Goal: Transaction & Acquisition: Purchase product/service

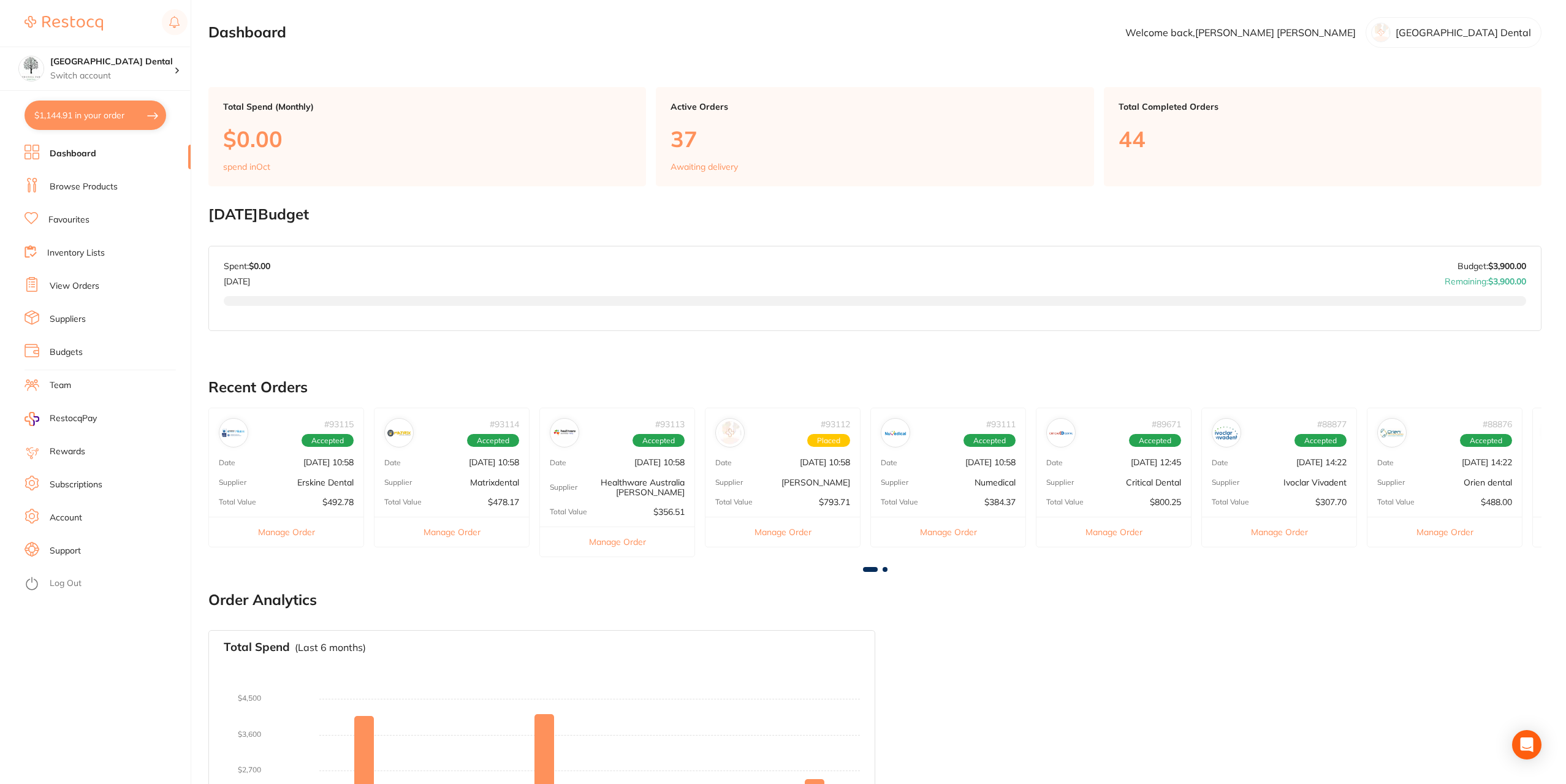
click at [73, 218] on link "Favourites" at bounding box center [68, 219] width 41 height 13
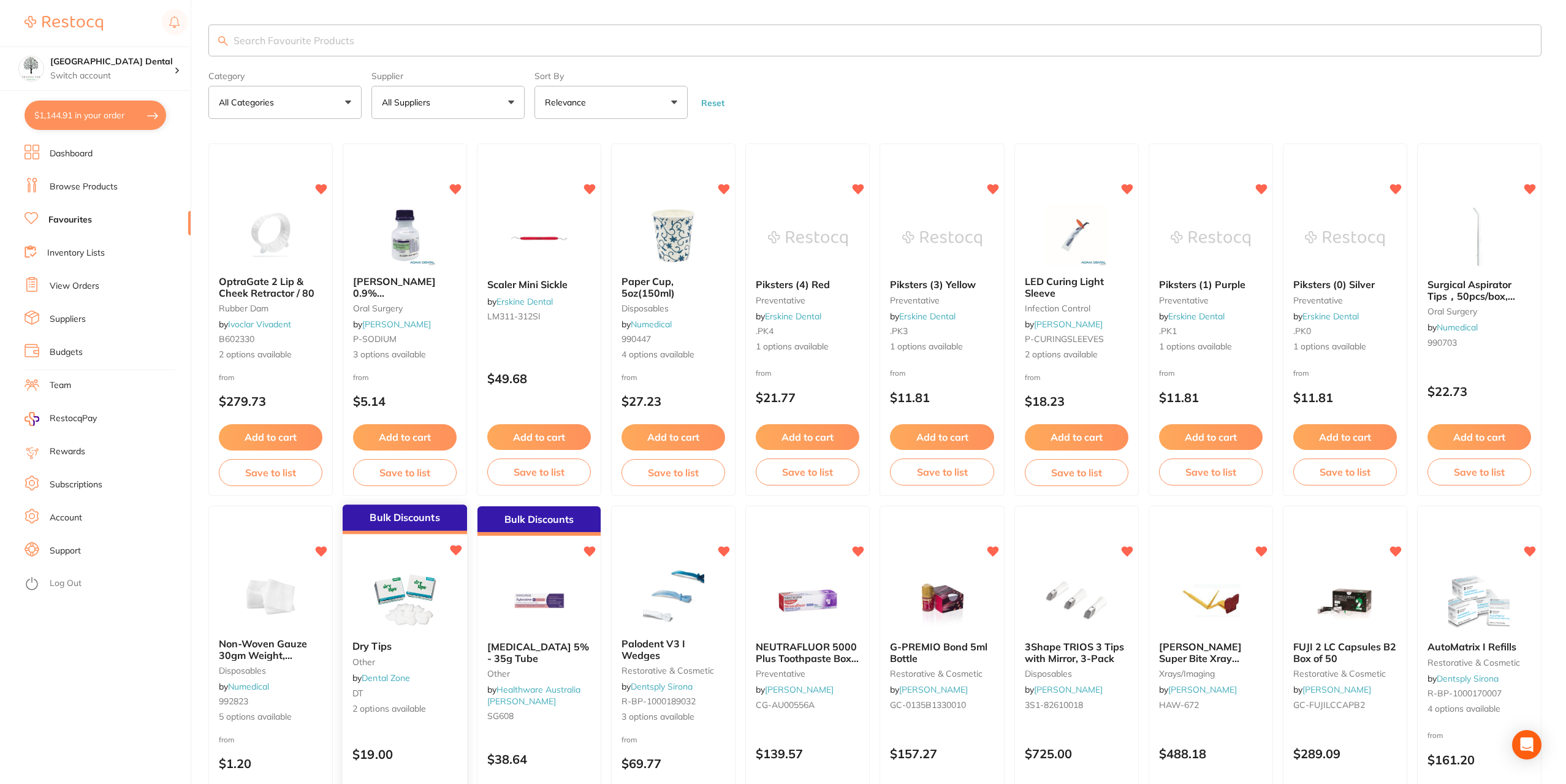
scroll to position [184, 0]
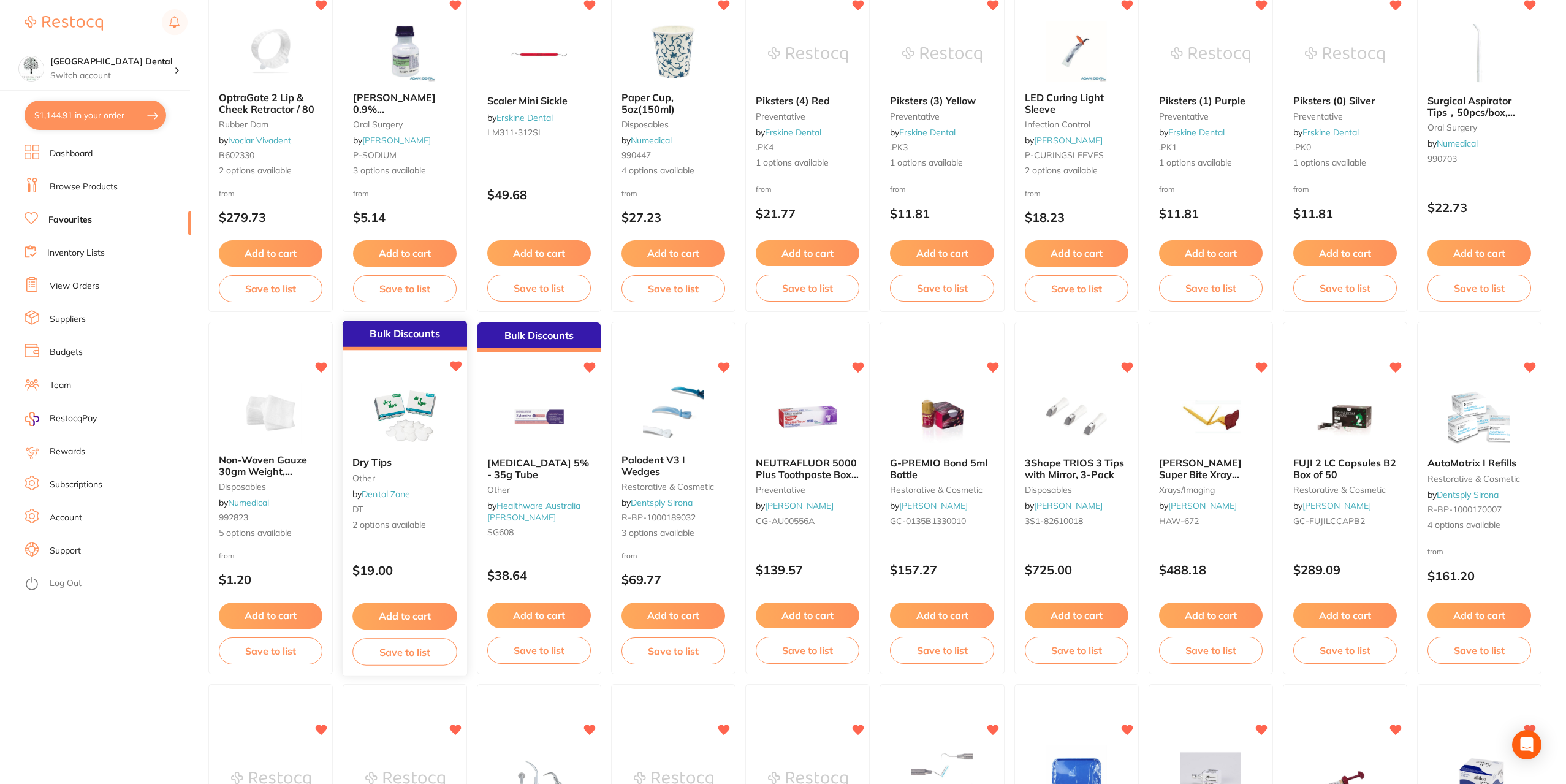
click at [413, 421] on img at bounding box center [404, 417] width 80 height 62
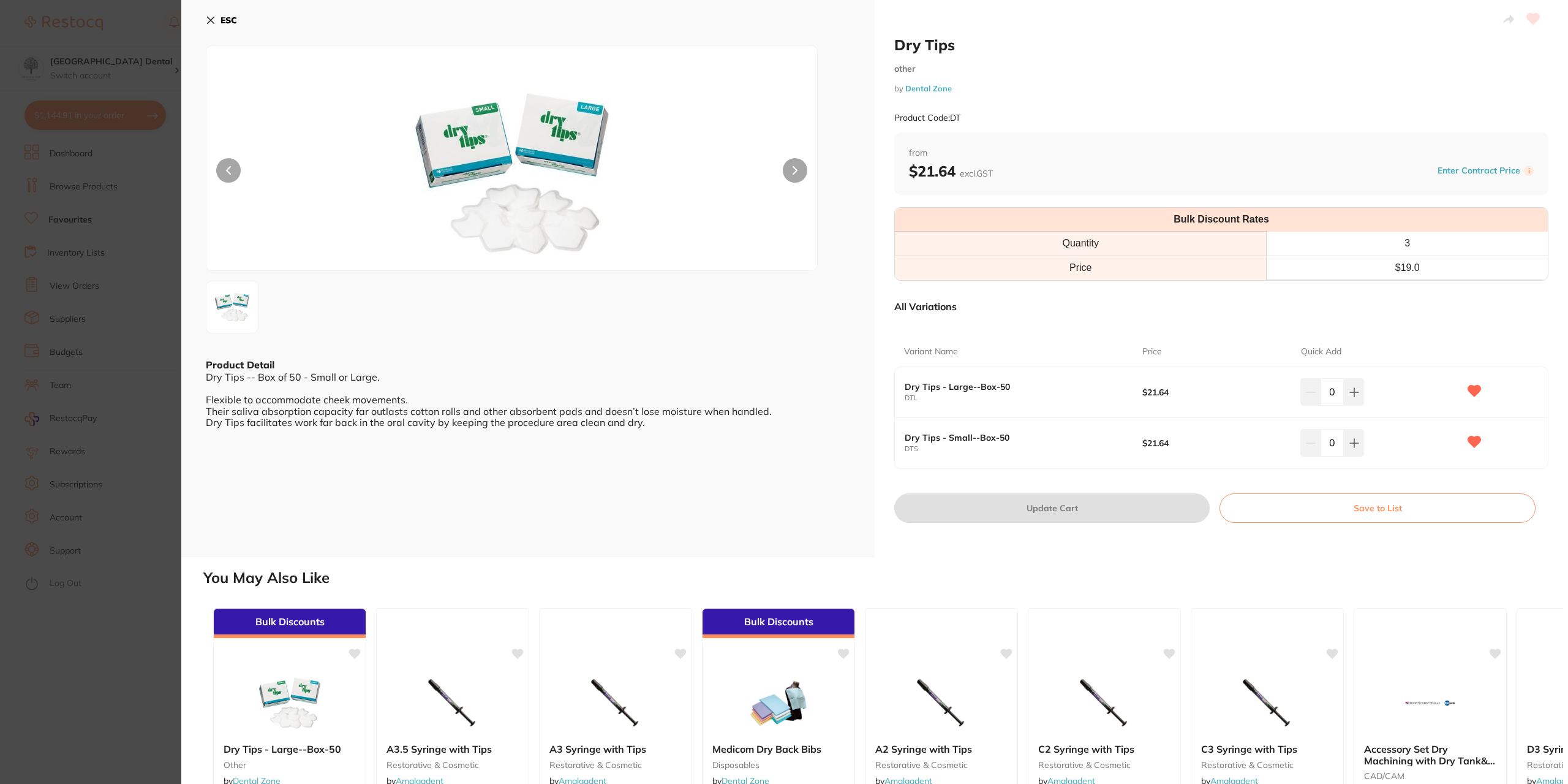
click at [167, 31] on section "Dry Tips other by Dental Zone Product Code: DT ESC Product Detail Dry Tips -- B…" at bounding box center [784, 392] width 1568 height 784
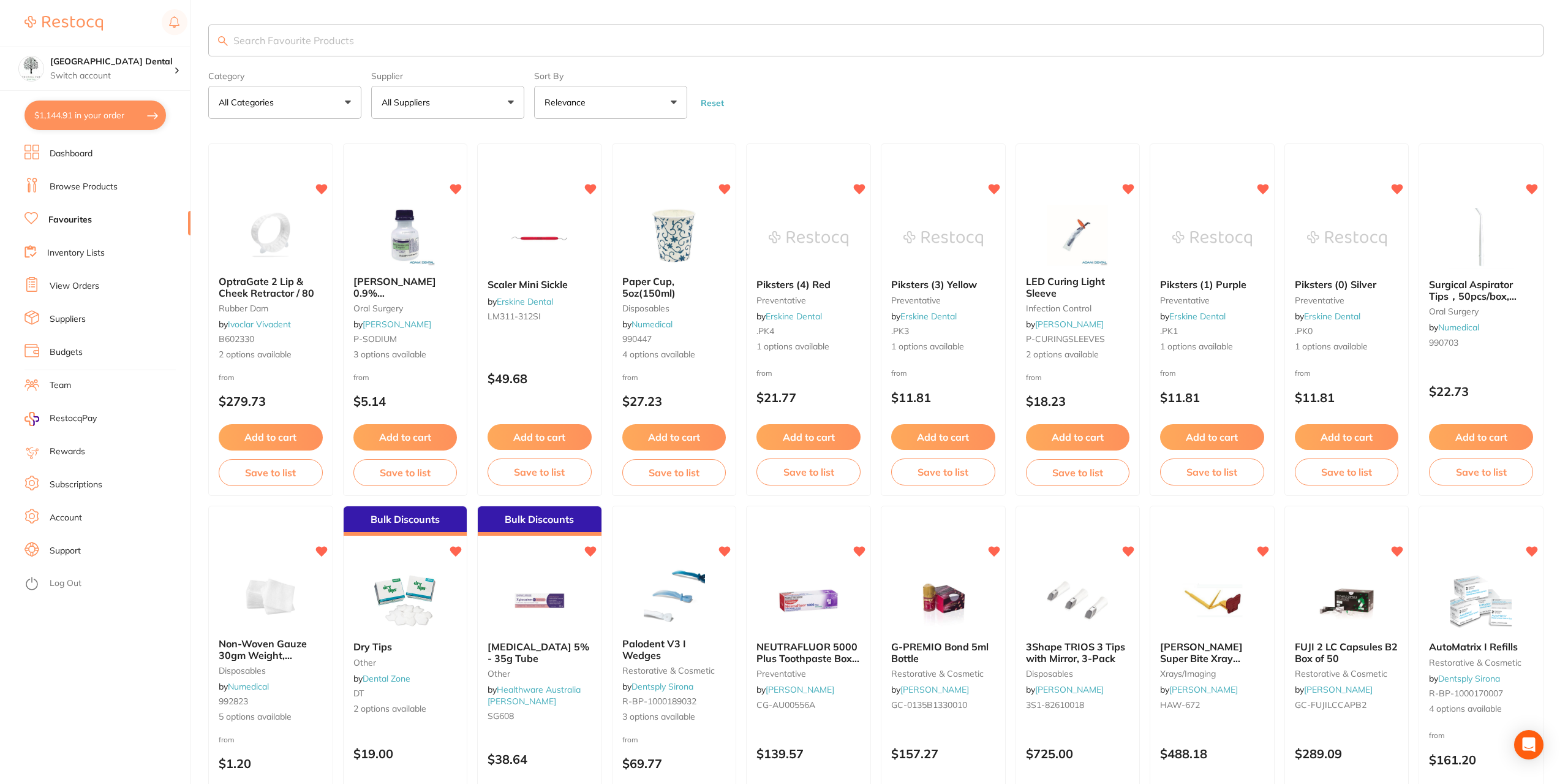
click at [209, 143] on div "OptraGate 2 Lip & Cheek Retractor / 80 rubber dam by Ivoclar Vivadent B602330 2…" at bounding box center [271, 319] width 125 height 352
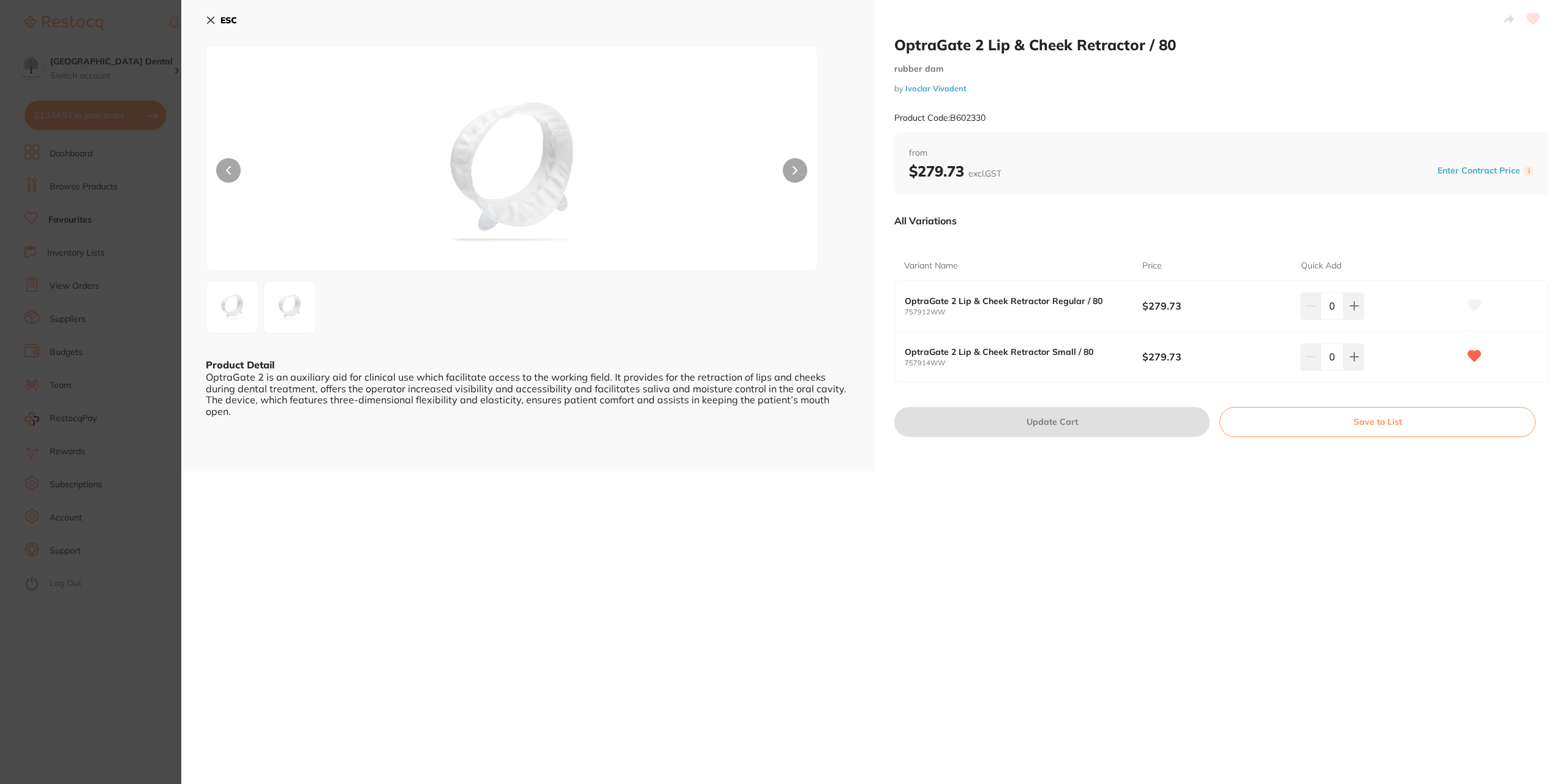
click at [212, 20] on icon at bounding box center [211, 20] width 7 height 7
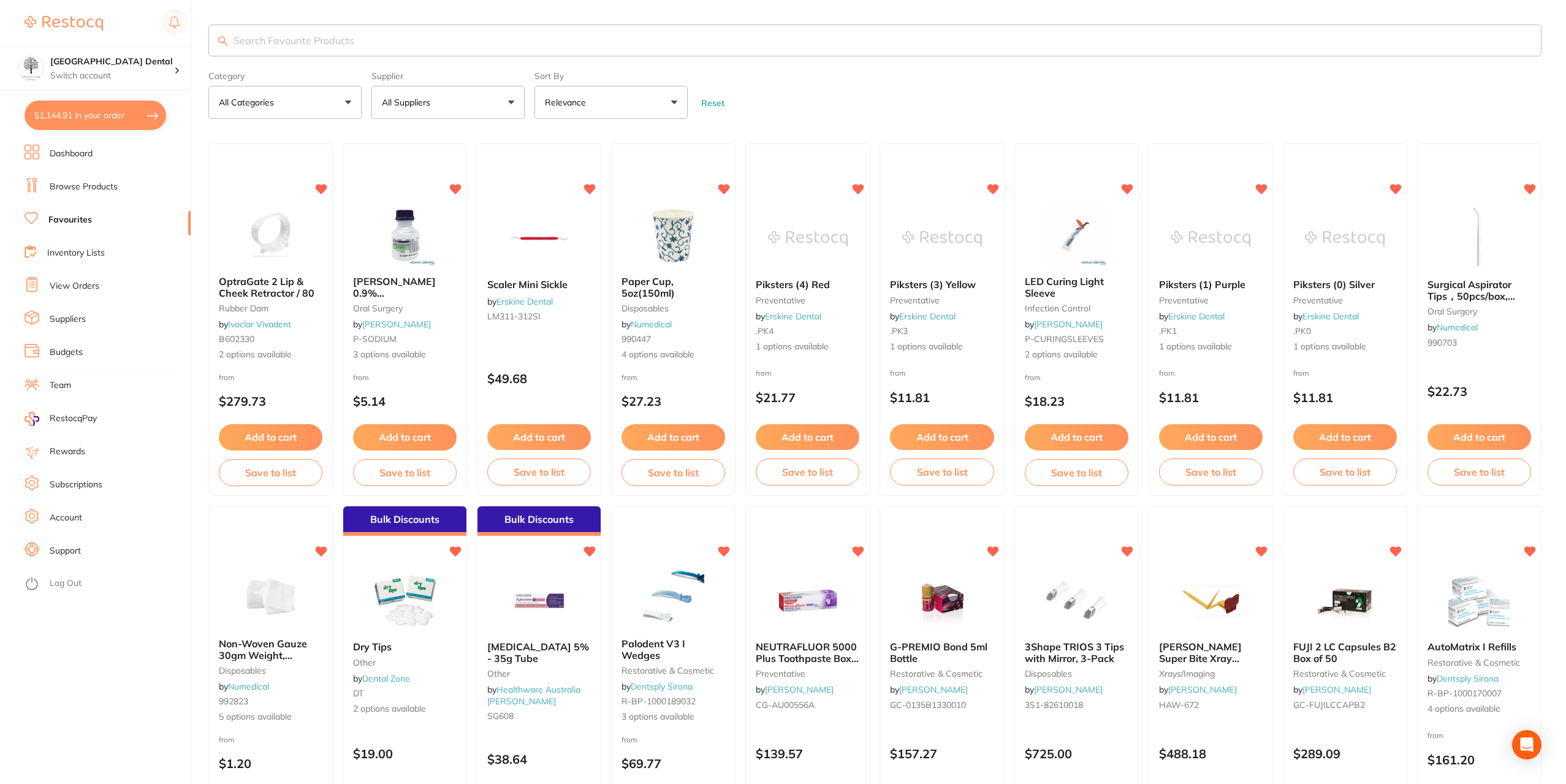
click at [504, 99] on button "All Suppliers" at bounding box center [448, 102] width 153 height 33
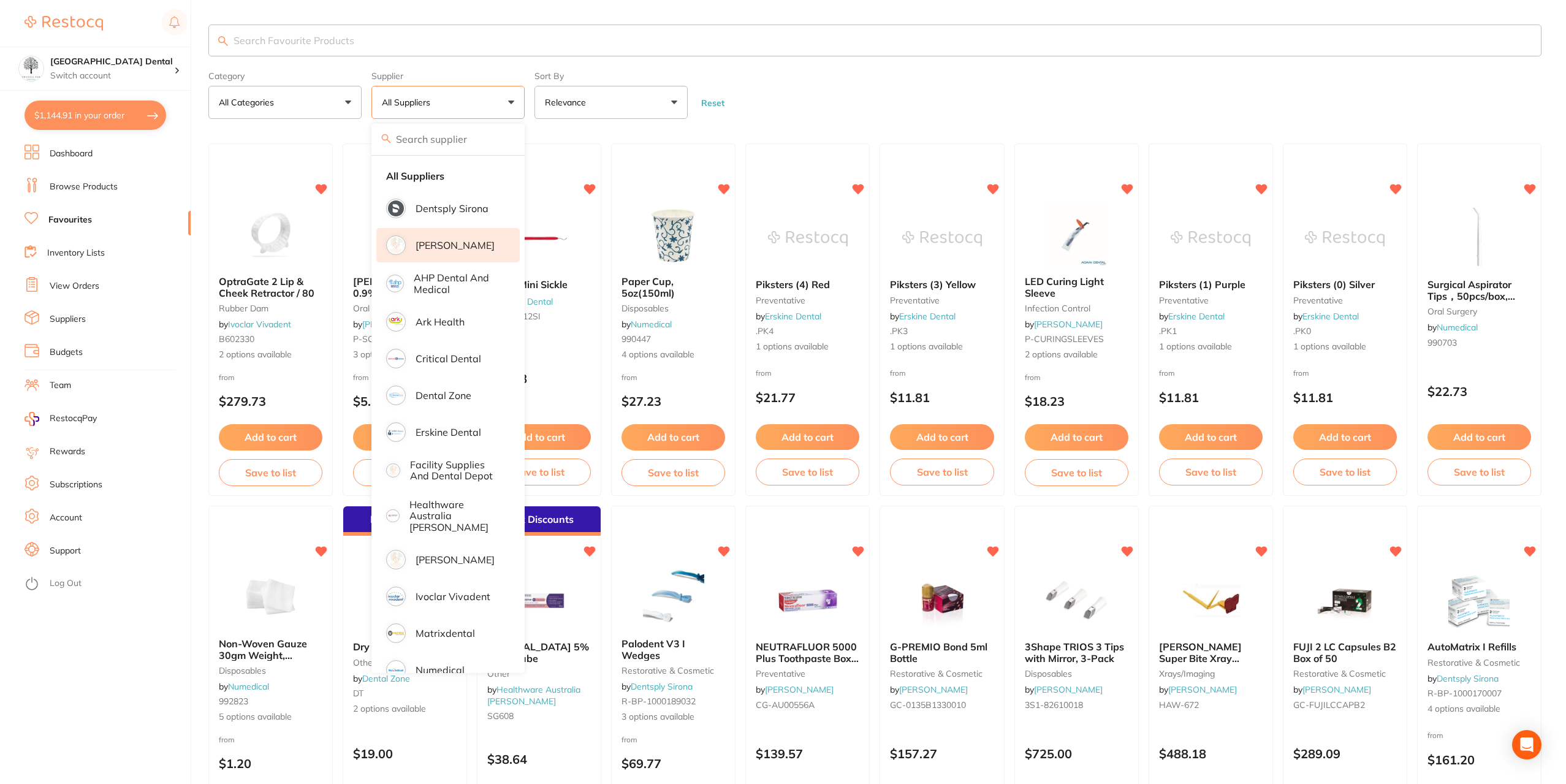
click at [443, 242] on p "[PERSON_NAME]" at bounding box center [455, 244] width 79 height 11
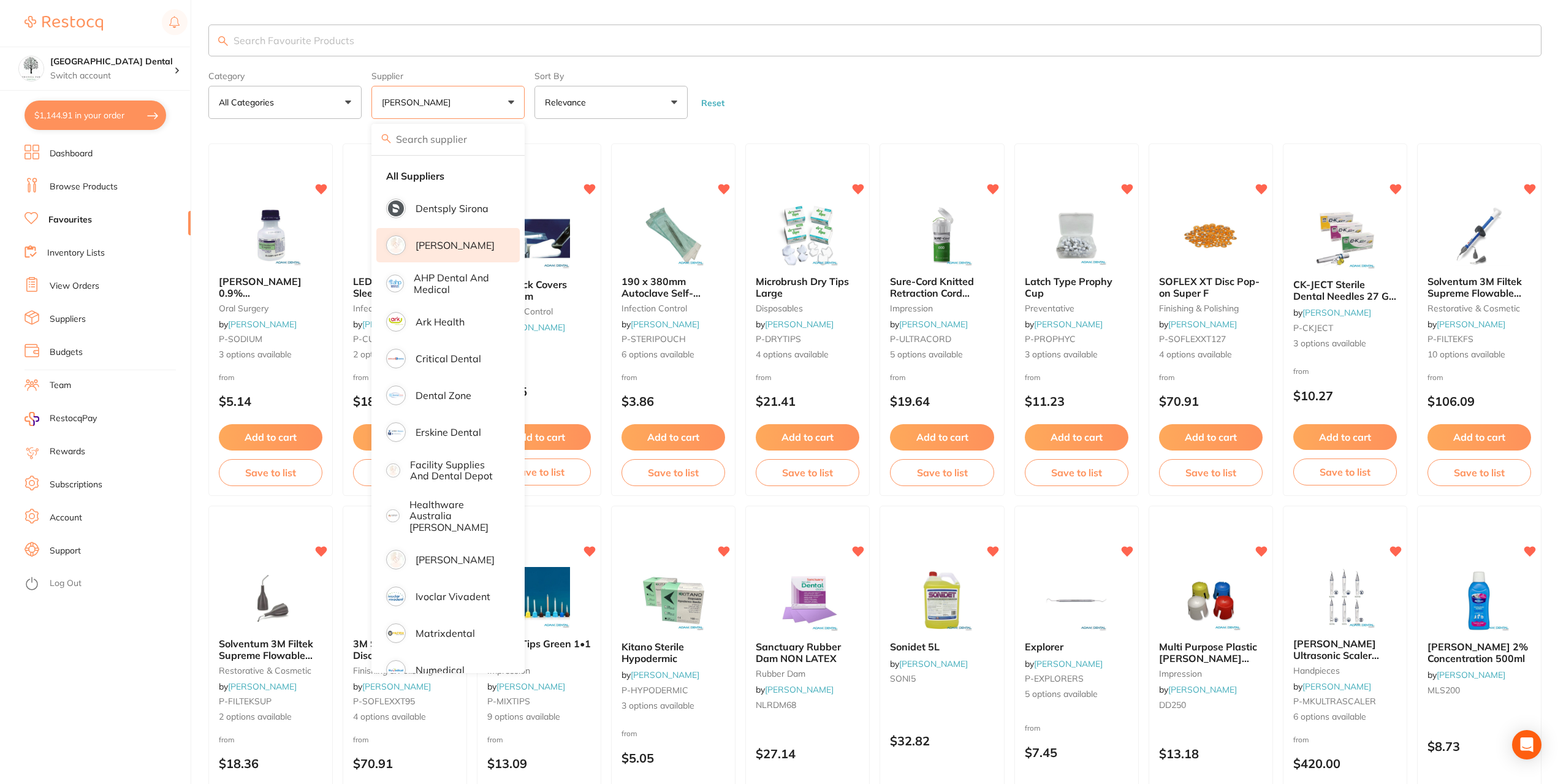
click at [883, 43] on input "search" at bounding box center [875, 39] width 1333 height 32
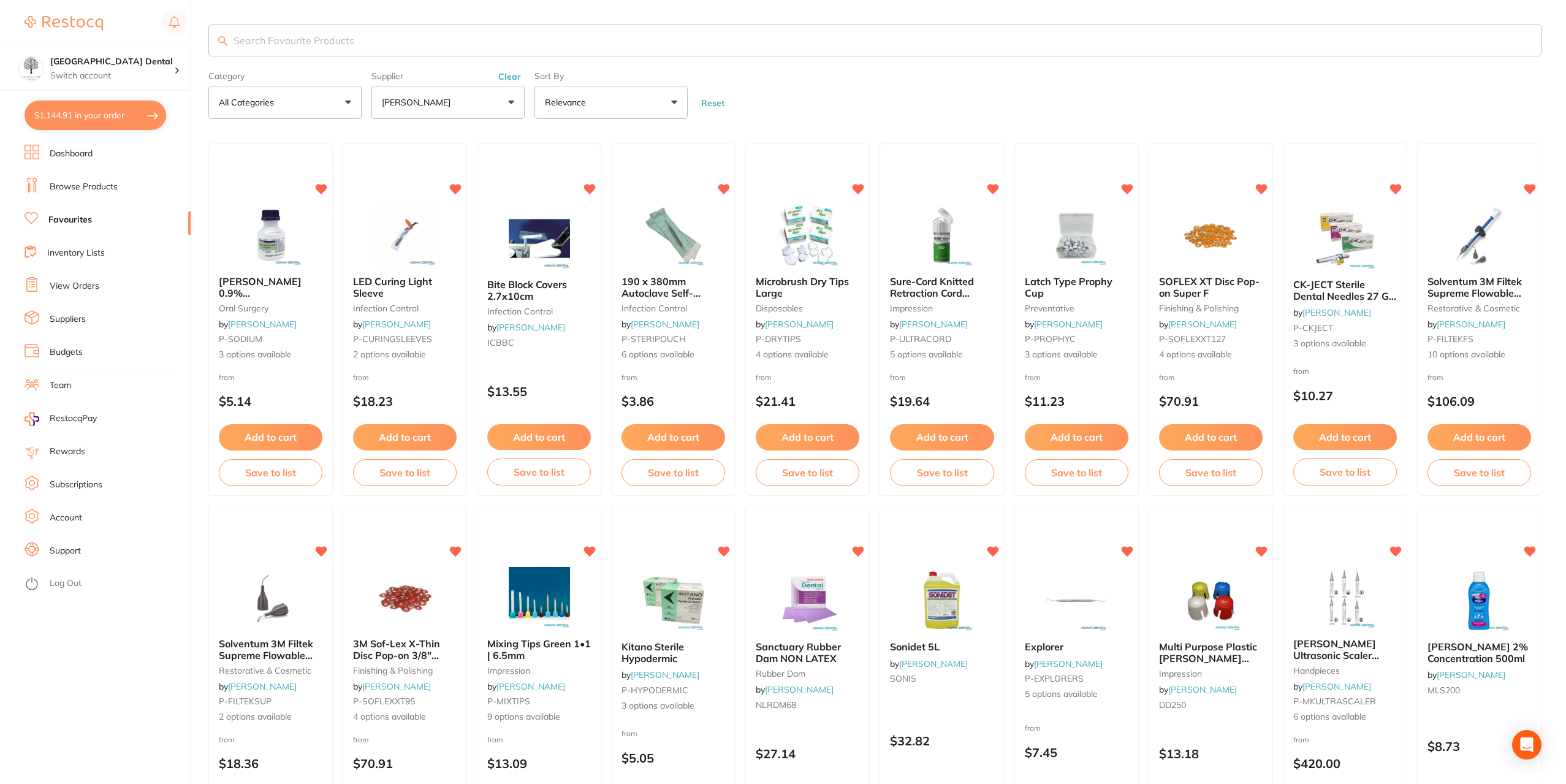
click at [296, 39] on input "search" at bounding box center [875, 39] width 1333 height 32
type input "dry tips"
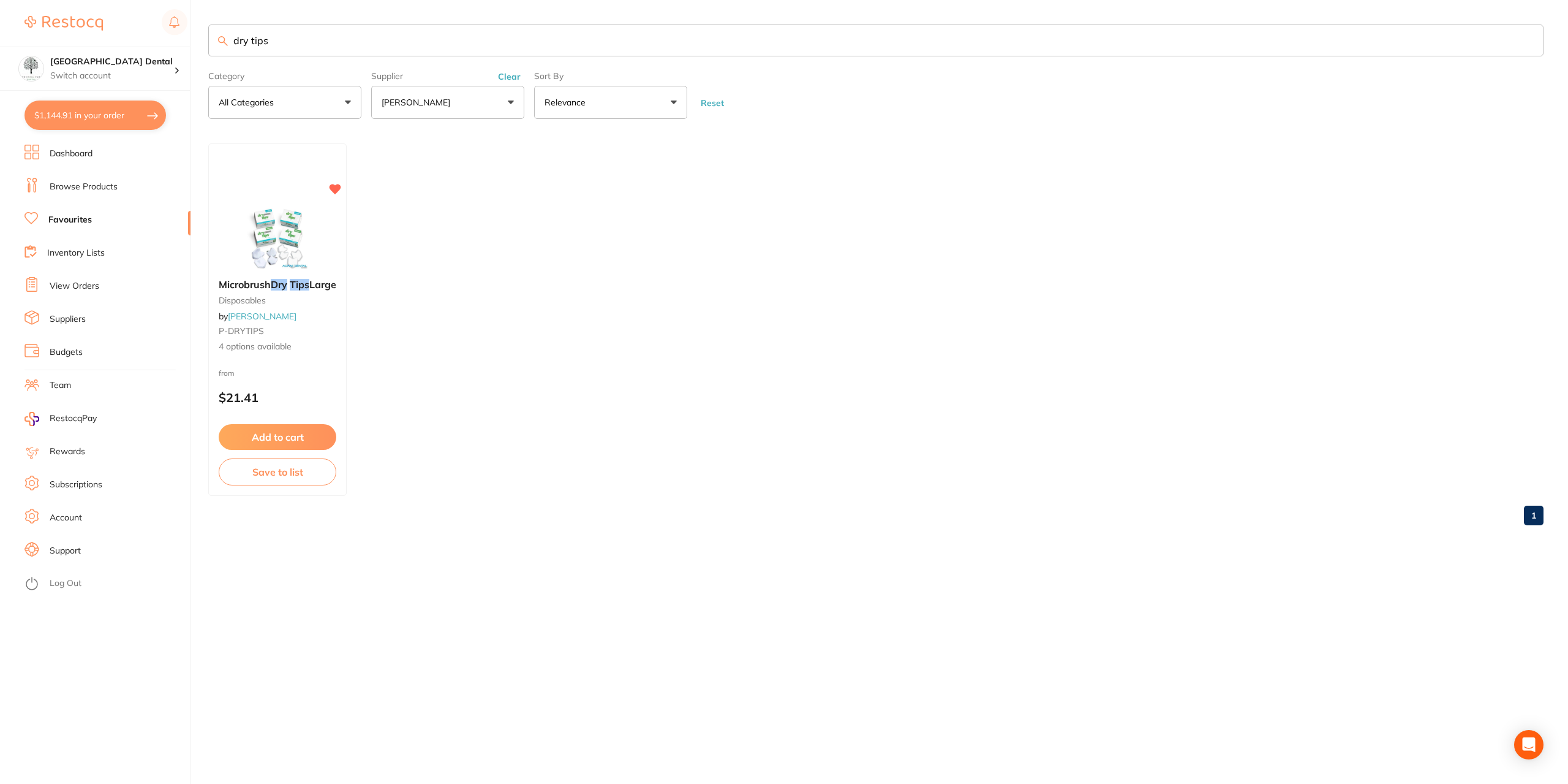
click at [510, 102] on button "[PERSON_NAME]" at bounding box center [447, 102] width 153 height 33
click at [449, 200] on li "[PERSON_NAME]" at bounding box center [447, 209] width 143 height 35
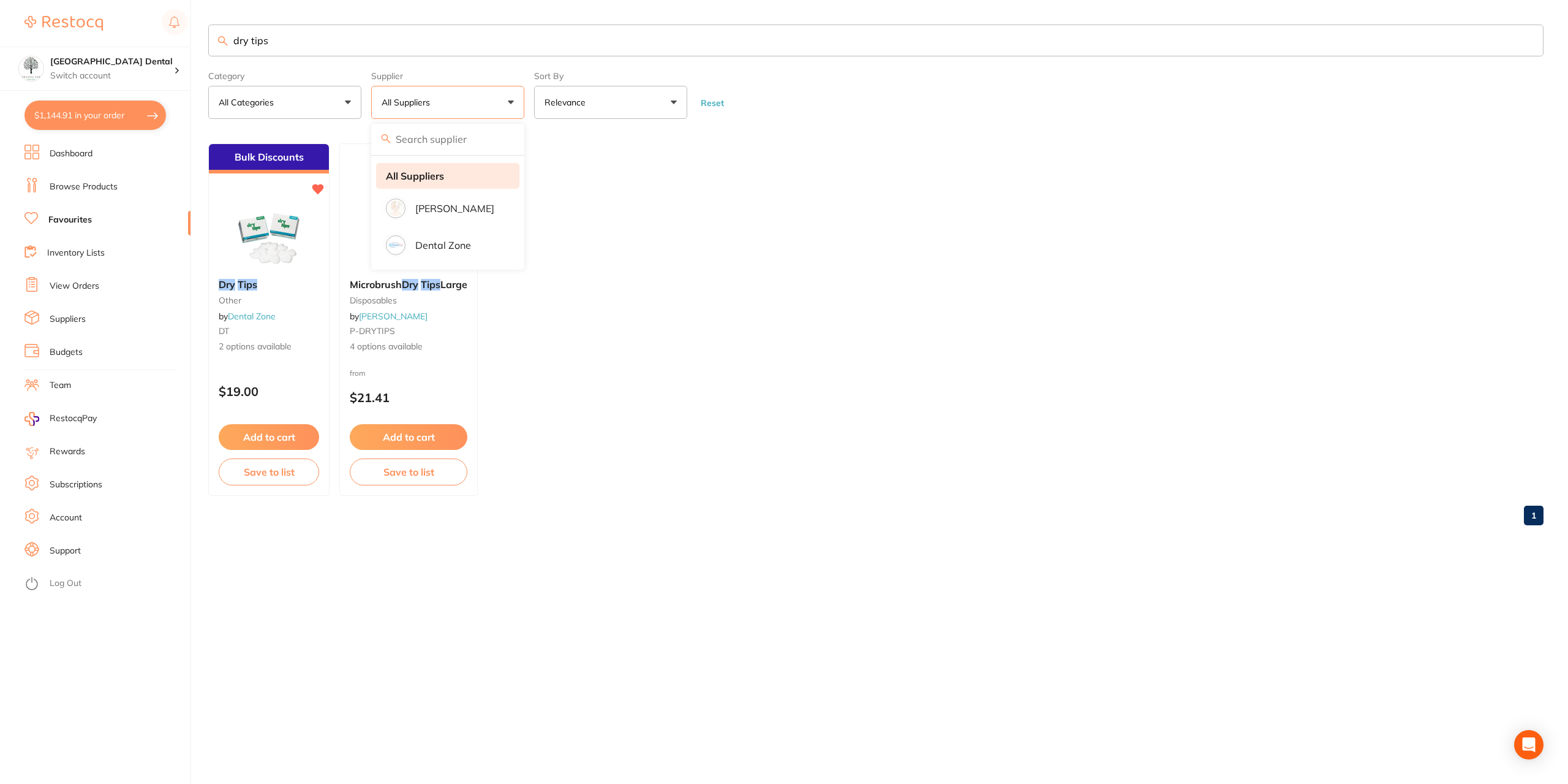
click at [433, 170] on strong "All Suppliers" at bounding box center [414, 175] width 59 height 11
click at [285, 283] on b "Dry Tips" at bounding box center [268, 284] width 100 height 11
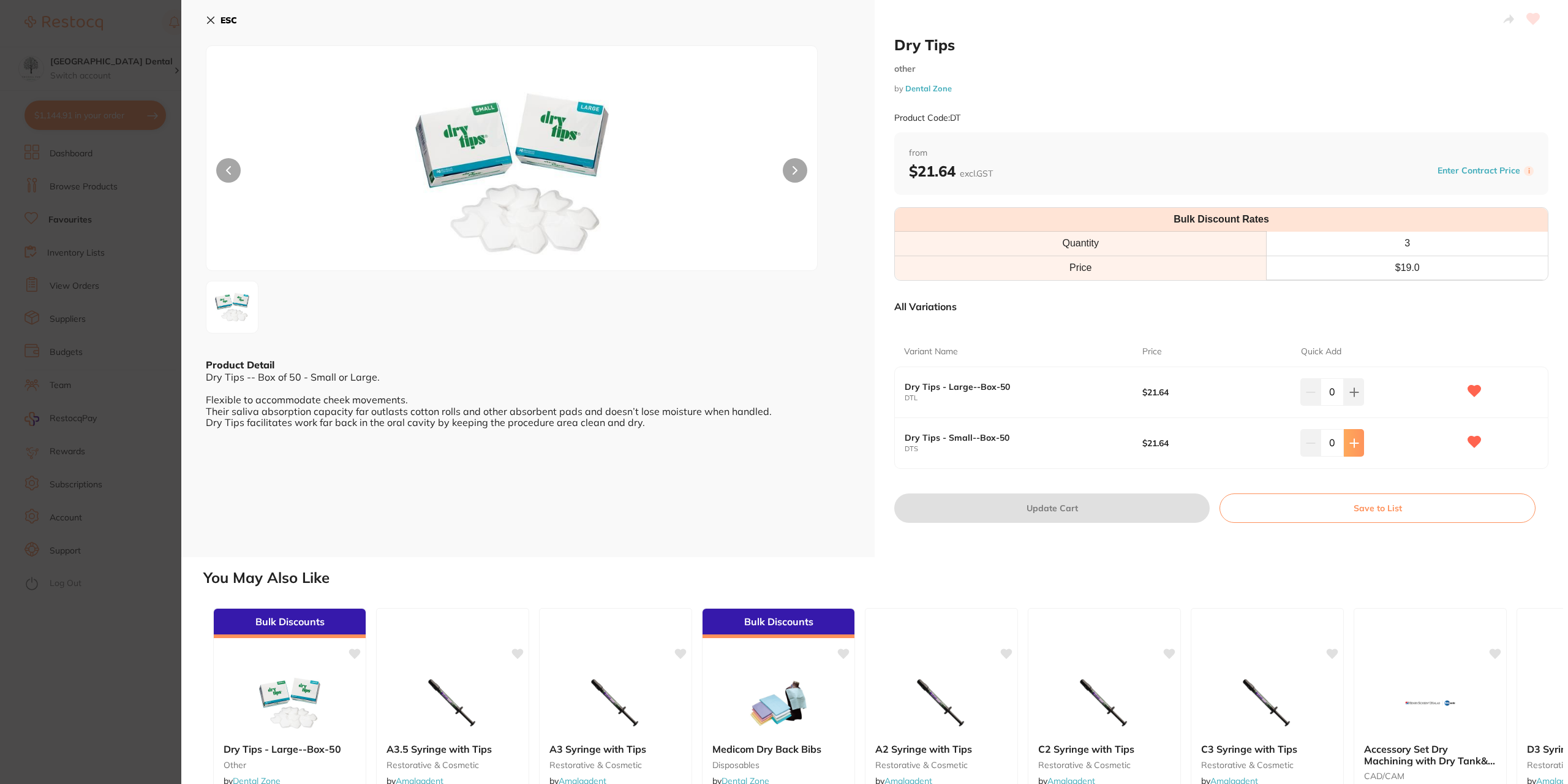
click at [1349, 444] on icon at bounding box center [1354, 443] width 10 height 10
click at [1352, 444] on icon at bounding box center [1354, 443] width 10 height 10
type input "4"
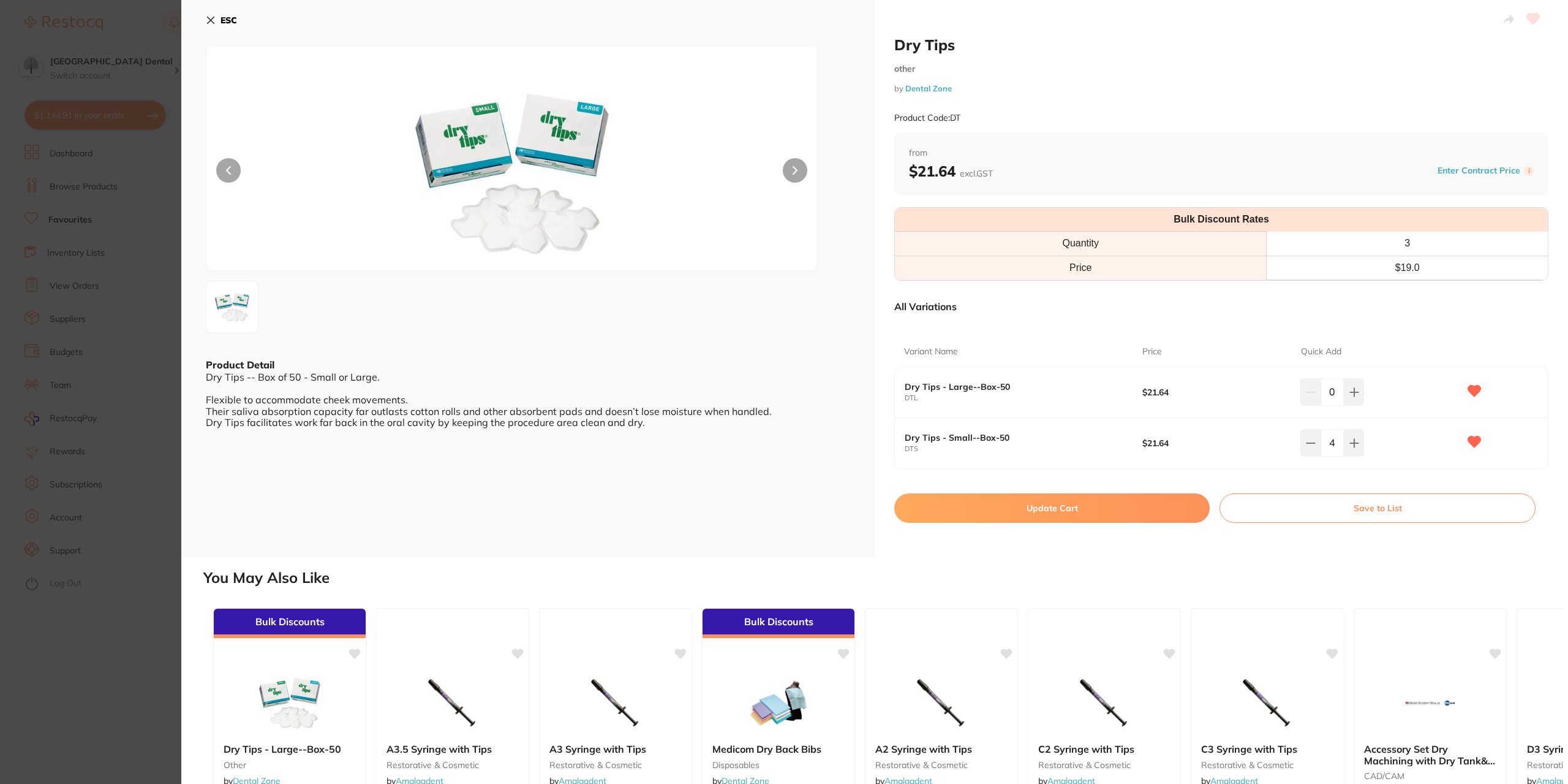
click at [1081, 509] on button "Update Cart" at bounding box center [1052, 508] width 315 height 30
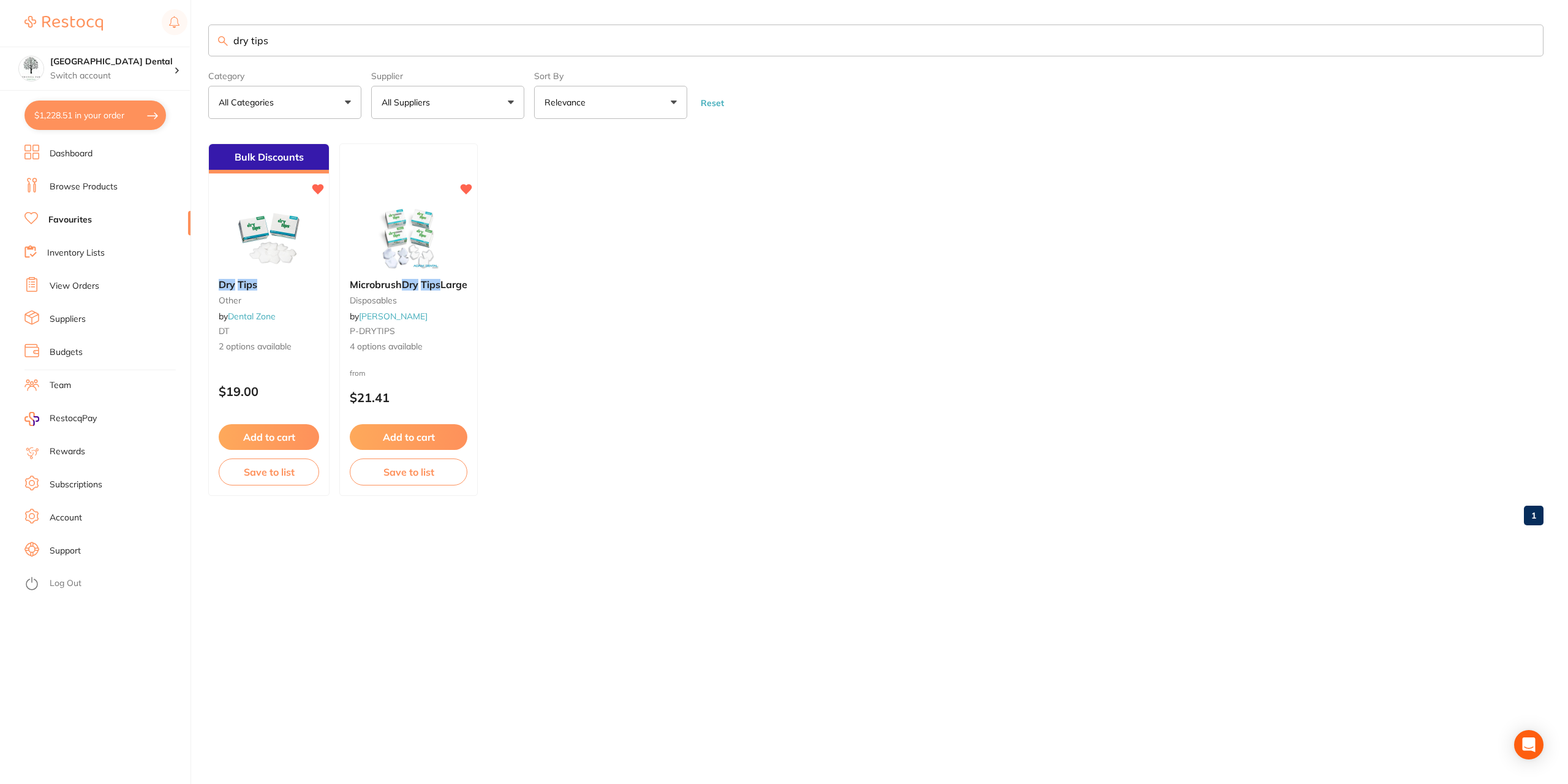
drag, startPoint x: 90, startPoint y: 48, endPoint x: 76, endPoint y: 45, distance: 14.3
click at [76, 45] on div "$1,228.51 [GEOGRAPHIC_DATA] Dental Switch account [GEOGRAPHIC_DATA] Dental $1,2…" at bounding box center [784, 392] width 1568 height 784
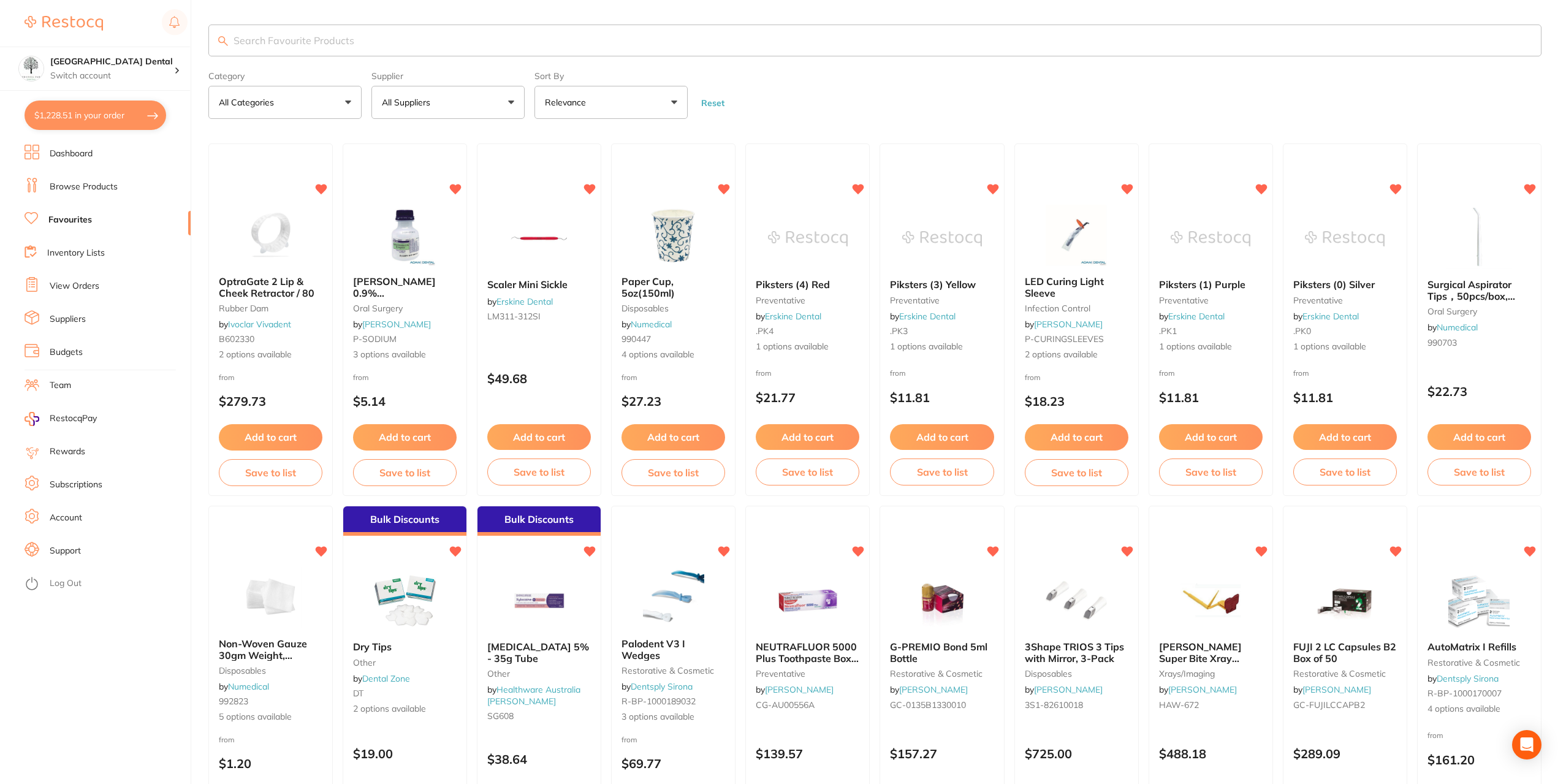
click at [72, 114] on button "$1,228.51 in your order" at bounding box center [94, 114] width 141 height 30
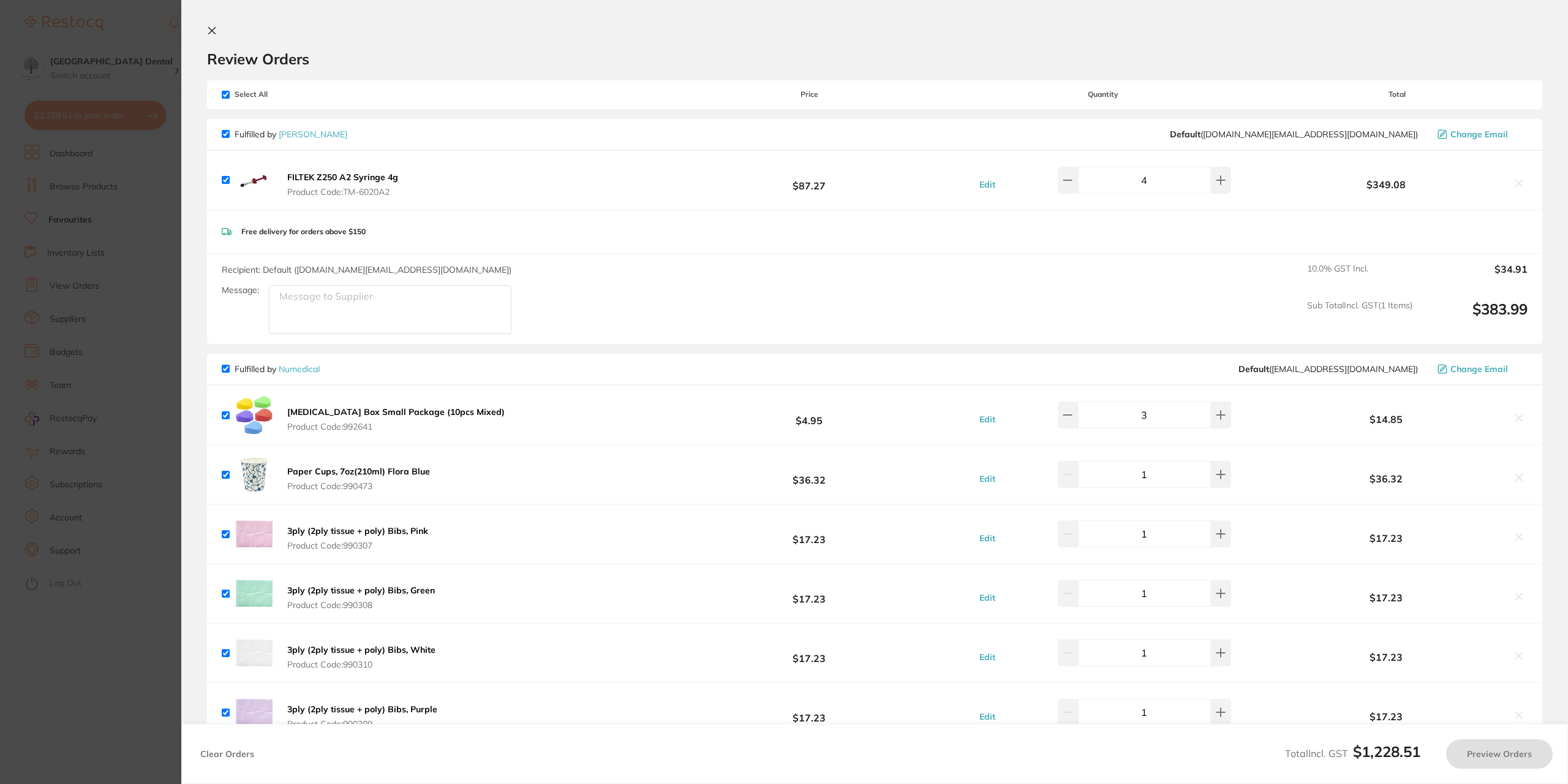
checkbox input "true"
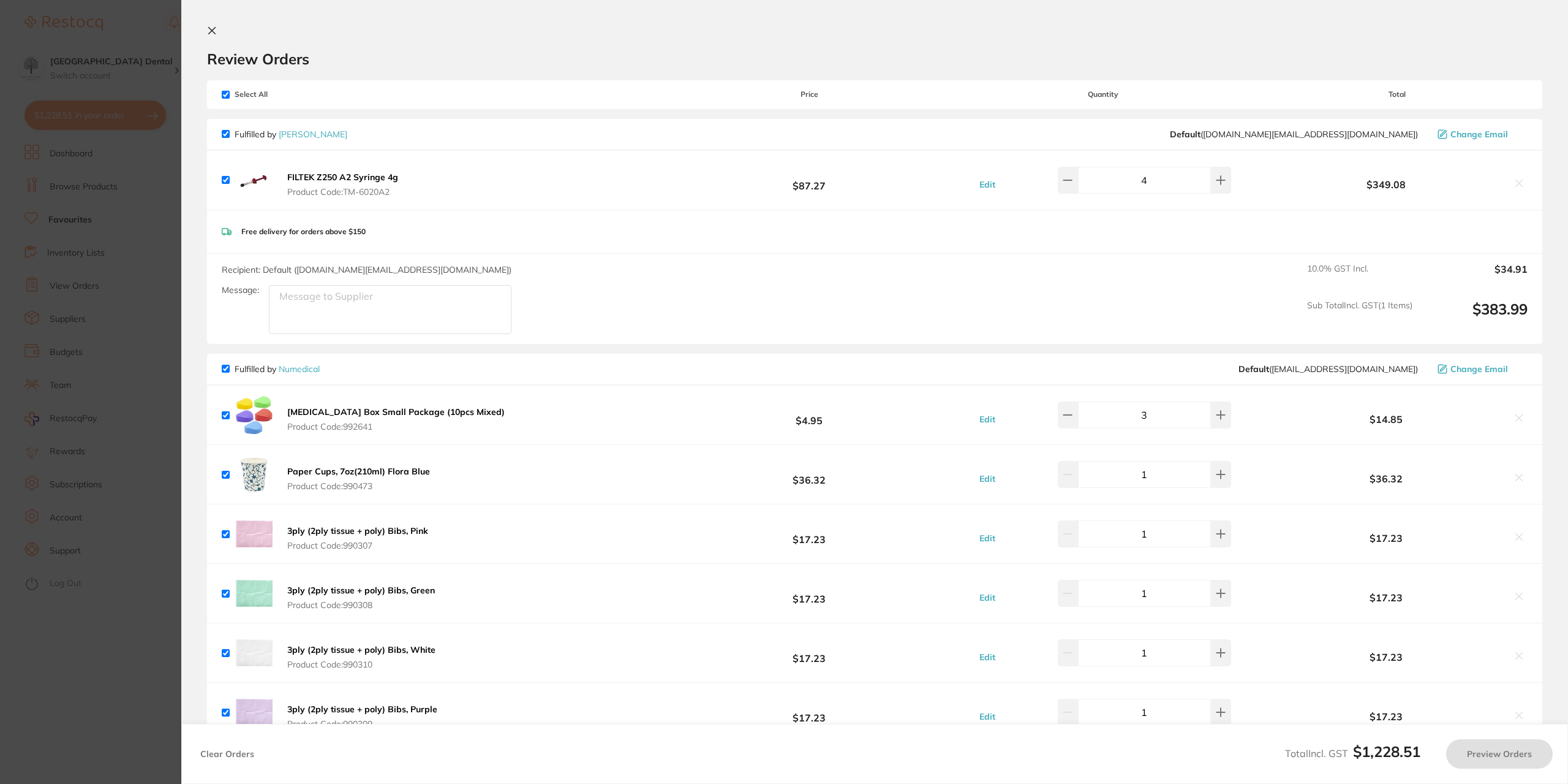
checkbox input "true"
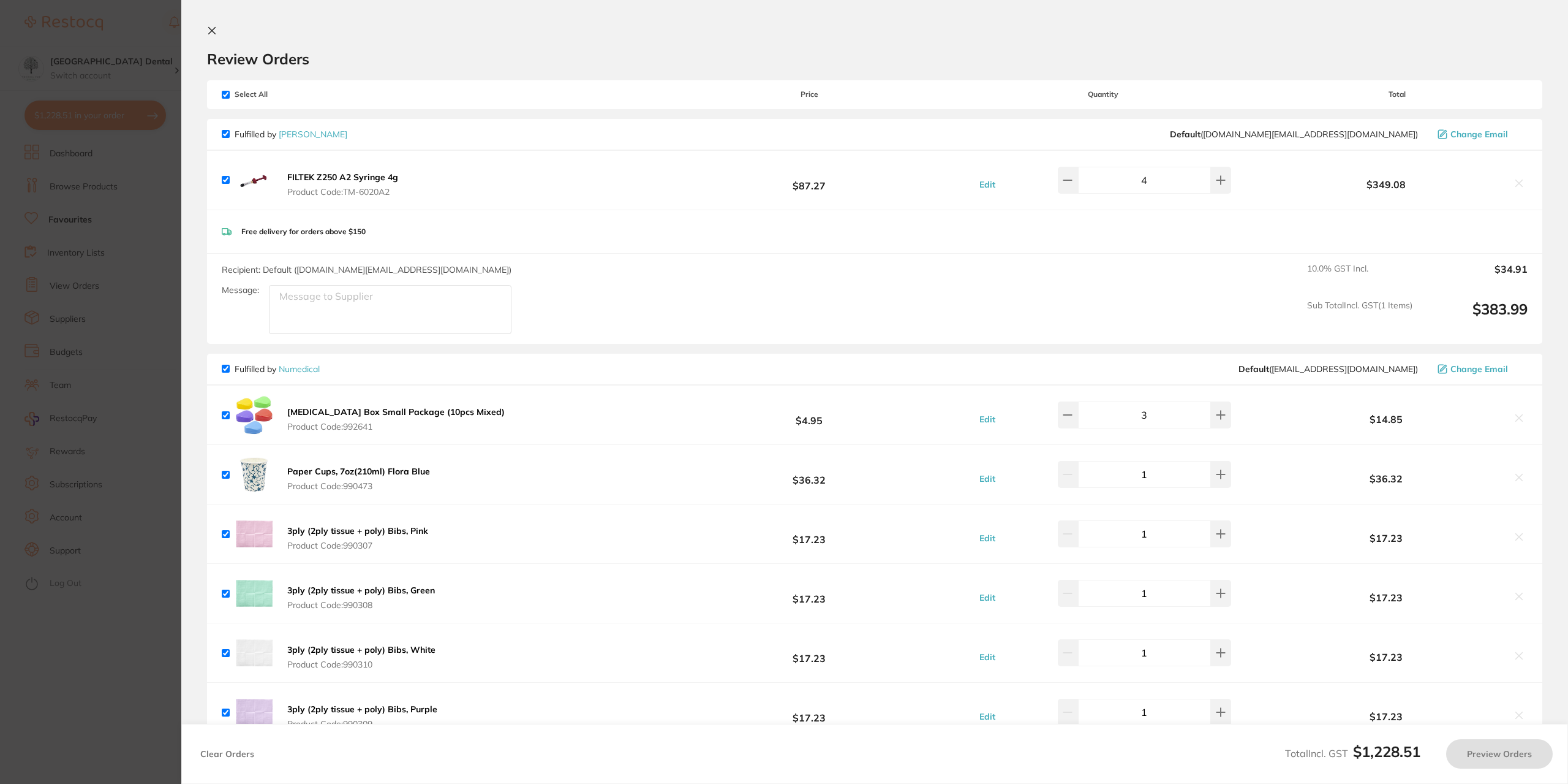
checkbox input "true"
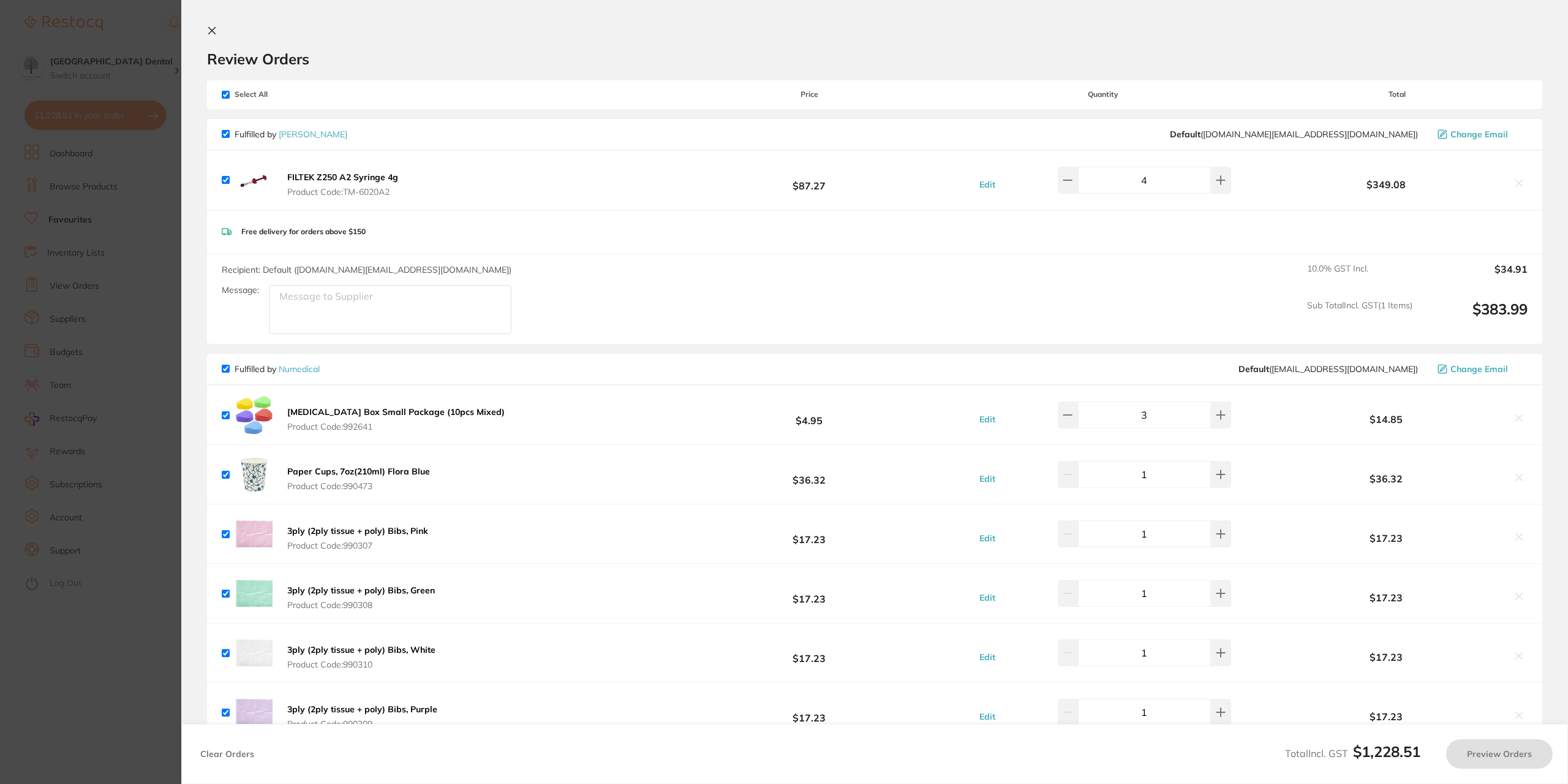
checkbox input "true"
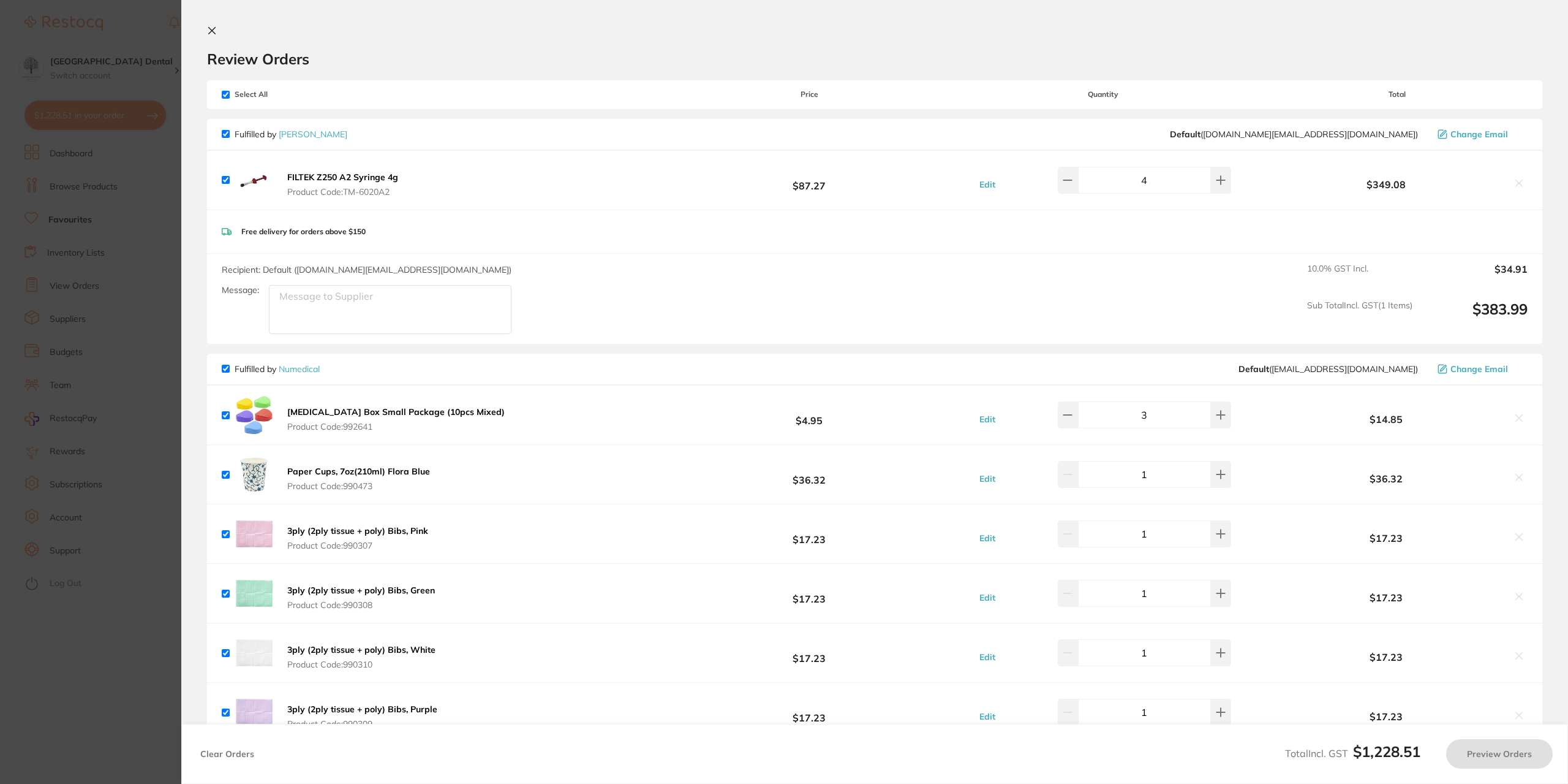
checkbox input "true"
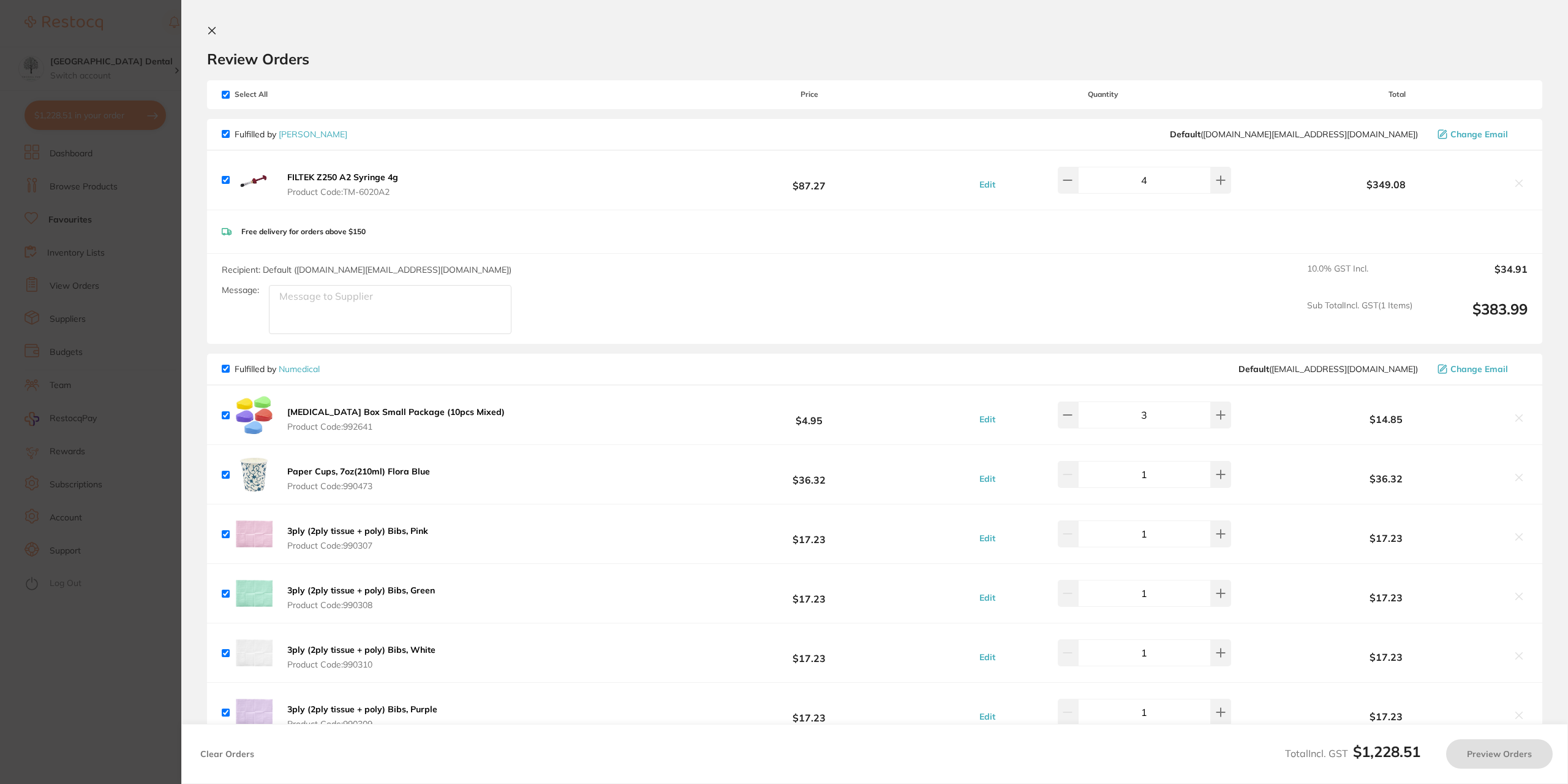
checkbox input "true"
click at [122, 230] on section "Update RRP Set your pre negotiated price for this item. Item Agreed RRP (excl. …" at bounding box center [784, 392] width 1568 height 784
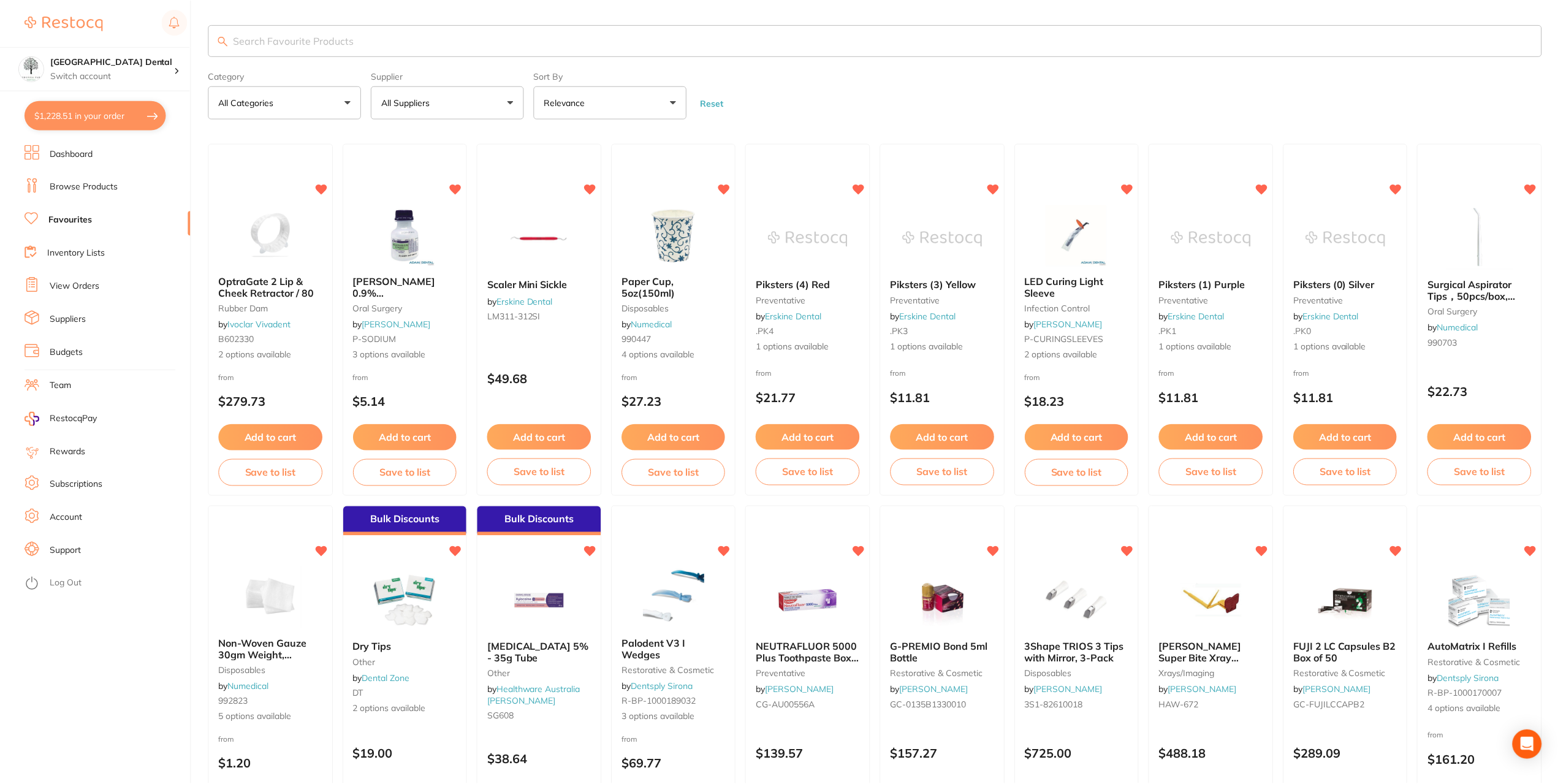
scroll to position [6, 0]
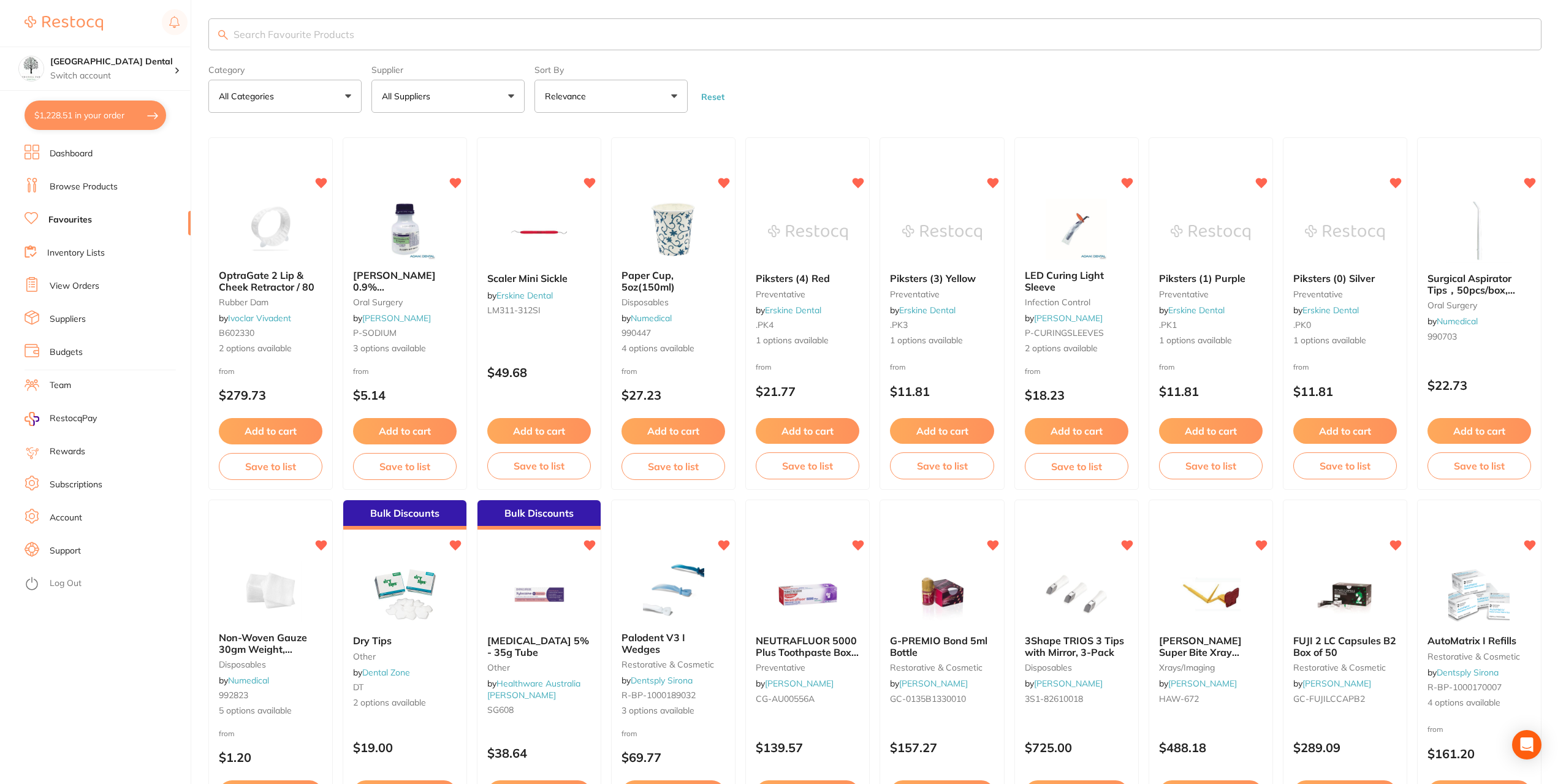
click at [395, 30] on input "search" at bounding box center [875, 34] width 1333 height 32
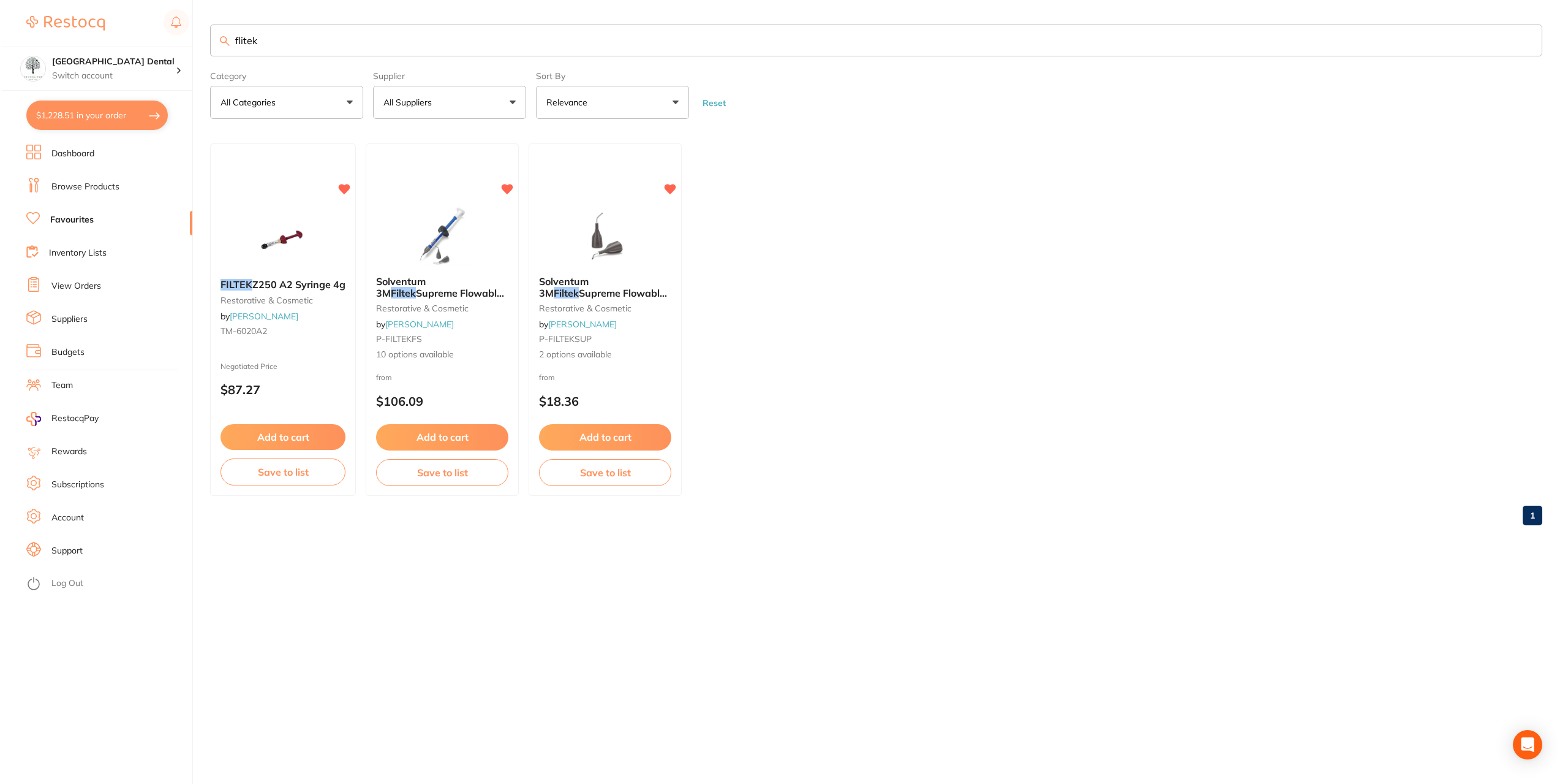
scroll to position [0, 0]
click at [625, 230] on img at bounding box center [602, 234] width 80 height 62
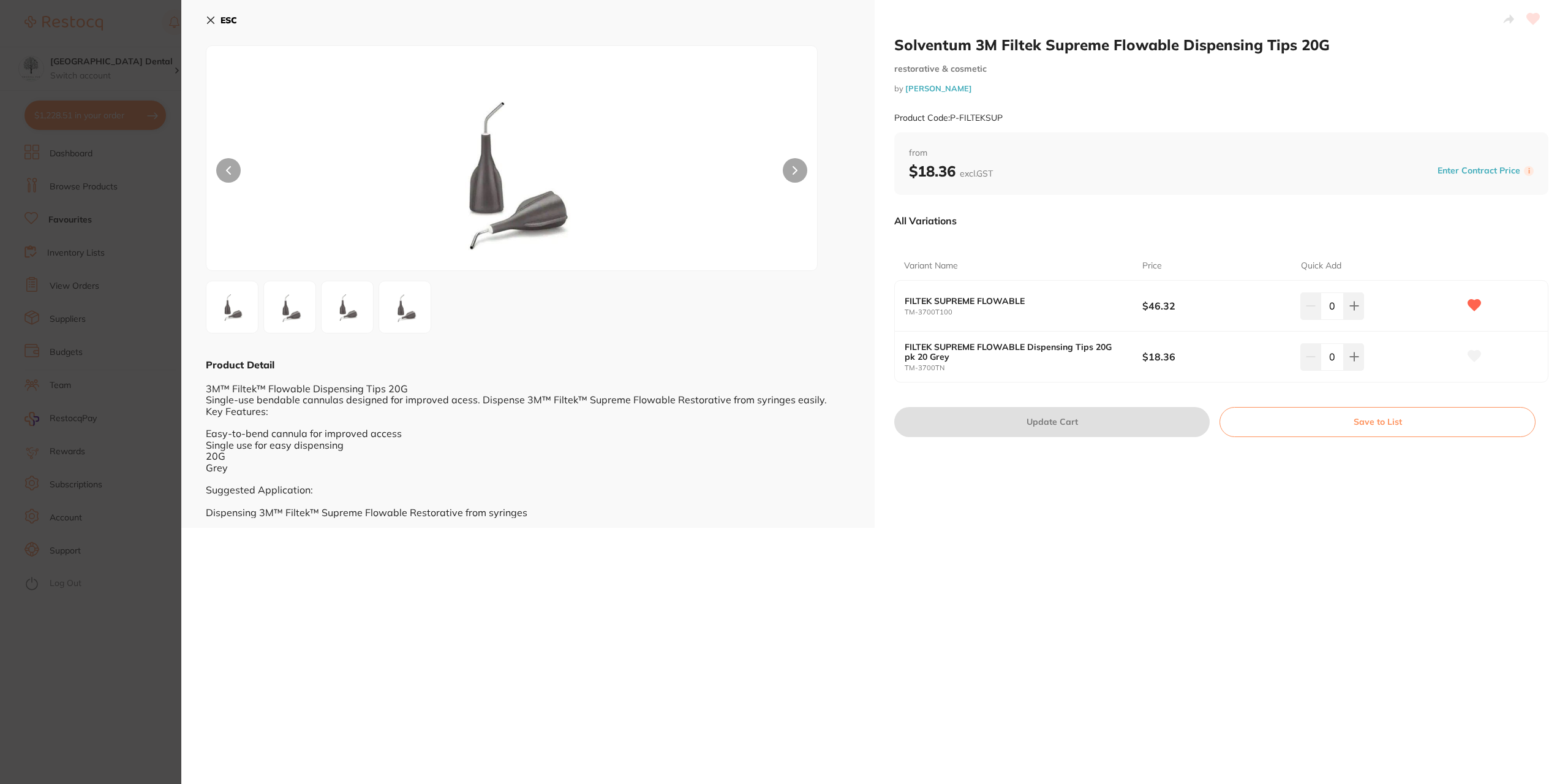
click at [213, 21] on icon at bounding box center [211, 20] width 10 height 10
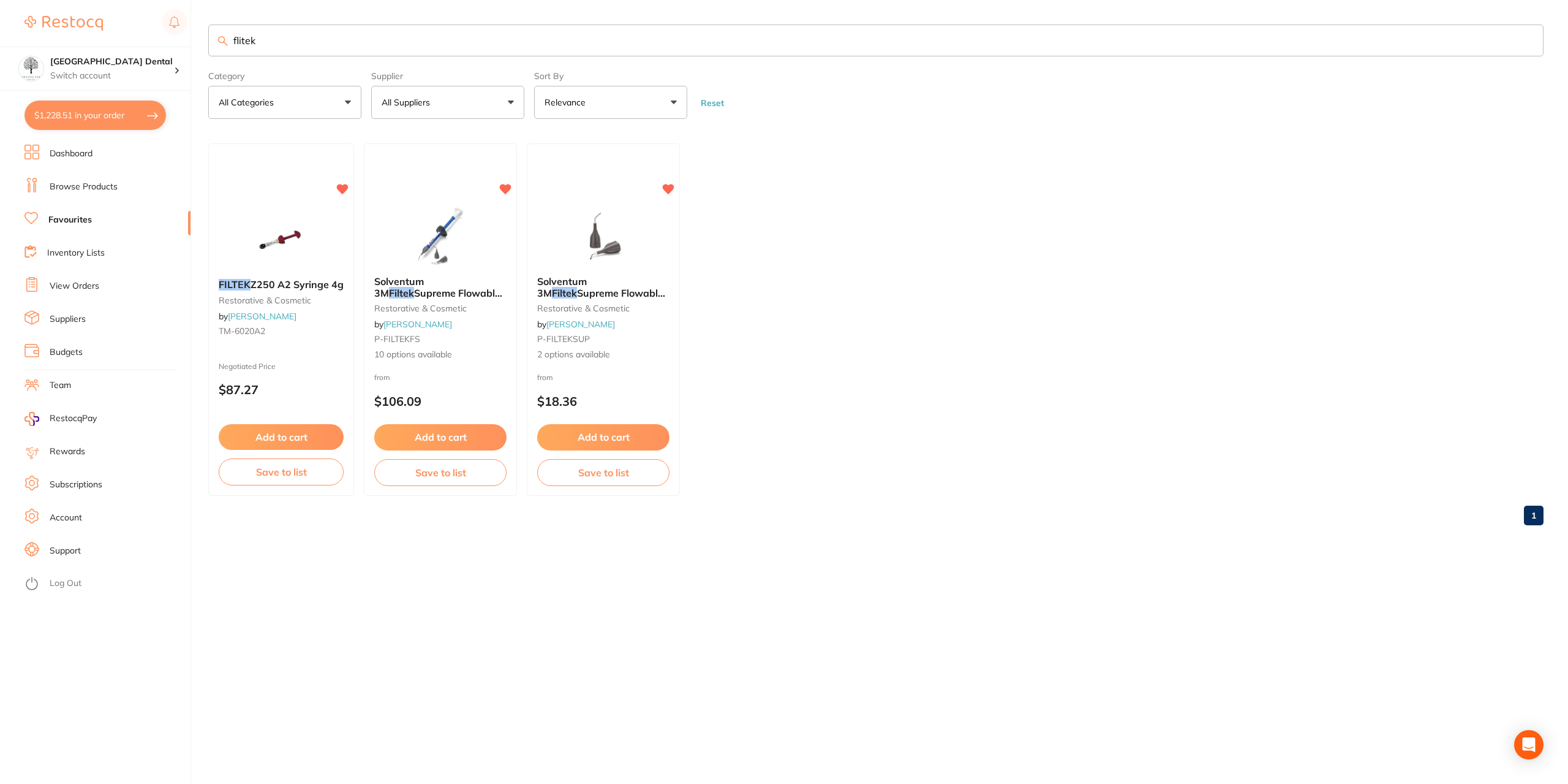
click at [350, 43] on input "flitek" at bounding box center [876, 39] width 1334 height 32
click at [586, 276] on span "Solventum 3M" at bounding box center [561, 286] width 50 height 24
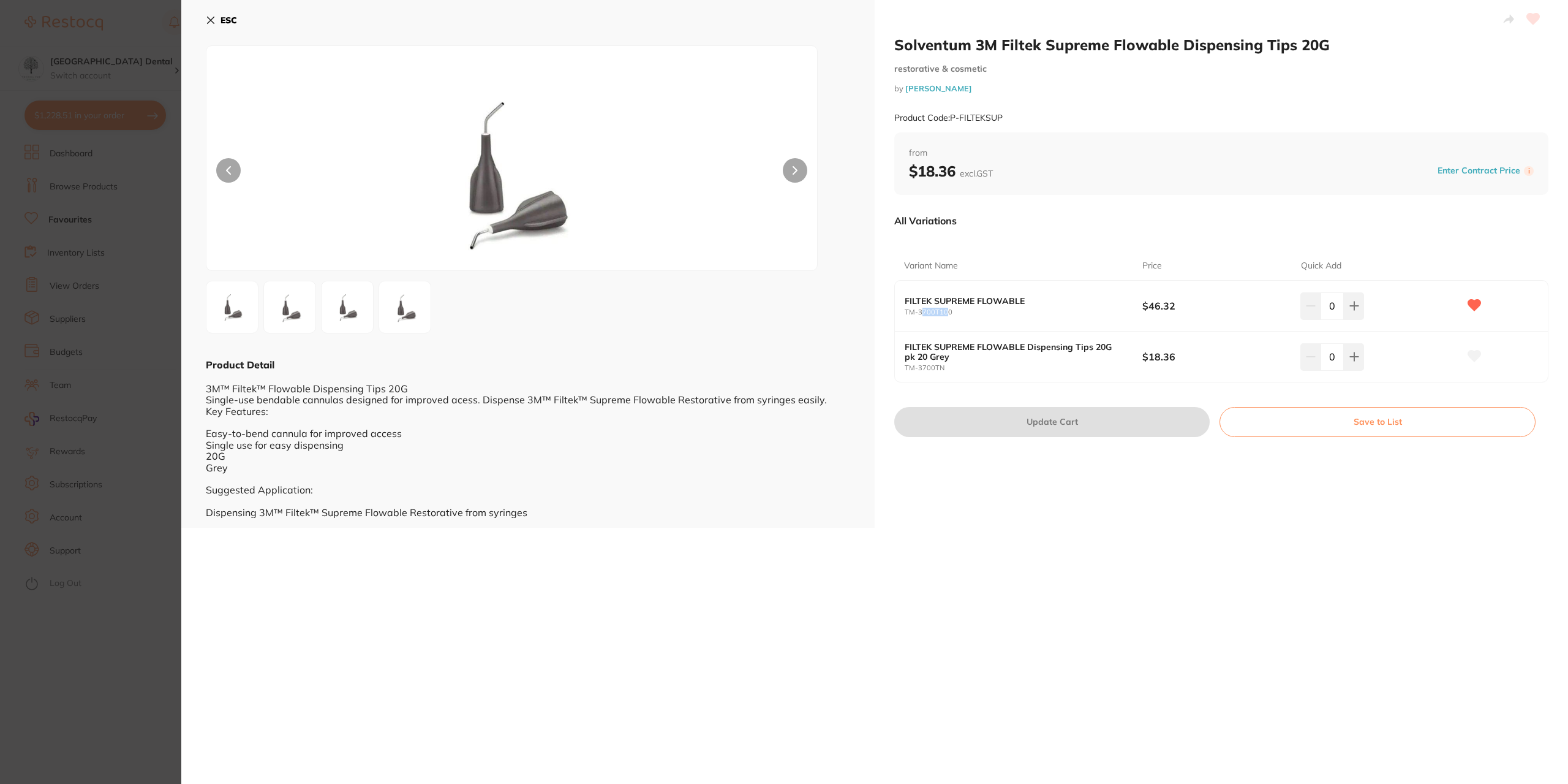
drag, startPoint x: 946, startPoint y: 312, endPoint x: 919, endPoint y: 312, distance: 27.0
click at [919, 312] on small "TM-3700T100" at bounding box center [1023, 312] width 237 height 8
click at [971, 314] on small "TM-3700T100" at bounding box center [1023, 312] width 237 height 8
drag, startPoint x: 958, startPoint y: 310, endPoint x: 903, endPoint y: 312, distance: 55.0
click at [905, 312] on small "TM-3700T100" at bounding box center [1023, 312] width 237 height 8
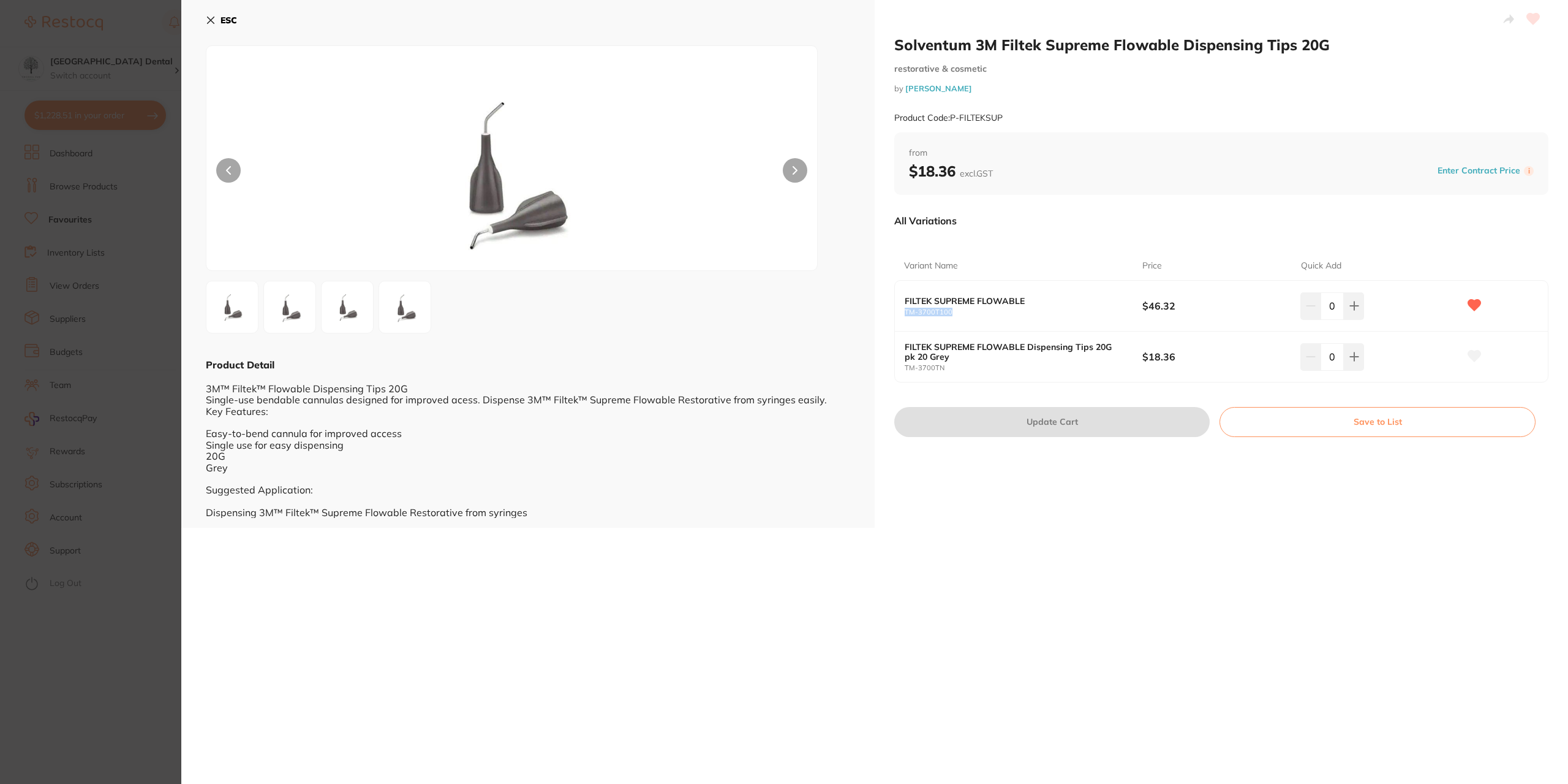
copy small "TM-3700T100"
drag, startPoint x: 951, startPoint y: 358, endPoint x: 926, endPoint y: 355, distance: 25.2
click at [926, 355] on b "FILTEK SUPREME FLOWABLE Dispensing Tips 20G pk 20 Grey" at bounding box center [1011, 351] width 213 height 19
click at [968, 368] on small "TM-3700TN" at bounding box center [1023, 367] width 237 height 8
drag, startPoint x: 944, startPoint y: 367, endPoint x: 905, endPoint y: 368, distance: 39.0
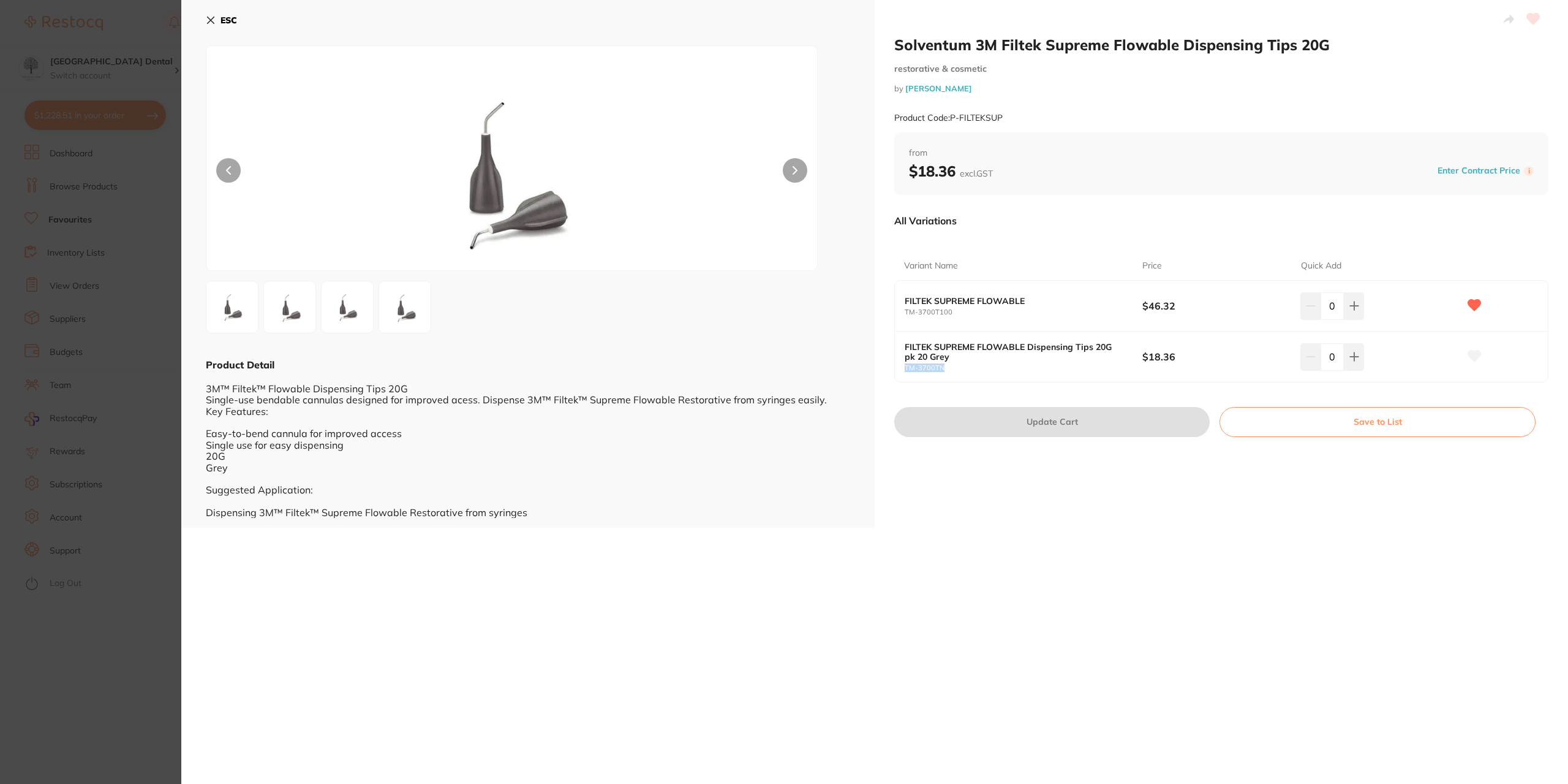
click at [905, 368] on small "TM-3700TN" at bounding box center [1023, 367] width 237 height 8
copy small "TM-3700TN"
drag, startPoint x: 1001, startPoint y: 117, endPoint x: 952, endPoint y: 114, distance: 49.1
click at [952, 114] on small "Product Code: P-FILTEKSUP" at bounding box center [948, 117] width 109 height 11
copy small "P-FILTEKSUP"
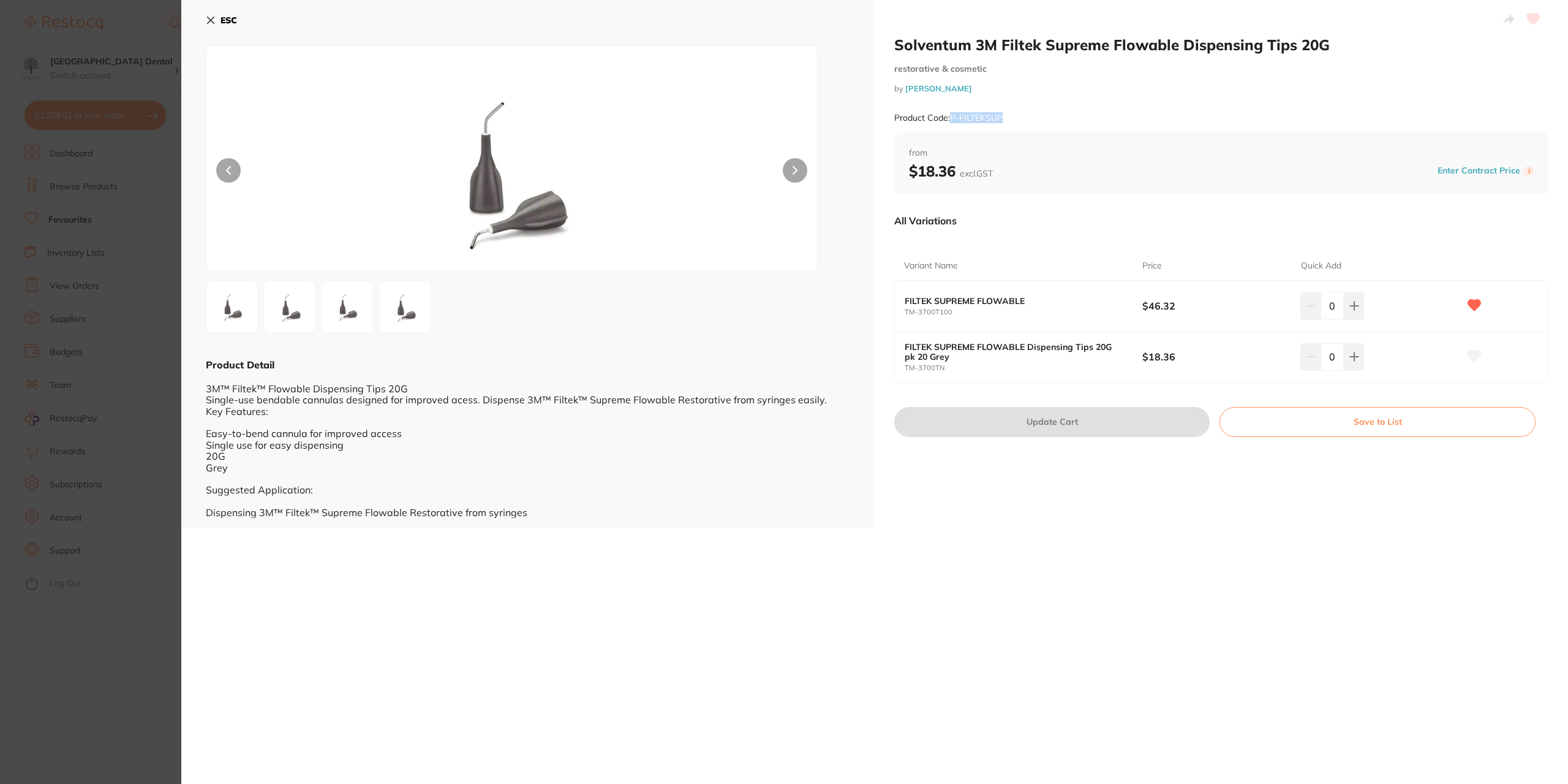
click at [1017, 105] on div "Product Code: P-FILTEKSUP" at bounding box center [1221, 117] width 654 height 30
drag, startPoint x: 1008, startPoint y: 117, endPoint x: 951, endPoint y: 119, distance: 57.0
click at [951, 119] on div "Product Code: P-FILTEKSUP" at bounding box center [1221, 117] width 654 height 30
copy small "P-FILTEKSUP"
click at [1070, 110] on div "Product Code: P-FILTEKSUP" at bounding box center [1221, 117] width 654 height 30
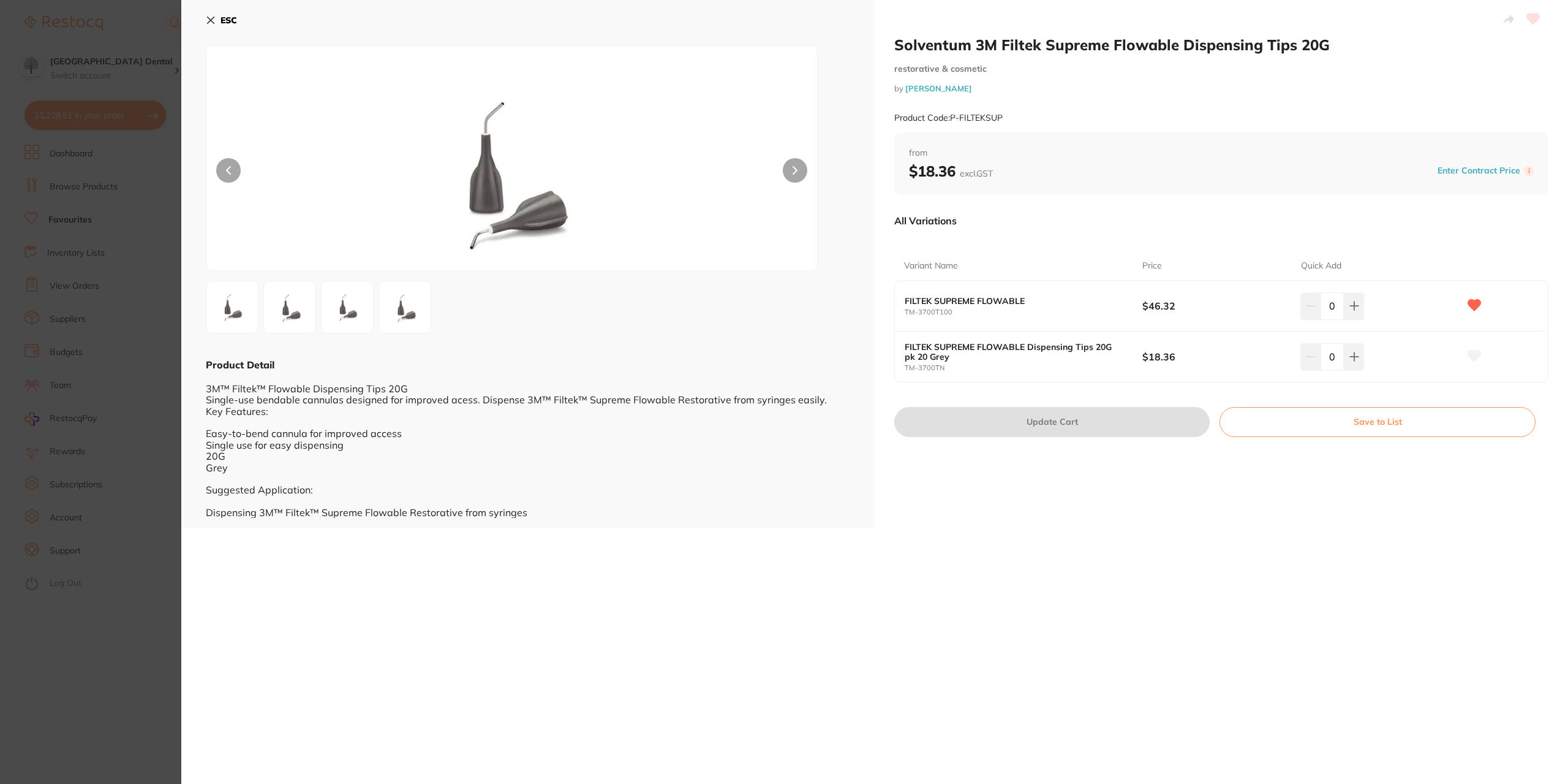
click at [212, 21] on icon at bounding box center [211, 20] width 7 height 7
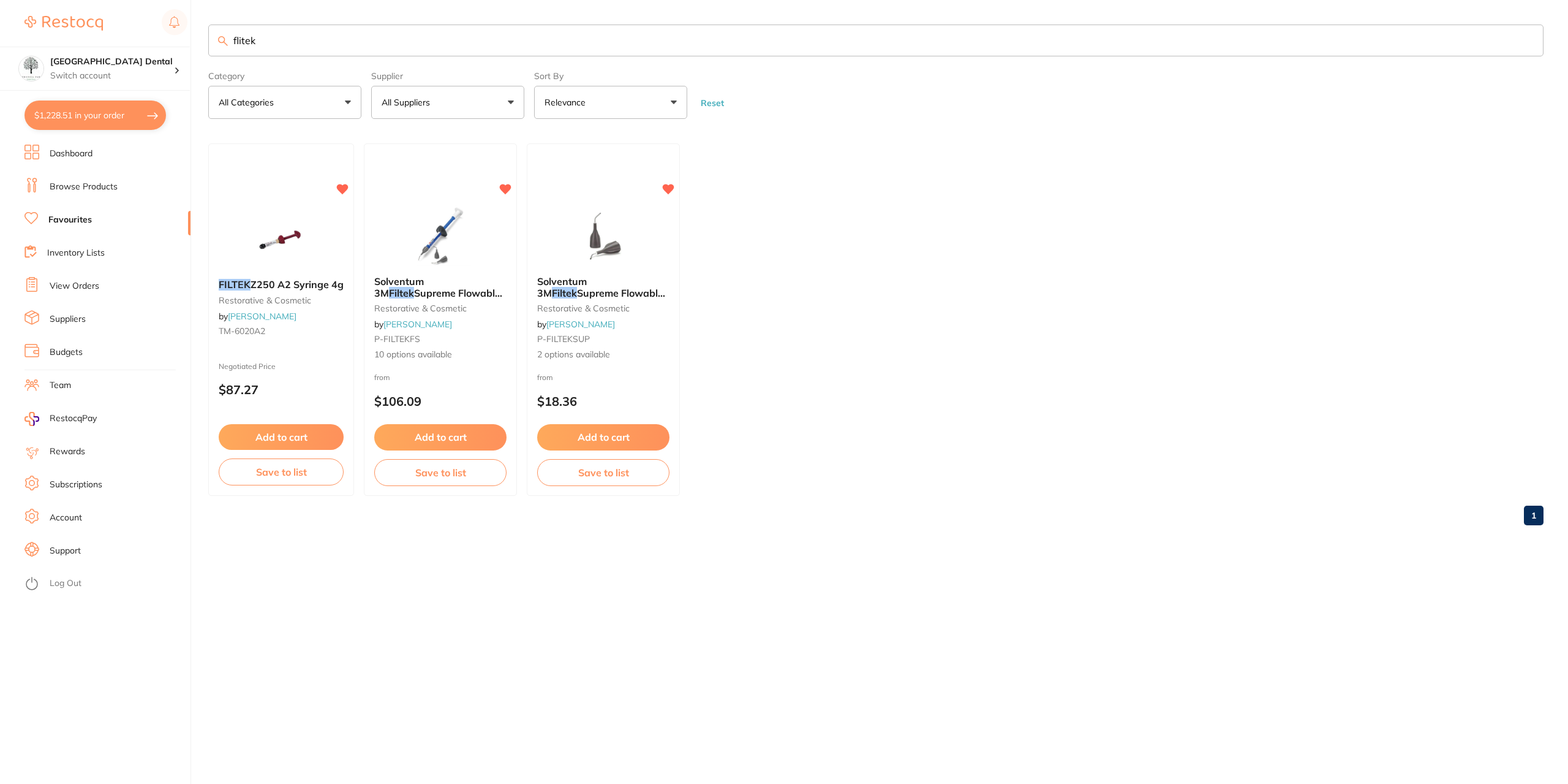
drag, startPoint x: 308, startPoint y: 39, endPoint x: 210, endPoint y: 44, distance: 98.1
click at [145, 48] on div "$1,228.51 Yeronga Park Dental Switch account Yeronga Park Dental $1,228.51 in y…" at bounding box center [784, 392] width 1568 height 784
paste input "TM-3700T100"
type input "TM-3700T100"
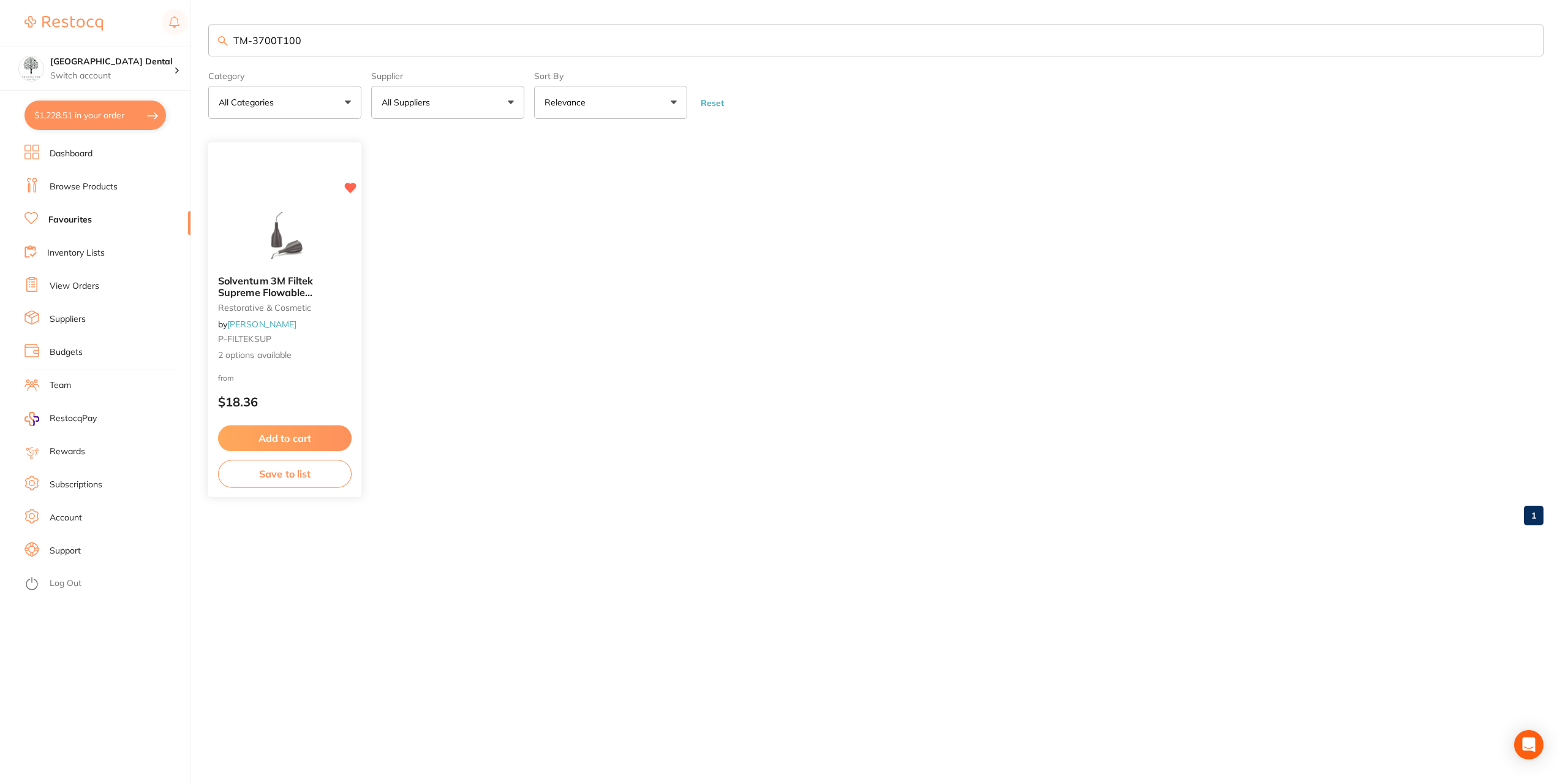
click at [307, 280] on span "Solventum 3M Filtek Supreme Flowable Dispensing Tips 20G" at bounding box center [266, 291] width 97 height 35
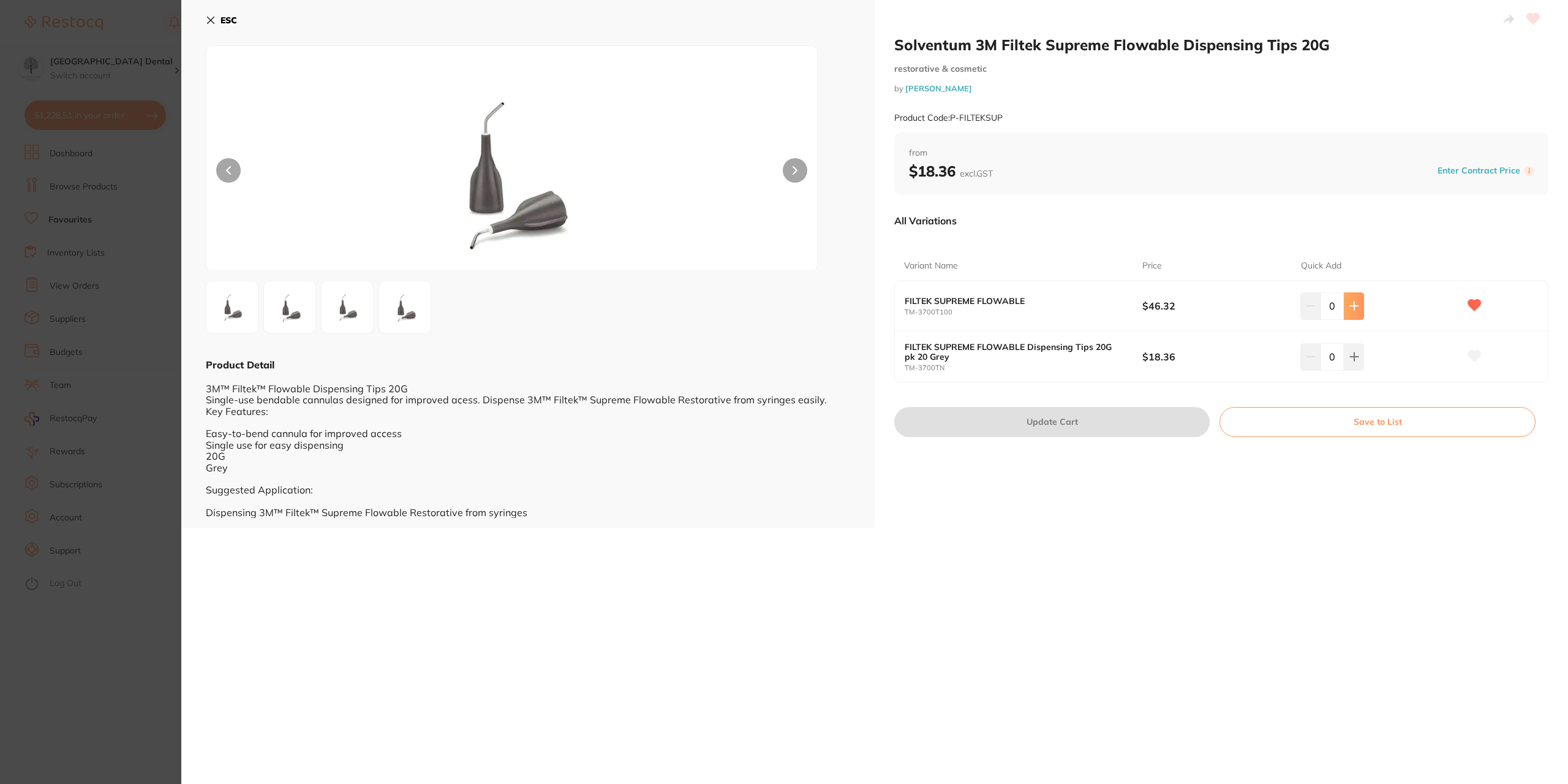
click at [1351, 310] on icon at bounding box center [1354, 306] width 8 height 8
click at [1356, 308] on icon at bounding box center [1354, 306] width 10 height 10
type input "4"
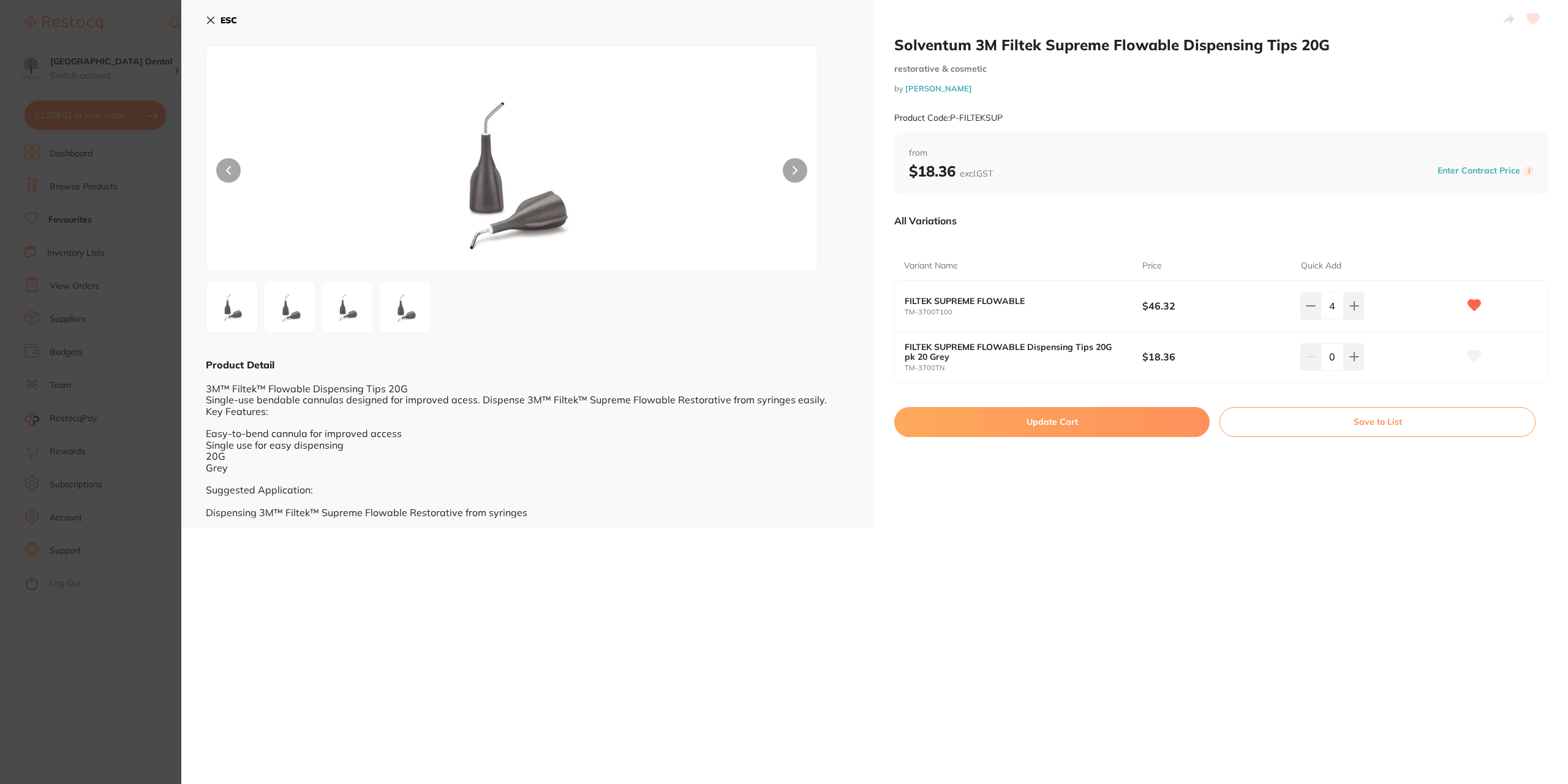
click at [1108, 413] on button "Update Cart" at bounding box center [1052, 421] width 315 height 30
checkbox input "false"
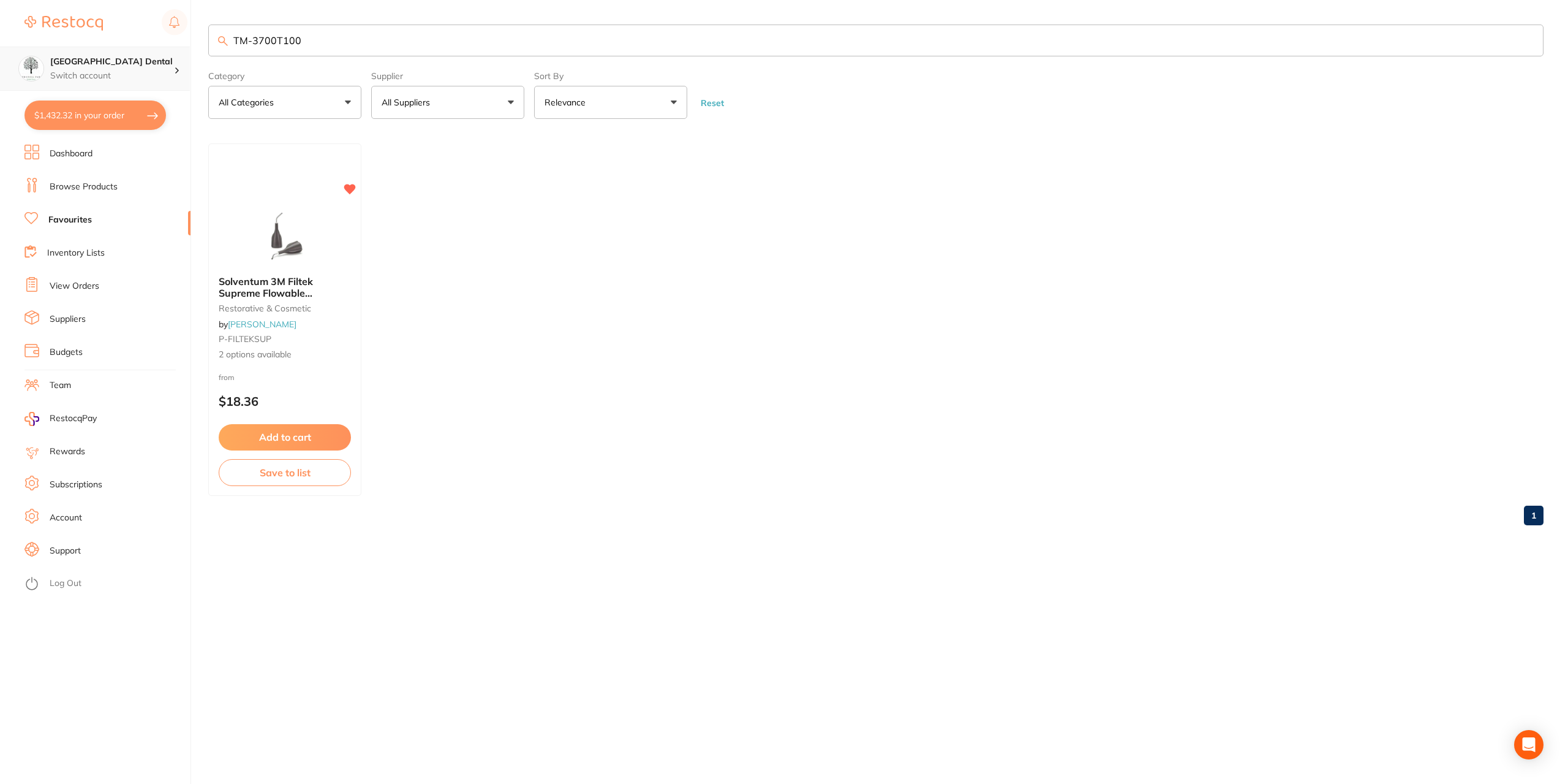
drag, startPoint x: 176, startPoint y: 51, endPoint x: 136, endPoint y: 53, distance: 40.0
click at [137, 53] on div "$1,432.32 Yeronga Park Dental Switch account Yeronga Park Dental $1,432.32 in y…" at bounding box center [784, 392] width 1568 height 784
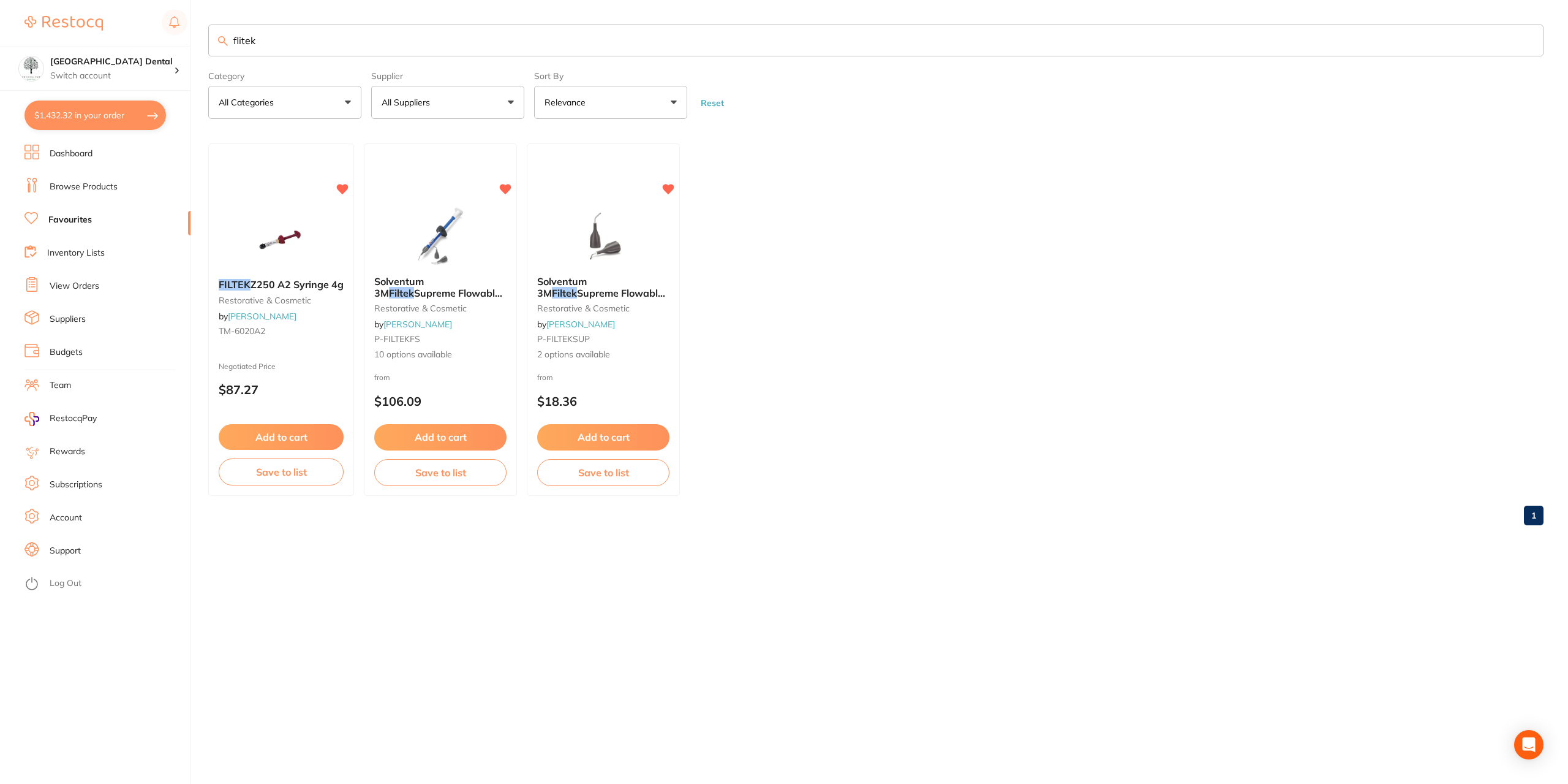
drag, startPoint x: 337, startPoint y: 46, endPoint x: 191, endPoint y: 44, distance: 146.0
click at [191, 44] on div "$1,432.32 Yeronga Park Dental Switch account Yeronga Park Dental $1,432.32 in y…" at bounding box center [784, 392] width 1568 height 784
paste input "SP-4036-100"
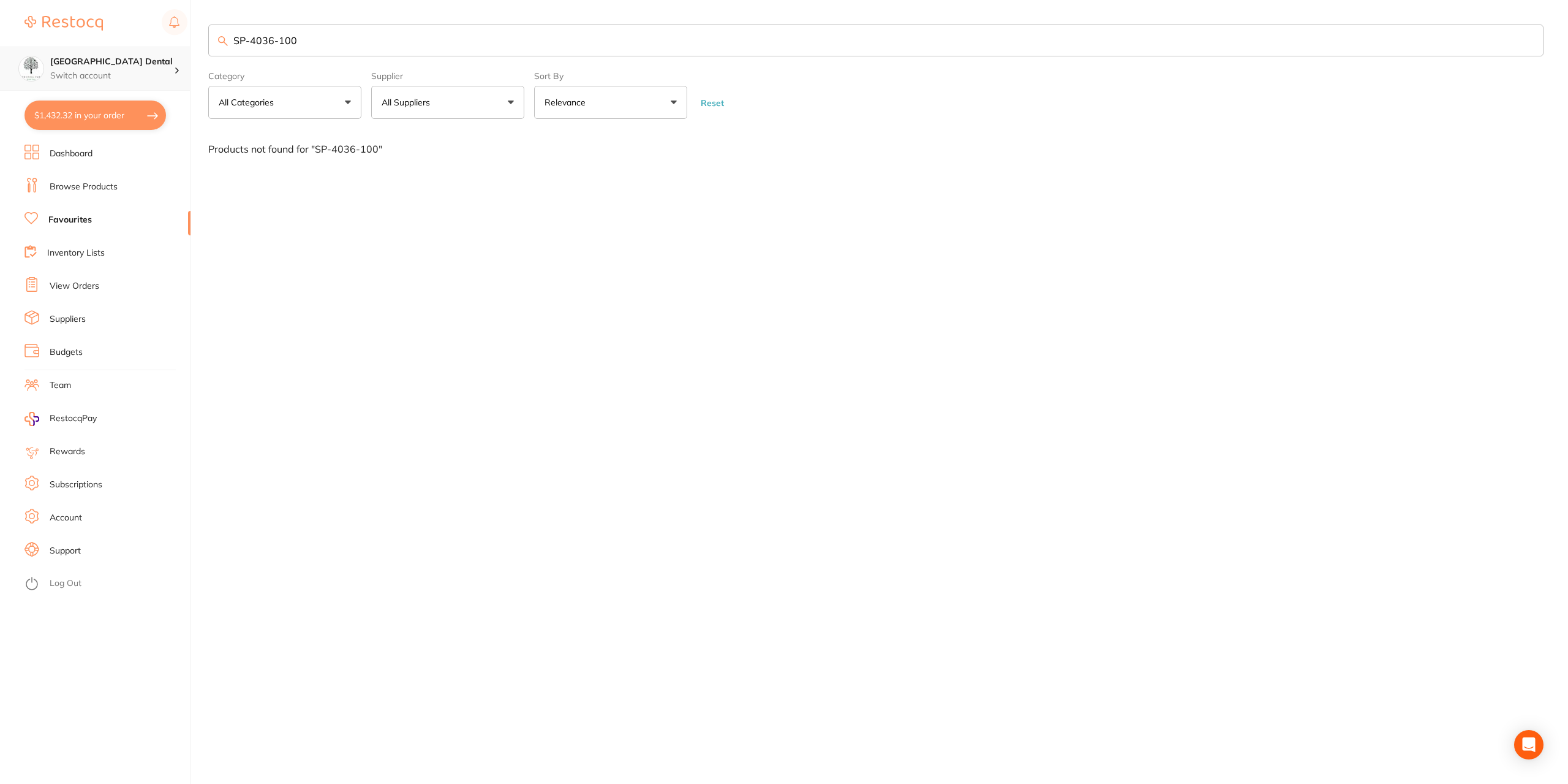
drag, startPoint x: 379, startPoint y: 43, endPoint x: 107, endPoint y: 52, distance: 272.1
click at [100, 63] on div "$1,432.32 Yeronga Park Dental Switch account Yeronga Park Dental $1,432.32 in y…" at bounding box center [784, 392] width 1568 height 784
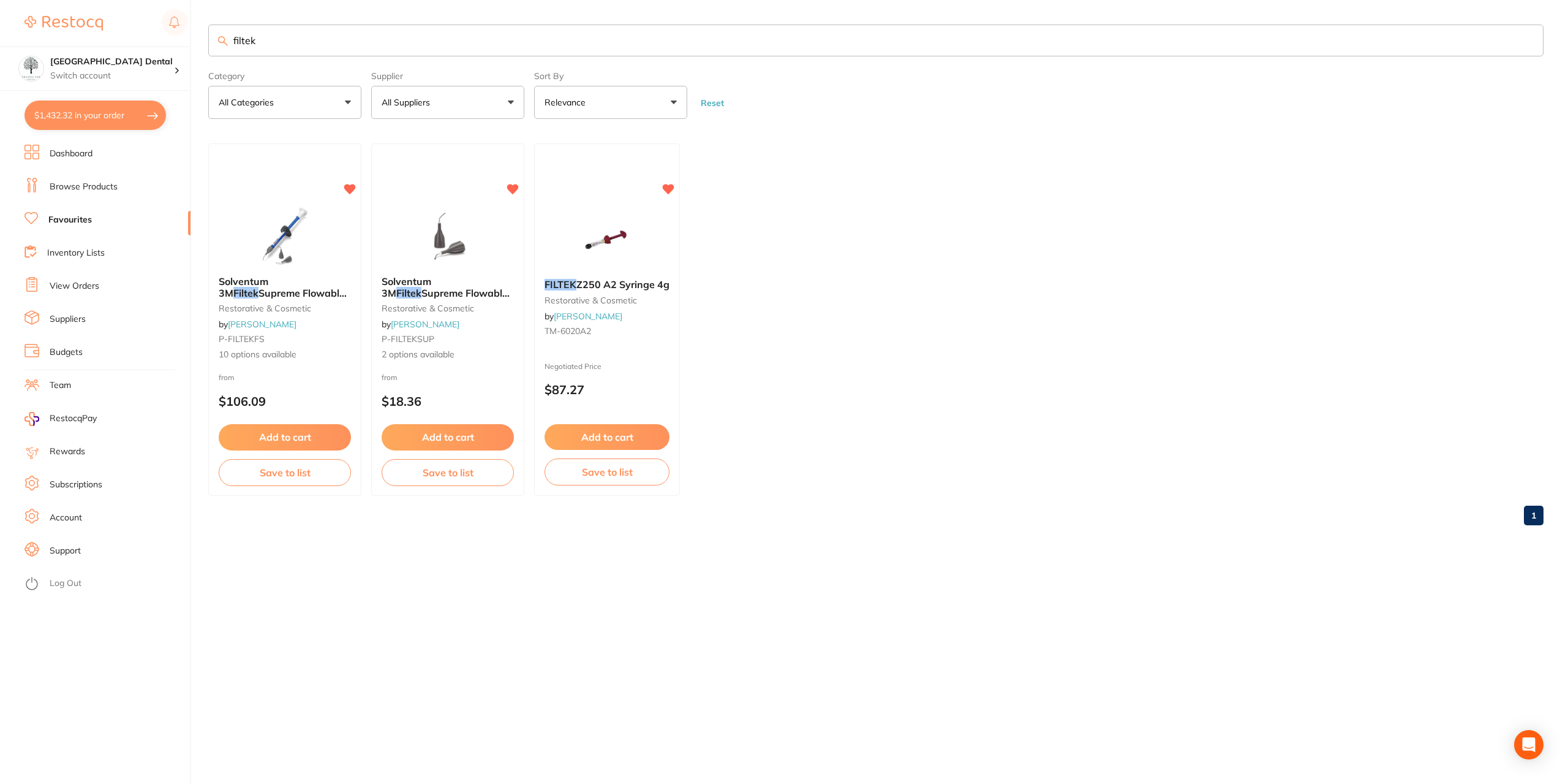
click at [509, 99] on button "All Suppliers" at bounding box center [447, 102] width 153 height 33
click at [1031, 252] on ul "Solventum 3M Filtek Supreme Flowable Syringes 2 x 2g restorative & cosmetic by …" at bounding box center [876, 319] width 1334 height 352
drag, startPoint x: 285, startPoint y: 48, endPoint x: 209, endPoint y: 48, distance: 76.0
click at [208, 48] on div "$1,432.32 Yeronga Park Dental Switch account Yeronga Park Dental $1,432.32 in y…" at bounding box center [784, 392] width 1568 height 784
type input "TM-6020A3"
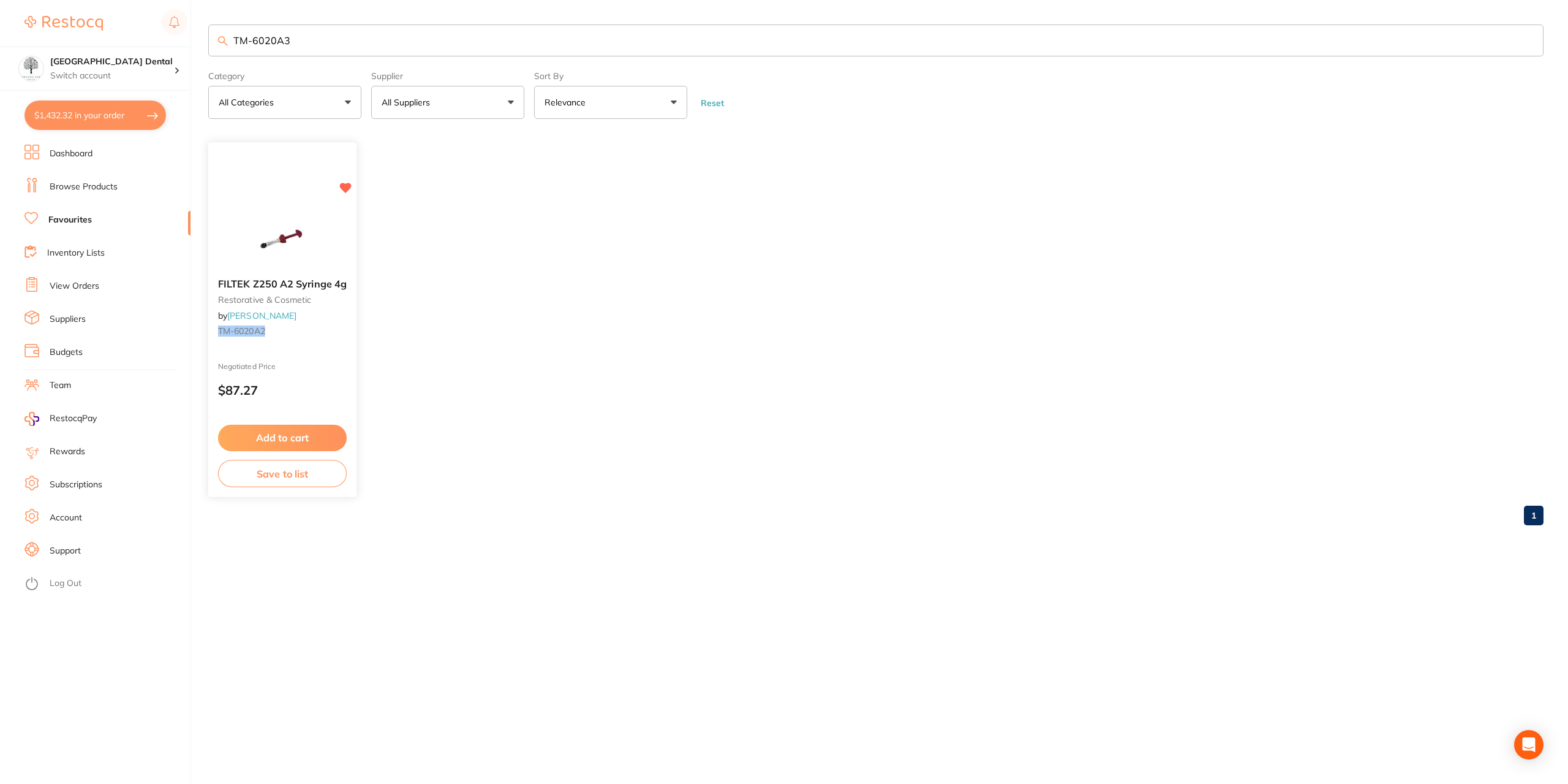
click at [297, 216] on img at bounding box center [282, 238] width 80 height 62
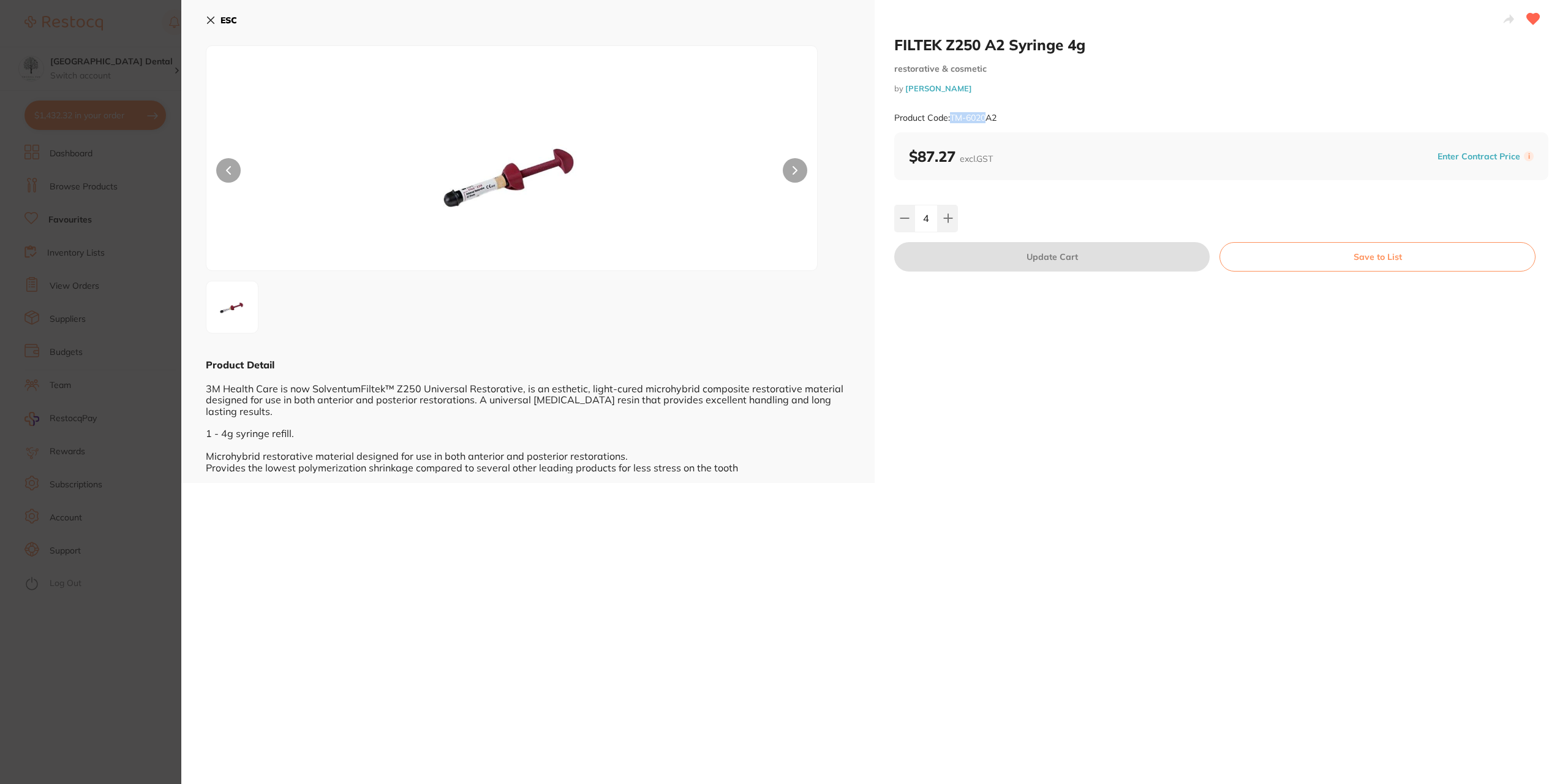
drag, startPoint x: 985, startPoint y: 117, endPoint x: 952, endPoint y: 116, distance: 33.0
click at [952, 116] on small "Product Code: TM-6020A2" at bounding box center [945, 117] width 102 height 11
copy small "TM-6020"
click at [209, 15] on icon at bounding box center [211, 20] width 10 height 10
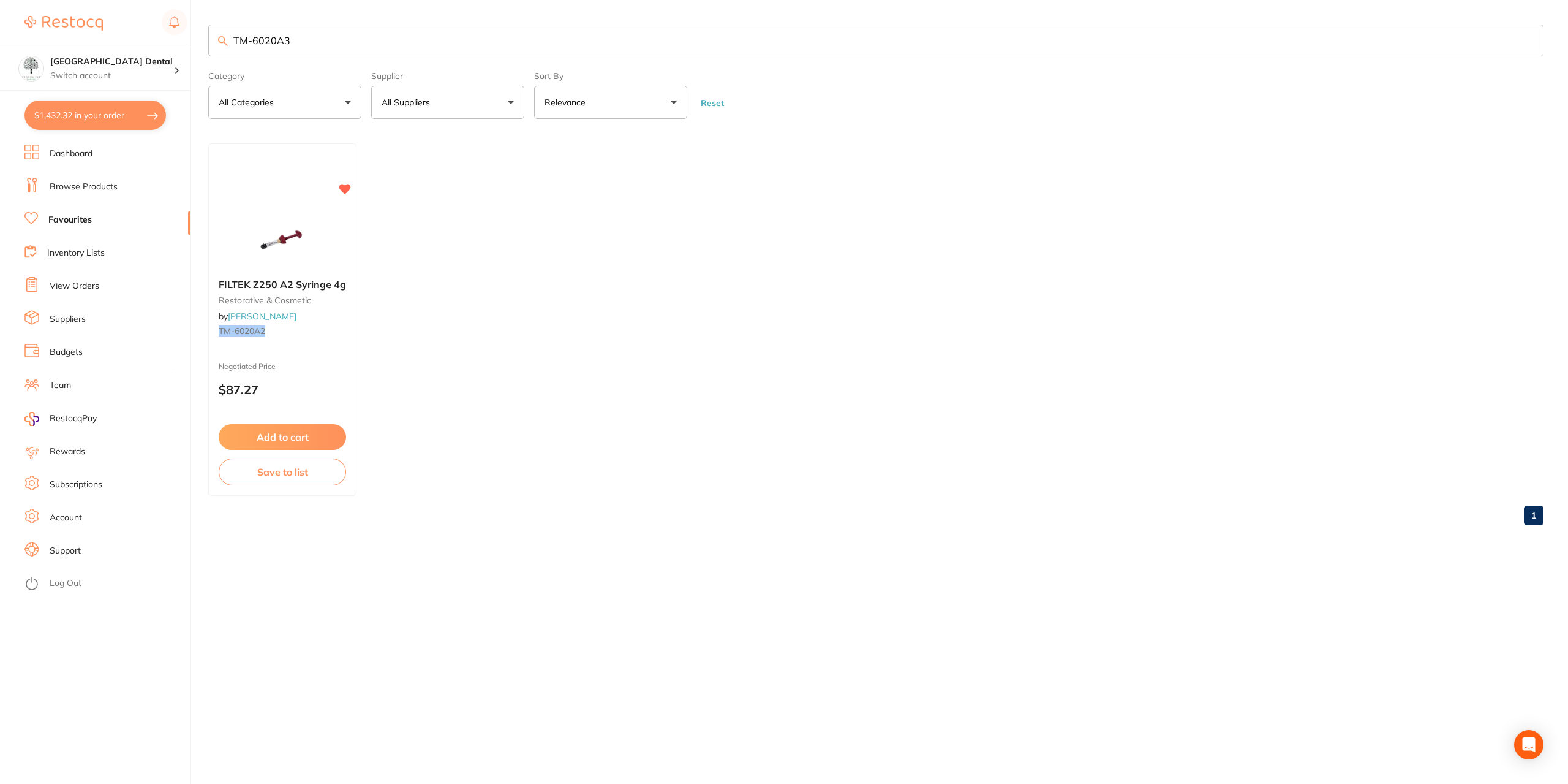
drag, startPoint x: 347, startPoint y: 44, endPoint x: 171, endPoint y: 39, distance: 176.1
click at [171, 39] on div "$1,432.32 Yeronga Park Dental Switch account Yeronga Park Dental $1,432.32 in y…" at bounding box center [784, 392] width 1568 height 784
click at [76, 223] on link "Favourites" at bounding box center [69, 219] width 43 height 13
click at [80, 186] on link "Browse Products" at bounding box center [84, 187] width 68 height 13
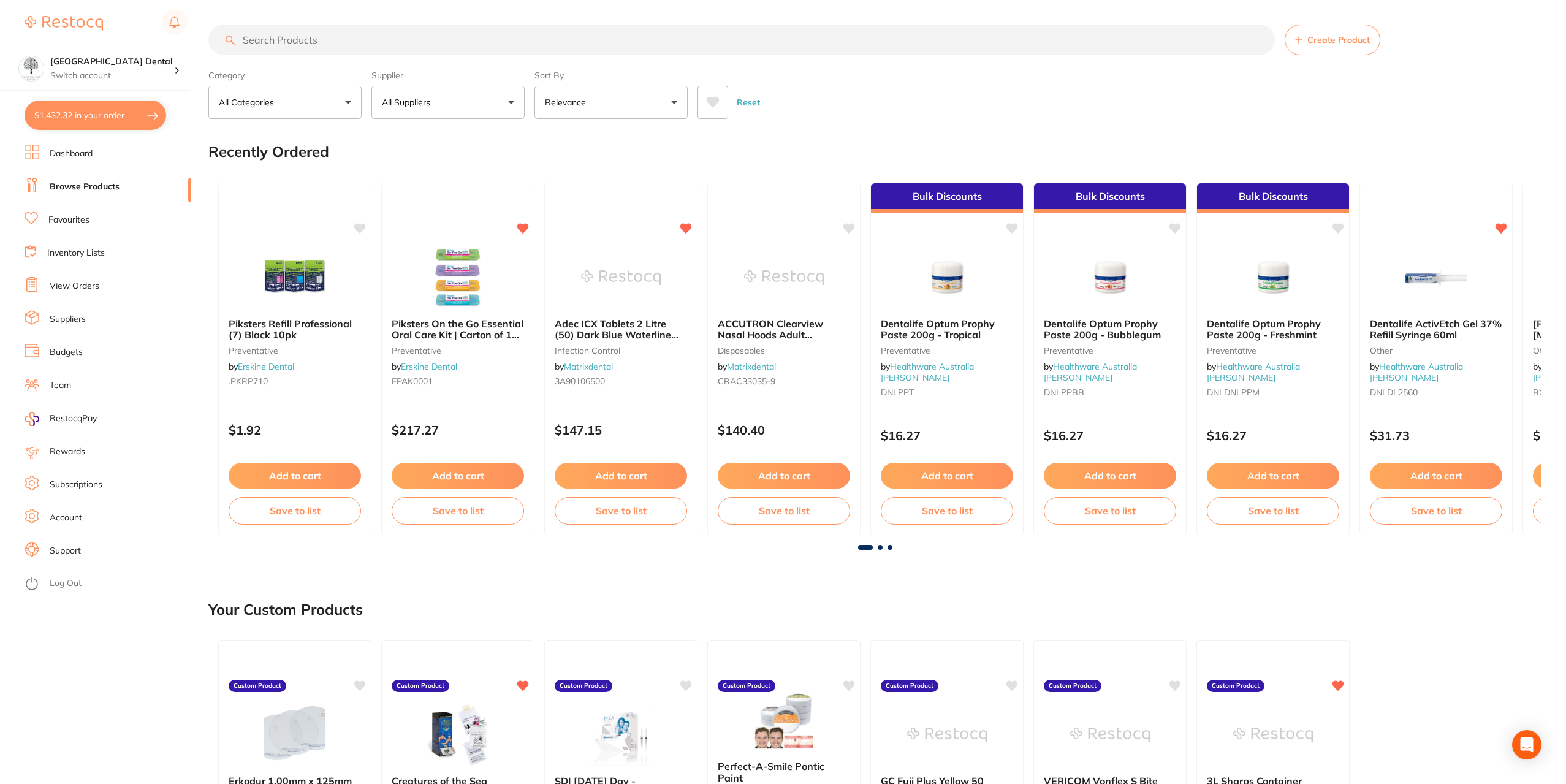
click at [306, 39] on input "search" at bounding box center [742, 39] width 1066 height 31
paste input "TM-6020A3"
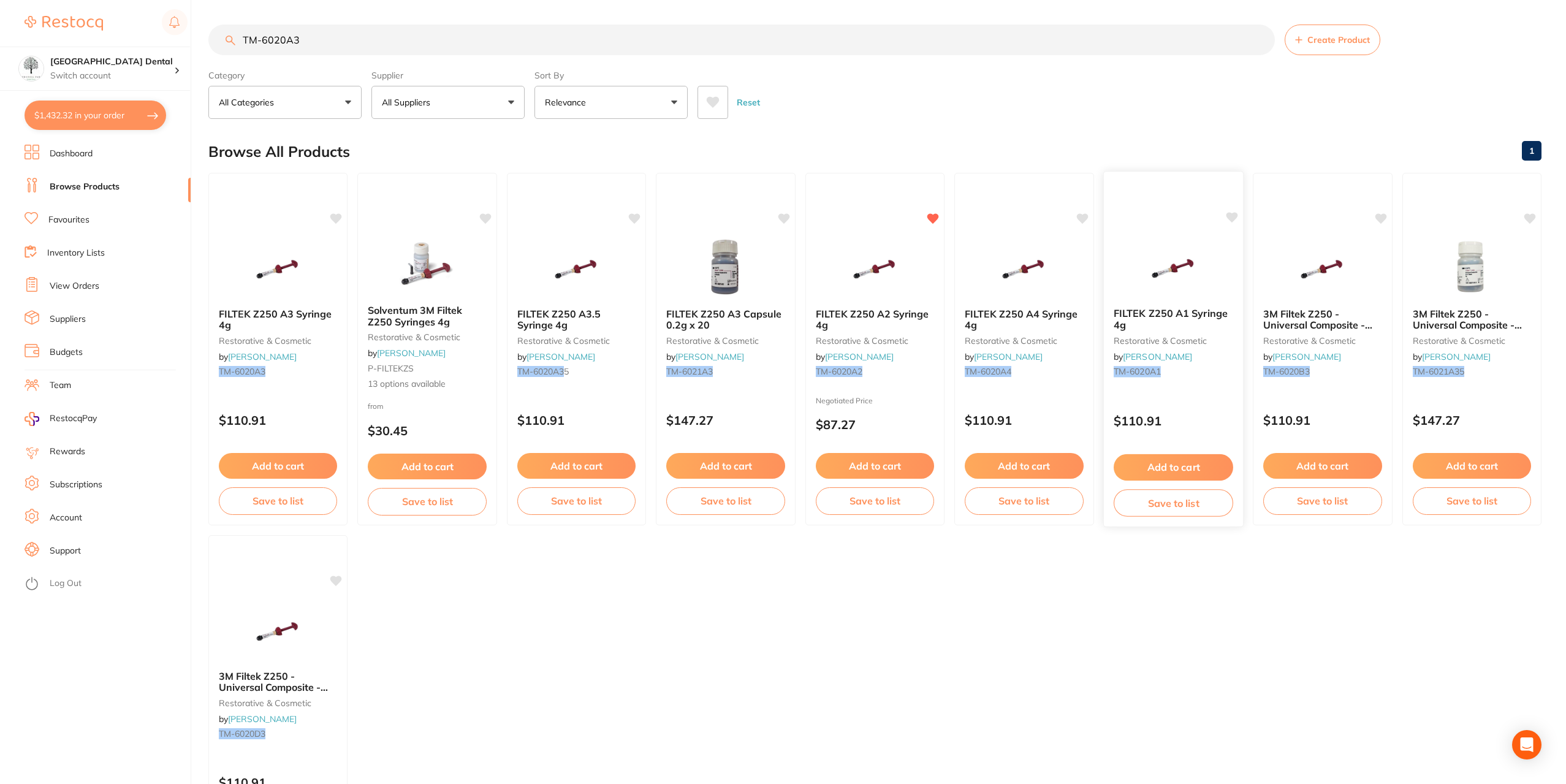
type input "TM-6020A3"
click at [1165, 283] on img at bounding box center [1173, 266] width 80 height 62
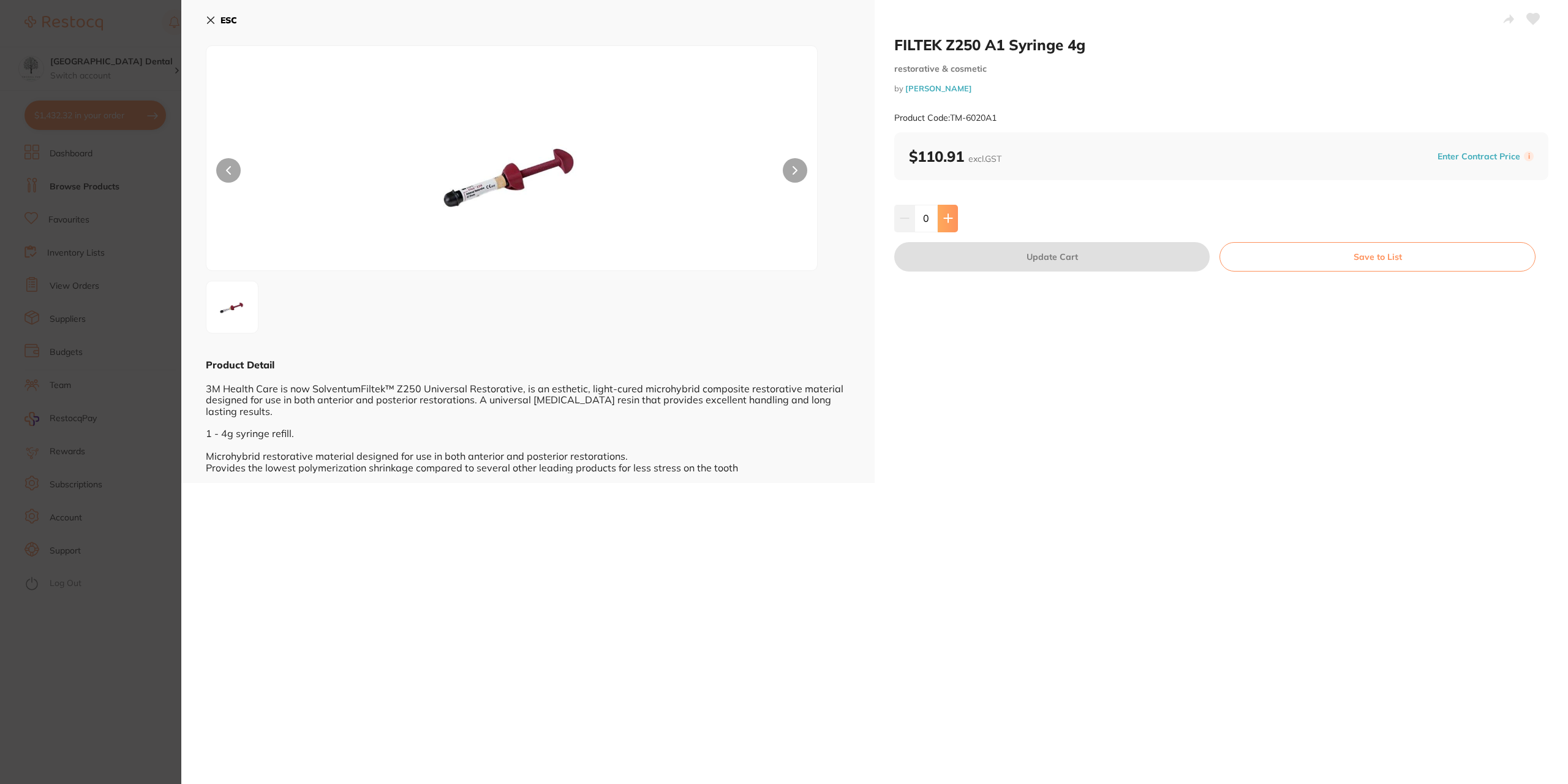
click at [949, 221] on icon at bounding box center [948, 218] width 10 height 10
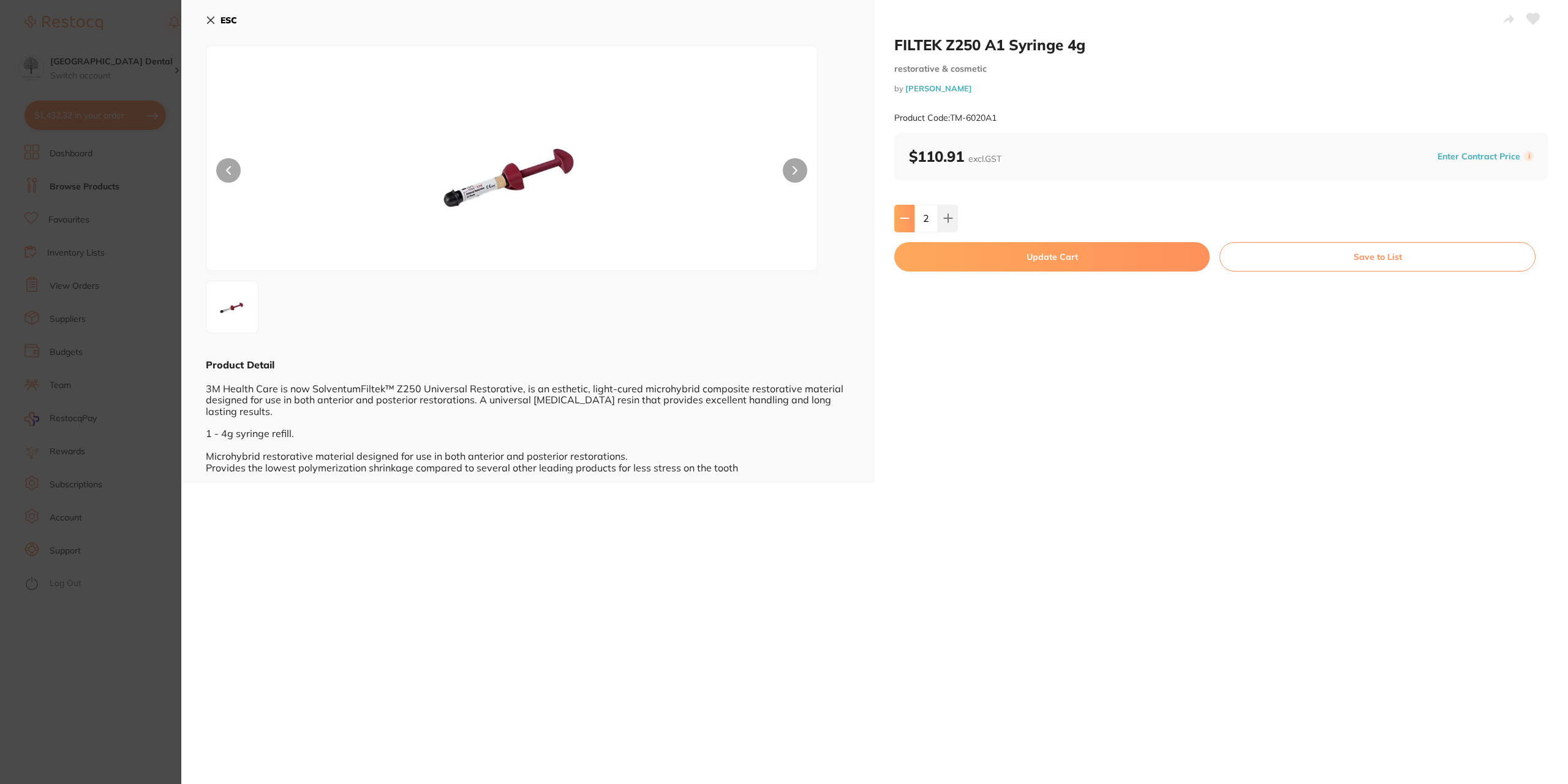
click at [902, 219] on icon at bounding box center [905, 218] width 10 height 10
click at [951, 225] on button at bounding box center [947, 218] width 20 height 27
type input "2"
click at [985, 265] on button "Update Cart" at bounding box center [1052, 257] width 315 height 30
checkbox input "false"
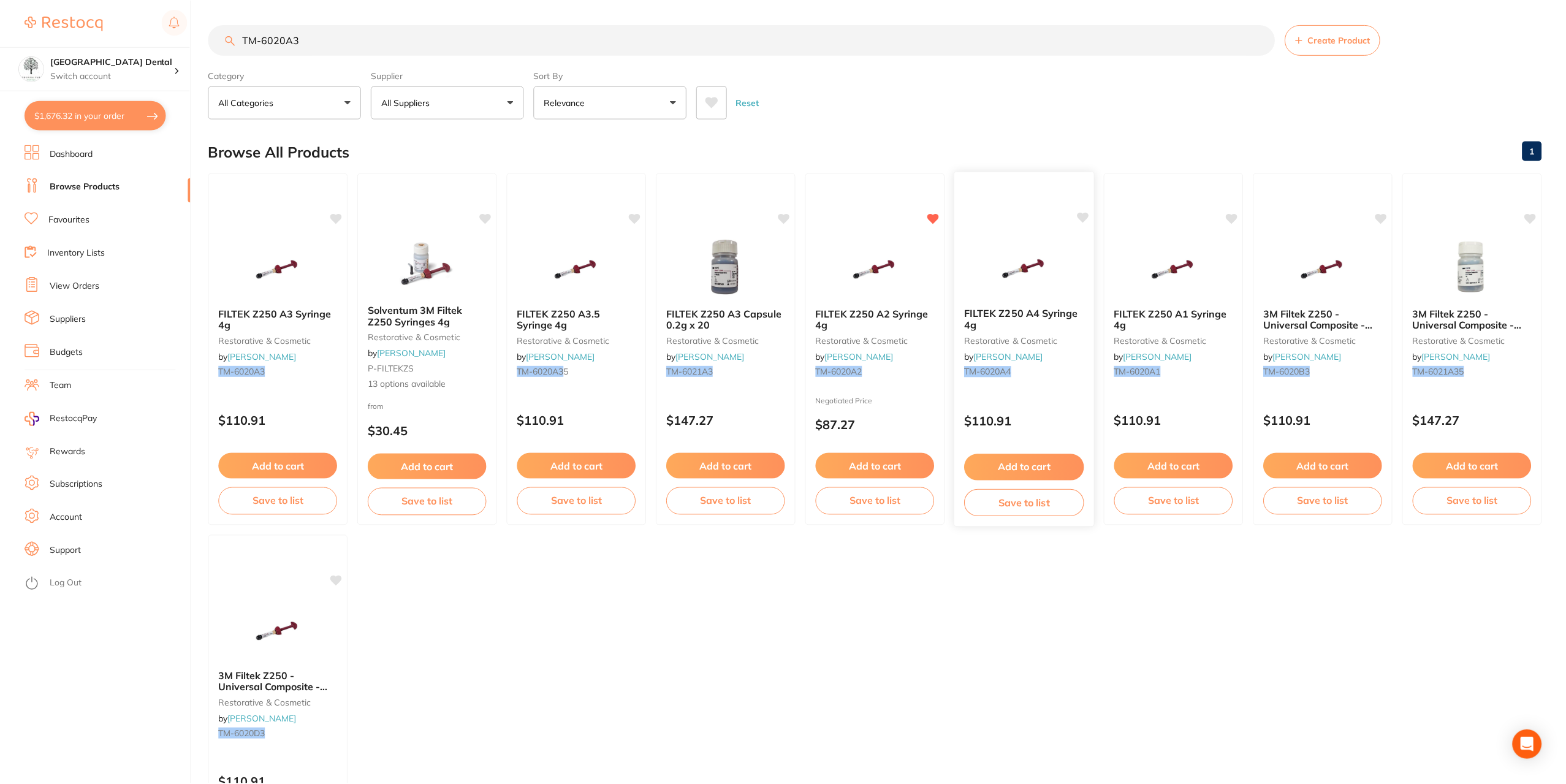
scroll to position [6, 0]
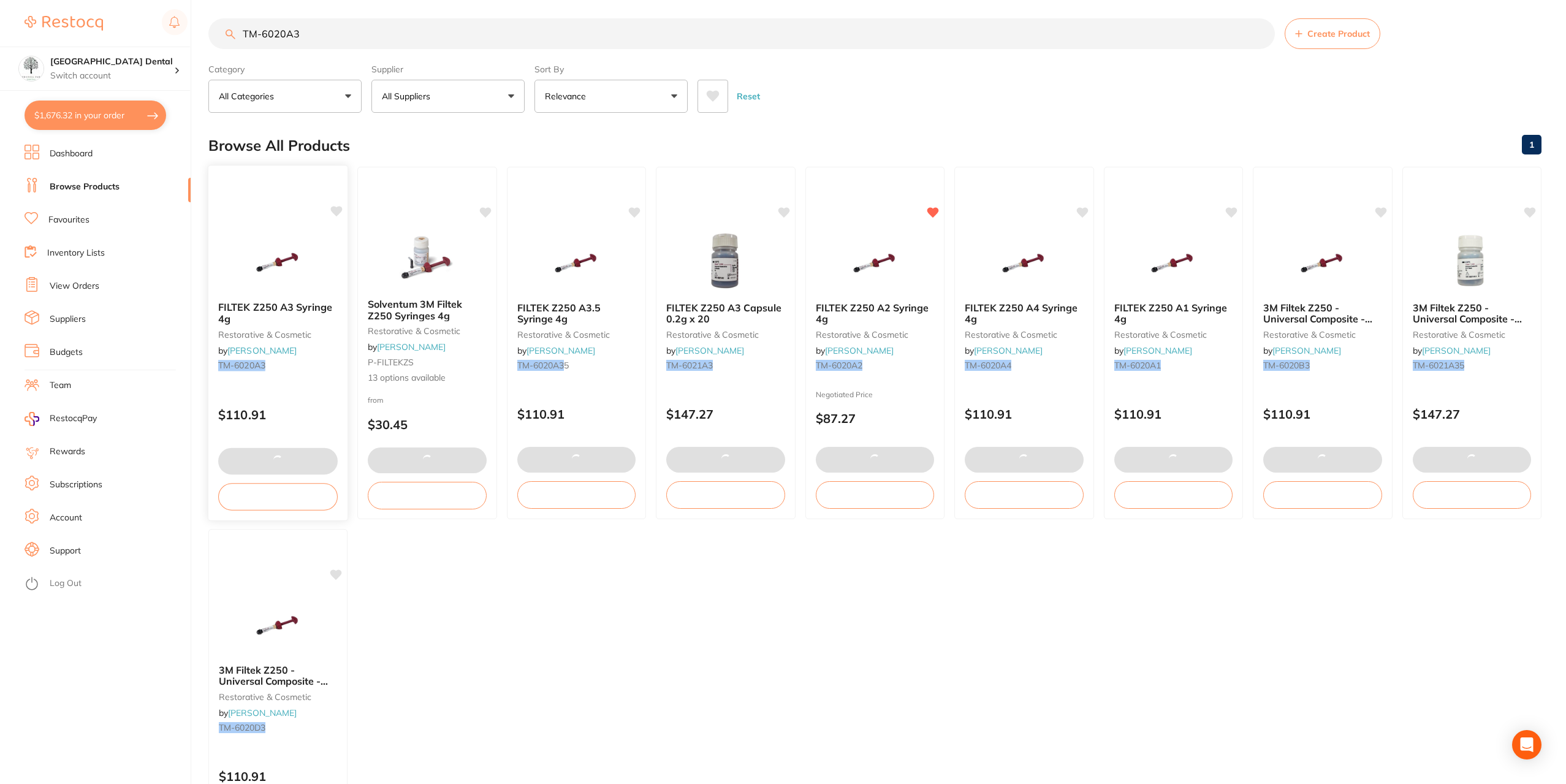
click at [277, 287] on img at bounding box center [277, 261] width 80 height 62
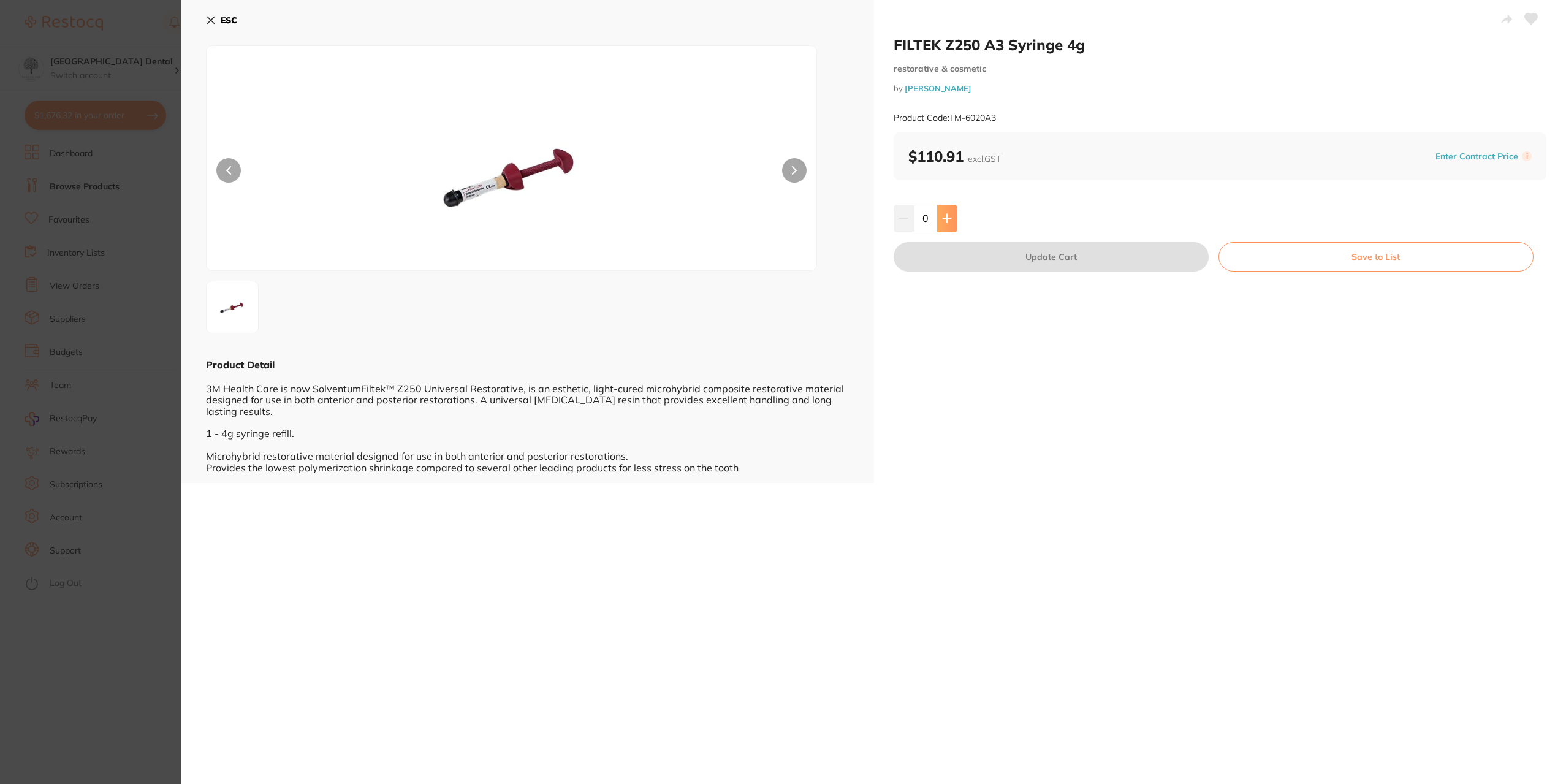
click at [945, 220] on icon at bounding box center [947, 218] width 10 height 10
click at [946, 215] on icon at bounding box center [947, 218] width 10 height 10
click at [948, 216] on icon at bounding box center [947, 218] width 10 height 10
type input "4"
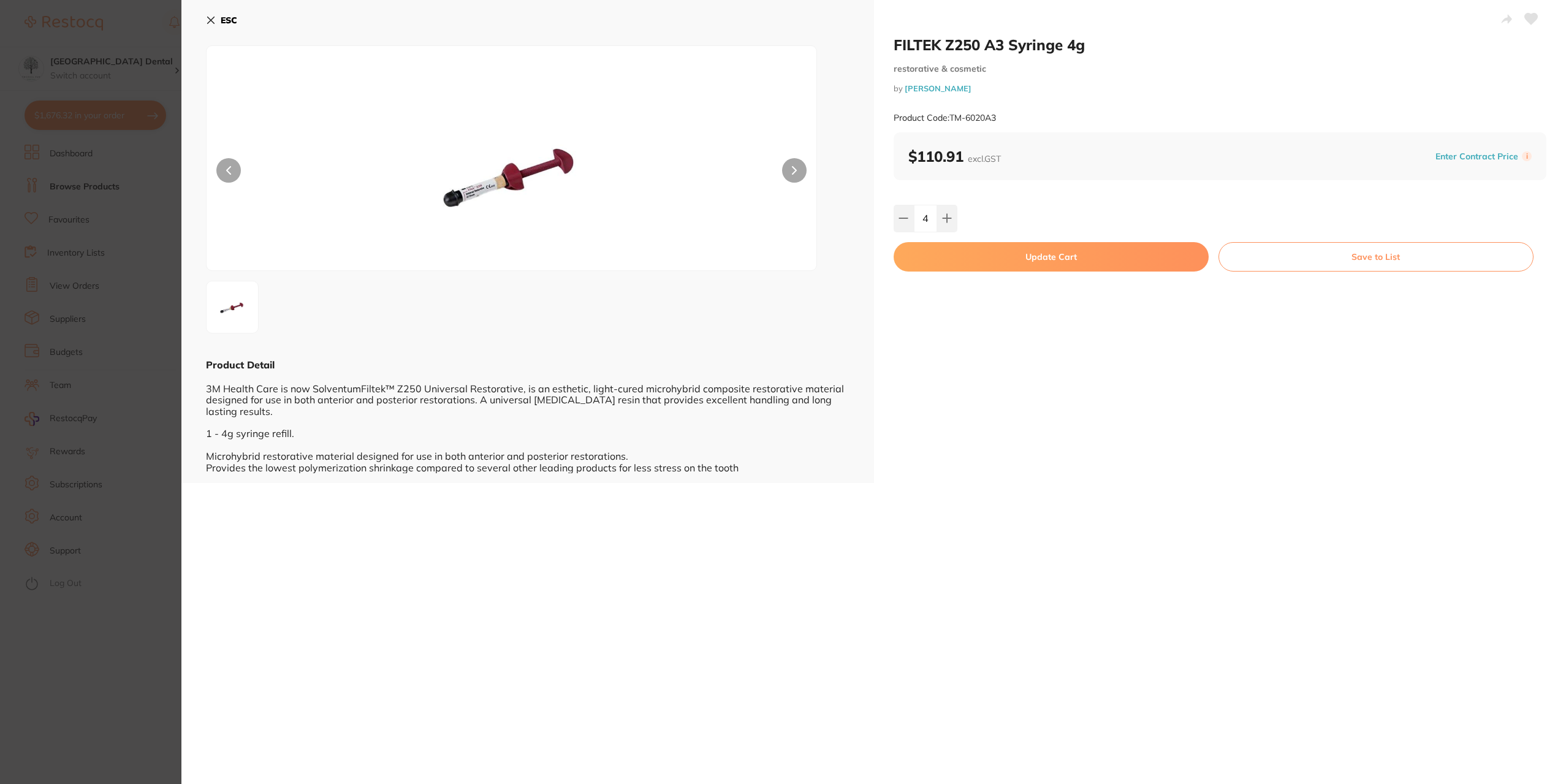
click at [1004, 258] on button "Update Cart" at bounding box center [1051, 257] width 315 height 30
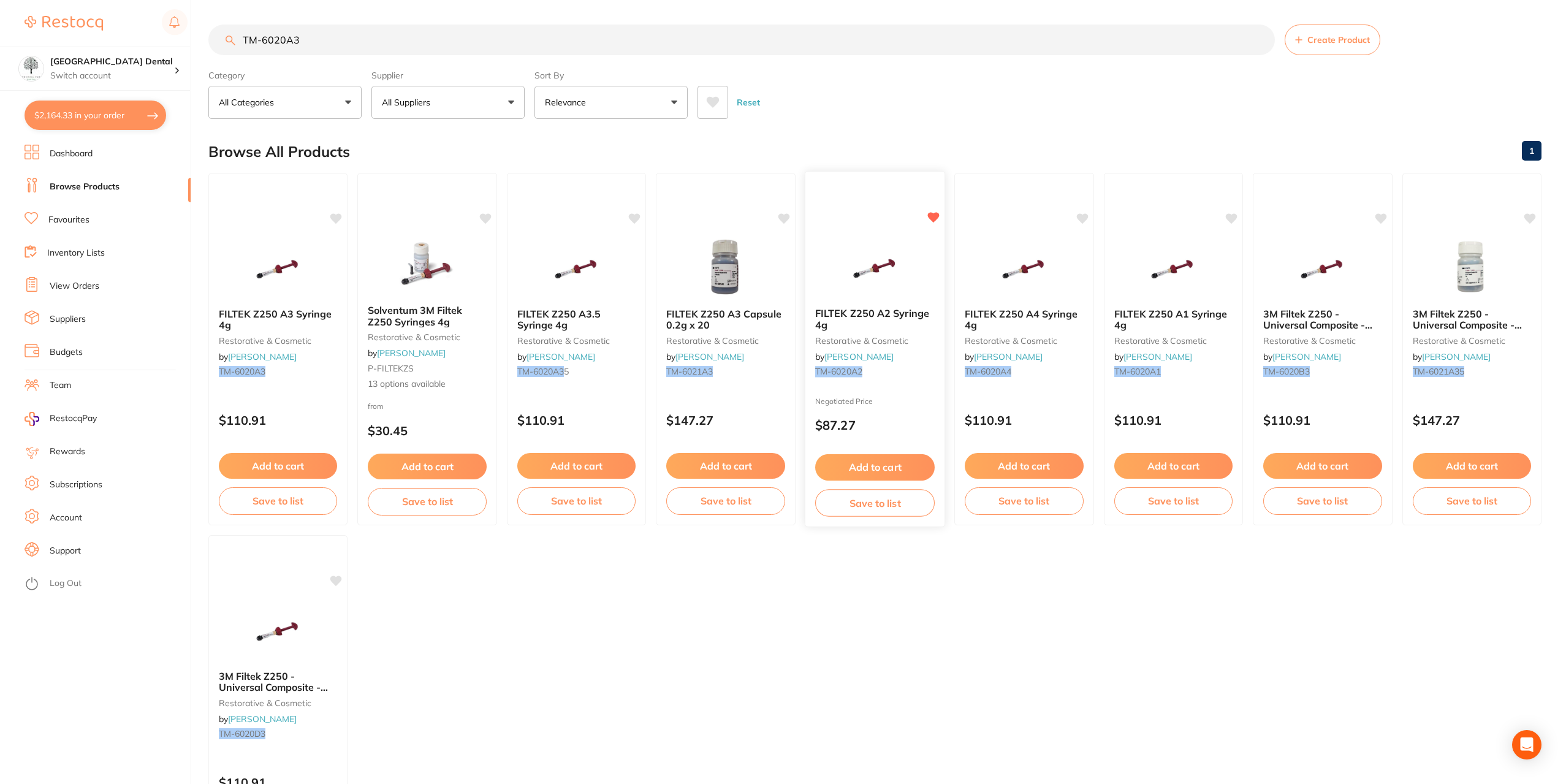
click at [883, 278] on img at bounding box center [874, 266] width 80 height 62
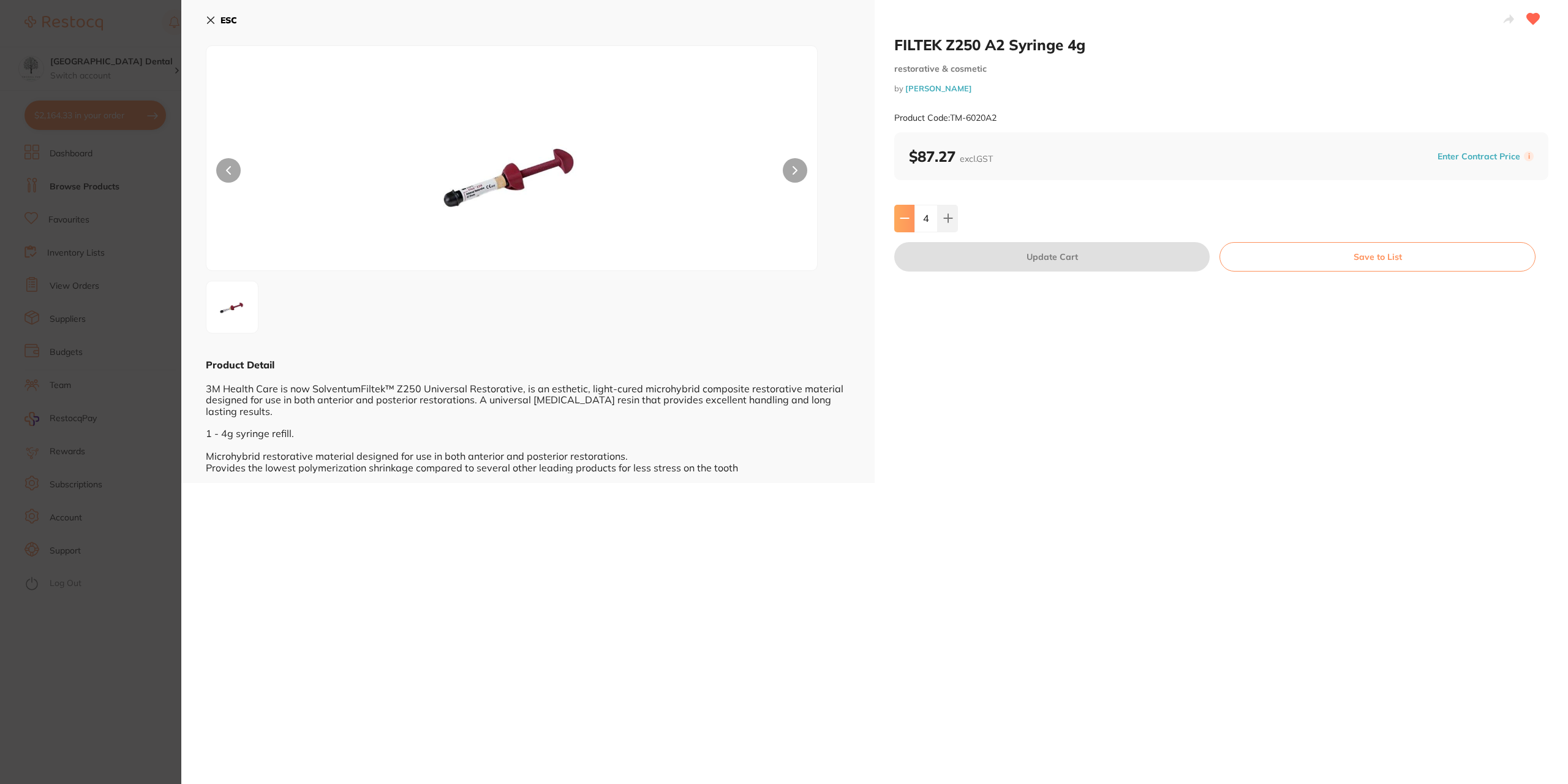
click at [908, 227] on button at bounding box center [904, 218] width 20 height 27
click at [944, 218] on icon at bounding box center [948, 218] width 8 height 8
click at [896, 220] on button at bounding box center [904, 218] width 20 height 27
click at [949, 224] on button at bounding box center [947, 218] width 20 height 27
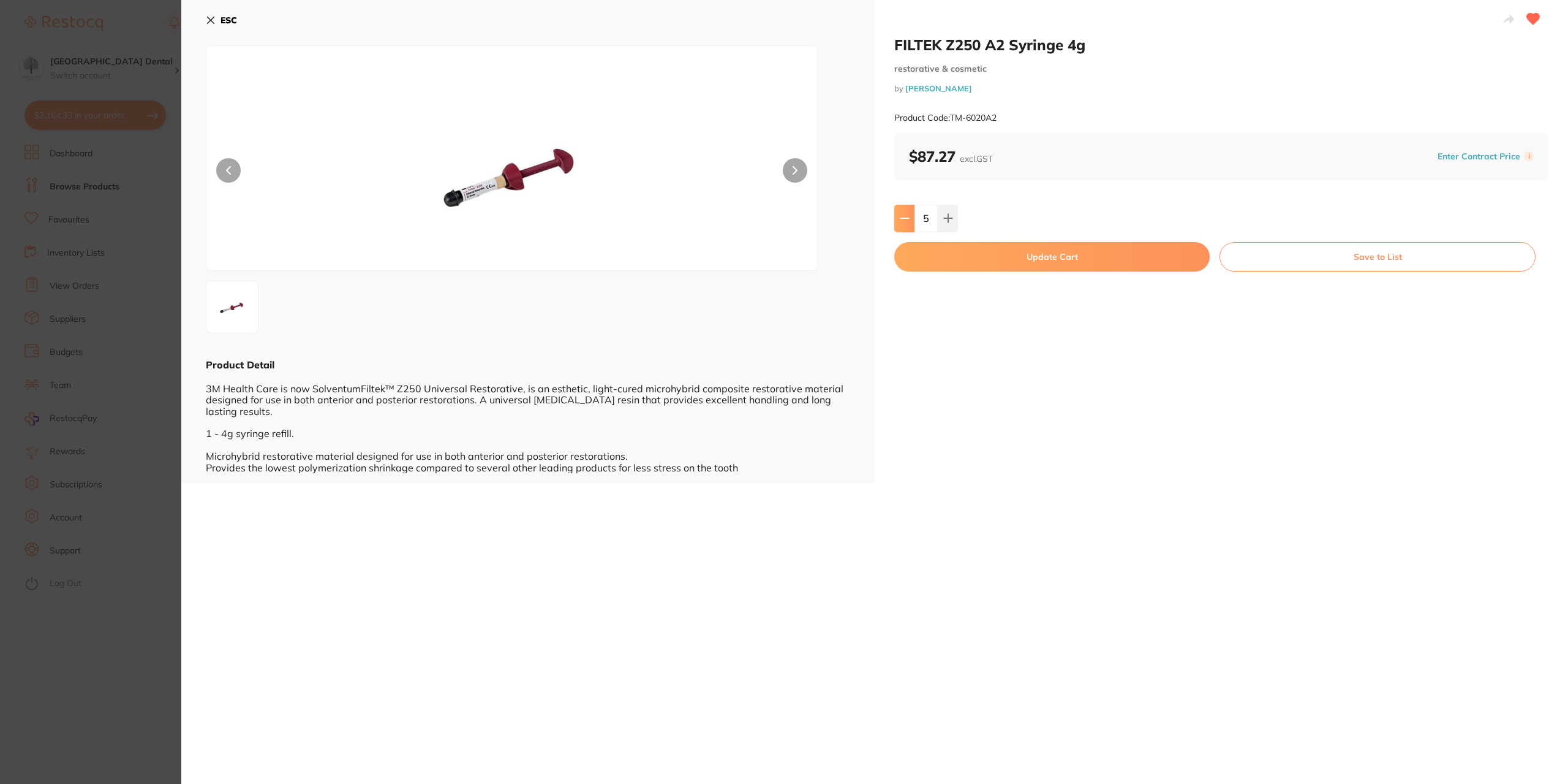
click at [905, 215] on icon at bounding box center [905, 218] width 10 height 10
click at [954, 224] on button at bounding box center [947, 218] width 20 height 27
type input "5"
click at [965, 256] on button "Update Cart" at bounding box center [1052, 257] width 315 height 30
type input "5"
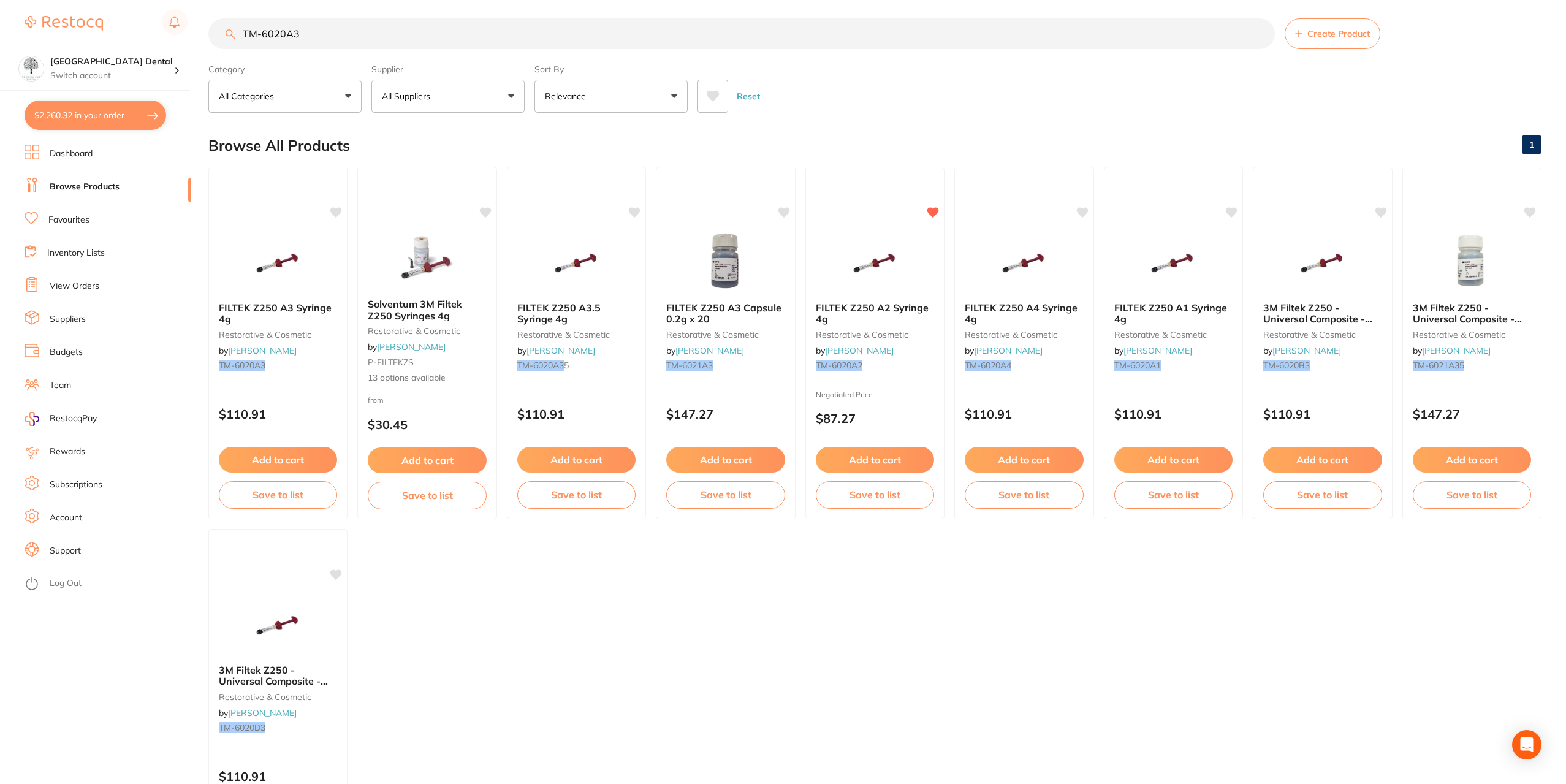
drag, startPoint x: 344, startPoint y: 33, endPoint x: 207, endPoint y: 30, distance: 137.0
click at [199, 39] on div "$2,260.32 Yeronga Park Dental Switch account Yeronga Park Dental $2,260.32 in y…" at bounding box center [783, 386] width 1566 height 784
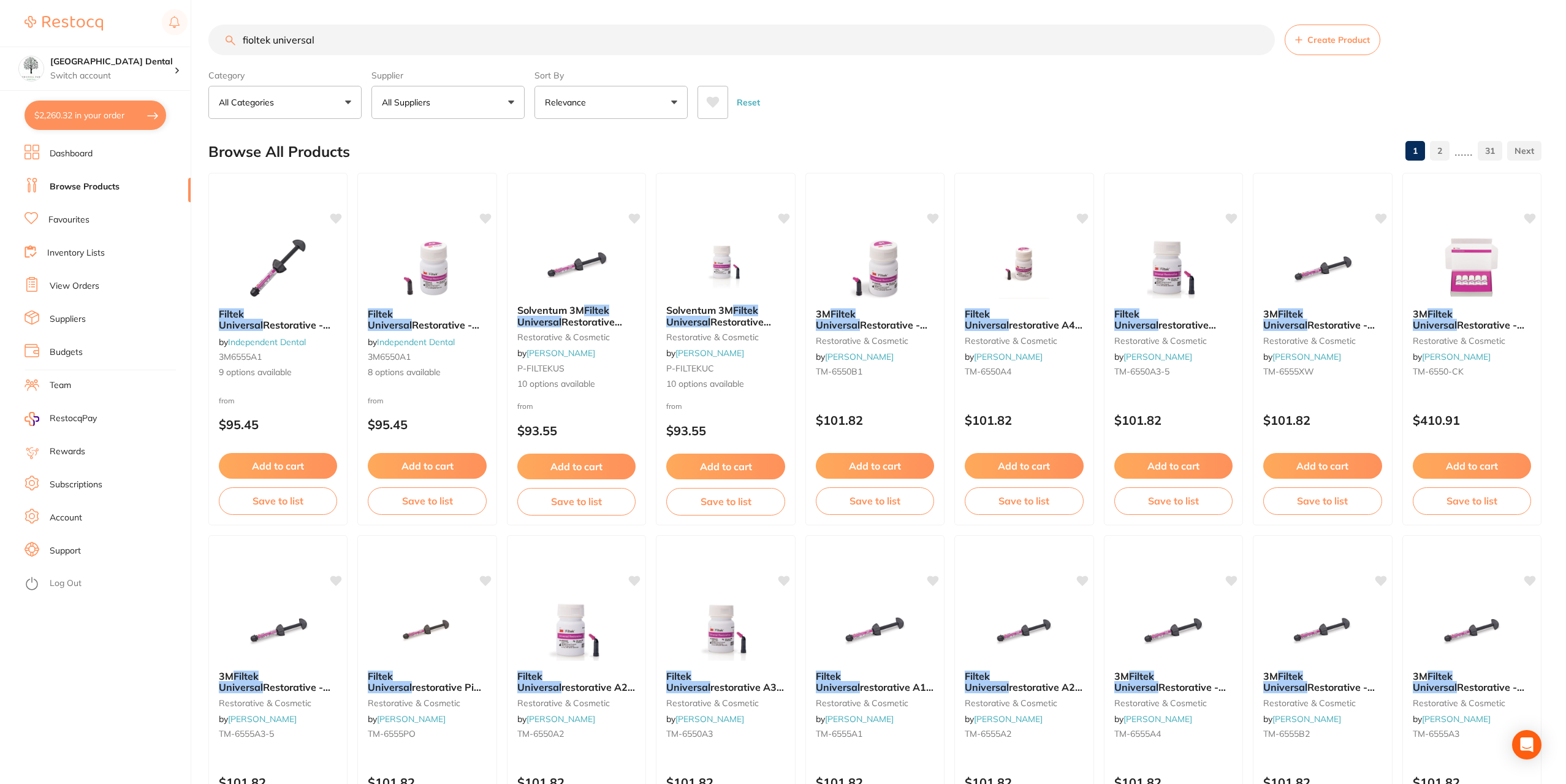
click at [254, 43] on input "fioltek universal" at bounding box center [742, 39] width 1066 height 31
click at [371, 37] on input "filtek universal" at bounding box center [742, 39] width 1066 height 31
type input "filtek universal flowable"
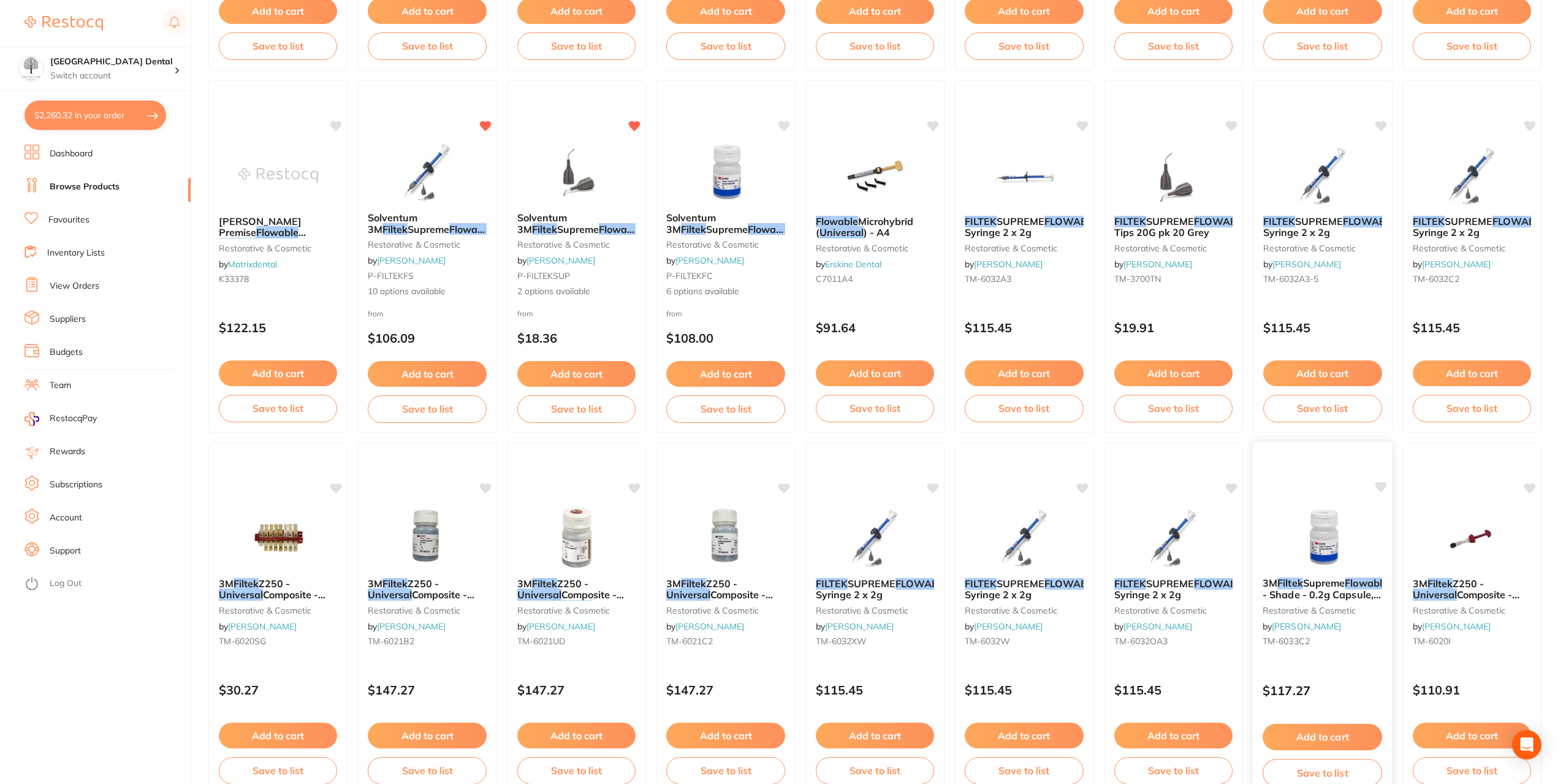
scroll to position [1616, 0]
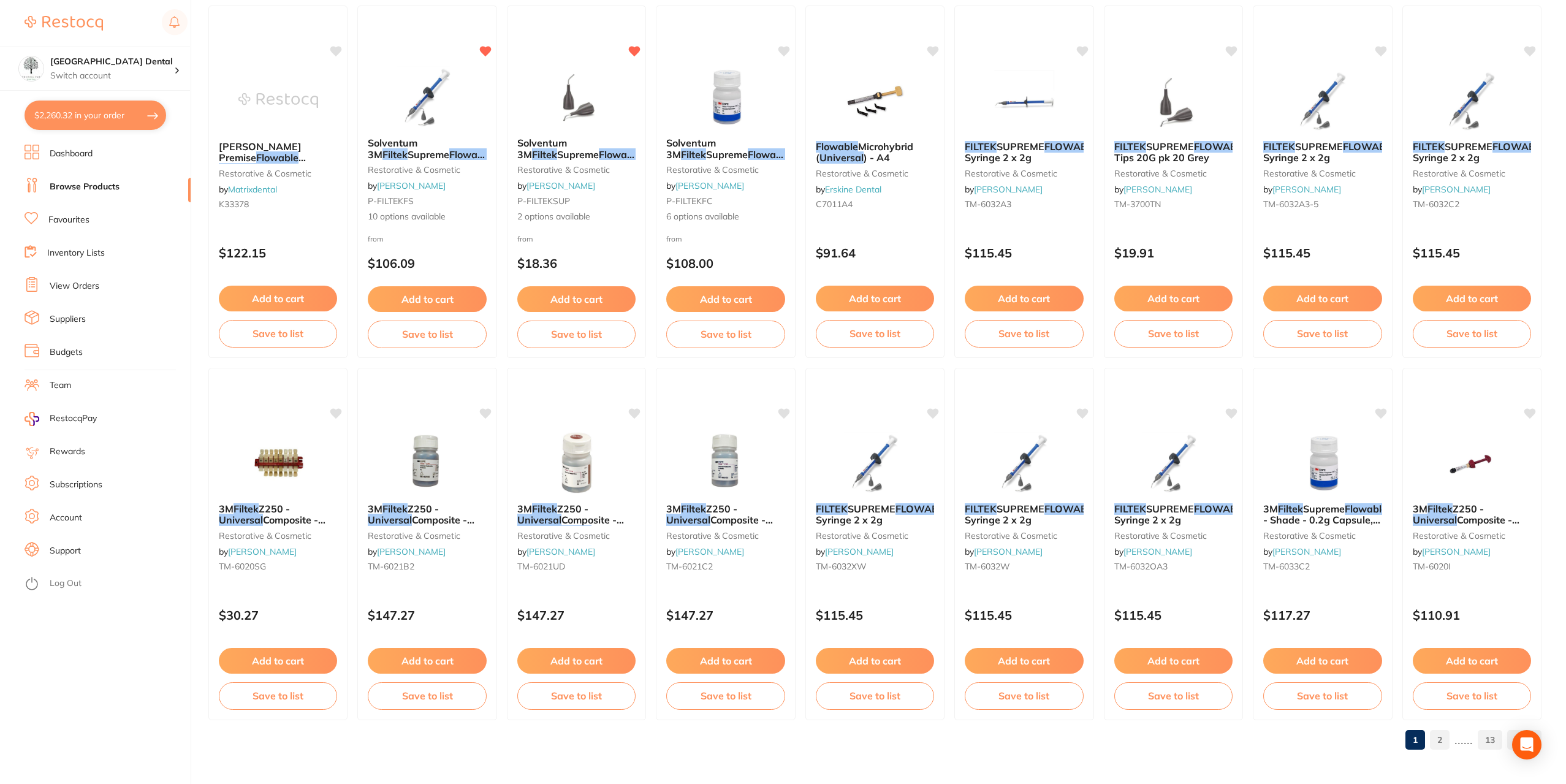
click at [71, 223] on link "Favourites" at bounding box center [68, 219] width 41 height 13
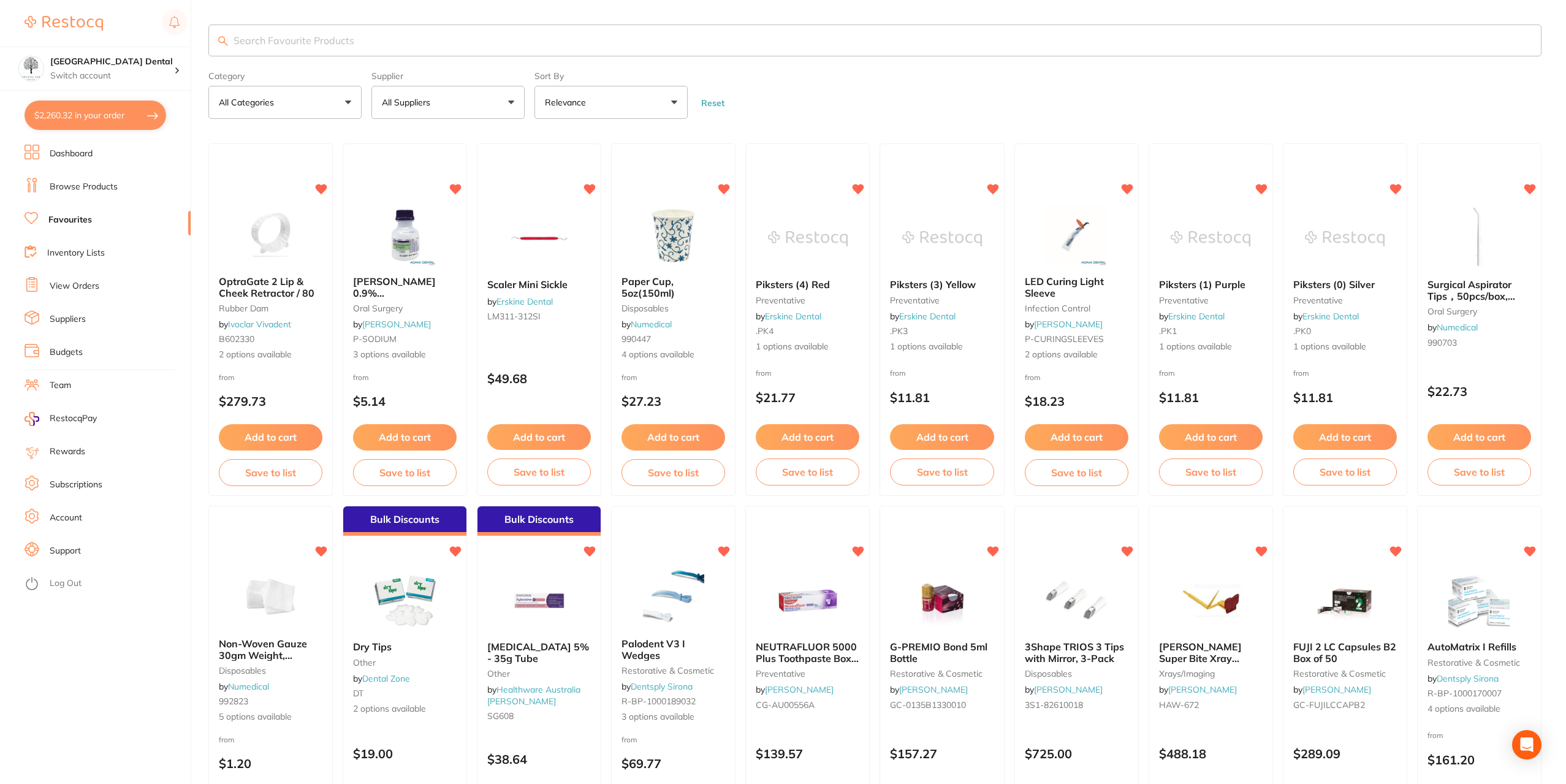
click at [333, 44] on input "search" at bounding box center [875, 39] width 1333 height 32
paste input "TM-6032A2"
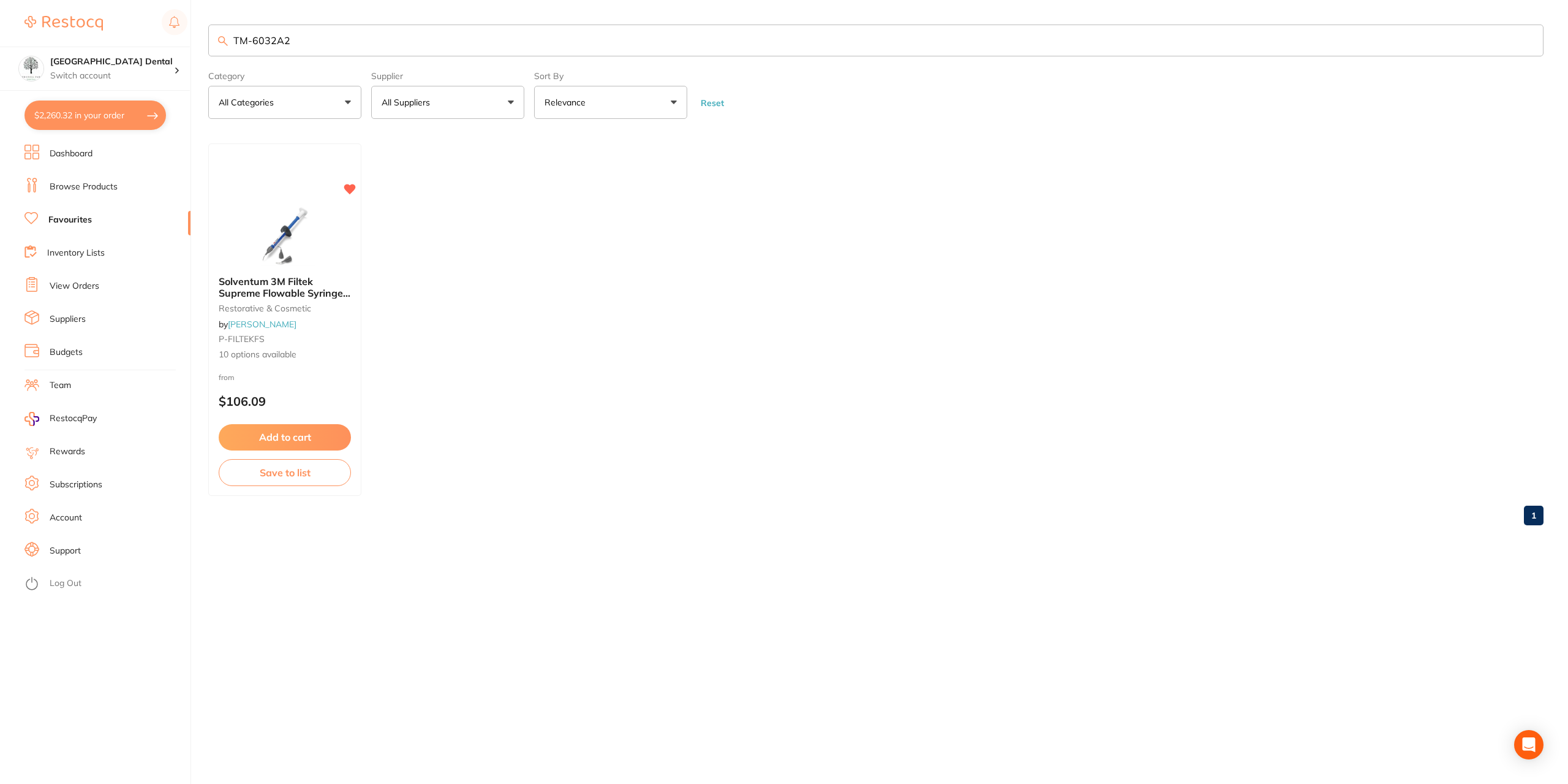
type input "TM-6032A2"
click at [312, 205] on img at bounding box center [284, 234] width 80 height 62
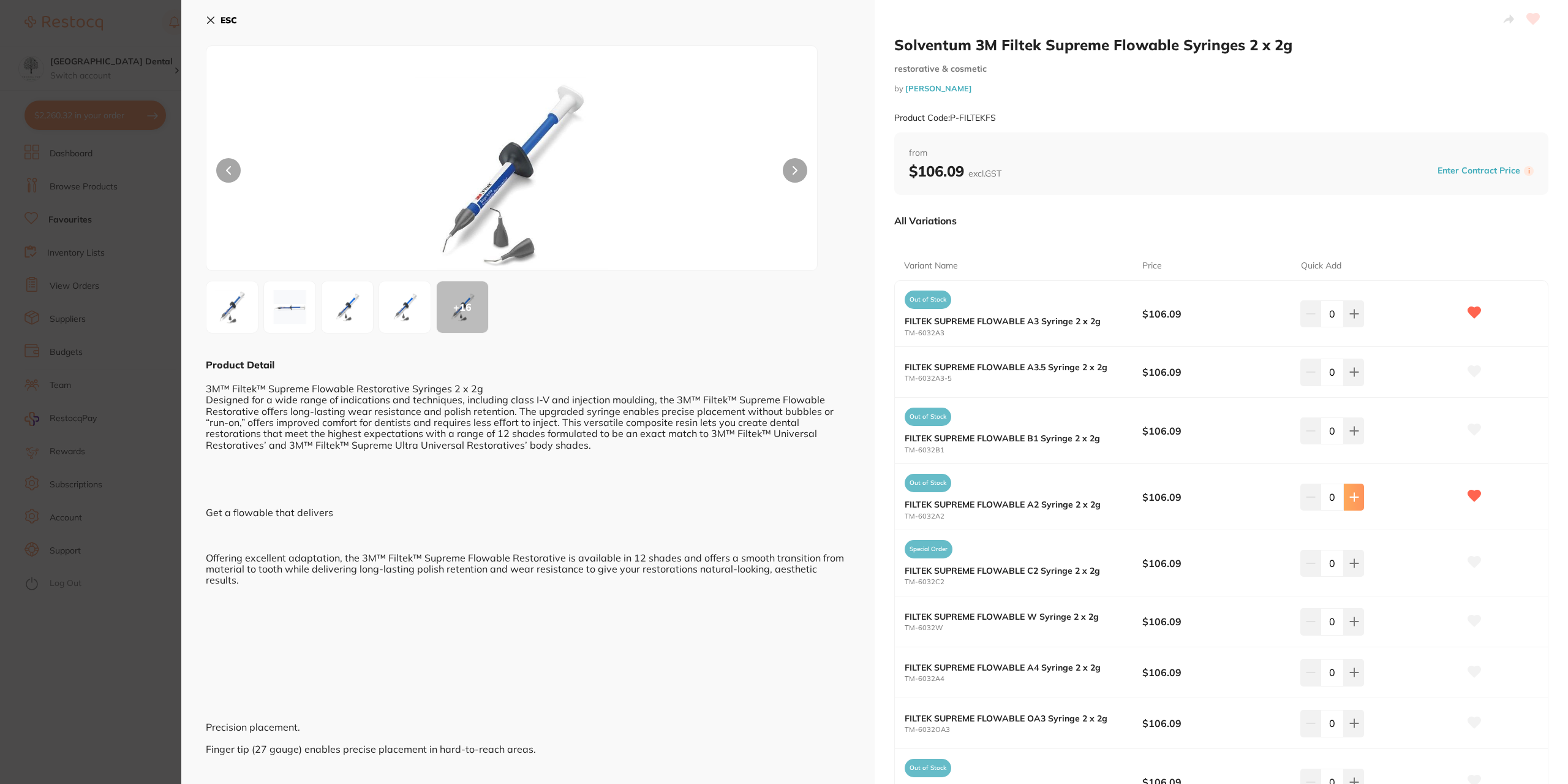
click at [1349, 499] on icon at bounding box center [1354, 496] width 10 height 10
type input "2"
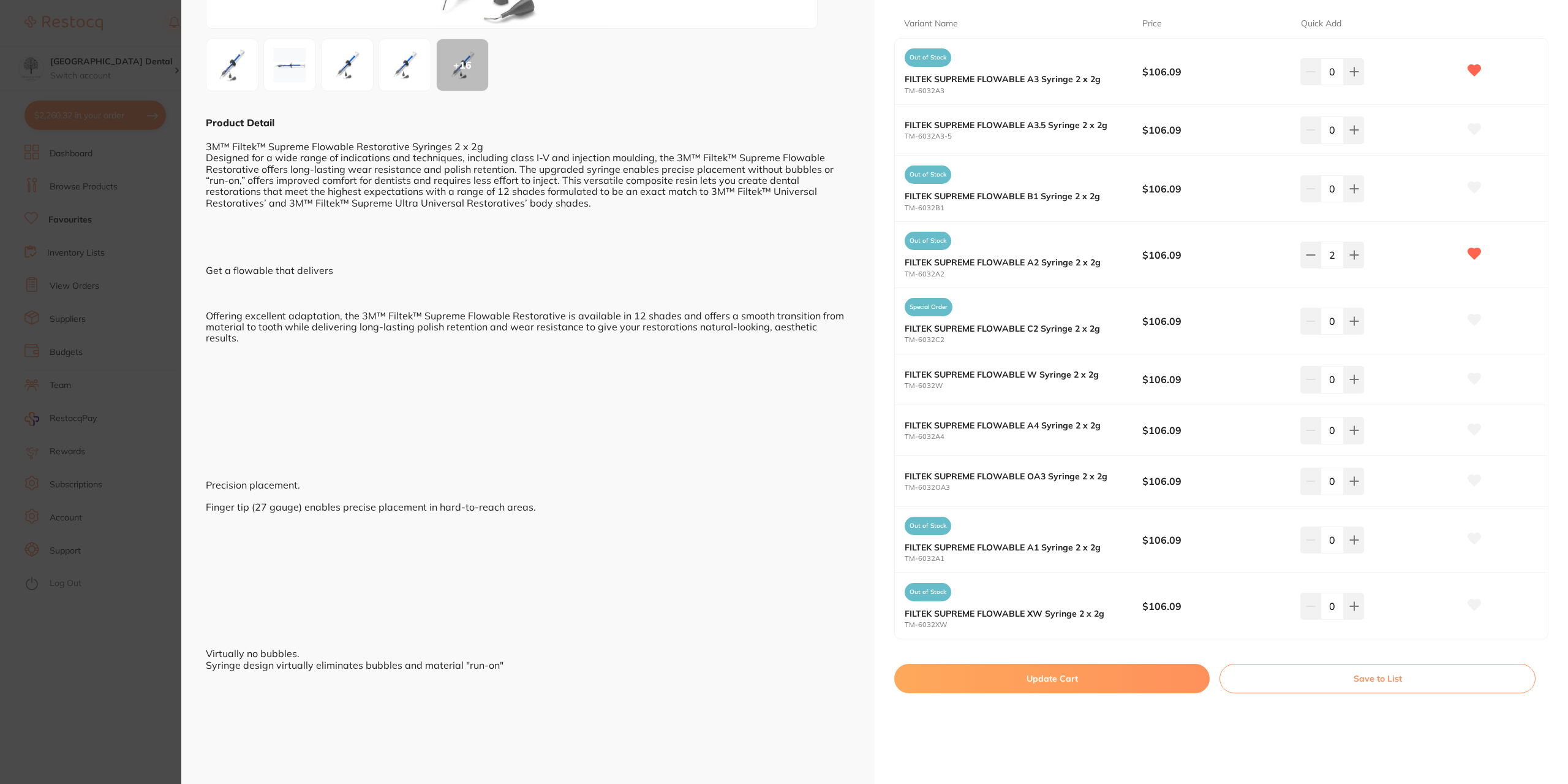
scroll to position [62, 0]
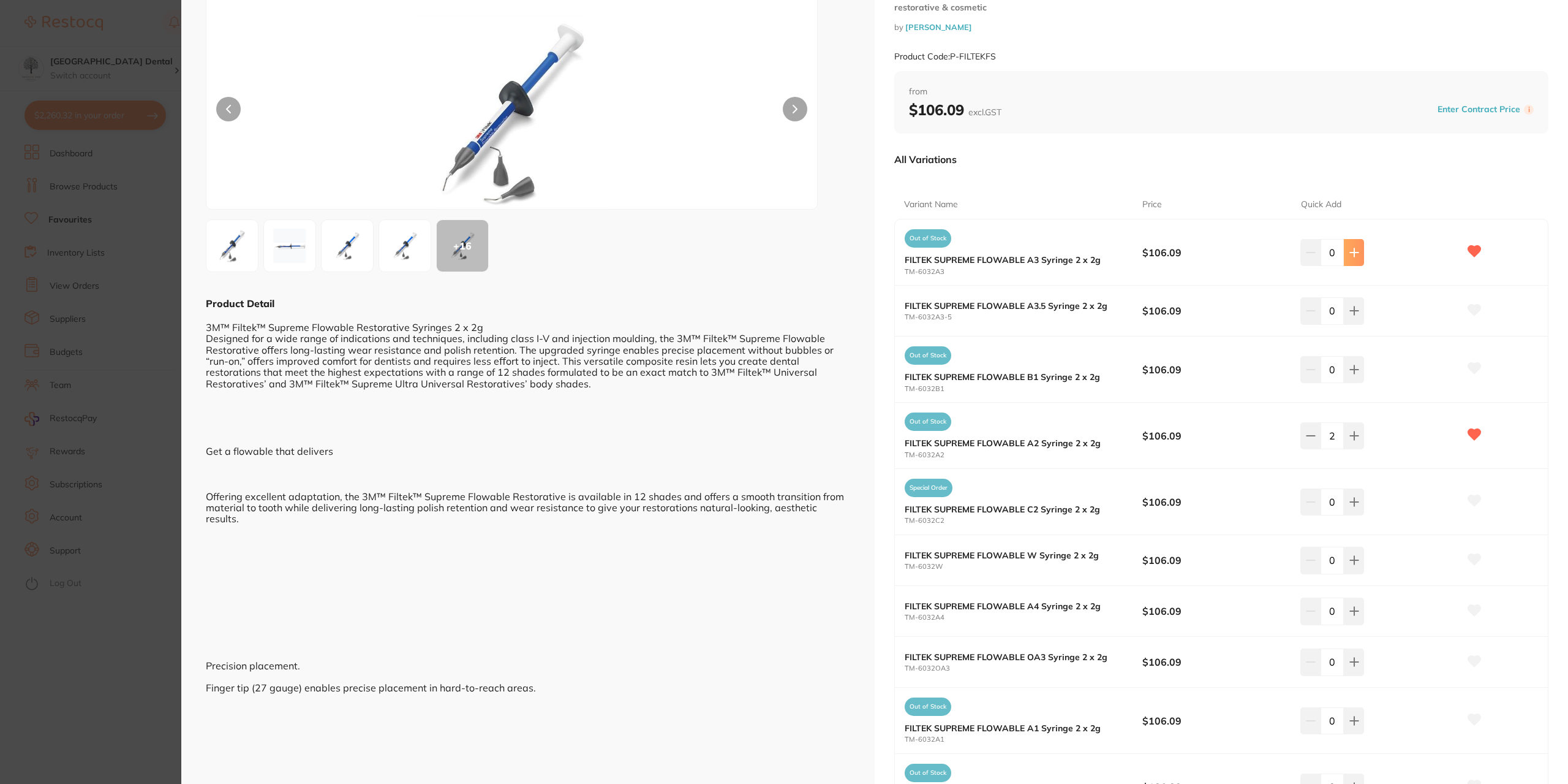
click at [1349, 251] on icon at bounding box center [1354, 252] width 10 height 10
type input "2"
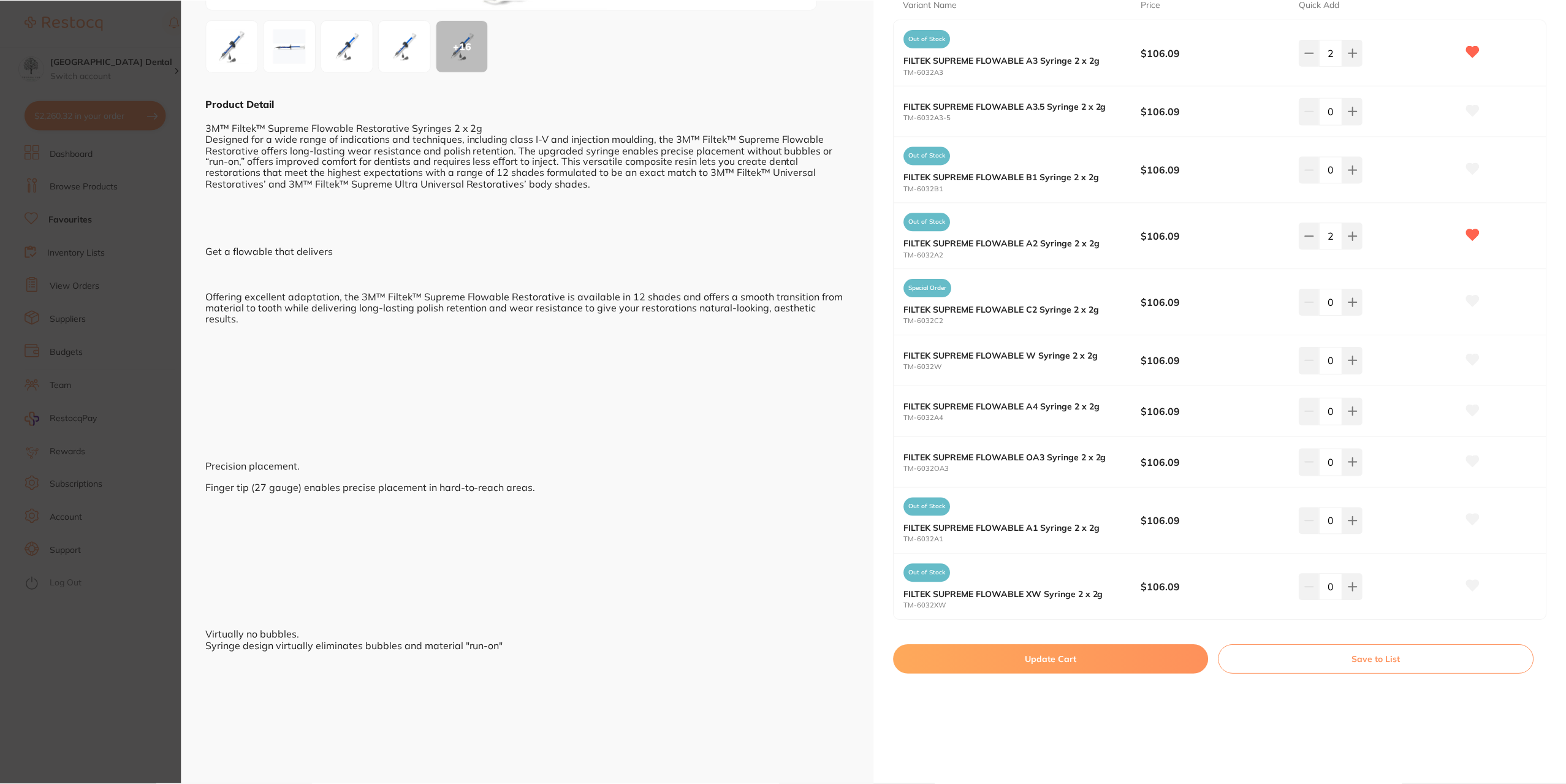
scroll to position [491, 0]
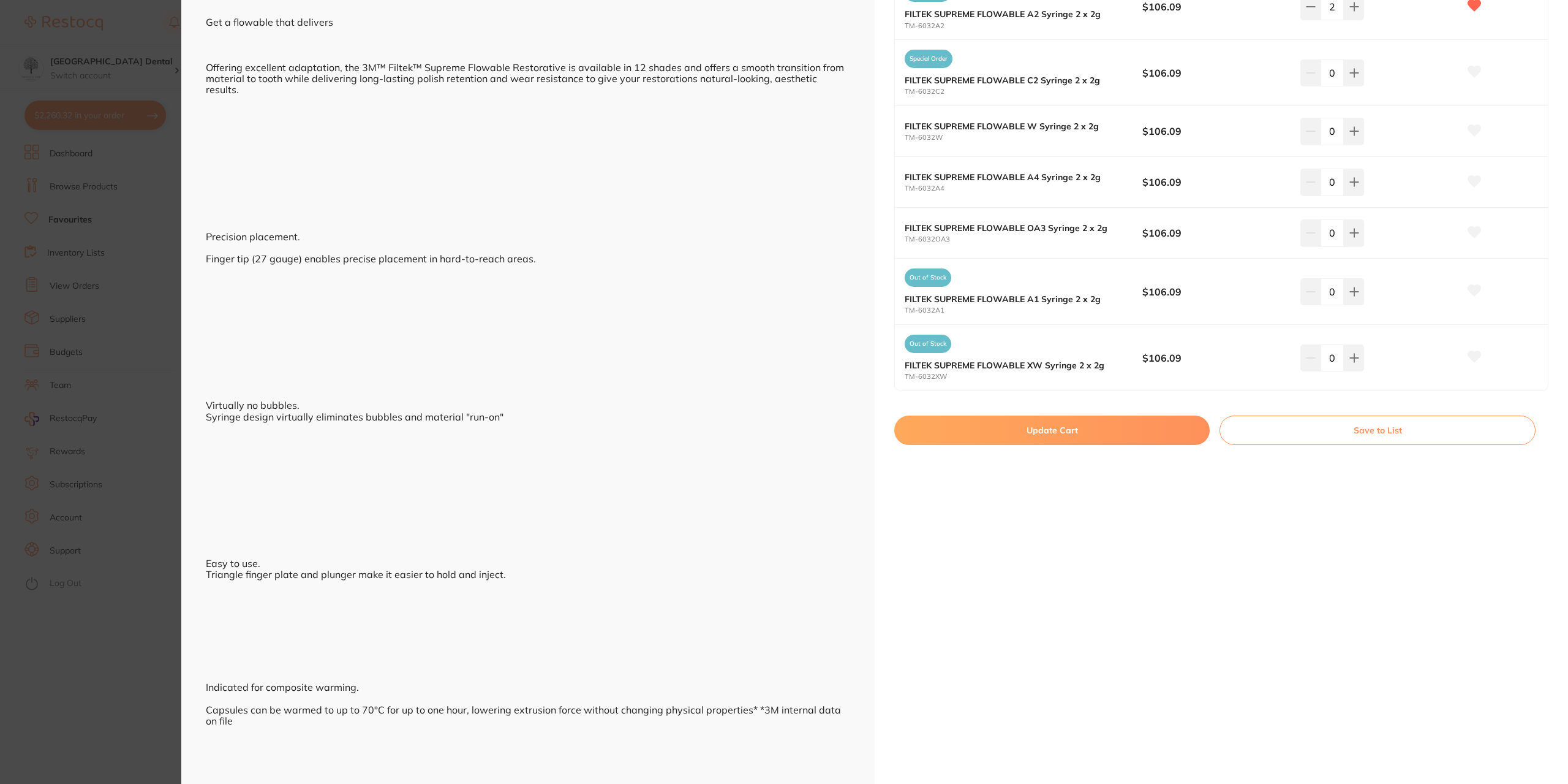
click at [1021, 431] on button "Update Cart" at bounding box center [1052, 430] width 315 height 30
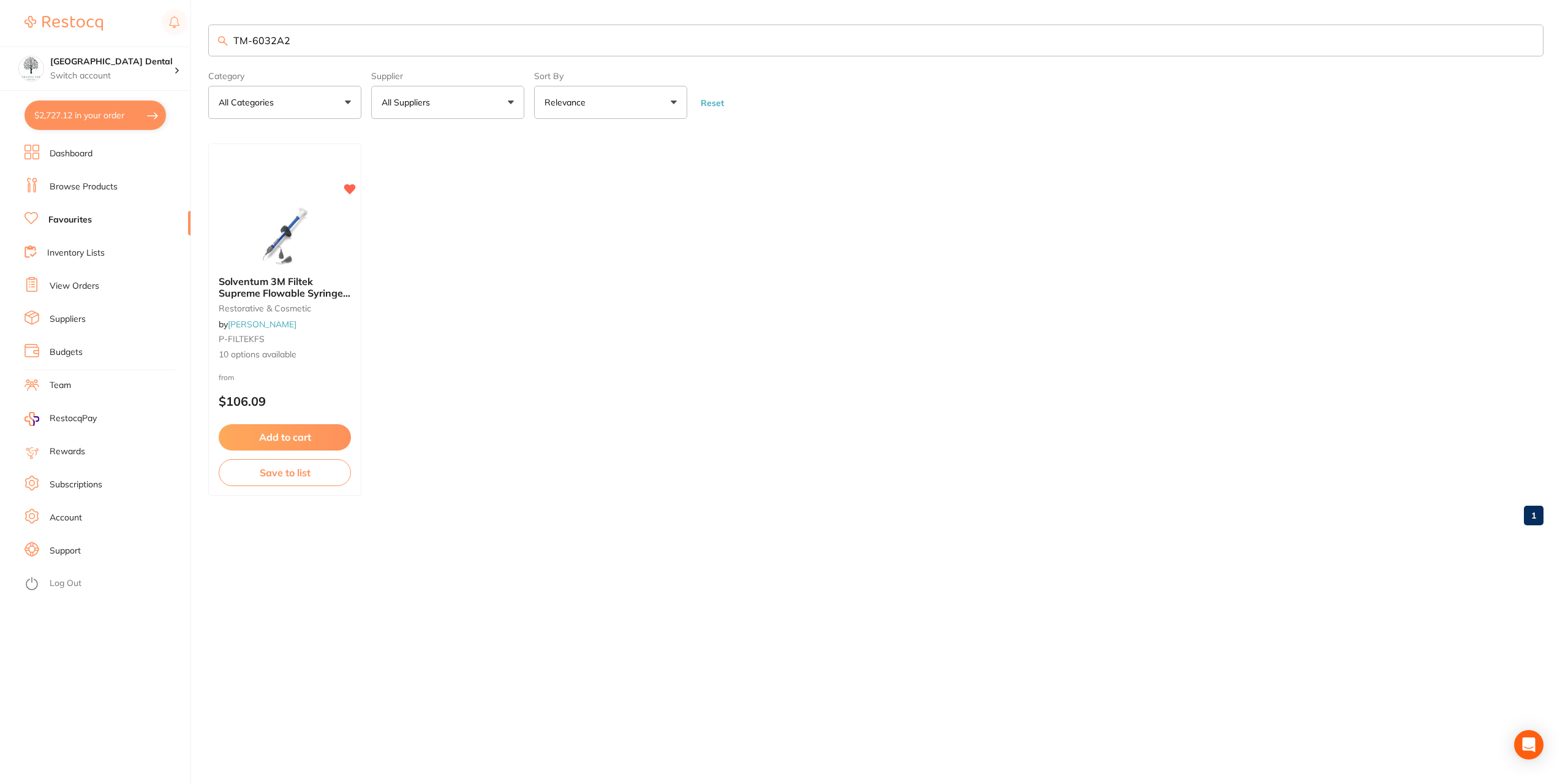
drag, startPoint x: 729, startPoint y: 38, endPoint x: 220, endPoint y: 7, distance: 509.9
click at [215, 24] on input "TM-6032A2" at bounding box center [876, 39] width 1334 height 32
type input "f"
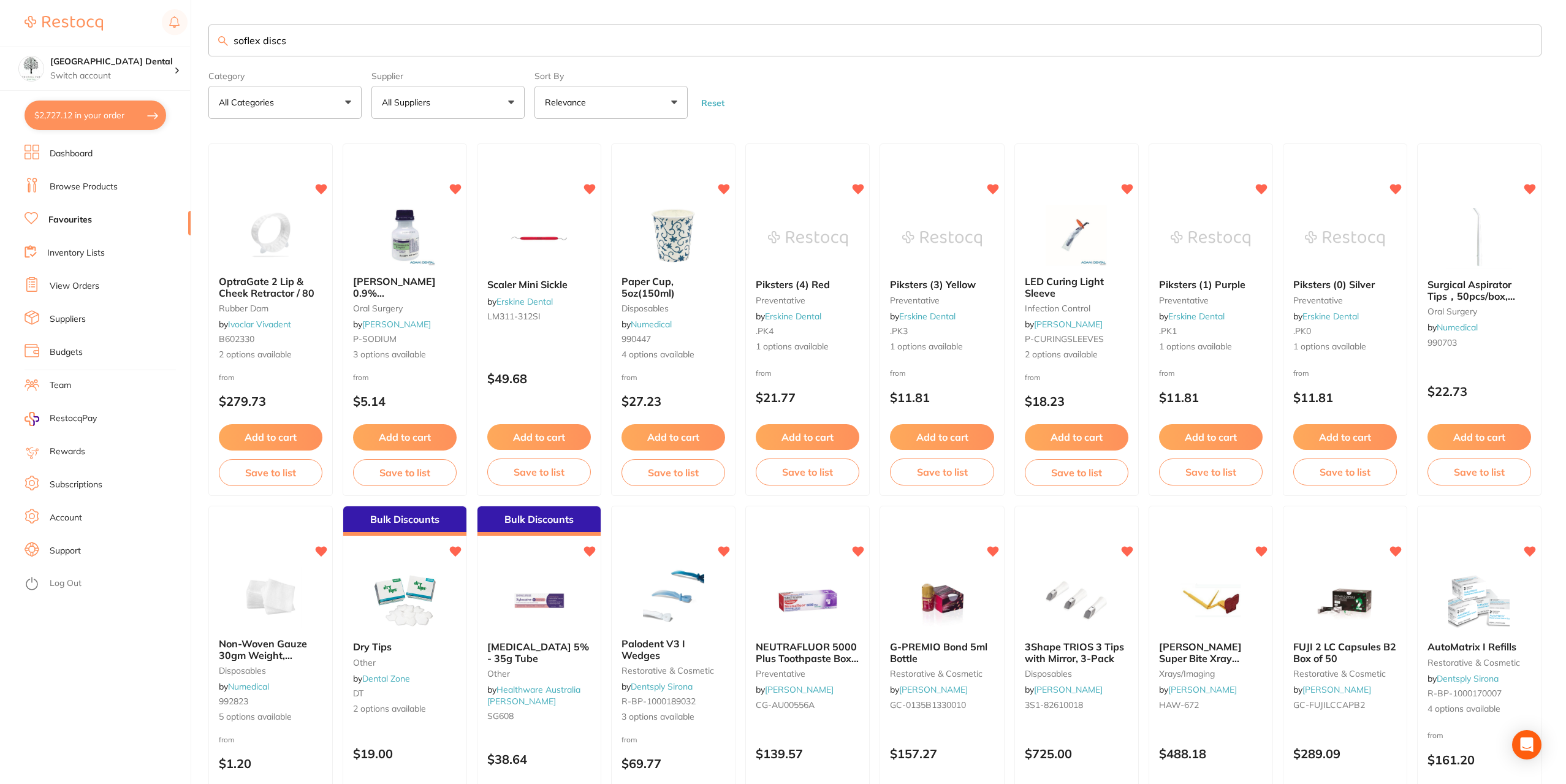
type input "soflex discs"
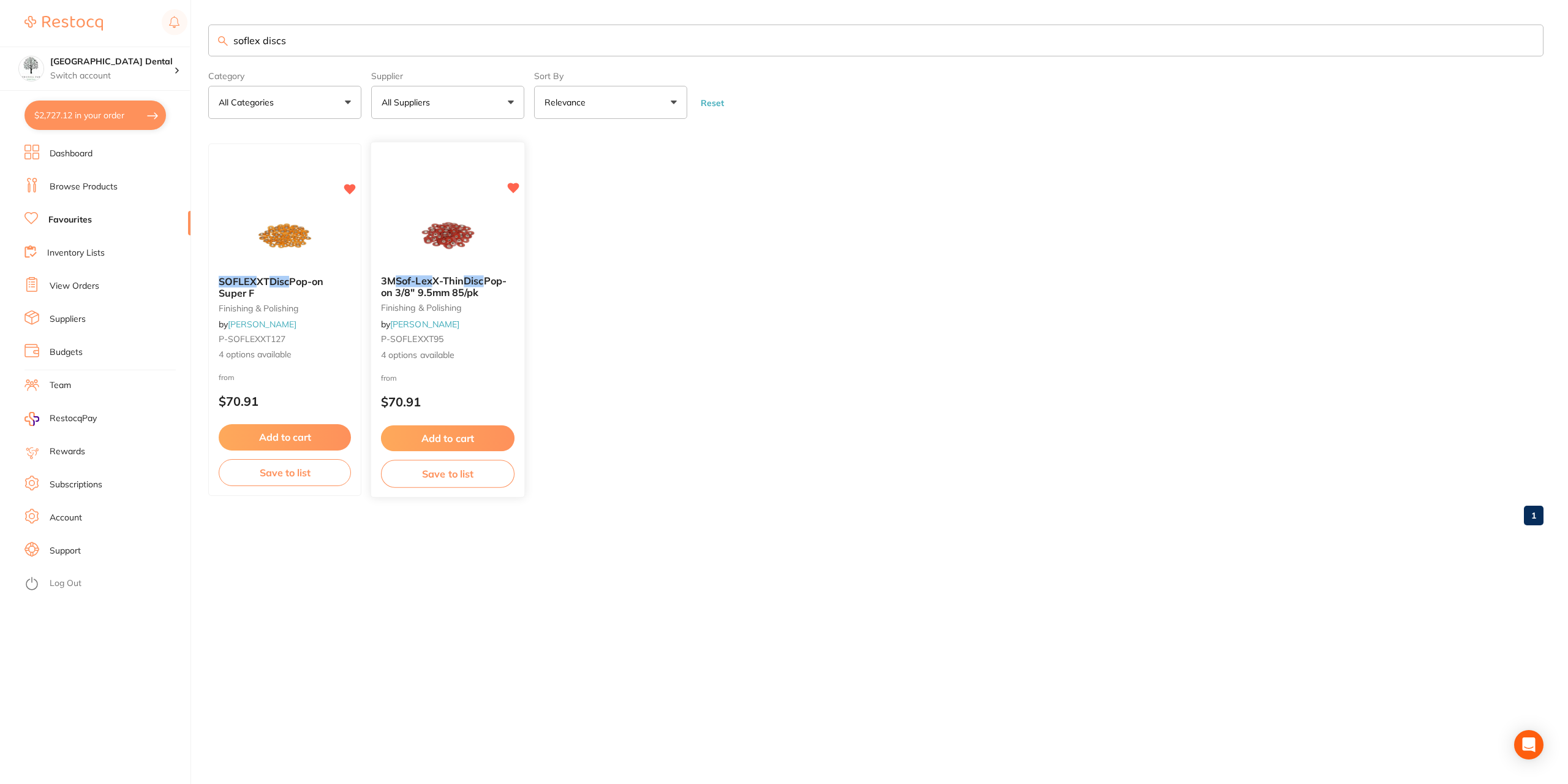
click at [443, 249] on img at bounding box center [447, 234] width 80 height 62
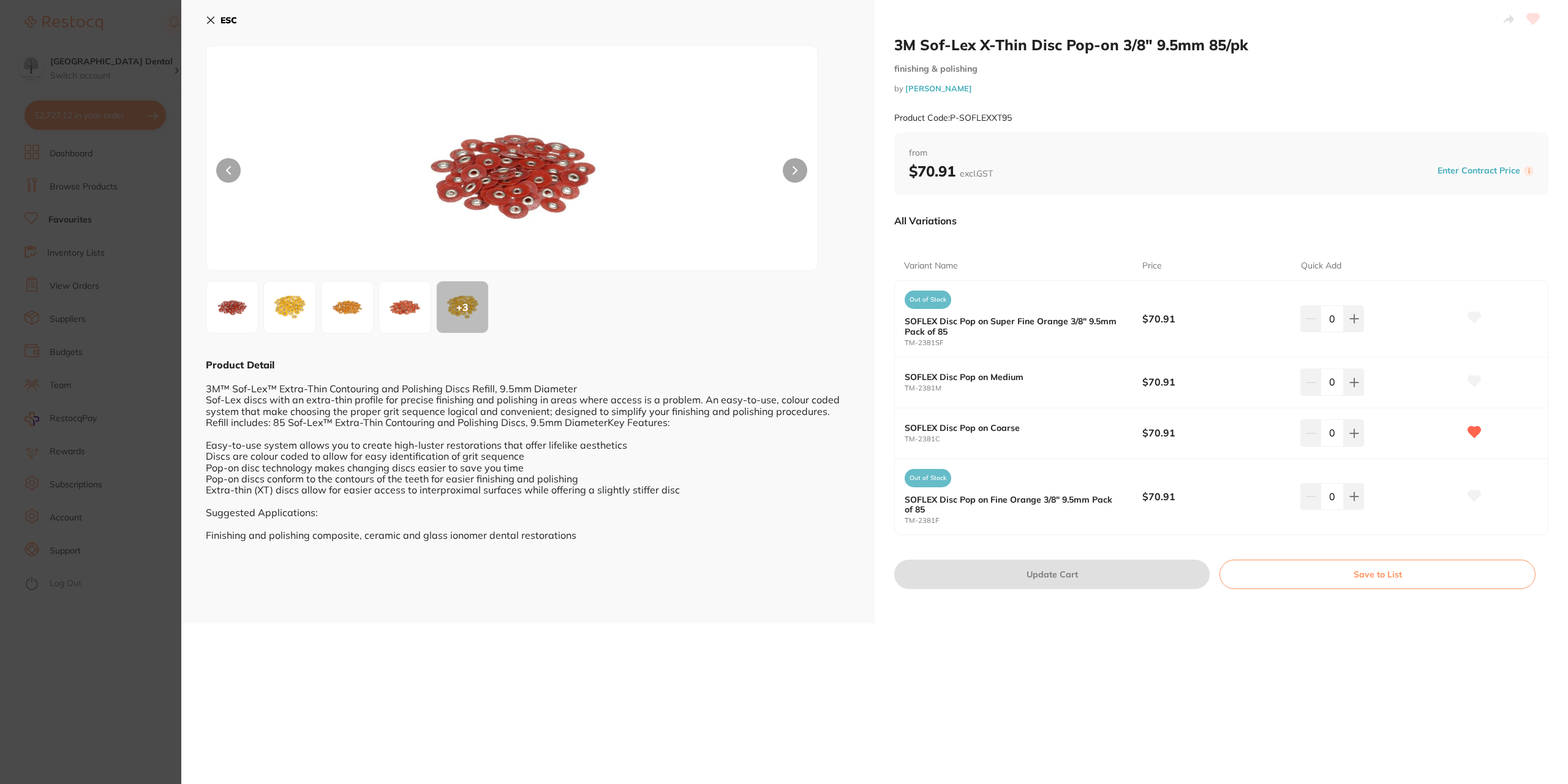
click at [414, 308] on img at bounding box center [405, 307] width 44 height 44
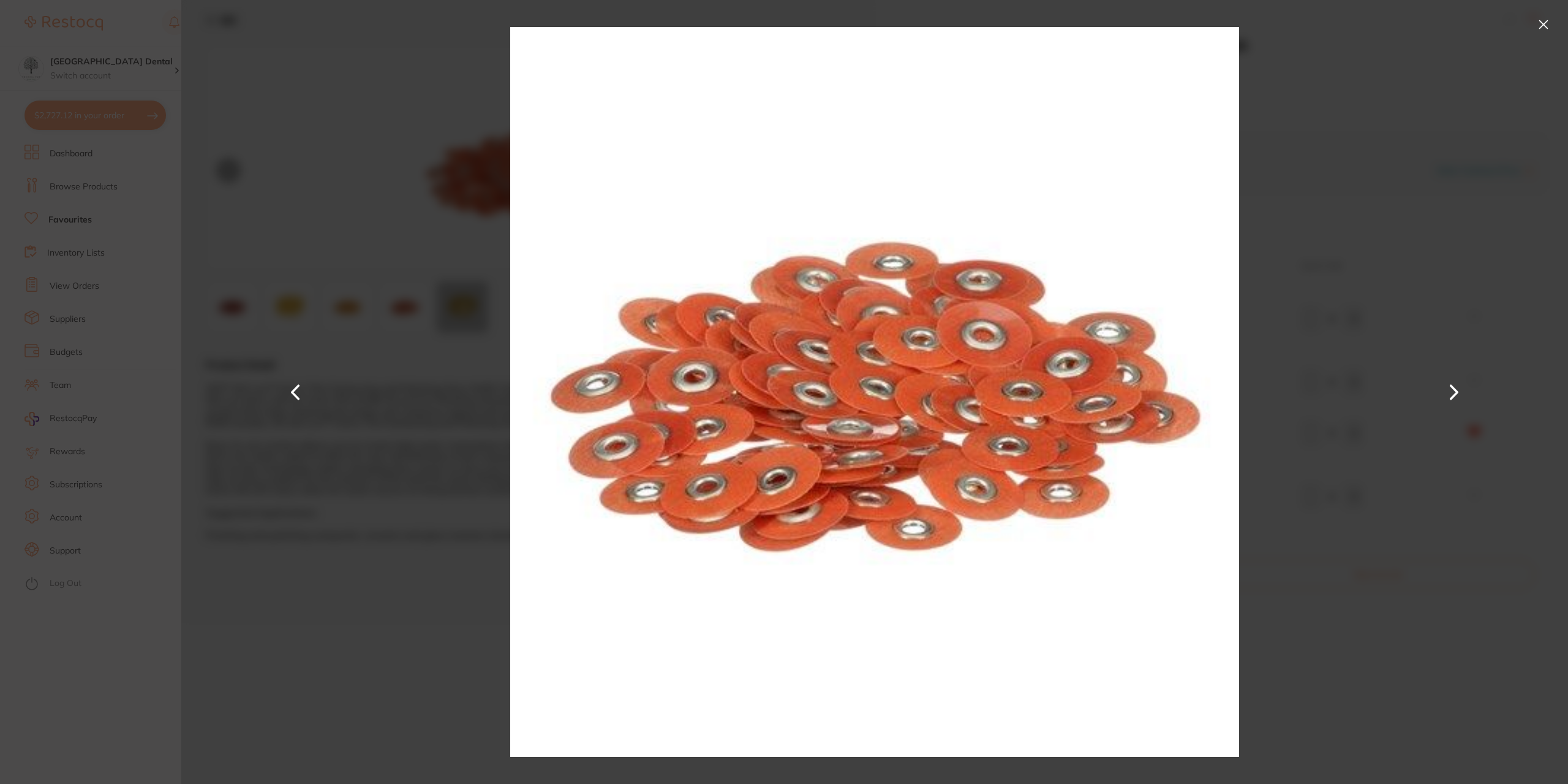
click at [1544, 21] on button at bounding box center [1543, 24] width 19 height 19
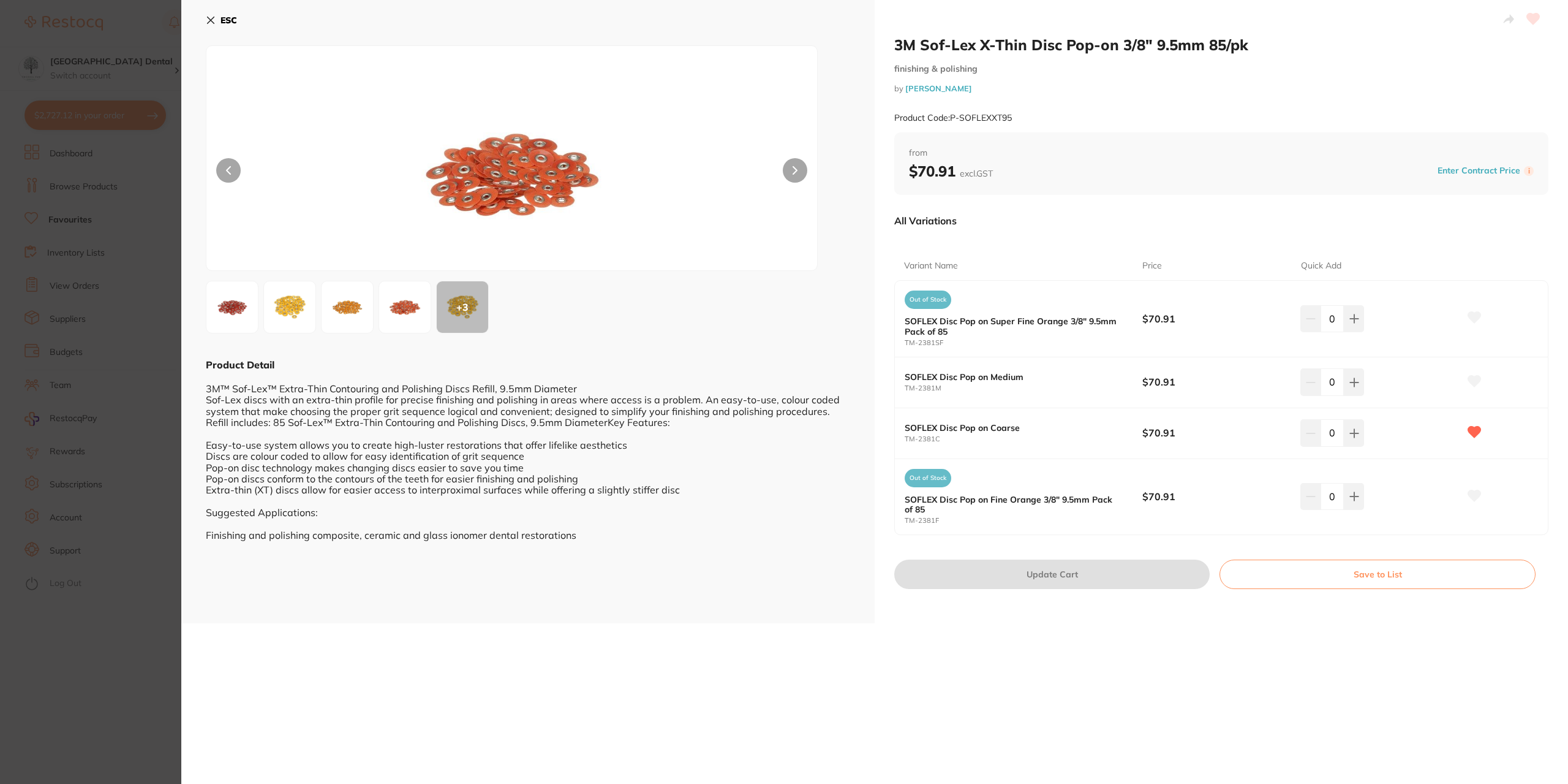
click at [212, 19] on icon at bounding box center [211, 20] width 10 height 10
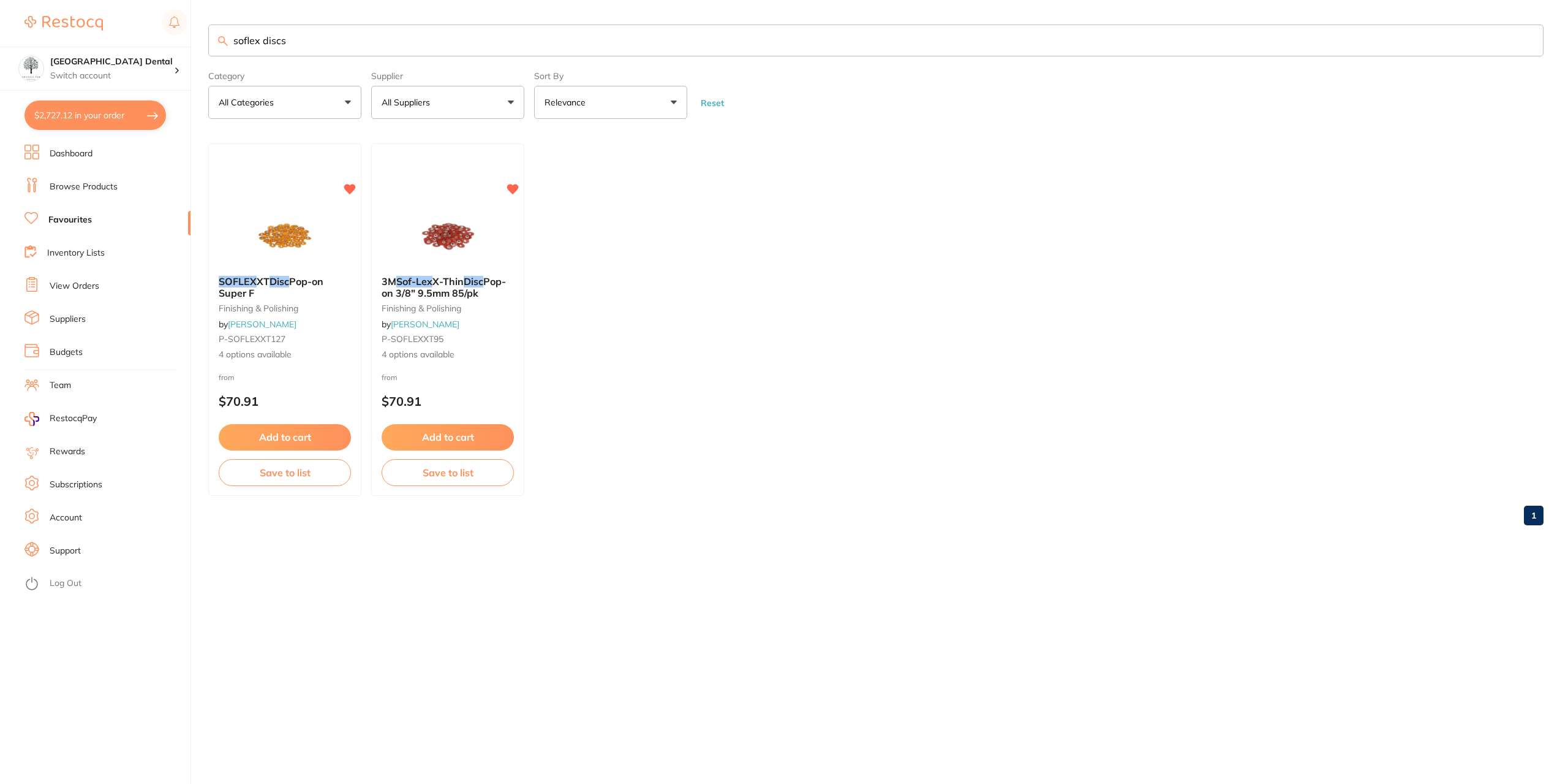
click at [68, 157] on link "Dashboard" at bounding box center [71, 153] width 43 height 13
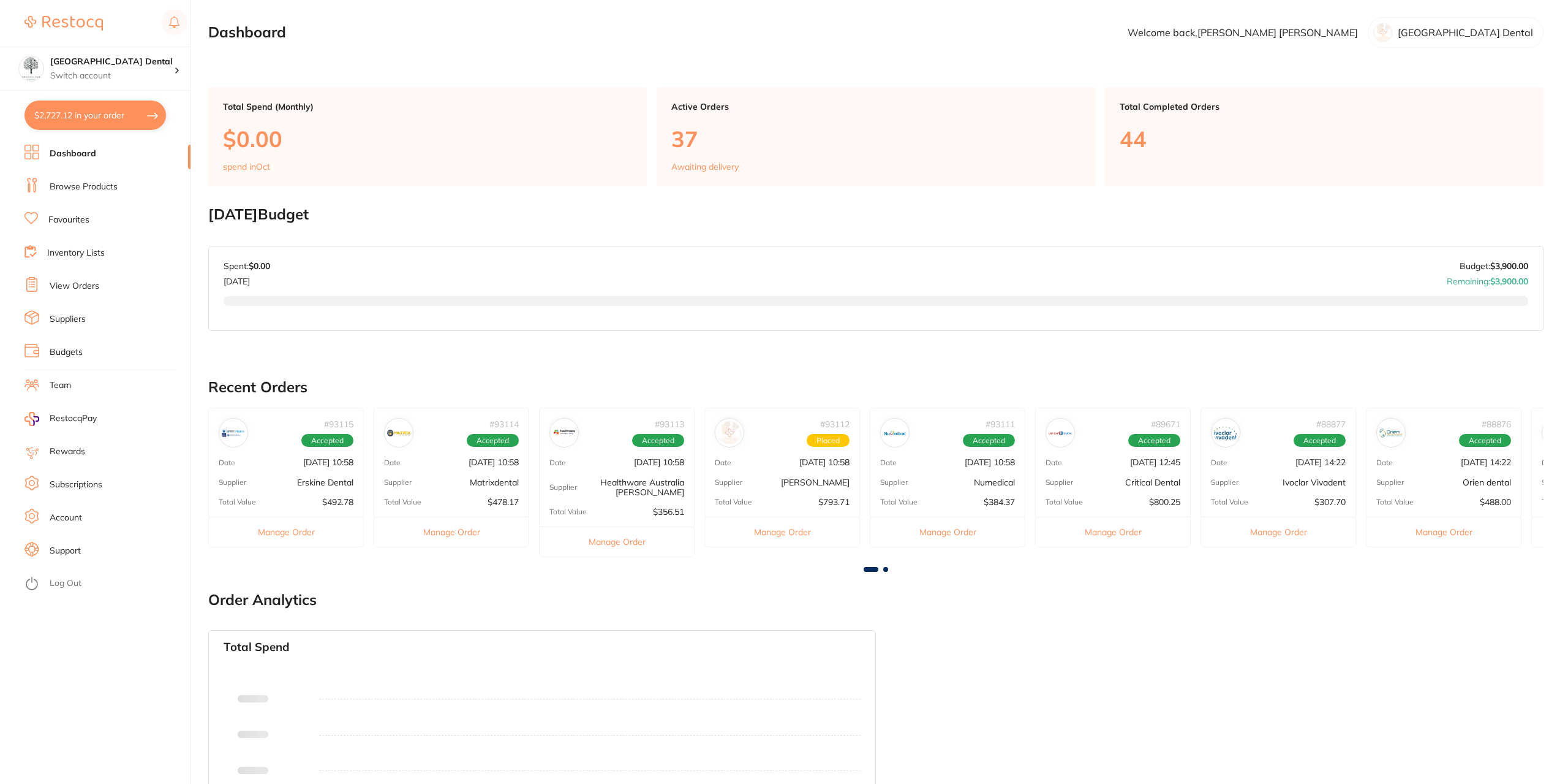
click at [73, 199] on ul "Dashboard Browse Products Favourites Inventory Lists View Orders Suppliers Budg…" at bounding box center [107, 464] width 166 height 639
click at [72, 190] on link "Browse Products" at bounding box center [84, 187] width 68 height 13
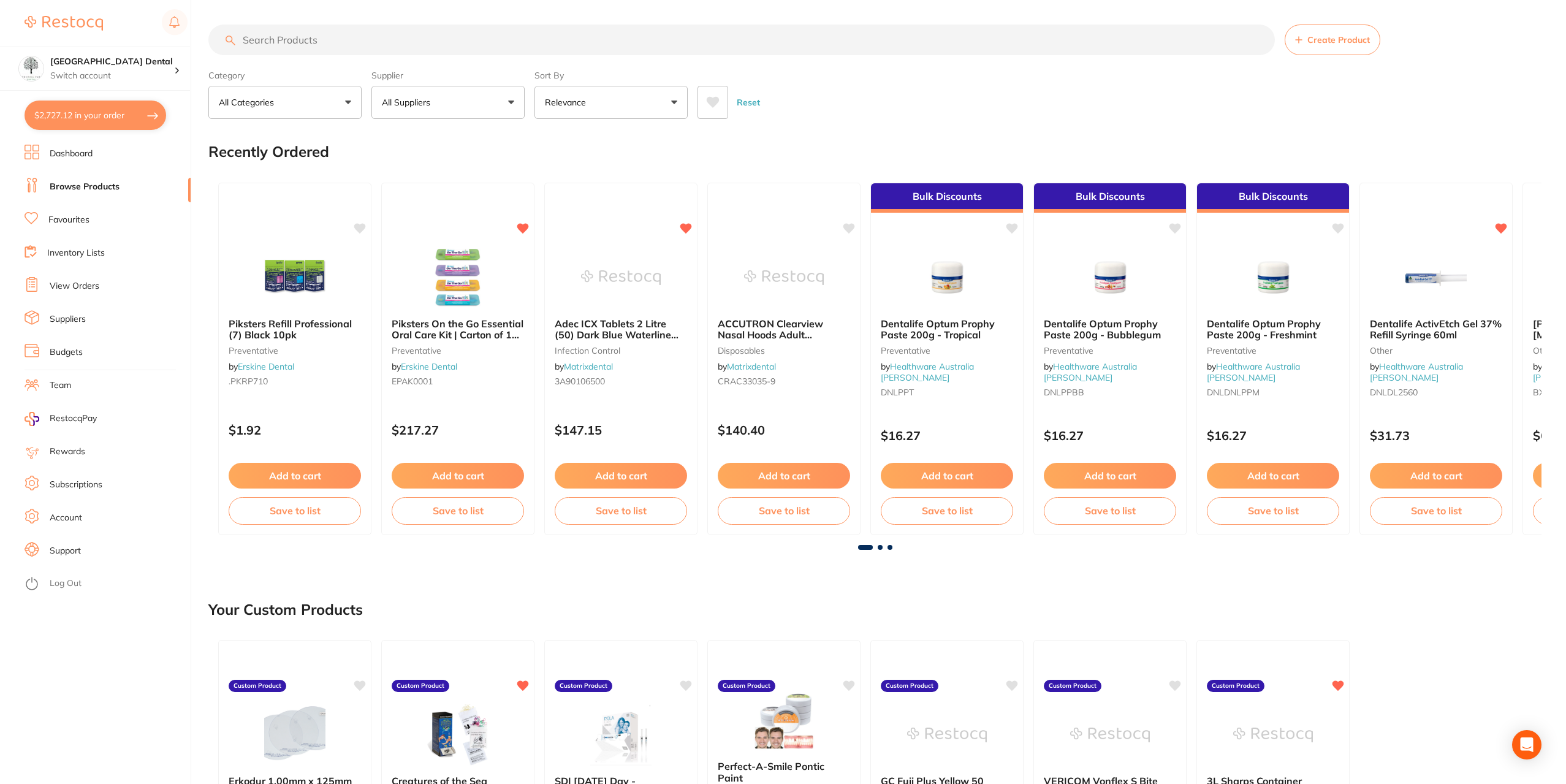
click at [319, 43] on input "search" at bounding box center [742, 39] width 1066 height 31
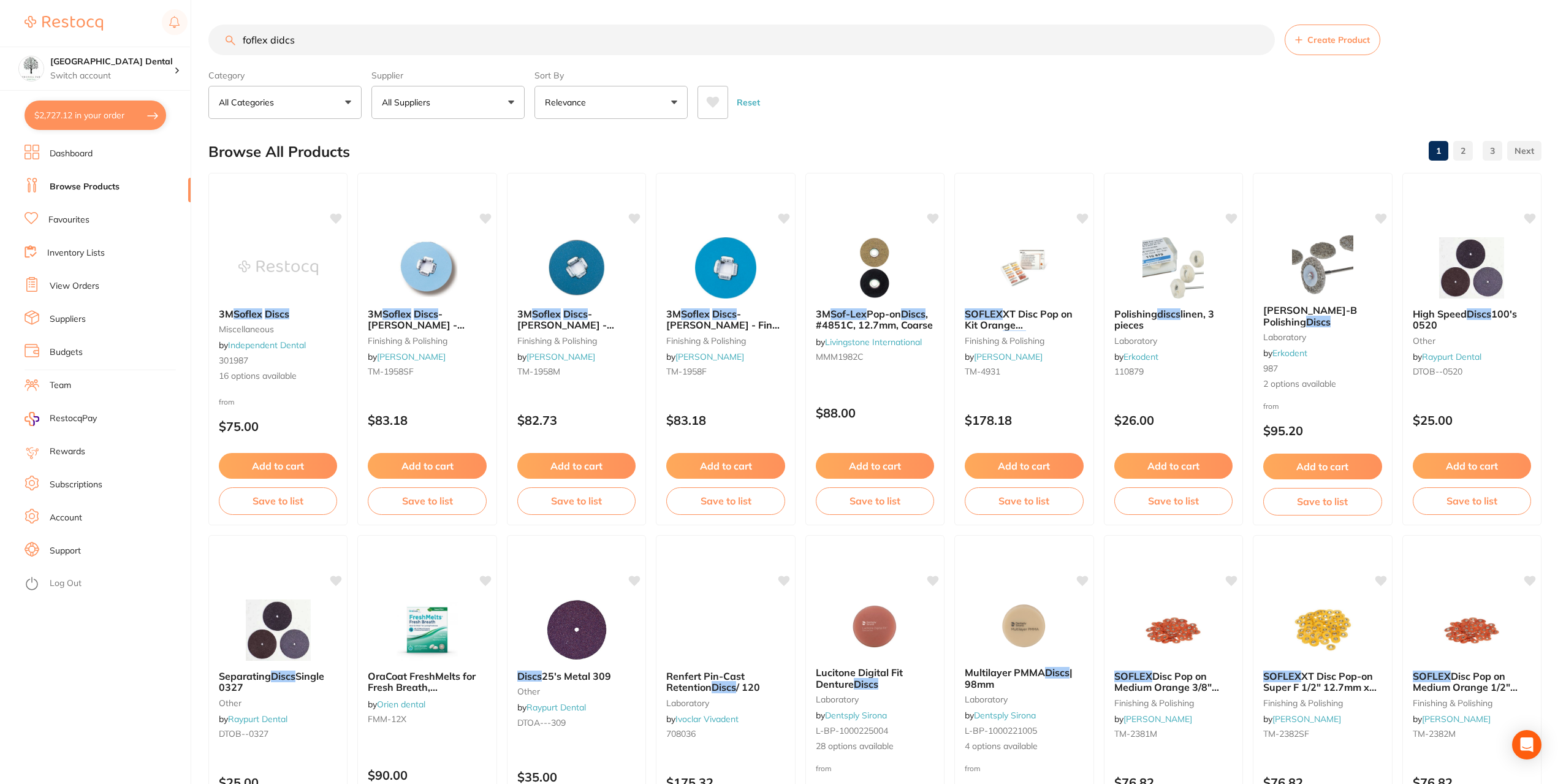
click at [283, 36] on input "foflex didcs" at bounding box center [742, 39] width 1066 height 31
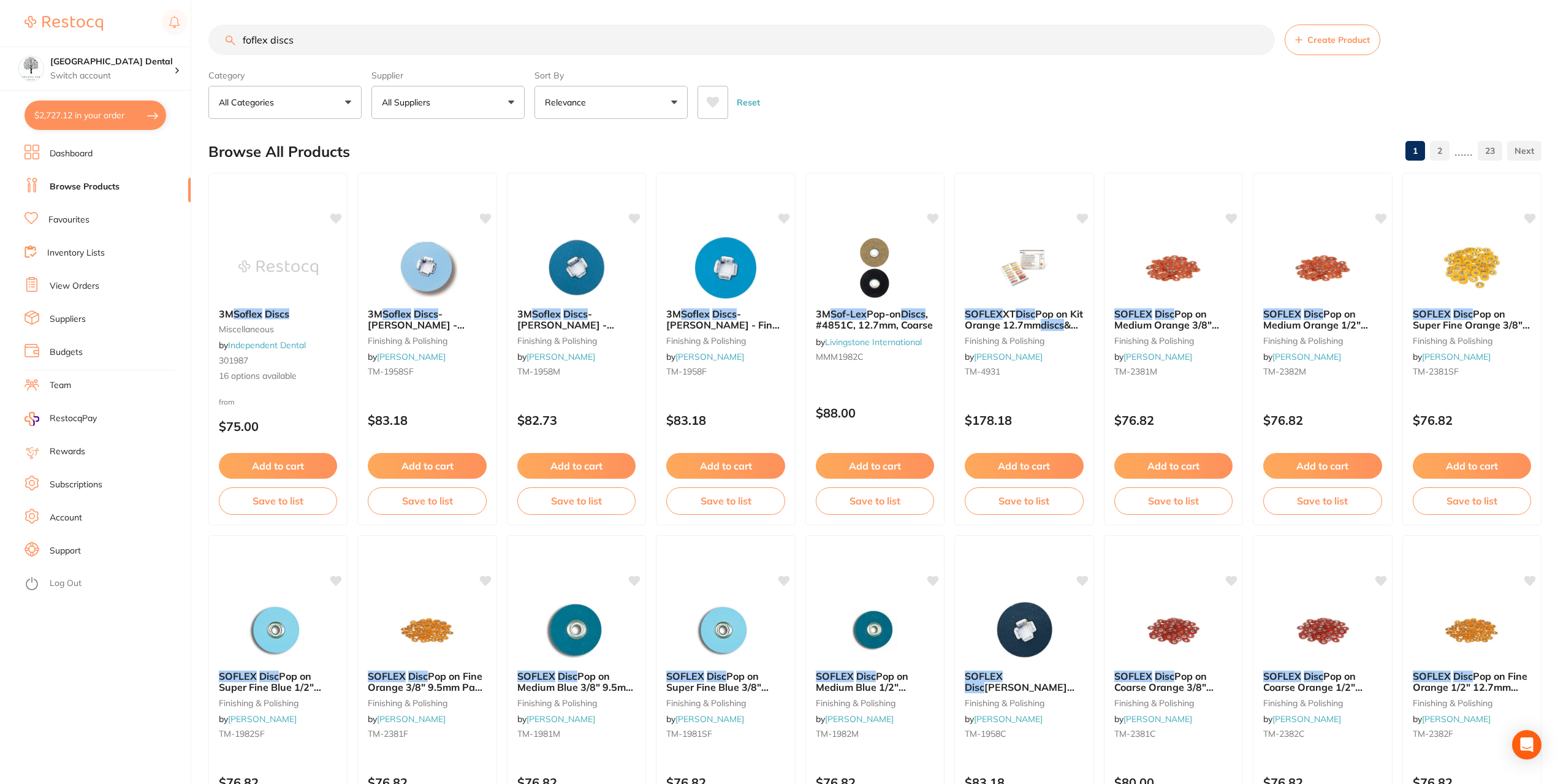
click at [327, 41] on input "foflex discs" at bounding box center [742, 39] width 1066 height 31
click at [254, 38] on input "foflex discs" at bounding box center [742, 39] width 1066 height 31
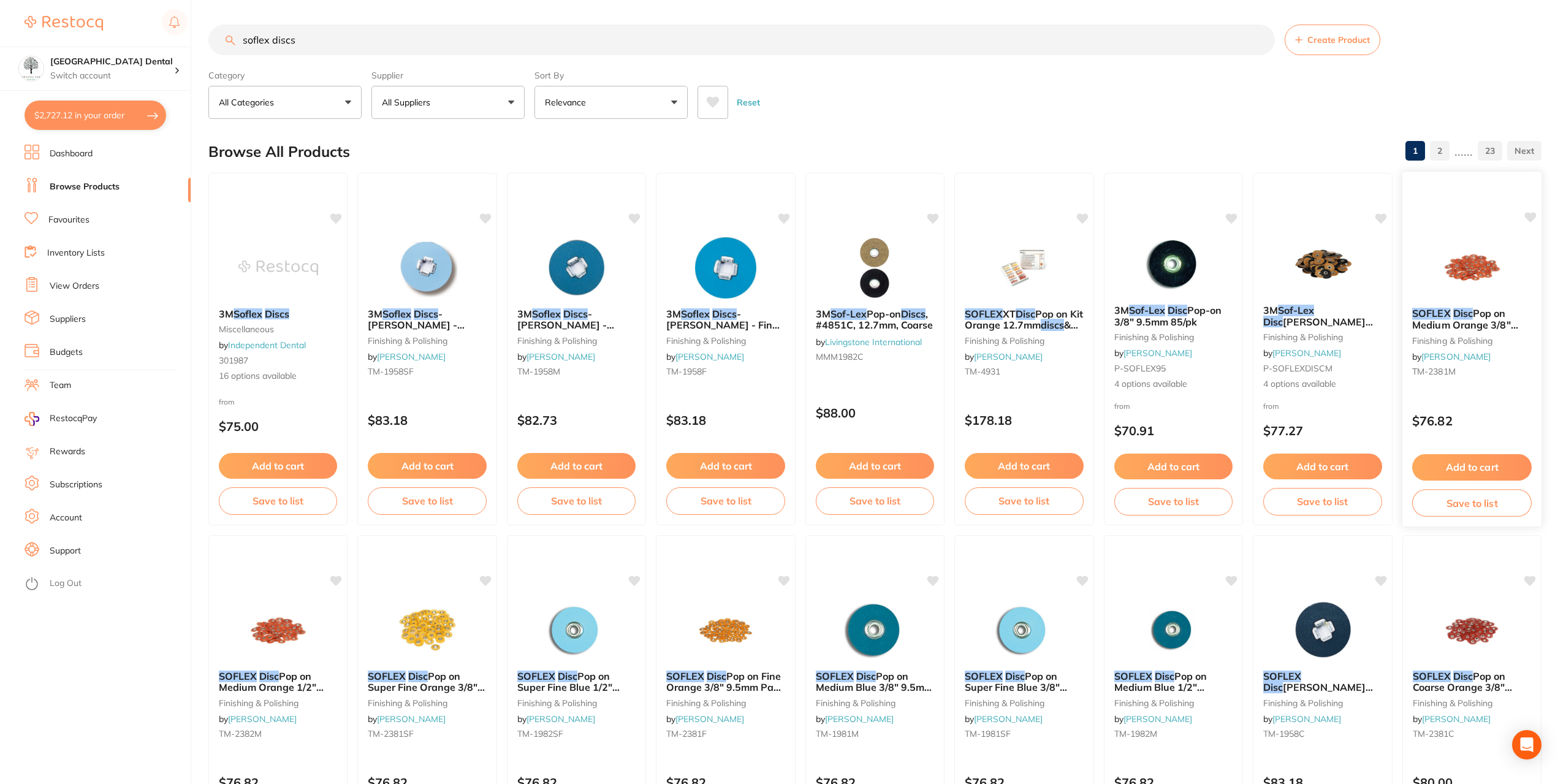
click at [1470, 265] on img at bounding box center [1472, 266] width 80 height 62
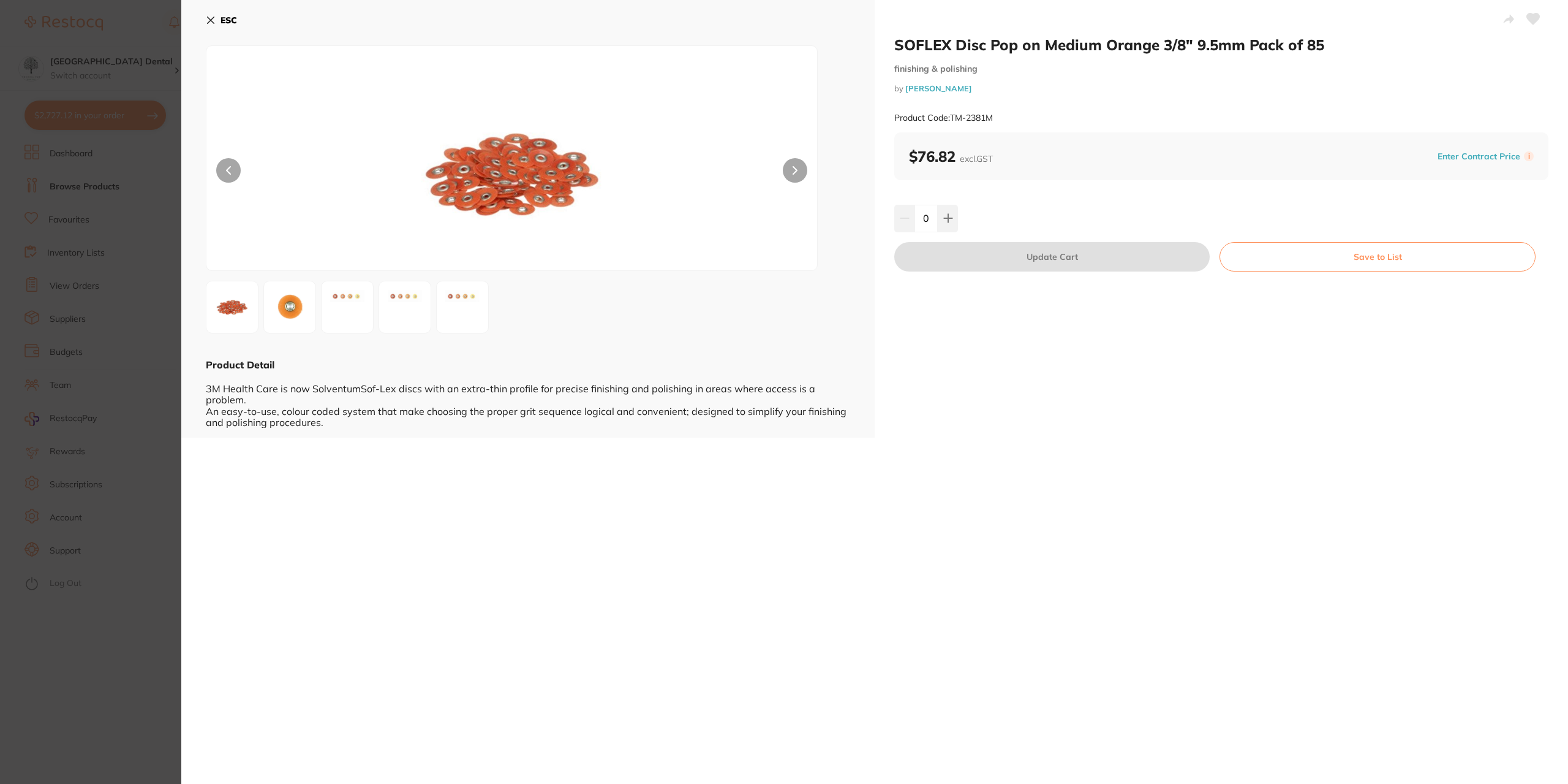
click at [209, 20] on icon at bounding box center [211, 20] width 10 height 10
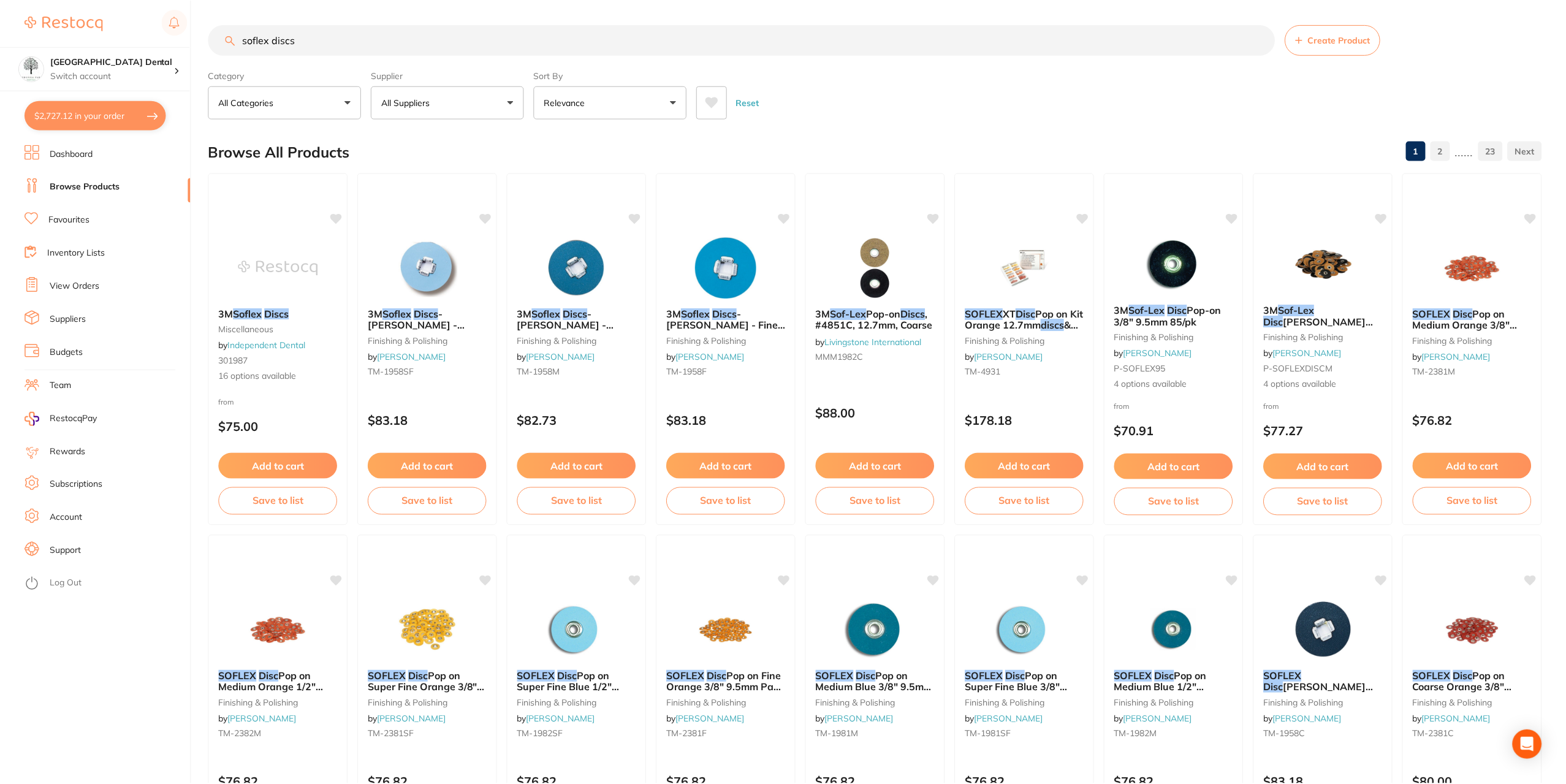
scroll to position [1, 0]
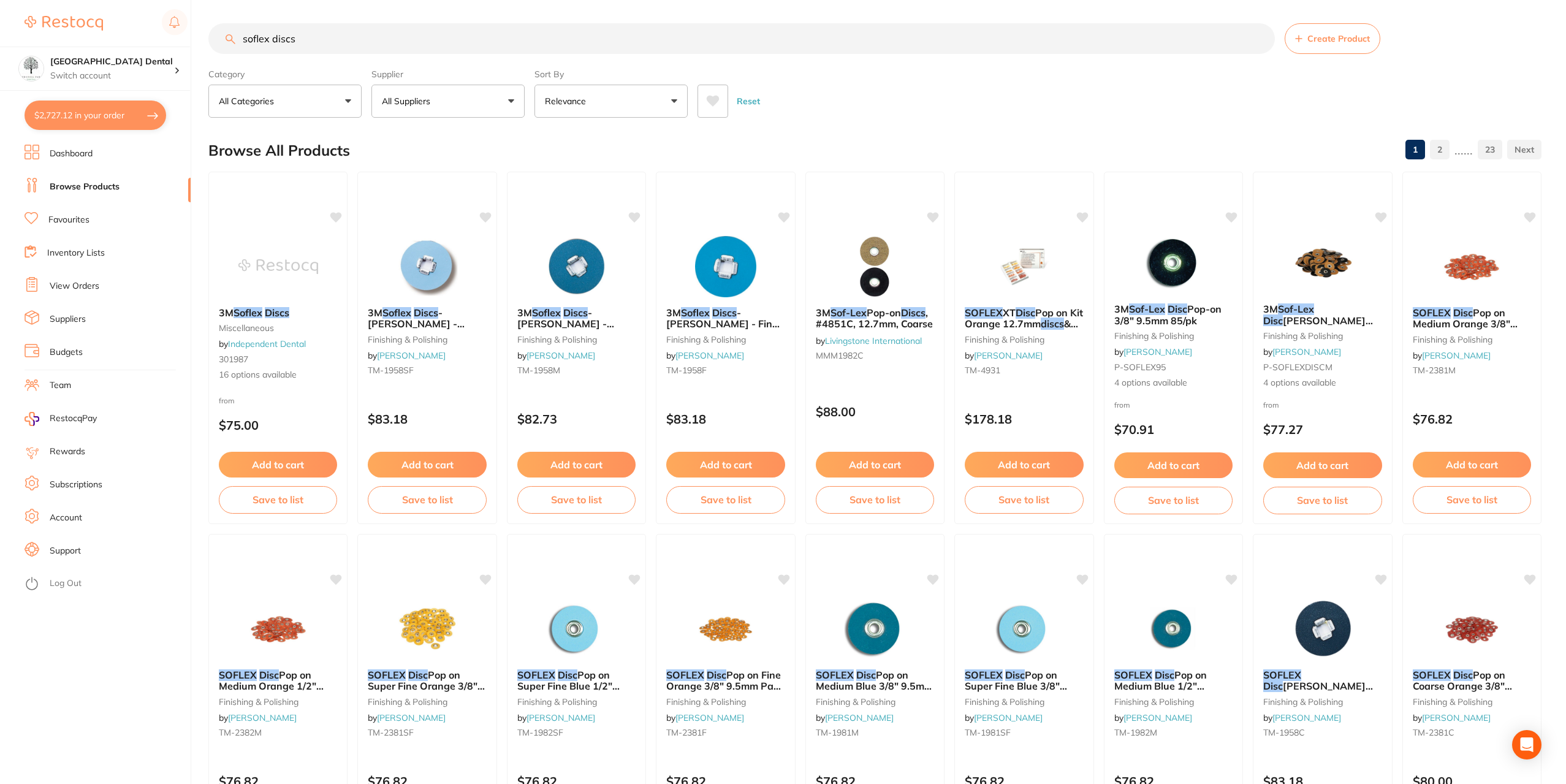
click at [321, 38] on input "soflex discs" at bounding box center [742, 38] width 1066 height 31
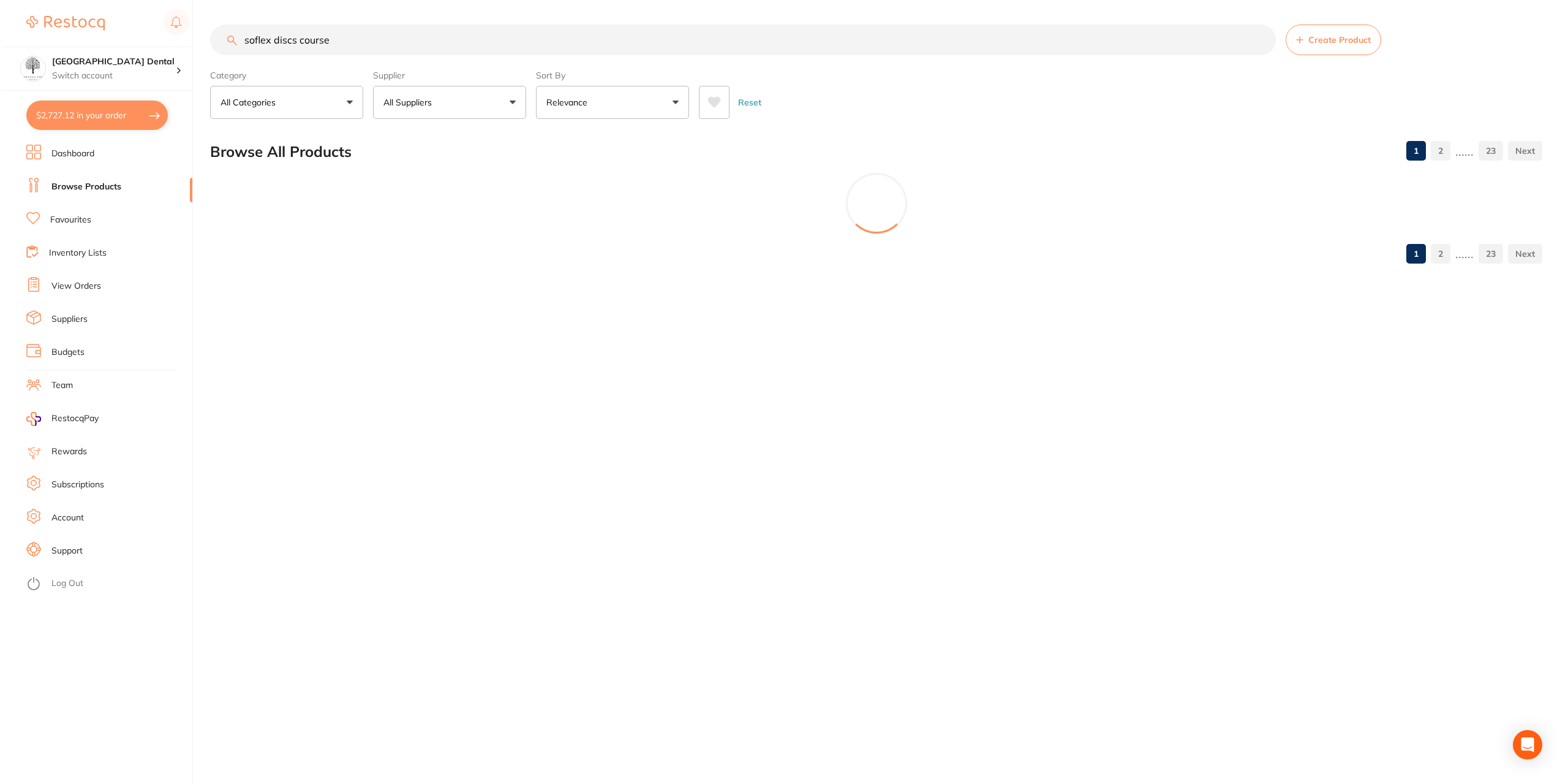
scroll to position [0, 0]
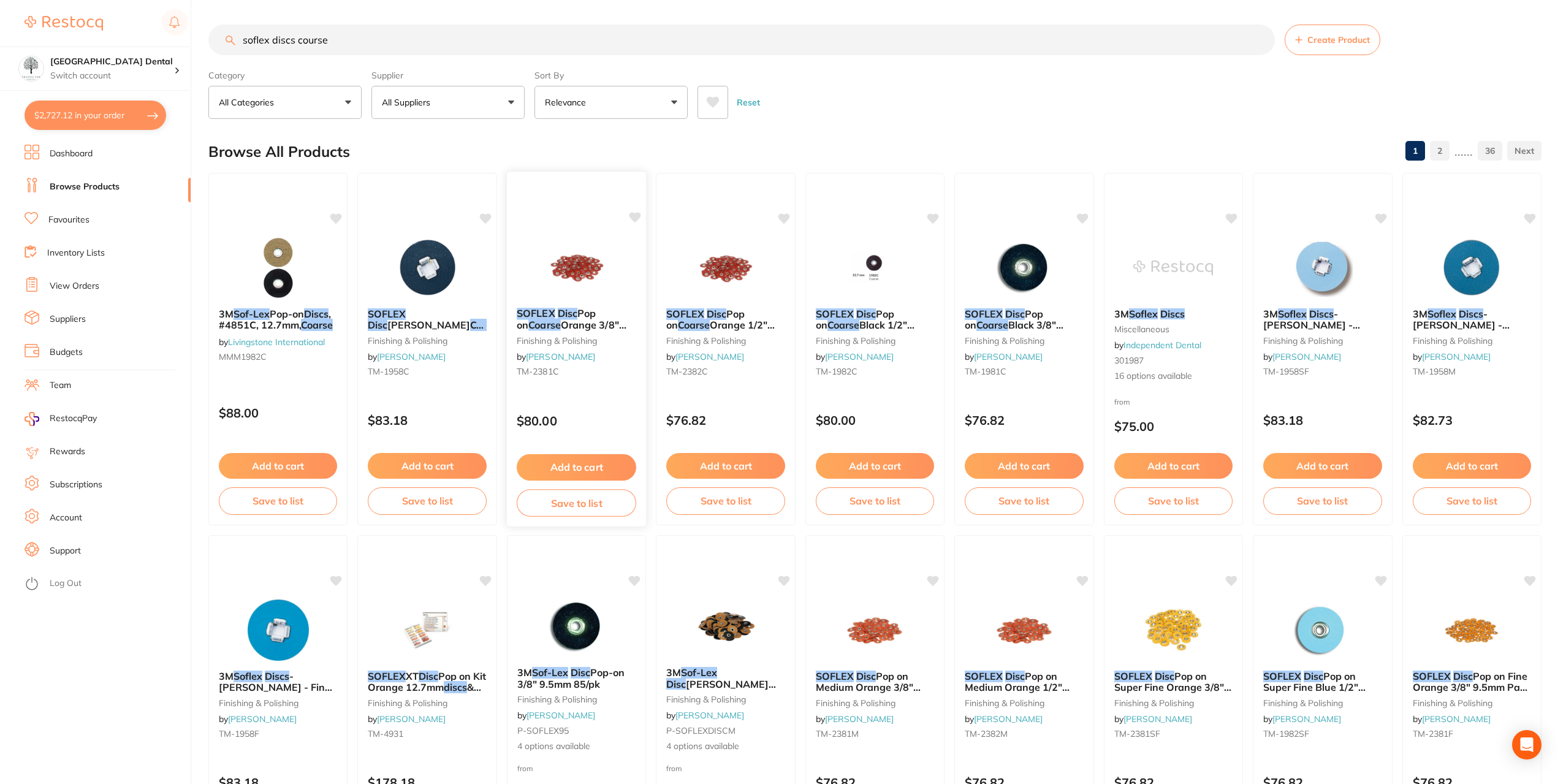
type input "soflex discs course"
click at [583, 265] on img at bounding box center [576, 266] width 80 height 62
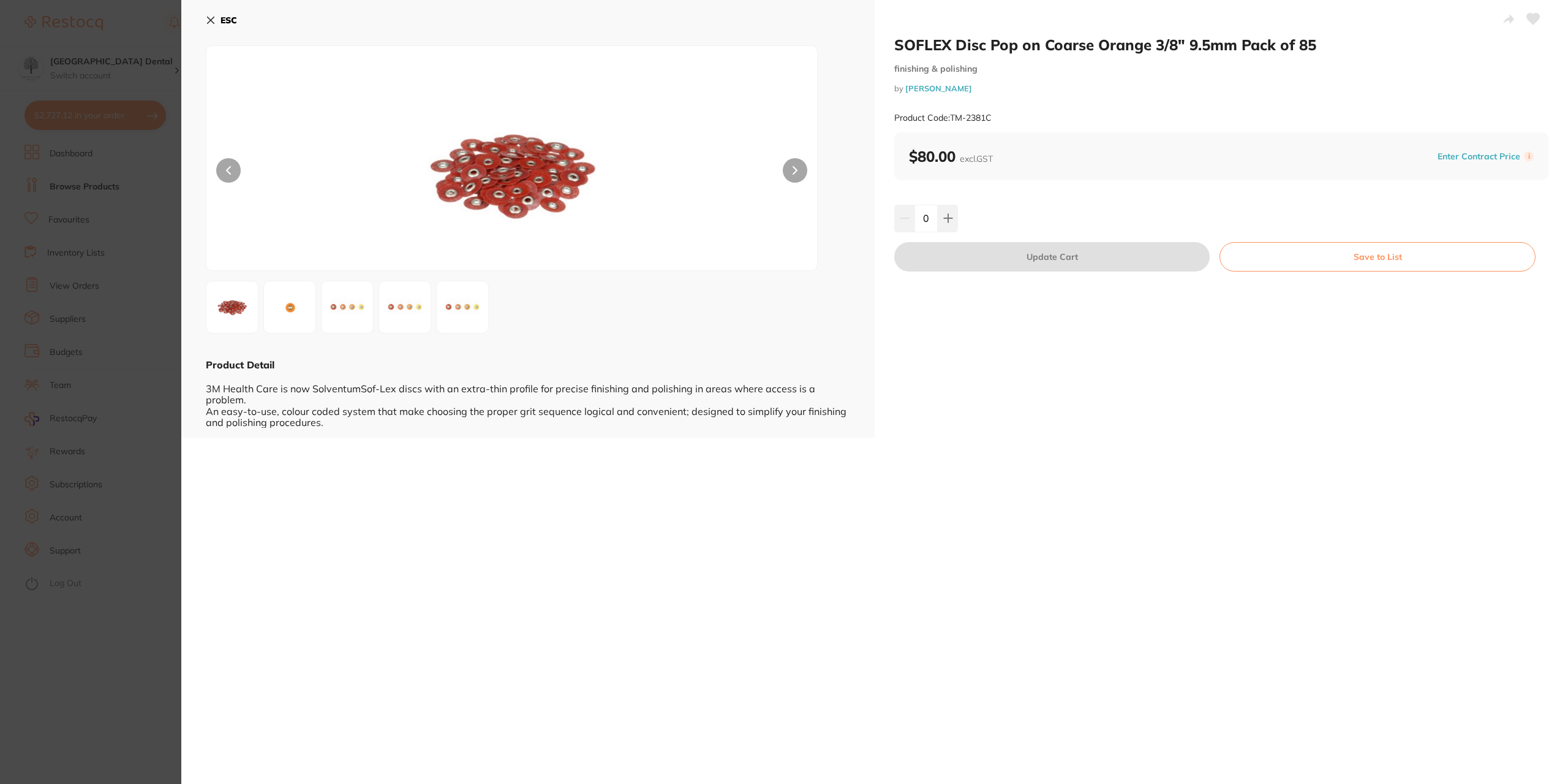
click at [215, 19] on button "ESC" at bounding box center [221, 20] width 31 height 21
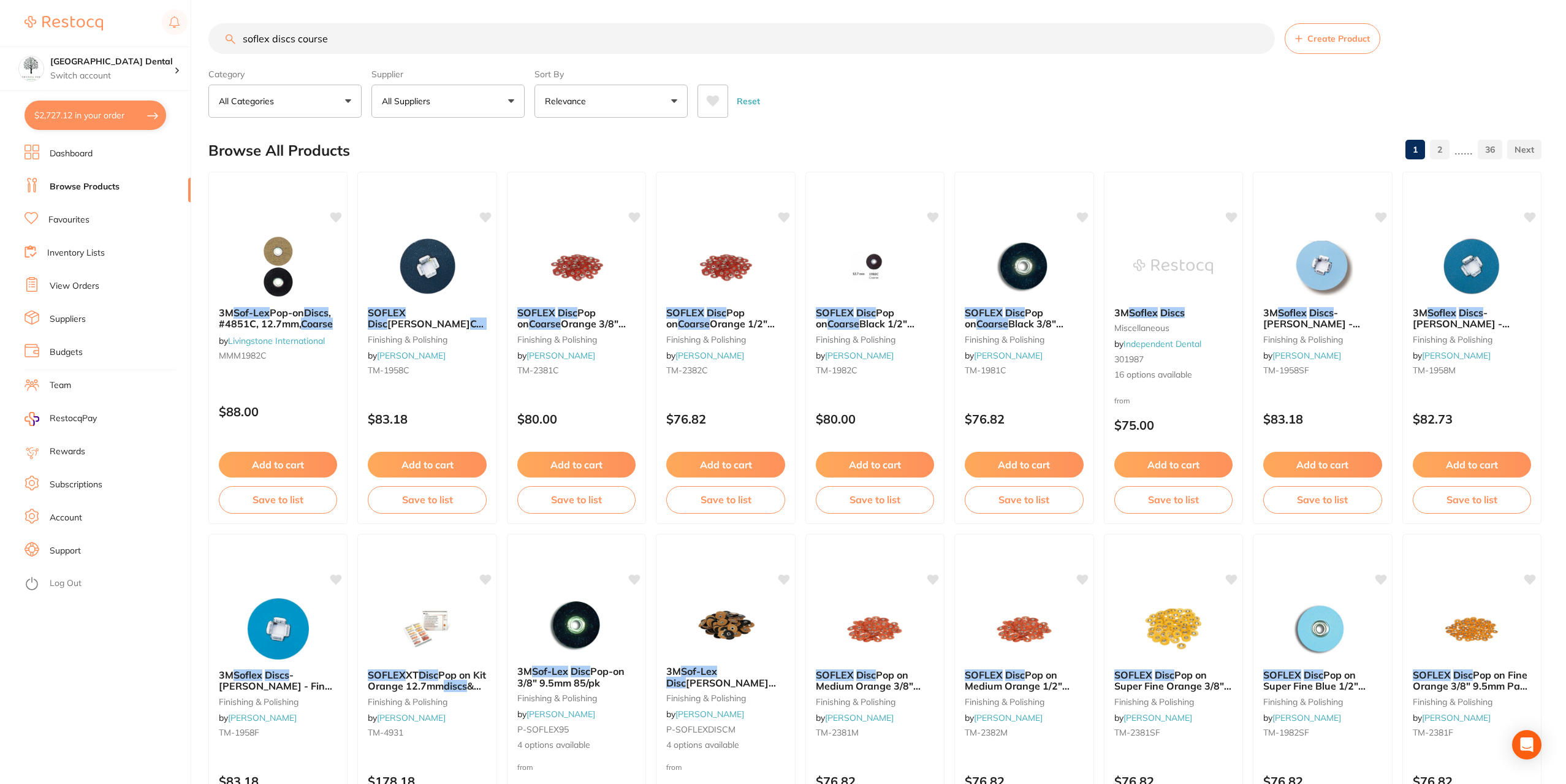
click at [82, 219] on link "Favourites" at bounding box center [68, 219] width 41 height 13
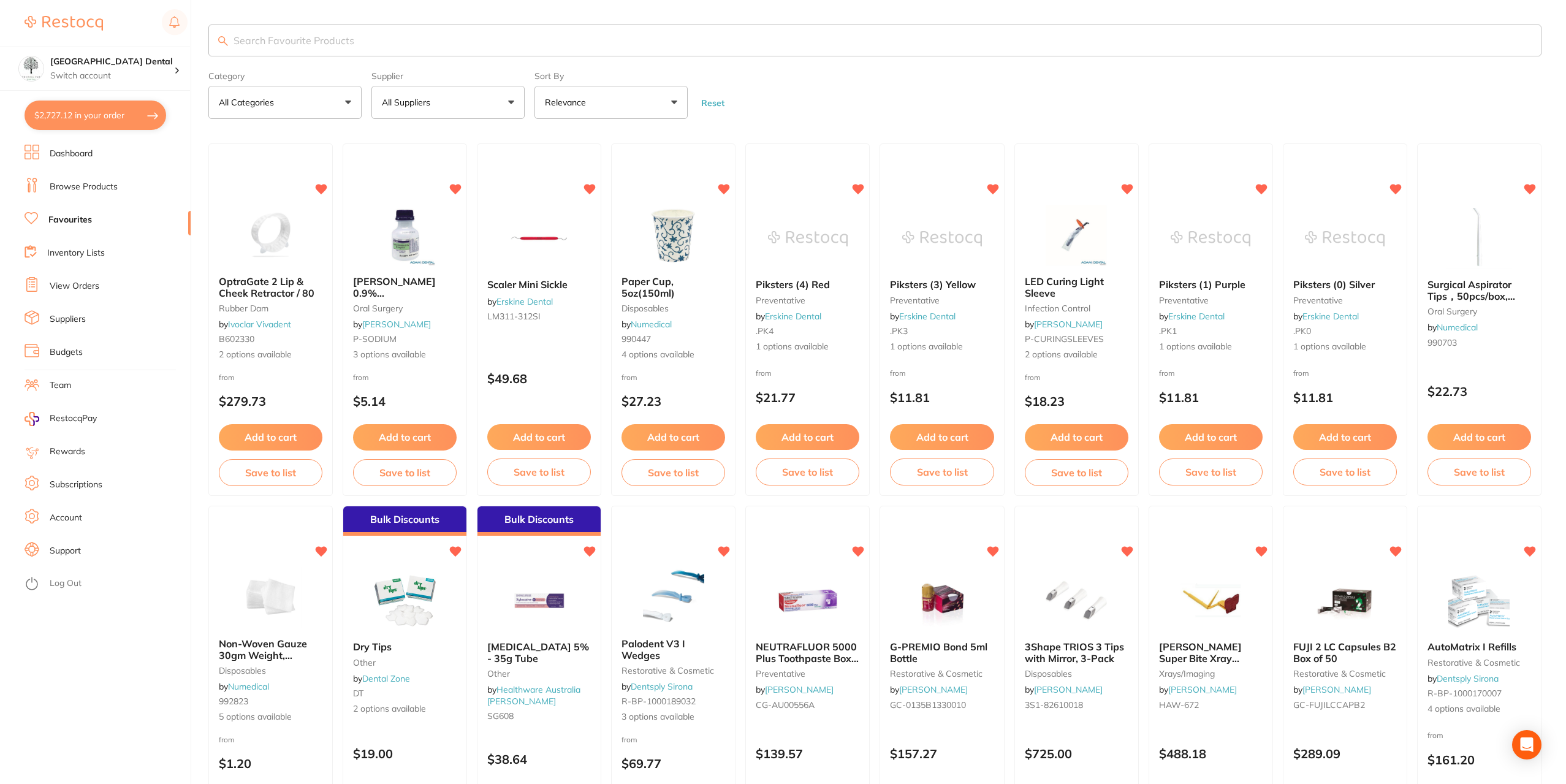
click at [360, 38] on input "search" at bounding box center [875, 39] width 1333 height 32
type input "soflex discs"
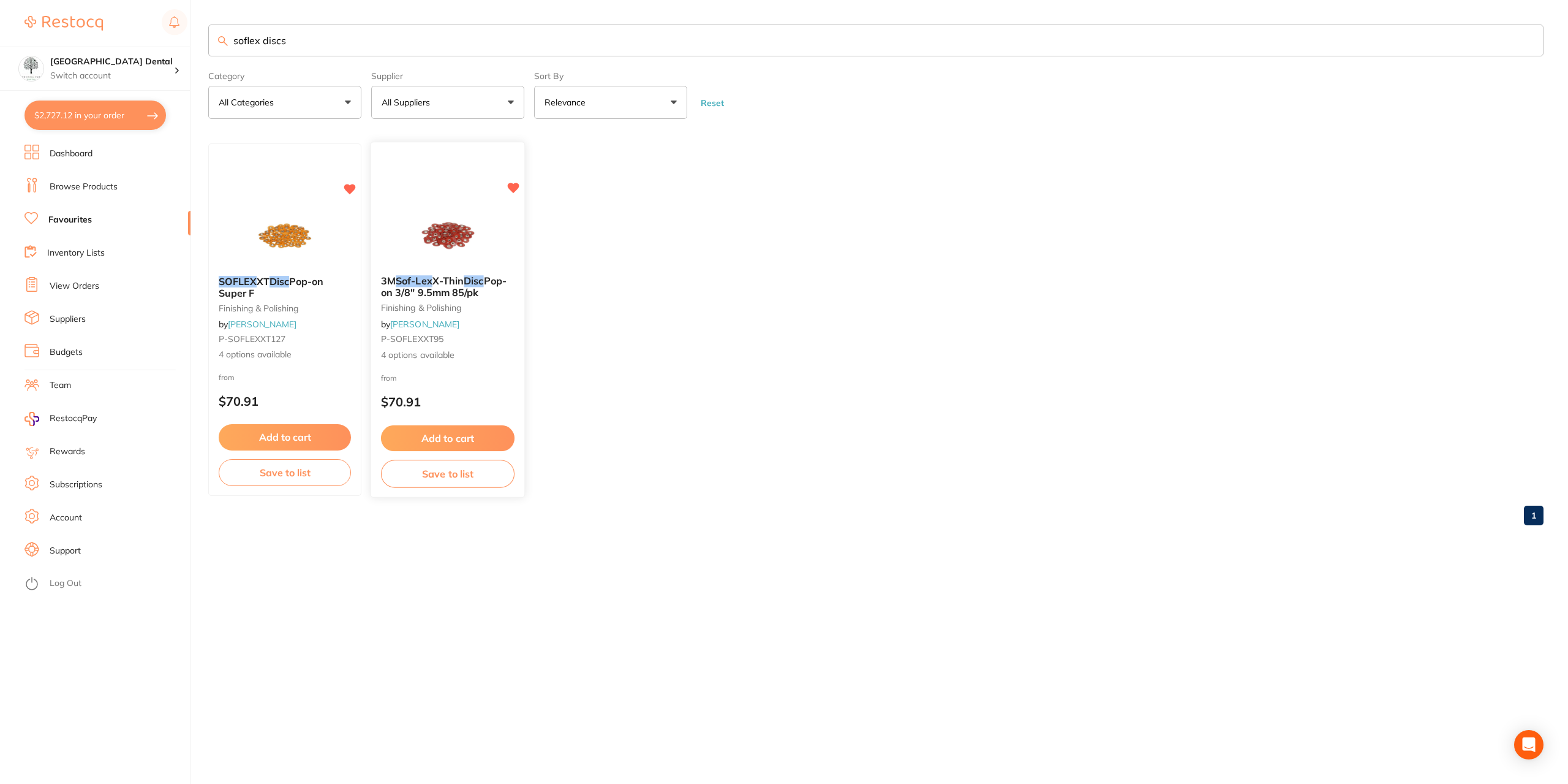
click at [452, 239] on img at bounding box center [447, 234] width 80 height 62
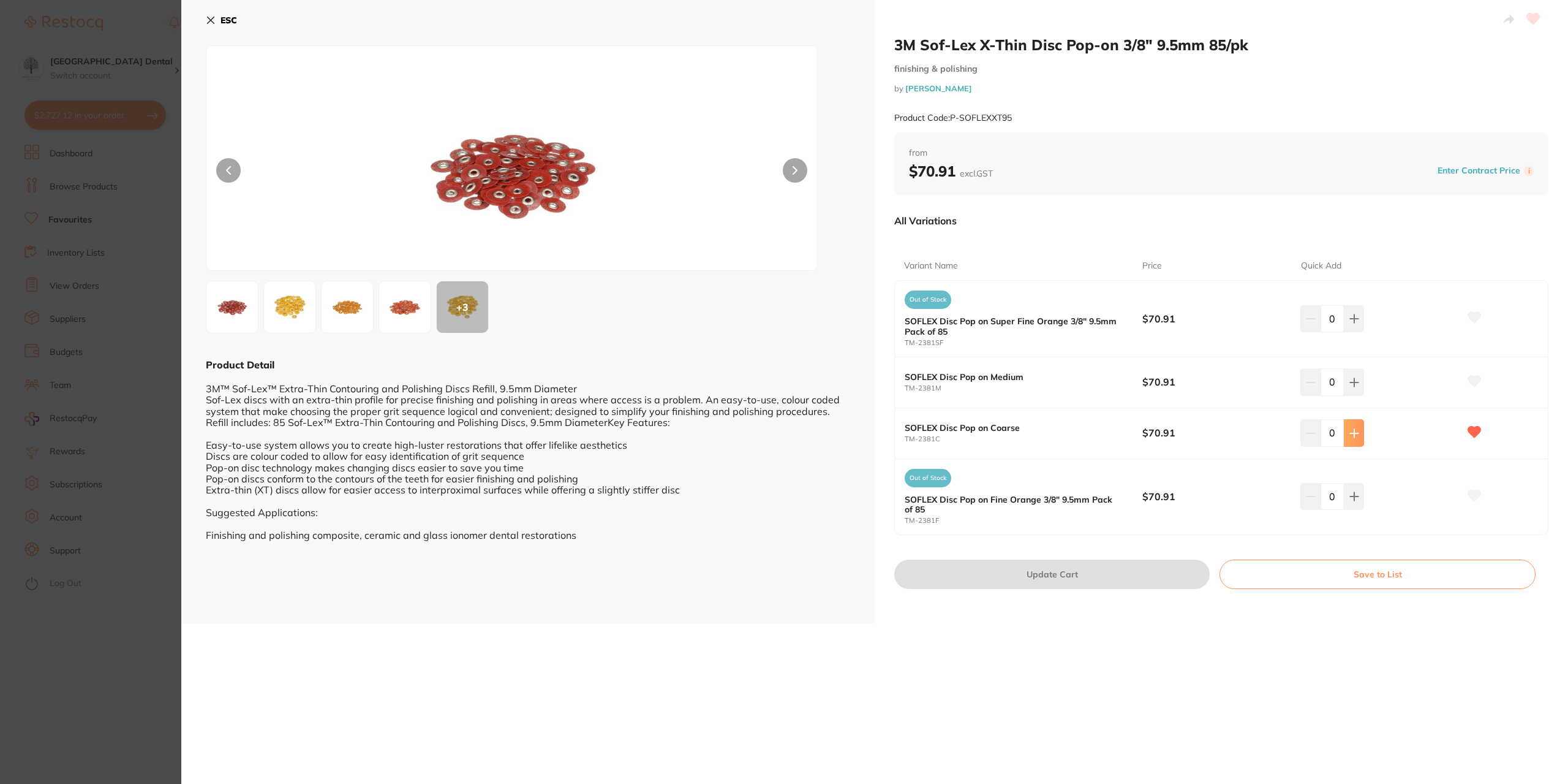
click at [1353, 437] on icon at bounding box center [1354, 433] width 10 height 10
type input "3"
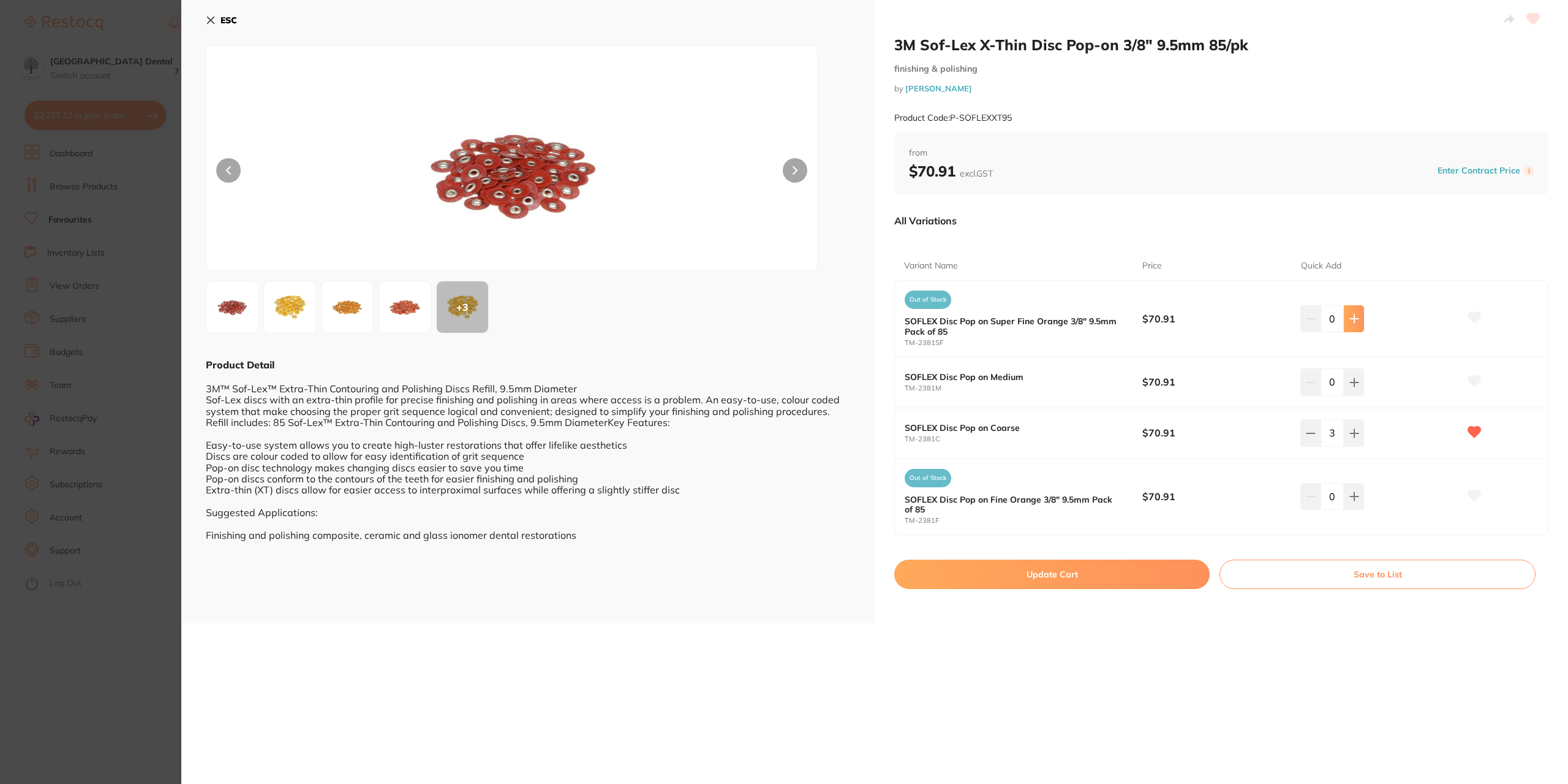
click at [1355, 315] on icon at bounding box center [1354, 318] width 10 height 10
type input "1"
click at [1040, 570] on button "Update Cart" at bounding box center [1052, 574] width 315 height 30
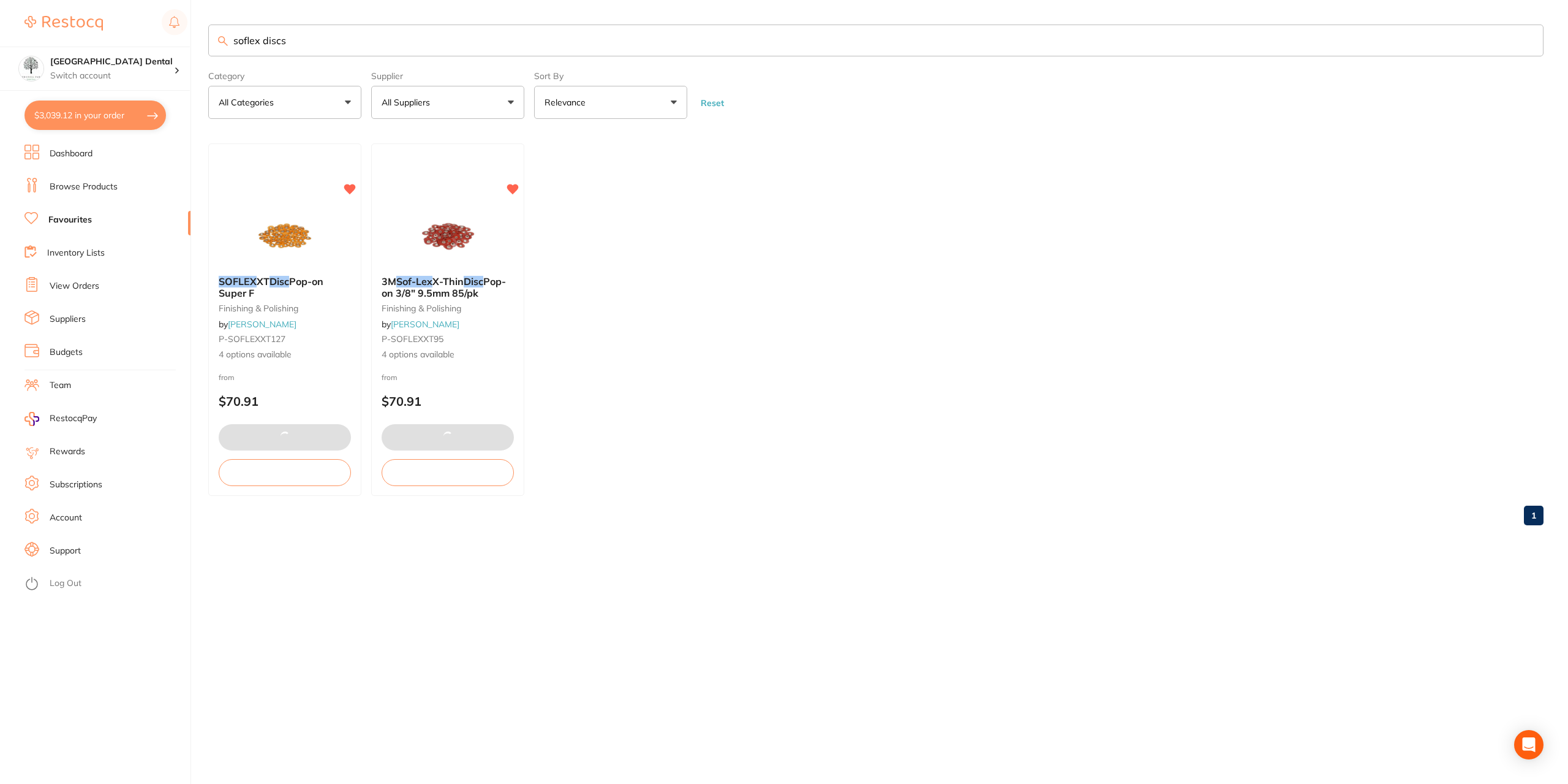
click at [303, 39] on input "soflex discs" at bounding box center [876, 39] width 1334 height 32
click at [85, 187] on link "Browse Products" at bounding box center [84, 187] width 68 height 13
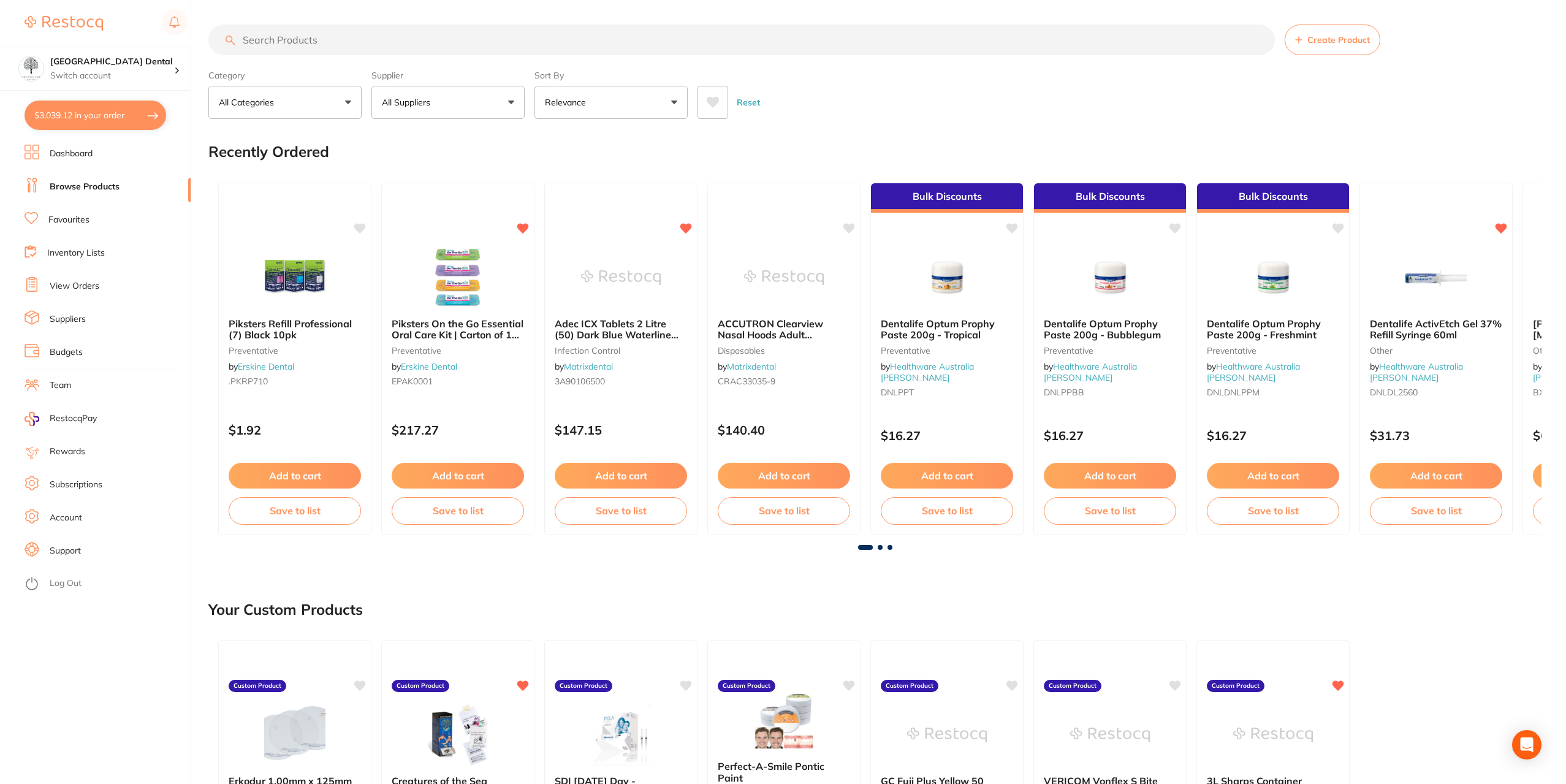
click at [319, 40] on input "search" at bounding box center [742, 39] width 1066 height 31
type input "soflex discs black"
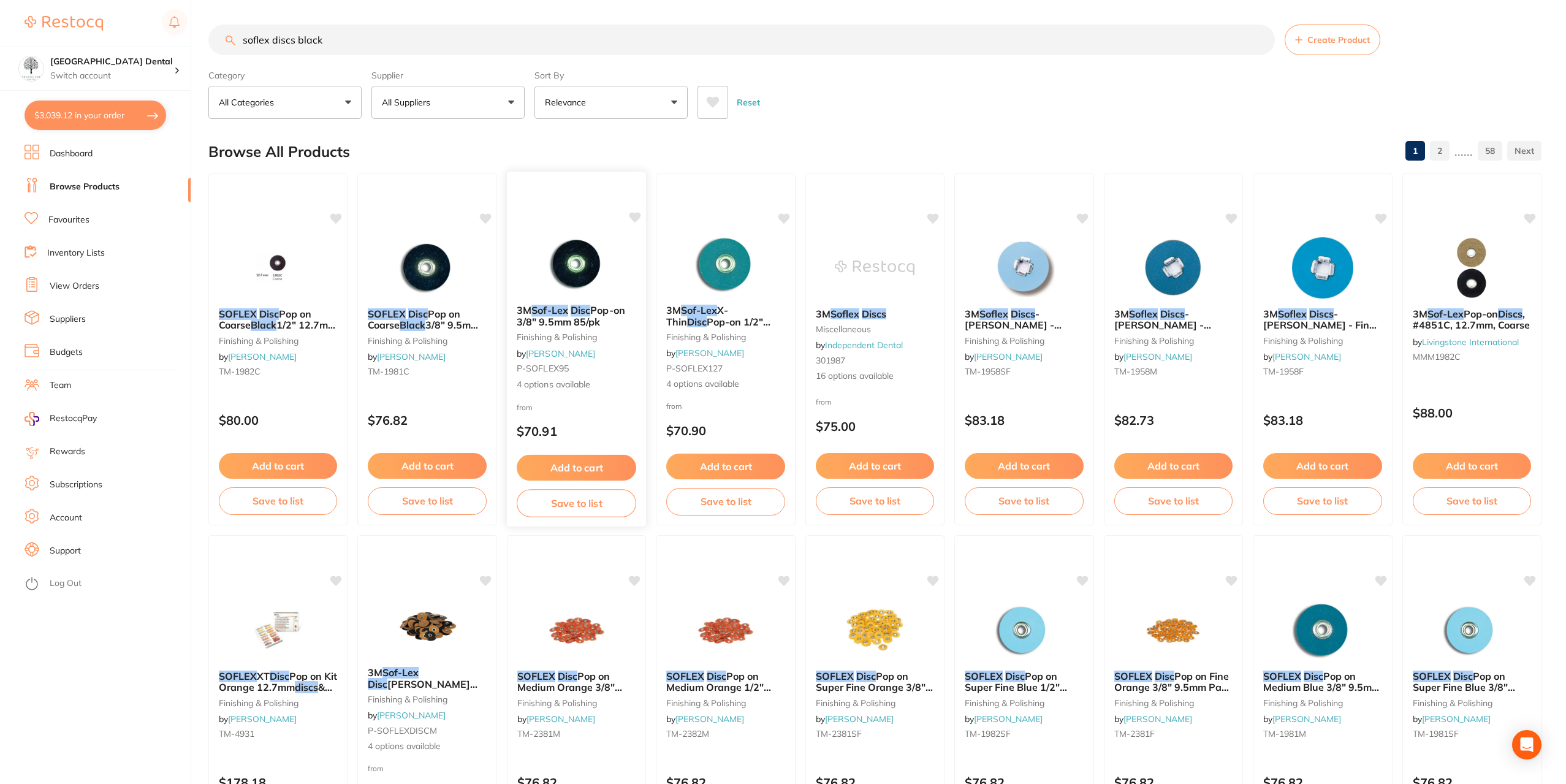
click at [583, 288] on img at bounding box center [576, 264] width 80 height 62
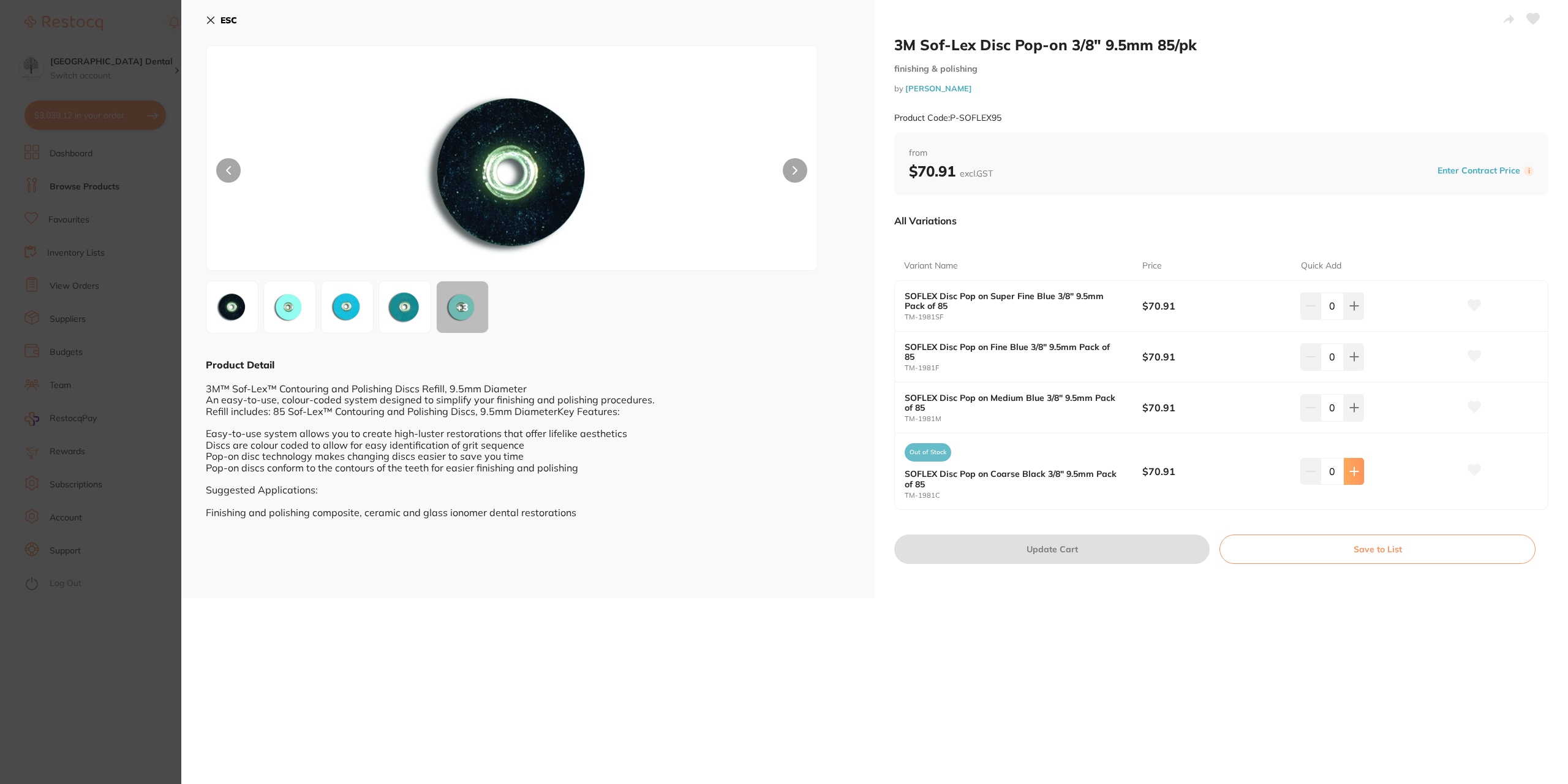
click at [1357, 470] on button at bounding box center [1353, 471] width 20 height 27
type input "3"
click at [1108, 543] on button "Update Cart" at bounding box center [1052, 548] width 315 height 30
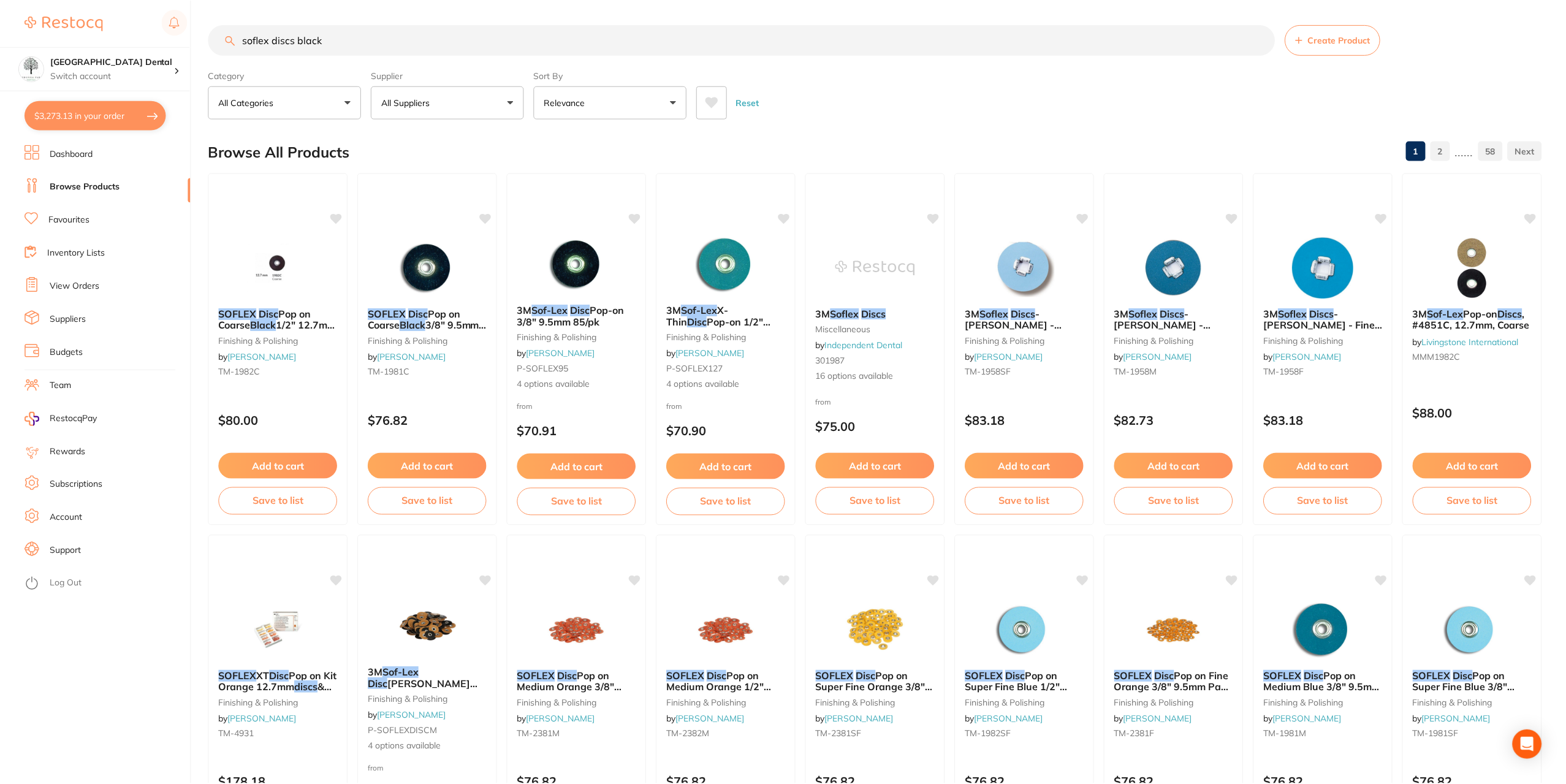
scroll to position [1, 0]
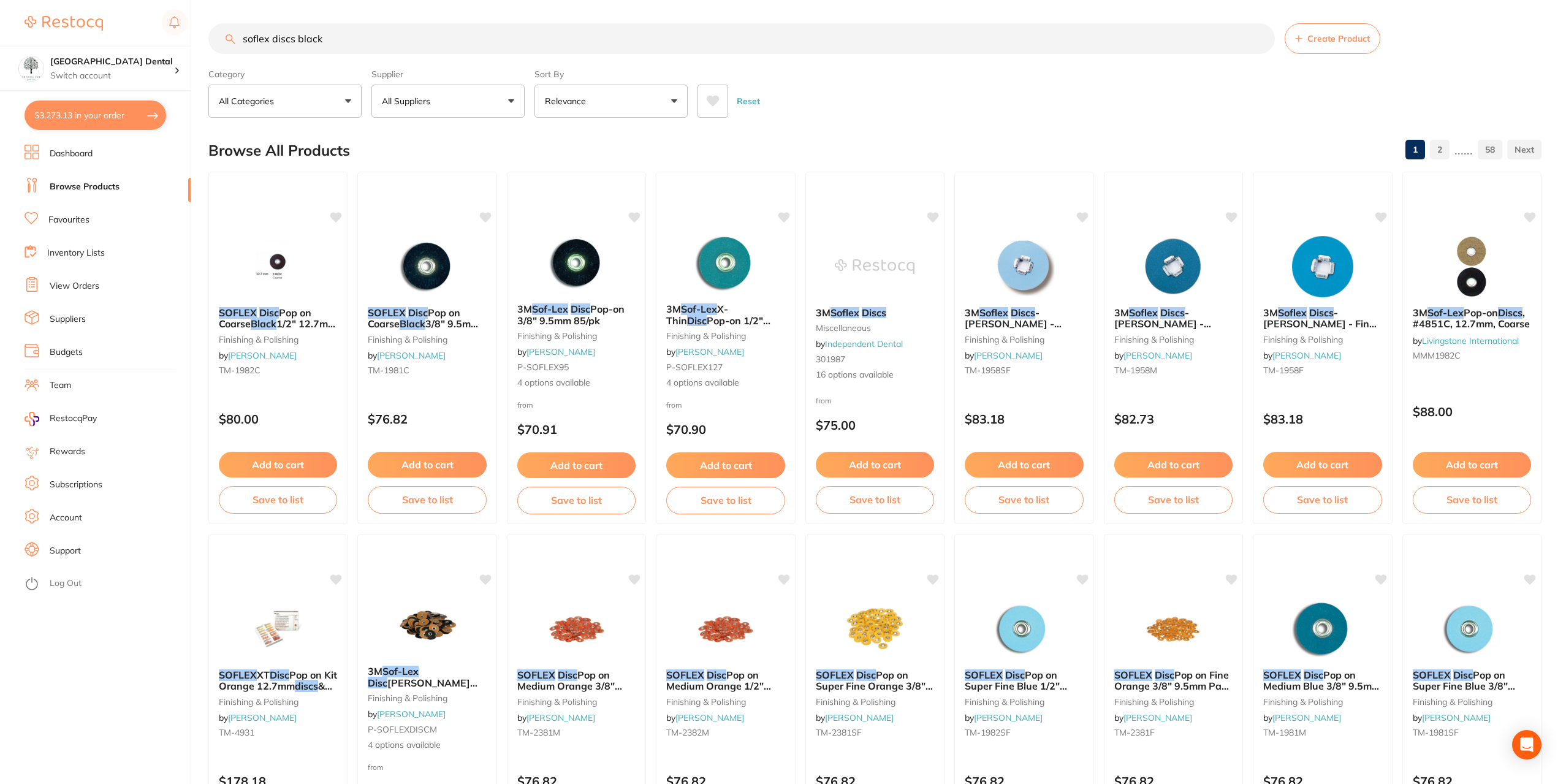
click at [87, 114] on button "$3,273.13 in your order" at bounding box center [94, 114] width 141 height 30
checkbox input "true"
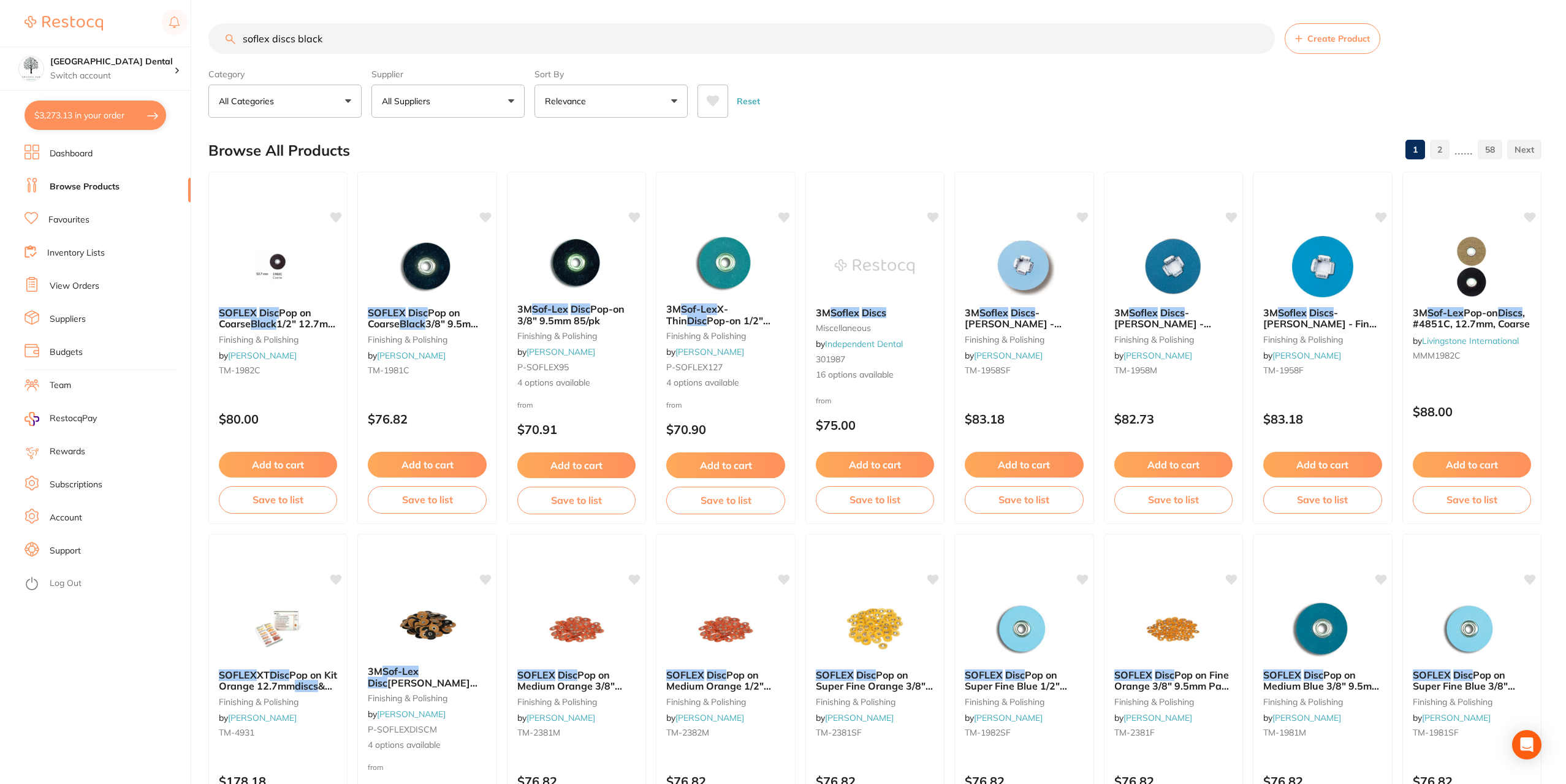
checkbox input "true"
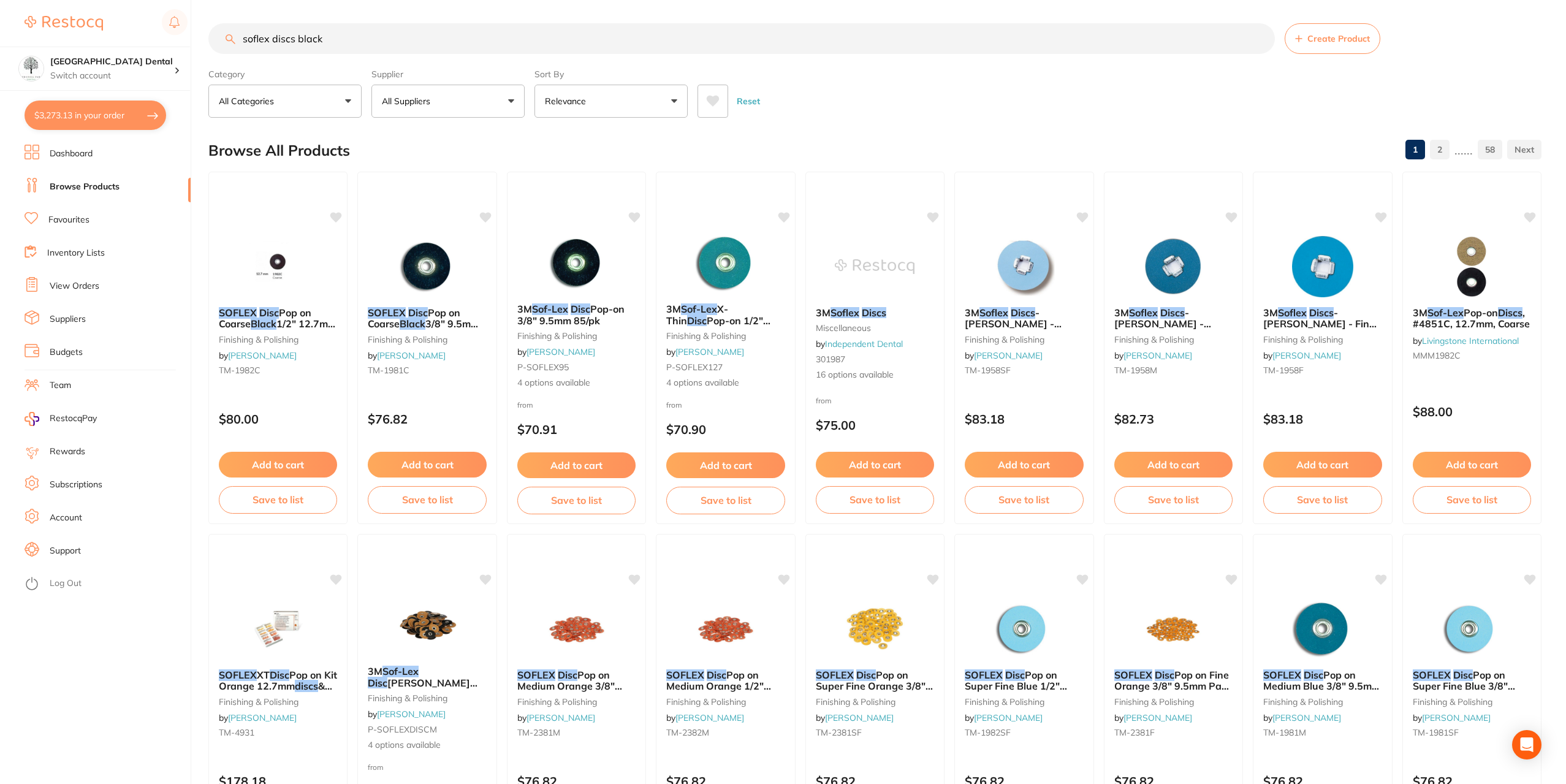
checkbox input "true"
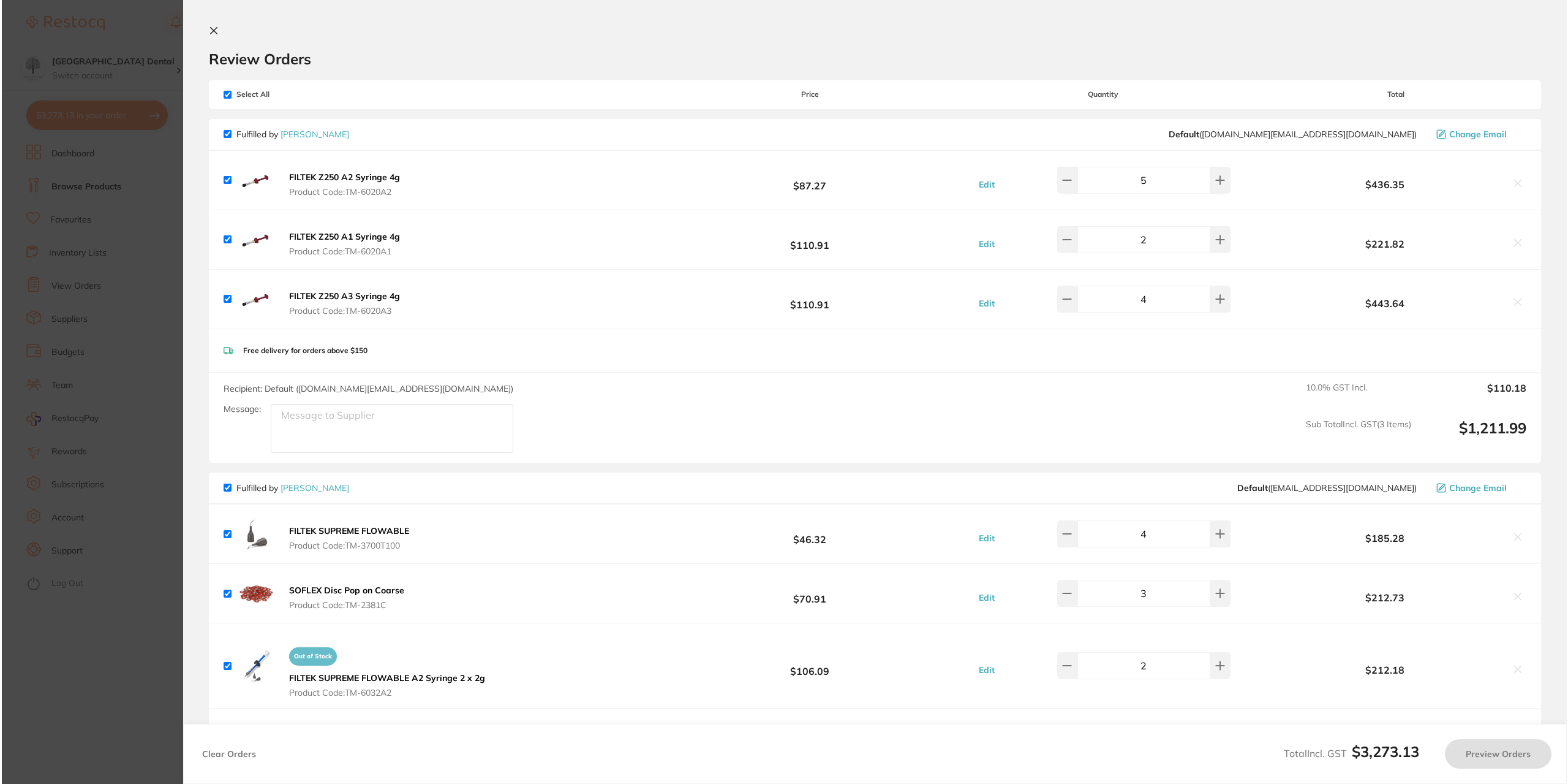
scroll to position [0, 0]
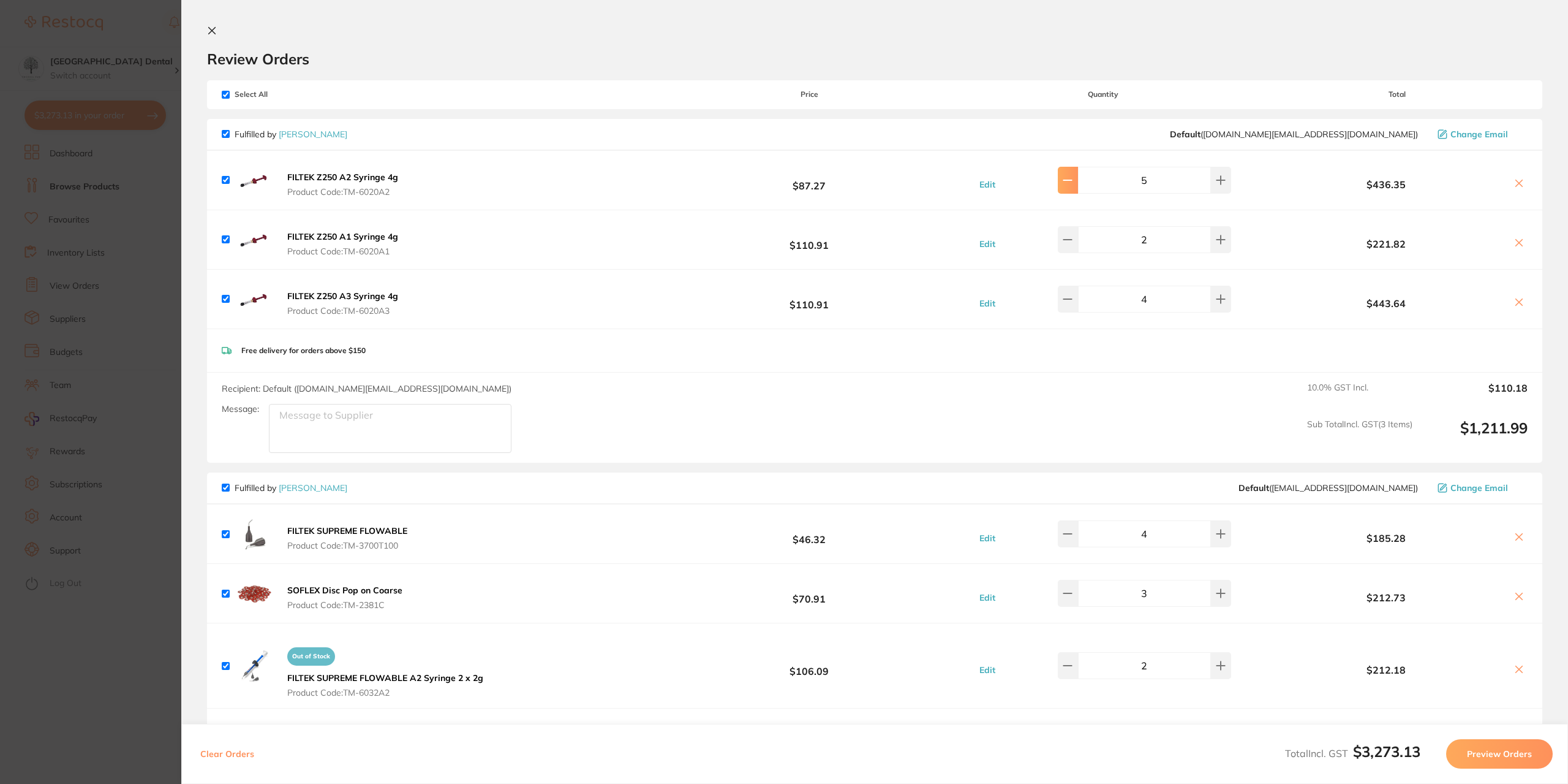
click at [1072, 182] on icon at bounding box center [1067, 180] width 10 height 10
click at [1072, 183] on icon at bounding box center [1067, 180] width 10 height 10
click at [1078, 183] on button at bounding box center [1067, 180] width 20 height 27
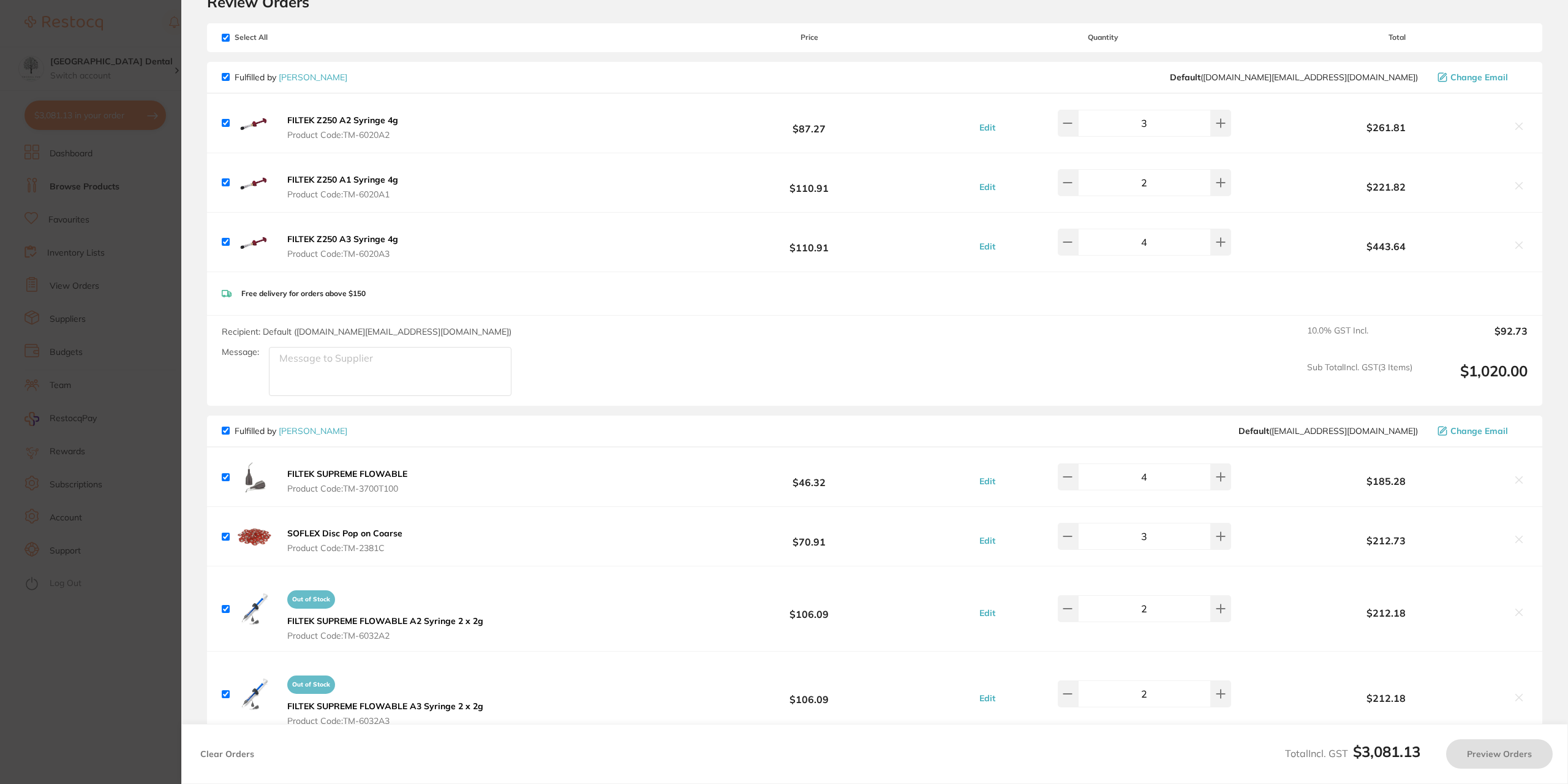
scroll to position [184, 0]
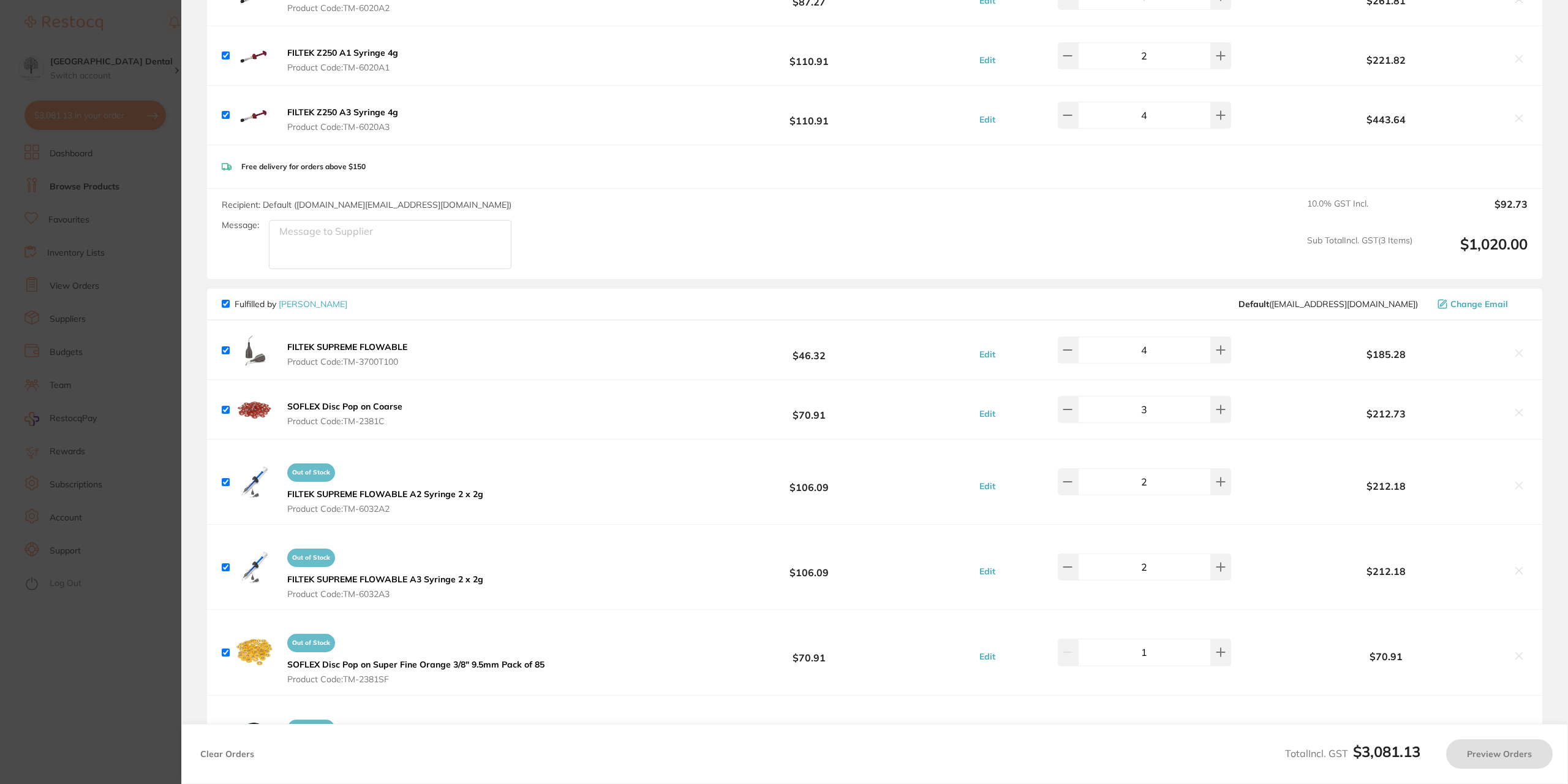
type input "2"
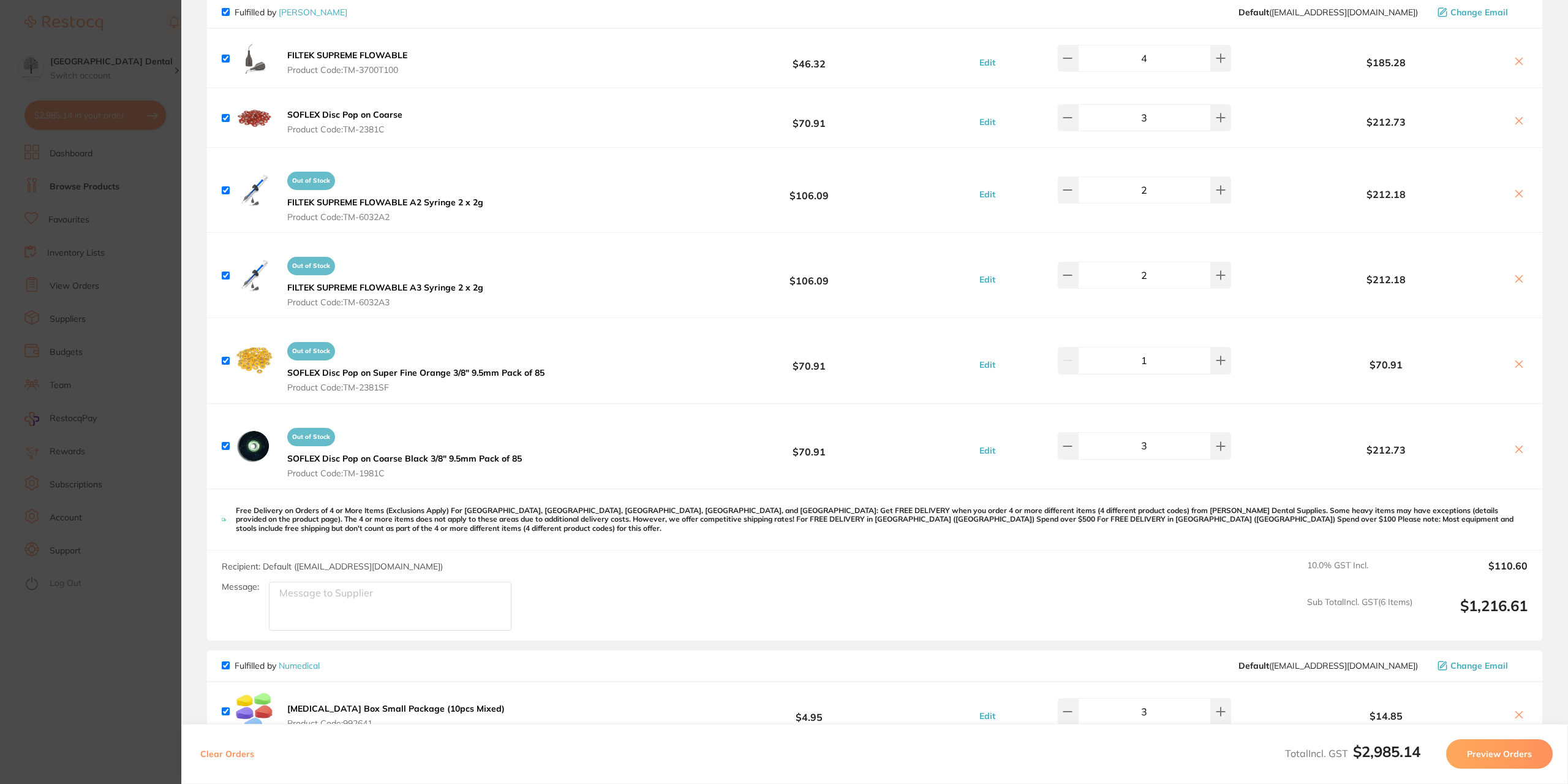
scroll to position [491, 0]
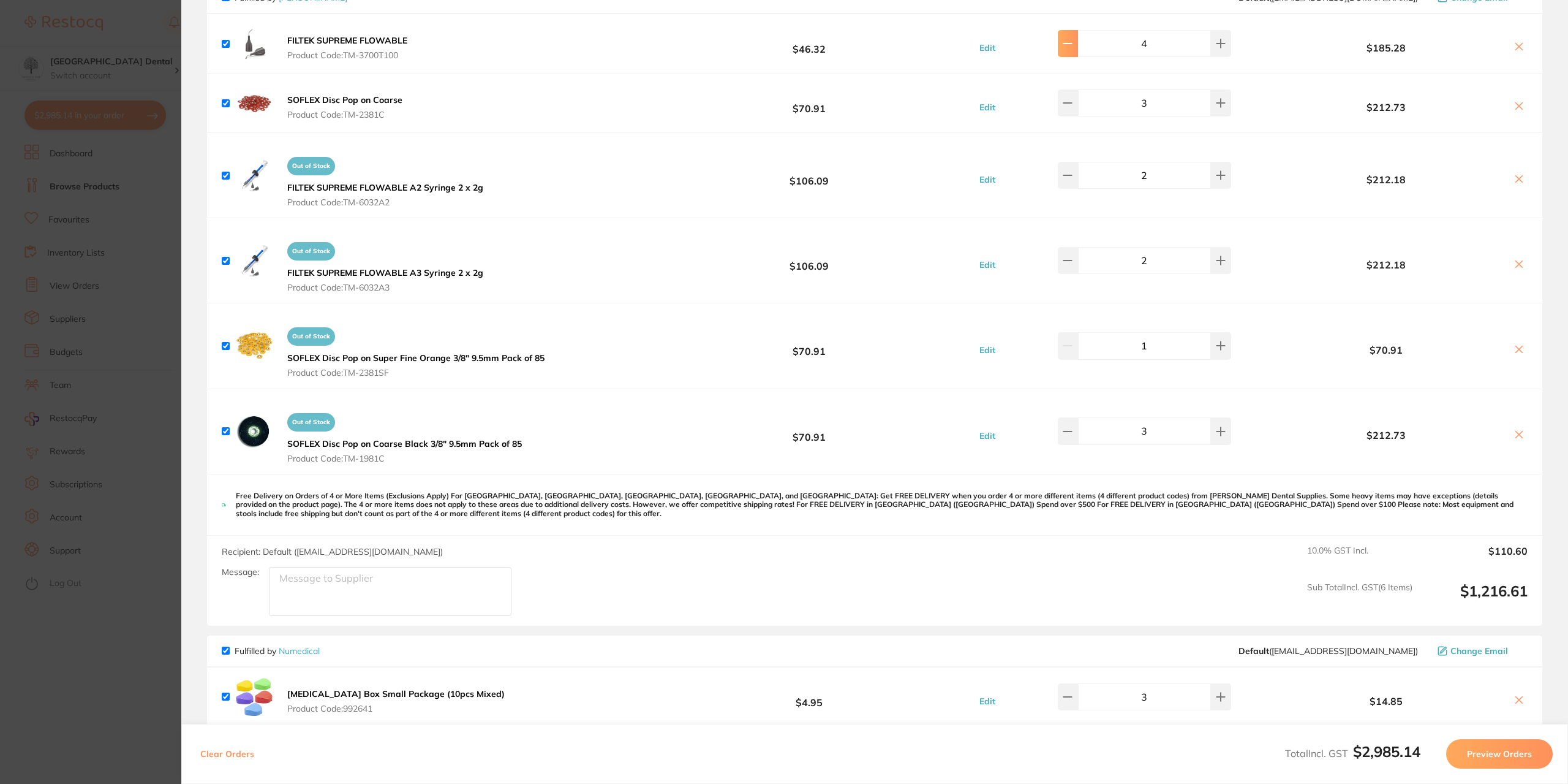
click at [1078, 41] on button at bounding box center [1067, 43] width 20 height 27
click at [1217, 34] on button at bounding box center [1220, 43] width 20 height 27
type input "4"
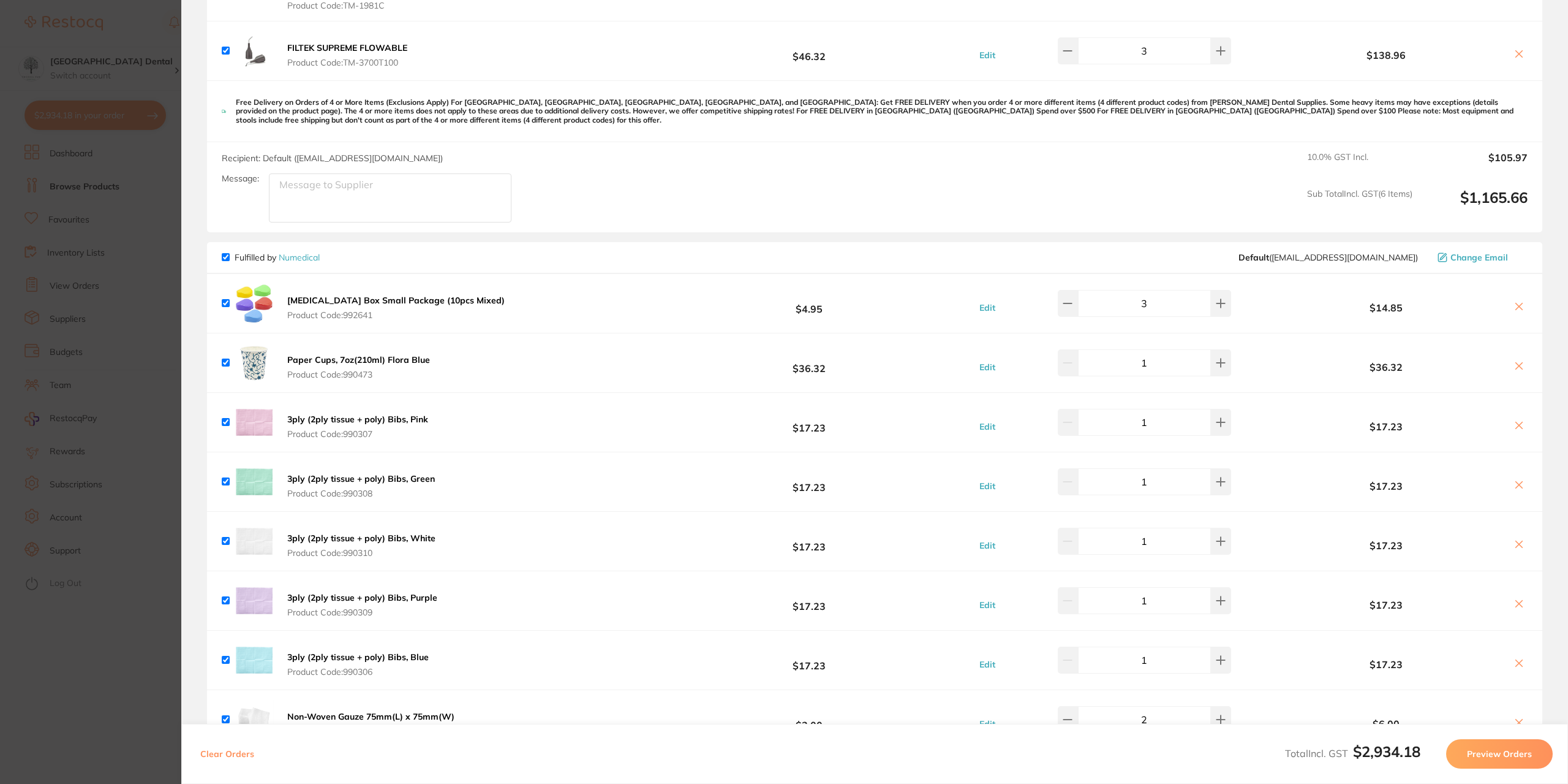
scroll to position [761, 0]
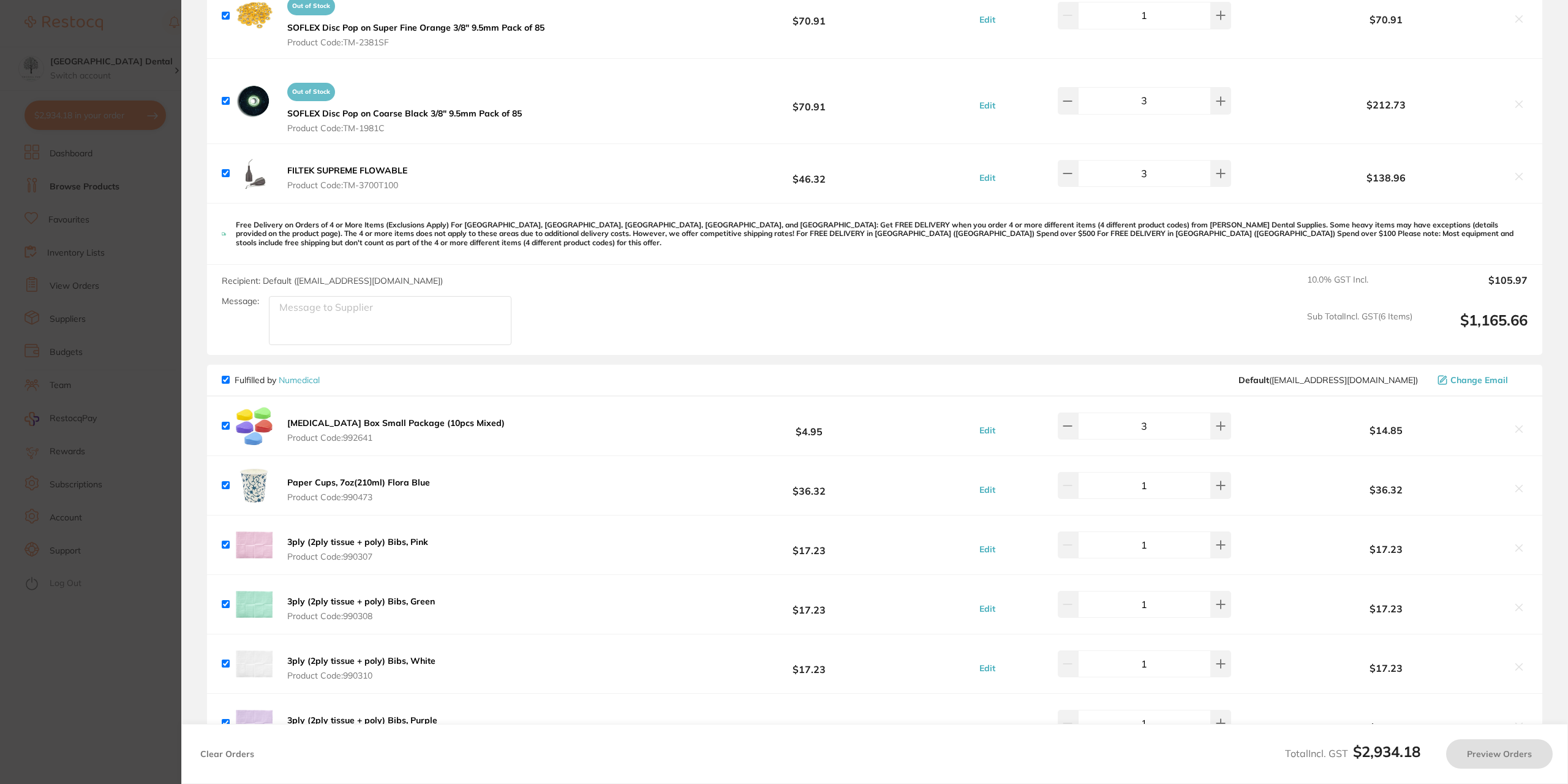
type input "4"
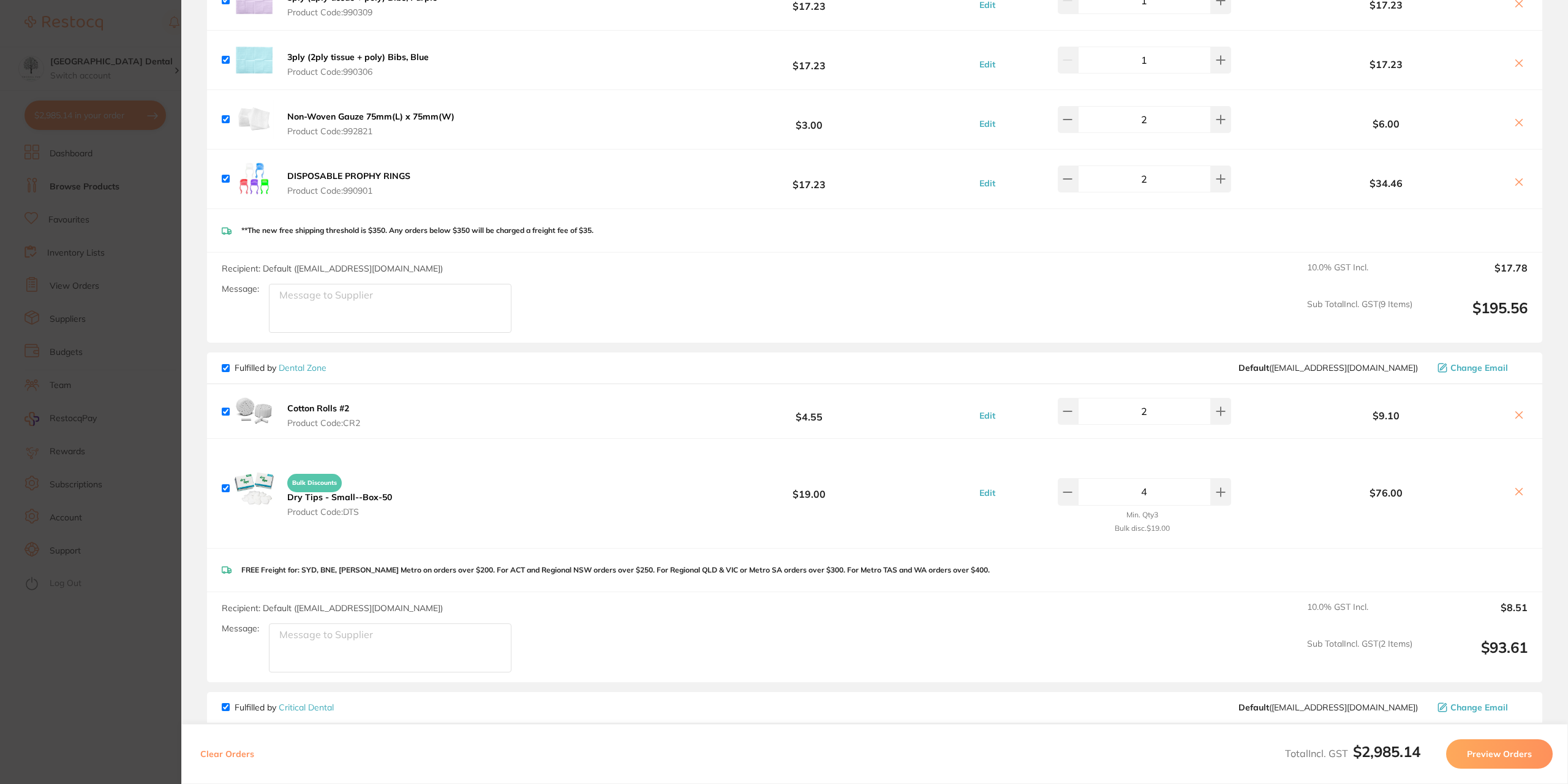
scroll to position [1496, 0]
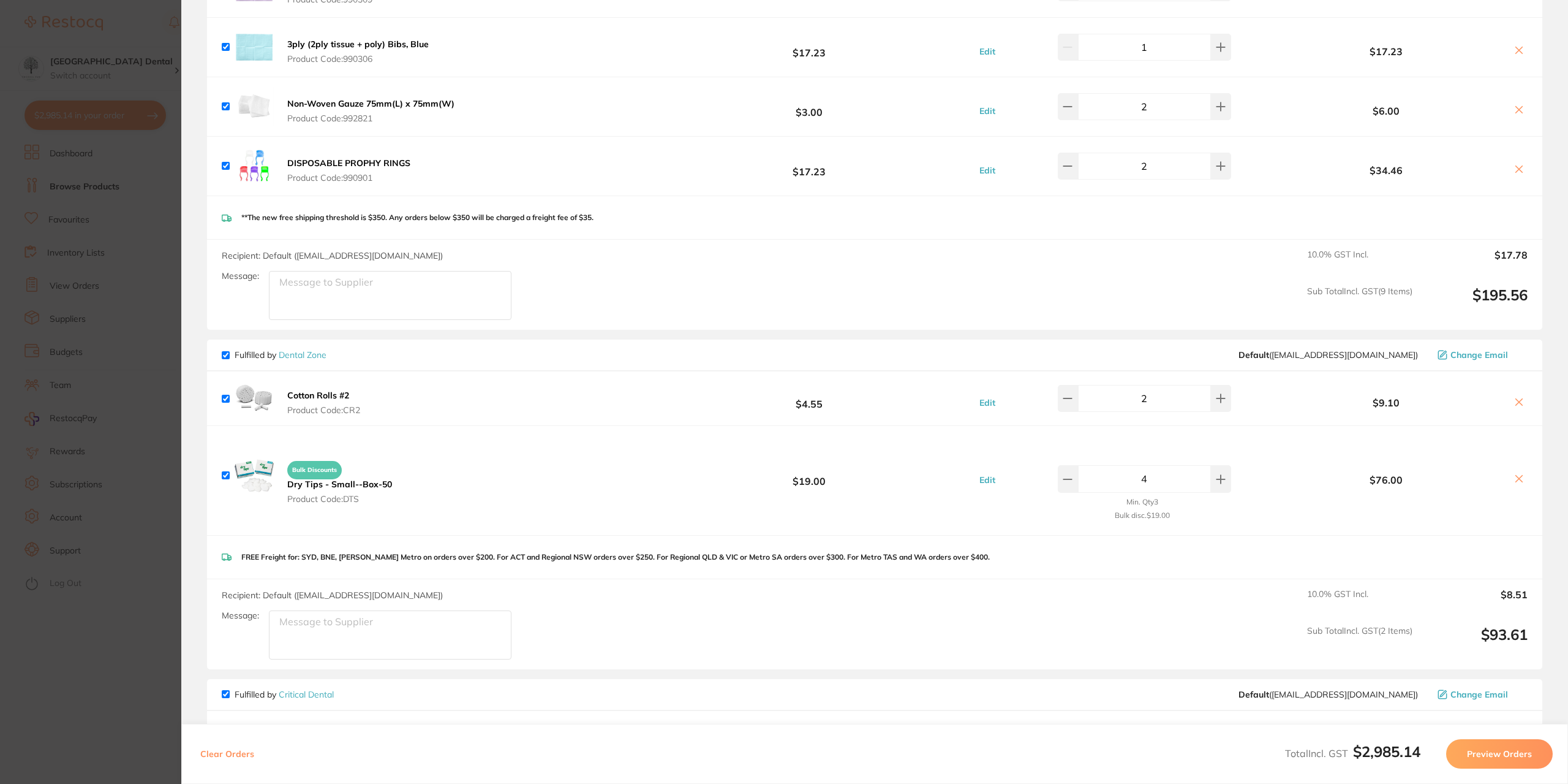
click at [231, 397] on div "Cotton Rolls #2 Product Code: CR2" at bounding box center [293, 398] width 142 height 35
click at [226, 397] on input "checkbox" at bounding box center [226, 398] width 8 height 8
checkbox input "false"
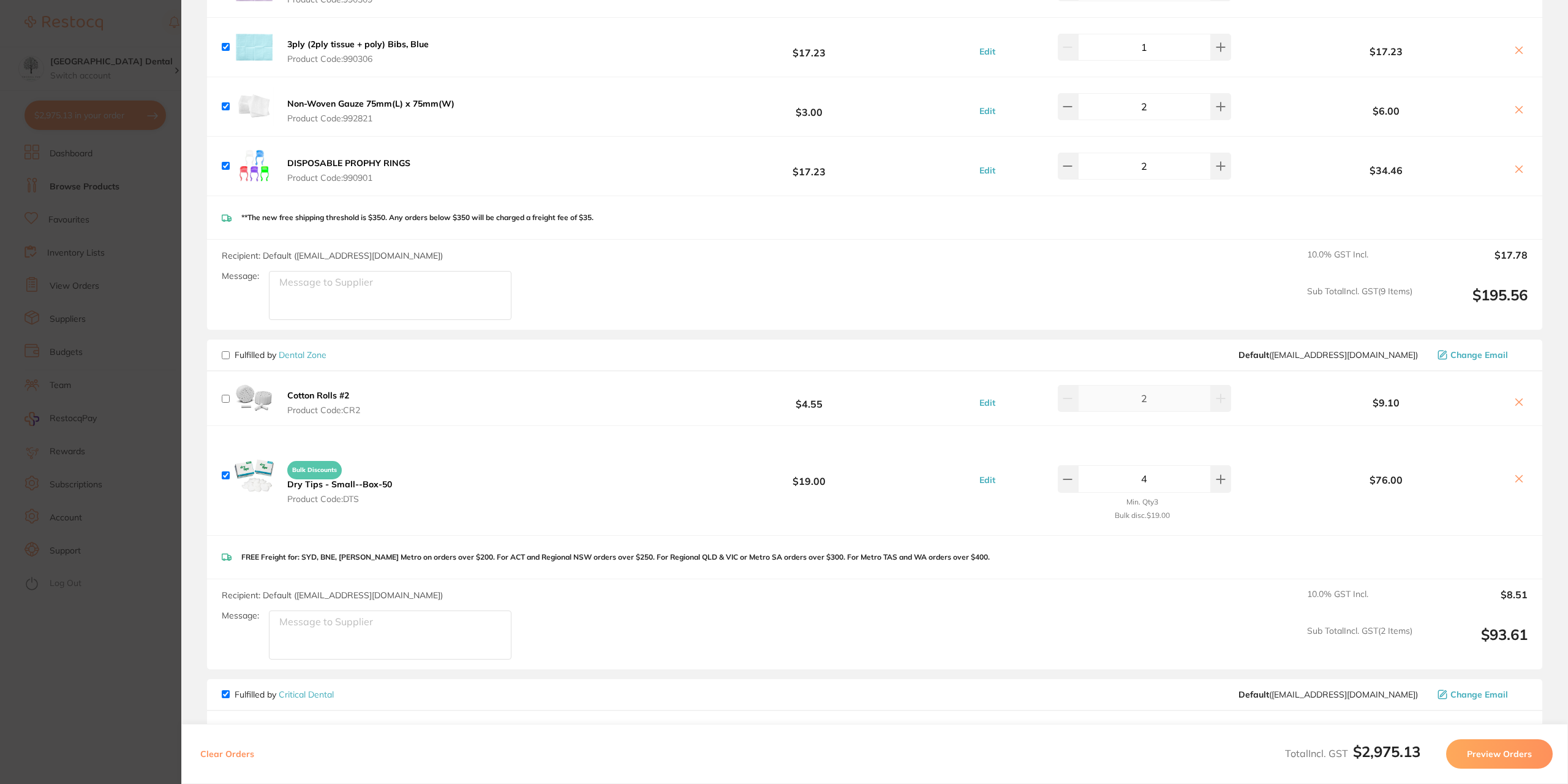
click at [1515, 401] on icon at bounding box center [1518, 401] width 7 height 7
checkbox input "true"
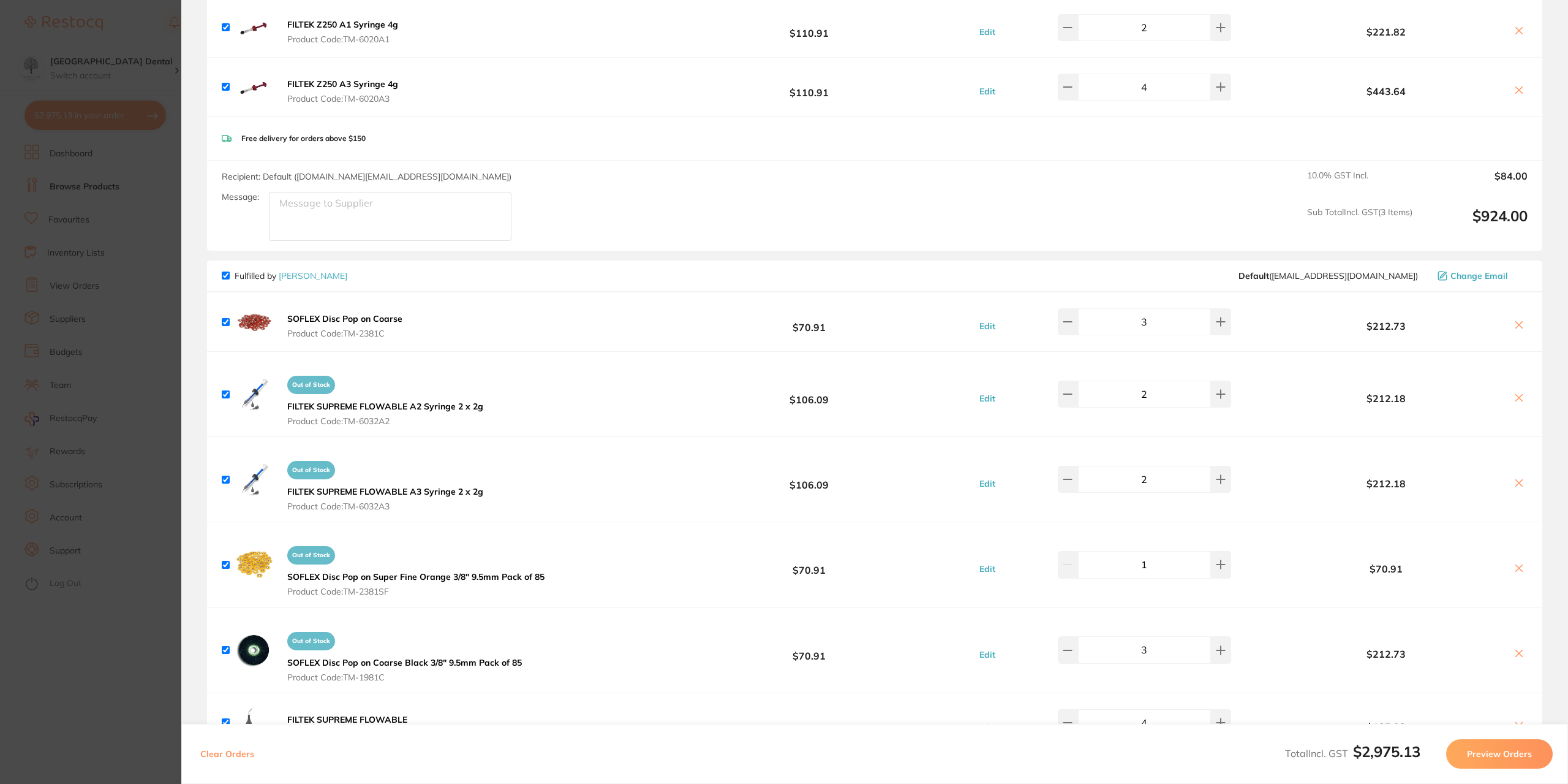
scroll to position [0, 0]
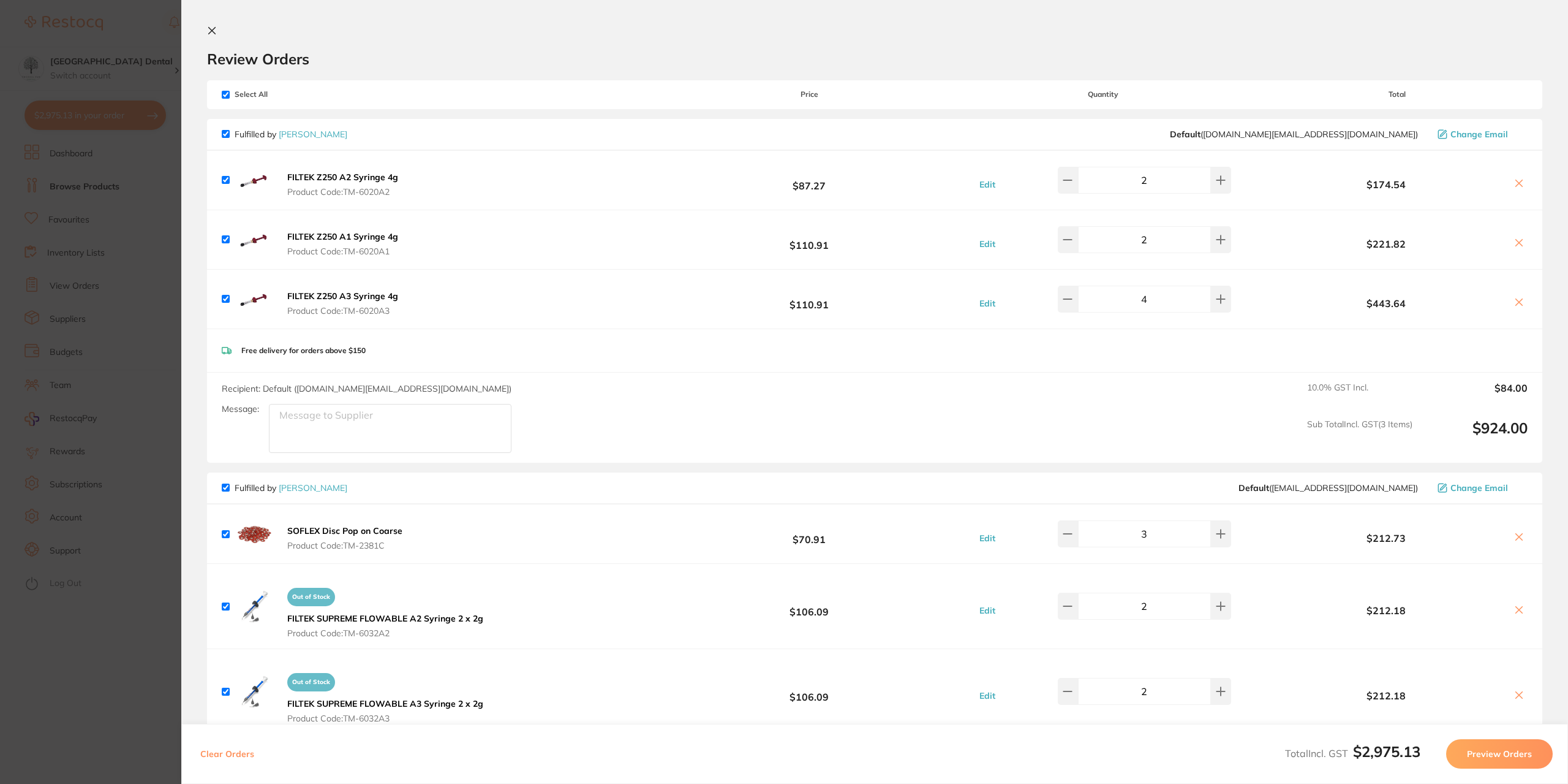
click at [210, 28] on icon at bounding box center [212, 31] width 7 height 7
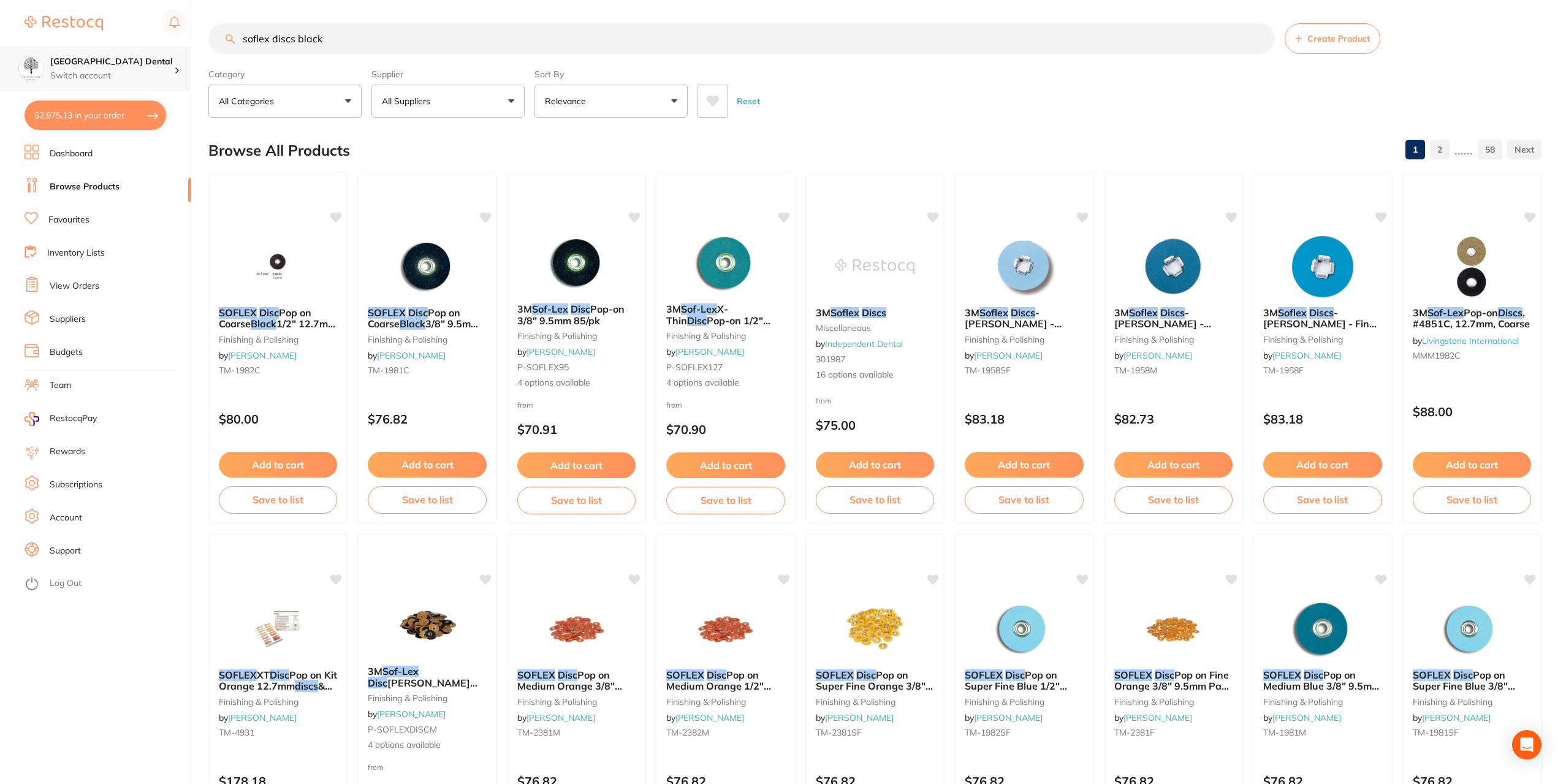
drag, startPoint x: 350, startPoint y: 31, endPoint x: 116, endPoint y: 48, distance: 234.6
click at [92, 58] on div "$2,975.13 Yeronga Park Dental Switch account Yeronga Park Dental $2,975.13 in y…" at bounding box center [783, 391] width 1566 height 784
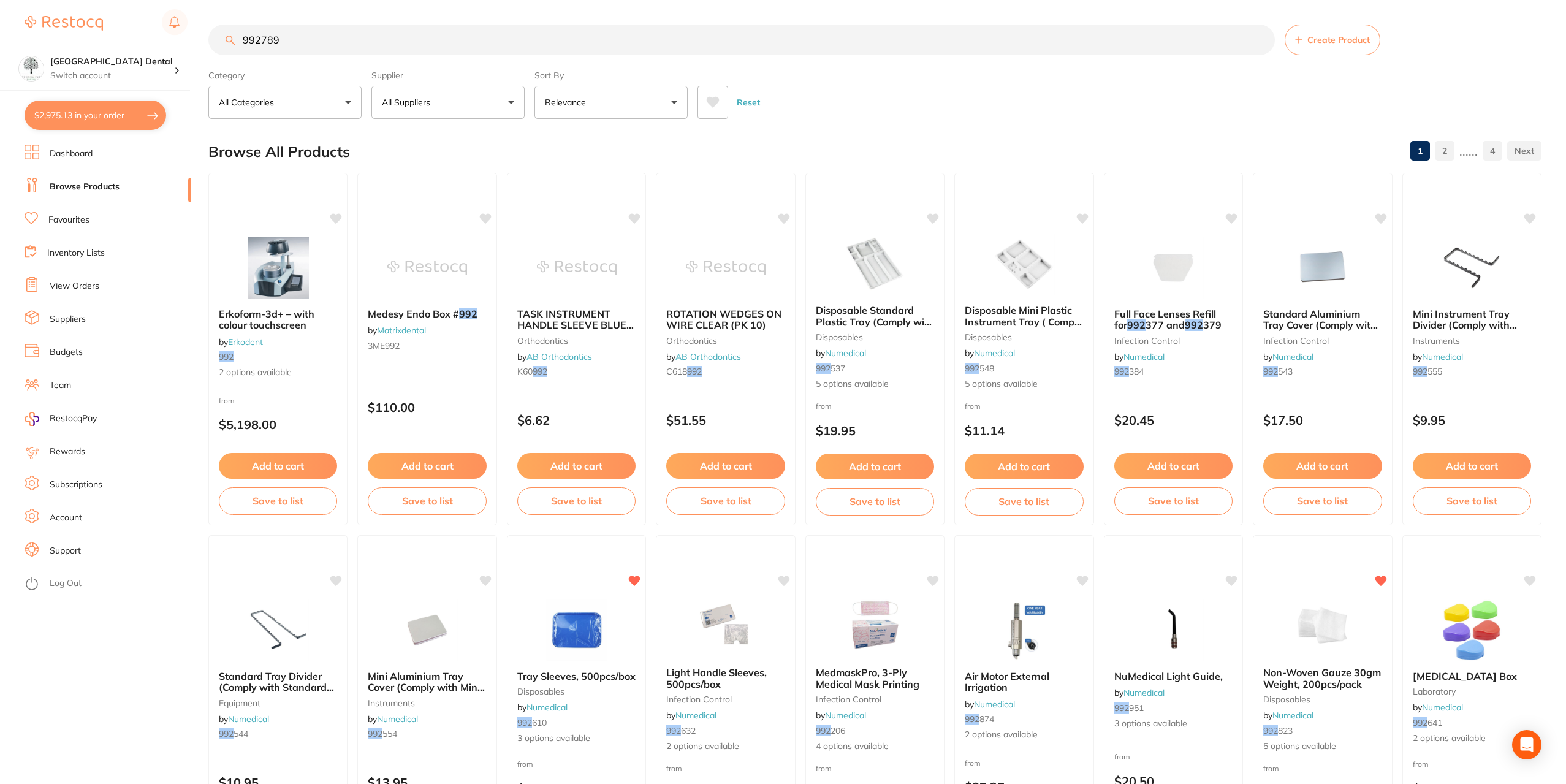
type input "992789"
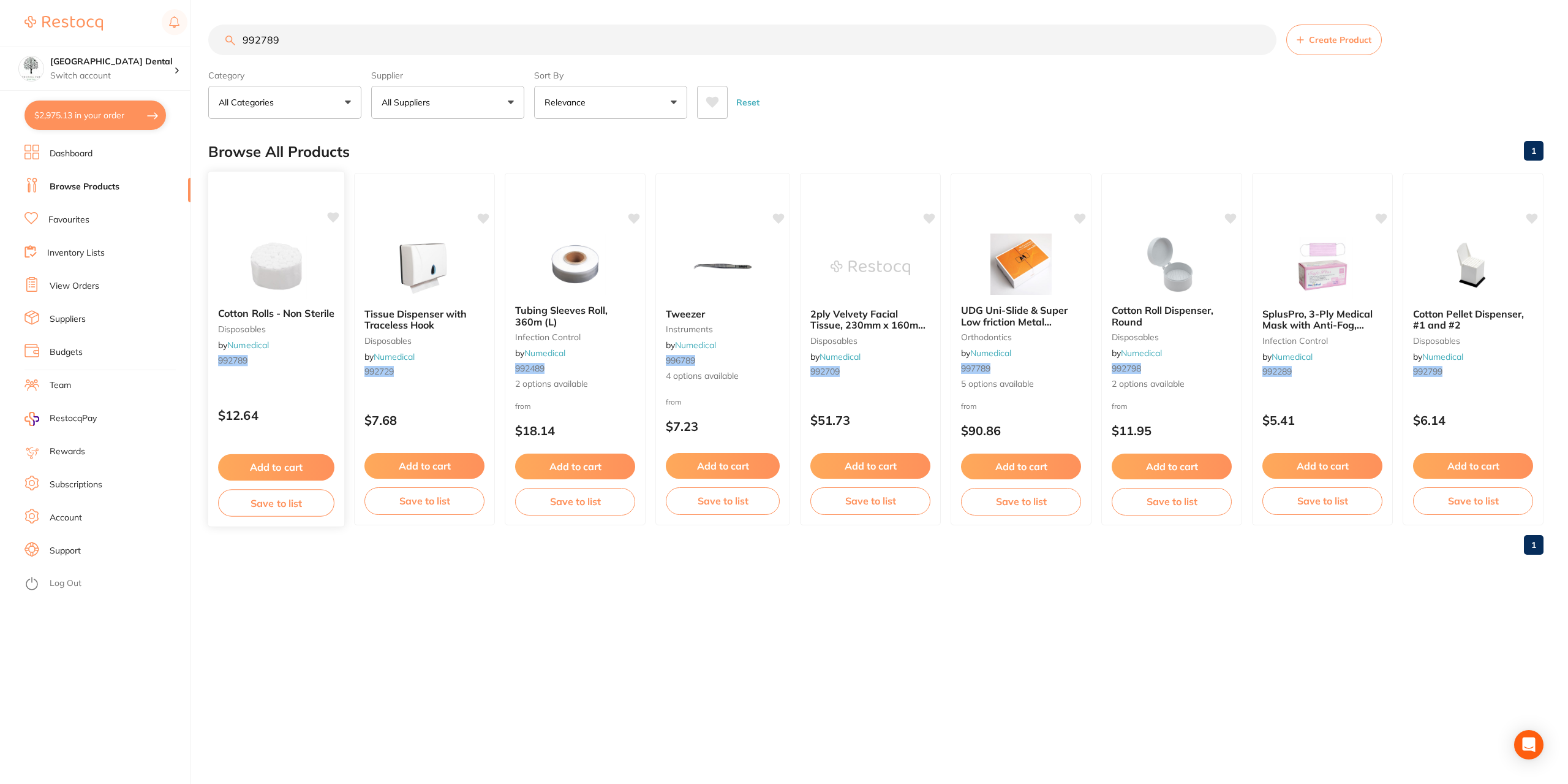
click at [287, 254] on img at bounding box center [275, 266] width 80 height 62
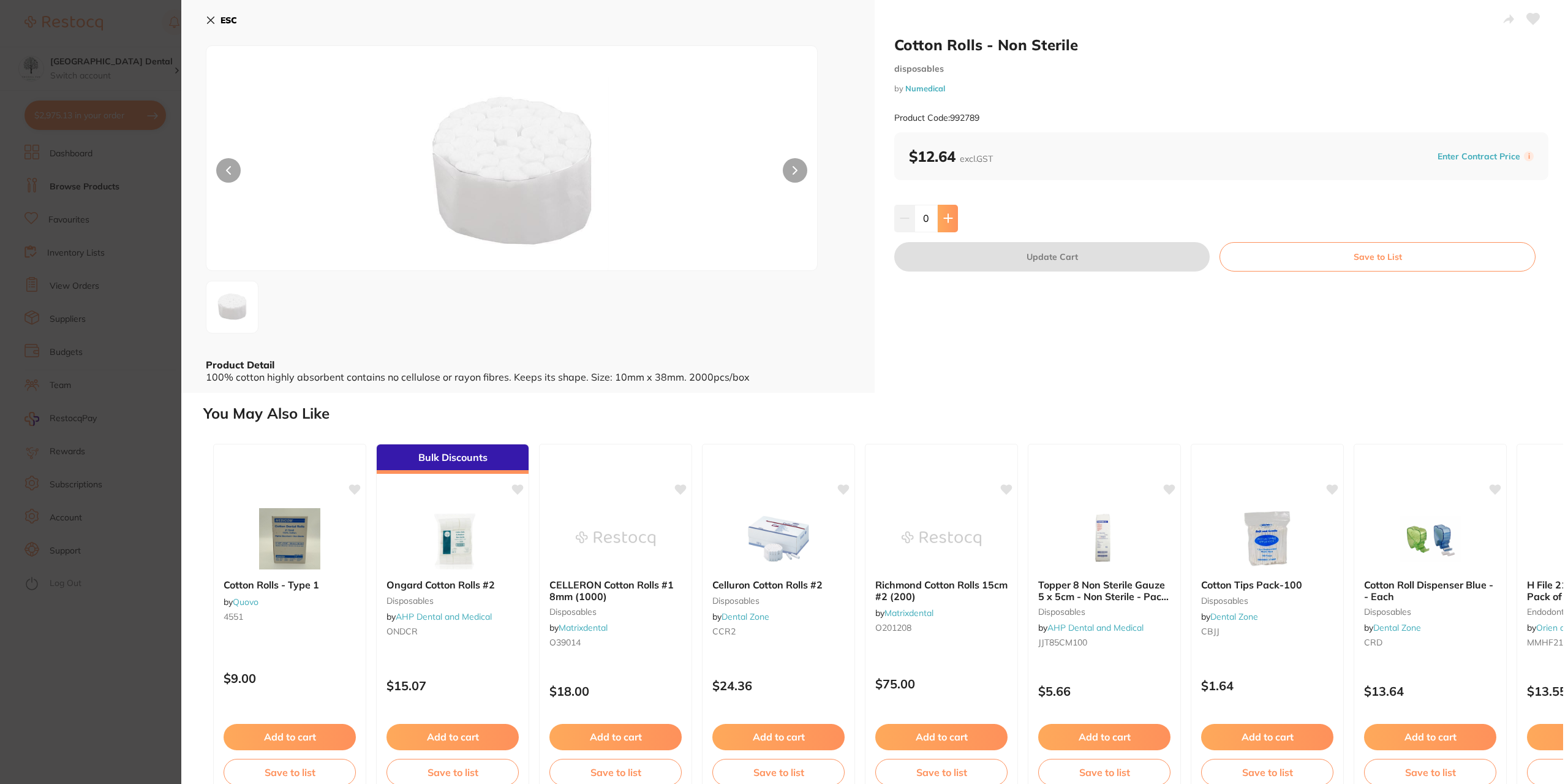
click at [952, 218] on button at bounding box center [947, 218] width 20 height 27
type input "1"
click at [1070, 254] on button "Update Cart" at bounding box center [1052, 257] width 315 height 30
checkbox input "false"
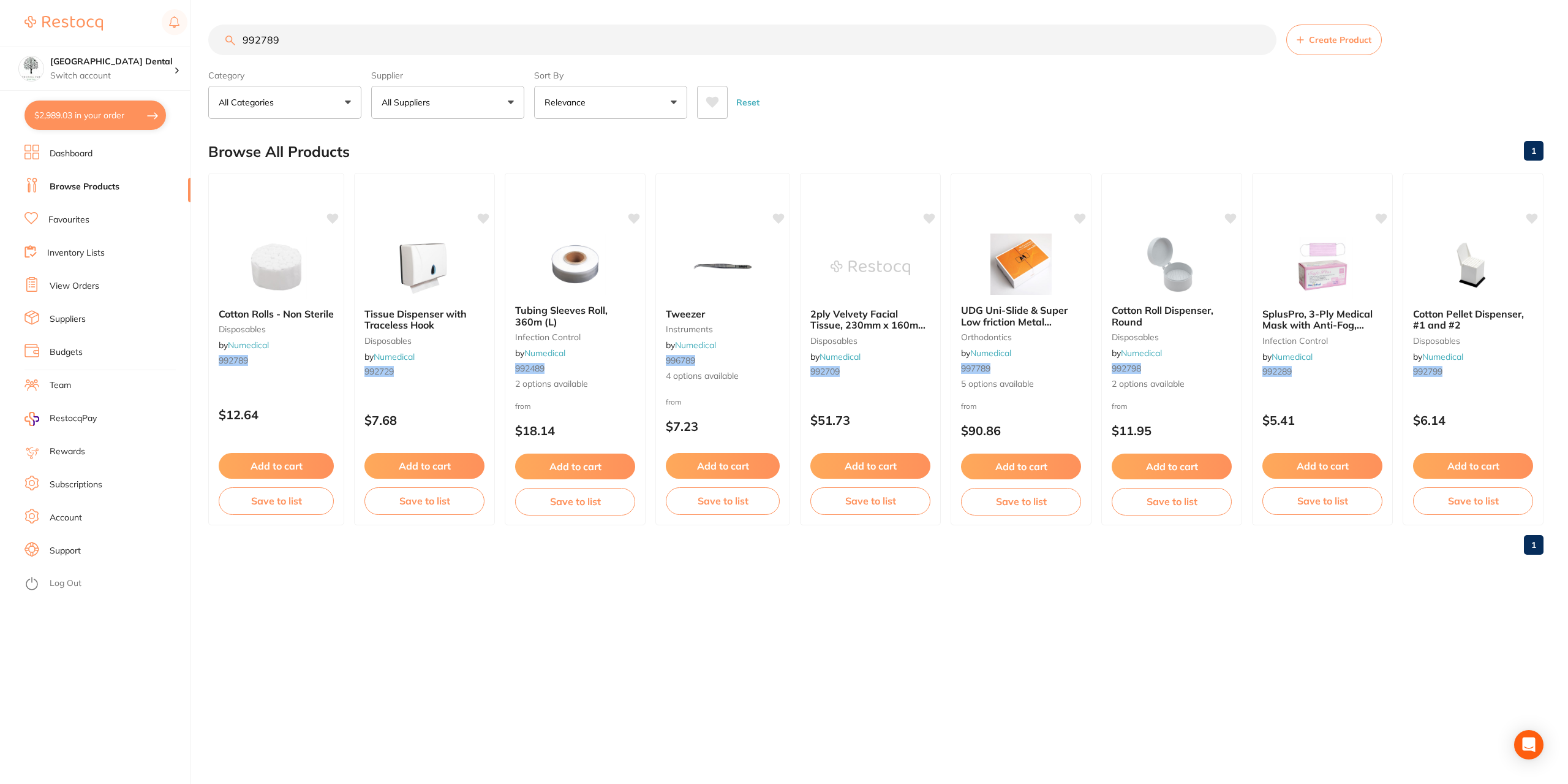
drag, startPoint x: 318, startPoint y: 41, endPoint x: 174, endPoint y: 41, distance: 144.0
click at [174, 41] on div "$2,989.03 Yeronga Park Dental Switch account Yeronga Park Dental $2,989.03 in y…" at bounding box center [784, 392] width 1568 height 784
paste input "DTS"
type input "DTS"
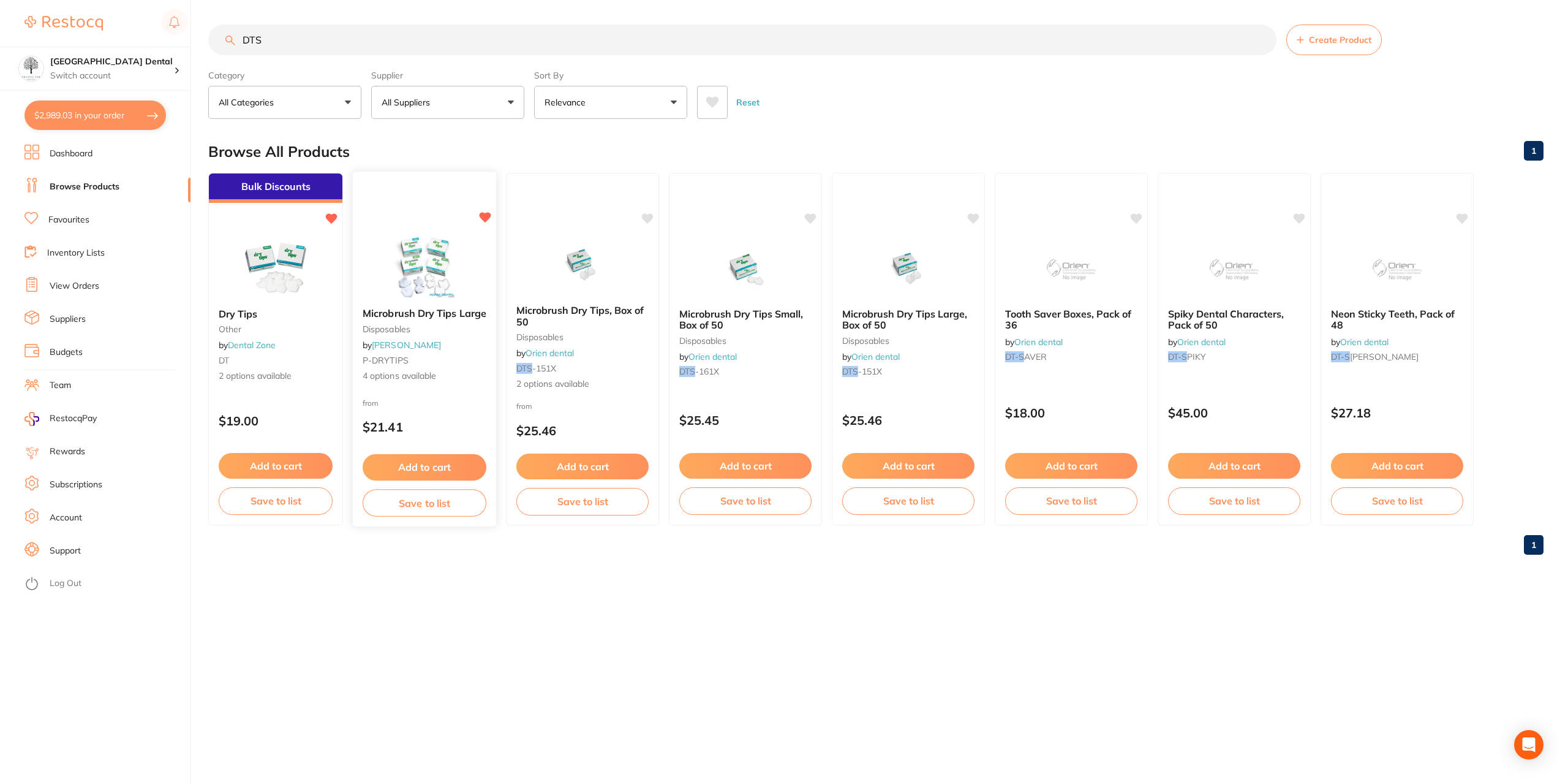
click at [454, 279] on img at bounding box center [423, 266] width 80 height 62
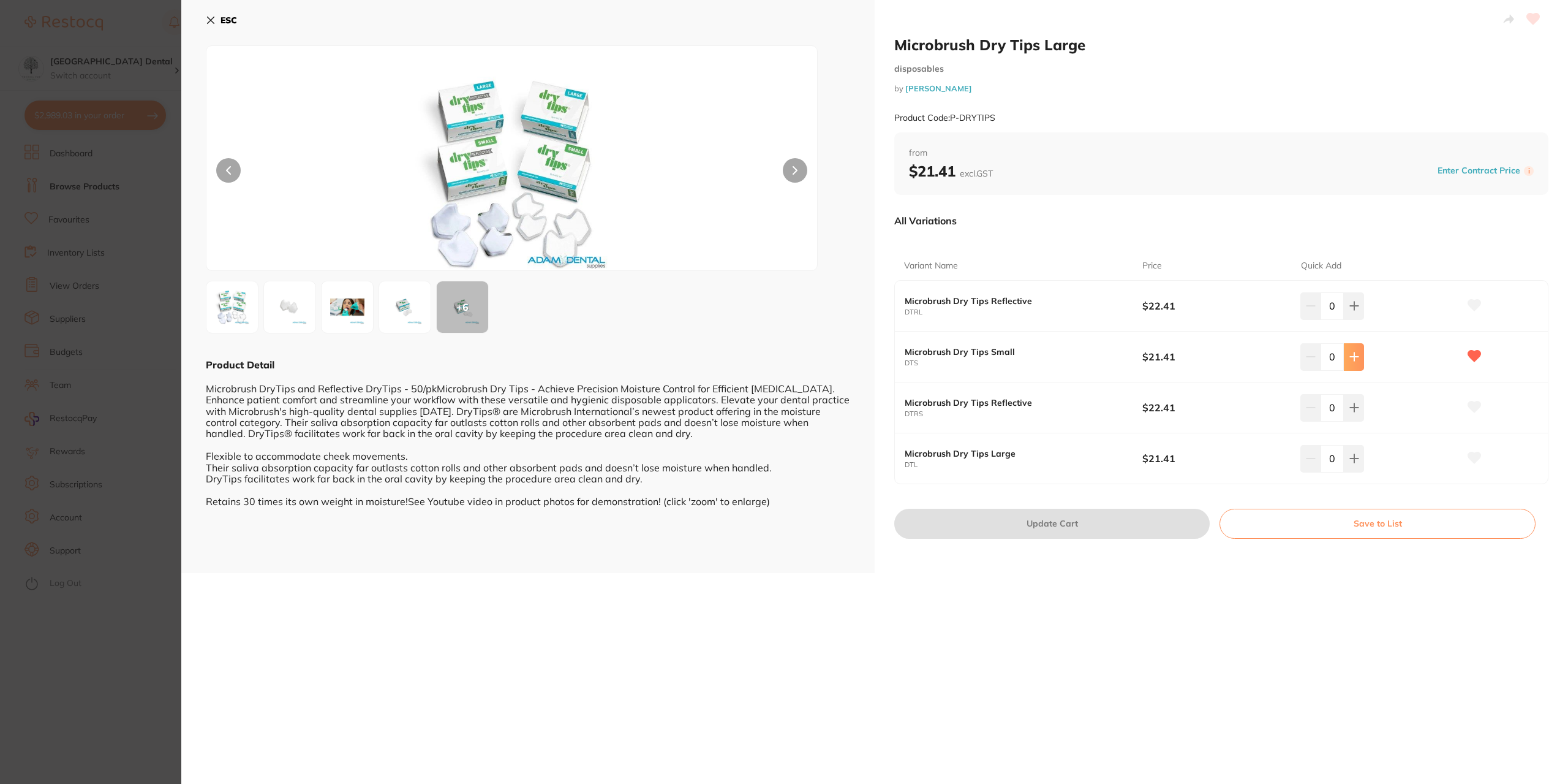
click at [1357, 355] on button at bounding box center [1353, 357] width 20 height 27
click at [1356, 356] on button at bounding box center [1353, 357] width 20 height 27
click at [1356, 357] on button at bounding box center [1353, 357] width 20 height 27
type input "3"
click at [1058, 518] on button "Update Cart" at bounding box center [1052, 523] width 315 height 30
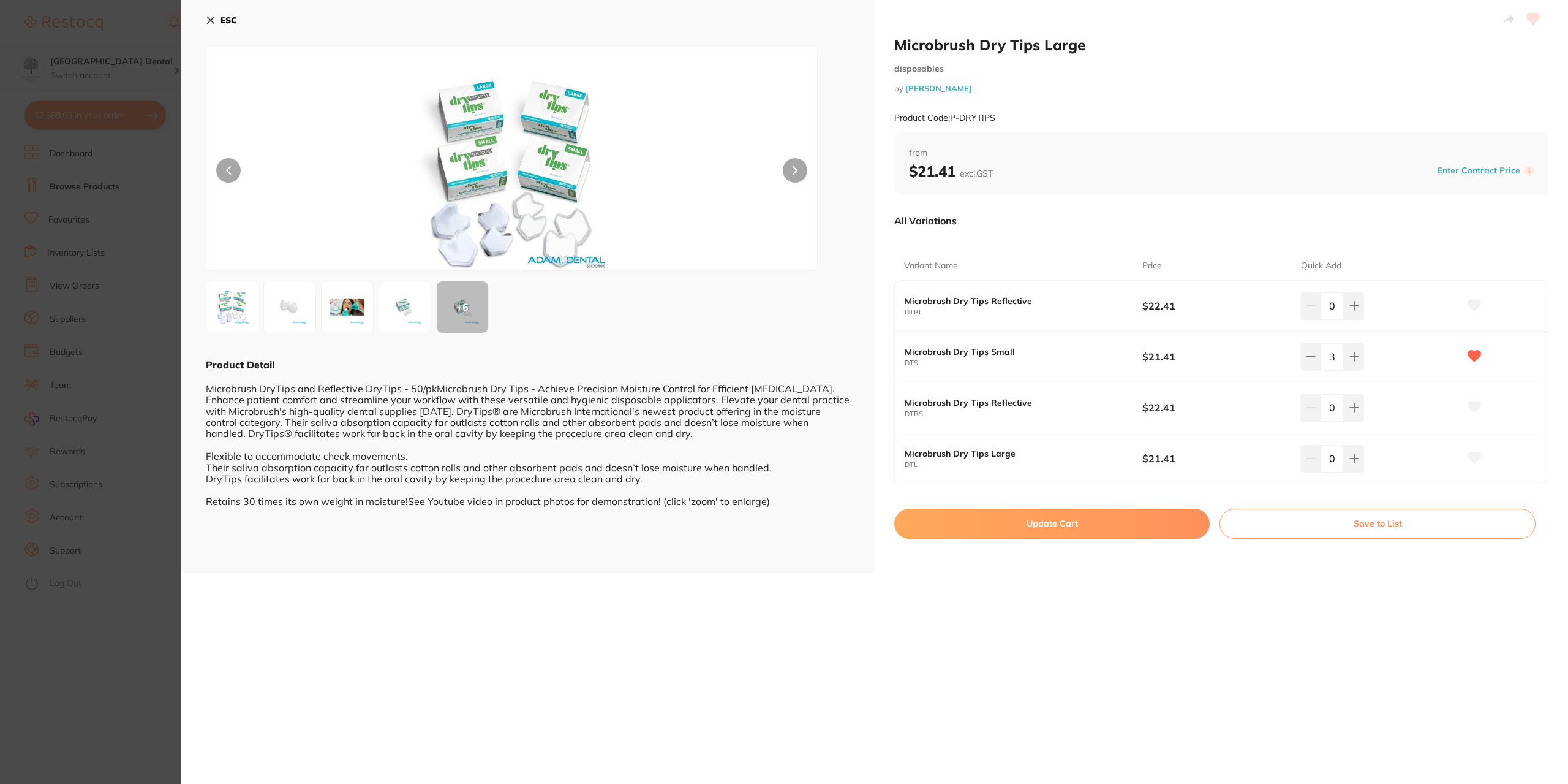
checkbox input "false"
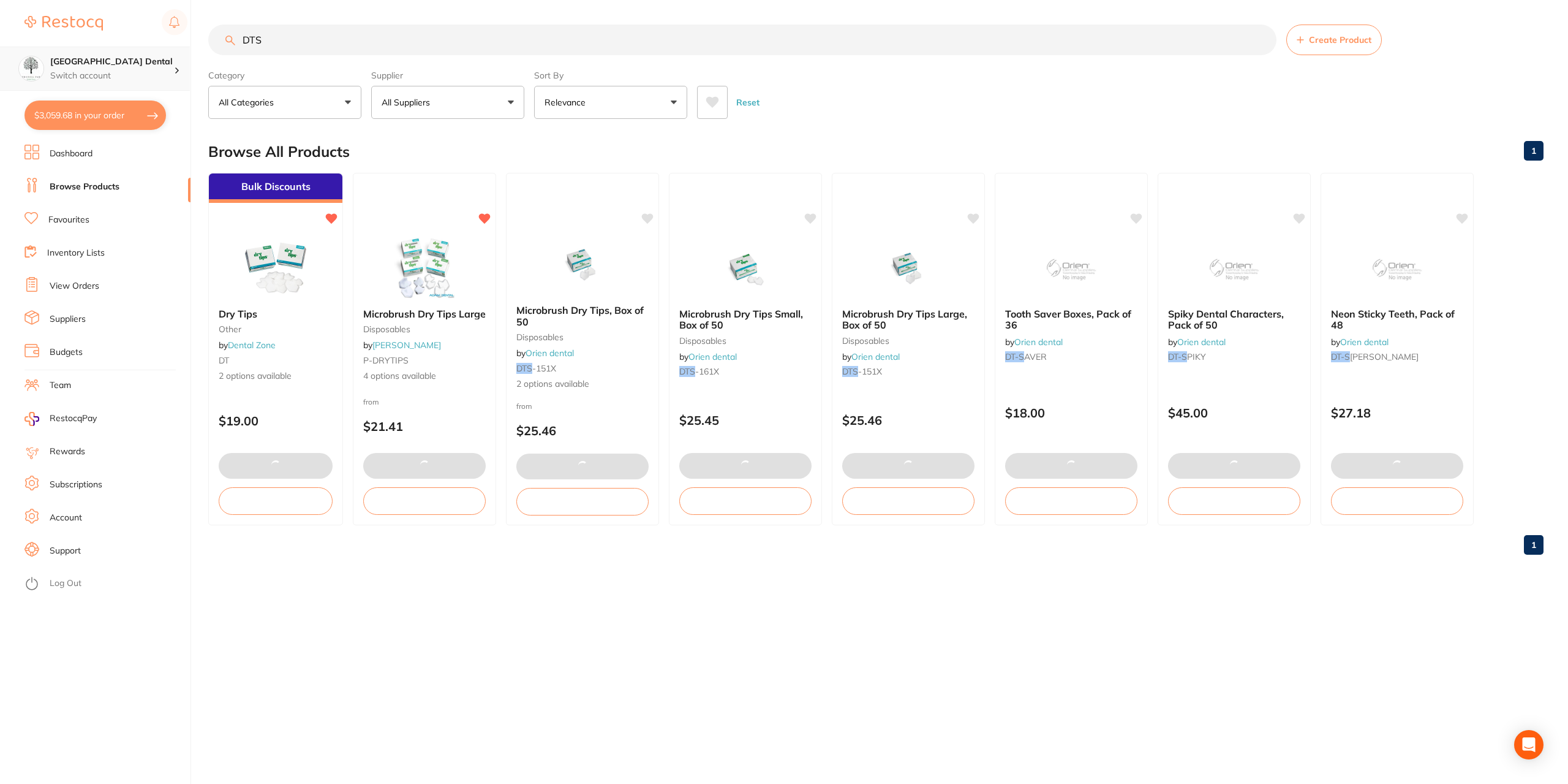
drag, startPoint x: 356, startPoint y: 44, endPoint x: 130, endPoint y: 51, distance: 226.1
click at [130, 51] on div "$3,059.68 Yeronga Park Dental Switch account Yeronga Park Dental $3,059.68 in y…" at bounding box center [784, 392] width 1568 height 784
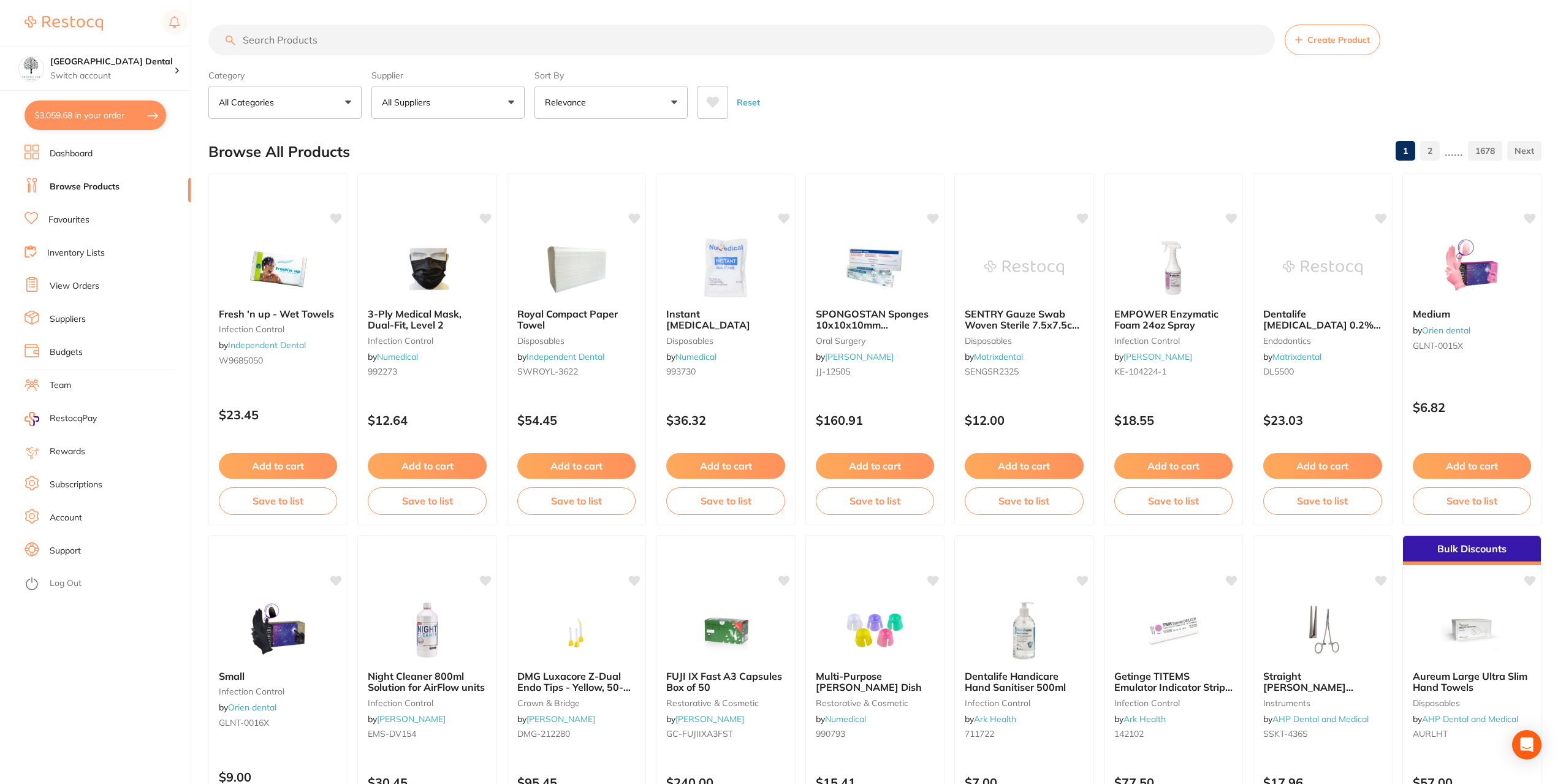
click at [74, 115] on button "$3,059.68 in your order" at bounding box center [94, 114] width 141 height 30
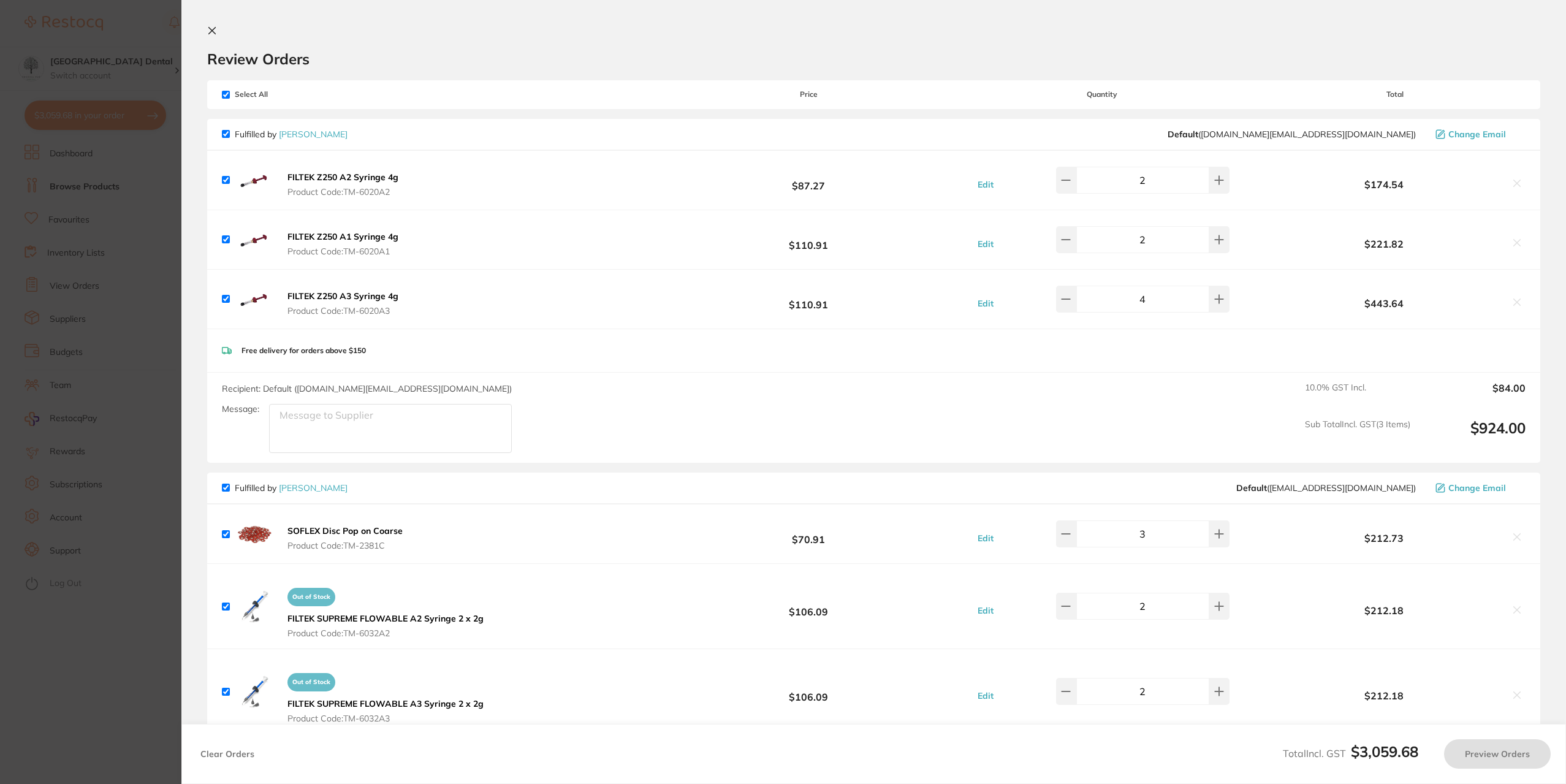
checkbox input "true"
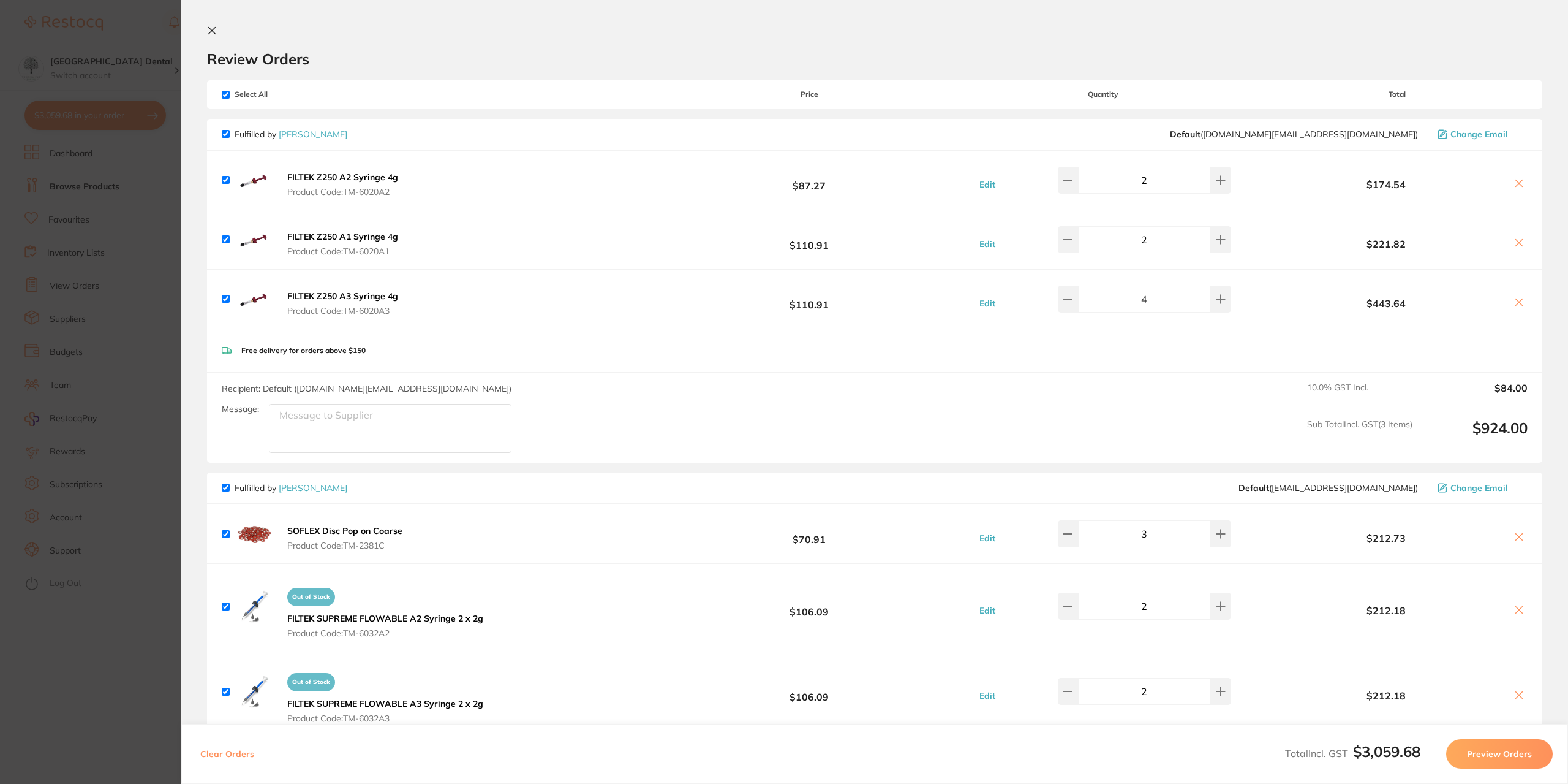
click at [210, 26] on icon at bounding box center [212, 31] width 10 height 10
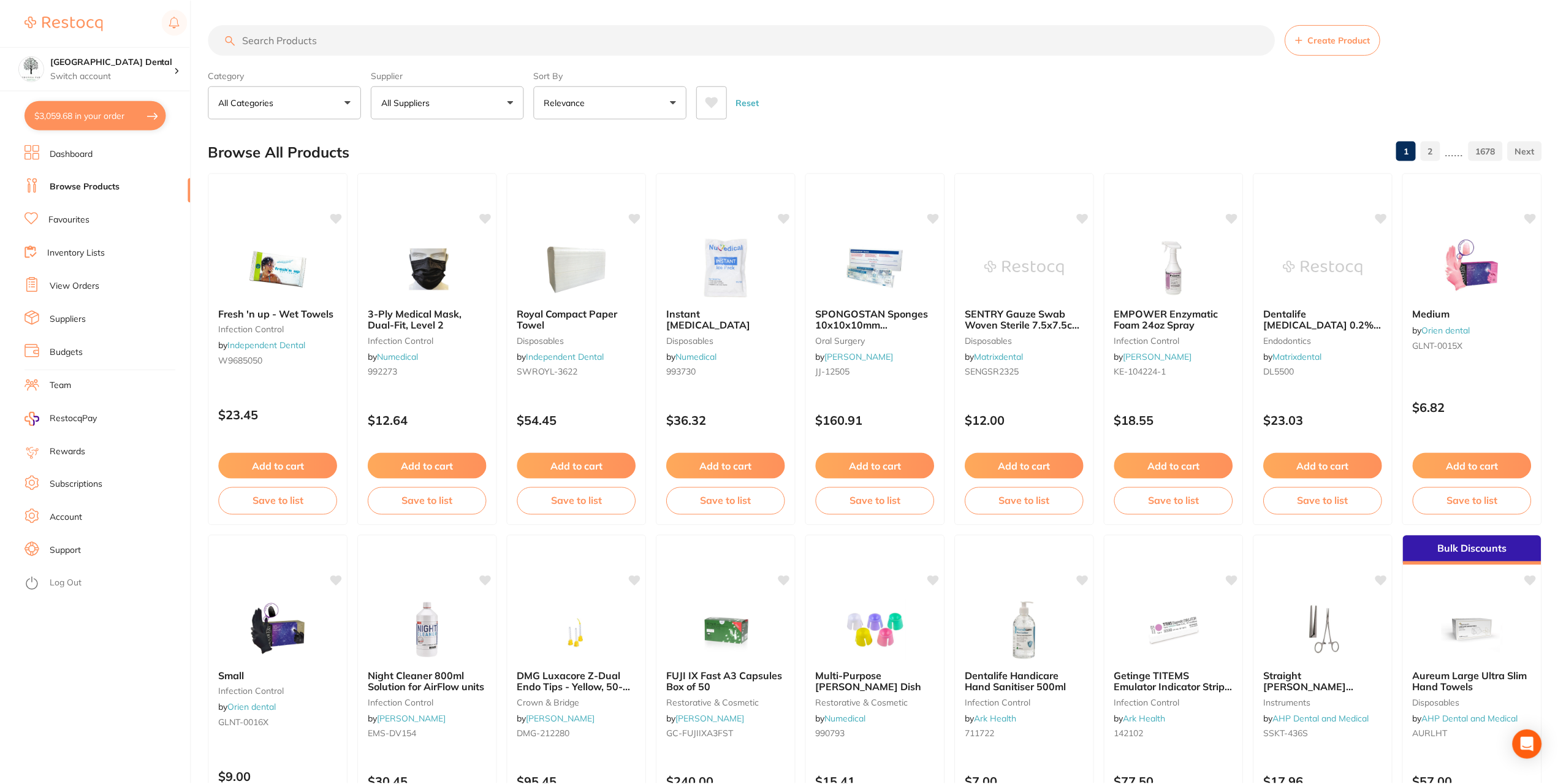
scroll to position [1, 0]
click at [494, 97] on button "All Suppliers" at bounding box center [448, 101] width 153 height 33
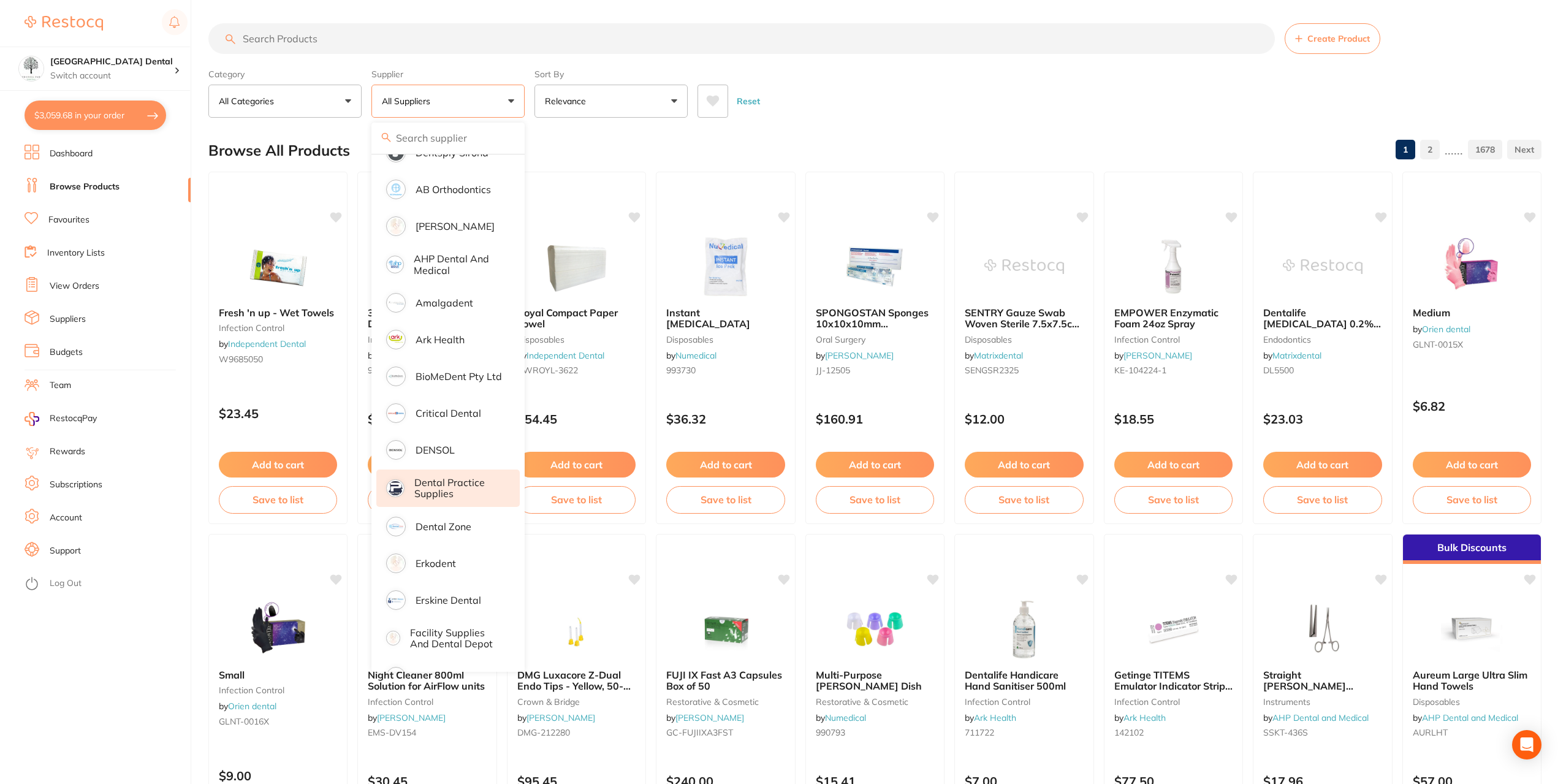
scroll to position [0, 0]
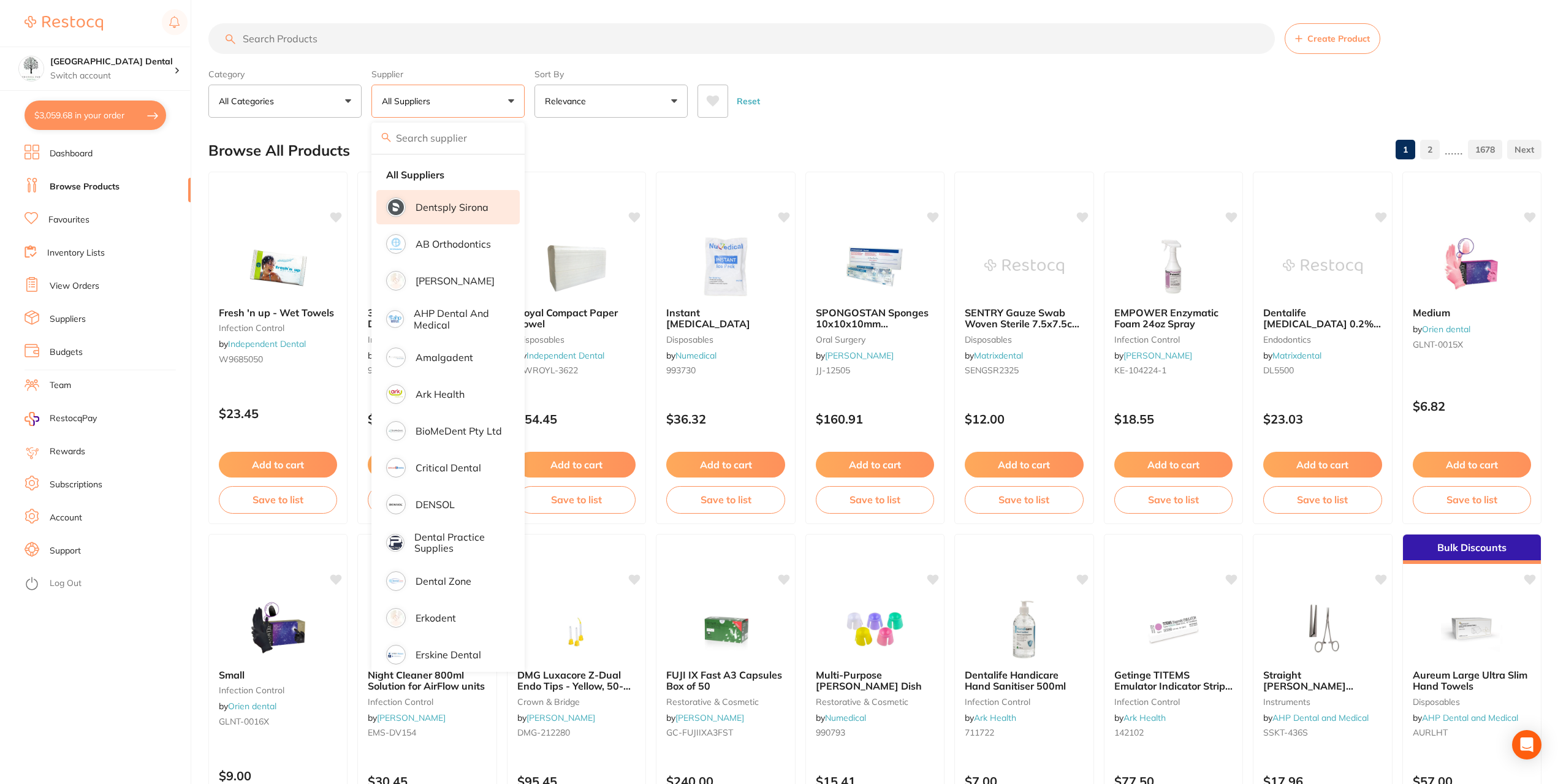
click at [461, 210] on p "Dentsply Sirona" at bounding box center [452, 207] width 73 height 11
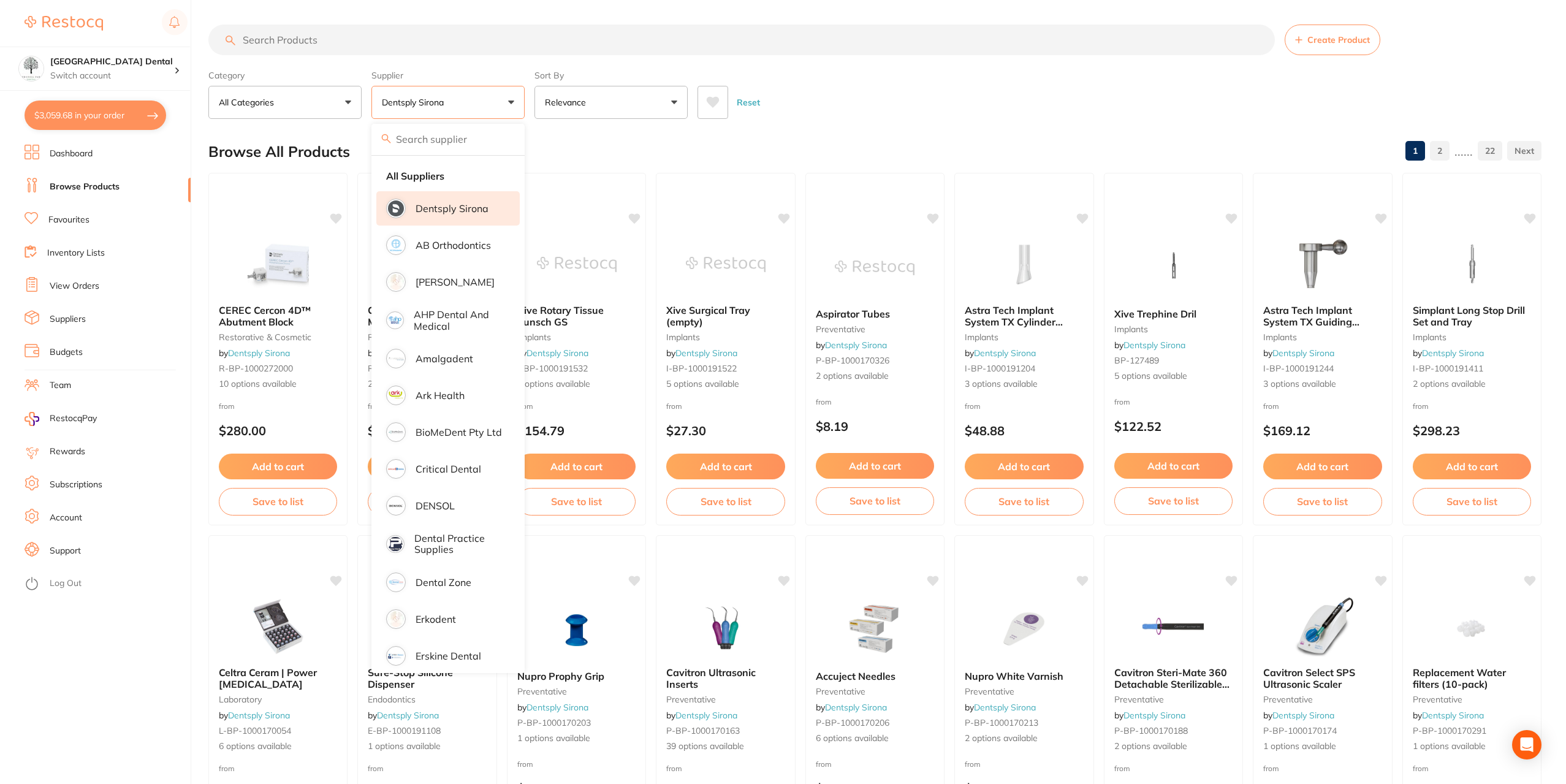
click at [828, 57] on section "Create Product Category All Categories All Categories endodontics equipment imp…" at bounding box center [875, 71] width 1333 height 94
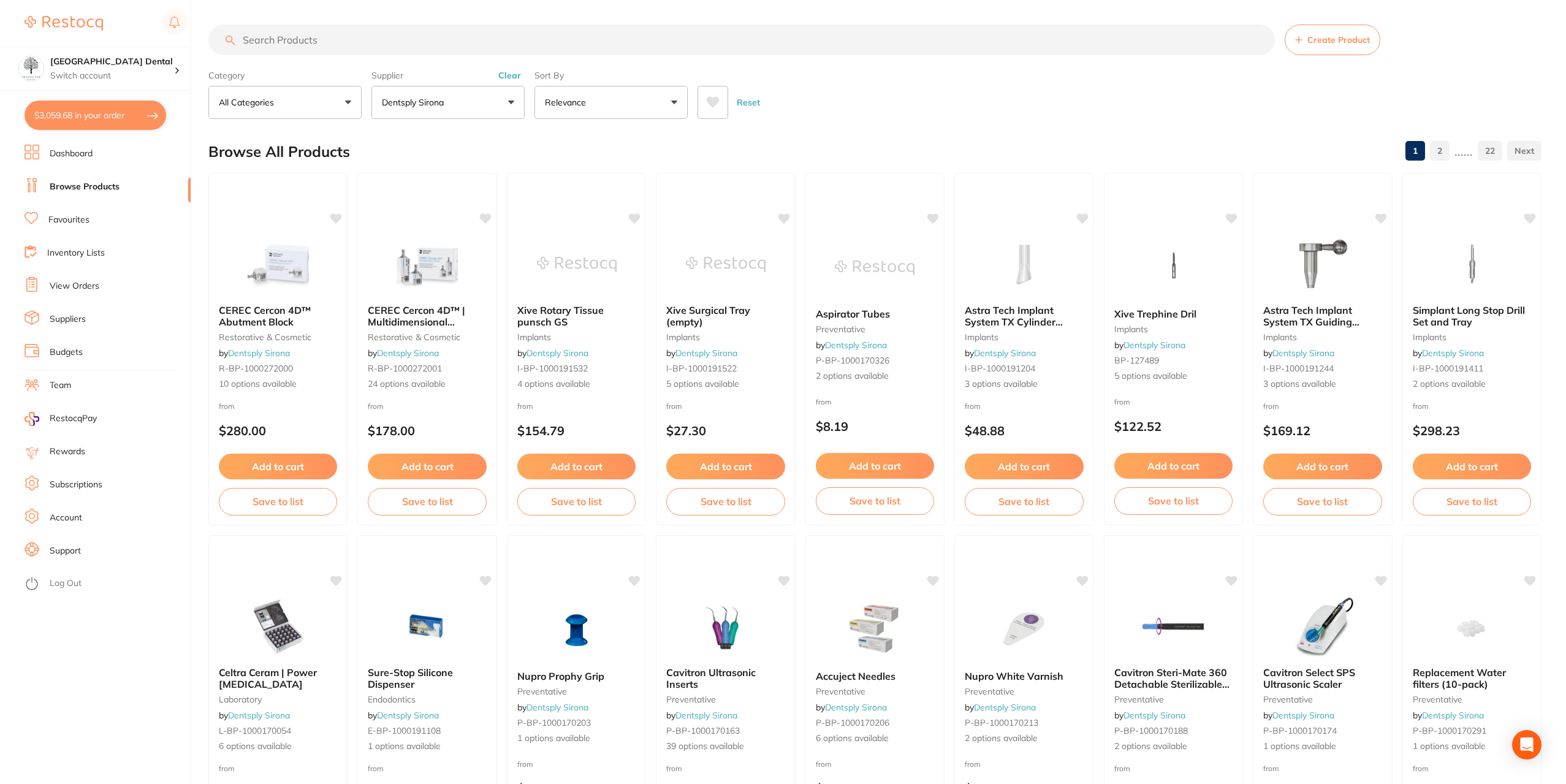
click at [326, 45] on input "search" at bounding box center [742, 39] width 1066 height 31
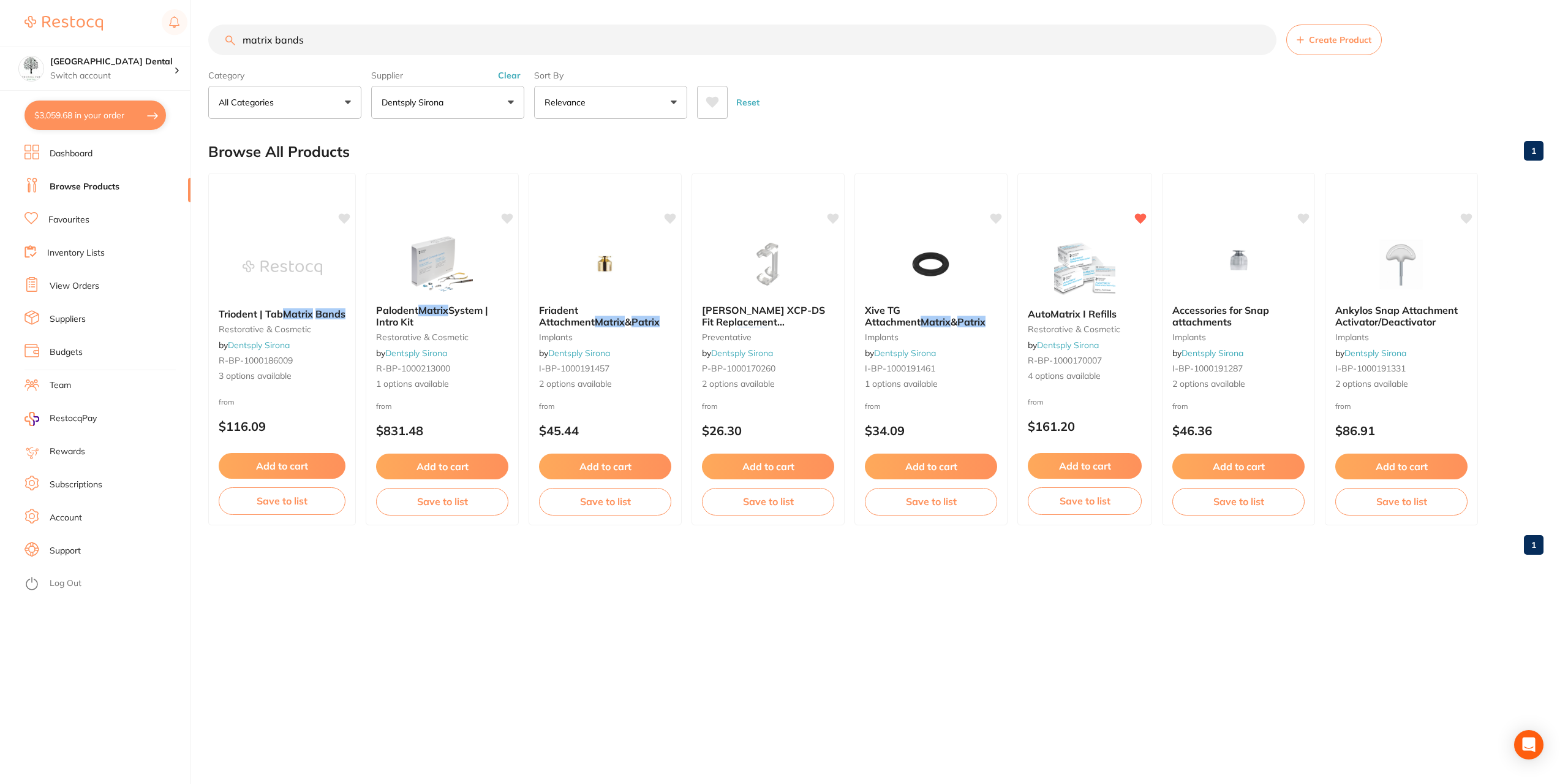
click at [243, 38] on input "matrix bands" at bounding box center [742, 39] width 1068 height 31
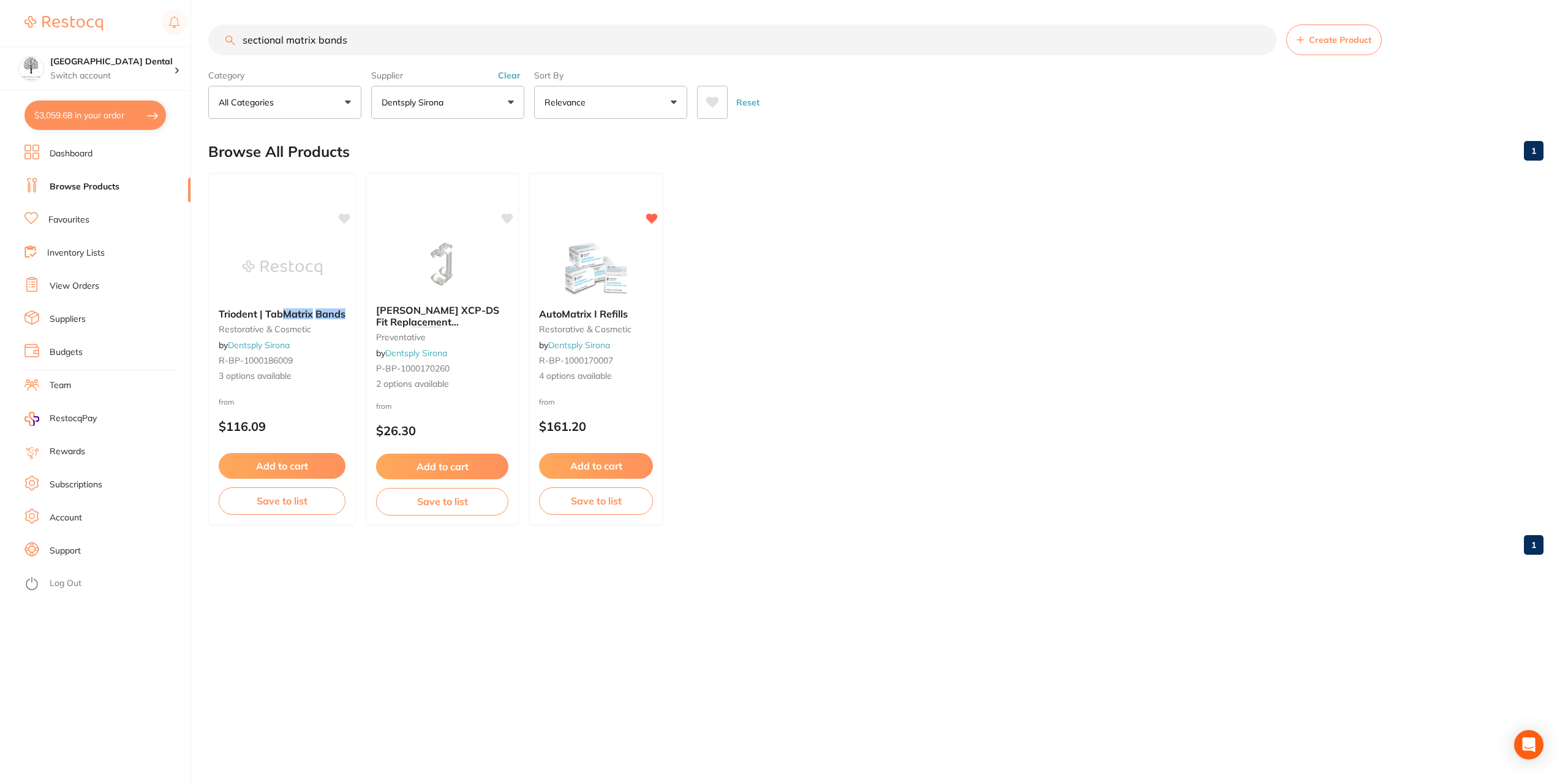
drag, startPoint x: 354, startPoint y: 41, endPoint x: 309, endPoint y: 42, distance: 45.0
click at [309, 42] on input "sectional matrix bands" at bounding box center [742, 39] width 1068 height 31
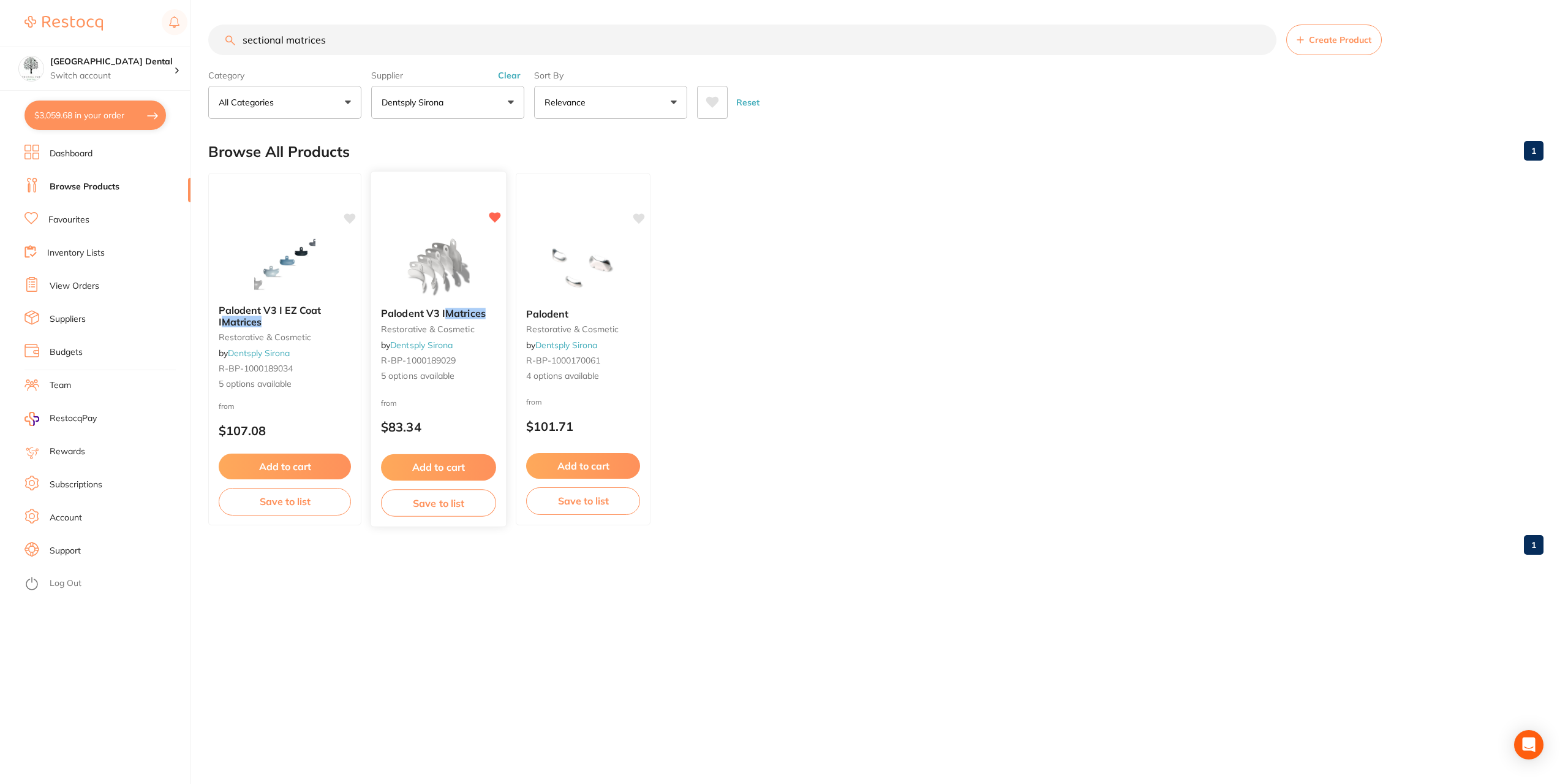
type input "sectional matrices"
click at [451, 276] on img at bounding box center [437, 266] width 80 height 62
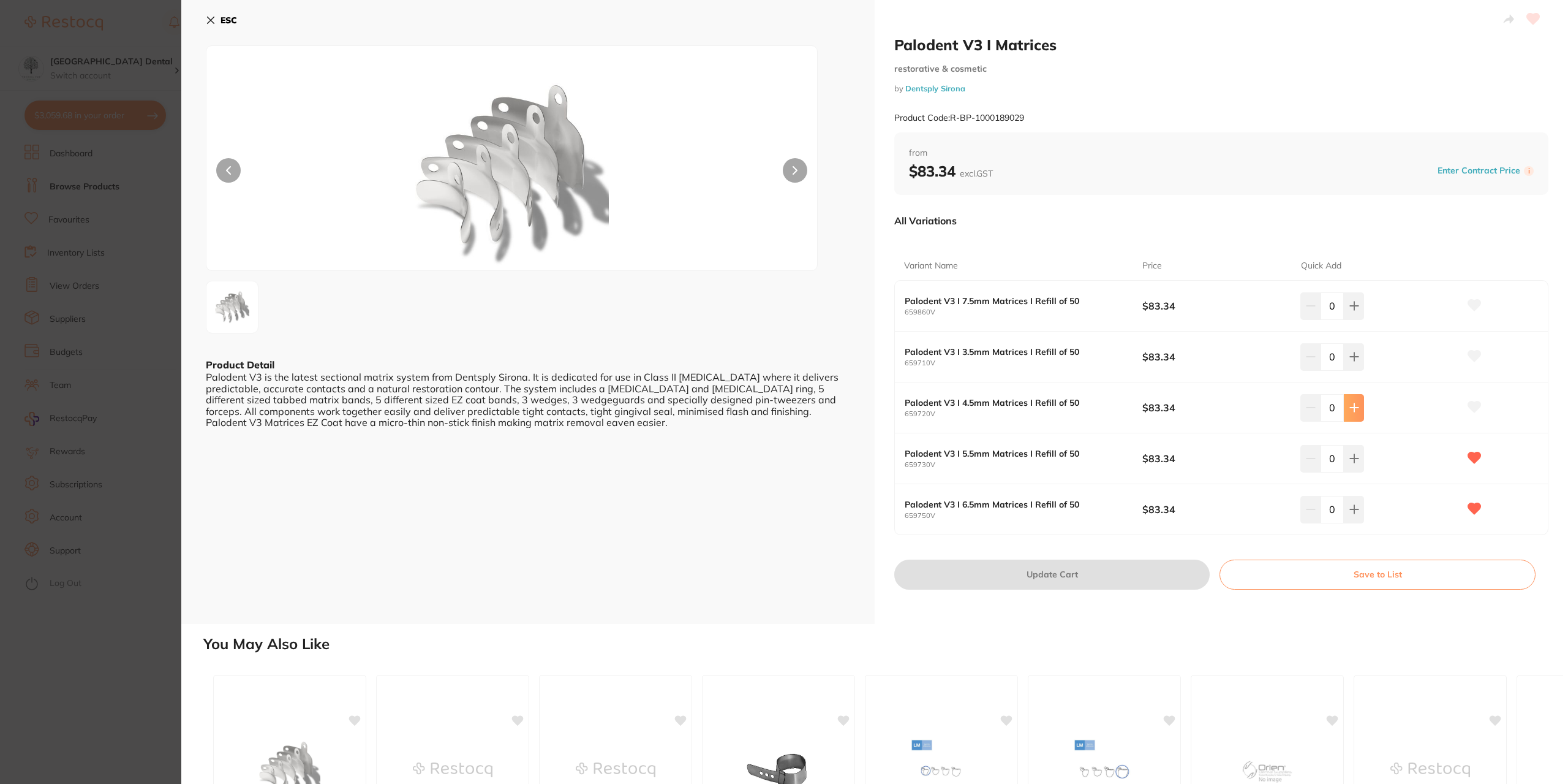
click at [1358, 403] on button at bounding box center [1353, 408] width 20 height 27
type input "1"
click at [1338, 455] on input "0" at bounding box center [1332, 458] width 23 height 27
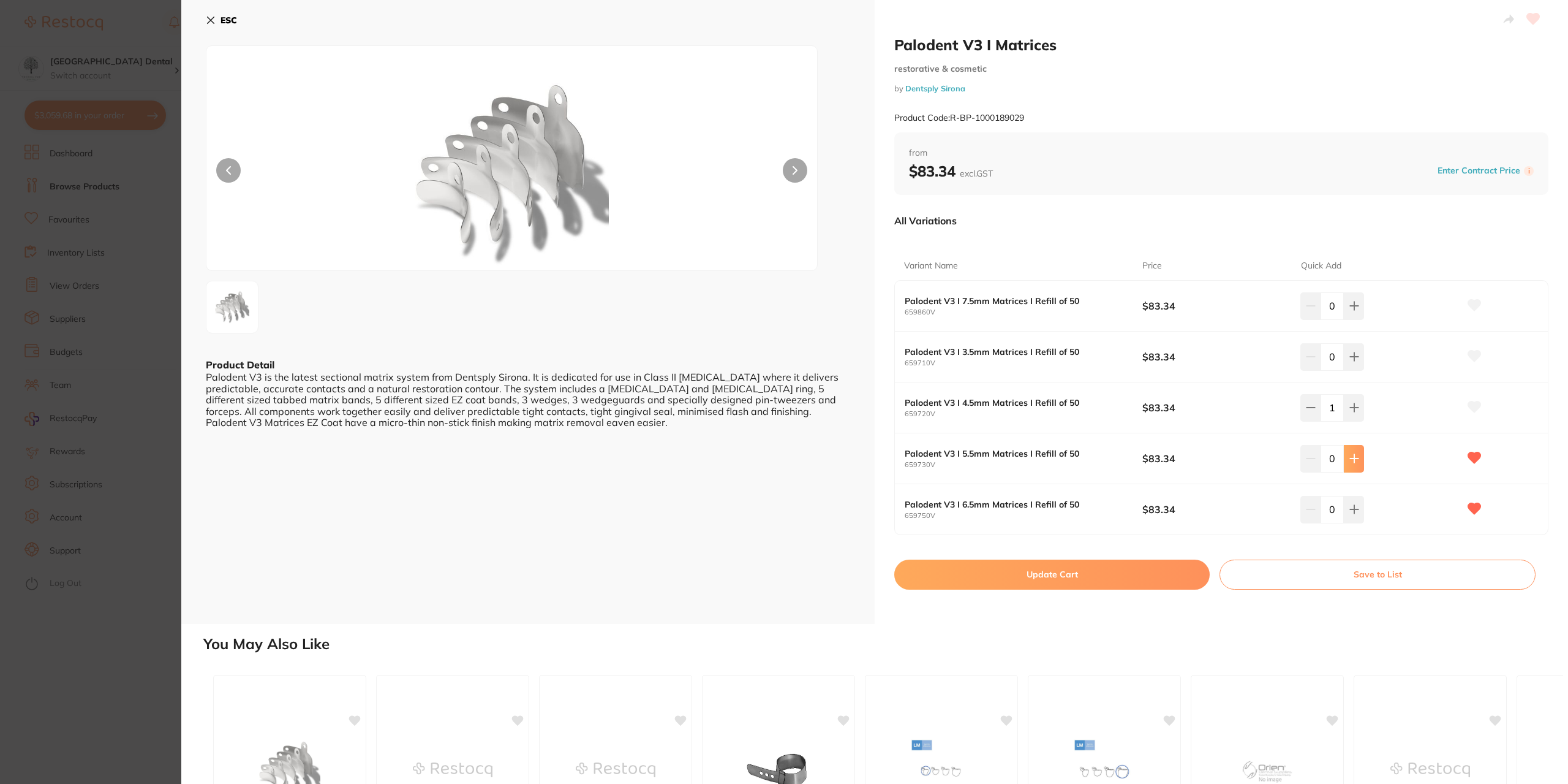
click at [1349, 459] on icon at bounding box center [1354, 458] width 10 height 10
type input "1"
click at [1045, 575] on button "Update Cart" at bounding box center [1052, 574] width 315 height 30
checkbox input "false"
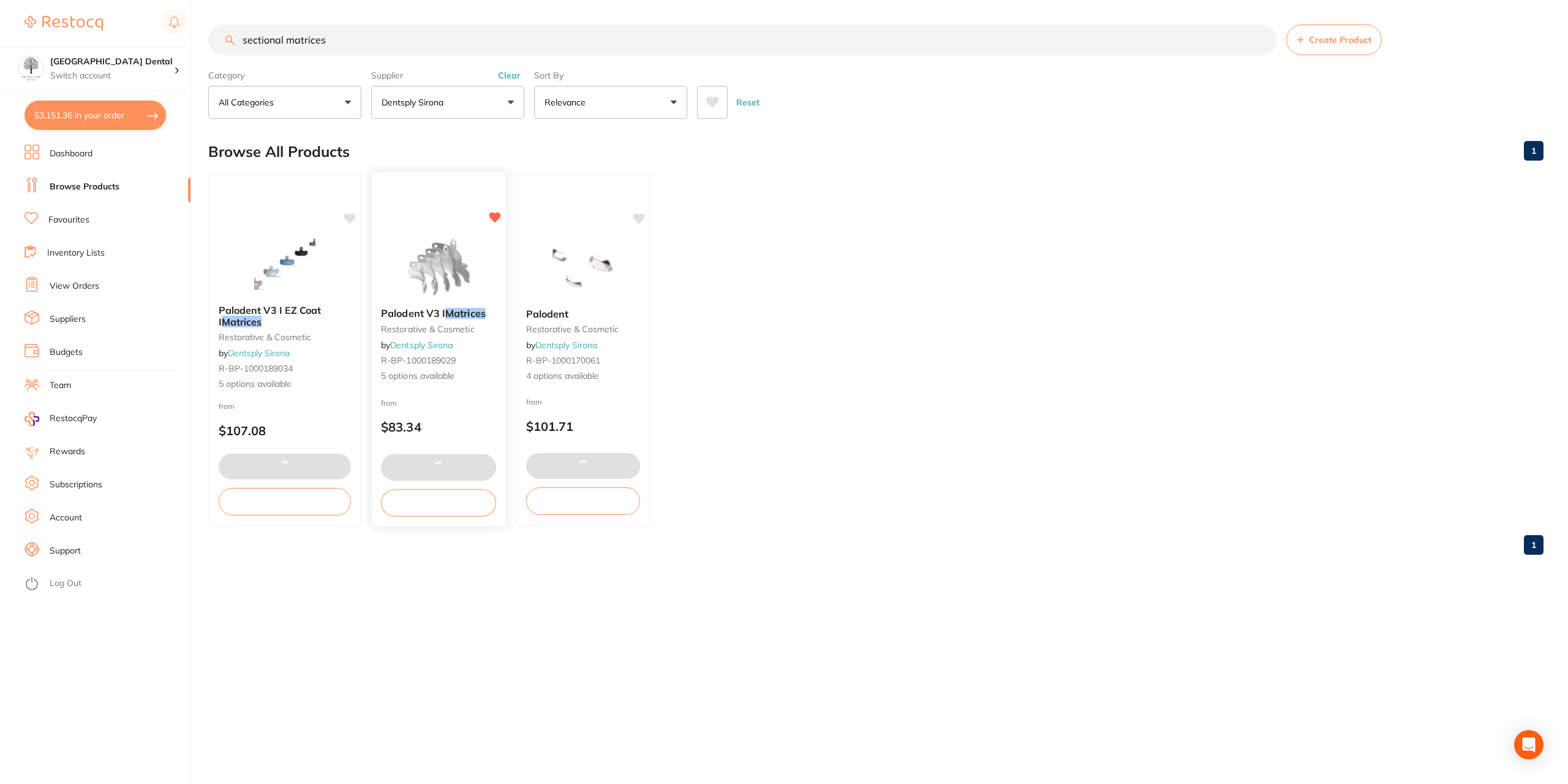
type input "1"
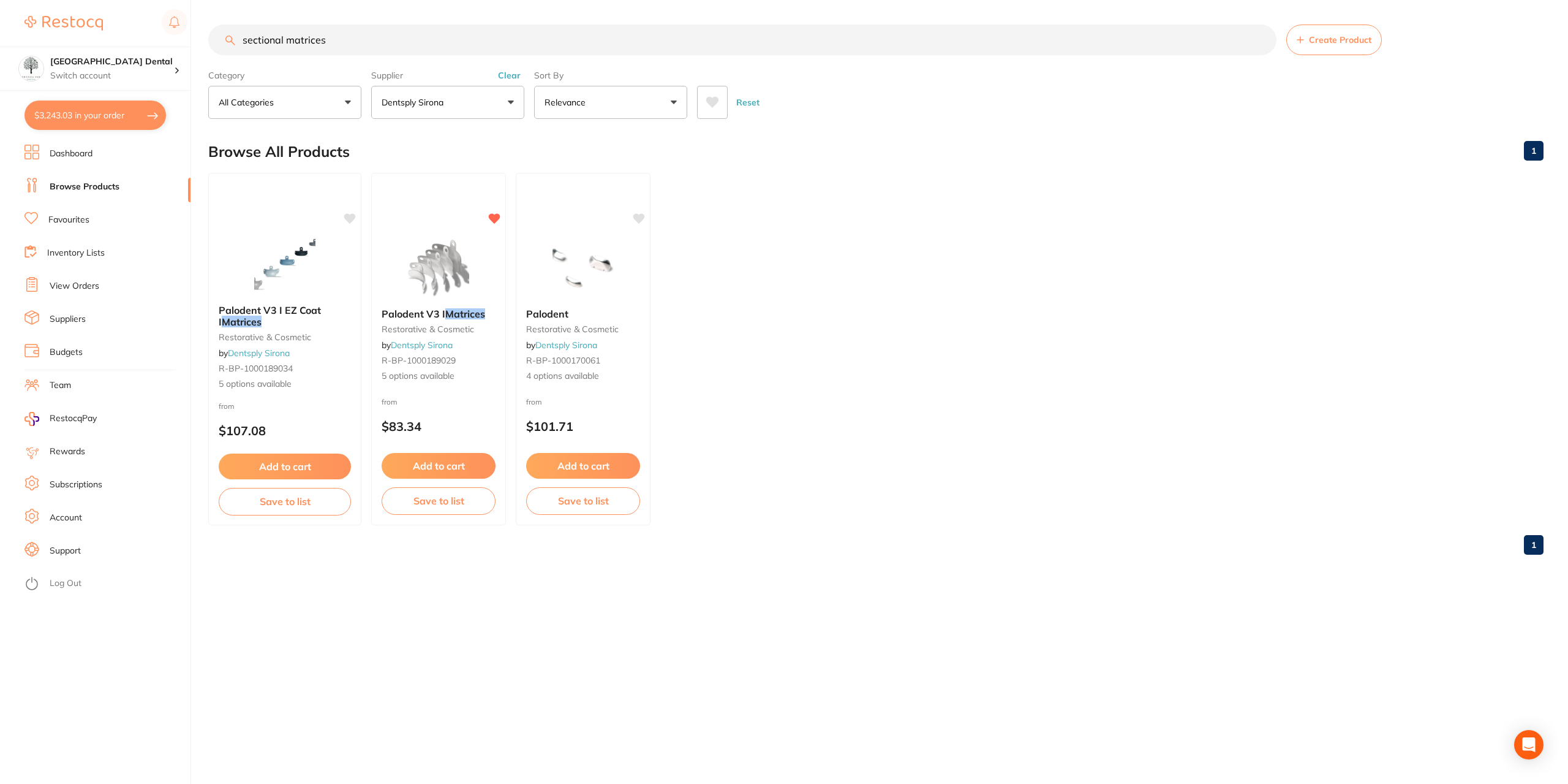
drag, startPoint x: 271, startPoint y: 41, endPoint x: 65, endPoint y: 44, distance: 206.0
click at [65, 44] on div "$3,243.03 Yeronga Park Dental Switch account Yeronga Park Dental $3,243.03 in y…" at bounding box center [784, 392] width 1568 height 784
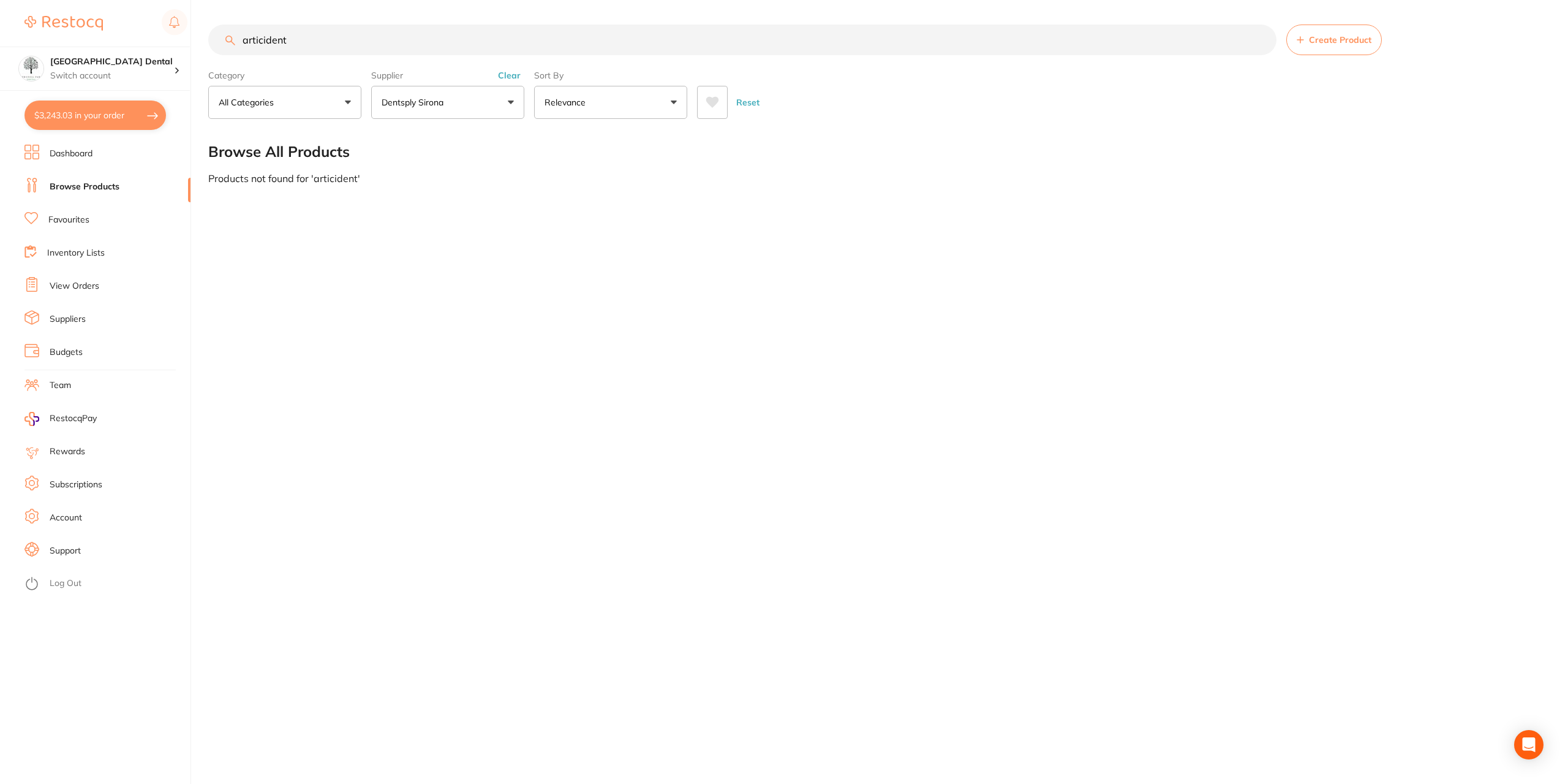
drag, startPoint x: 333, startPoint y: 37, endPoint x: 238, endPoint y: 42, distance: 95.1
click at [238, 42] on input "articident" at bounding box center [742, 39] width 1068 height 31
click at [512, 100] on button "Dentsply Sirona" at bounding box center [447, 102] width 153 height 33
click at [456, 207] on p "Dentsply Sirona" at bounding box center [452, 208] width 73 height 11
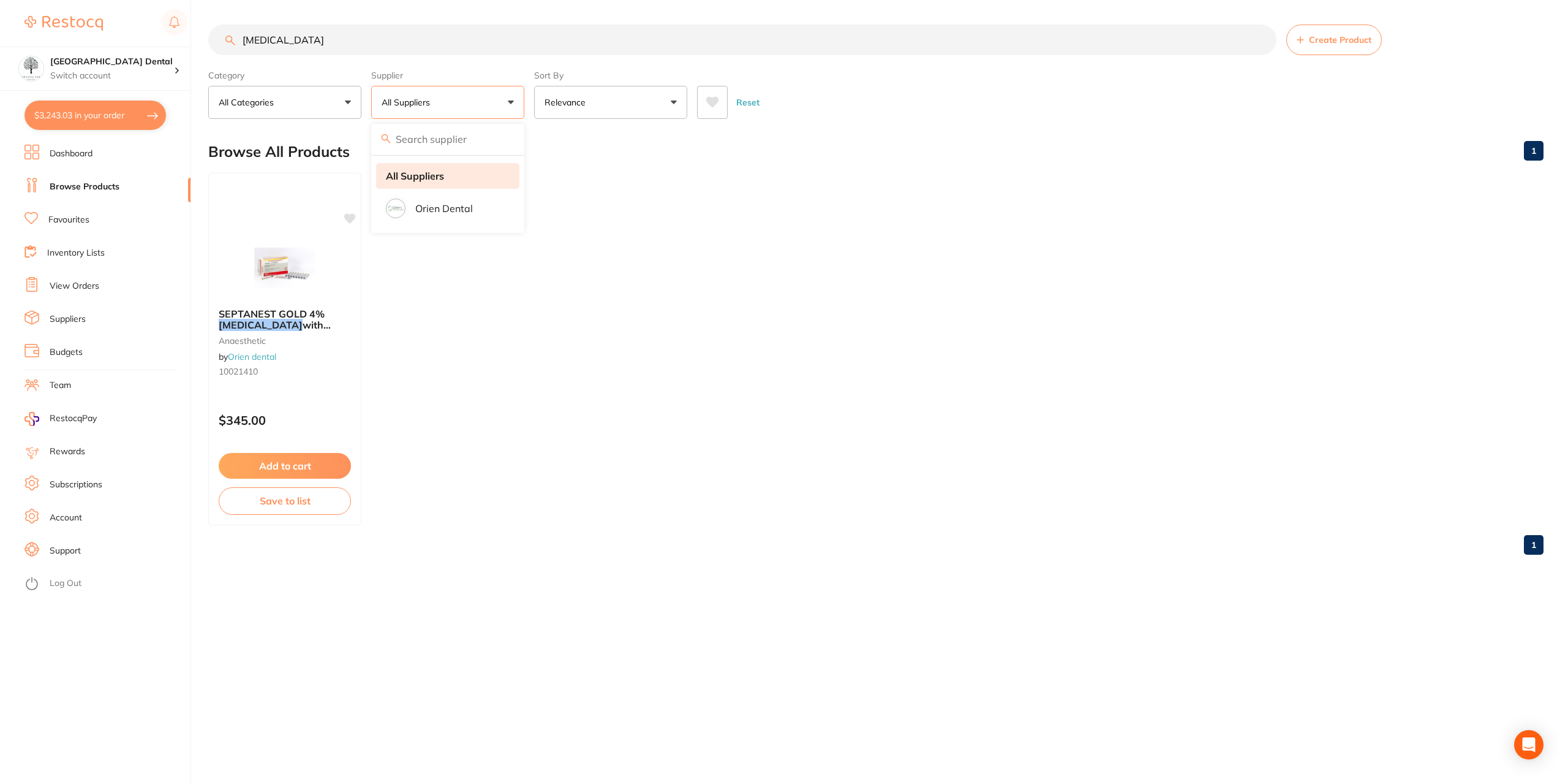
click at [422, 179] on strong "All Suppliers" at bounding box center [414, 175] width 59 height 11
click at [363, 32] on input "articaine" at bounding box center [742, 39] width 1068 height 31
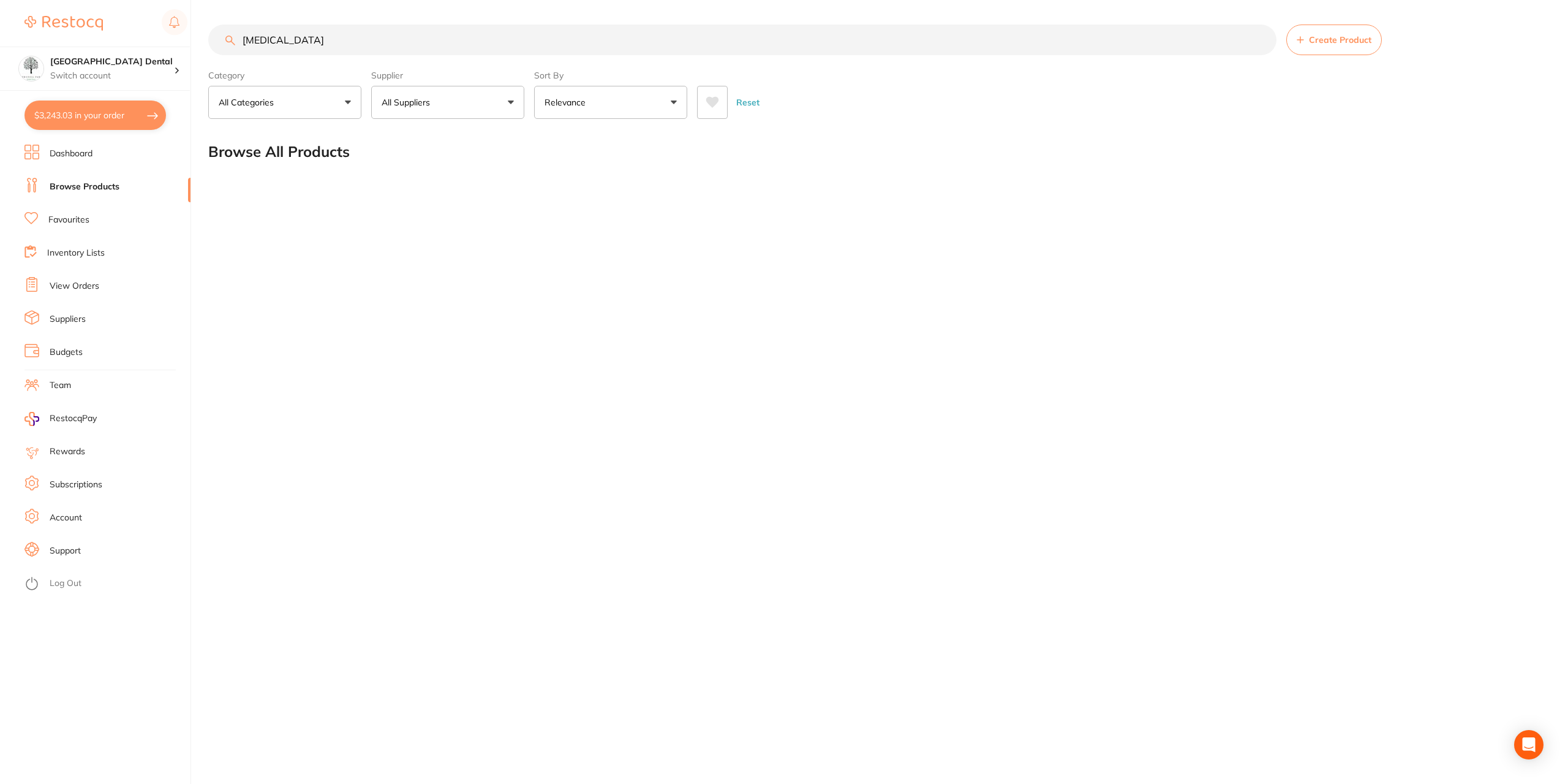
type input "articadent"
click at [77, 220] on link "Favourites" at bounding box center [68, 219] width 41 height 13
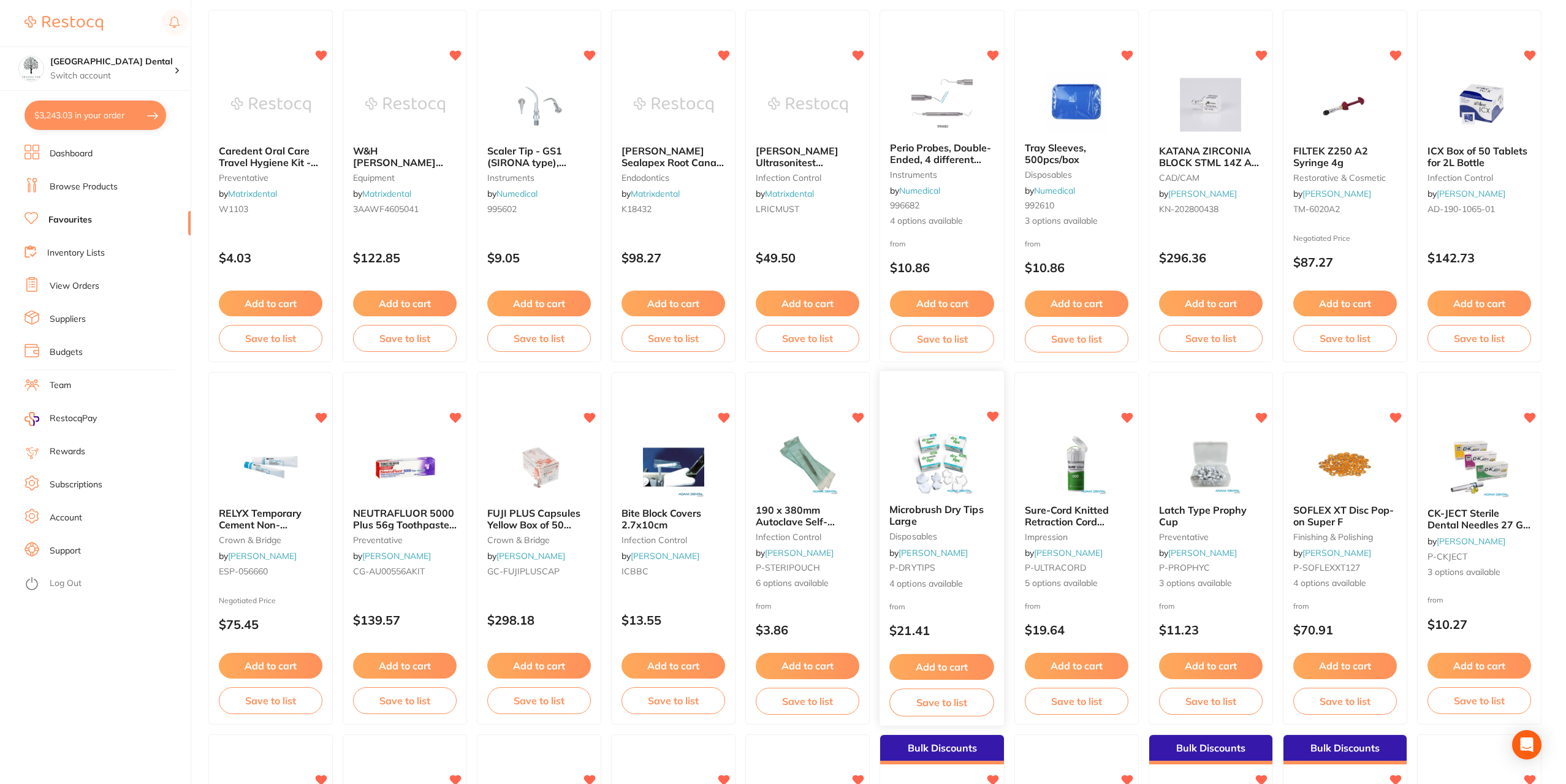
scroll to position [1287, 0]
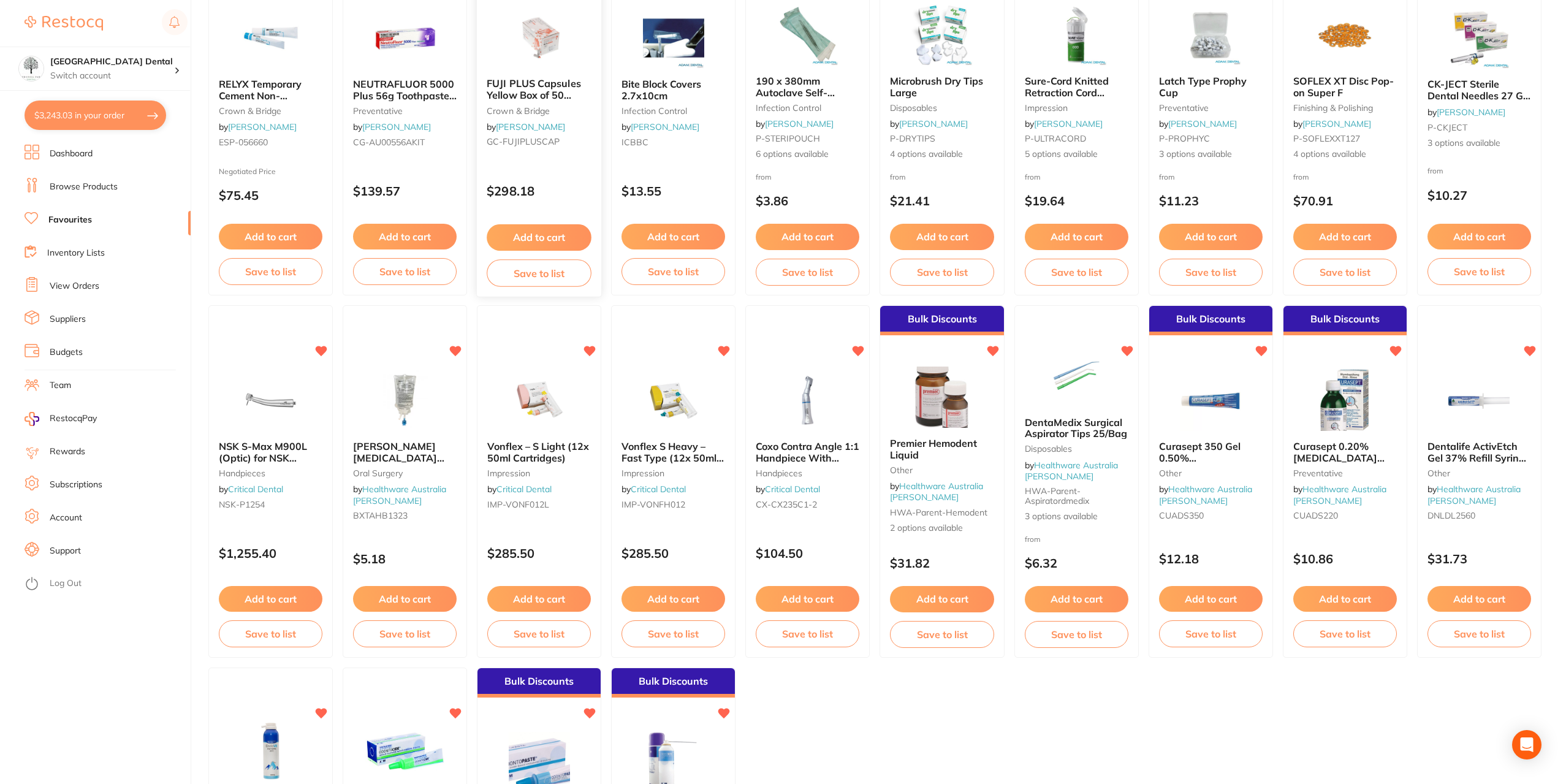
click at [545, 236] on button "Add to cart" at bounding box center [539, 237] width 105 height 26
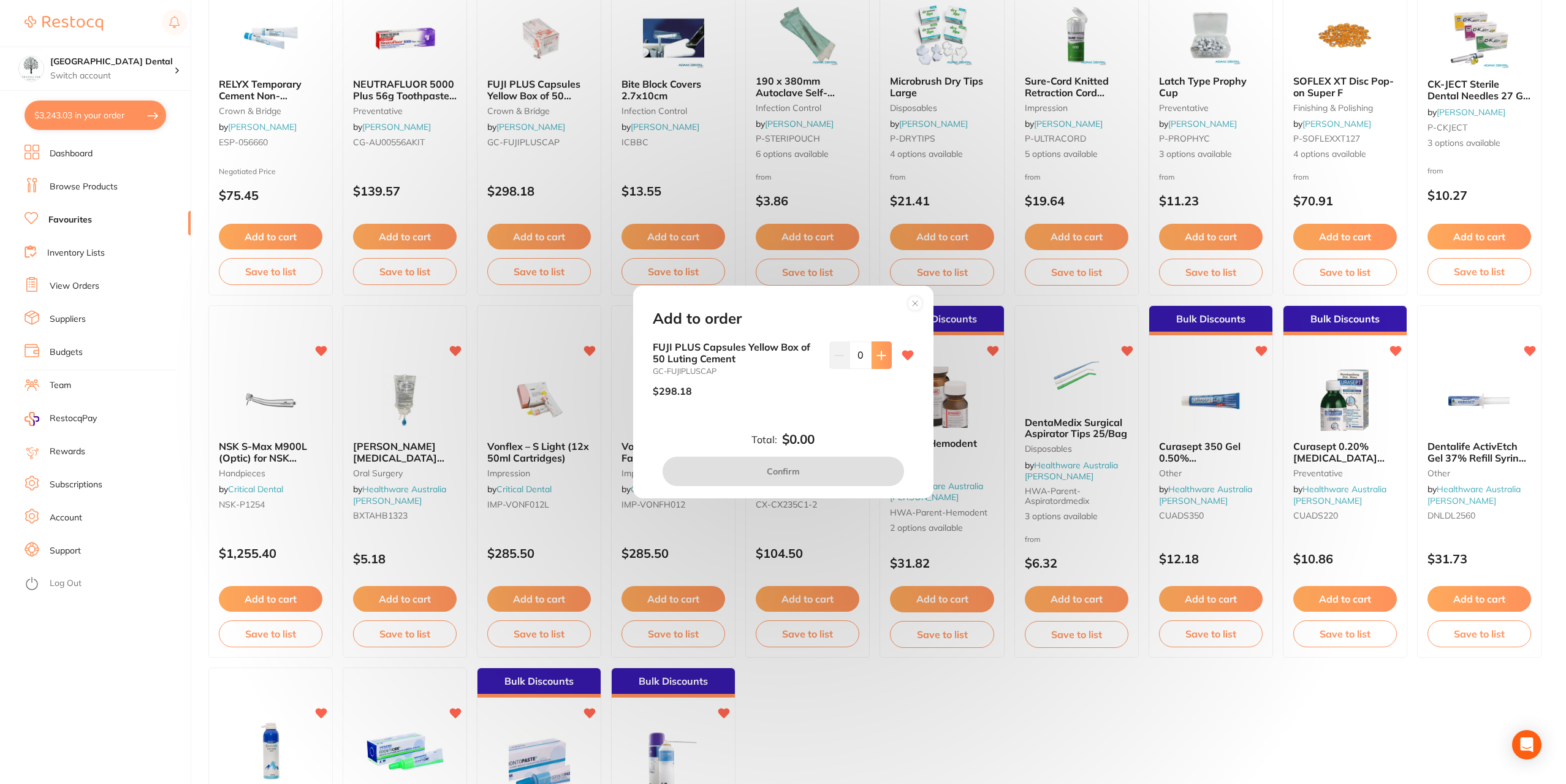
click at [881, 354] on icon at bounding box center [882, 355] width 10 height 10
type input "1"
click at [799, 473] on button "Confirm" at bounding box center [783, 471] width 242 height 30
checkbox input "false"
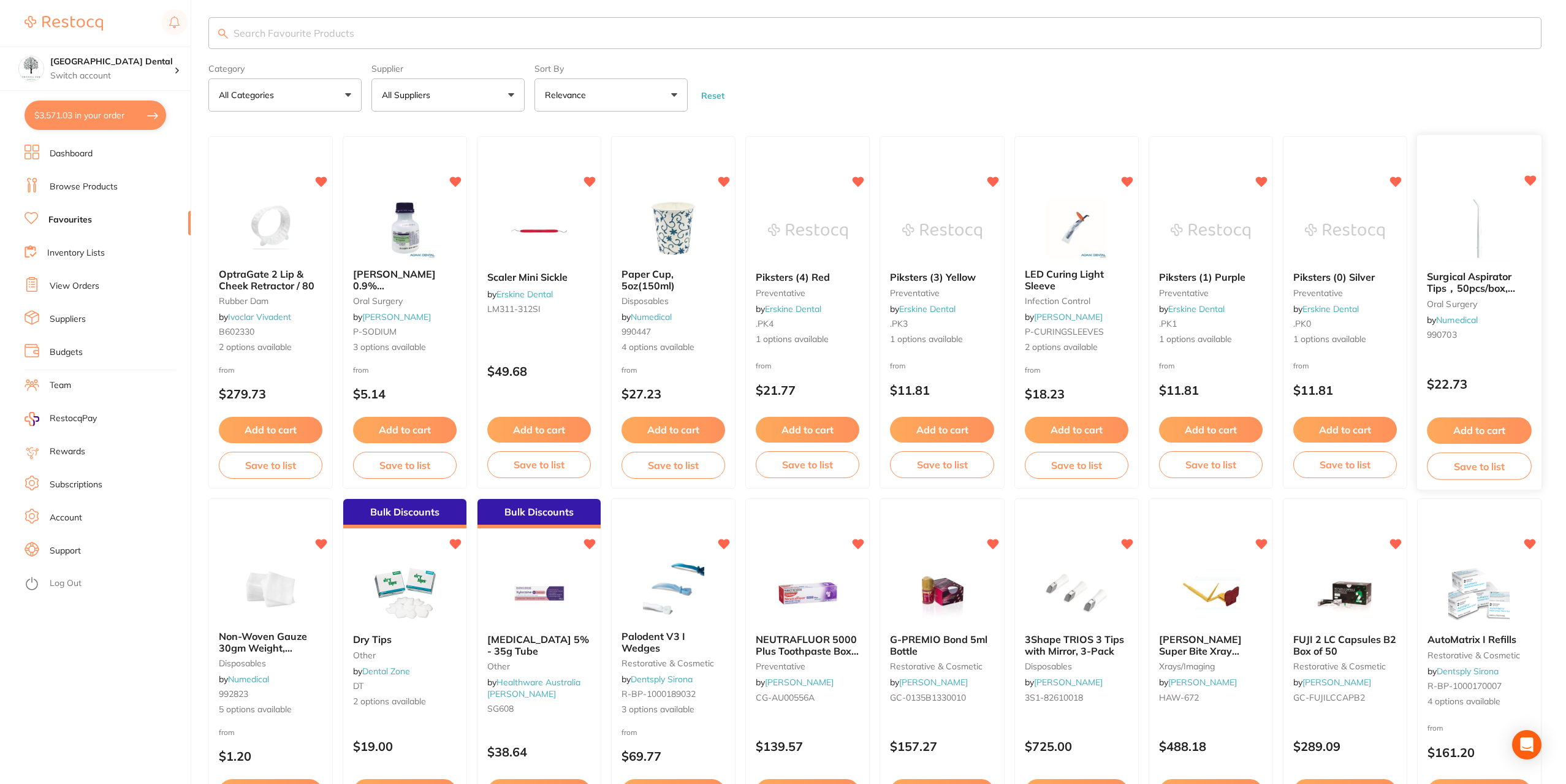
scroll to position [0, 0]
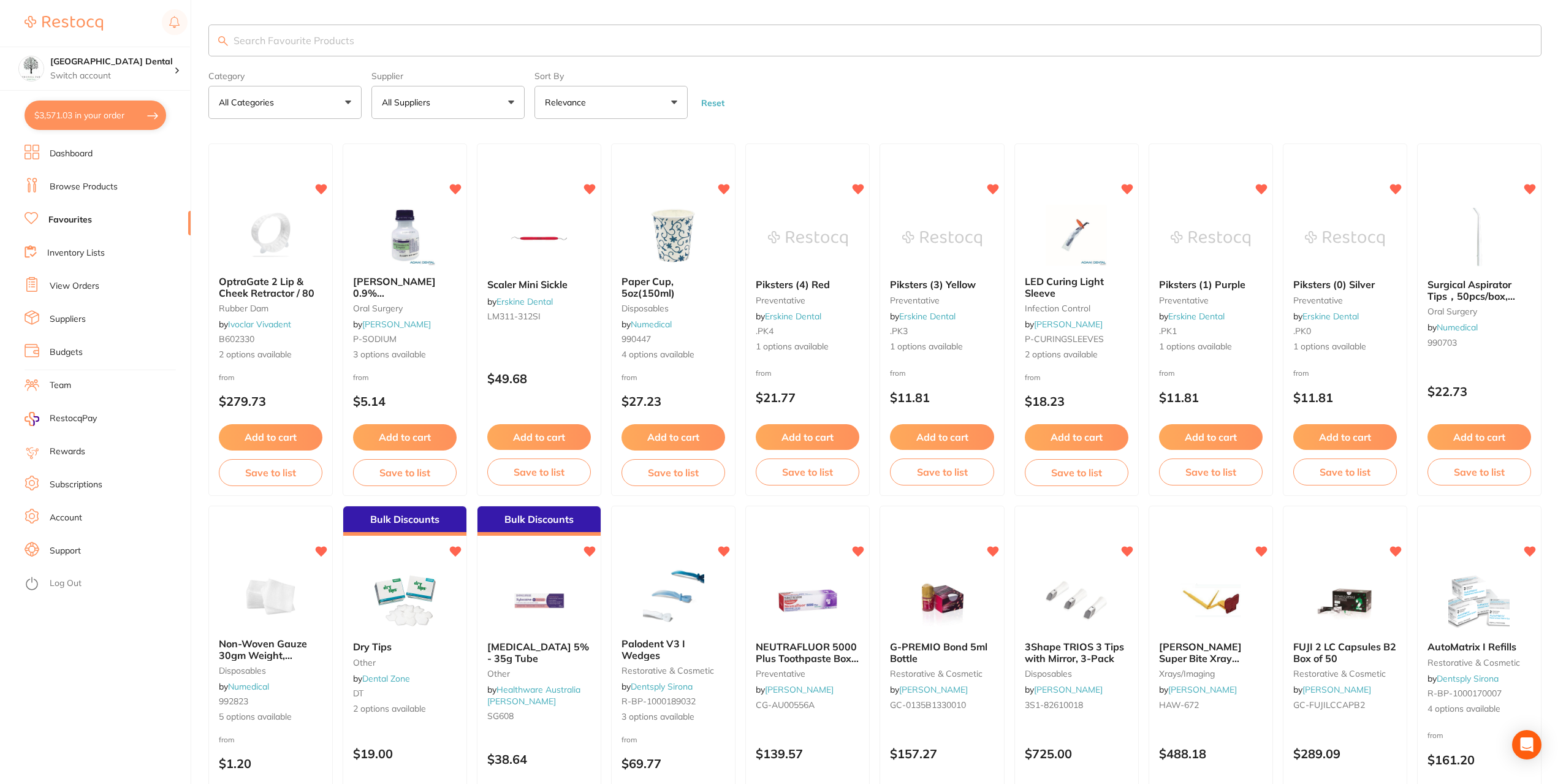
click at [334, 36] on input "search" at bounding box center [875, 39] width 1333 height 32
type input "v"
paste input "Articadent"
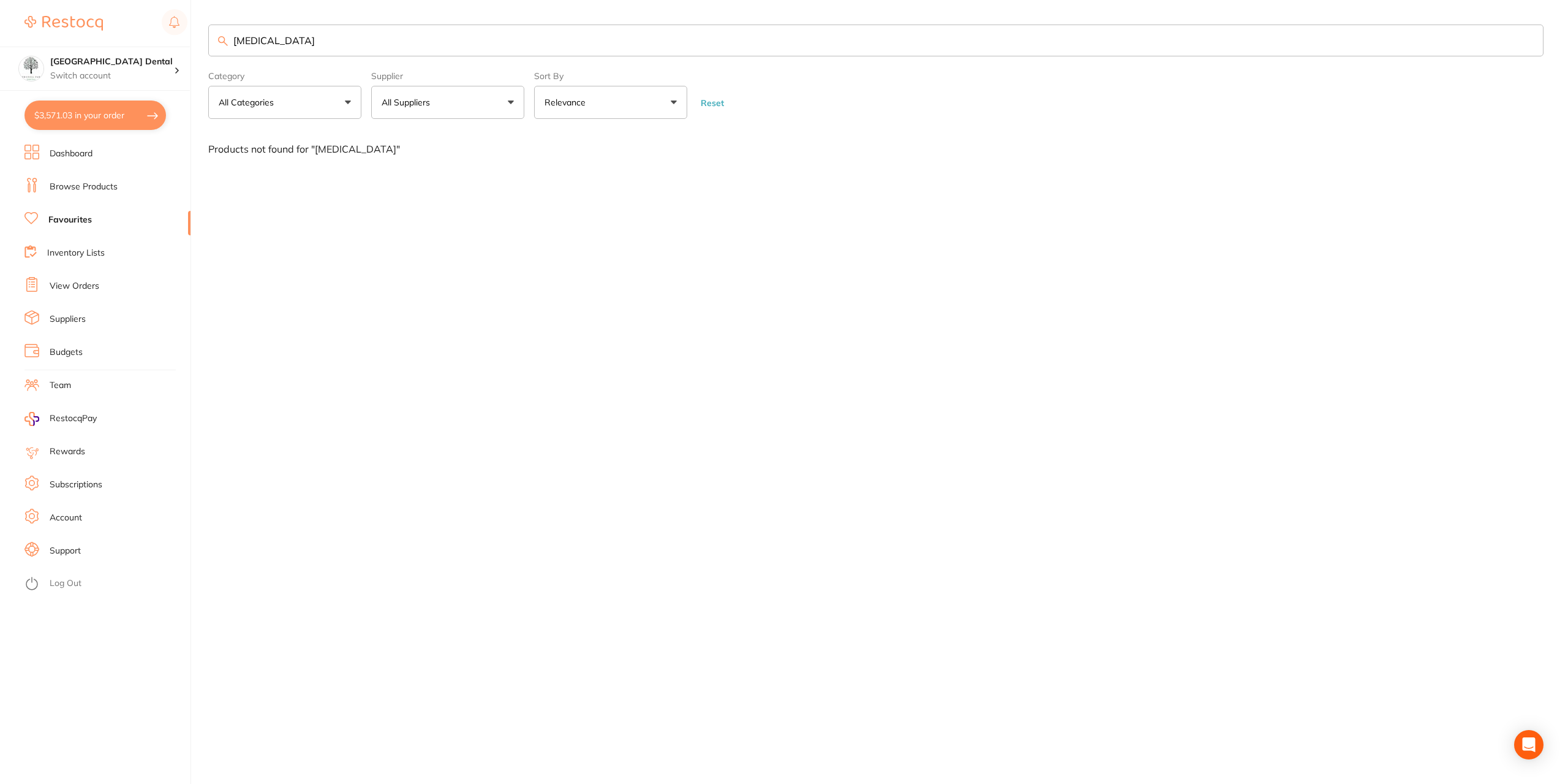
type input "Articadent"
click at [77, 191] on link "Browse Products" at bounding box center [84, 187] width 68 height 13
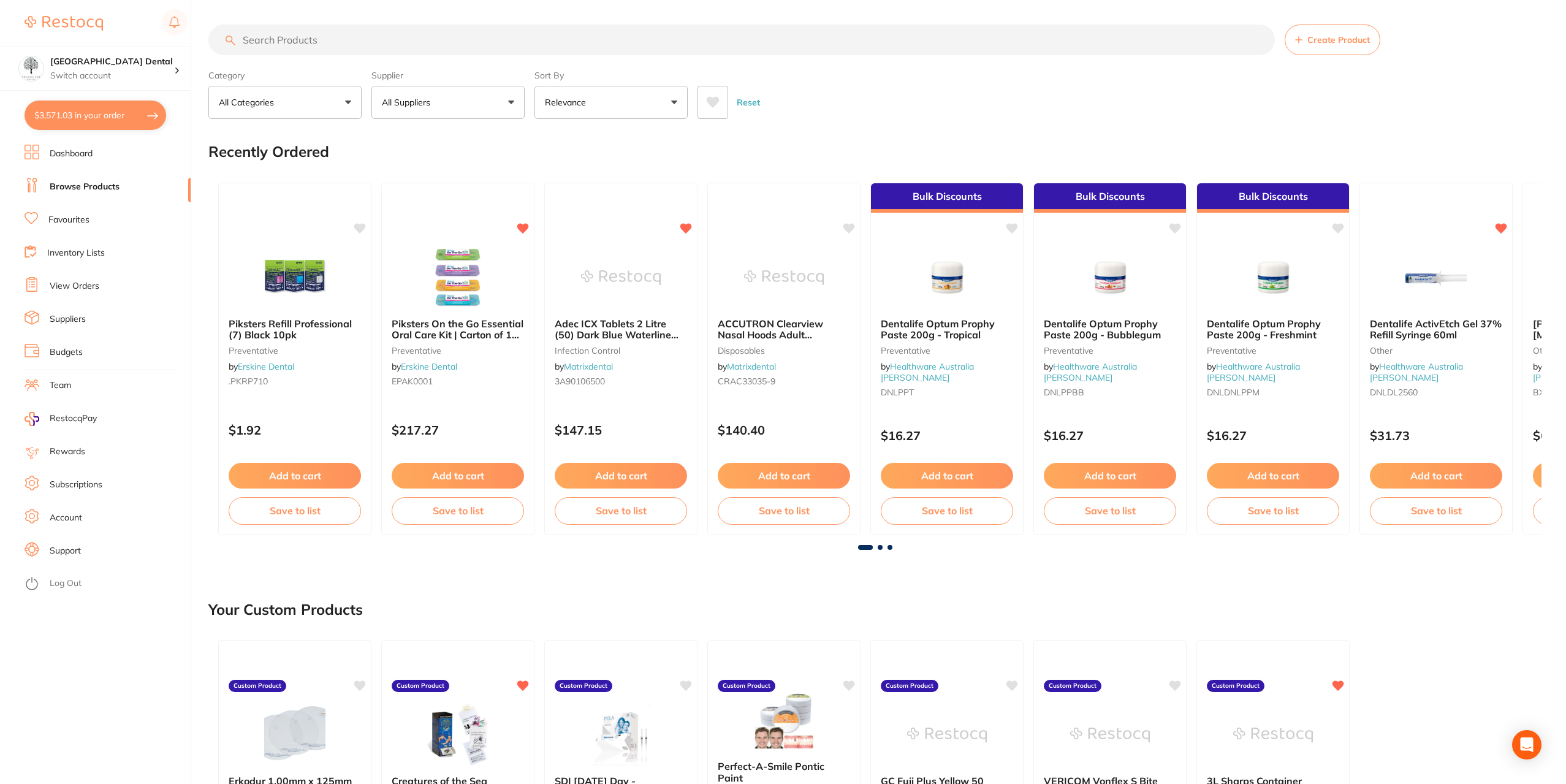
click at [292, 43] on input "search" at bounding box center [742, 39] width 1066 height 31
click at [292, 41] on input "search" at bounding box center [742, 39] width 1066 height 31
paste input "Articadent"
type input "Articadent"
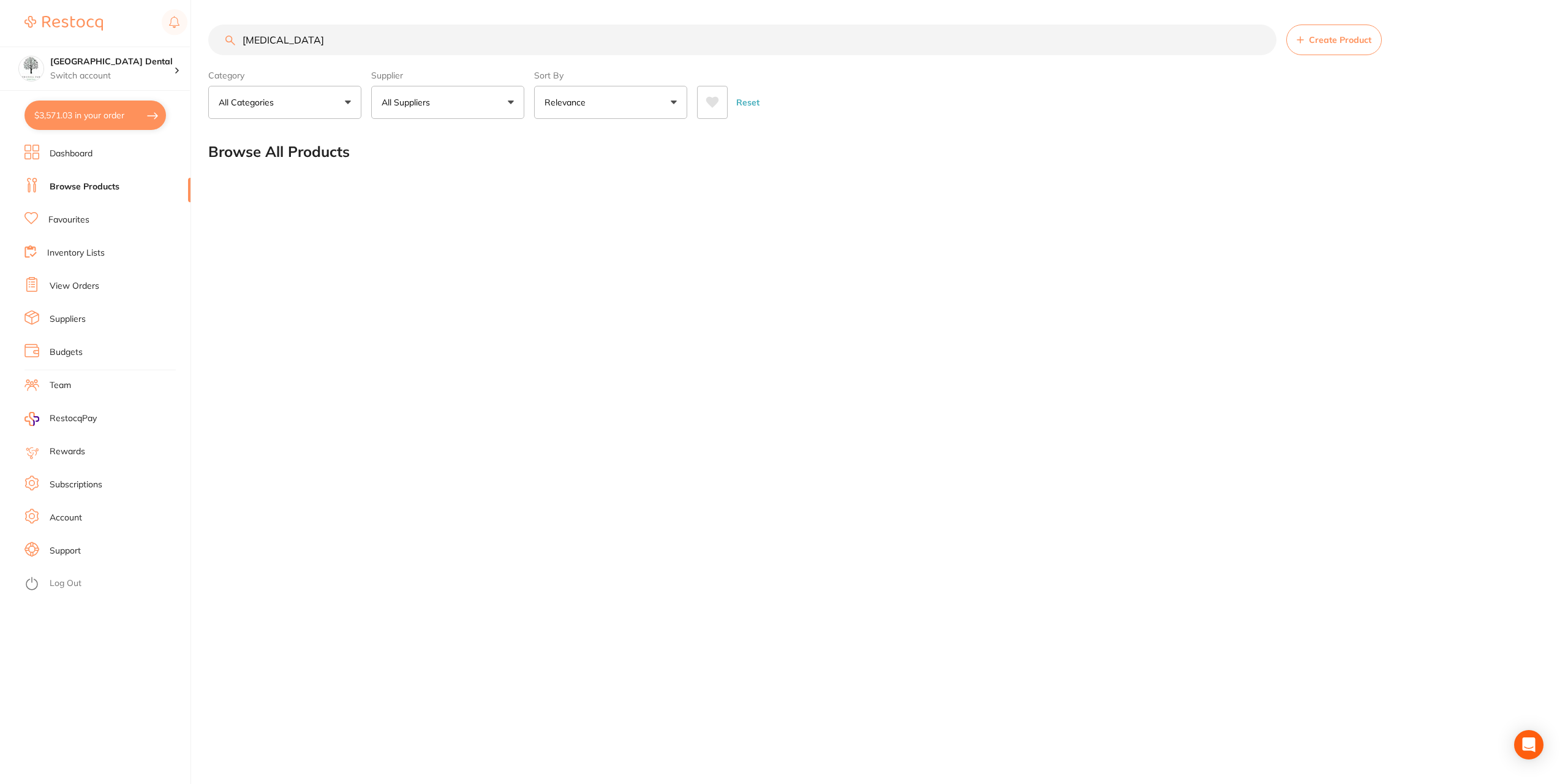
drag, startPoint x: 282, startPoint y: 35, endPoint x: 225, endPoint y: 37, distance: 57.0
click at [225, 37] on input "Articadent" at bounding box center [742, 39] width 1068 height 31
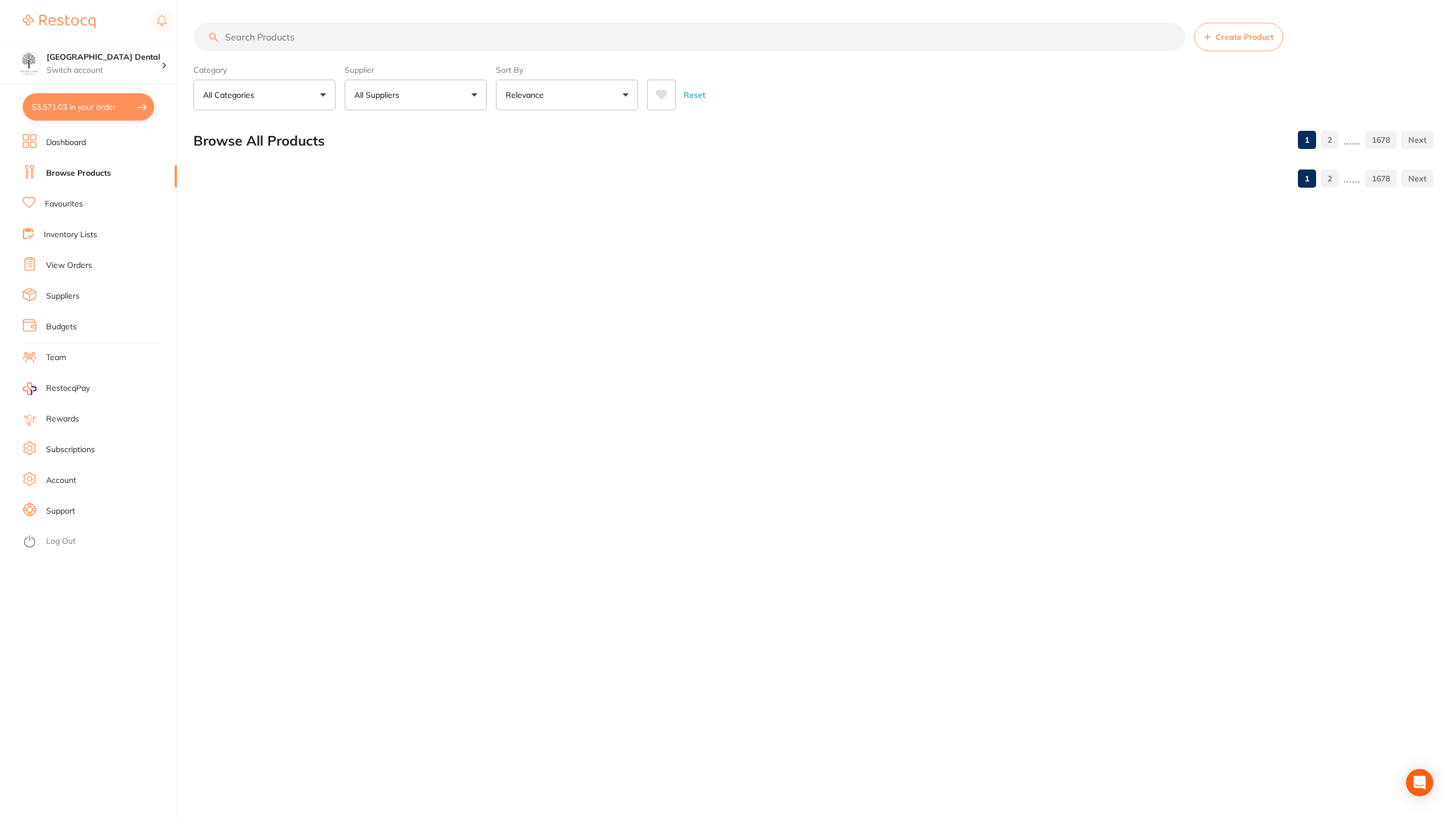
drag, startPoint x: 253, startPoint y: 28, endPoint x: 636, endPoint y: 11, distance: 383.4
click at [253, 28] on input "search" at bounding box center [689, 37] width 992 height 29
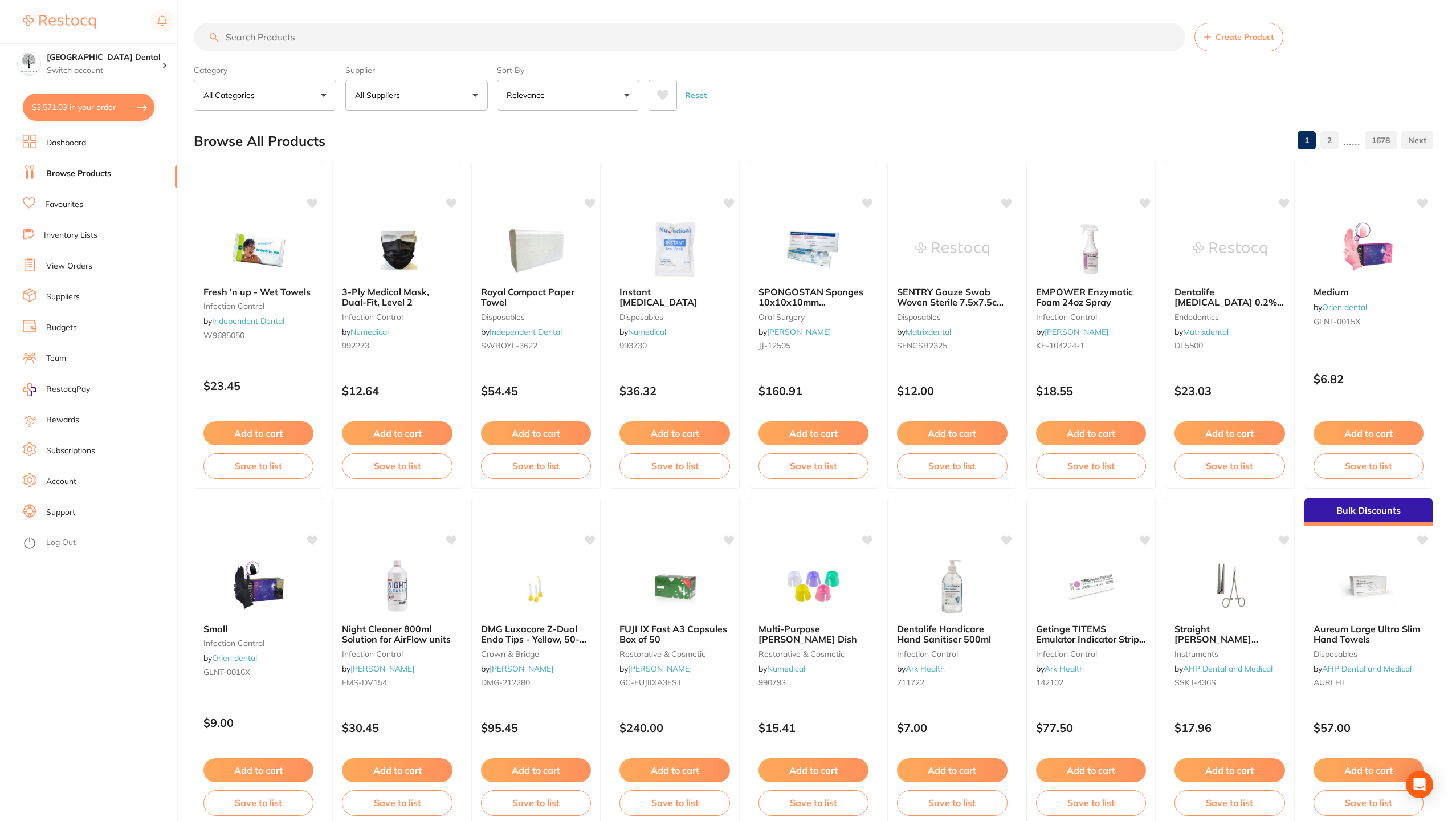
click at [0, 0] on div "Yeronga Park Dental Switch account Yeronga Park Dental" at bounding box center [88, 42] width 176 height 84
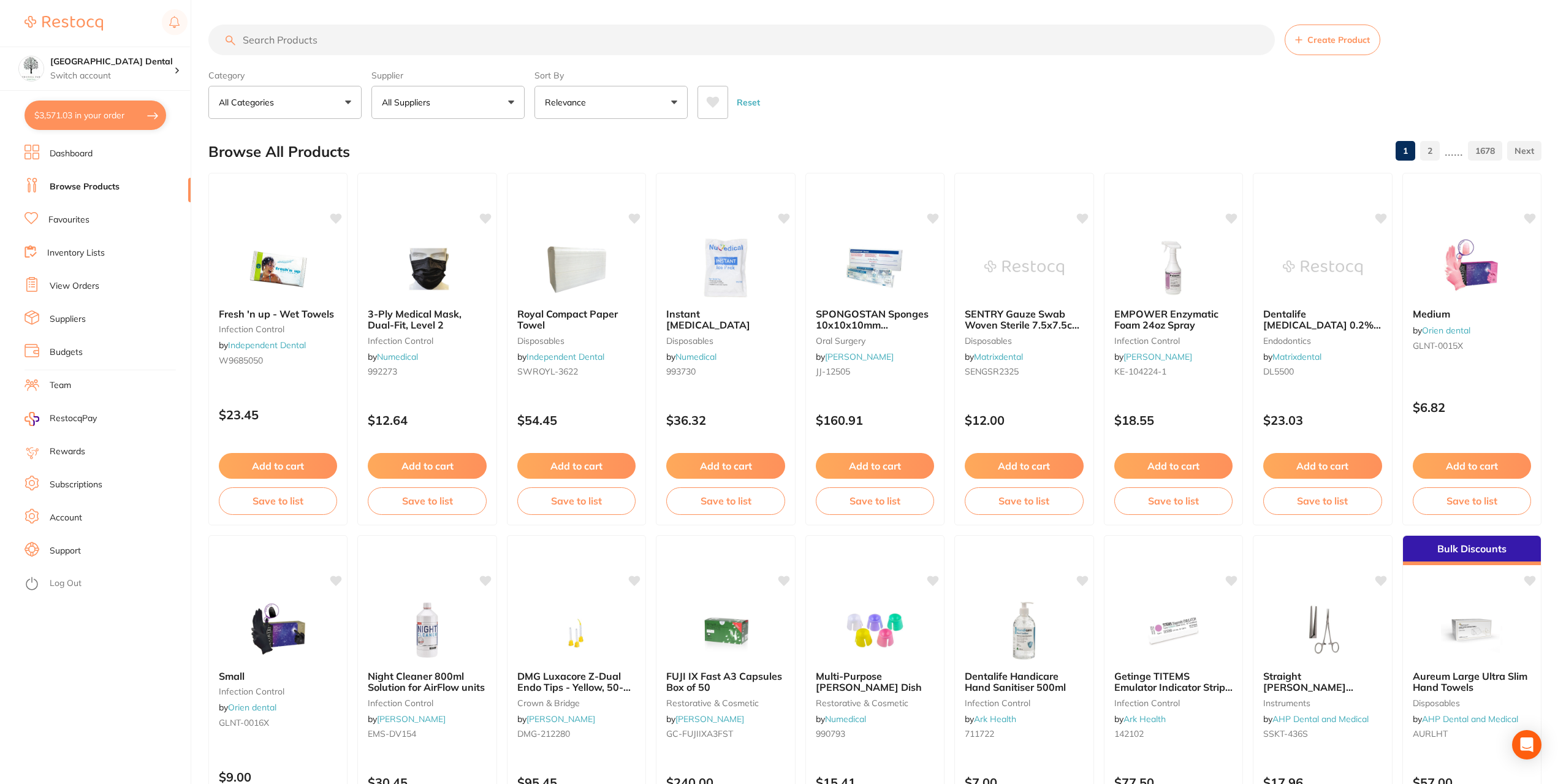
click at [912, 66] on div "Category All Categories All Categories 3D Printing anaesthetic articulating bur…" at bounding box center [875, 92] width 1333 height 54
click at [89, 209] on ul "Dashboard Browse Products Favourites Inventory Lists View Orders Suppliers Budg…" at bounding box center [107, 464] width 167 height 639
click at [89, 219] on link "Favourites" at bounding box center [68, 219] width 41 height 13
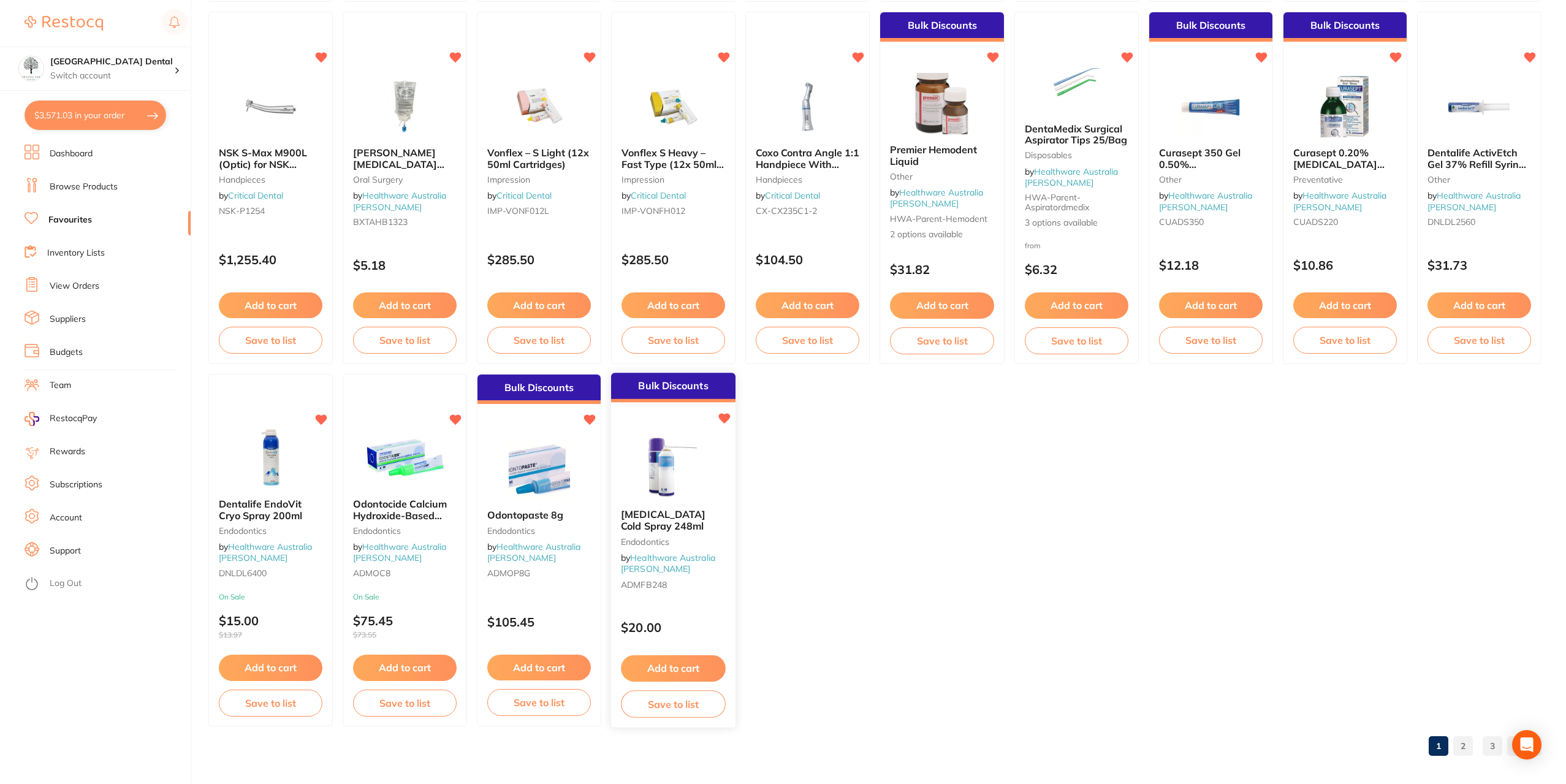
scroll to position [1586, 0]
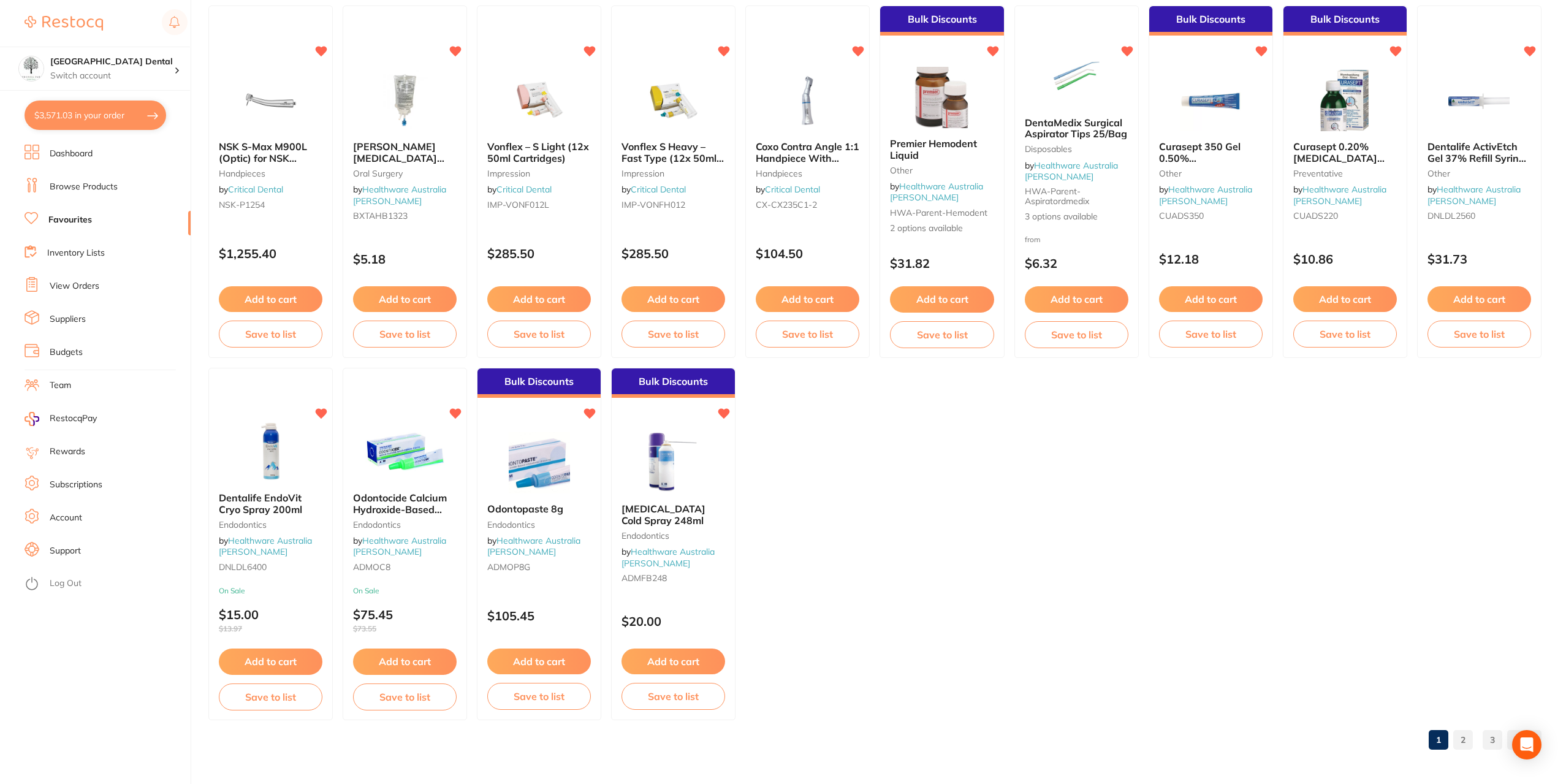
click at [659, 430] on div "Bulk Discounts Frostbite Cold Spray 248ml Endodontics by Healthware Australia R…" at bounding box center [673, 544] width 124 height 352
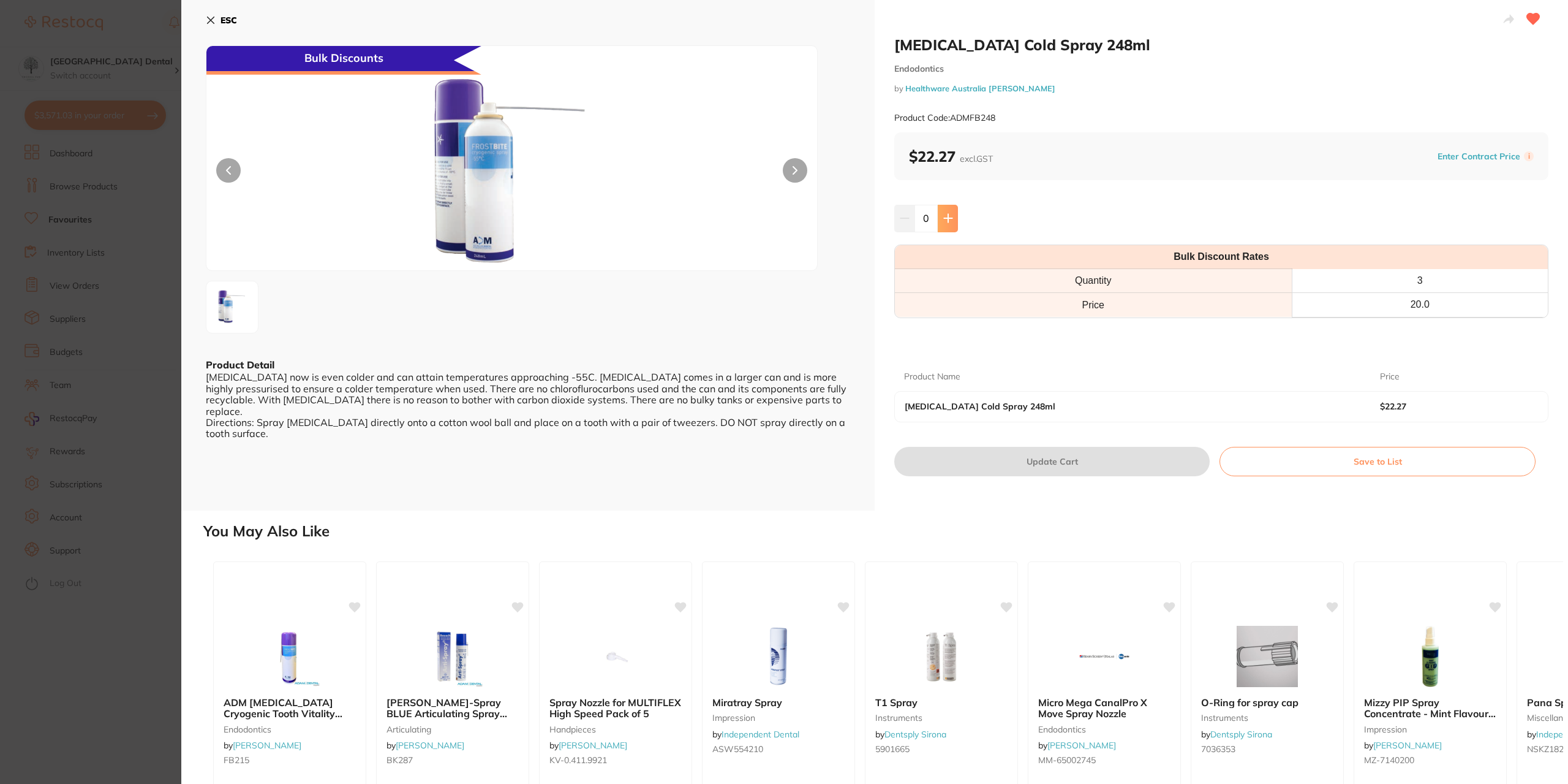
click at [945, 214] on icon at bounding box center [948, 218] width 10 height 10
click at [945, 217] on icon at bounding box center [948, 218] width 8 height 8
type input "3"
click at [1040, 464] on button "Update Cart" at bounding box center [1052, 461] width 315 height 30
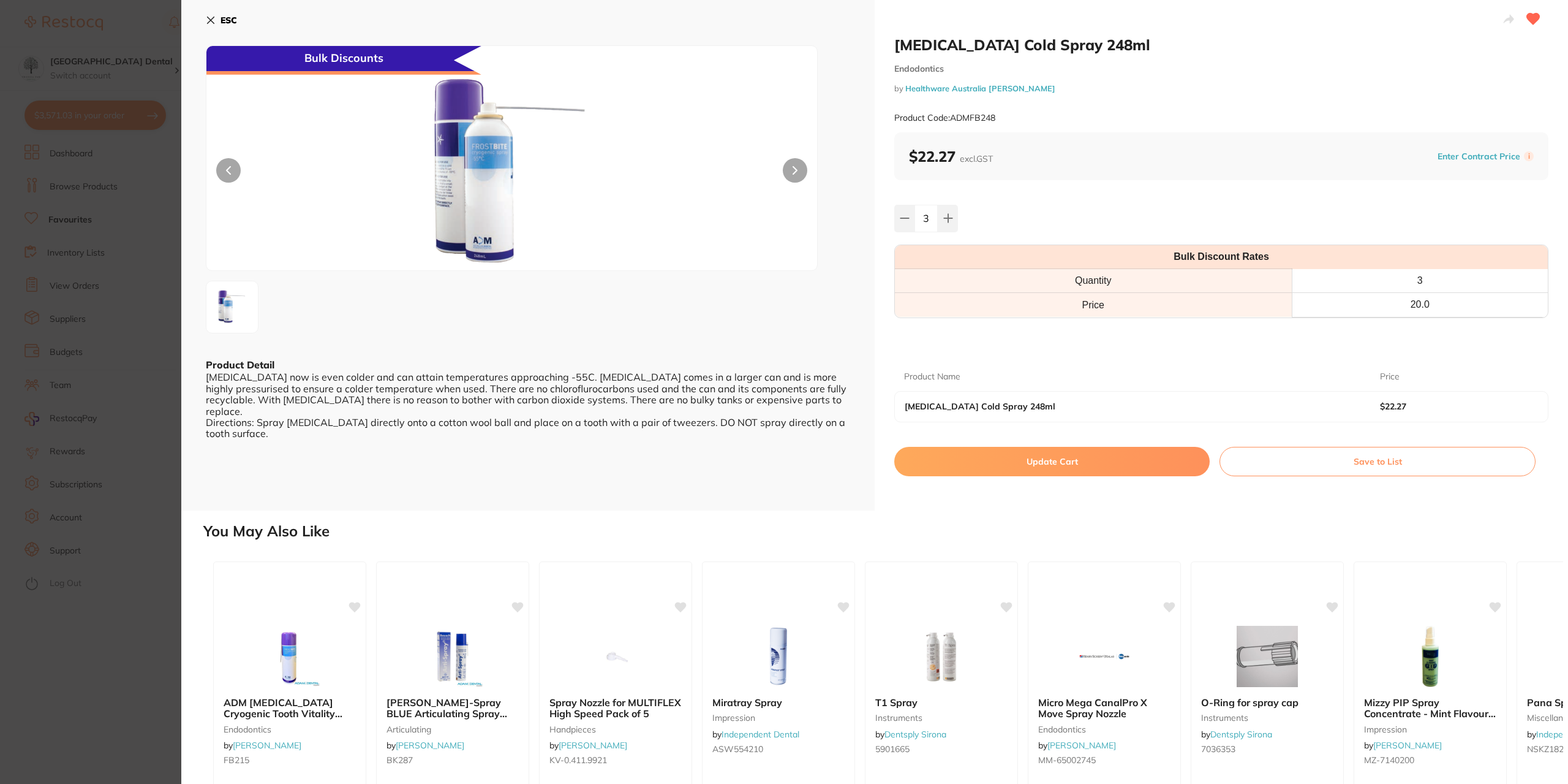
checkbox input "false"
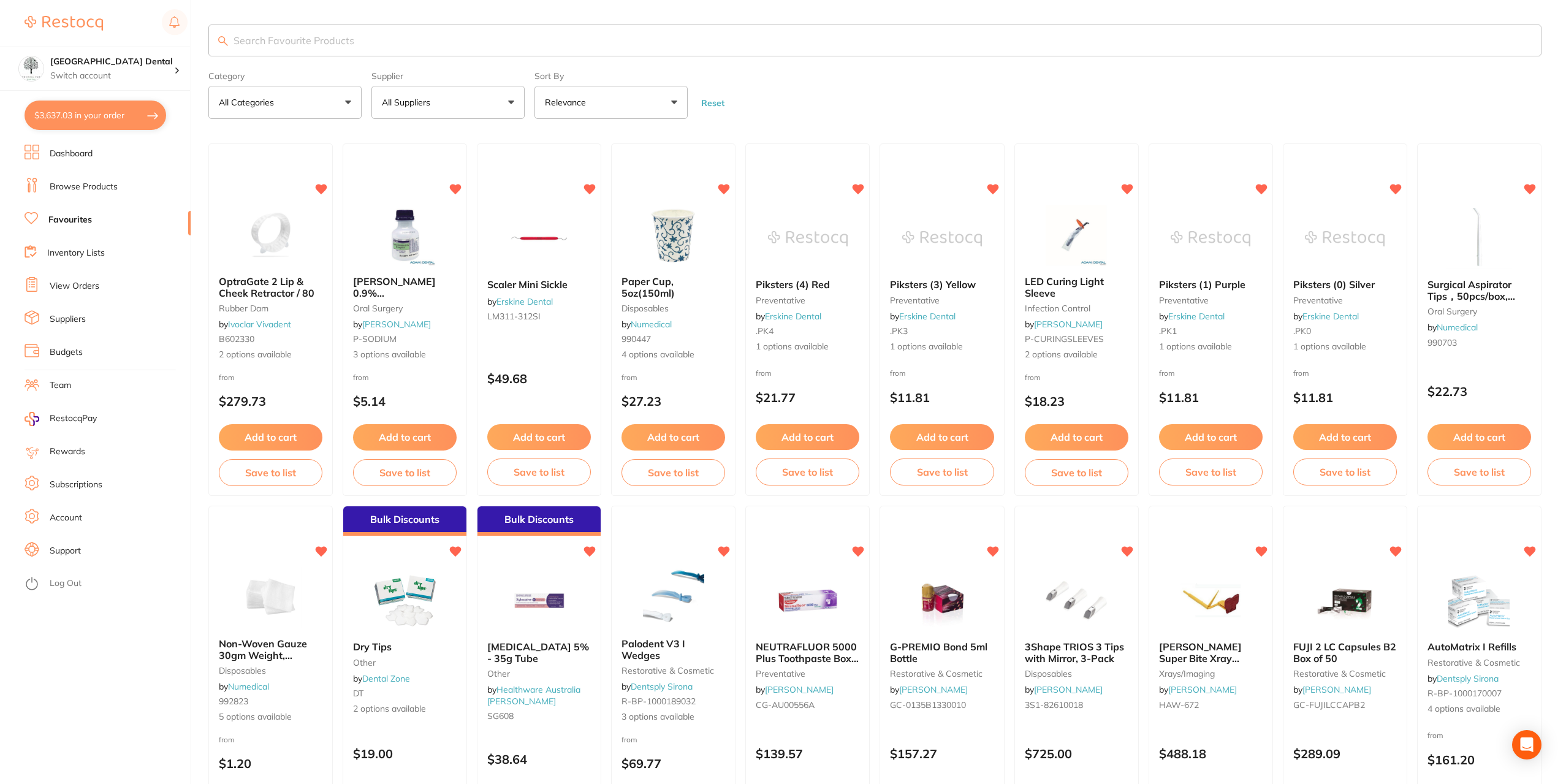
click at [95, 193] on li "Browse Products" at bounding box center [107, 187] width 167 height 18
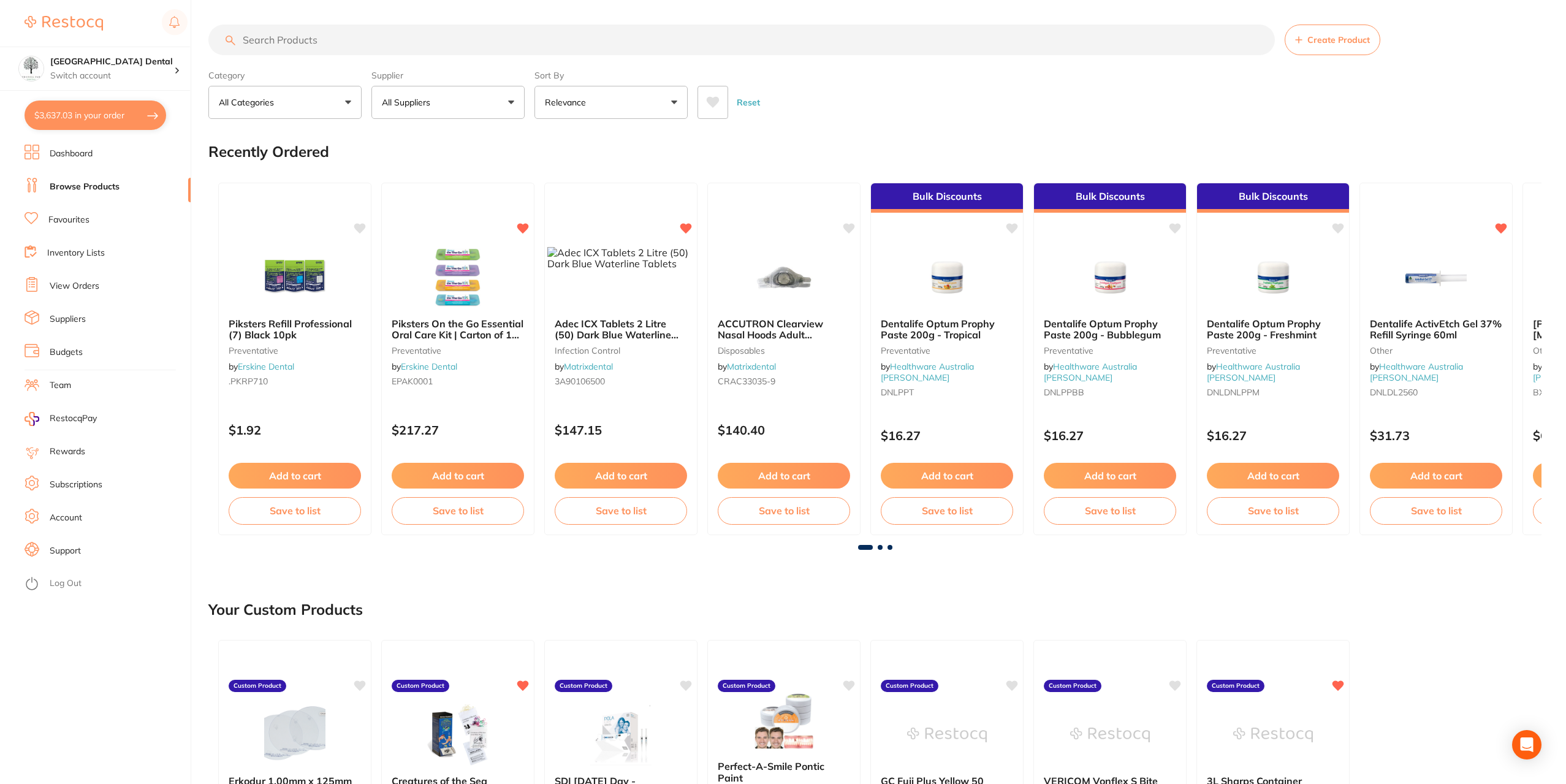
click at [80, 188] on link "Browse Products" at bounding box center [85, 187] width 70 height 13
click at [290, 39] on input "search" at bounding box center [742, 39] width 1066 height 31
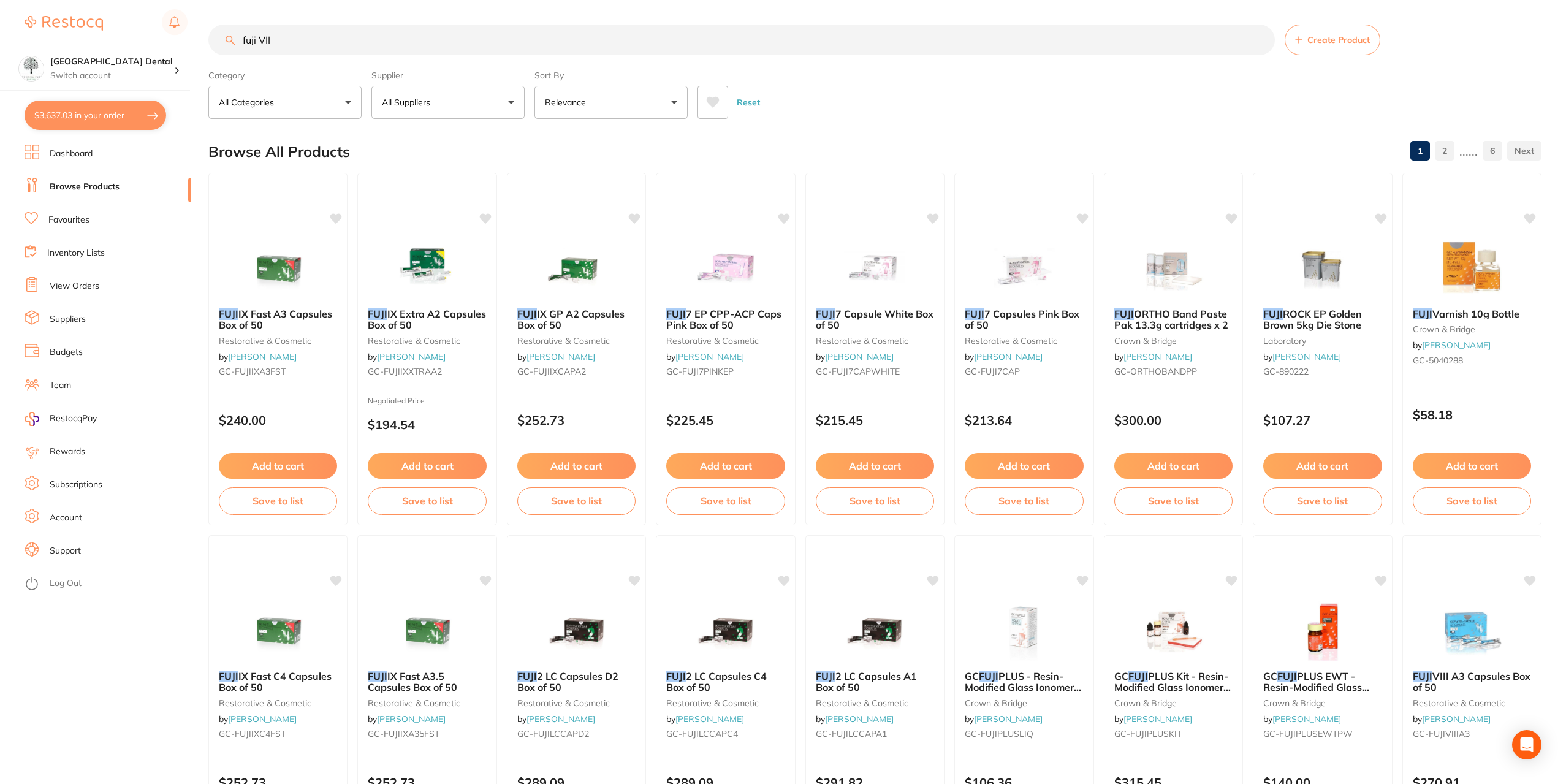
type input "fuji VII"
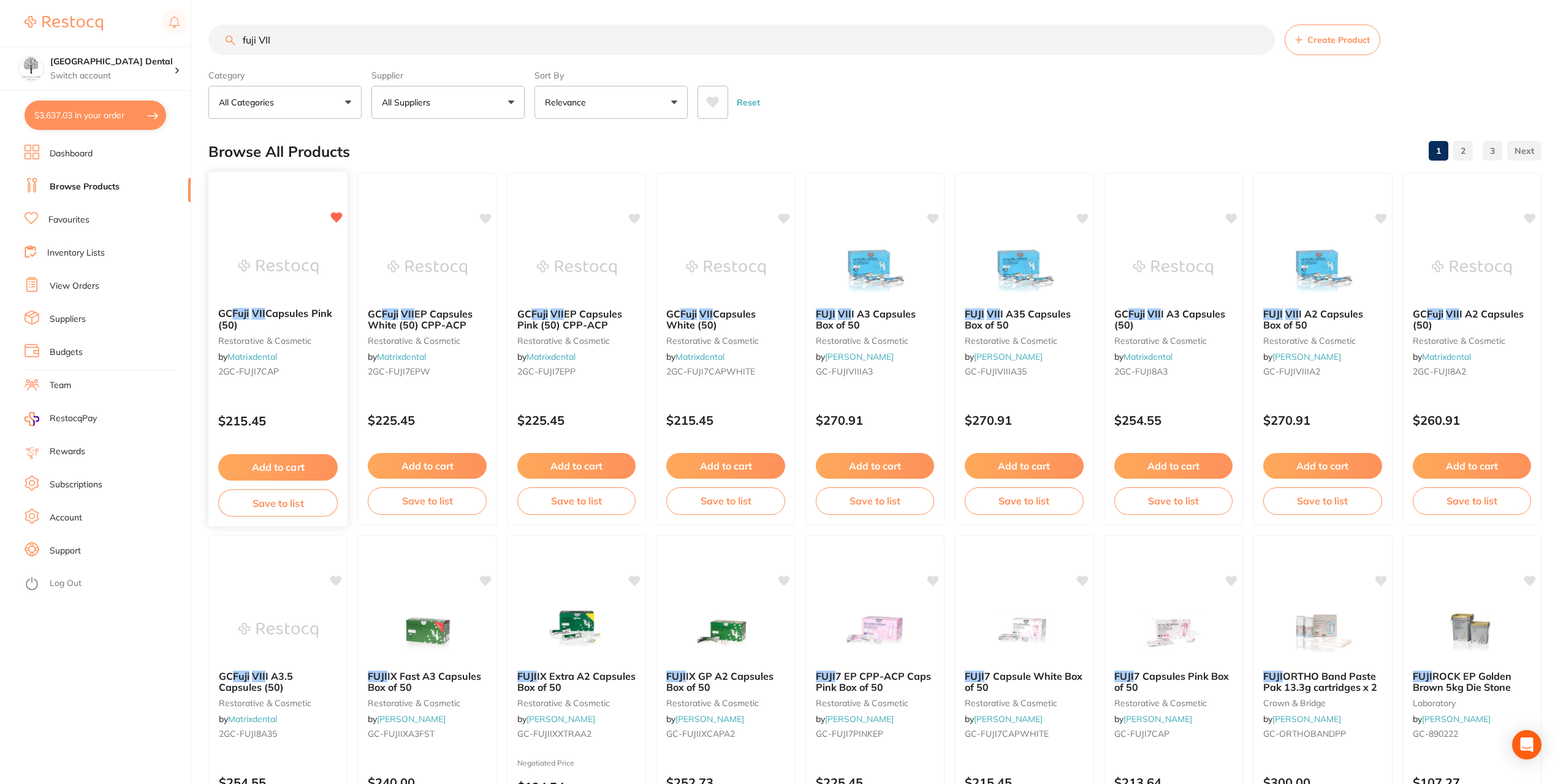
click at [258, 283] on img at bounding box center [277, 266] width 80 height 62
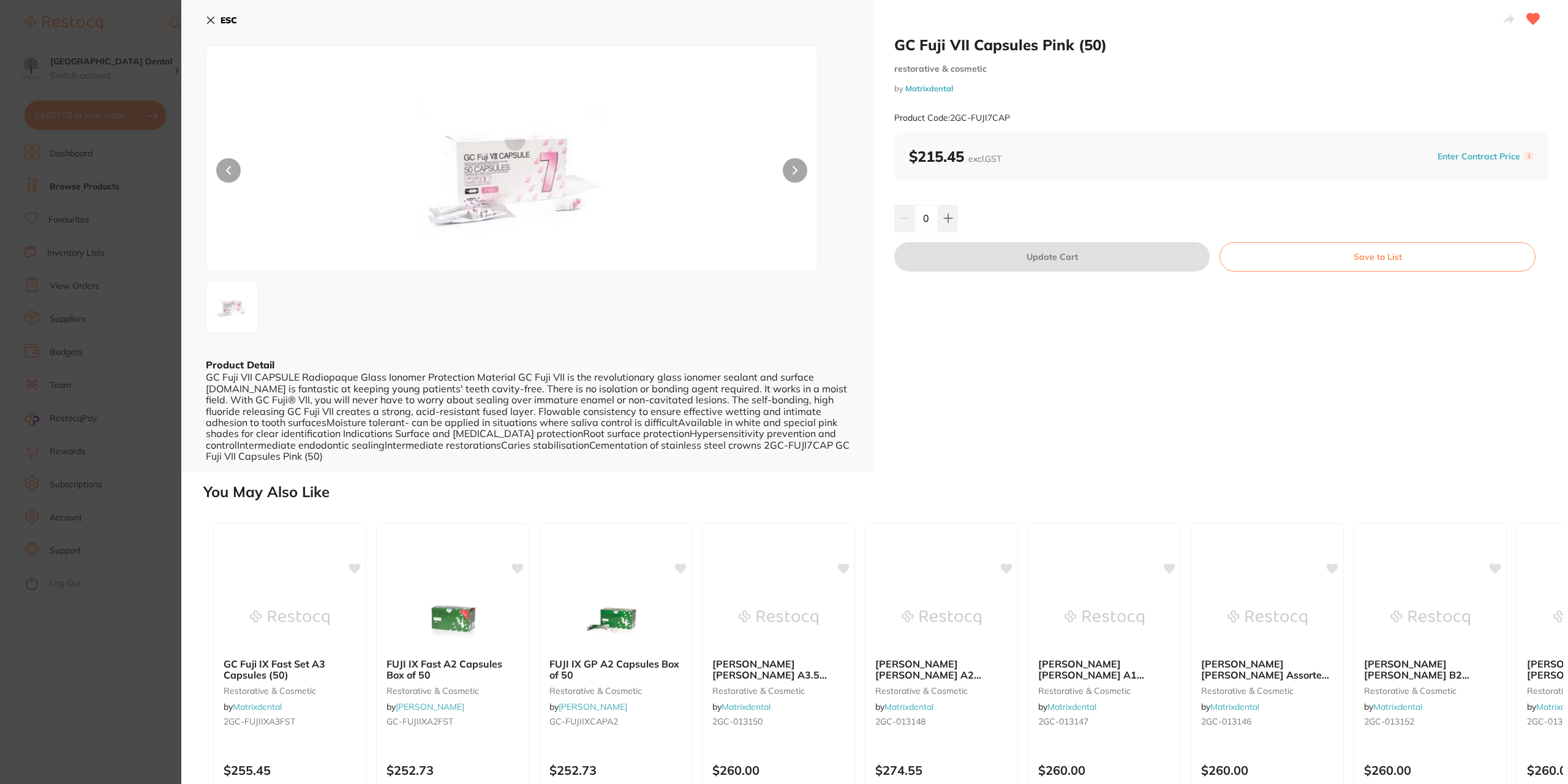
click at [212, 18] on icon at bounding box center [211, 20] width 7 height 7
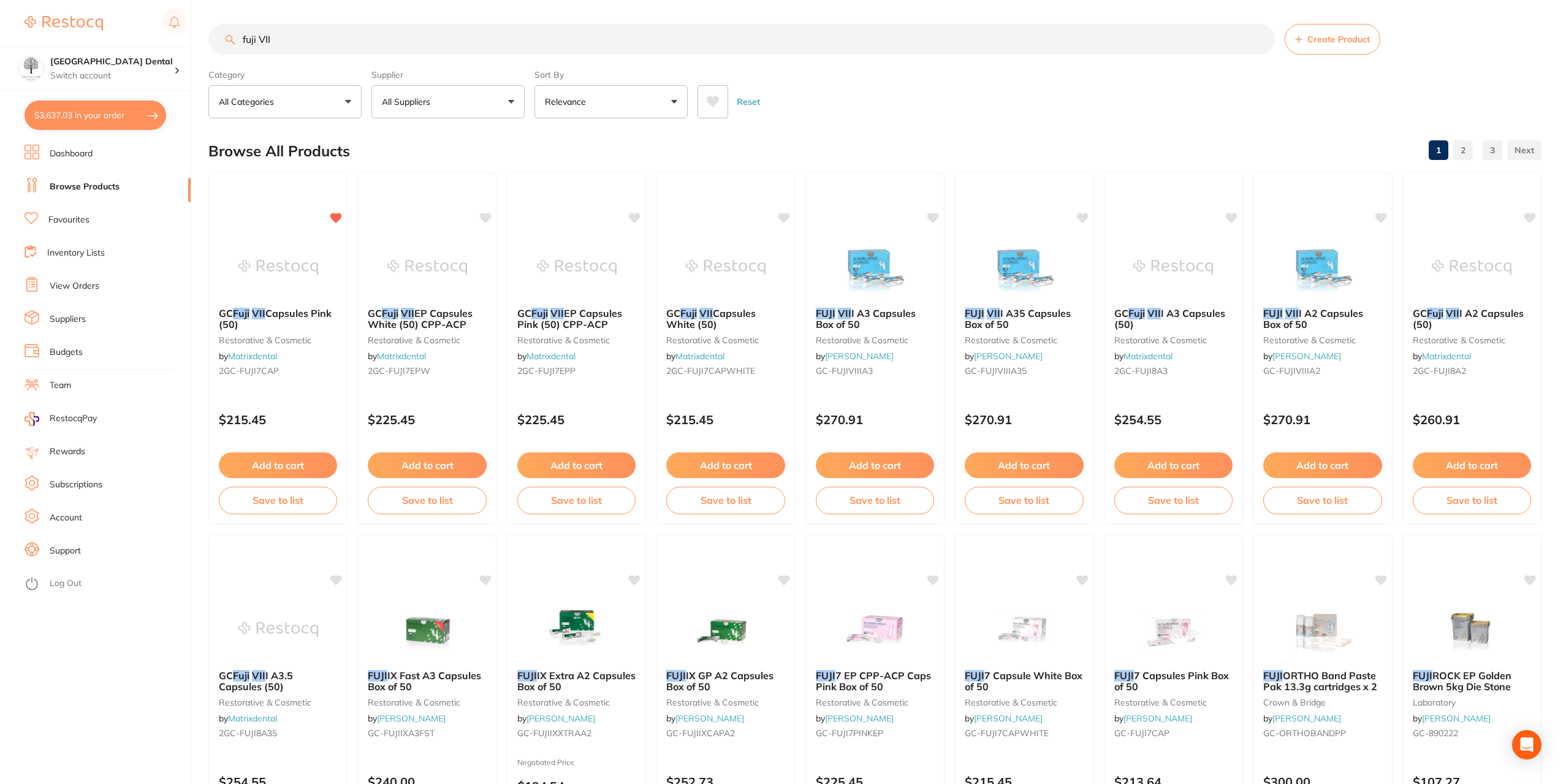
drag, startPoint x: 293, startPoint y: 38, endPoint x: 77, endPoint y: 38, distance: 216.0
click at [77, 38] on div "$3,637.03 Yeronga Park Dental Switch account Yeronga Park Dental $3,637.03 in y…" at bounding box center [783, 391] width 1566 height 784
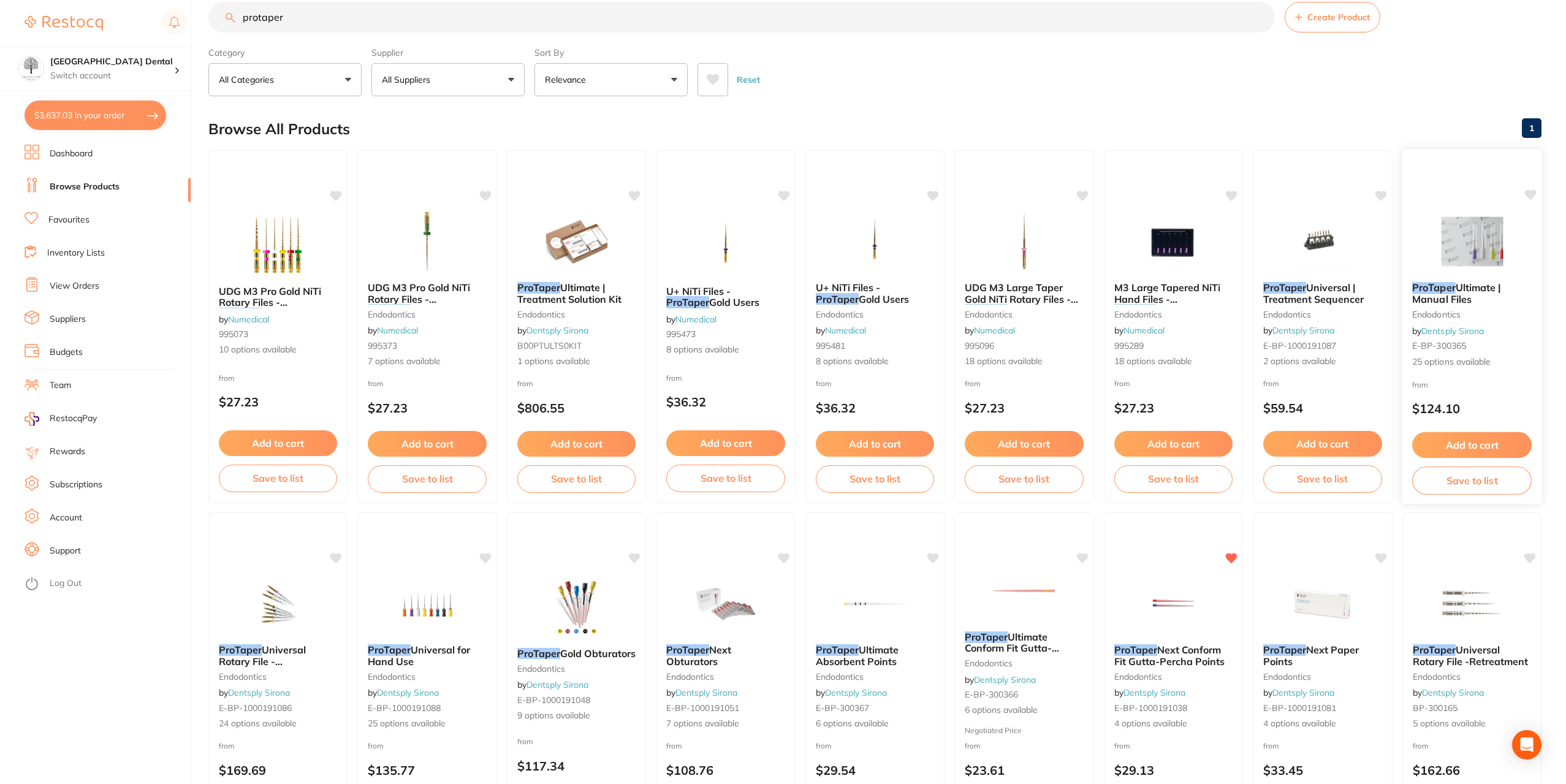
scroll to position [145, 0]
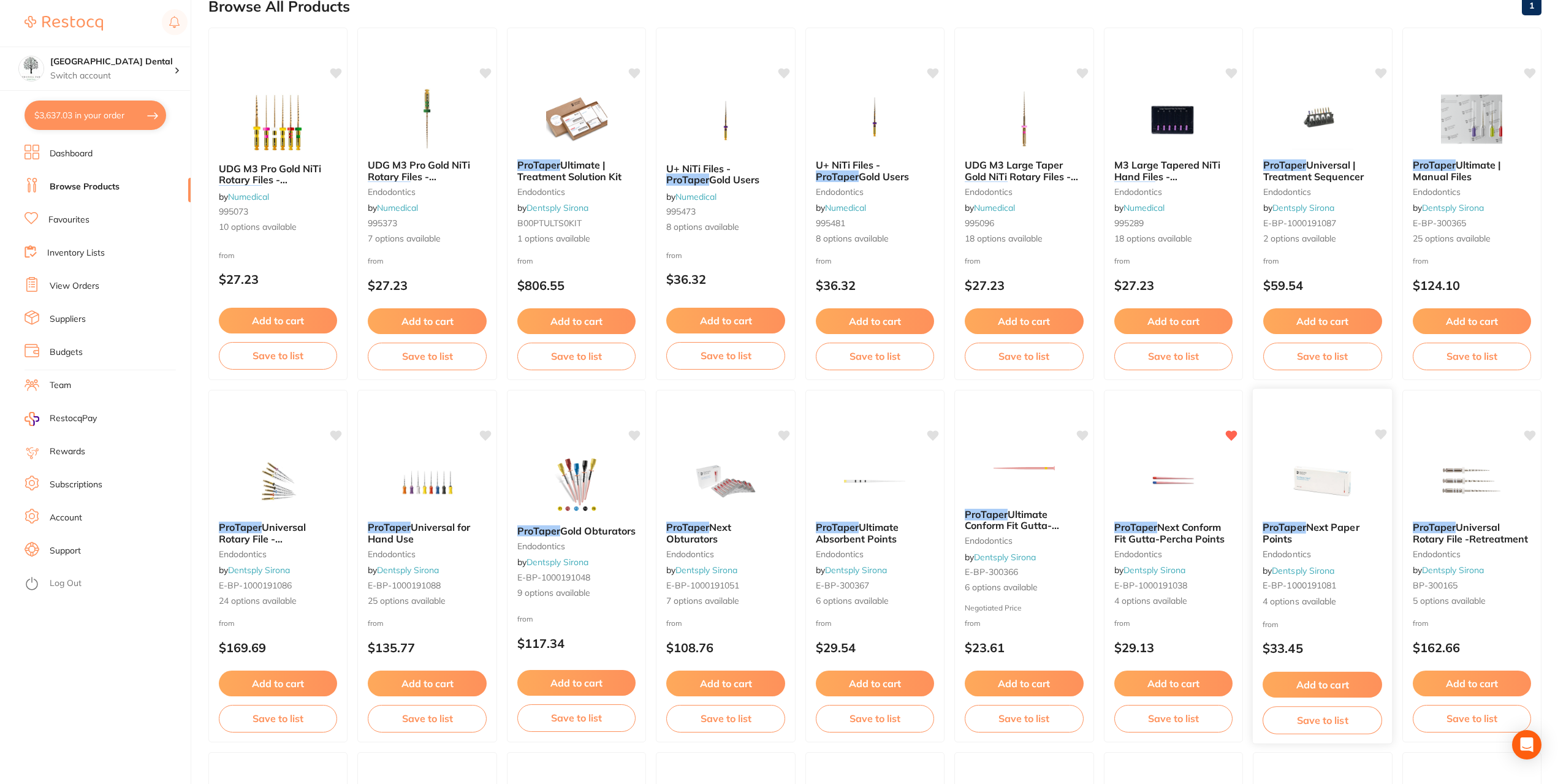
click at [1327, 476] on img at bounding box center [1322, 481] width 80 height 62
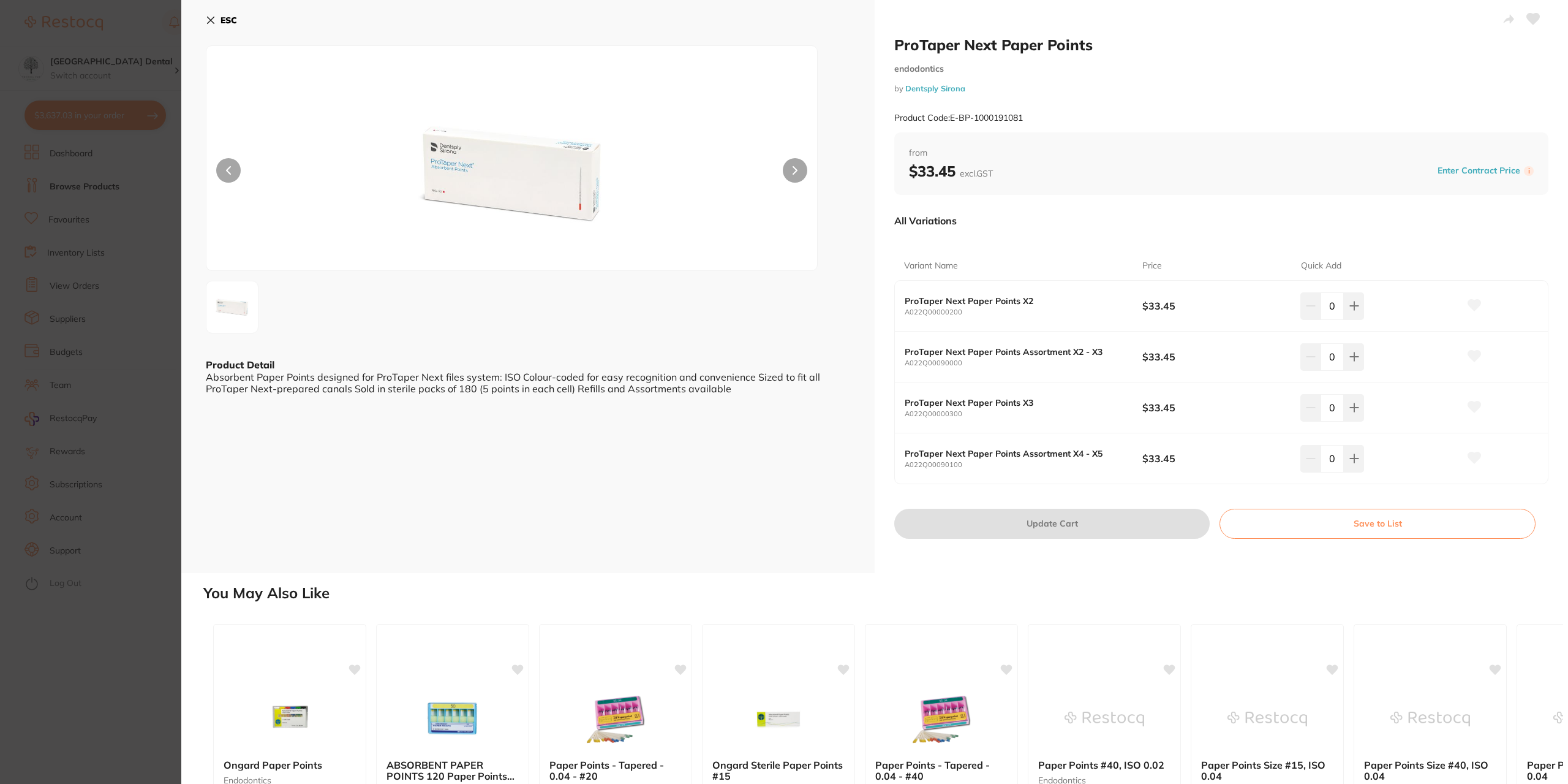
click at [207, 15] on icon at bounding box center [211, 20] width 10 height 10
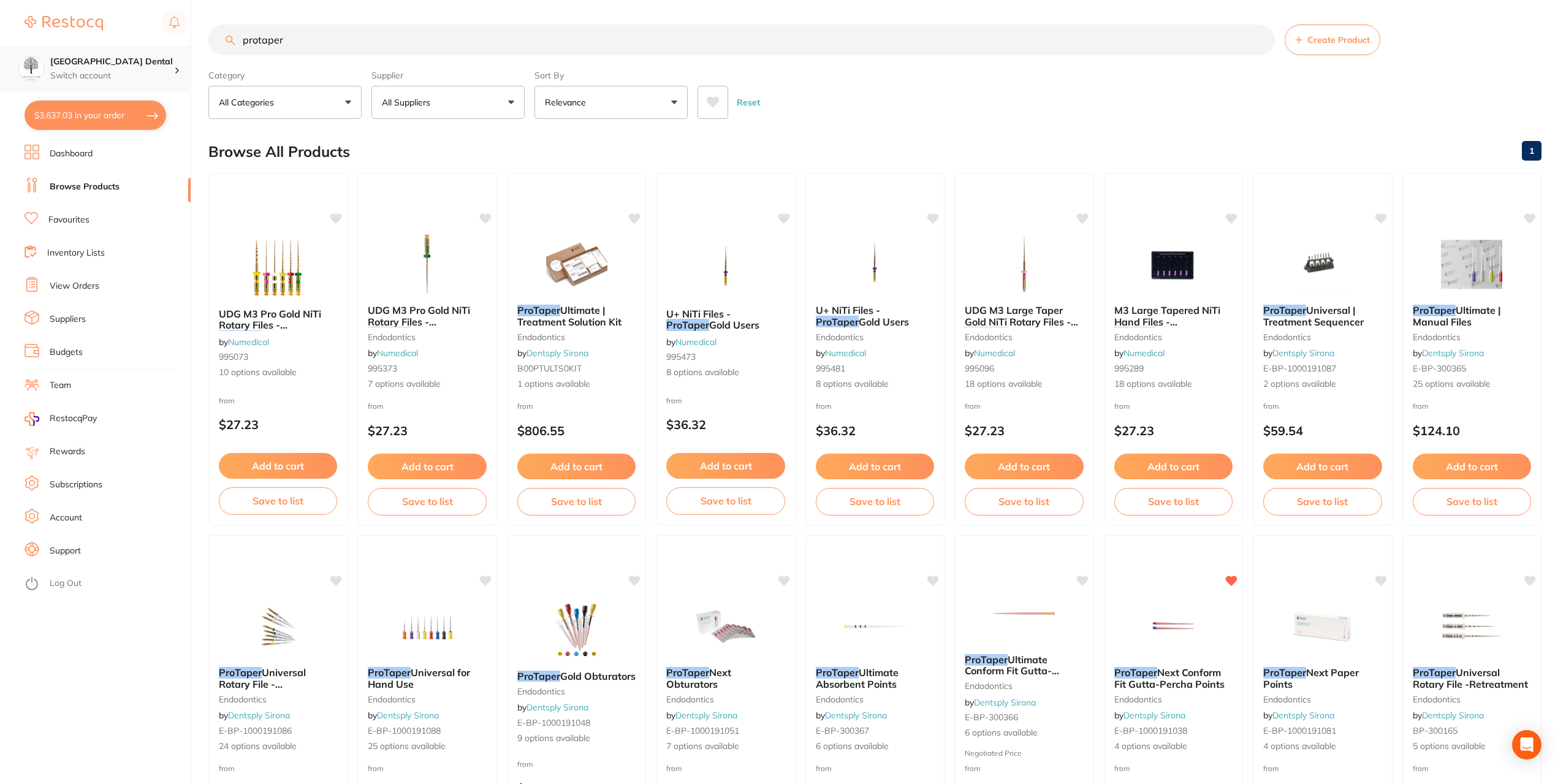
drag, startPoint x: 349, startPoint y: 43, endPoint x: 155, endPoint y: 48, distance: 194.1
click at [155, 48] on div "$3,637.03 Yeronga Park Dental Switch account Yeronga Park Dental $3,637.03 in y…" at bounding box center [783, 392] width 1566 height 784
type input "gutta percha"
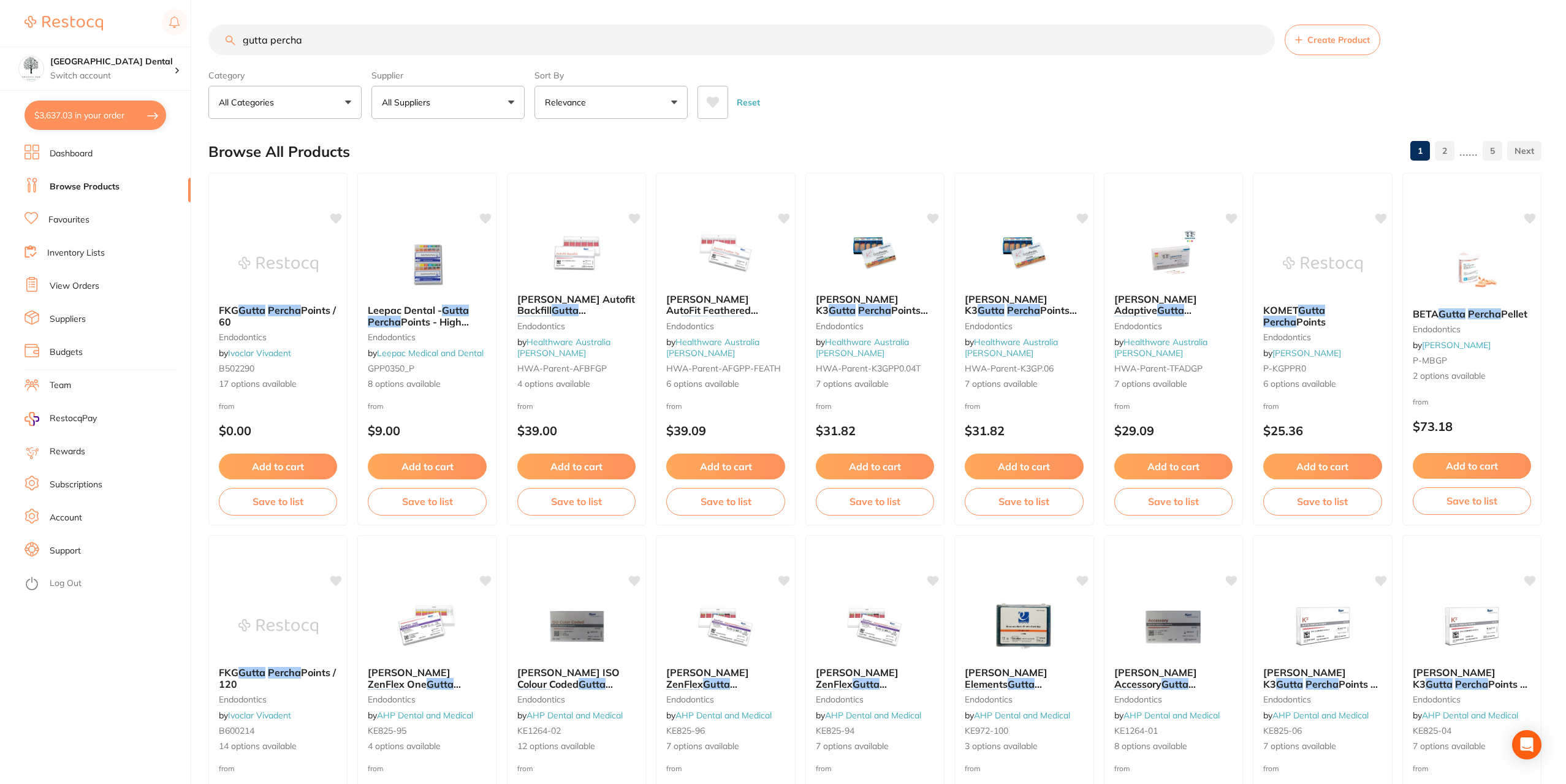
click at [479, 99] on button "All Suppliers" at bounding box center [448, 102] width 153 height 33
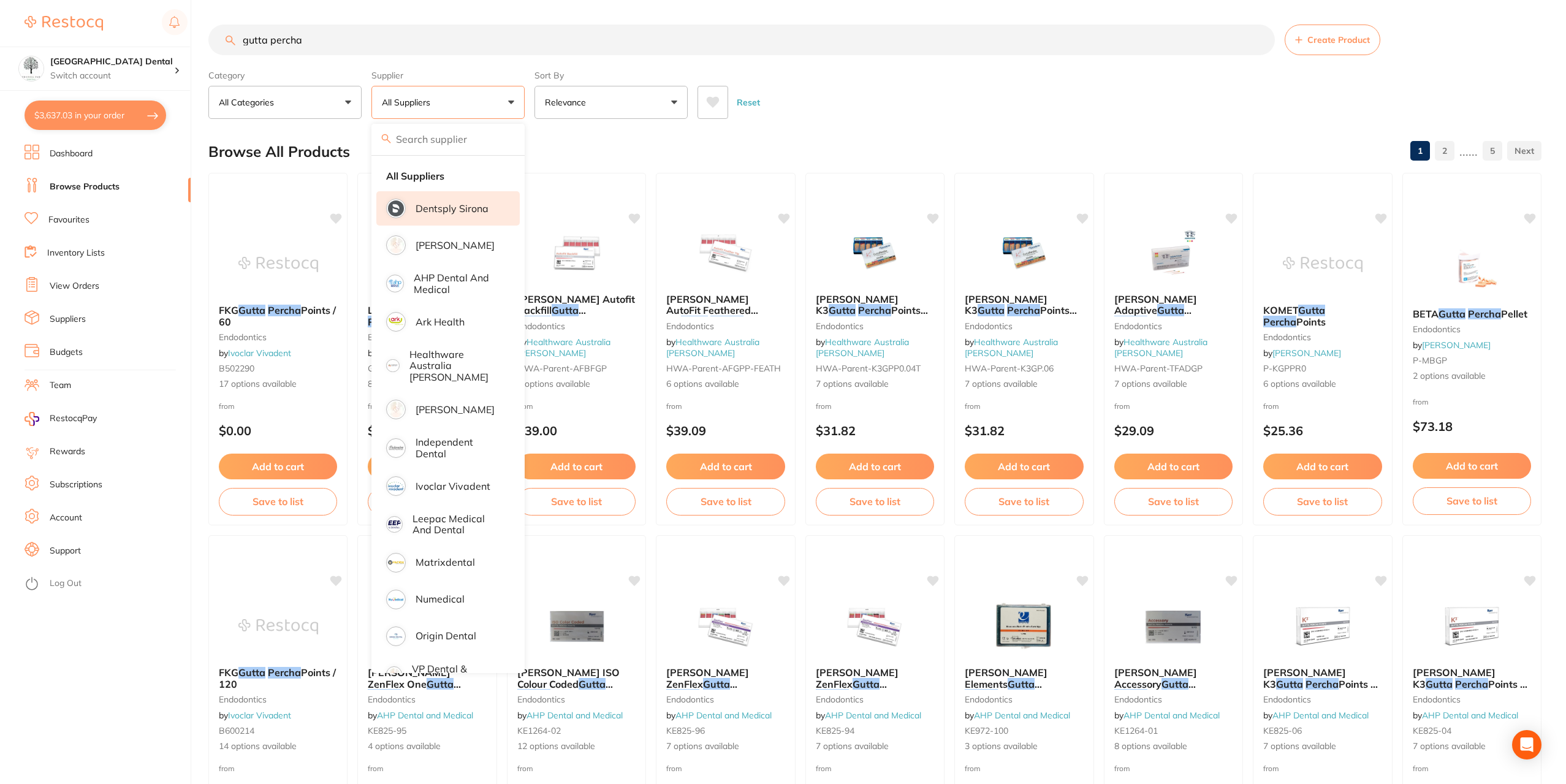
click at [421, 214] on p "Dentsply Sirona" at bounding box center [452, 208] width 73 height 11
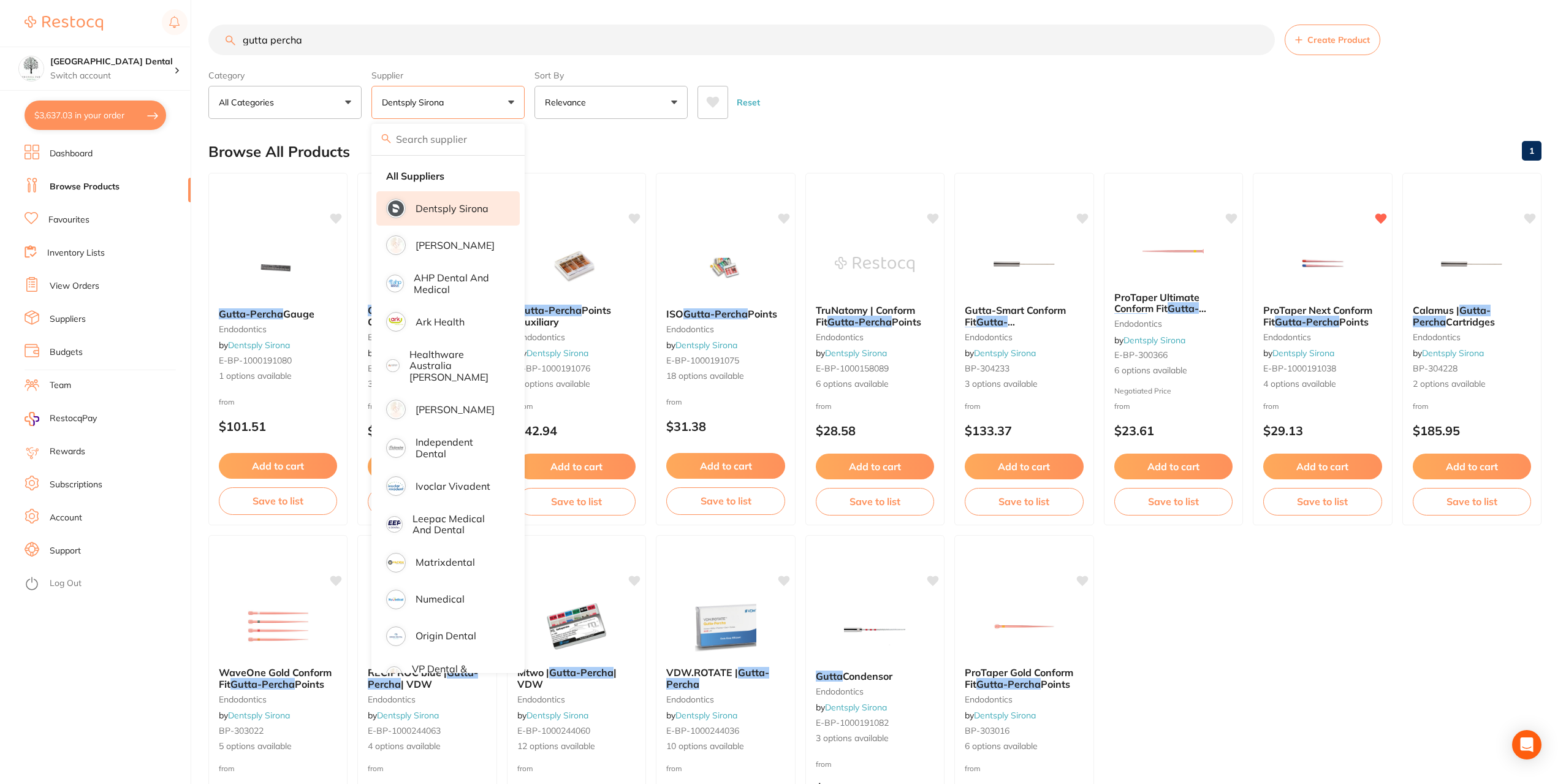
click at [1118, 18] on main "gutta percha Create Product Category All Categories All Categories endodontics …" at bounding box center [887, 475] width 1358 height 951
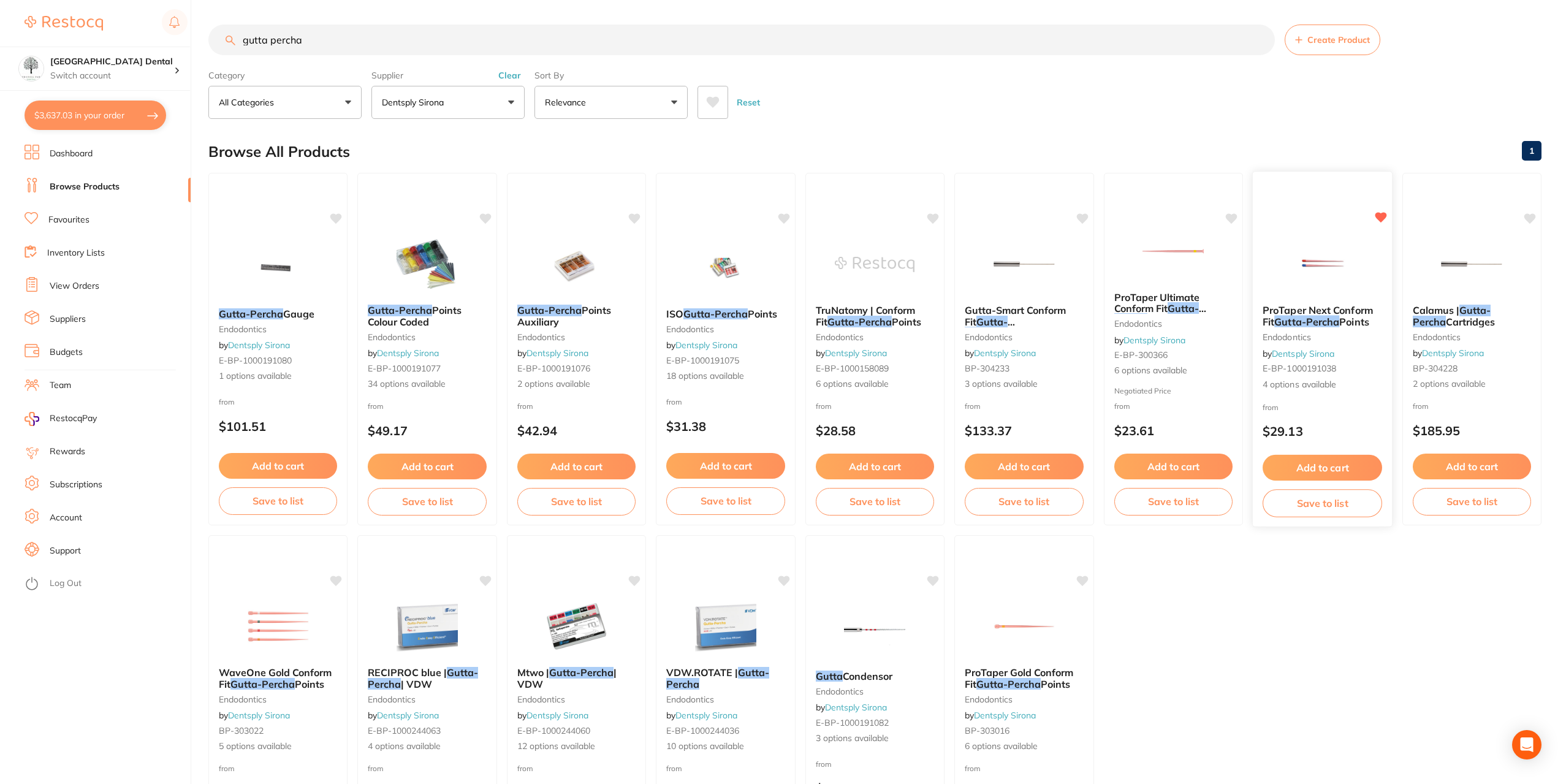
click at [1350, 273] on img at bounding box center [1322, 264] width 80 height 62
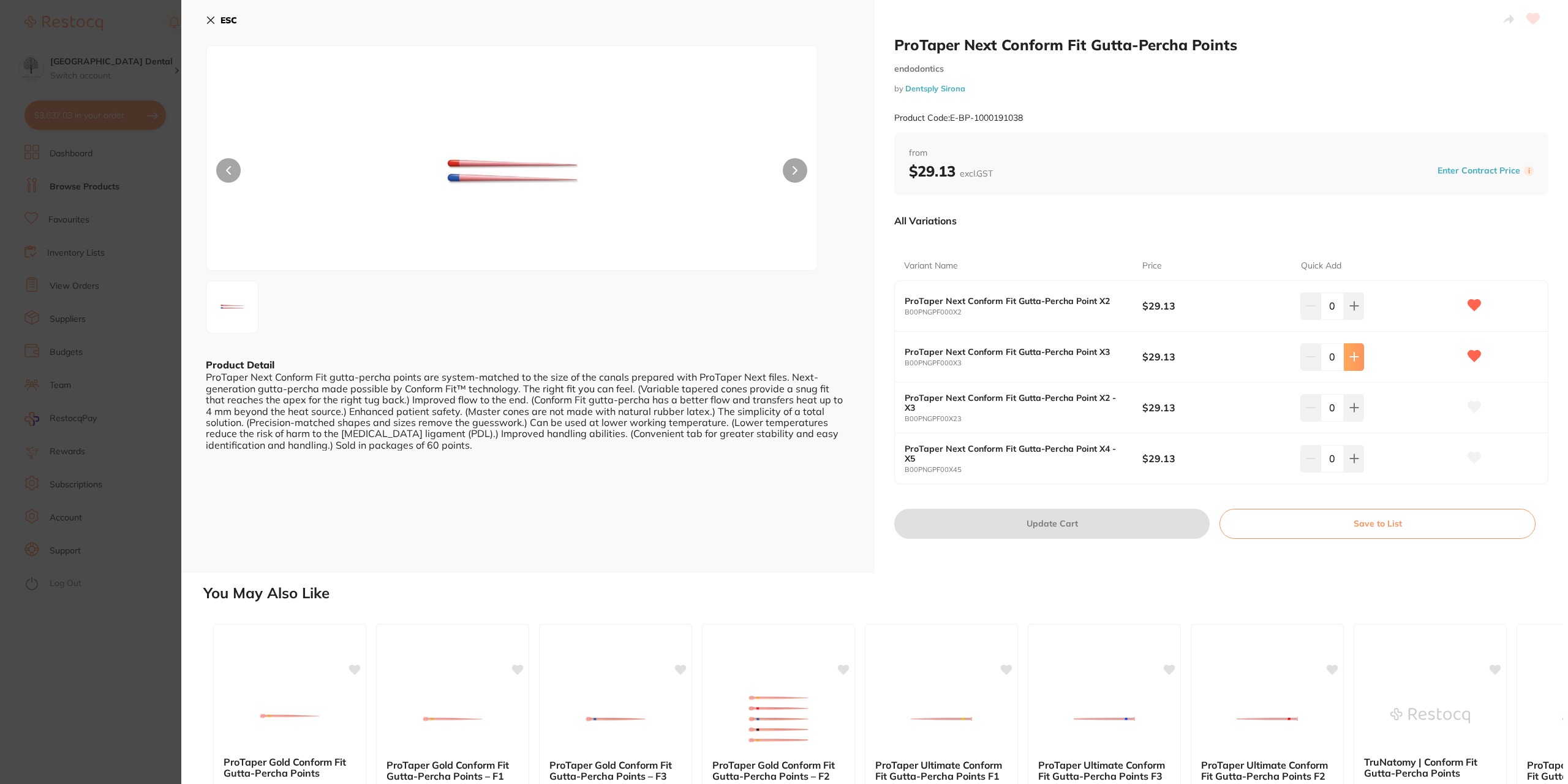
click at [1352, 362] on button at bounding box center [1353, 357] width 20 height 27
type input "1"
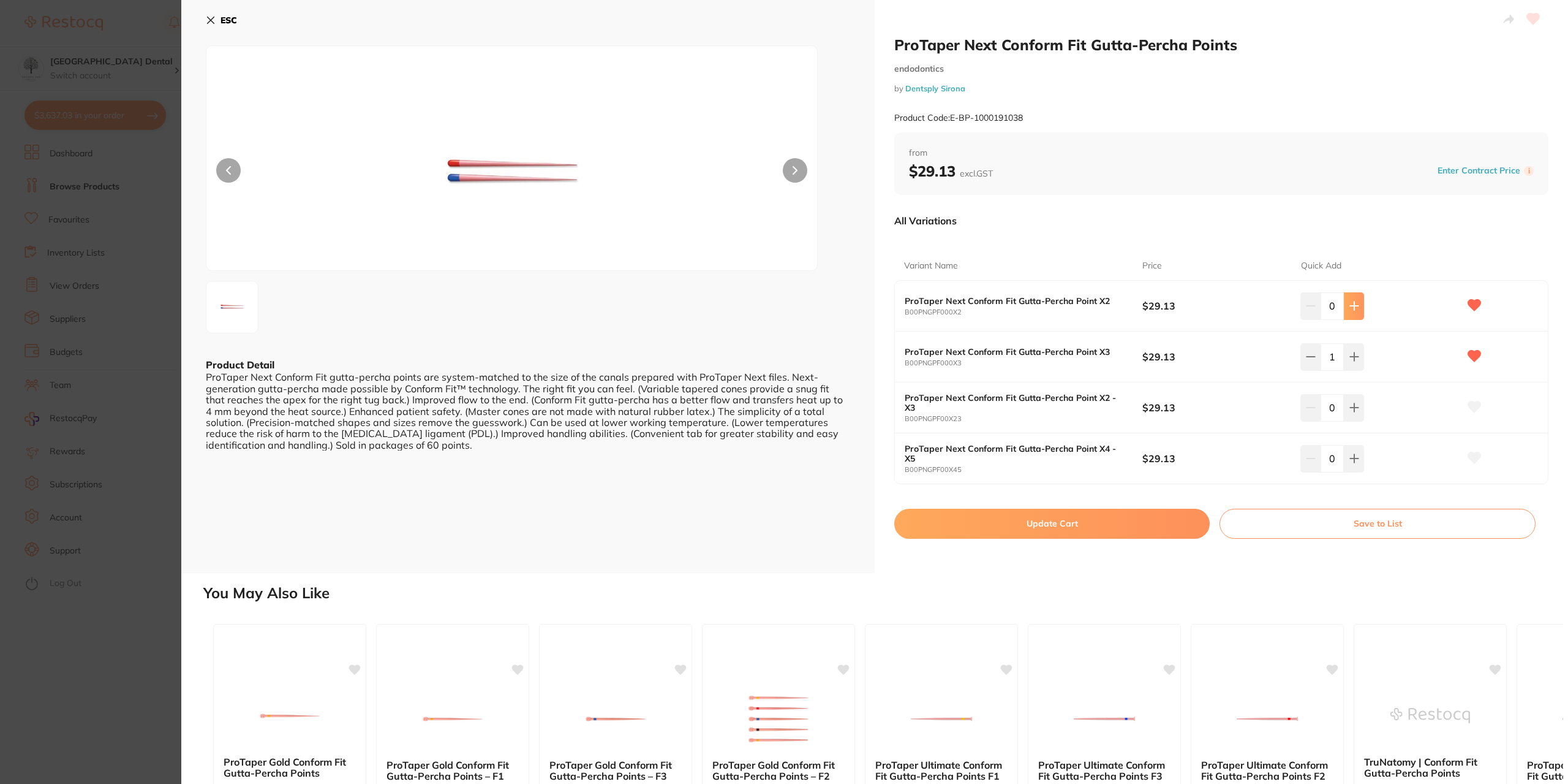
click at [1351, 299] on button at bounding box center [1353, 306] width 20 height 27
type input "1"
click at [1017, 526] on button "Update Cart" at bounding box center [1052, 523] width 315 height 30
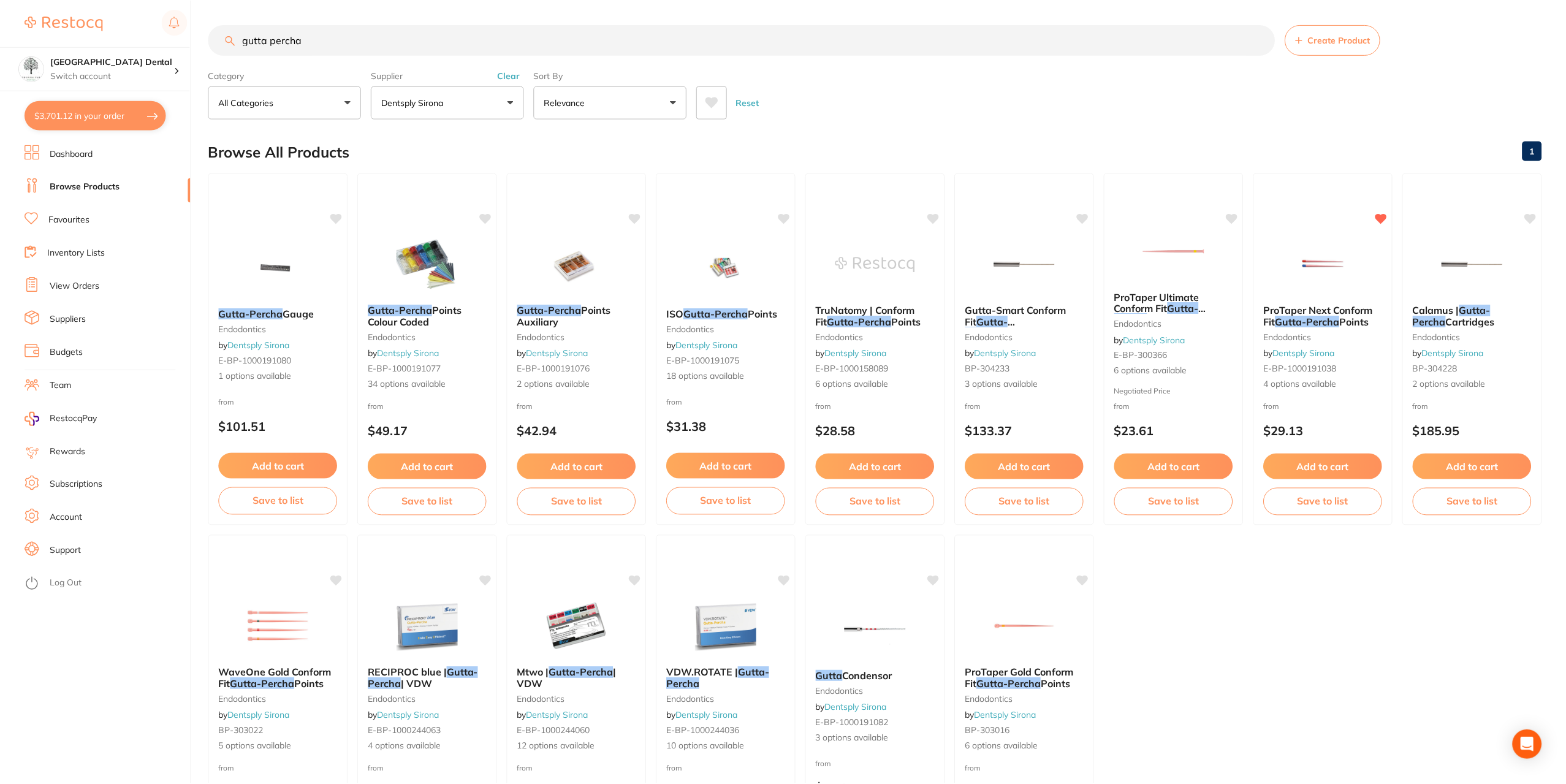
scroll to position [1, 0]
click at [354, 44] on input "gutta percha" at bounding box center [742, 39] width 1066 height 31
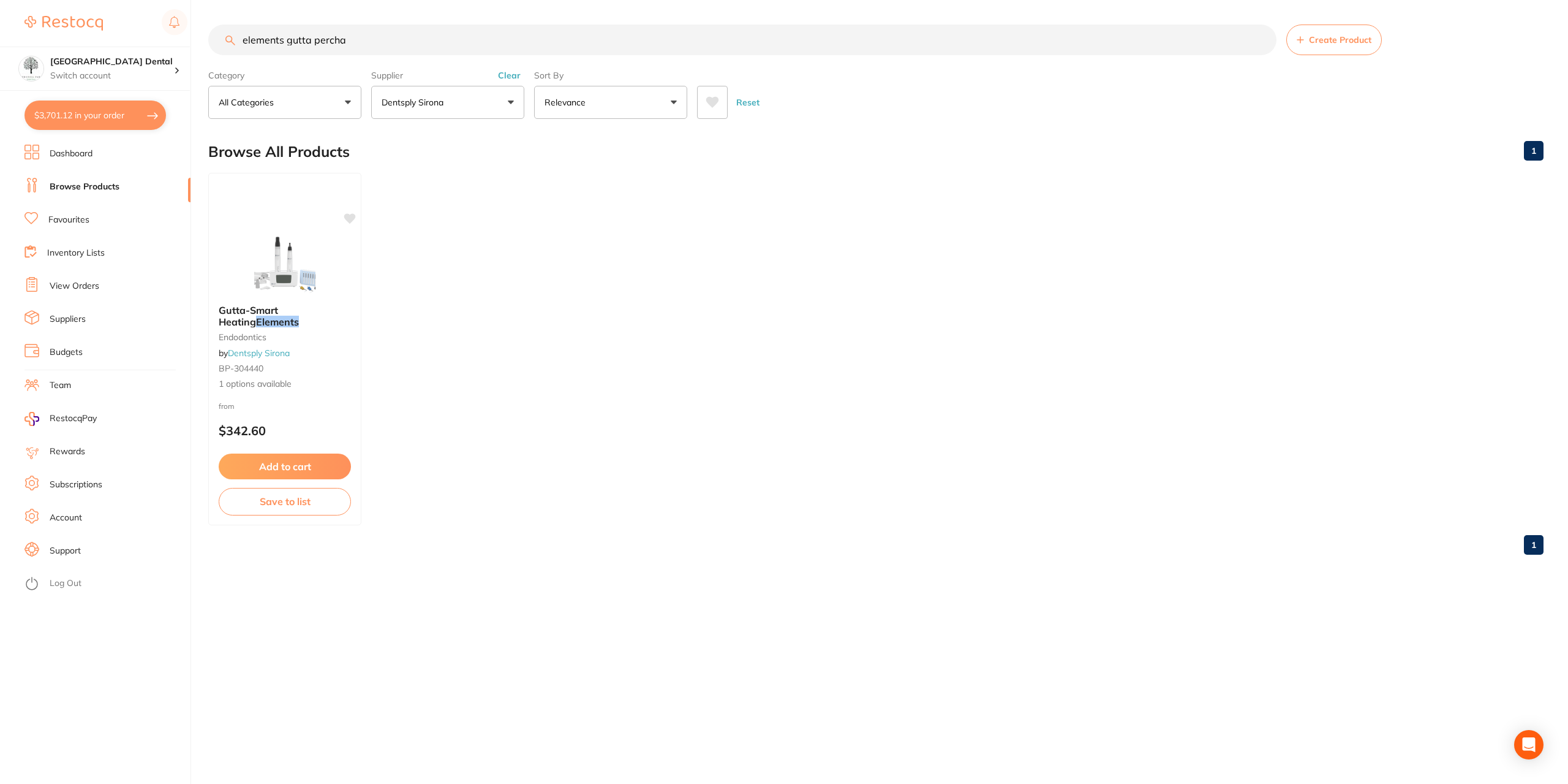
scroll to position [0, 0]
drag, startPoint x: 402, startPoint y: 43, endPoint x: 204, endPoint y: 42, distance: 198.0
click at [204, 42] on div "$3,701.12 Yeronga Park Dental Switch account Yeronga Park Dental $3,701.12 in y…" at bounding box center [784, 392] width 1568 height 784
type input "elements gutta percha"
click at [501, 112] on button "Dentsply Sirona" at bounding box center [447, 102] width 153 height 33
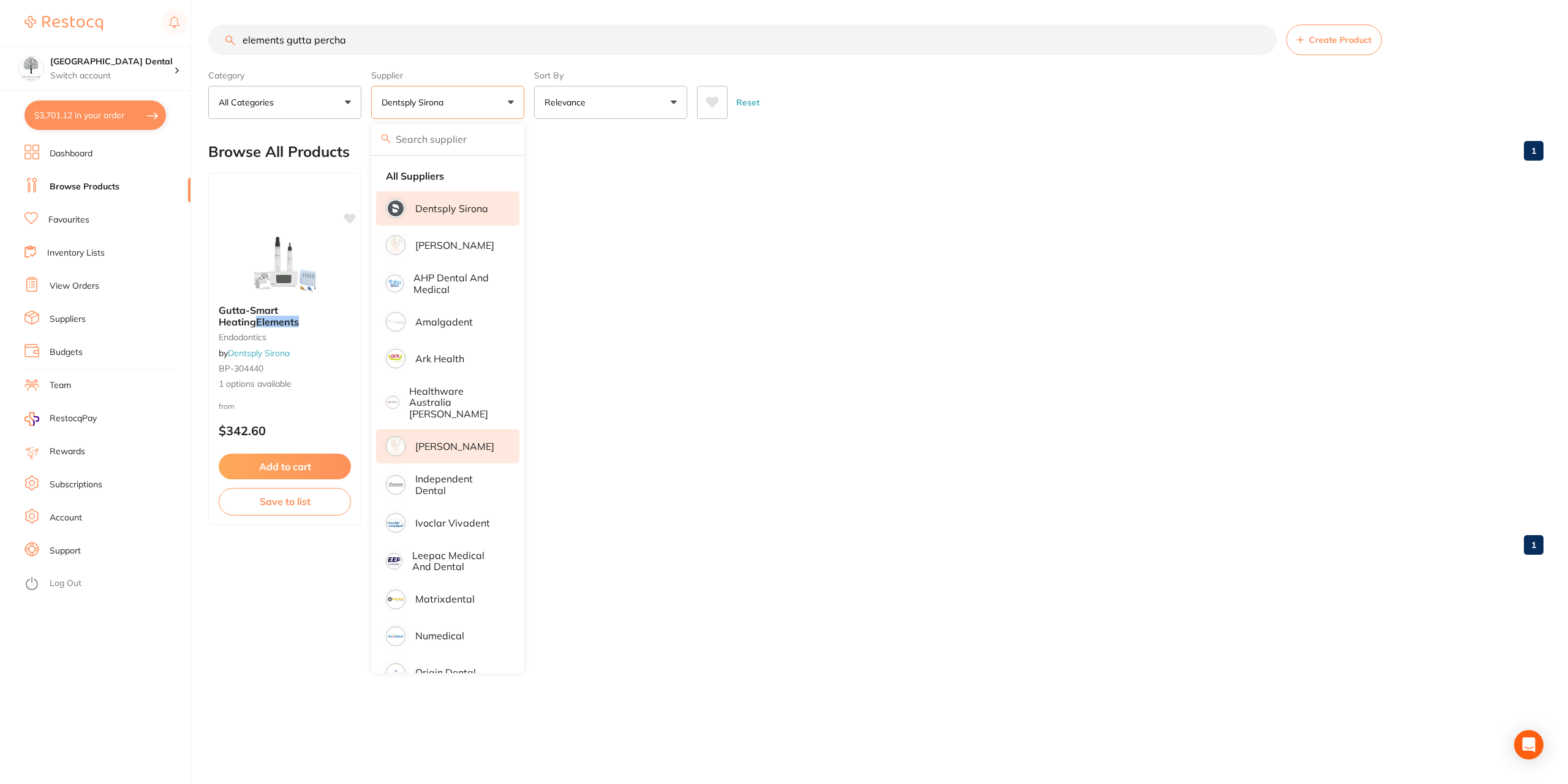
click at [462, 441] on p "[PERSON_NAME]" at bounding box center [455, 445] width 79 height 11
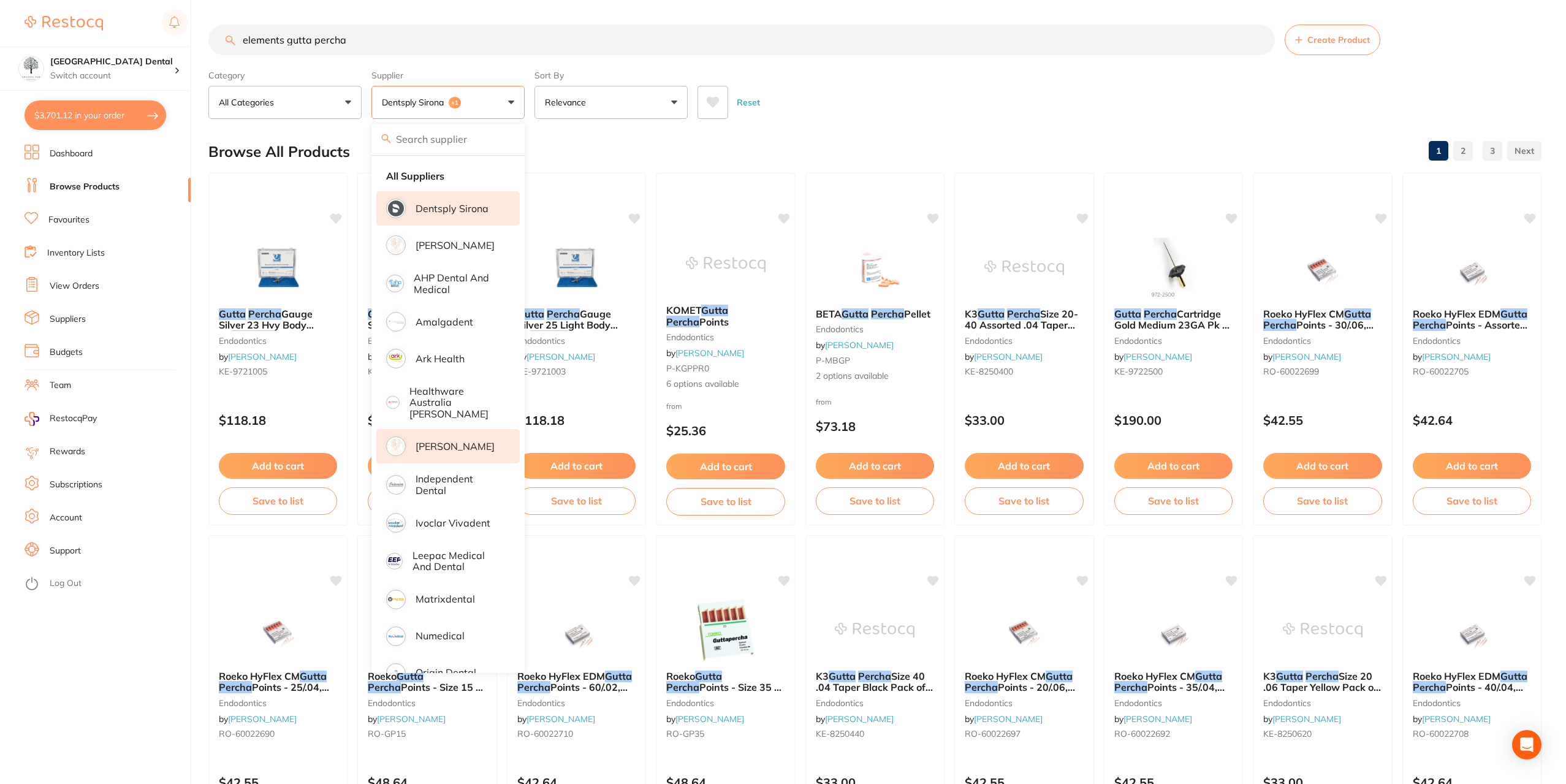
click at [936, 35] on input "elements gutta percha" at bounding box center [742, 39] width 1066 height 31
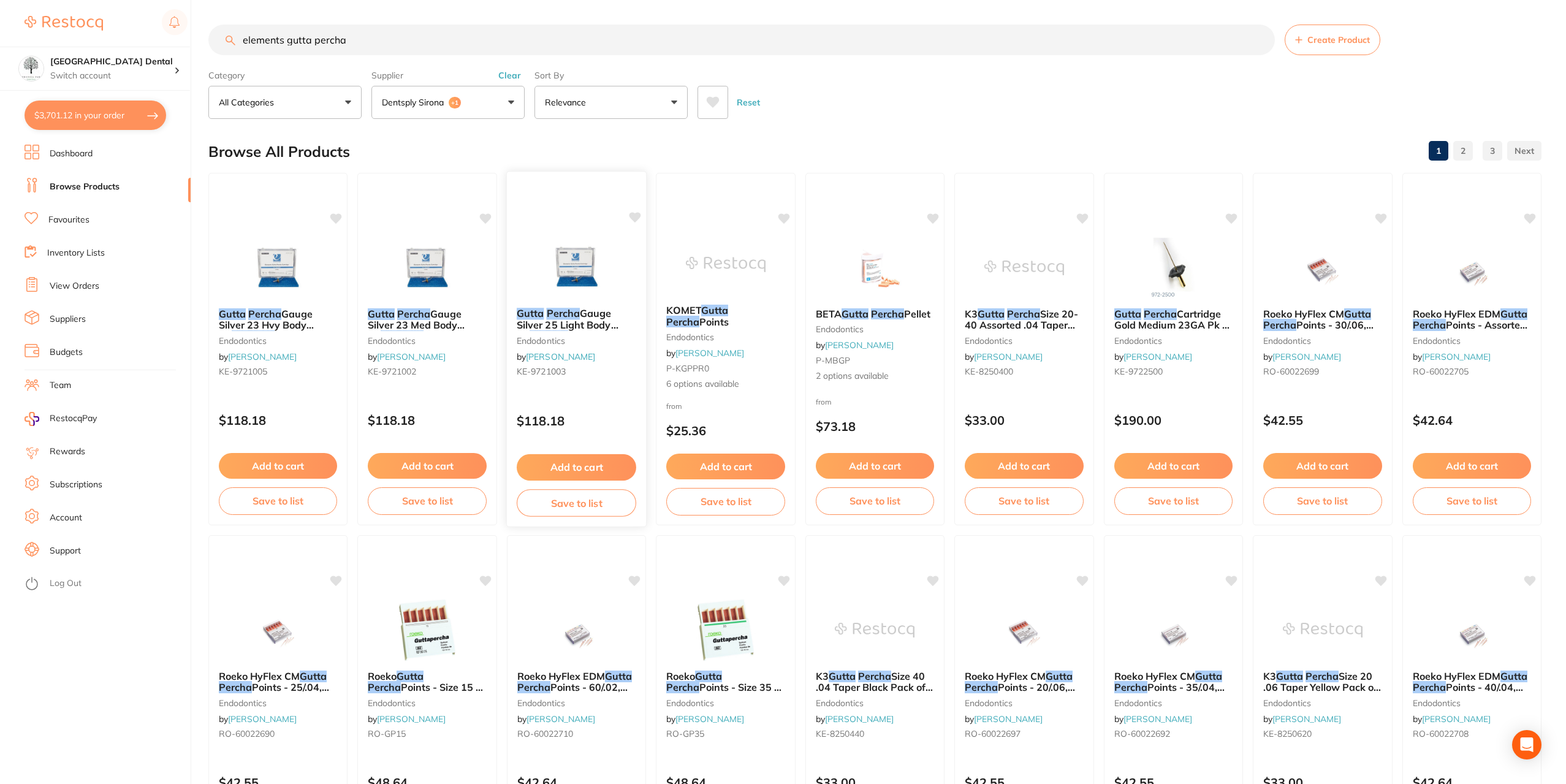
click at [574, 259] on img at bounding box center [576, 266] width 80 height 62
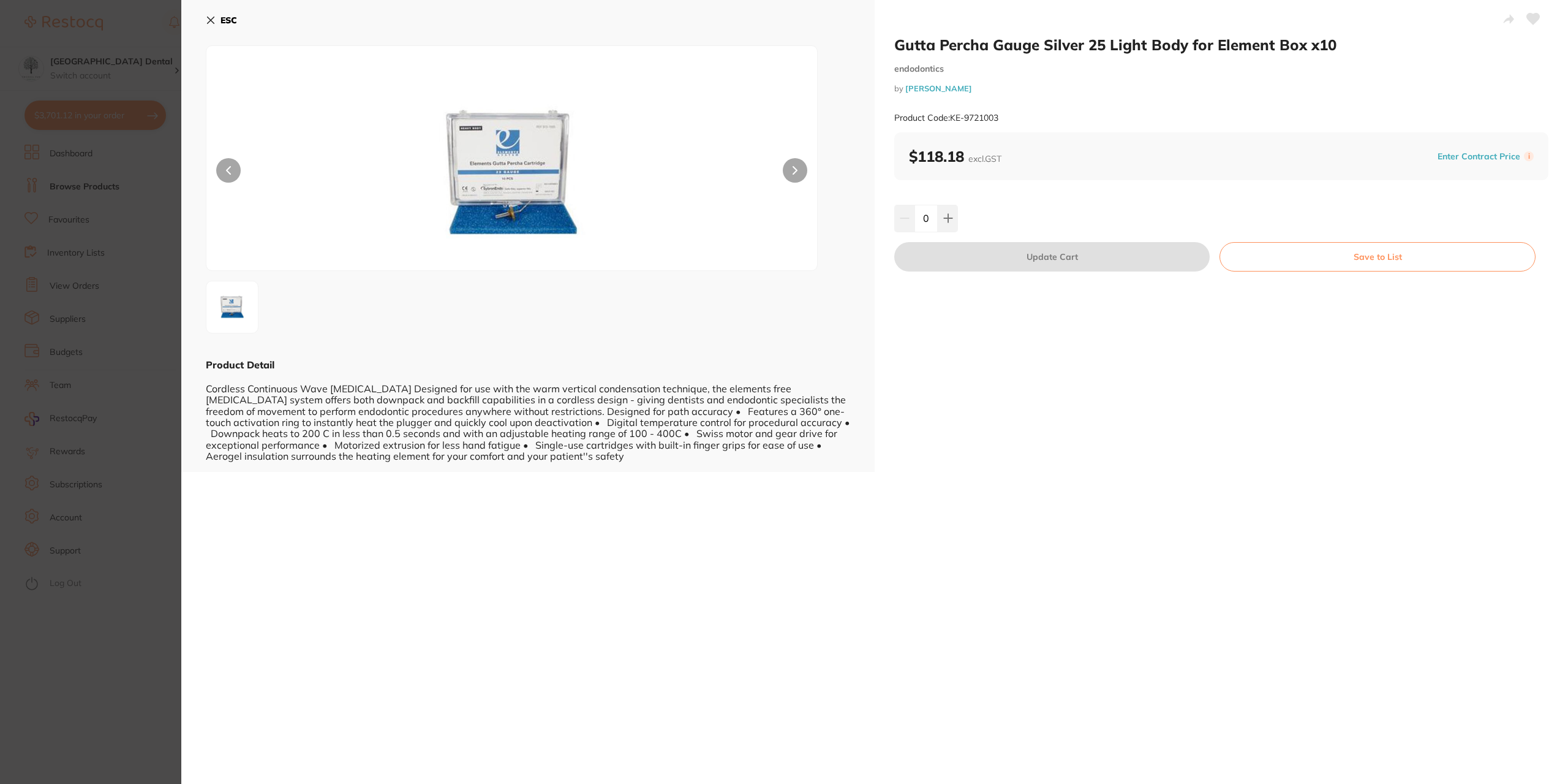
click at [206, 23] on icon at bounding box center [211, 20] width 10 height 10
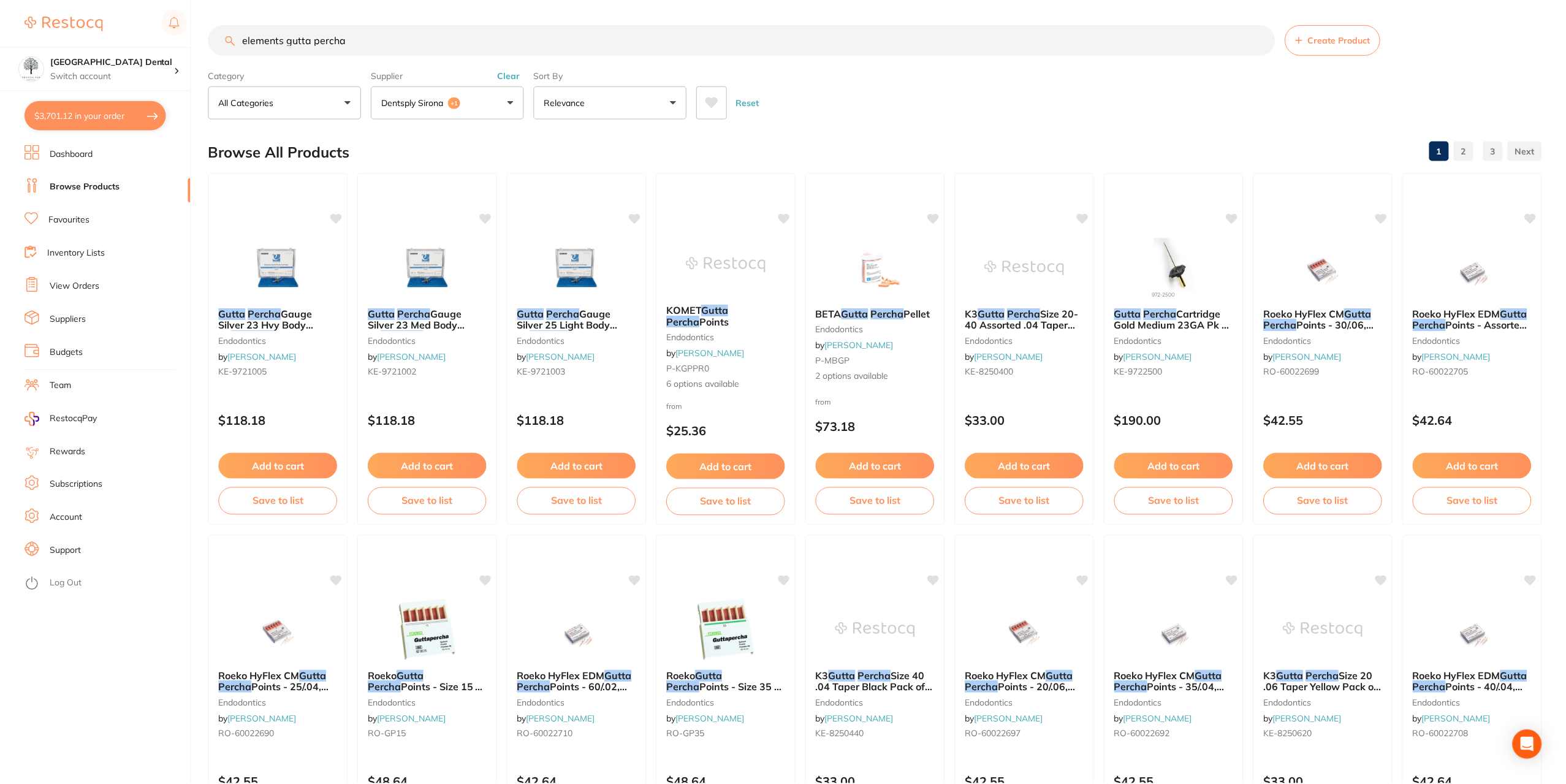
scroll to position [3, 0]
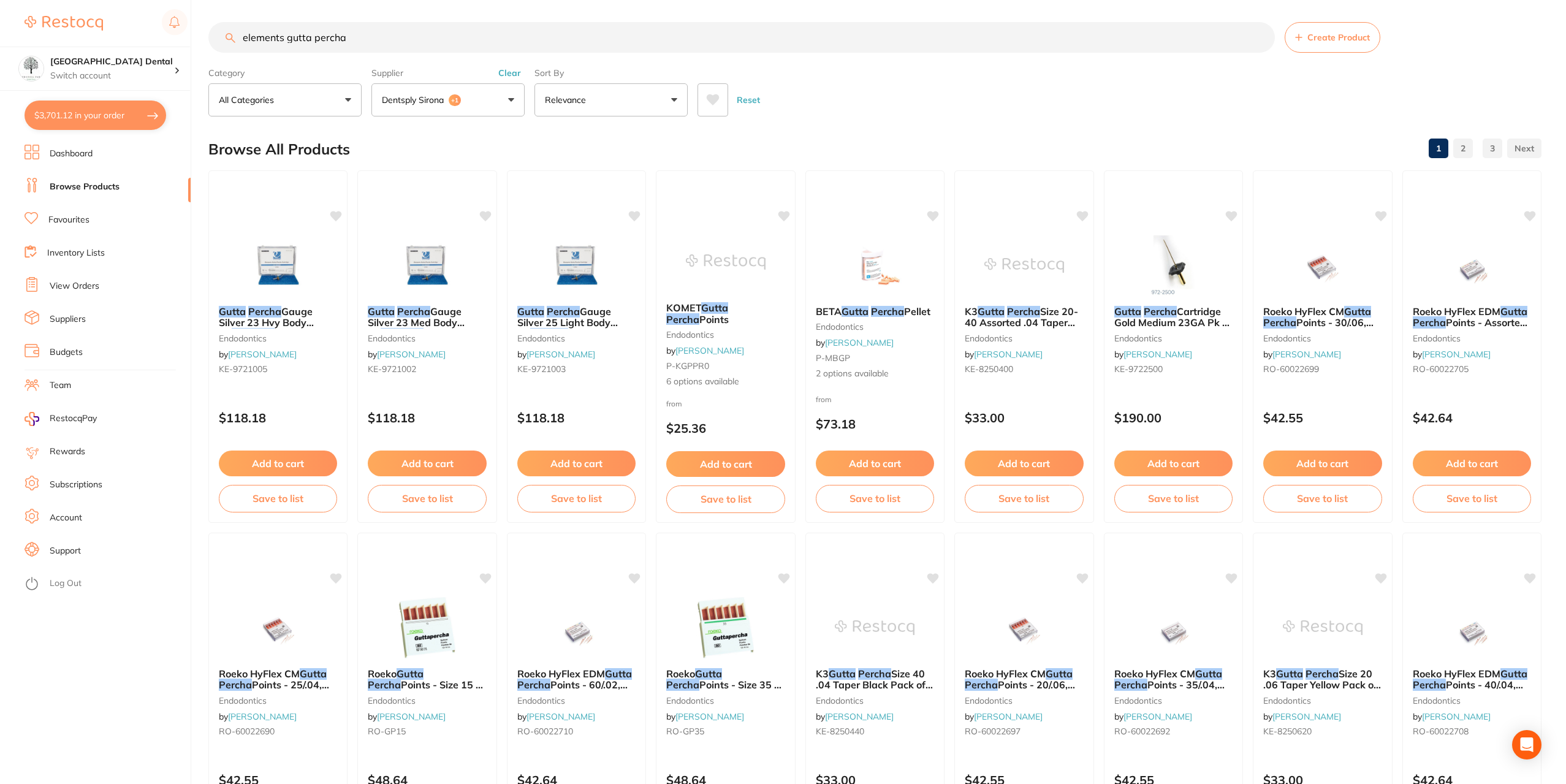
click at [495, 100] on button "Dentsply Sirona +1" at bounding box center [448, 100] width 153 height 33
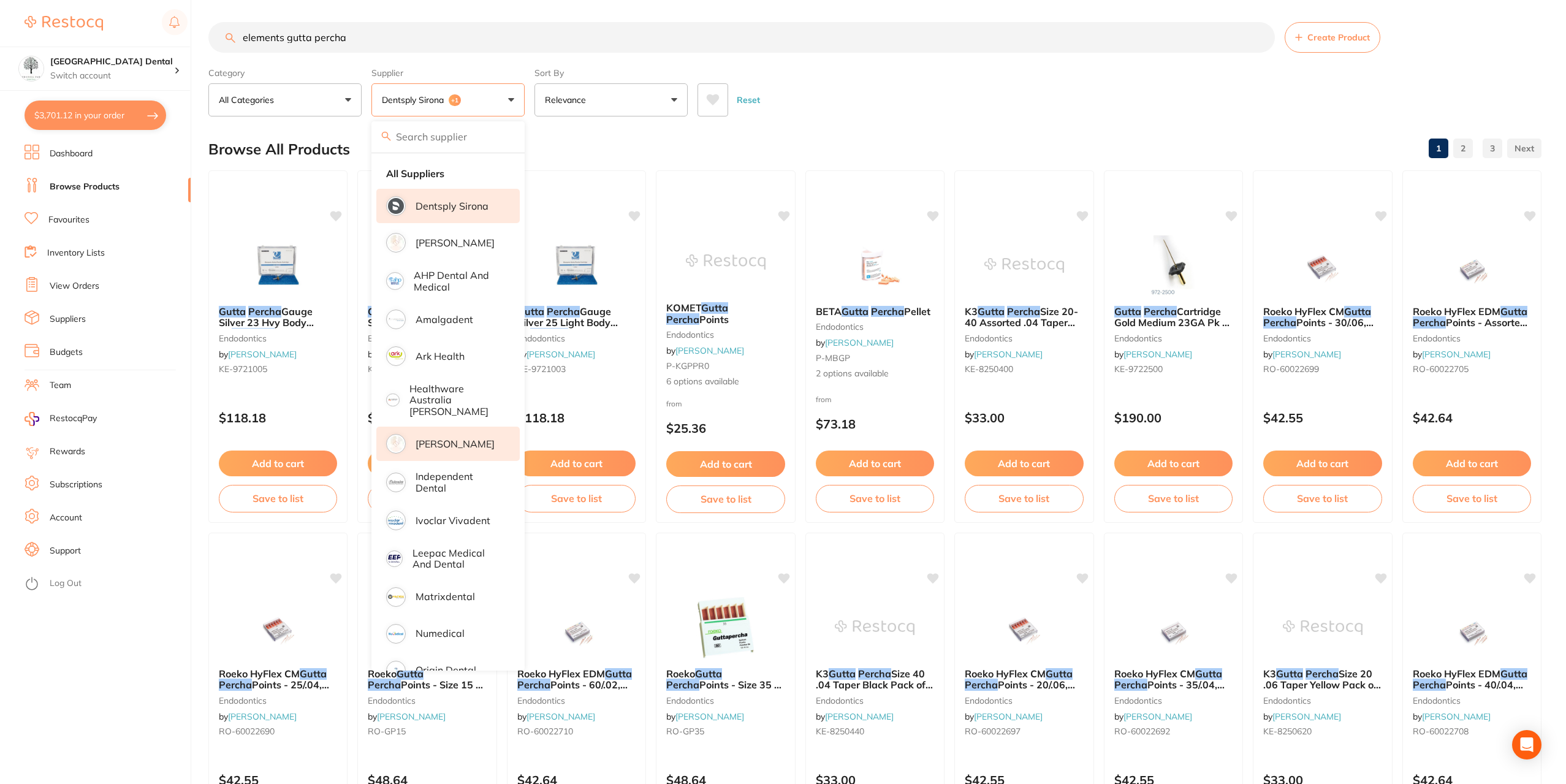
click at [450, 209] on p "Dentsply Sirona" at bounding box center [452, 205] width 73 height 11
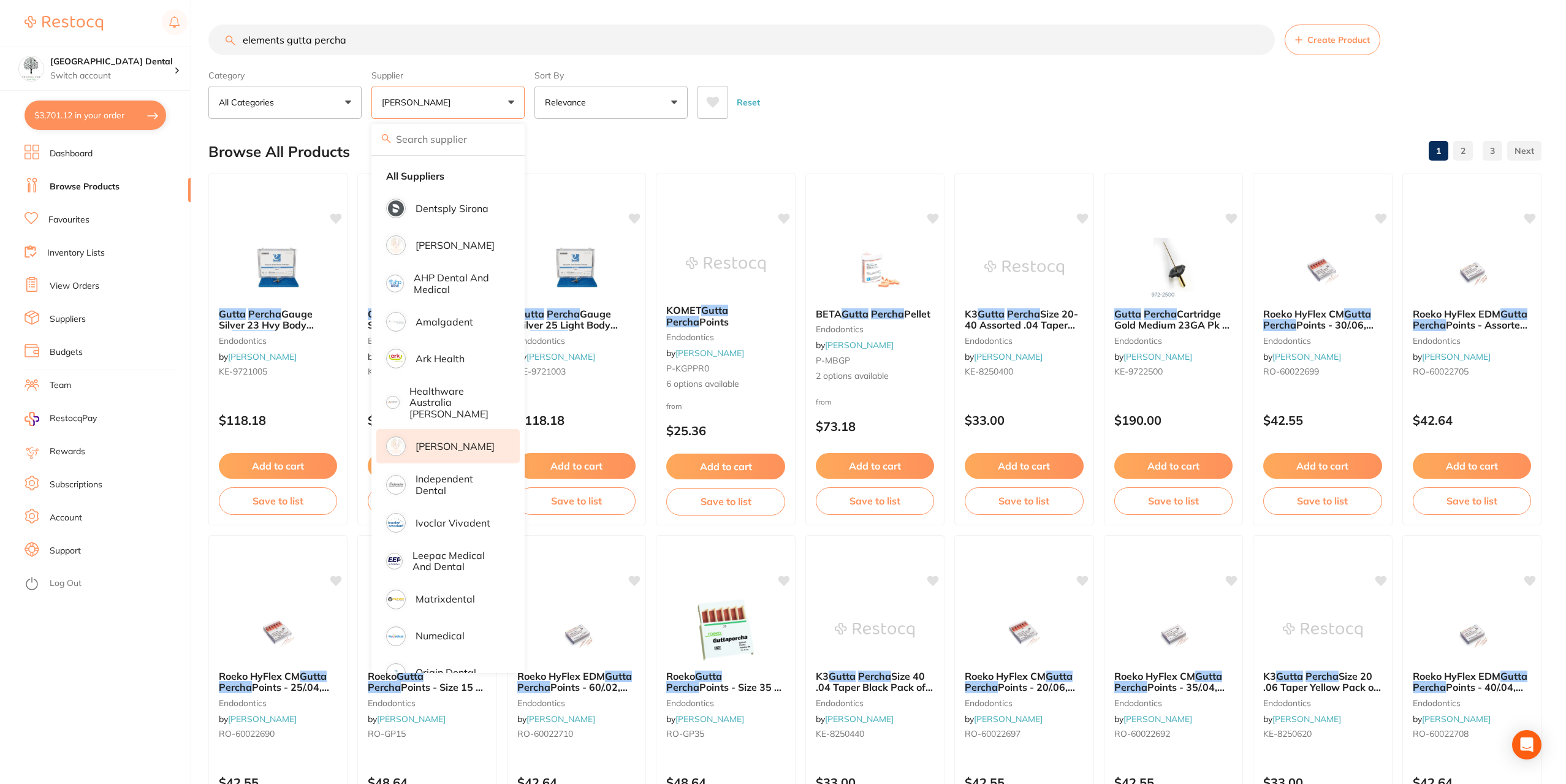
click at [849, 49] on input "elements gutta percha" at bounding box center [742, 39] width 1066 height 31
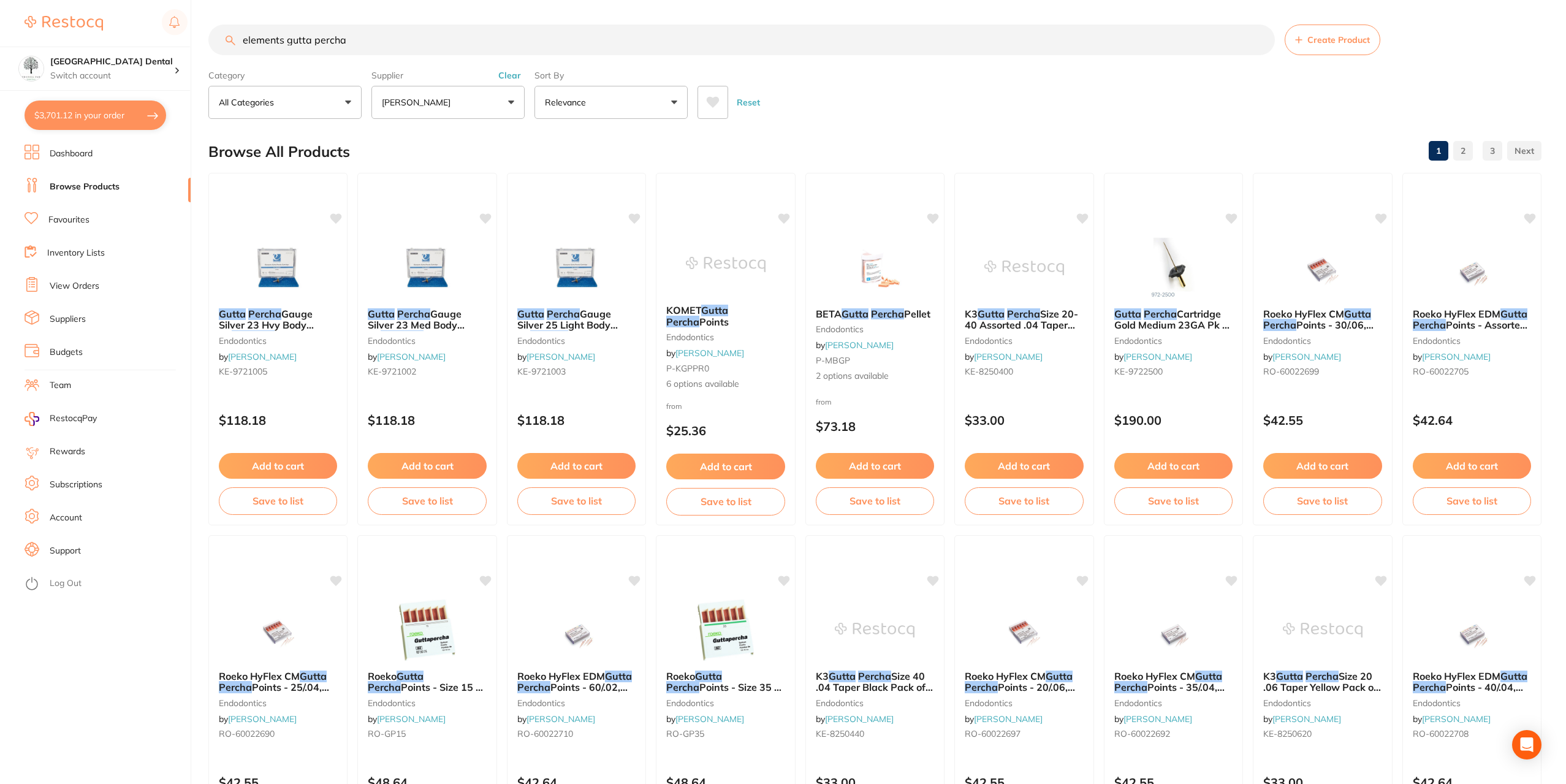
drag, startPoint x: 374, startPoint y: 49, endPoint x: 208, endPoint y: 52, distance: 166.0
click at [209, 52] on div "elements gutta percha Create Product" at bounding box center [875, 39] width 1333 height 31
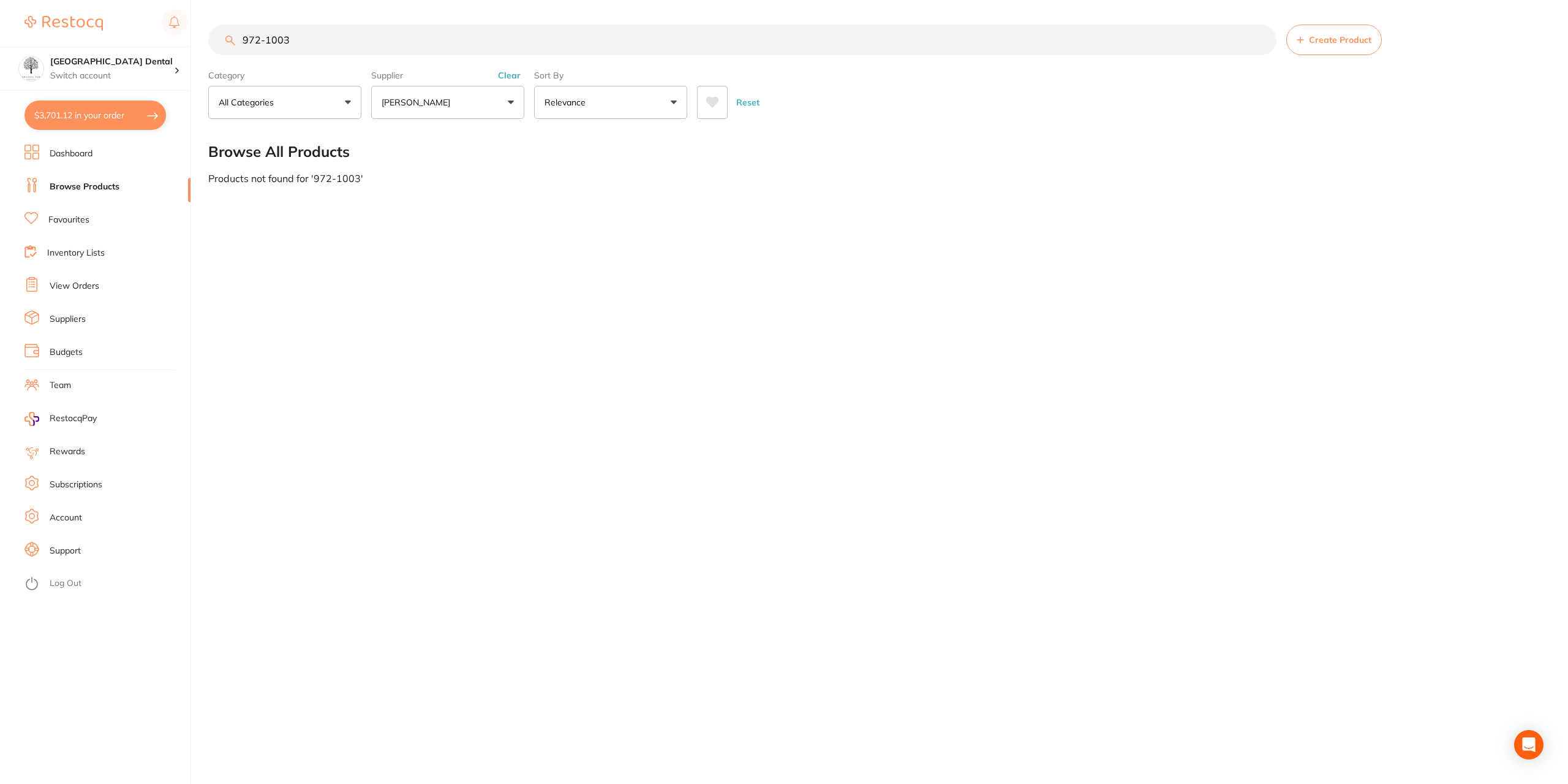
type input "972-1003"
click at [517, 101] on button "[PERSON_NAME]" at bounding box center [447, 102] width 153 height 33
click at [433, 176] on strong "All Suppliers" at bounding box center [414, 175] width 59 height 11
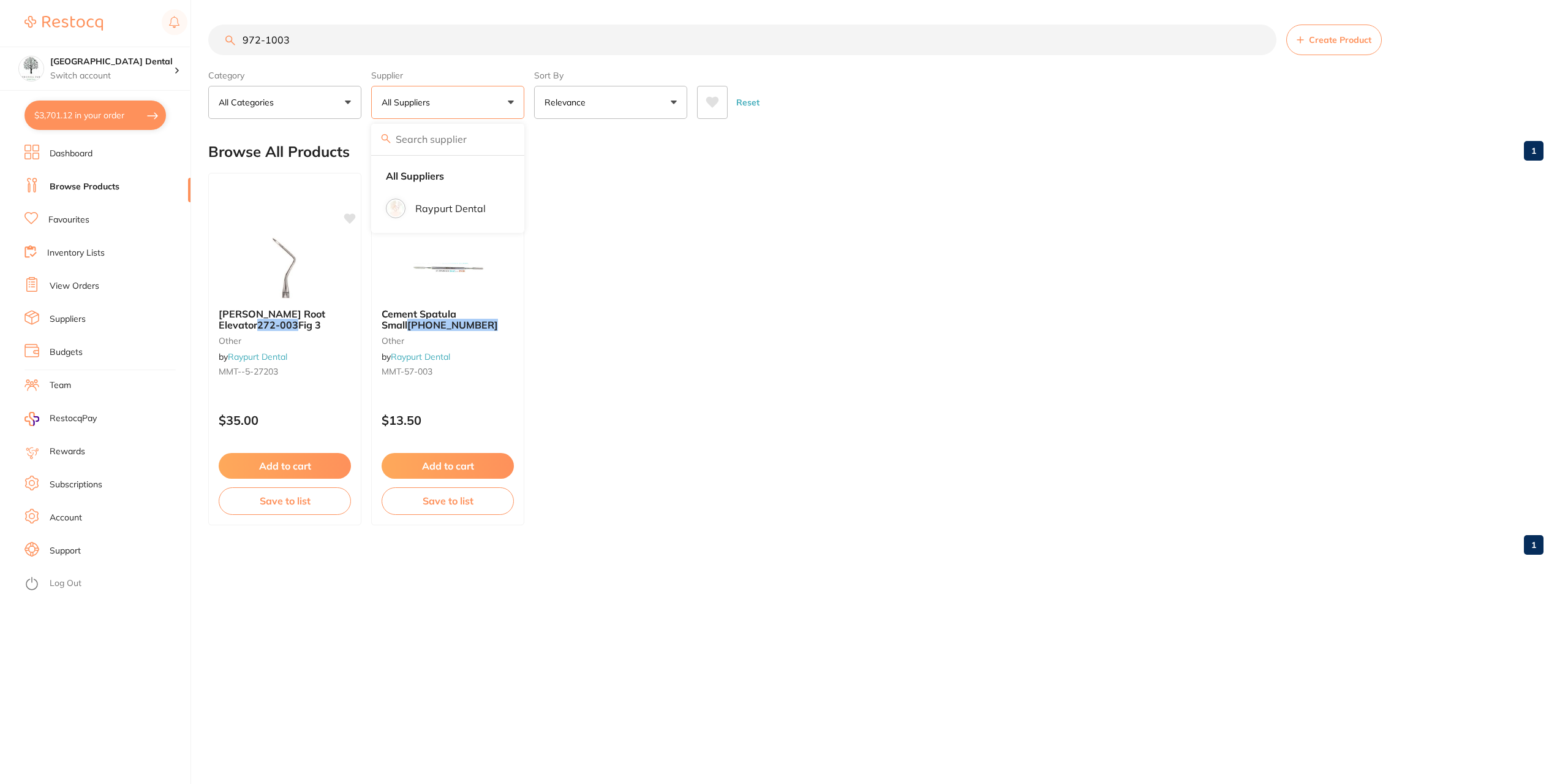
click at [825, 192] on ul "Heidbrink Root Elevator 272-003 Fig 3 other by Raypurt Dental MMT--5-27203 $35.…" at bounding box center [876, 349] width 1334 height 352
drag, startPoint x: 354, startPoint y: 46, endPoint x: 121, endPoint y: 3, distance: 236.9
click at [91, 35] on div "$3,701.12 Yeronga Park Dental Switch account Yeronga Park Dental $3,701.12 in y…" at bounding box center [784, 392] width 1568 height 784
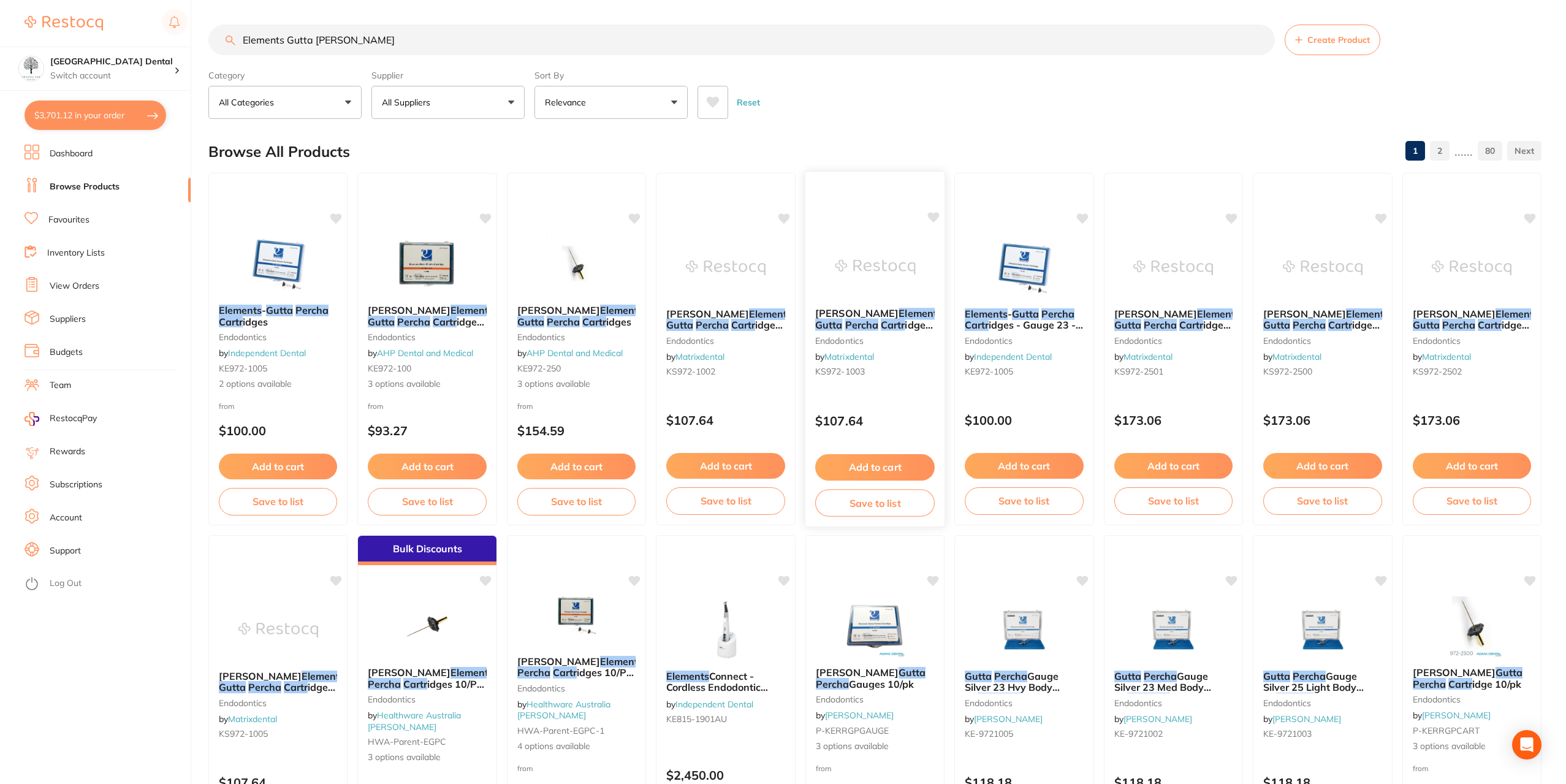
type input "Elements Gutta percha carti"
click at [886, 262] on img at bounding box center [874, 266] width 80 height 62
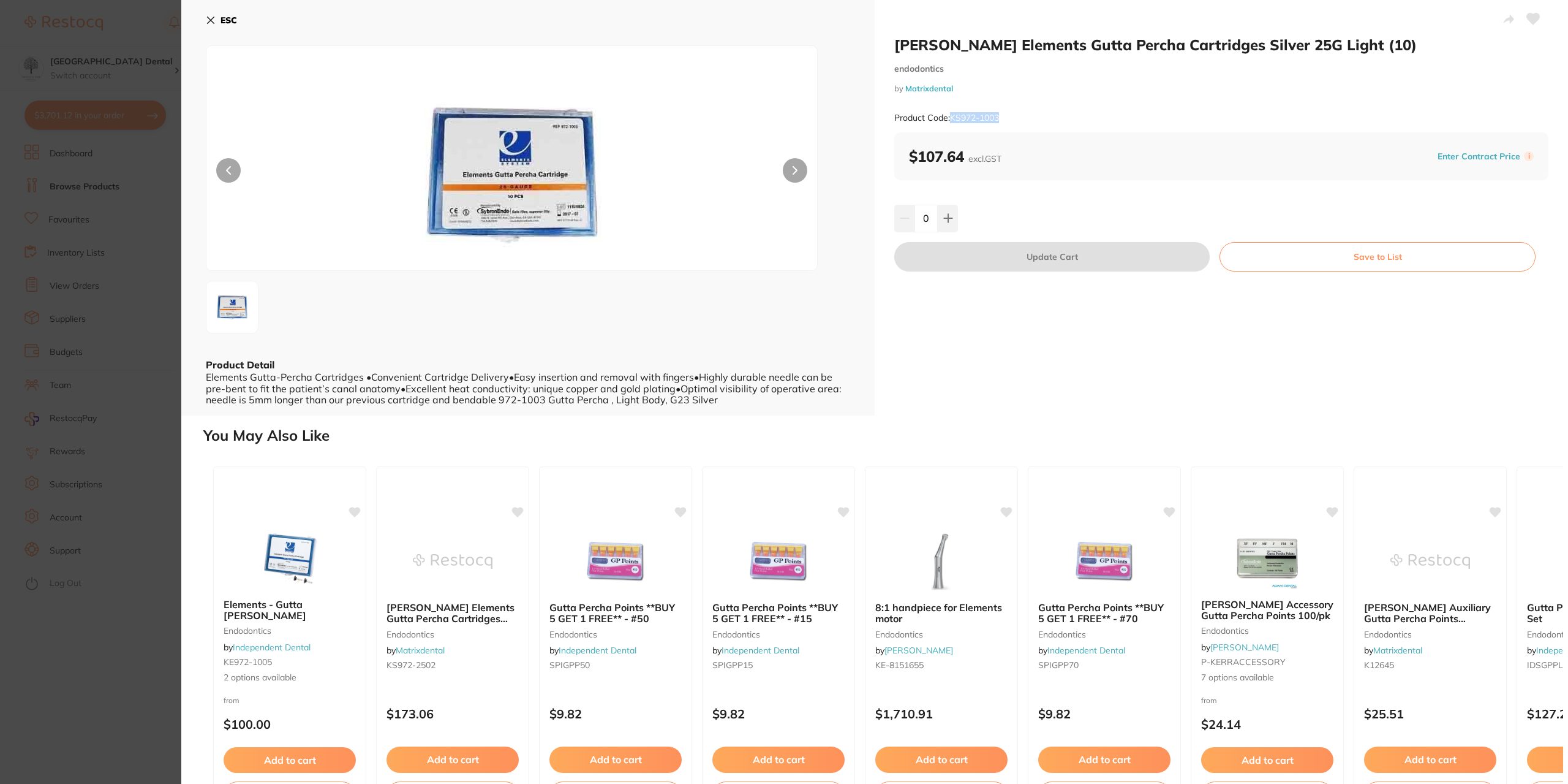
drag, startPoint x: 1001, startPoint y: 117, endPoint x: 949, endPoint y: 122, distance: 52.2
click at [949, 122] on div "Product Code: KS972-1003" at bounding box center [1221, 117] width 654 height 30
copy small "KS972-1003"
click at [206, 18] on icon at bounding box center [211, 20] width 10 height 10
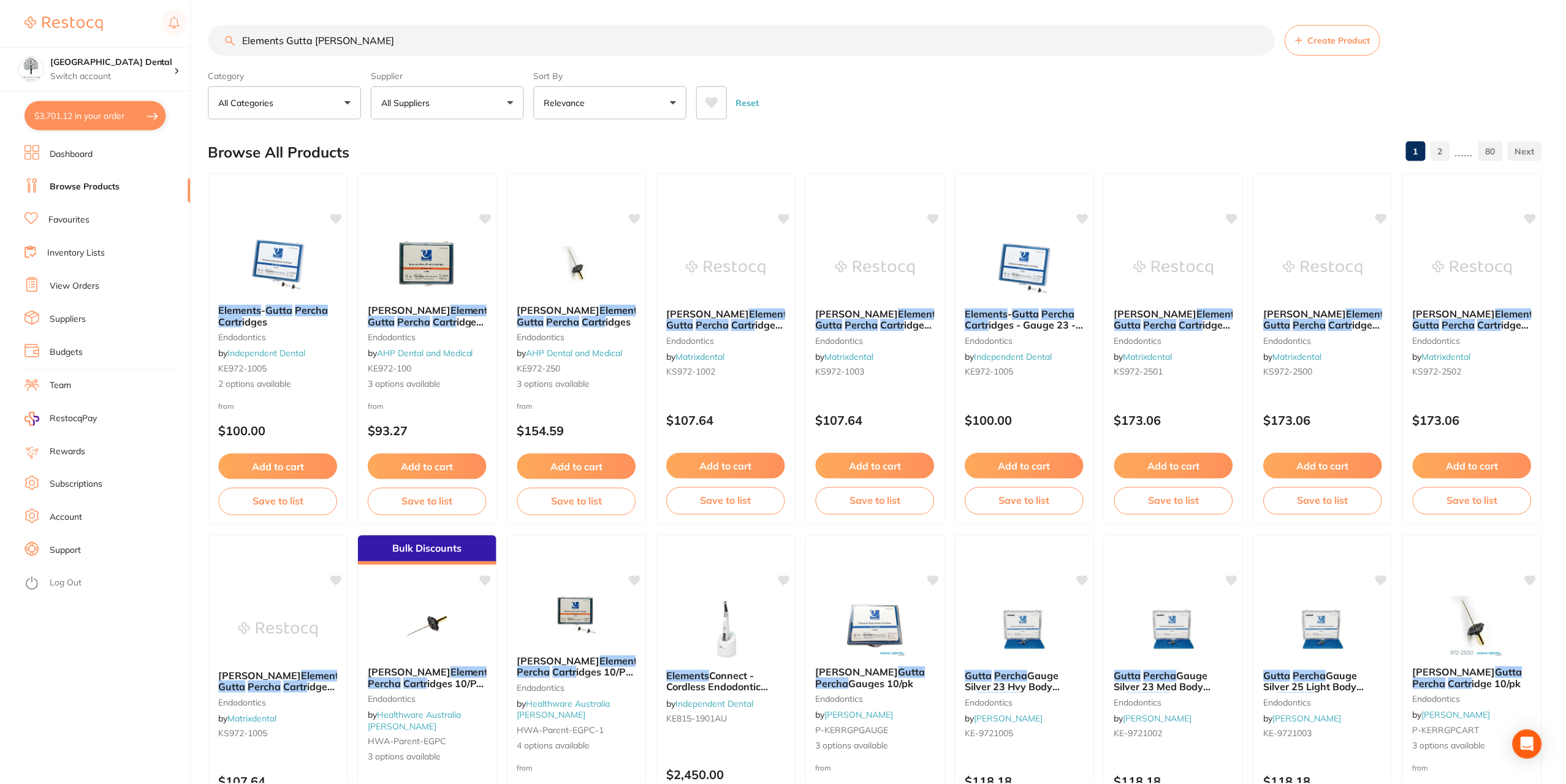
scroll to position [3, 0]
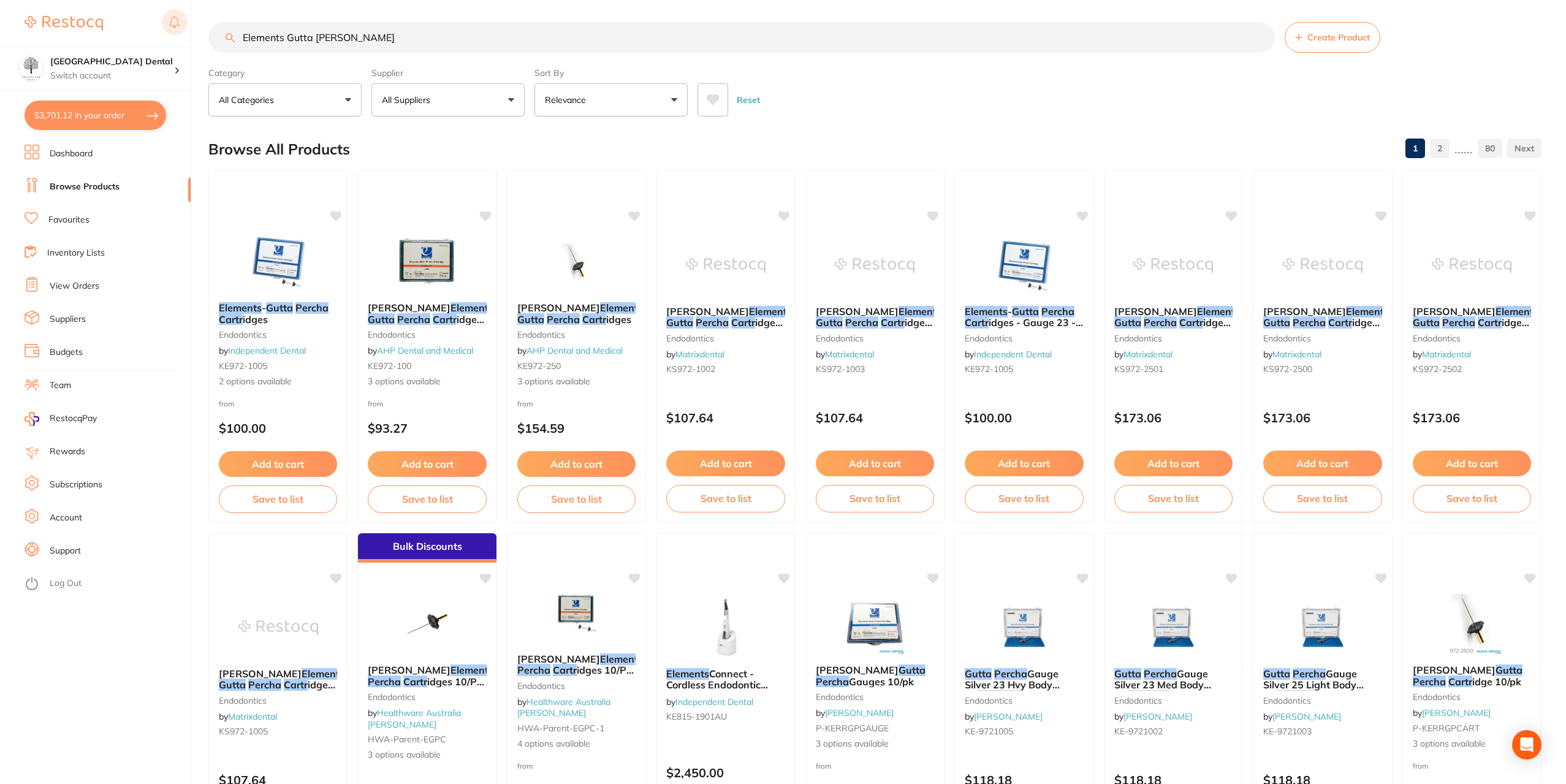
drag, startPoint x: 333, startPoint y: 37, endPoint x: 166, endPoint y: 37, distance: 167.0
click at [166, 37] on div "$3,701.12 Yeronga Park Dental Switch account Yeronga Park Dental $3,701.12 in y…" at bounding box center [783, 389] width 1566 height 784
drag, startPoint x: 406, startPoint y: 41, endPoint x: 182, endPoint y: 8, distance: 226.4
click at [142, 39] on div "$3,701.12 Yeronga Park Dental Switch account Yeronga Park Dental $3,701.12 in y…" at bounding box center [783, 389] width 1566 height 784
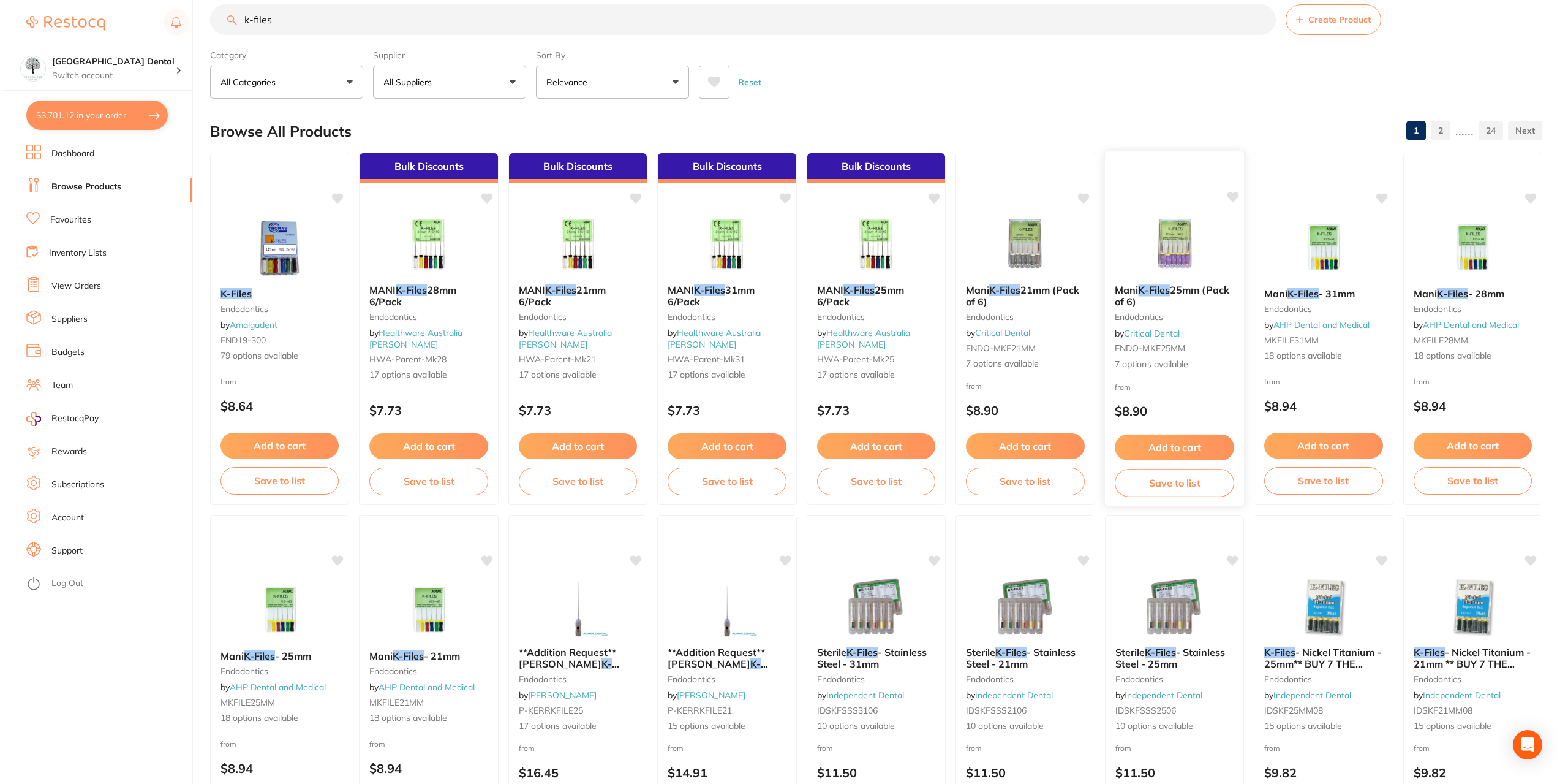
scroll to position [0, 0]
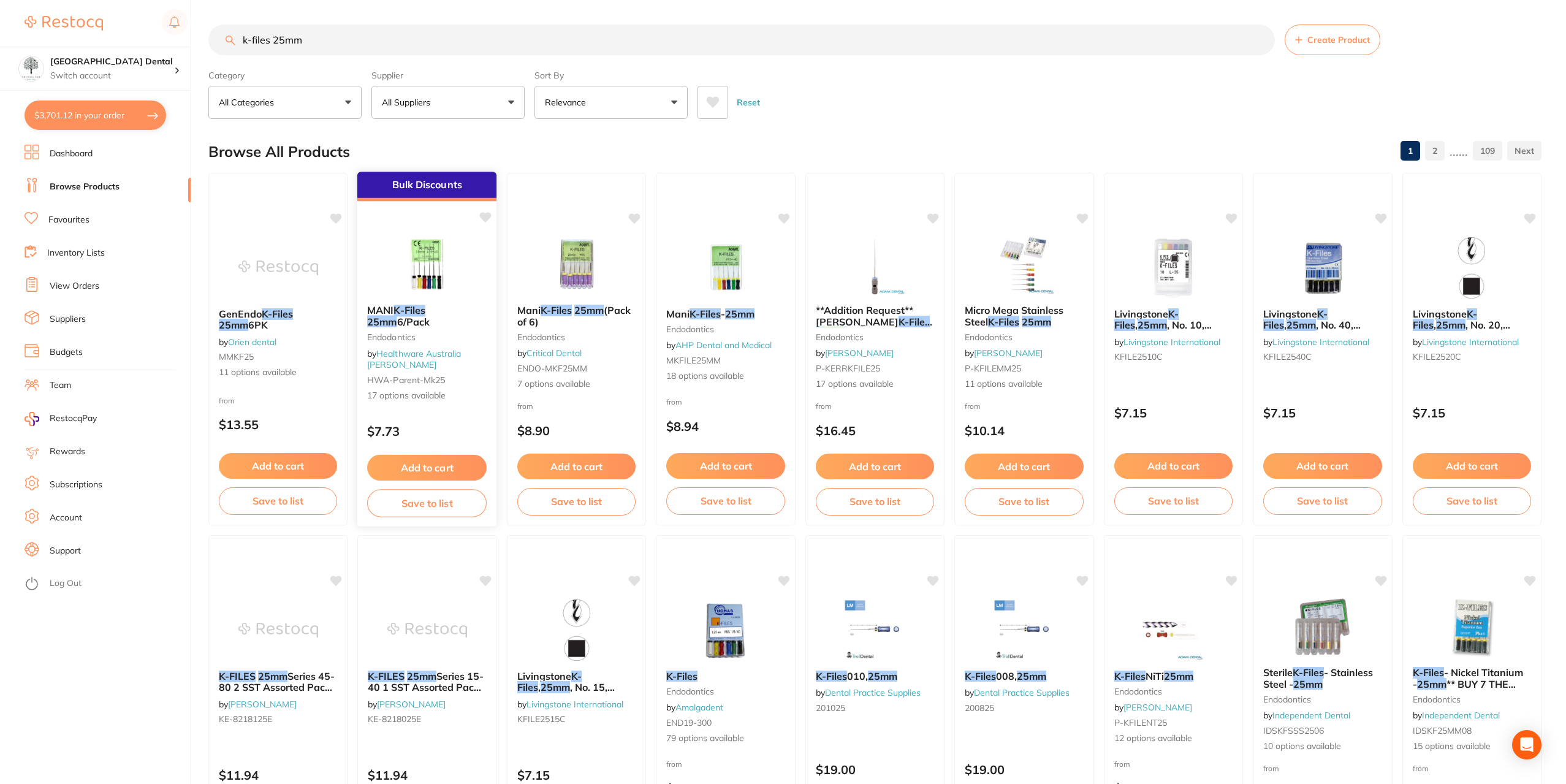
type input "k-files 25mm"
click at [435, 239] on img at bounding box center [427, 264] width 80 height 62
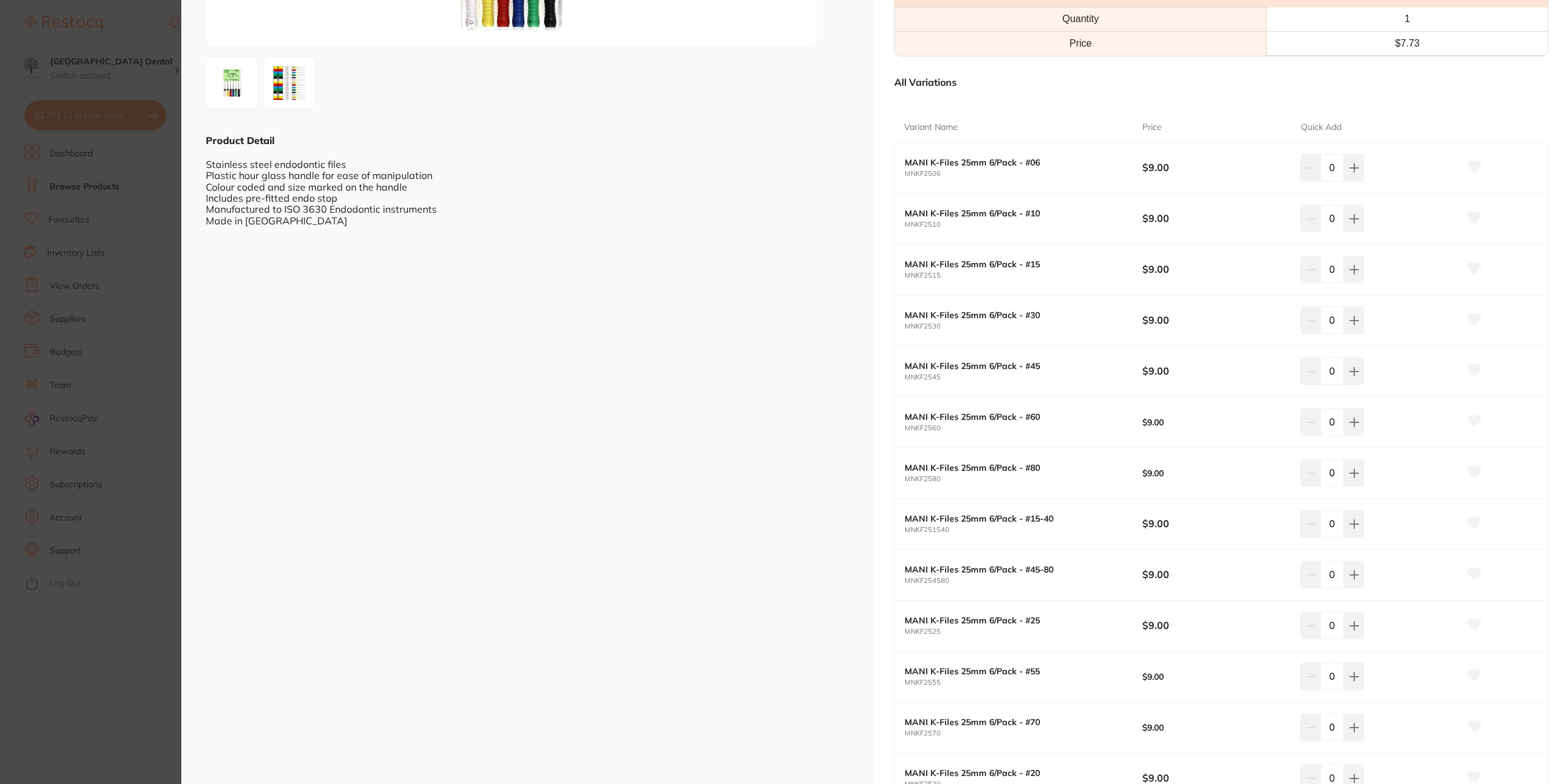
scroll to position [122, 0]
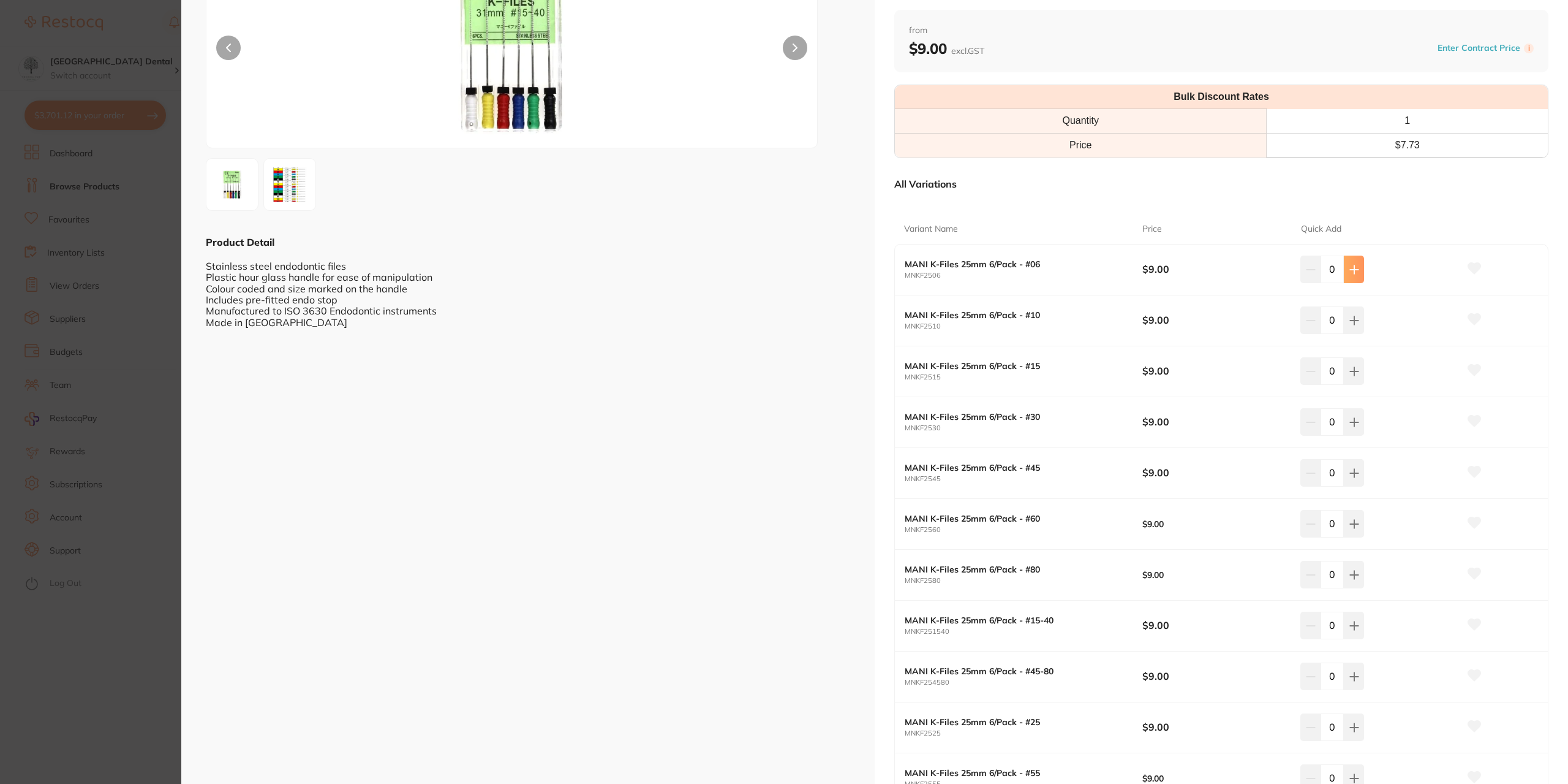
click at [1355, 271] on icon at bounding box center [1354, 269] width 10 height 10
type input "1"
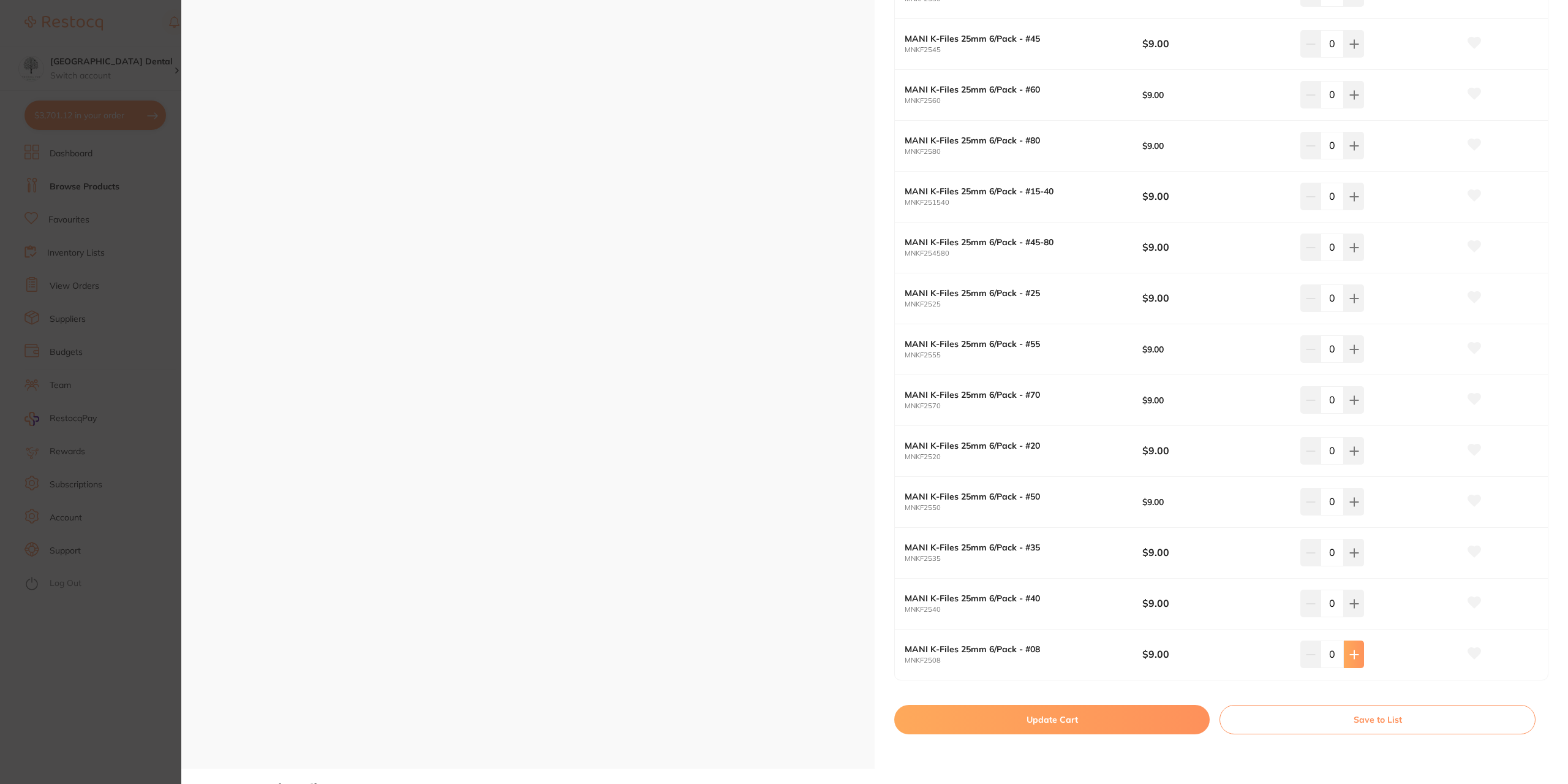
click at [1354, 663] on button at bounding box center [1353, 654] width 20 height 27
type input "1"
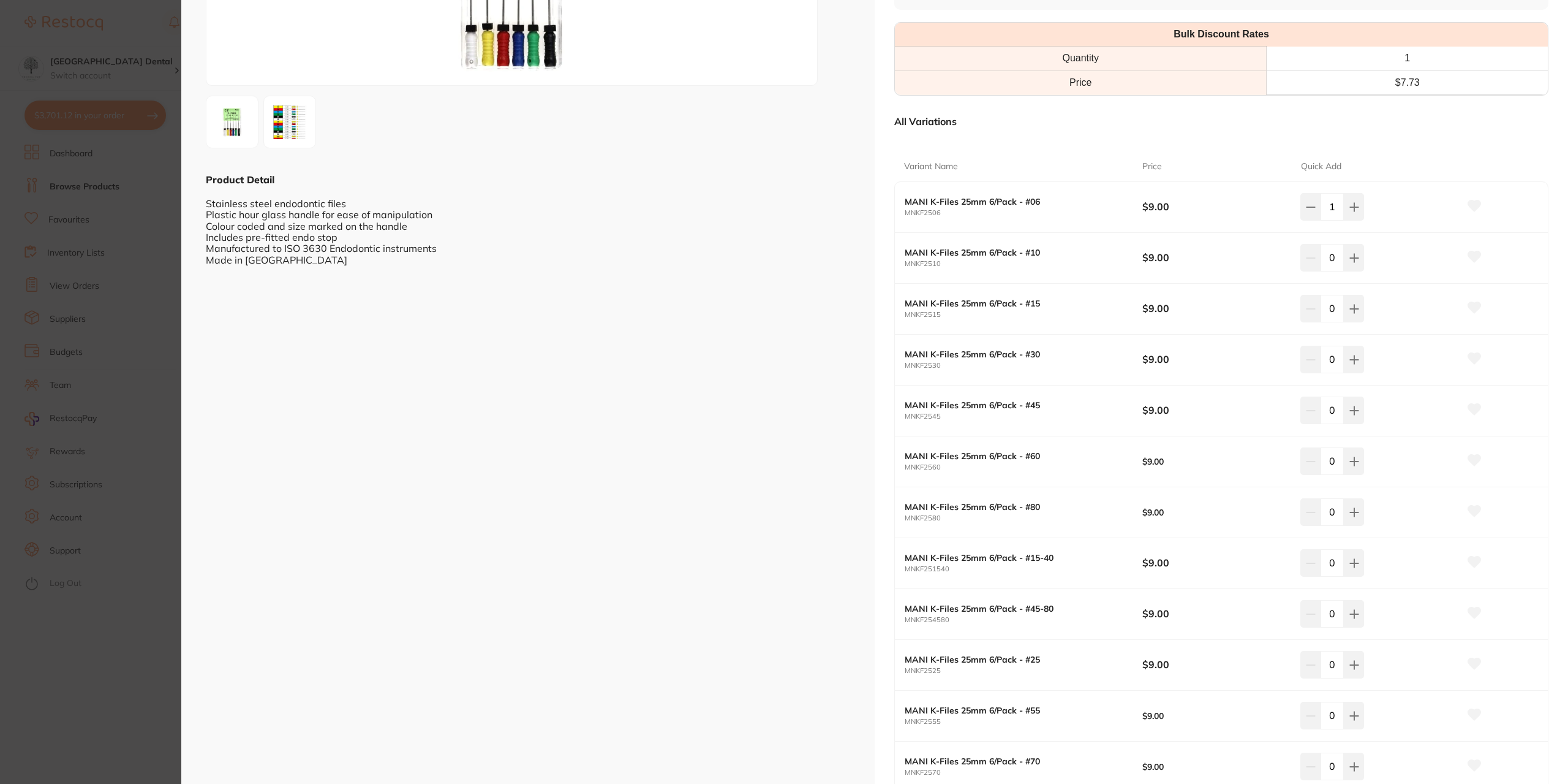
scroll to position [184, 0]
click at [1355, 254] on icon at bounding box center [1354, 259] width 10 height 10
type input "1"
click at [1352, 307] on icon at bounding box center [1354, 310] width 8 height 8
type input "1"
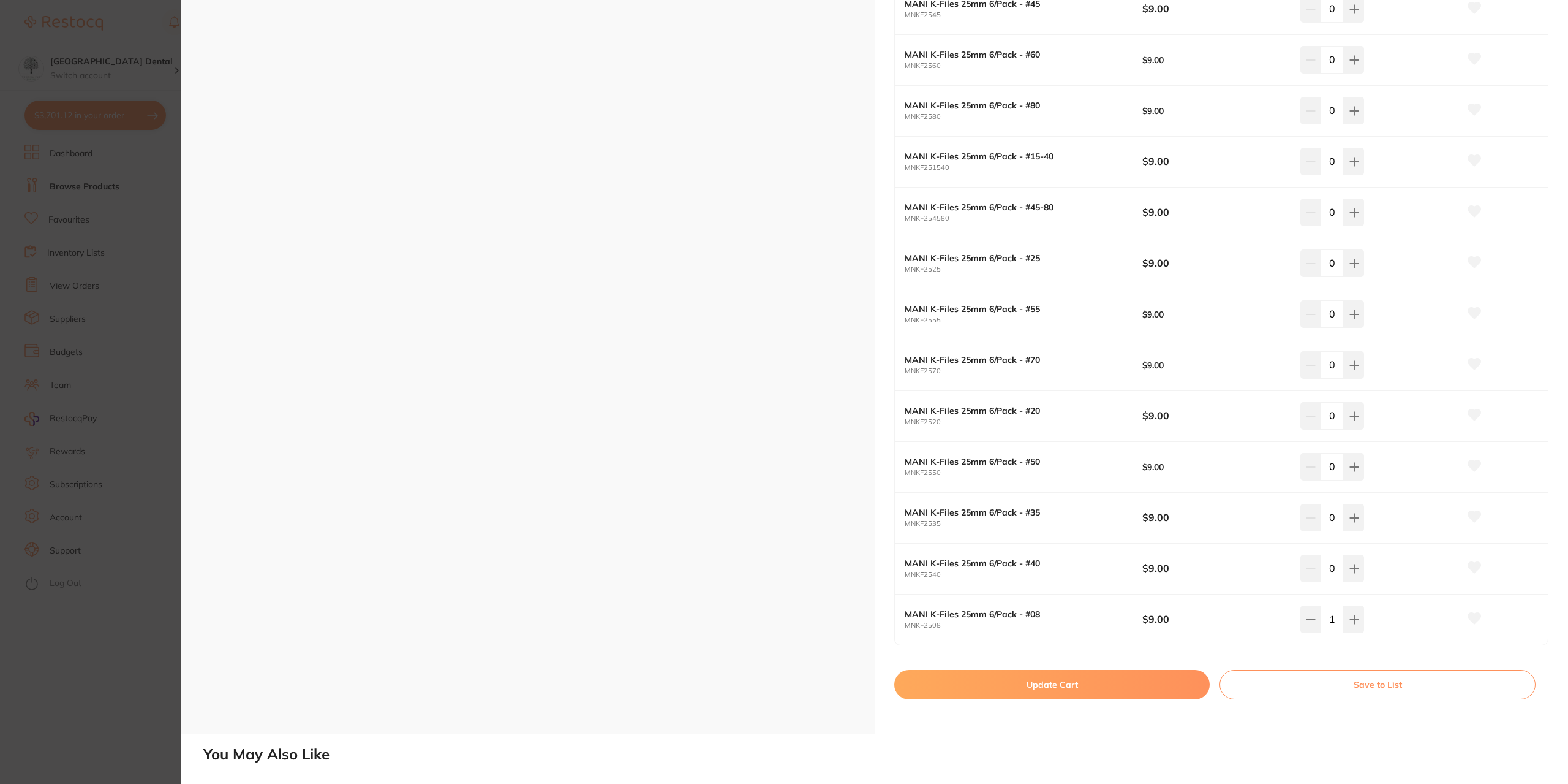
scroll to position [674, 0]
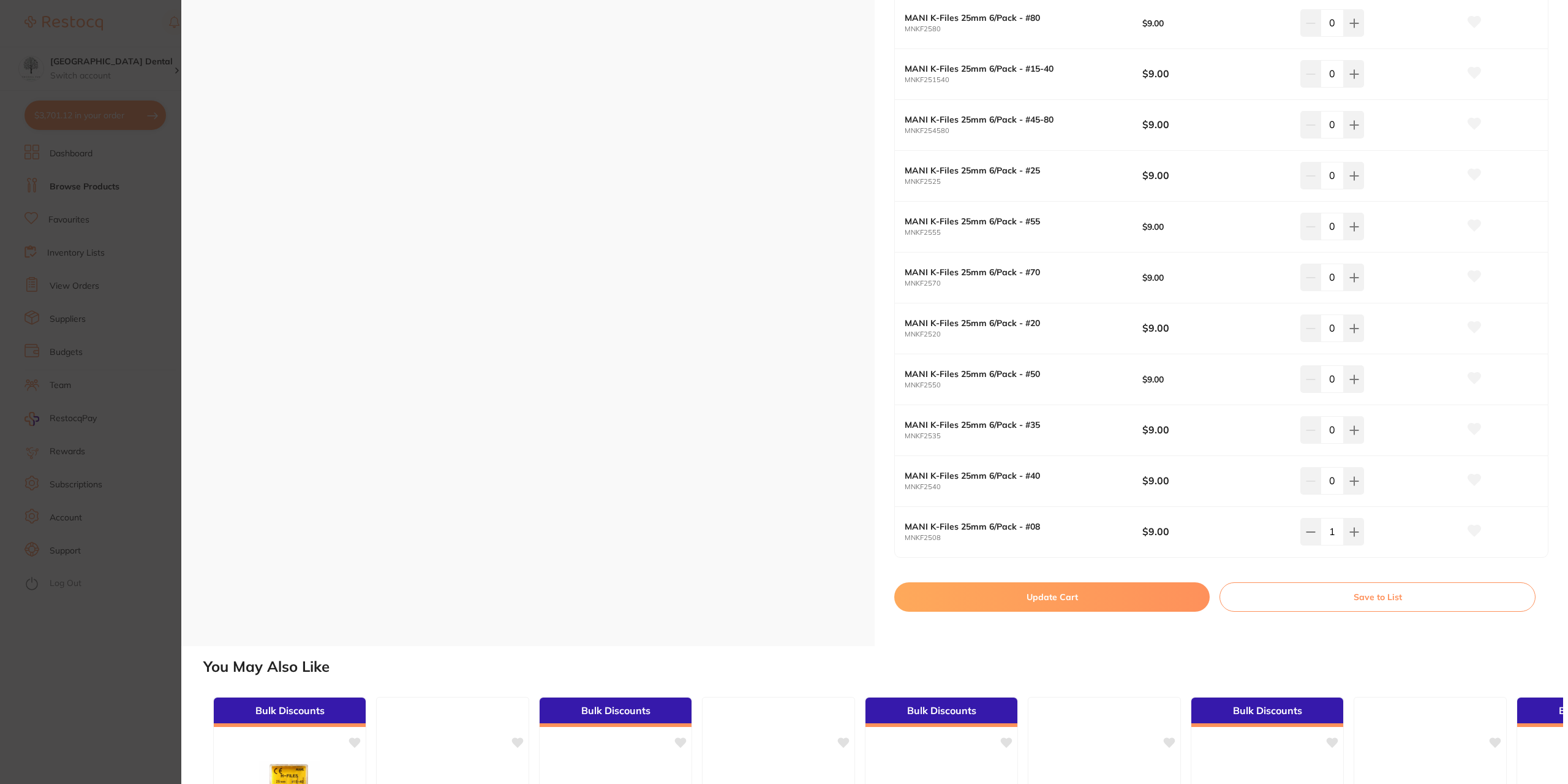
click at [1087, 592] on button "Update Cart" at bounding box center [1052, 596] width 315 height 30
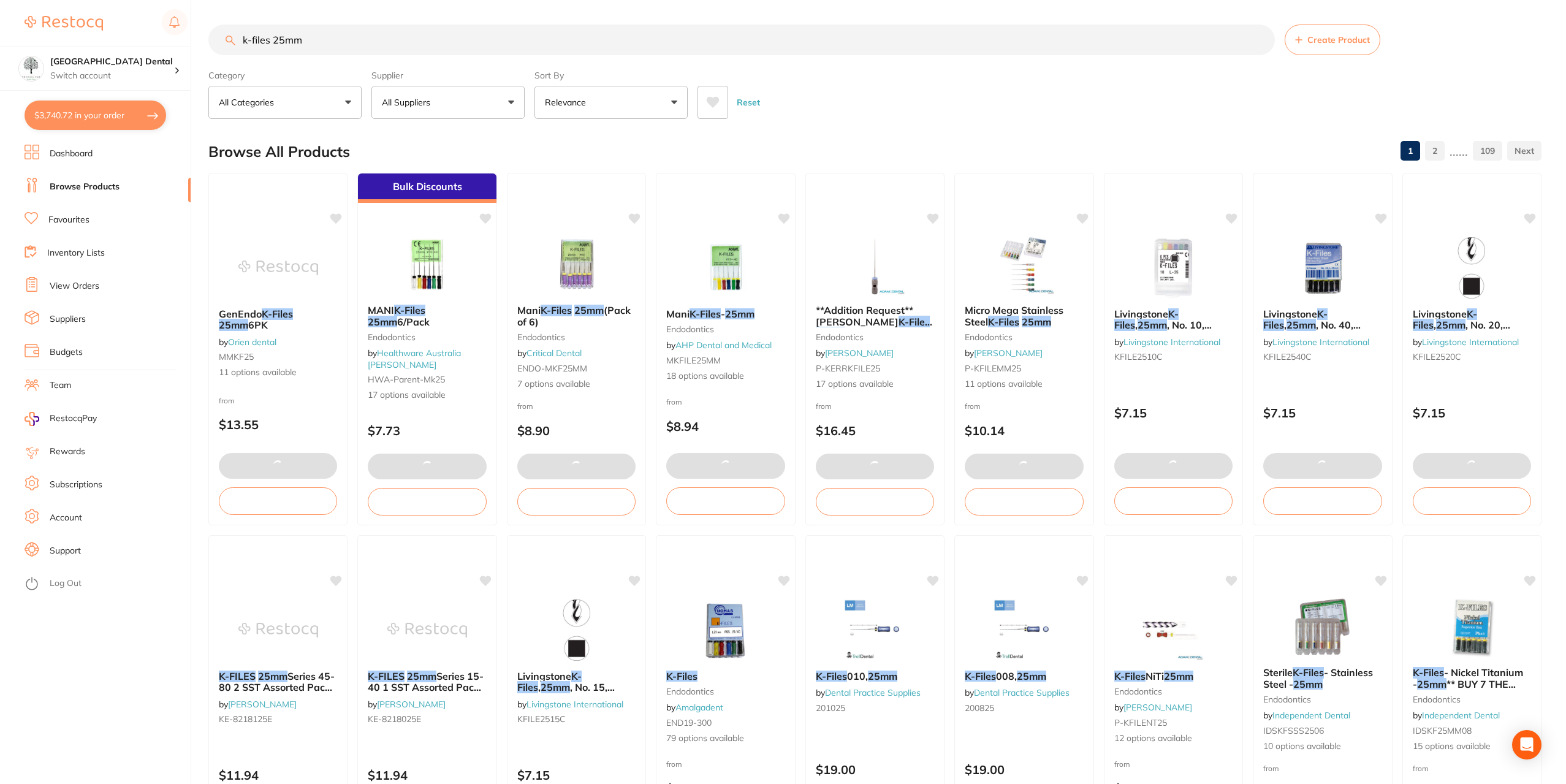
click at [90, 120] on button "$3,740.72 in your order" at bounding box center [94, 114] width 141 height 30
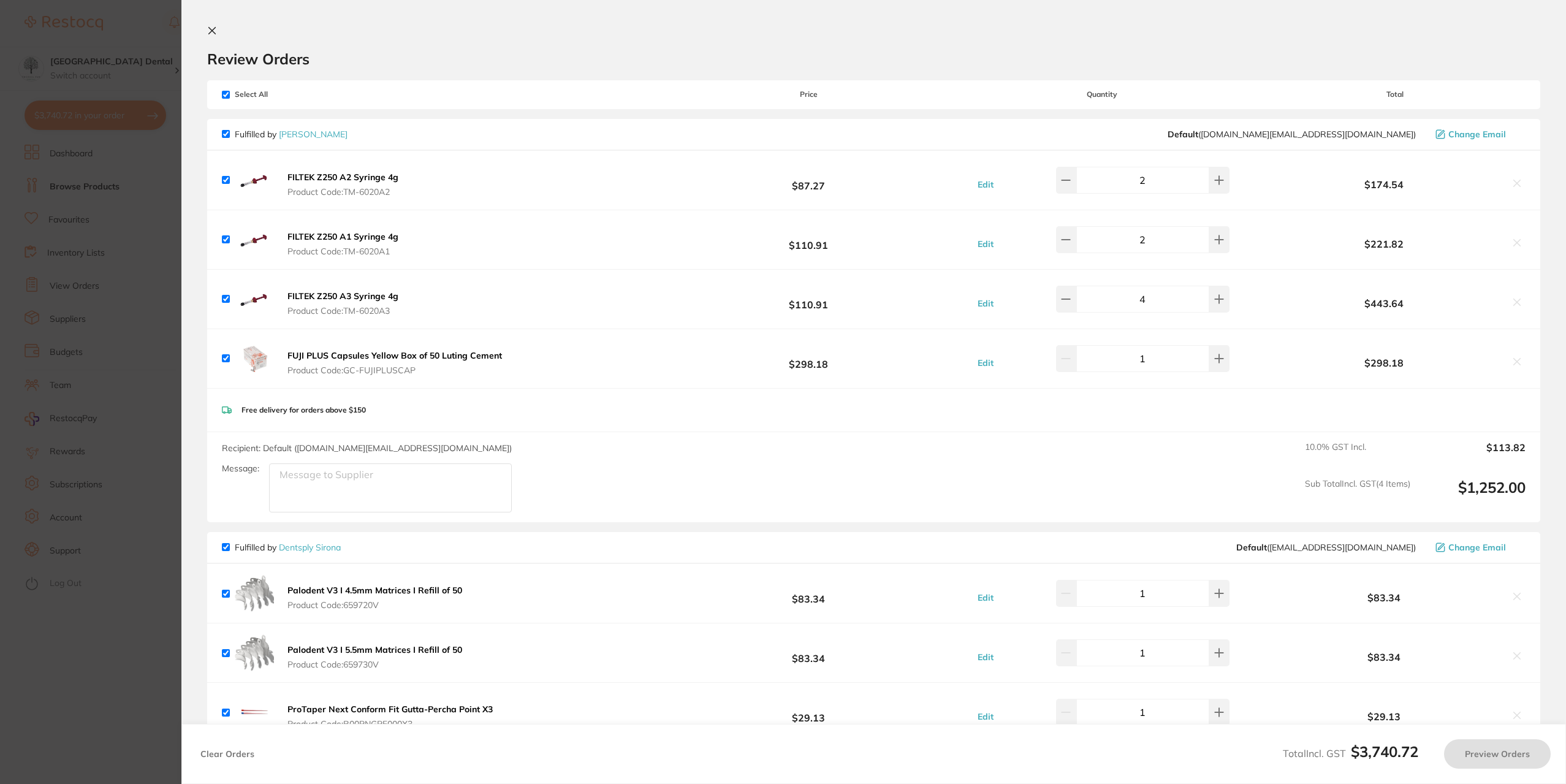
checkbox input "true"
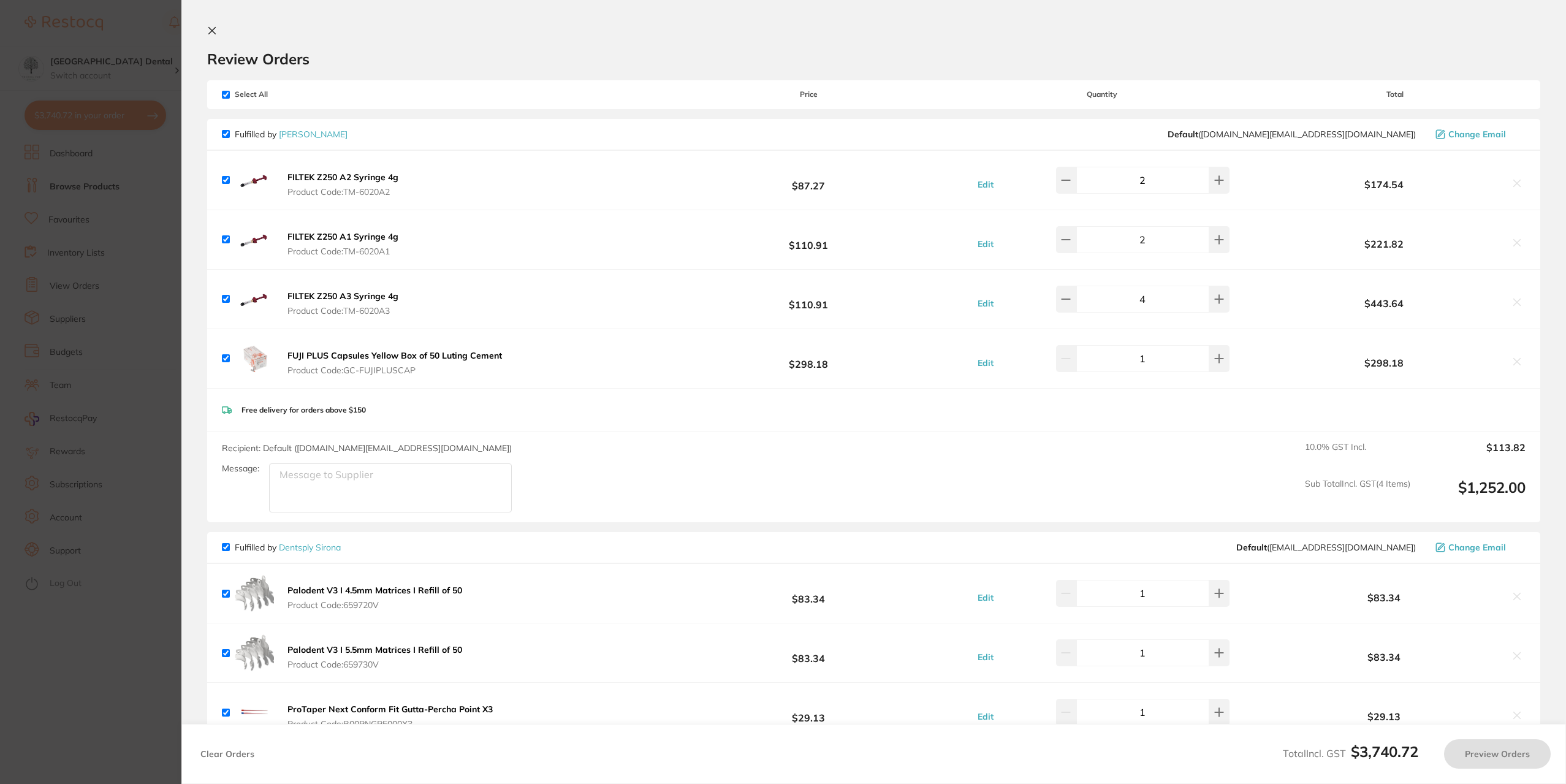
checkbox input "true"
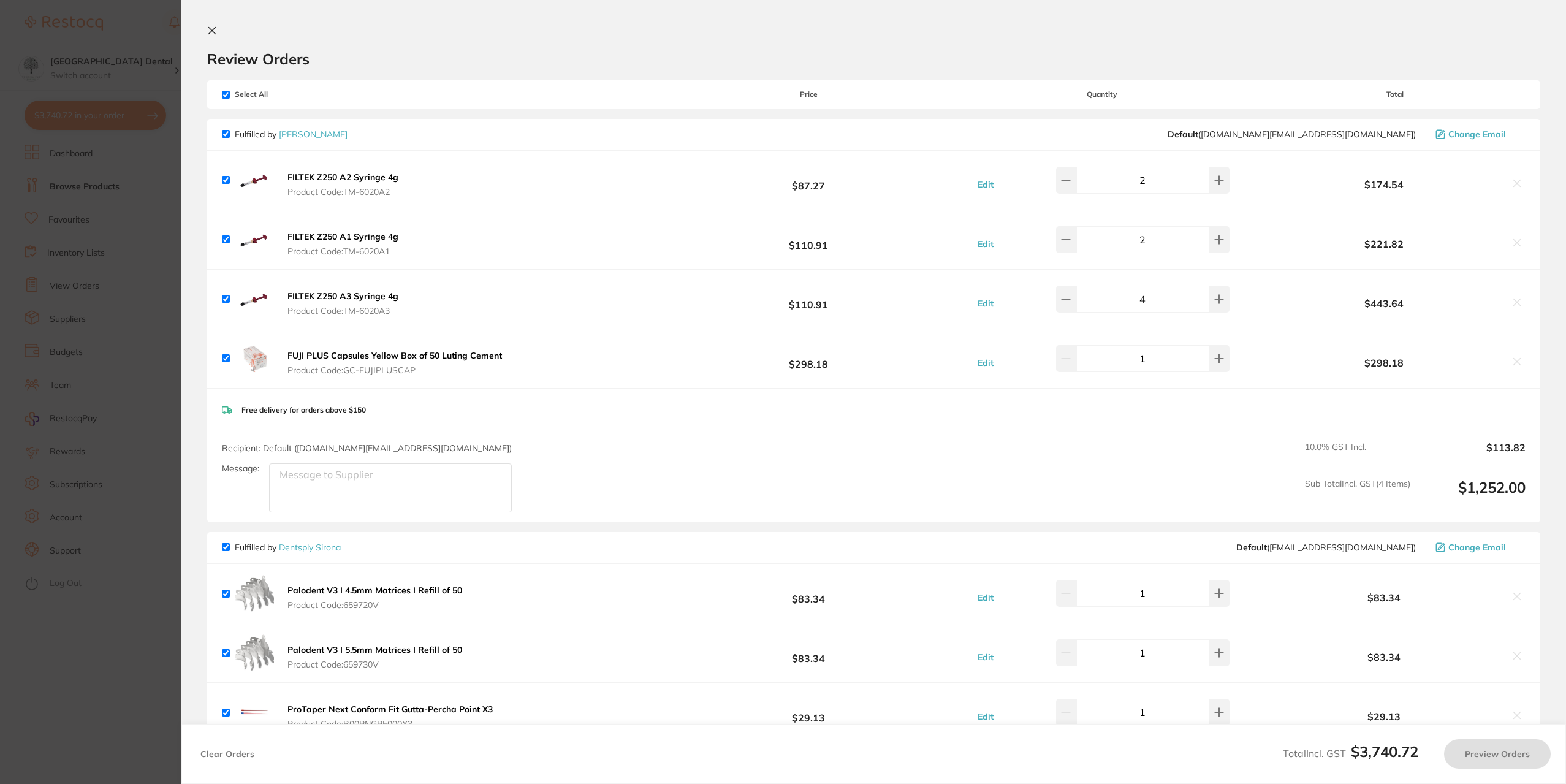
checkbox input "true"
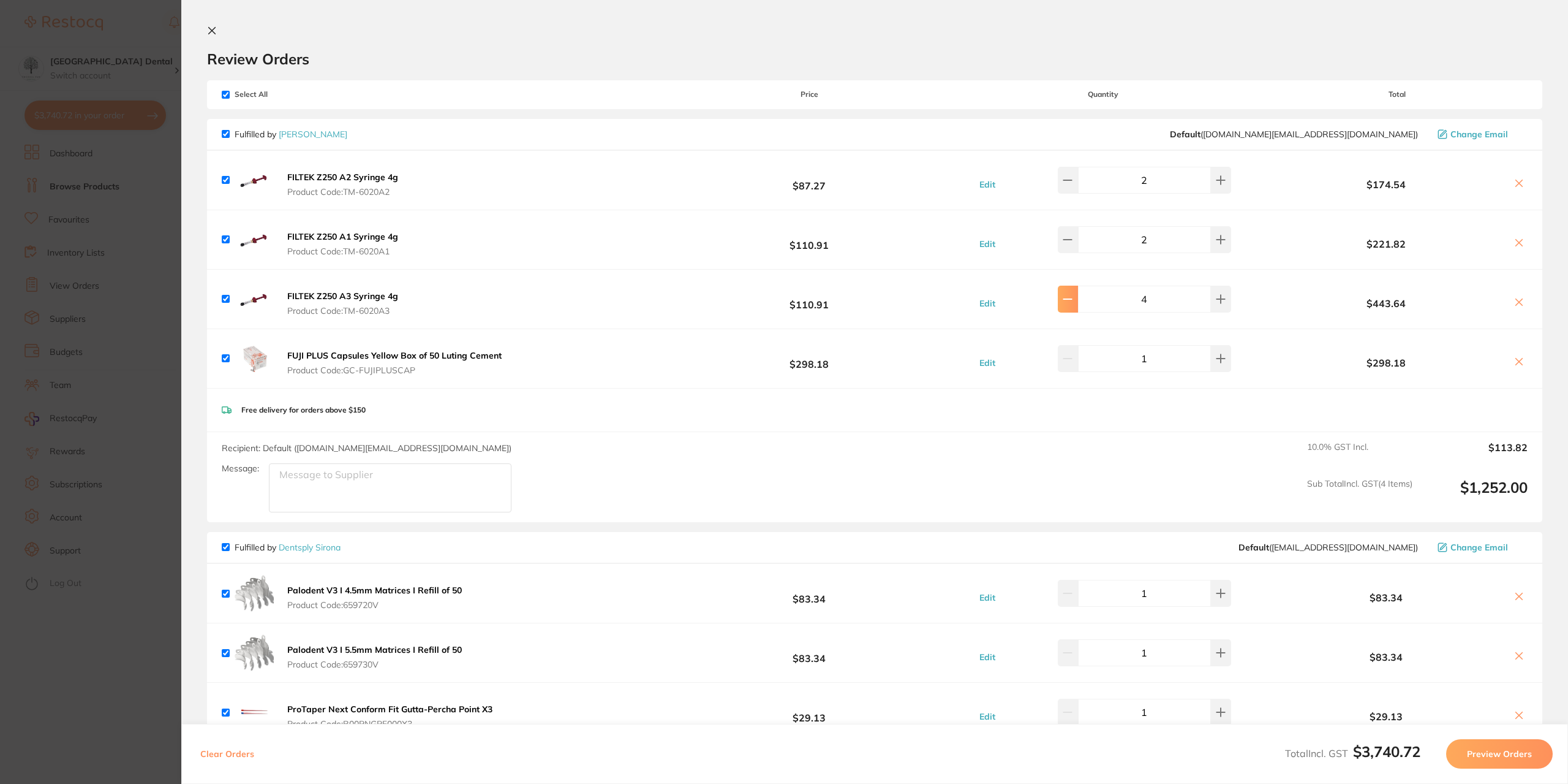
click at [1072, 300] on icon at bounding box center [1067, 299] width 10 height 10
type input "3"
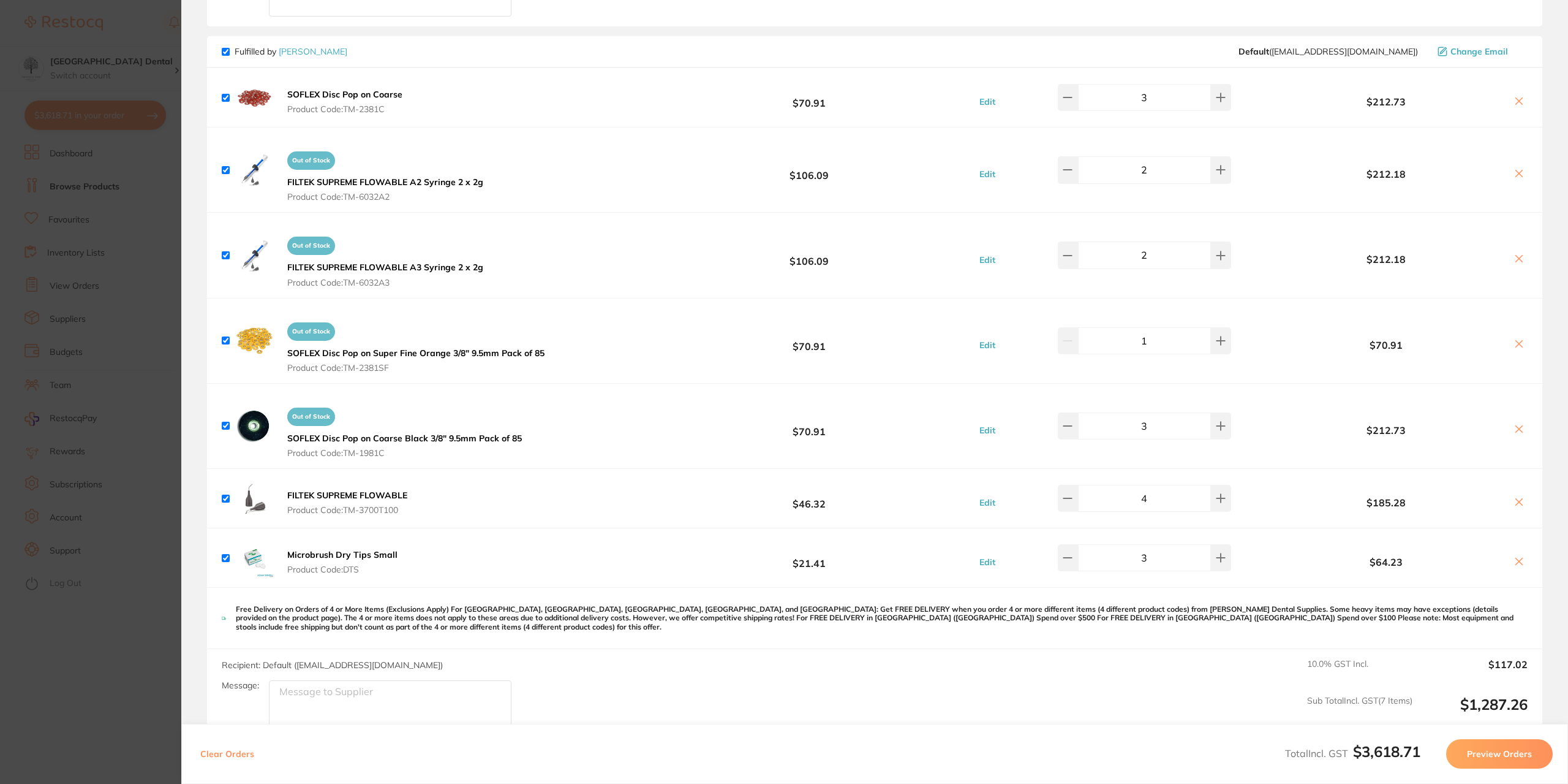
scroll to position [919, 0]
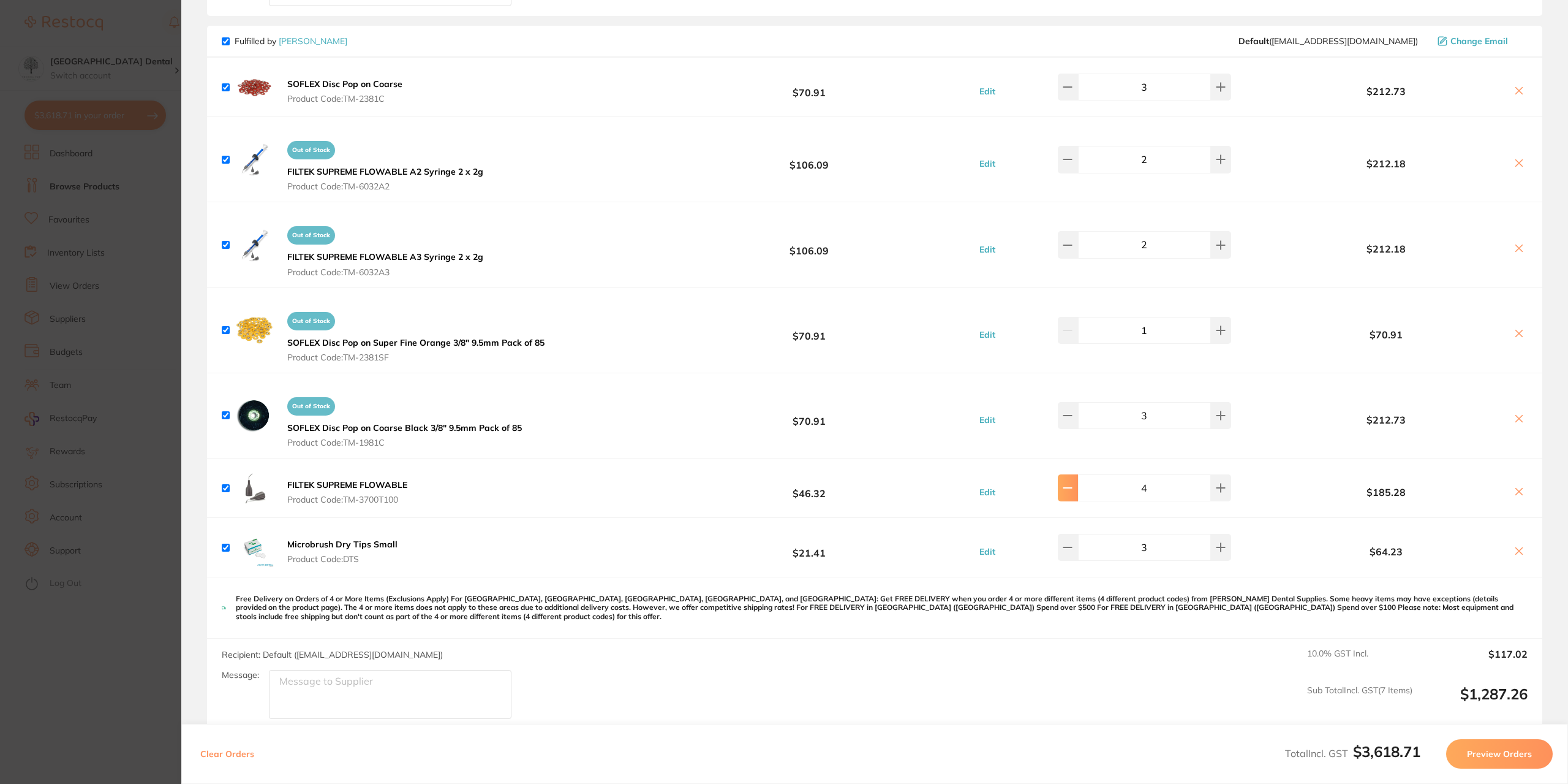
click at [1071, 488] on icon at bounding box center [1067, 488] width 8 height 0
type input "3"
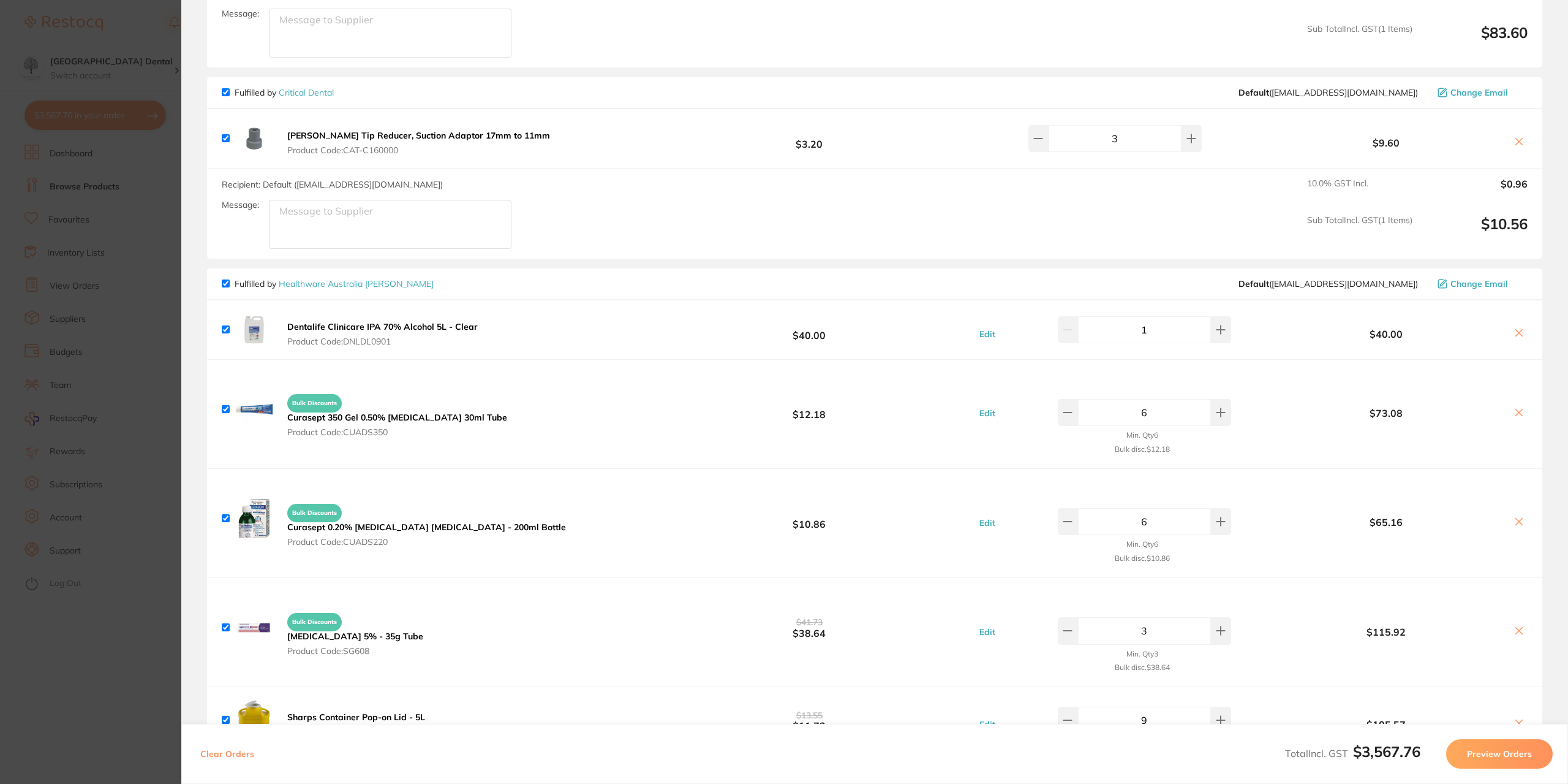
scroll to position [2328, 0]
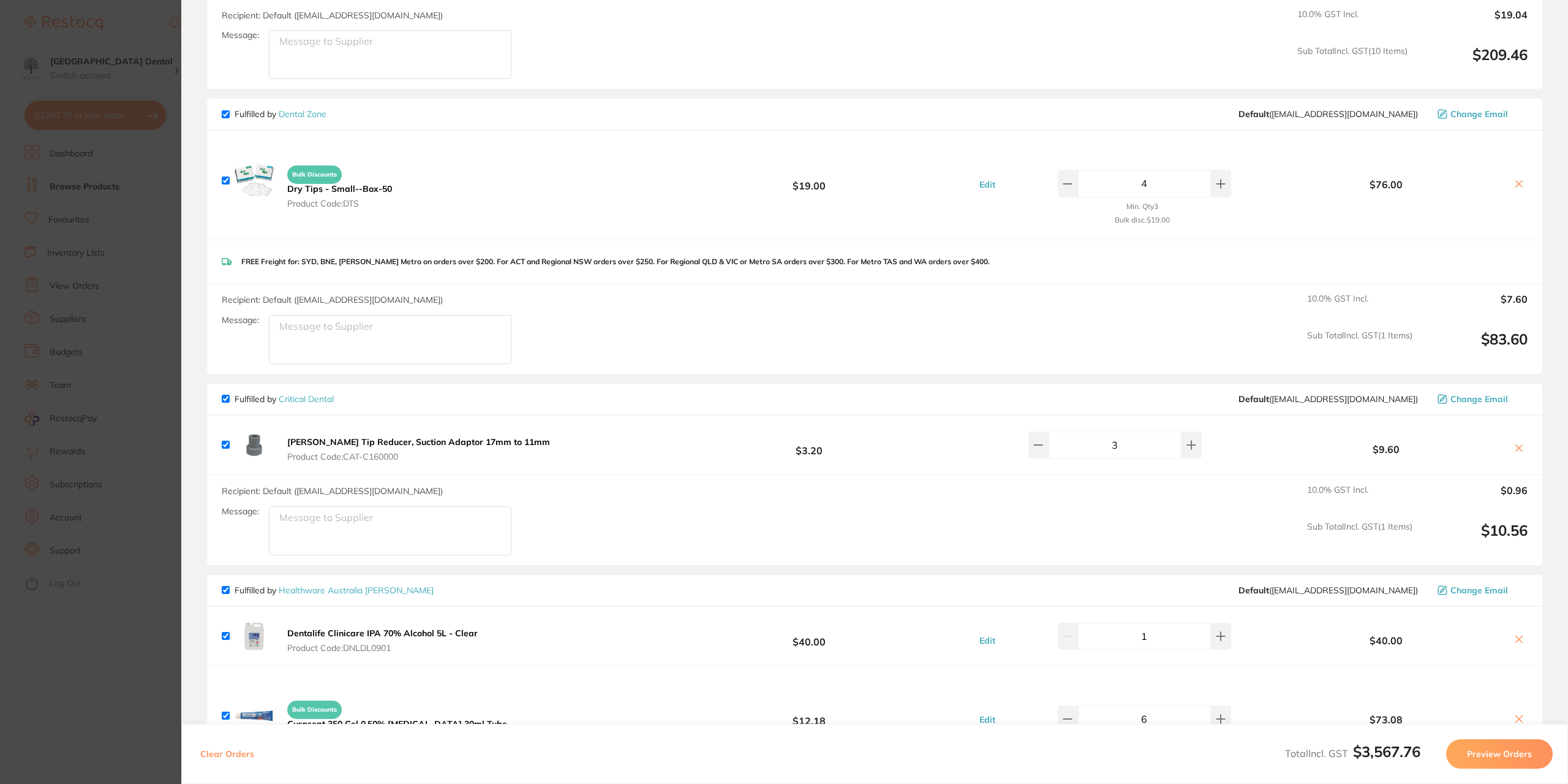
click at [136, 33] on section "Update RRP Set your pre negotiated price for this item. Item Agreed RRP (excl. …" at bounding box center [784, 392] width 1568 height 784
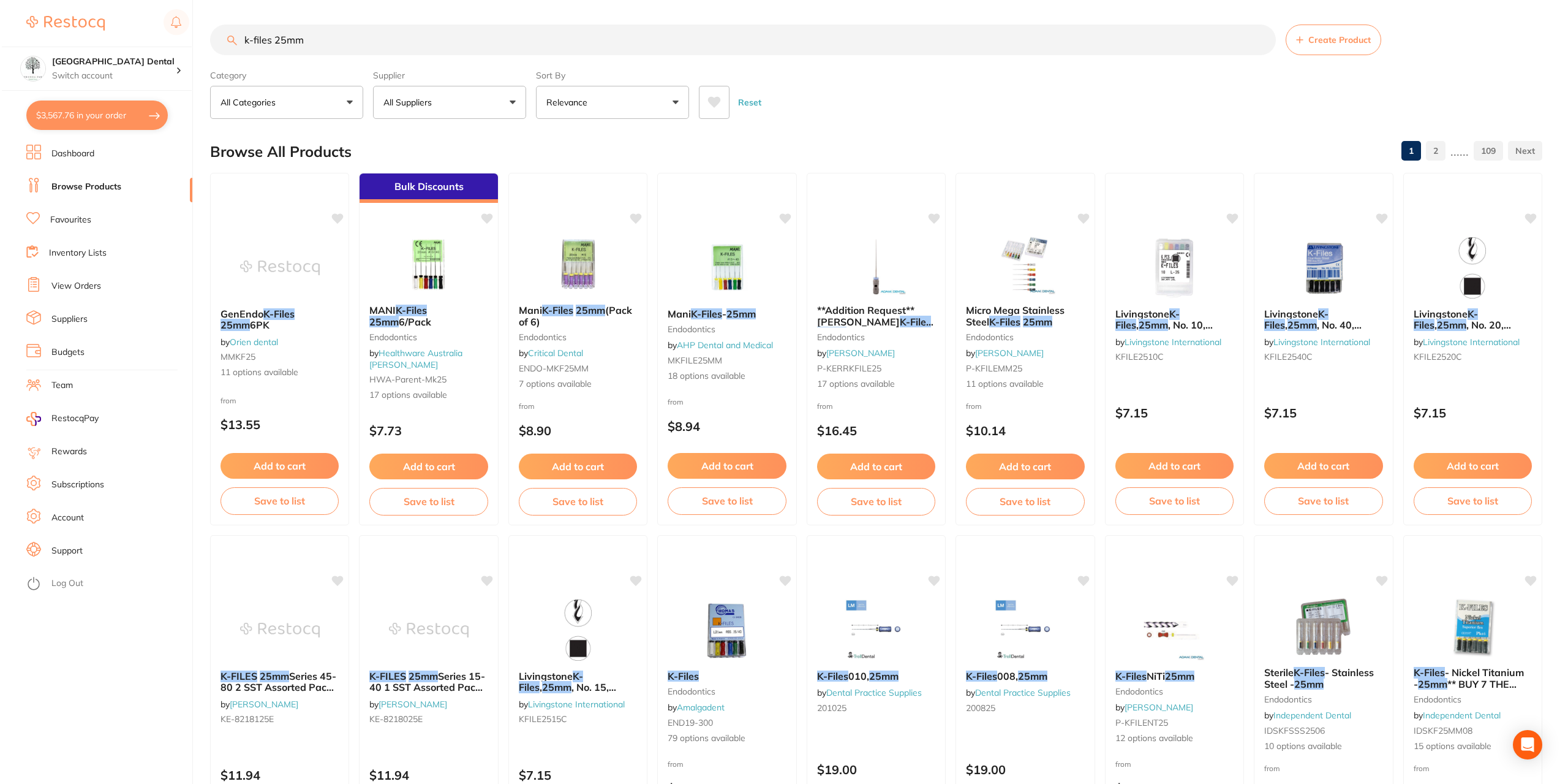
scroll to position [0, 0]
click at [558, 40] on input "k-files 25mm" at bounding box center [741, 39] width 1065 height 31
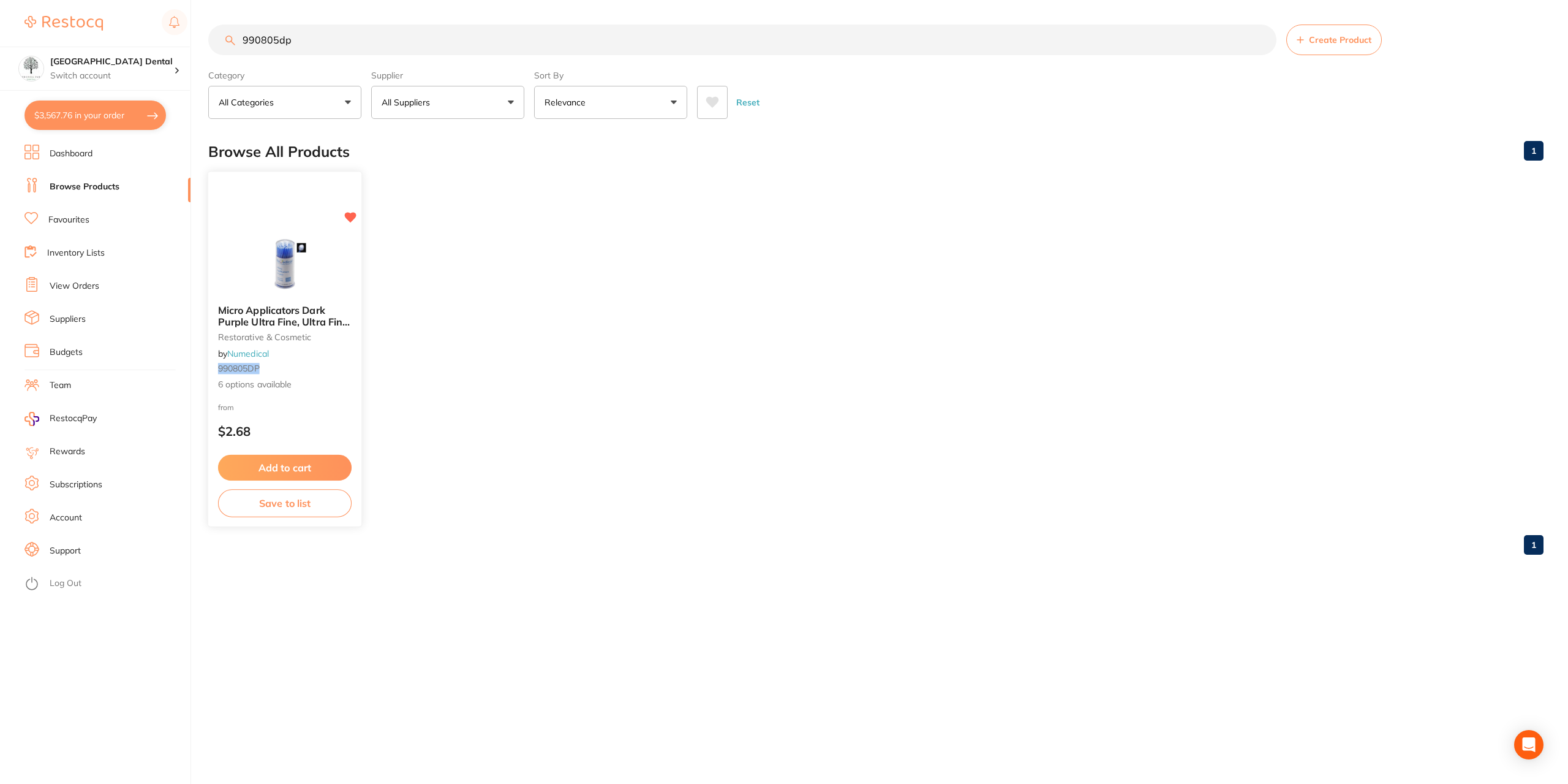
type input "990805dp"
click at [289, 240] on img at bounding box center [284, 264] width 80 height 62
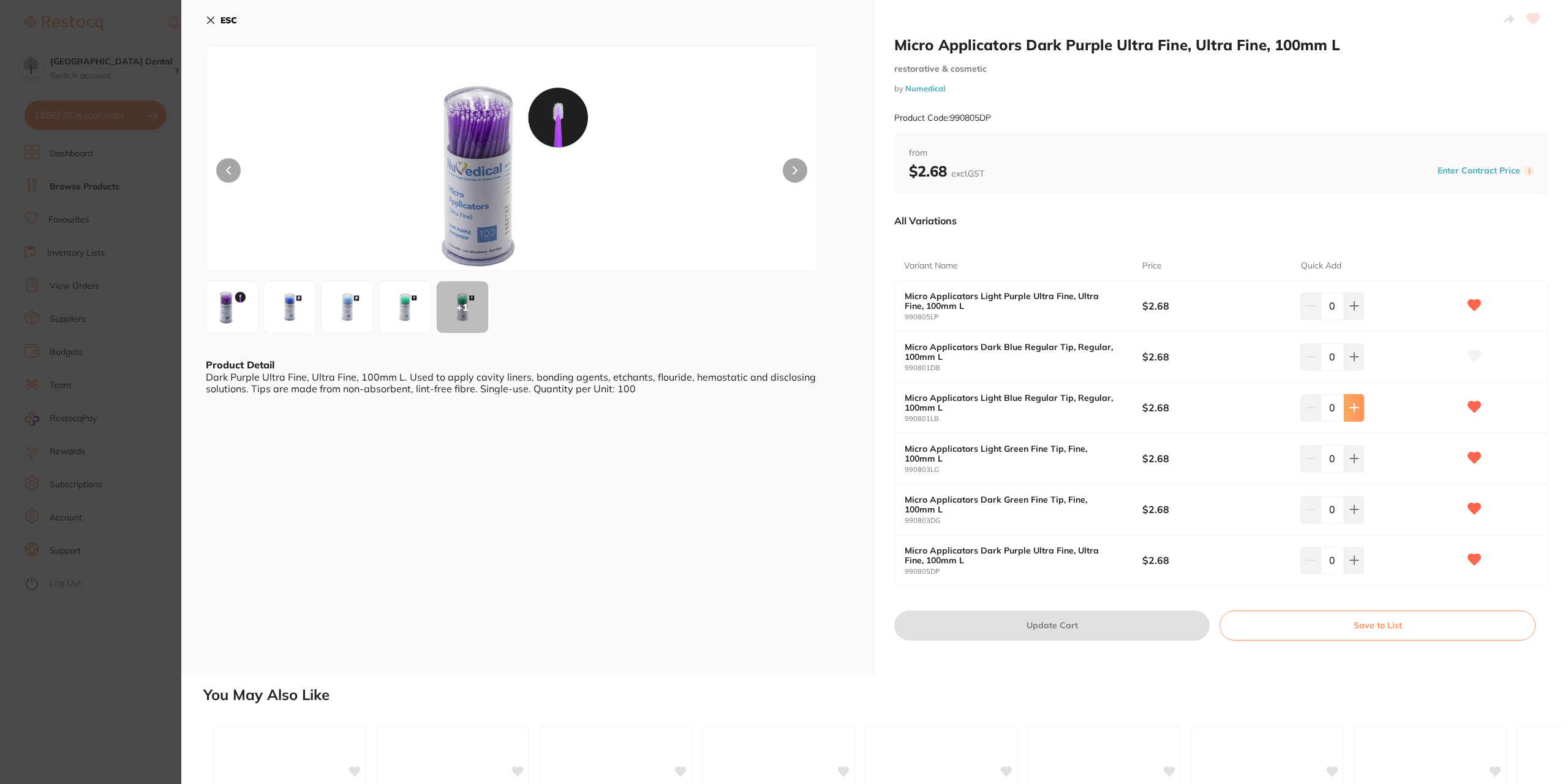
click at [1352, 413] on button at bounding box center [1353, 408] width 20 height 27
type input "2"
click at [1369, 301] on div "0" at bounding box center [1379, 306] width 159 height 27
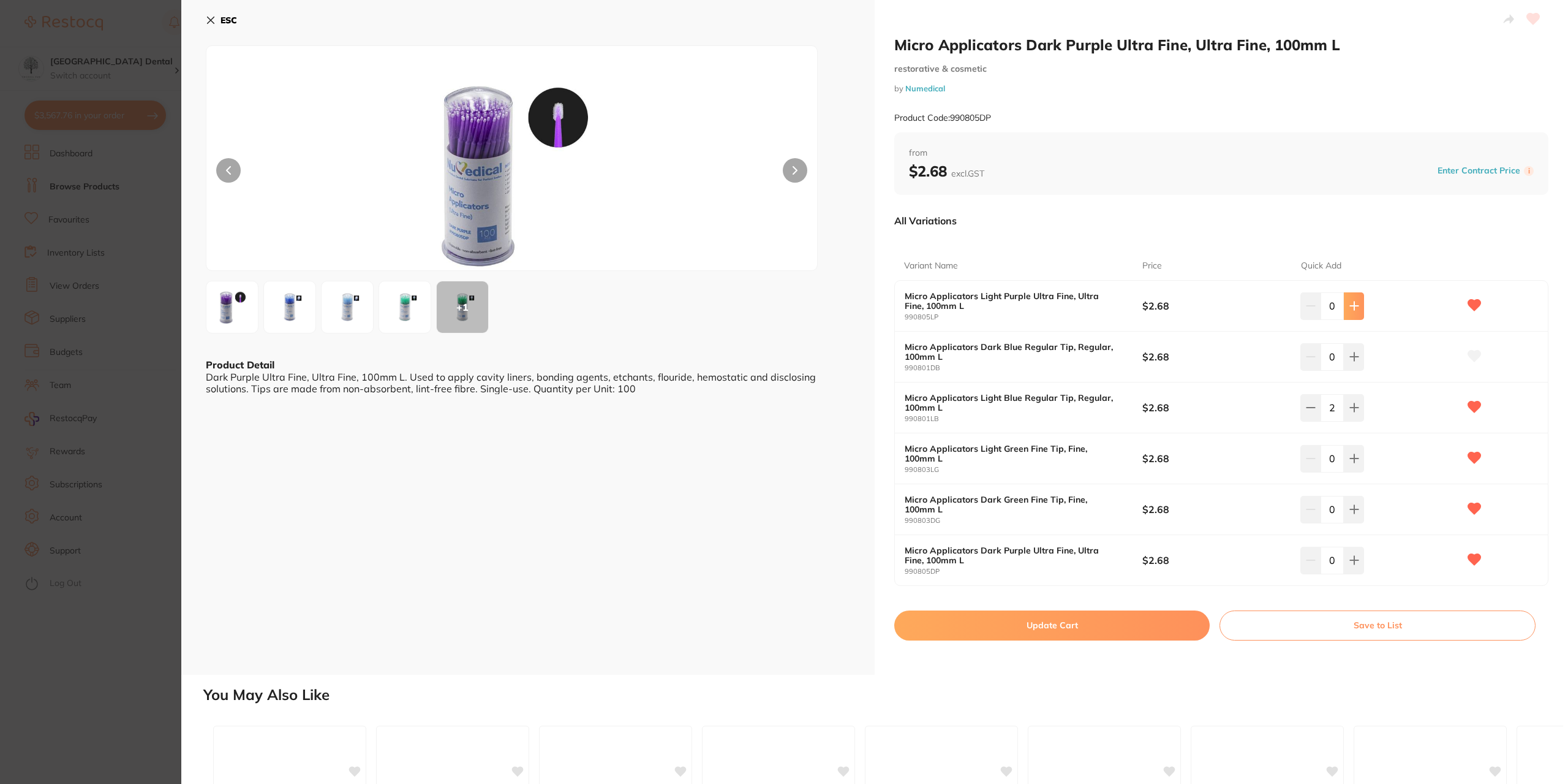
click at [1356, 305] on icon at bounding box center [1354, 306] width 10 height 10
type input "2"
click at [1087, 623] on button "Update Cart" at bounding box center [1052, 624] width 315 height 30
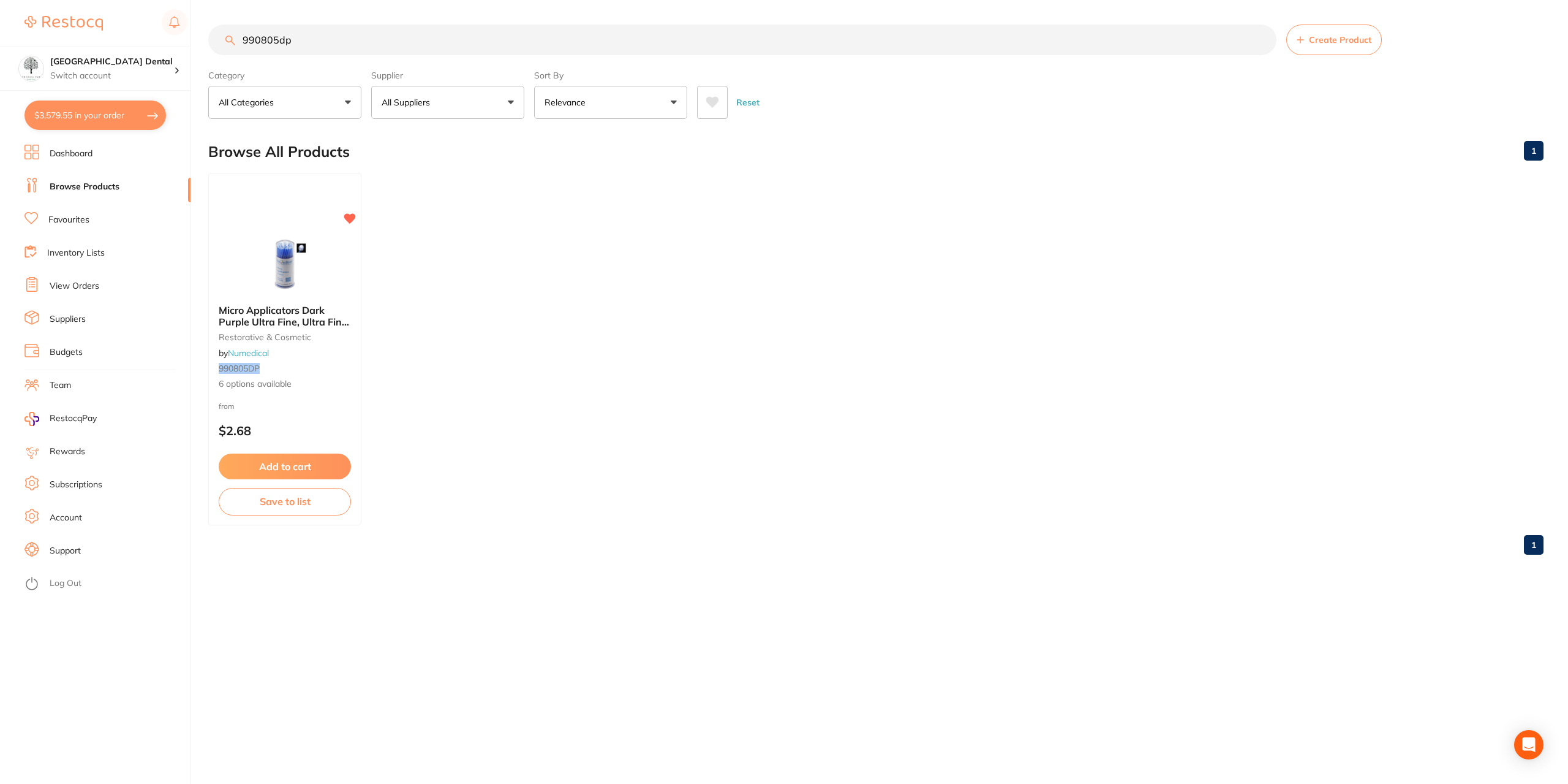
checkbox input "false"
drag, startPoint x: 325, startPoint y: 43, endPoint x: 122, endPoint y: 38, distance: 203.1
click at [122, 38] on div "$3,579.55 Yeronga Park Dental Switch account Yeronga Park Dental $3,579.55 in y…" at bounding box center [784, 392] width 1568 height 784
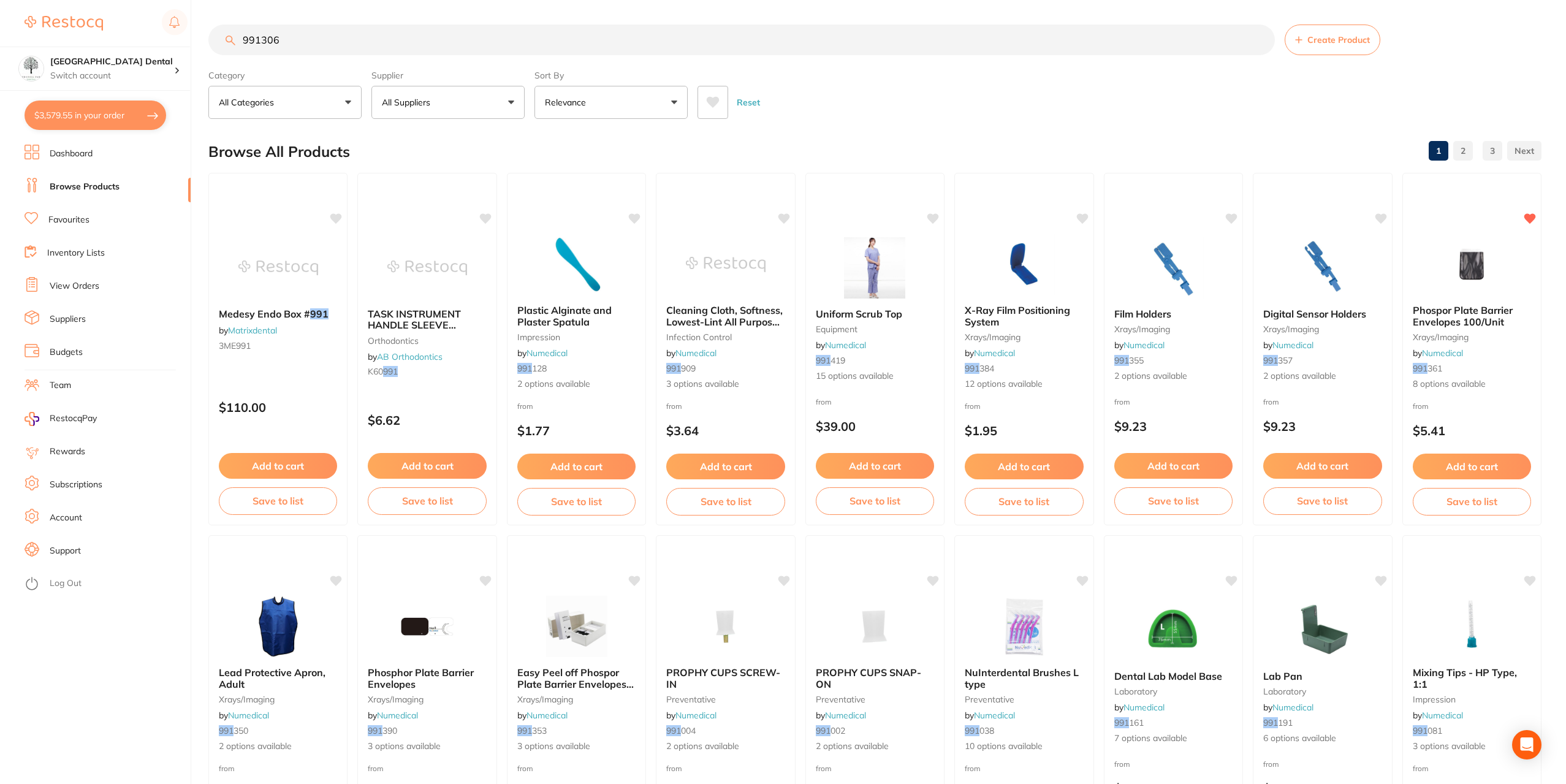
type input "991306"
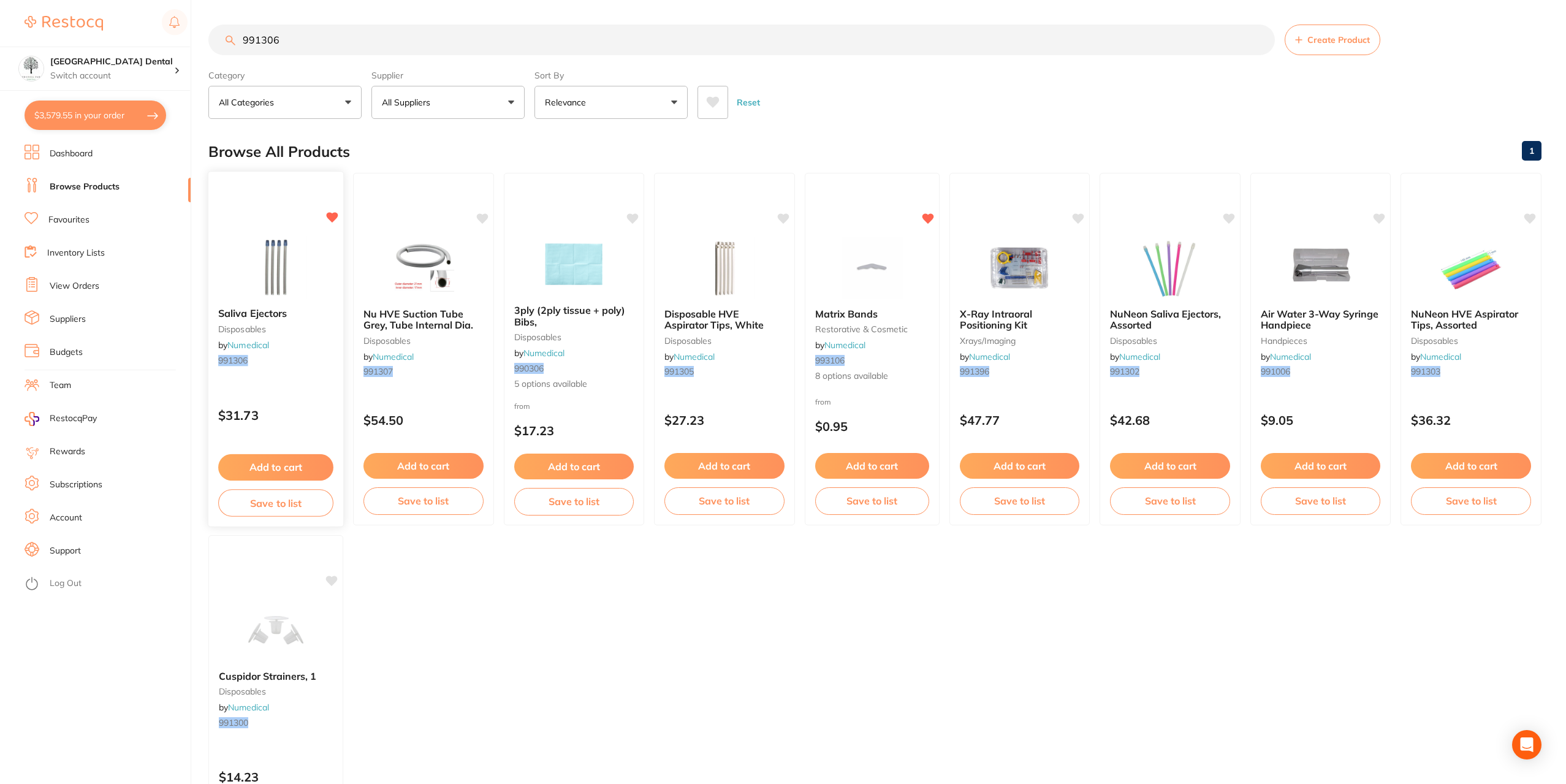
click at [266, 464] on button "Add to cart" at bounding box center [276, 467] width 116 height 26
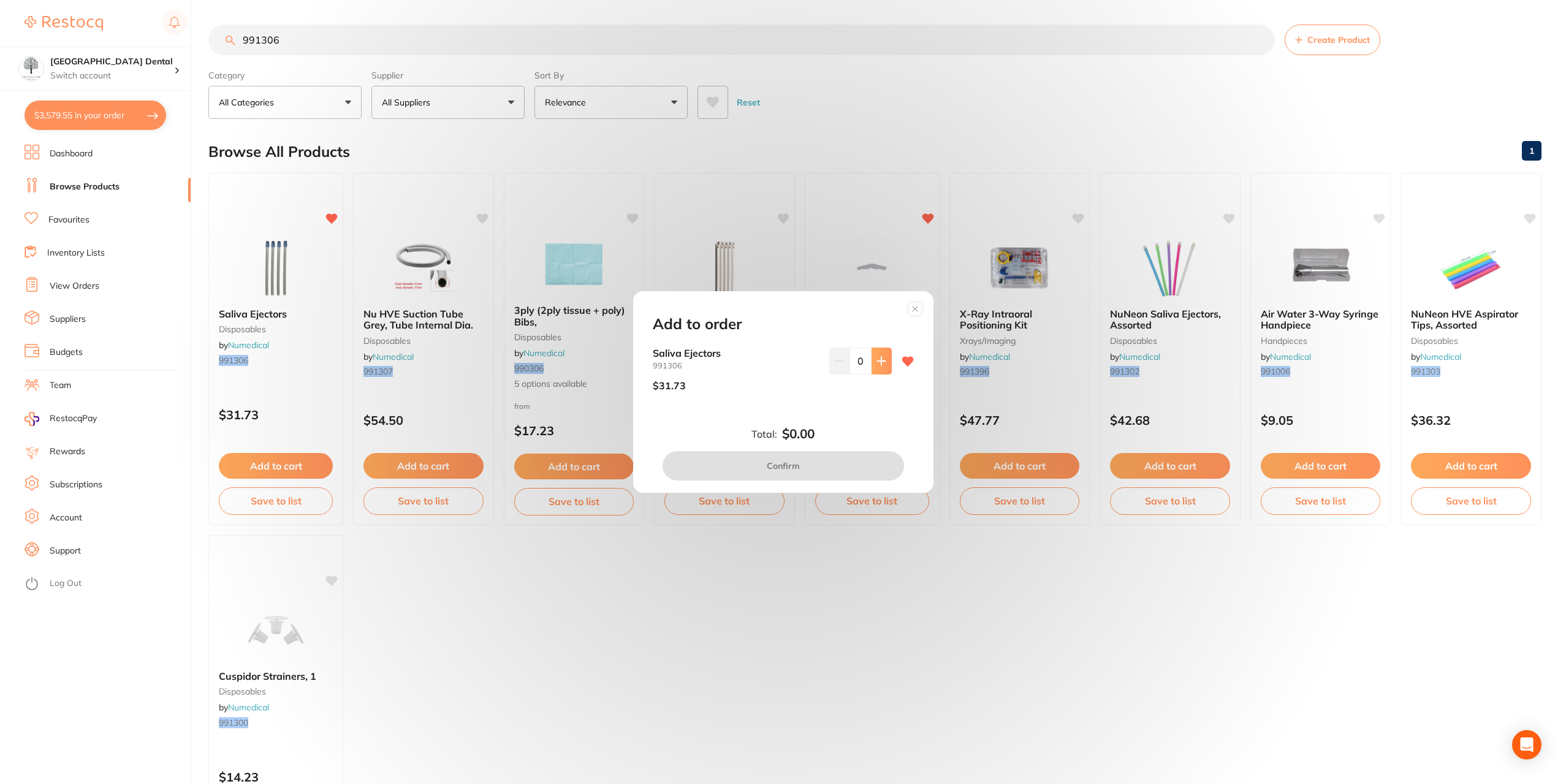
click at [880, 364] on icon at bounding box center [882, 361] width 10 height 10
type input "1"
click at [799, 458] on button "Confirm" at bounding box center [783, 466] width 242 height 30
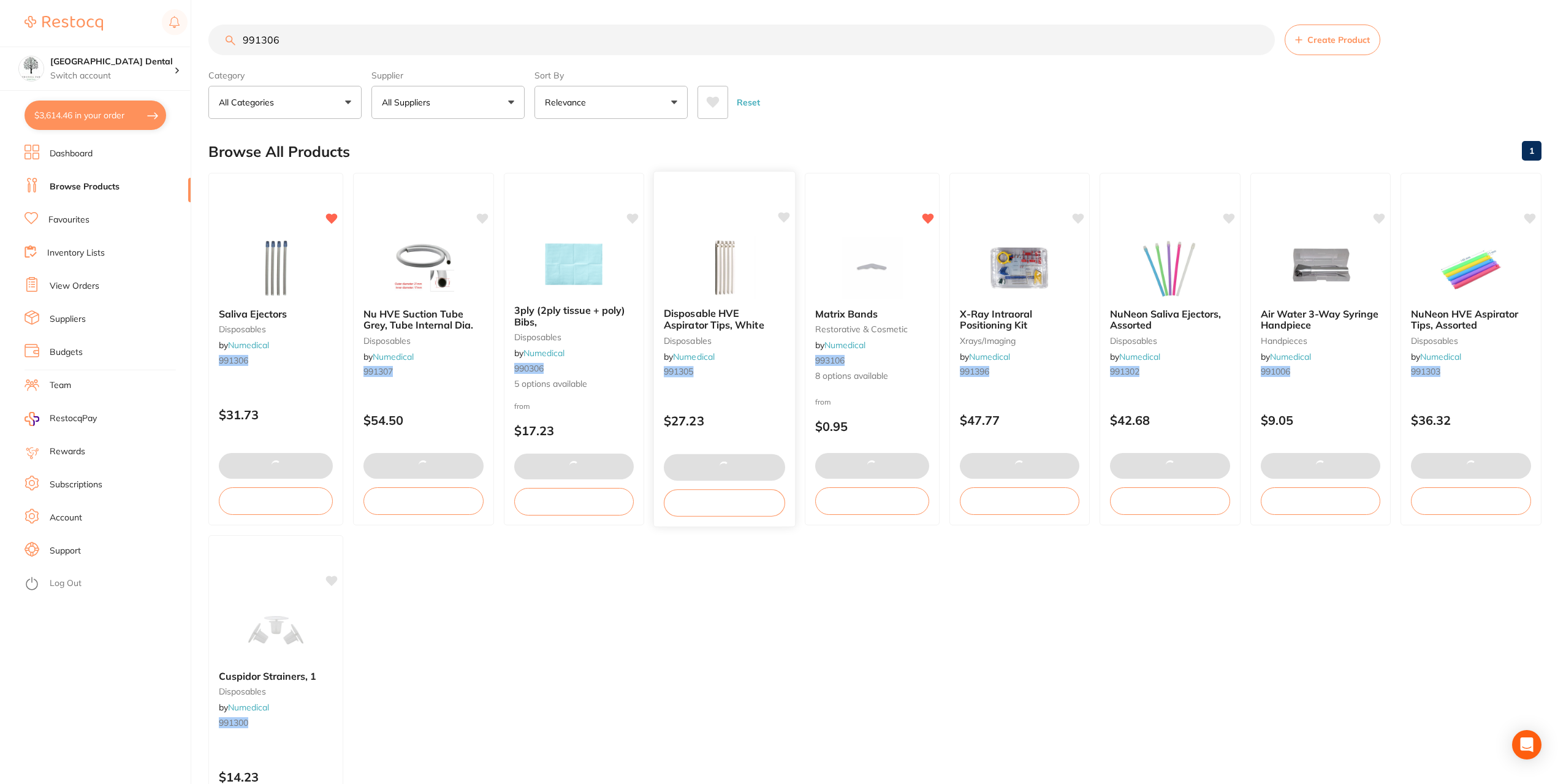
scroll to position [2507, 0]
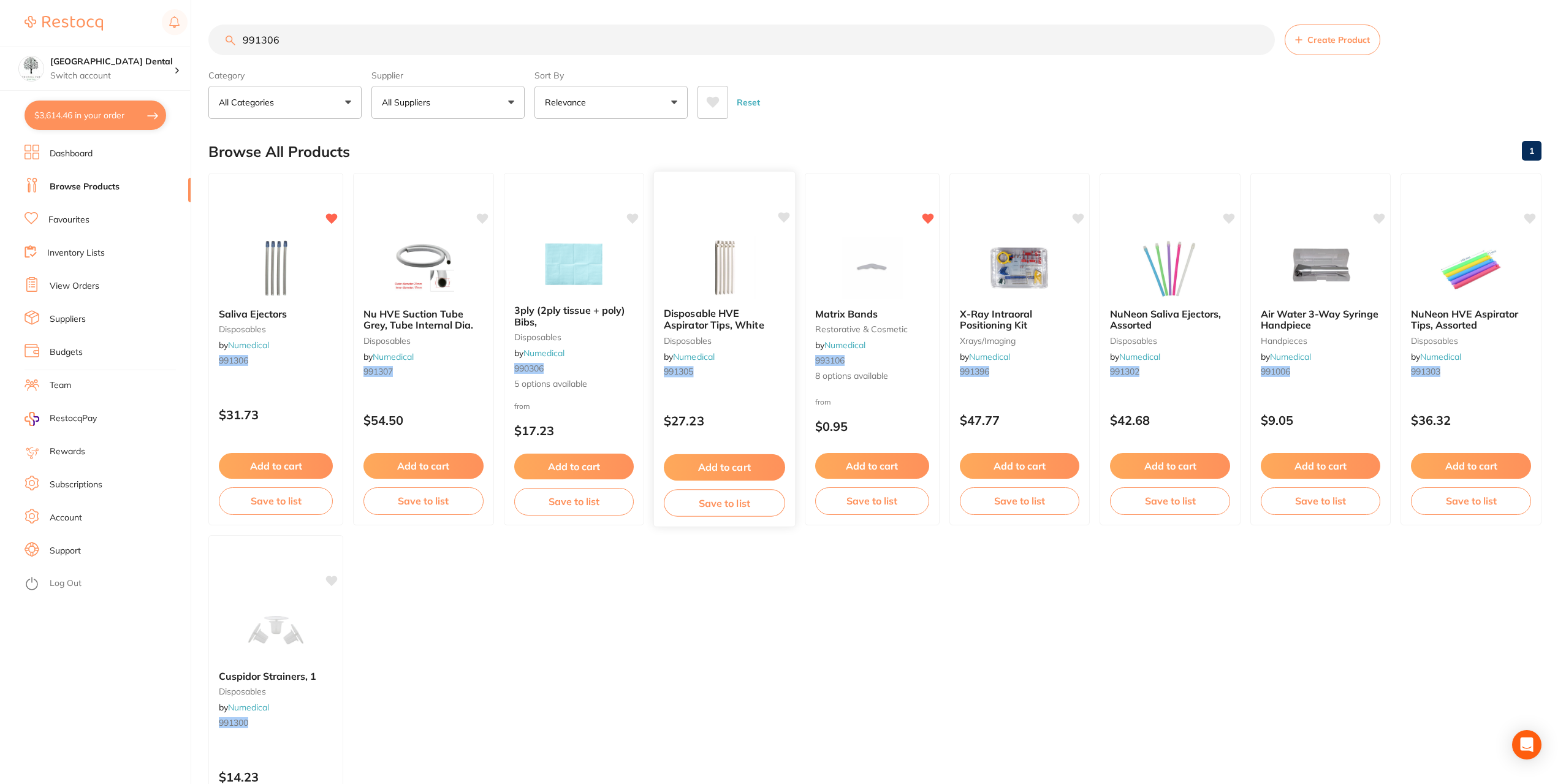
click at [732, 247] on img at bounding box center [724, 266] width 80 height 62
click at [406, 34] on input "991306" at bounding box center [742, 39] width 1066 height 31
click at [405, 35] on input "991306" at bounding box center [742, 39] width 1066 height 31
type input "orotol plus"
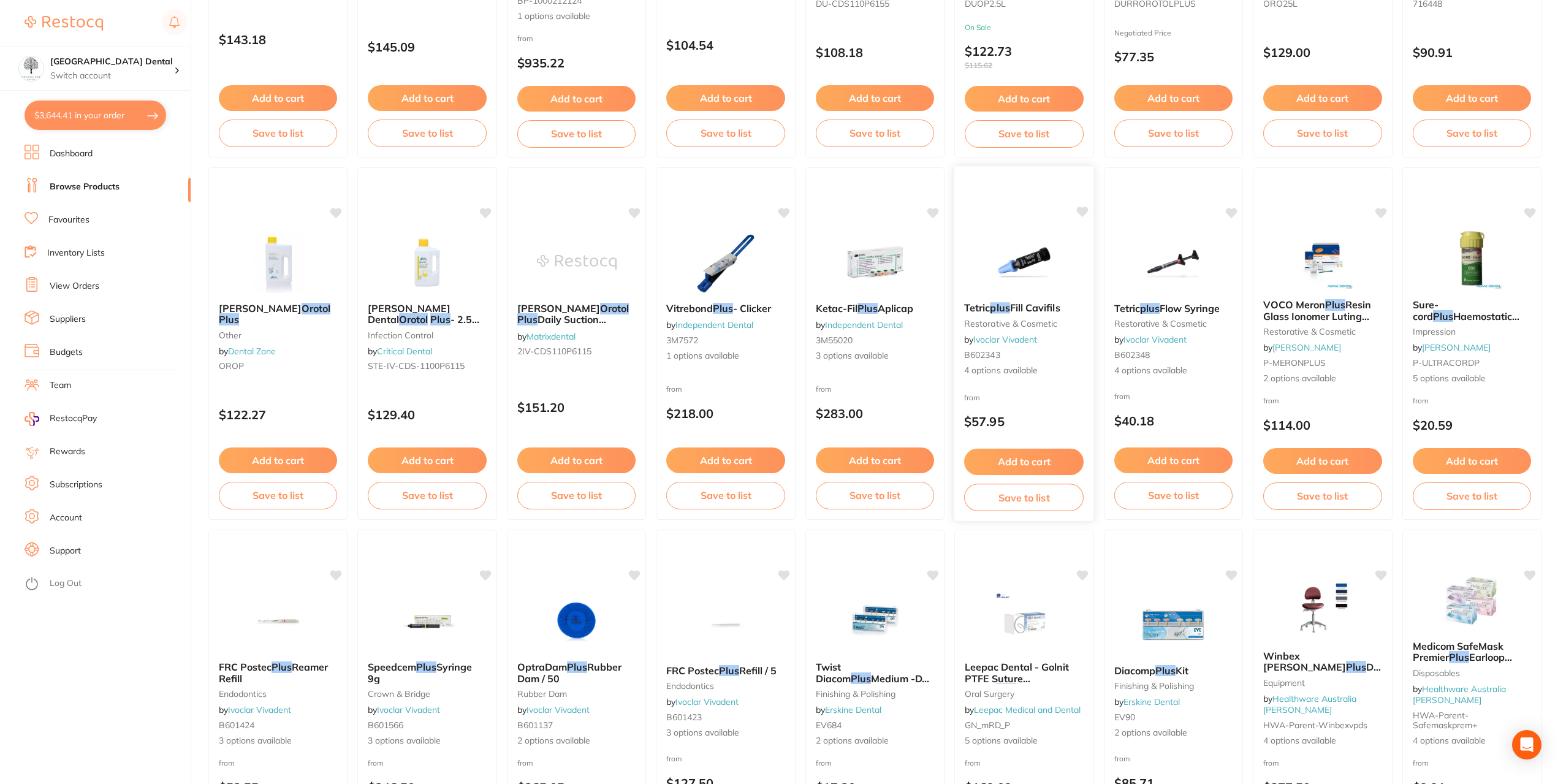
scroll to position [62, 0]
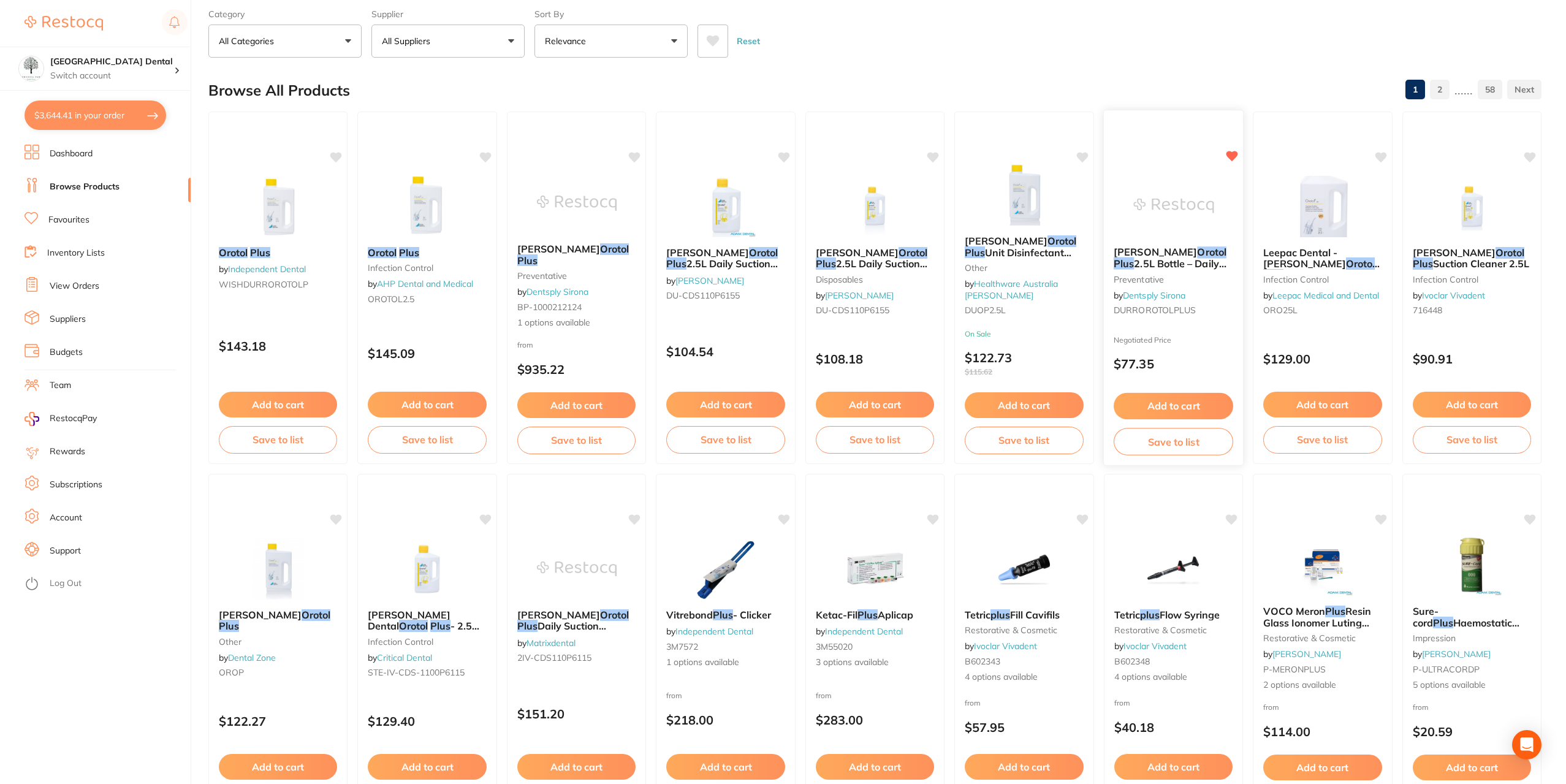
click at [1190, 187] on img at bounding box center [1173, 206] width 80 height 62
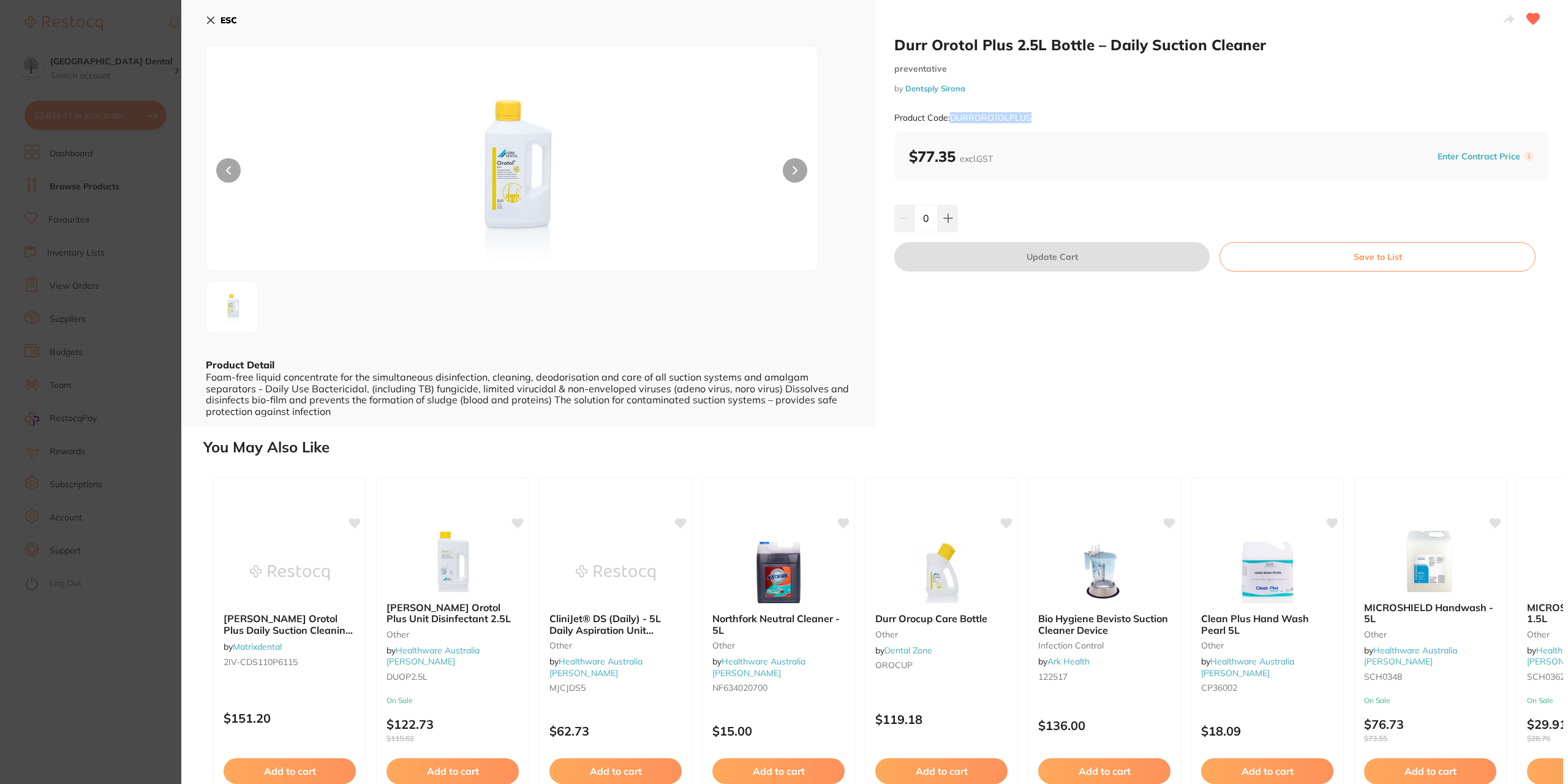
drag, startPoint x: 1036, startPoint y: 119, endPoint x: 950, endPoint y: 120, distance: 86.0
click at [950, 120] on div "Product Code: DURROROTOLPLUS" at bounding box center [1221, 117] width 654 height 30
copy small "DURROROTOLPLUS"
click at [205, 16] on div "ESC Product Detail Foam-free liquid concentrate for the simultaneous disinfecti…" at bounding box center [528, 213] width 693 height 426
click at [212, 19] on icon at bounding box center [211, 20] width 7 height 7
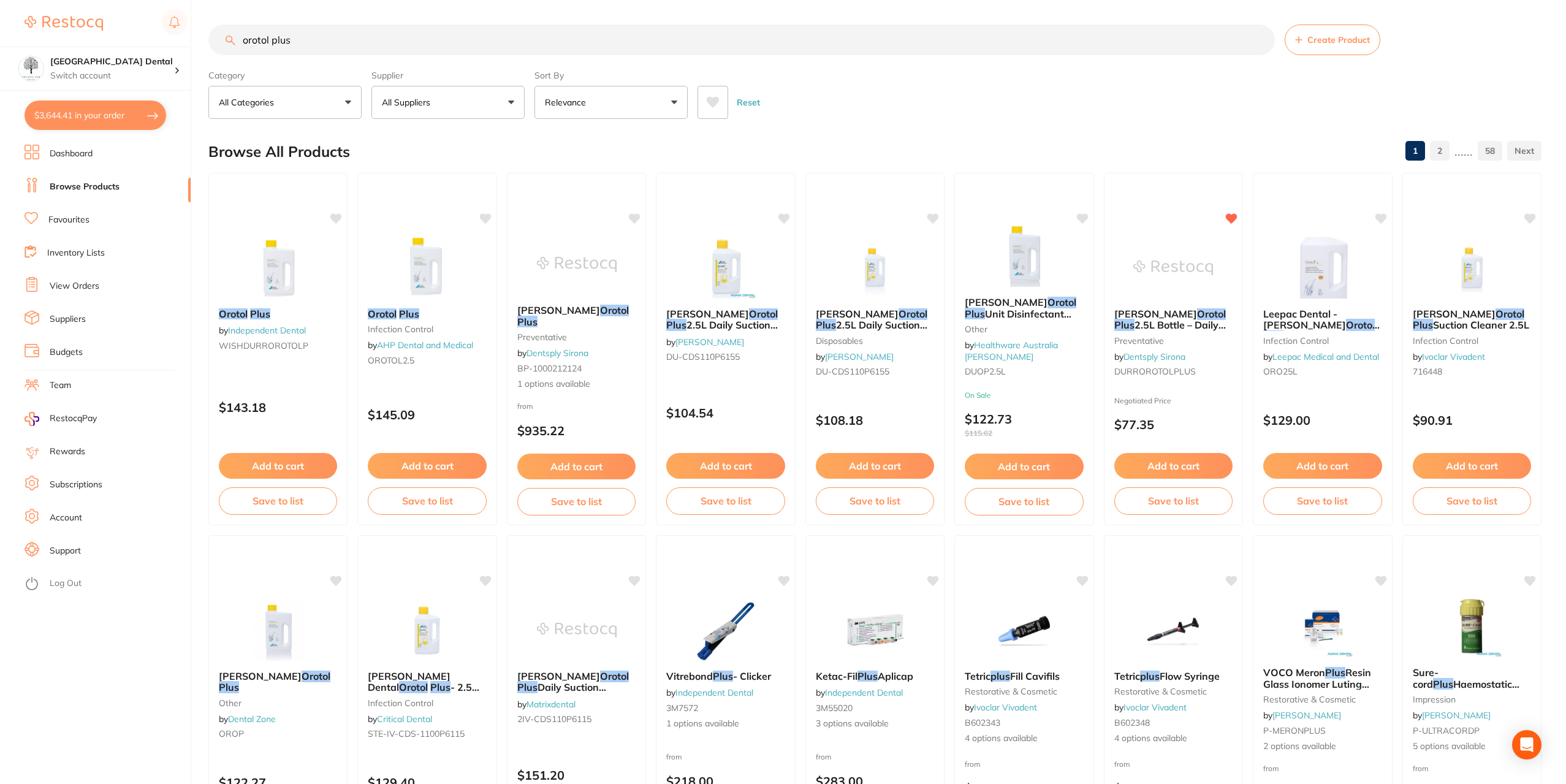
click at [1185, 256] on img at bounding box center [1173, 267] width 80 height 62
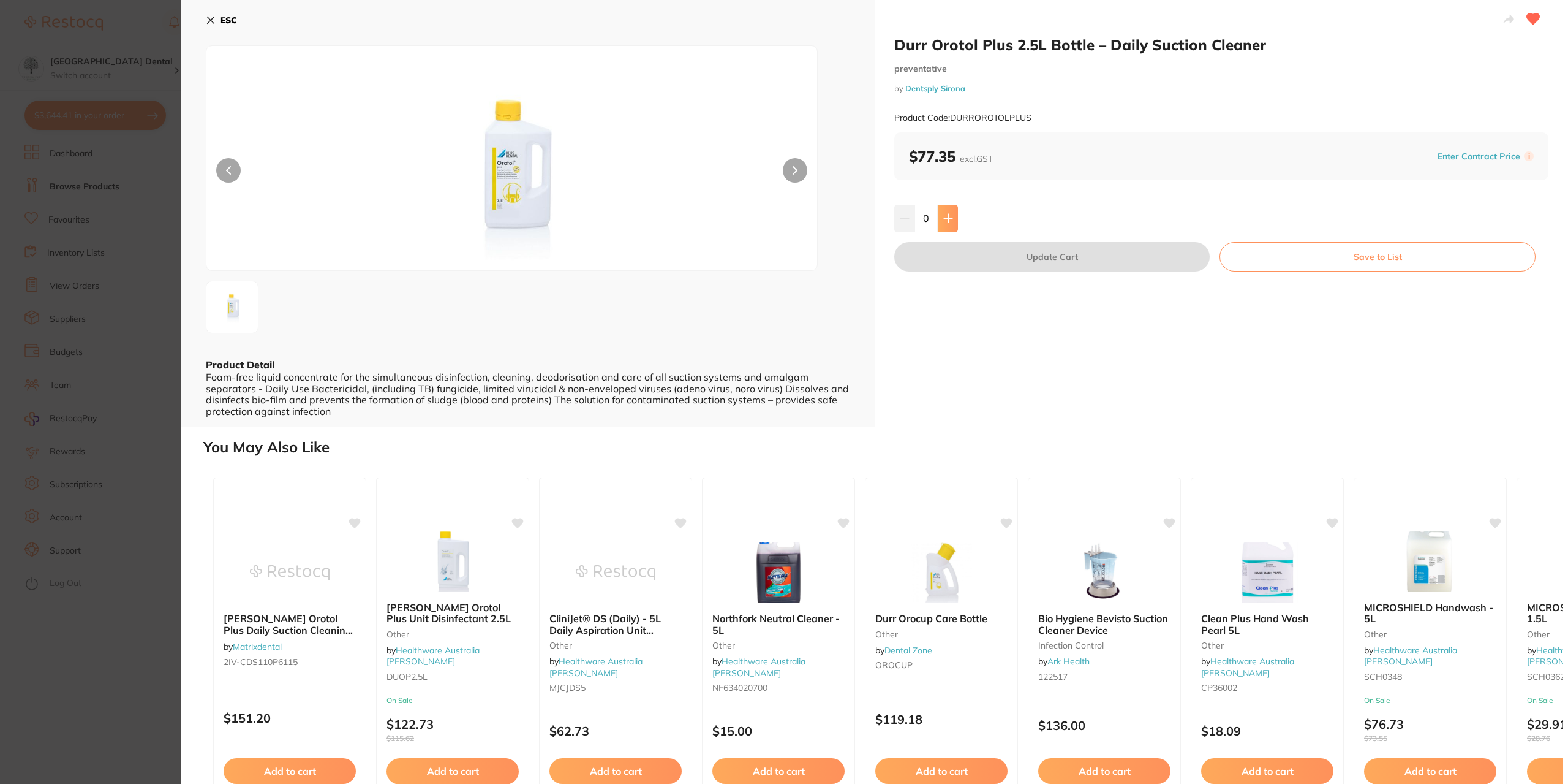
click at [951, 217] on icon at bounding box center [948, 218] width 10 height 10
click at [951, 218] on button at bounding box center [947, 218] width 20 height 27
type input "3"
click at [1021, 254] on button "Update Cart" at bounding box center [1052, 257] width 315 height 30
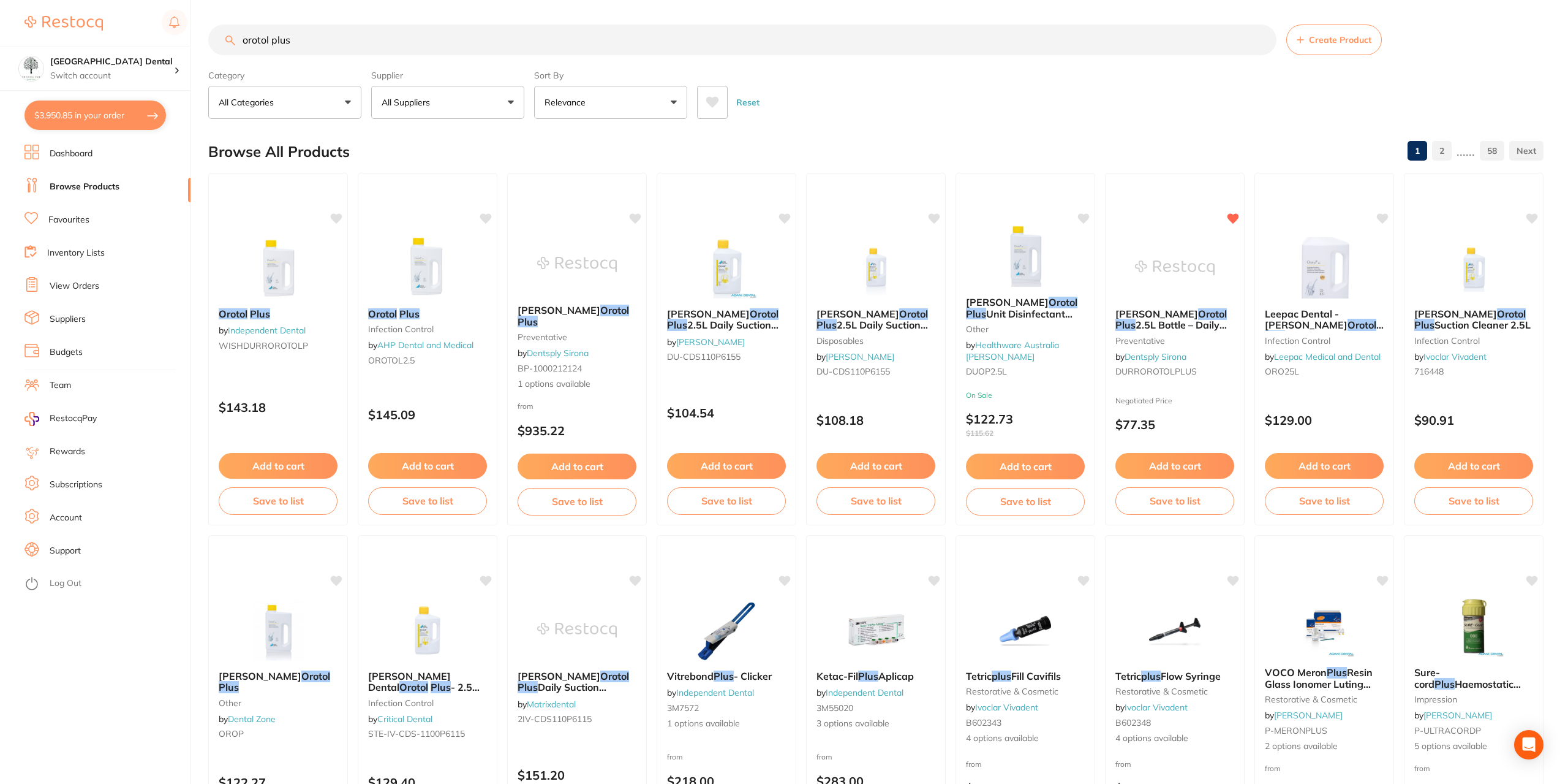
checkbox input "false"
click at [82, 121] on button "$3,899.67 in your order" at bounding box center [94, 114] width 141 height 30
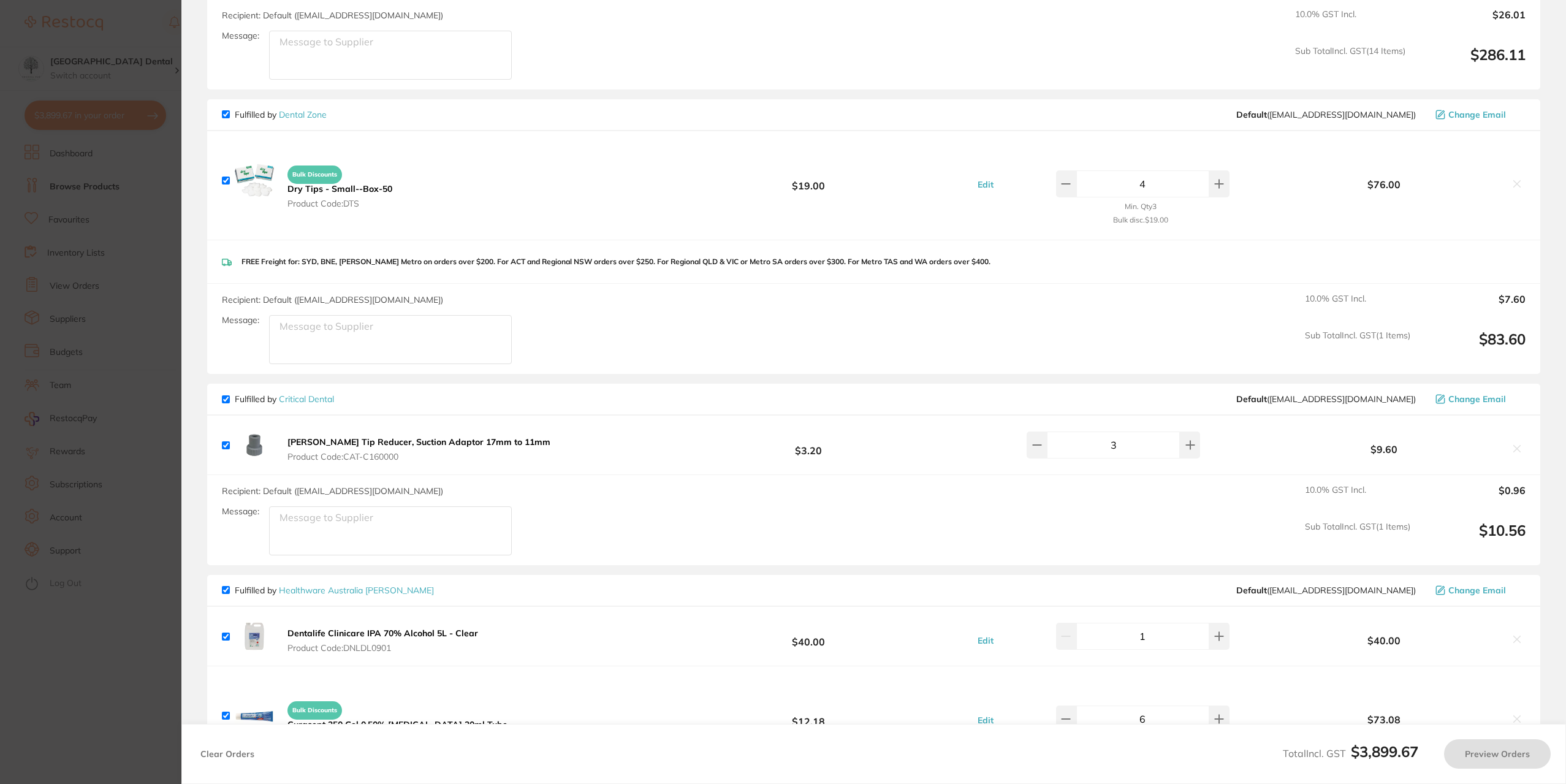
checkbox input "true"
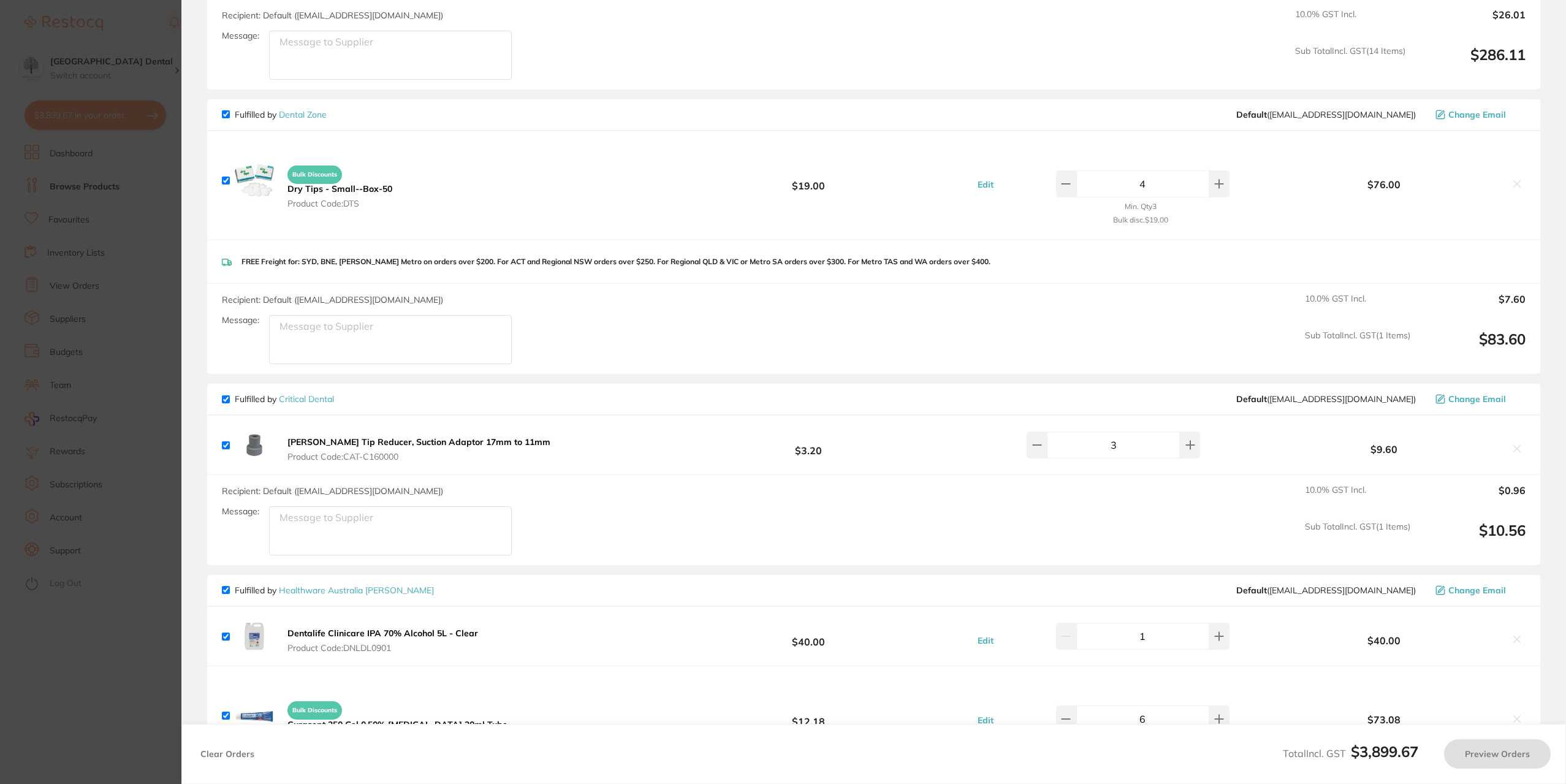
checkbox input "true"
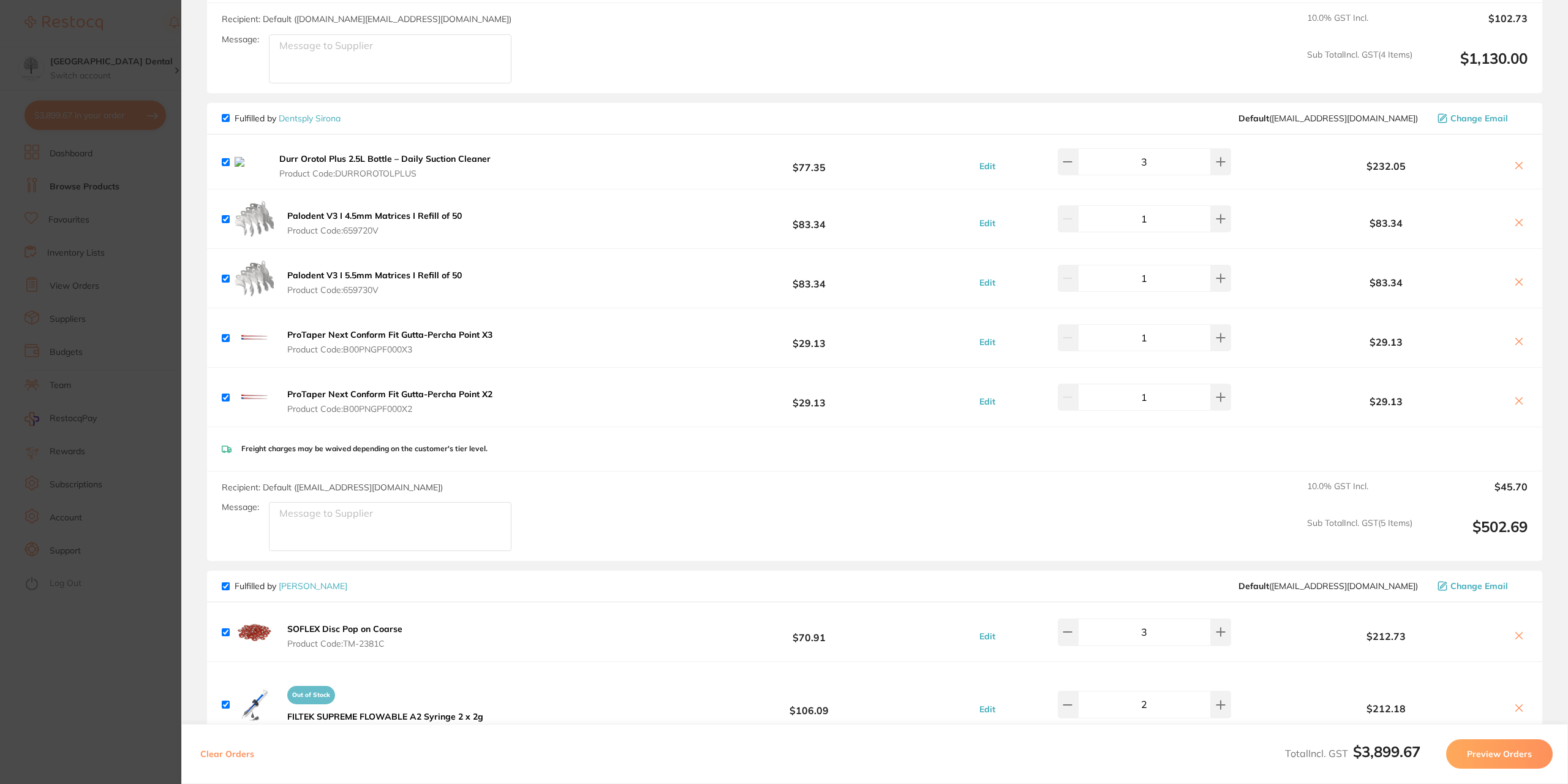
scroll to position [0, 0]
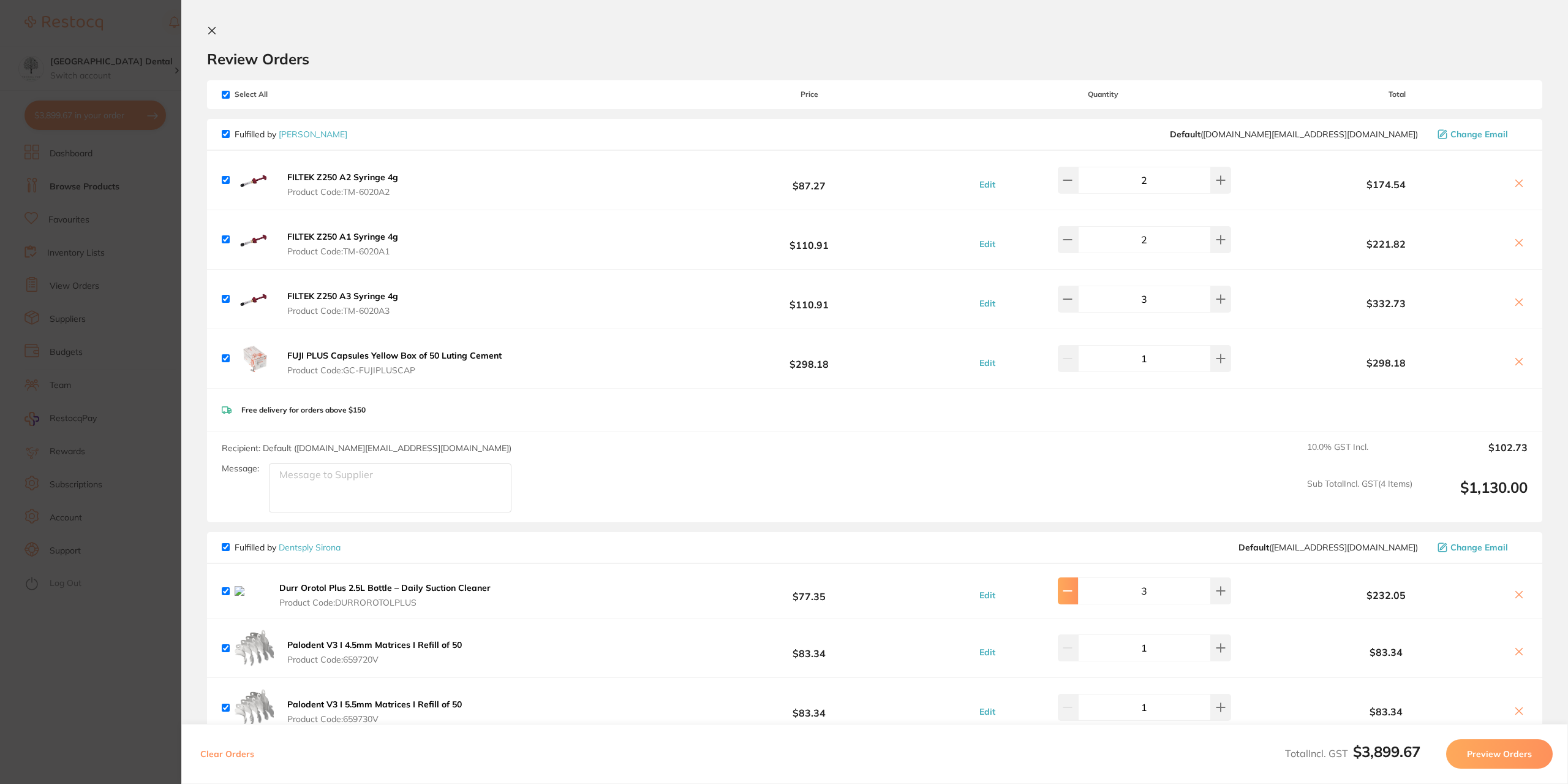
click at [1072, 586] on icon at bounding box center [1067, 591] width 10 height 10
type input "2"
click at [74, 86] on section "Update RRP Set your pre negotiated price for this item. Item Agreed RRP (excl. …" at bounding box center [784, 392] width 1568 height 784
click at [212, 32] on input "orotol plus" at bounding box center [742, 39] width 1068 height 31
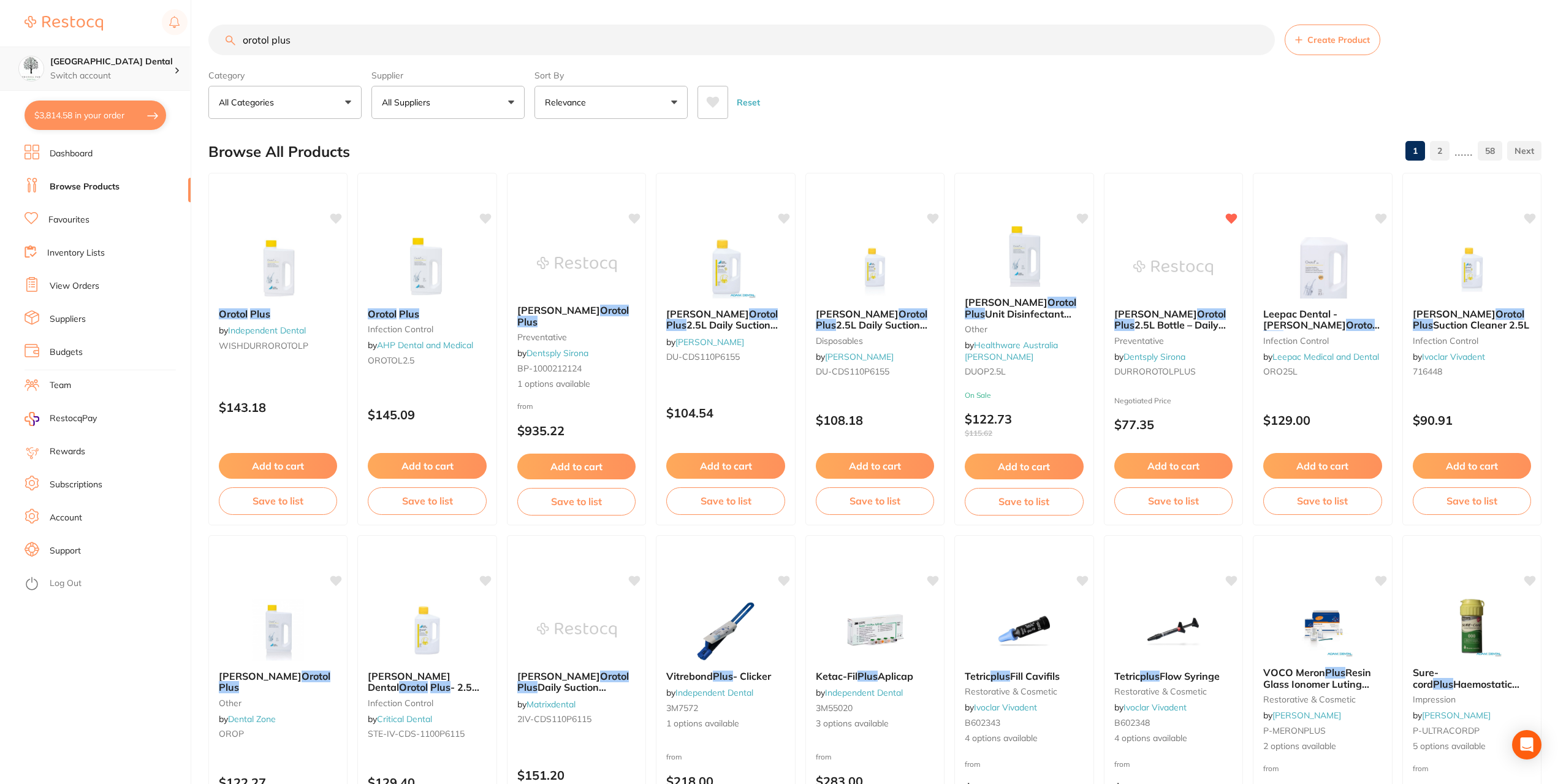
drag, startPoint x: 314, startPoint y: 40, endPoint x: 131, endPoint y: 48, distance: 183.2
click at [131, 48] on div "$3,814.58 Yeronga Park Dental Switch account Yeronga Park Dental $3,814.58 in y…" at bounding box center [783, 392] width 1566 height 784
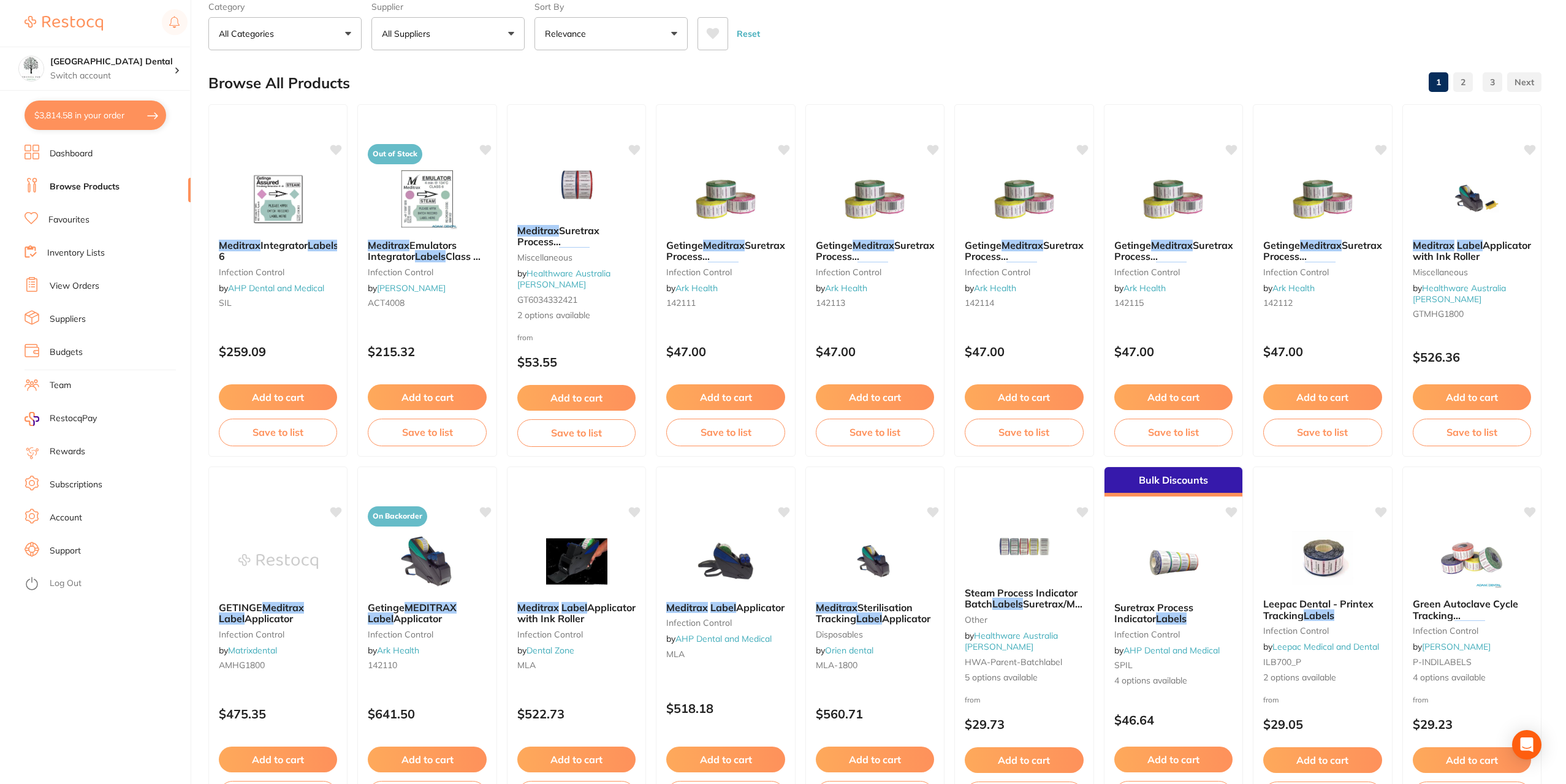
scroll to position [62, 0]
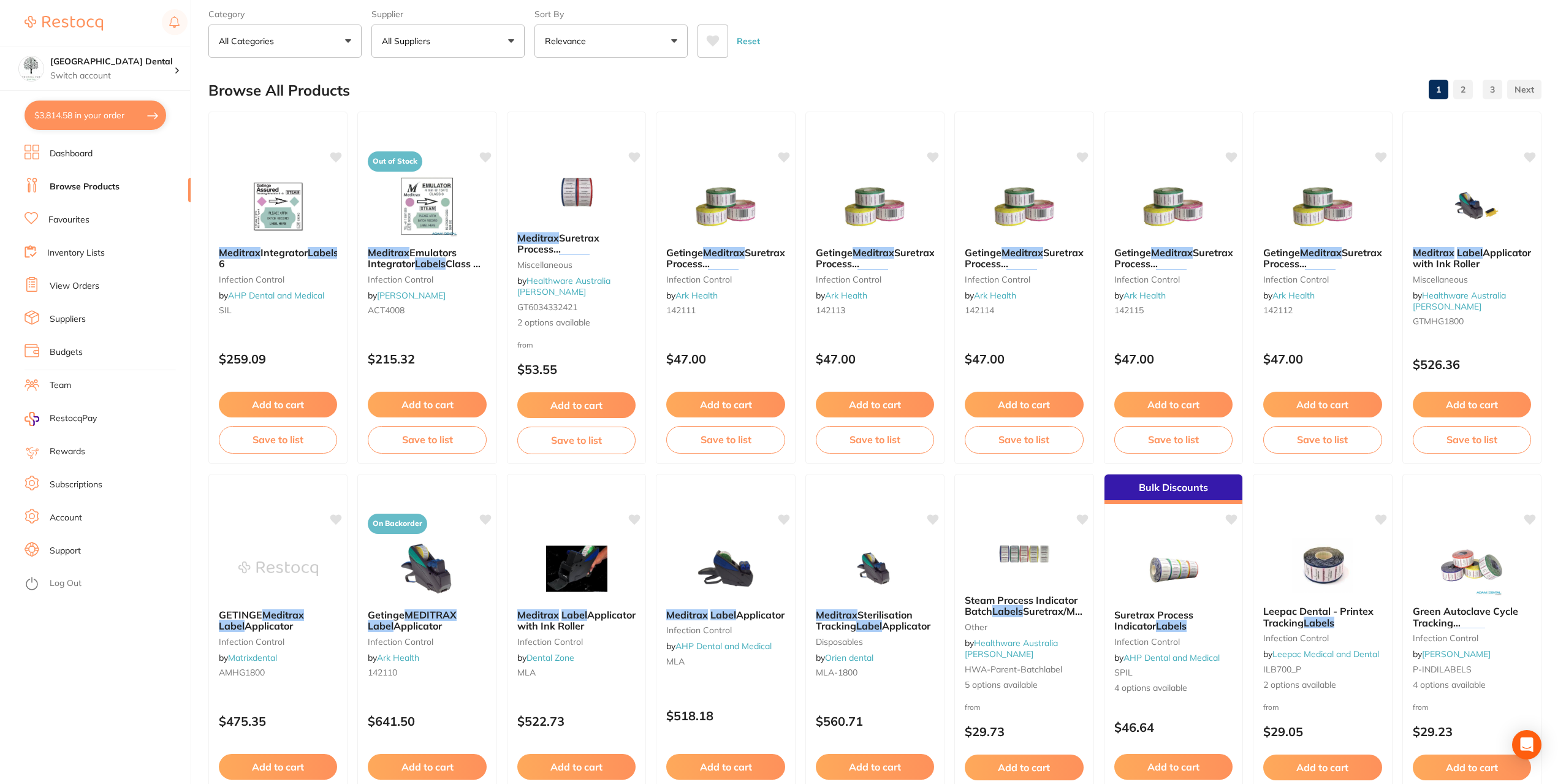
type input "meditrax labels"
click at [583, 181] on img at bounding box center [576, 190] width 80 height 62
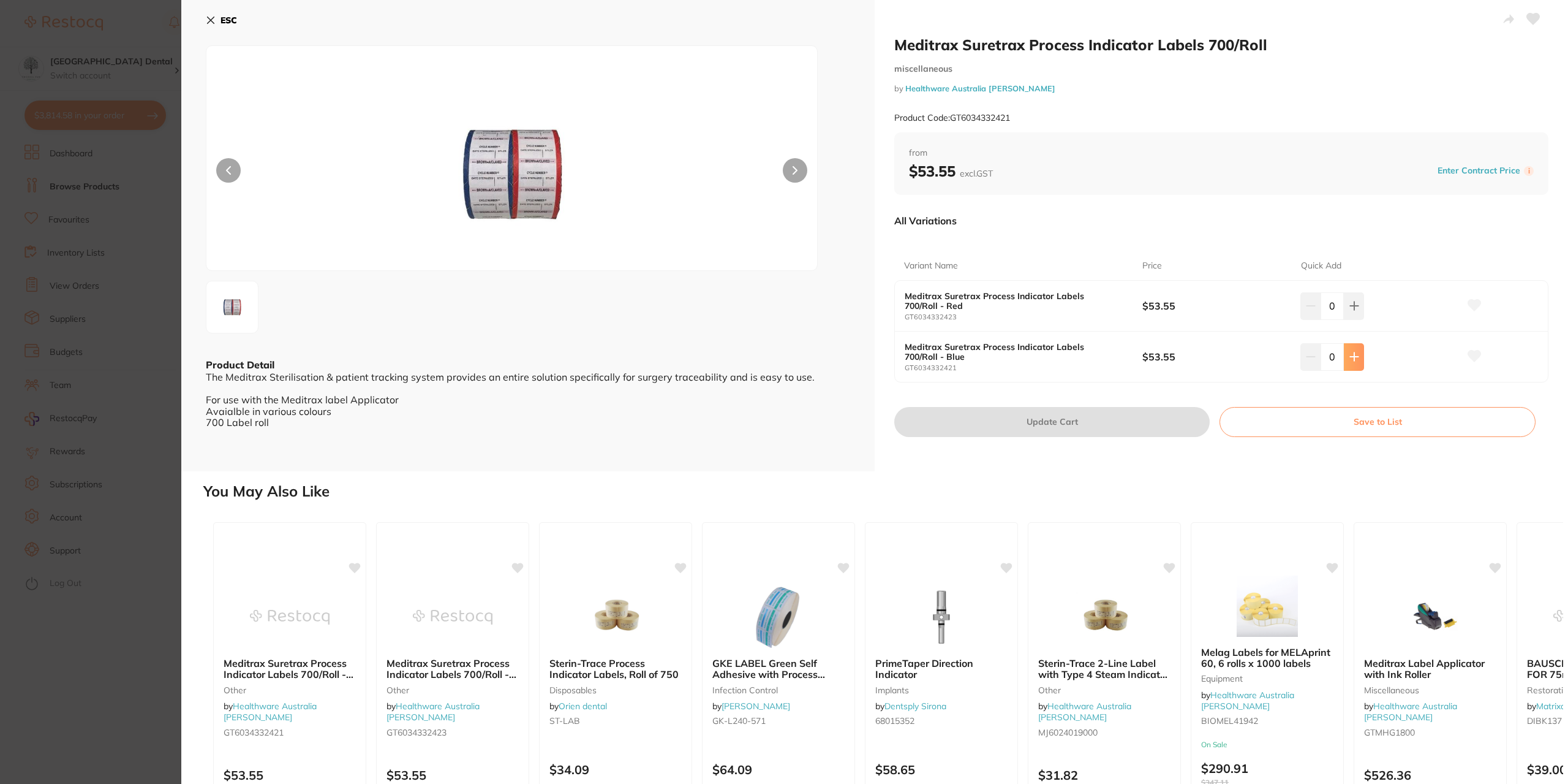
click at [1349, 365] on button at bounding box center [1353, 357] width 20 height 27
type input "1"
click at [213, 17] on icon at bounding box center [211, 20] width 10 height 10
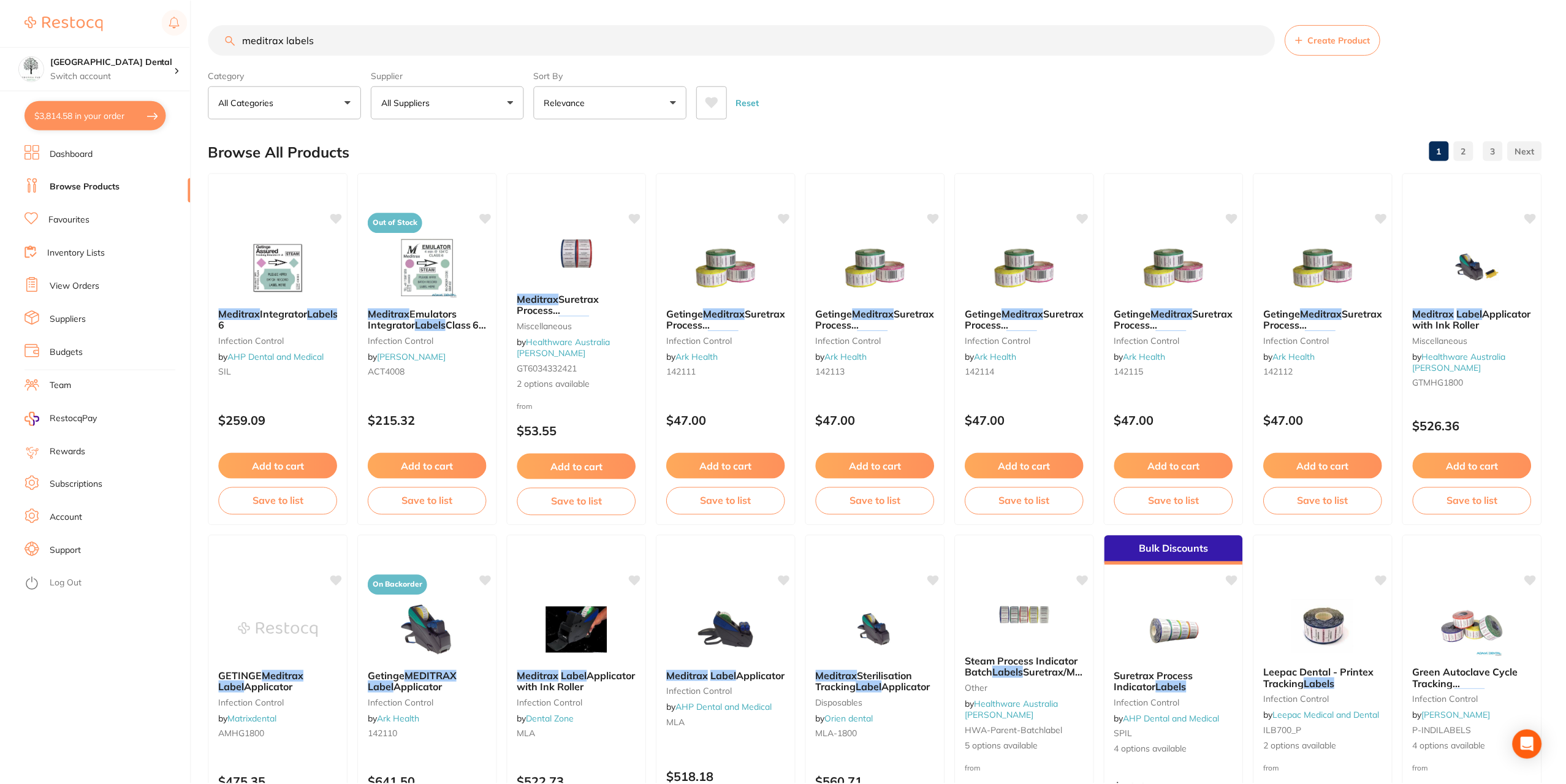
scroll to position [62, 0]
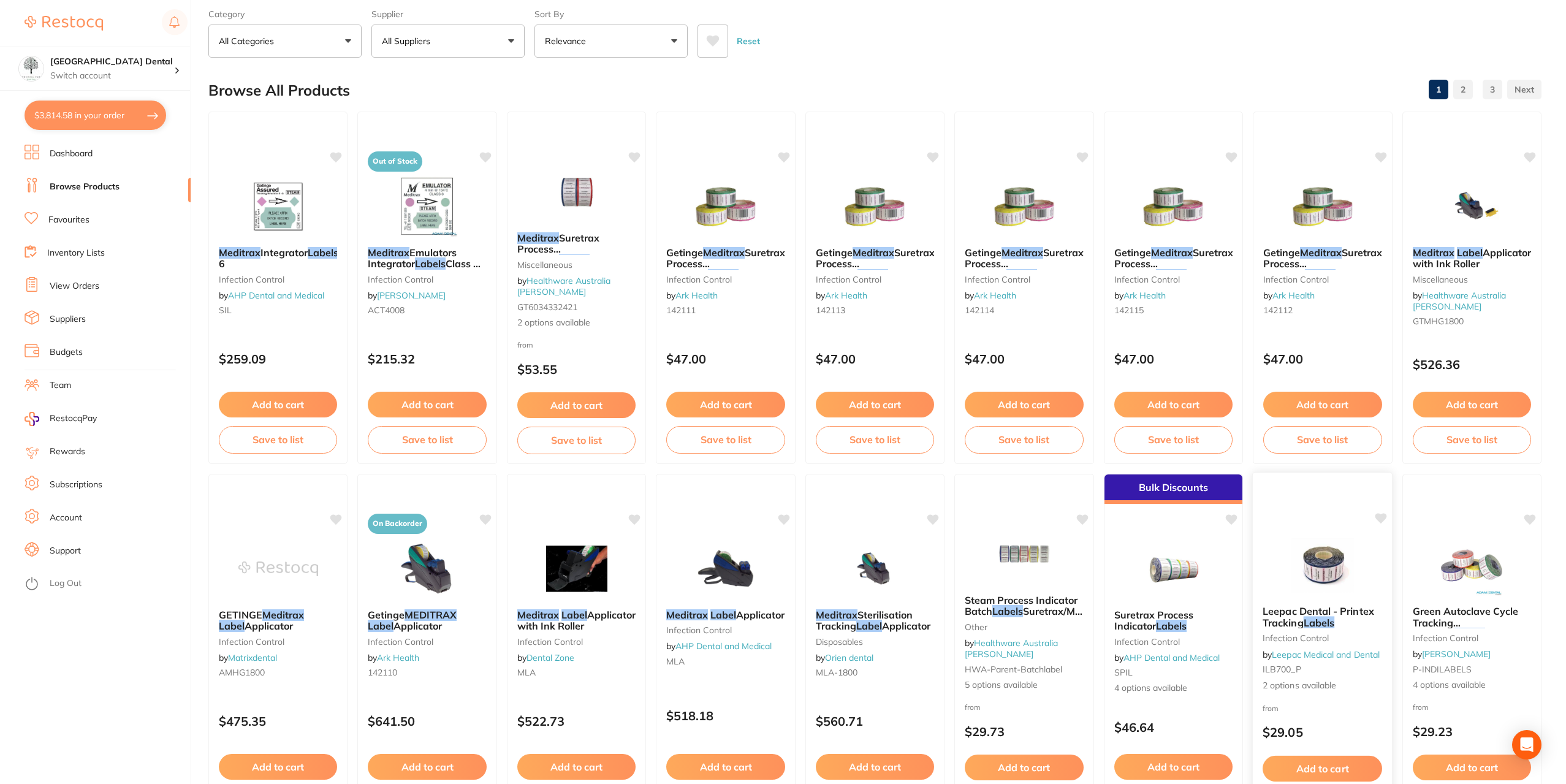
click at [1326, 558] on img at bounding box center [1322, 565] width 80 height 62
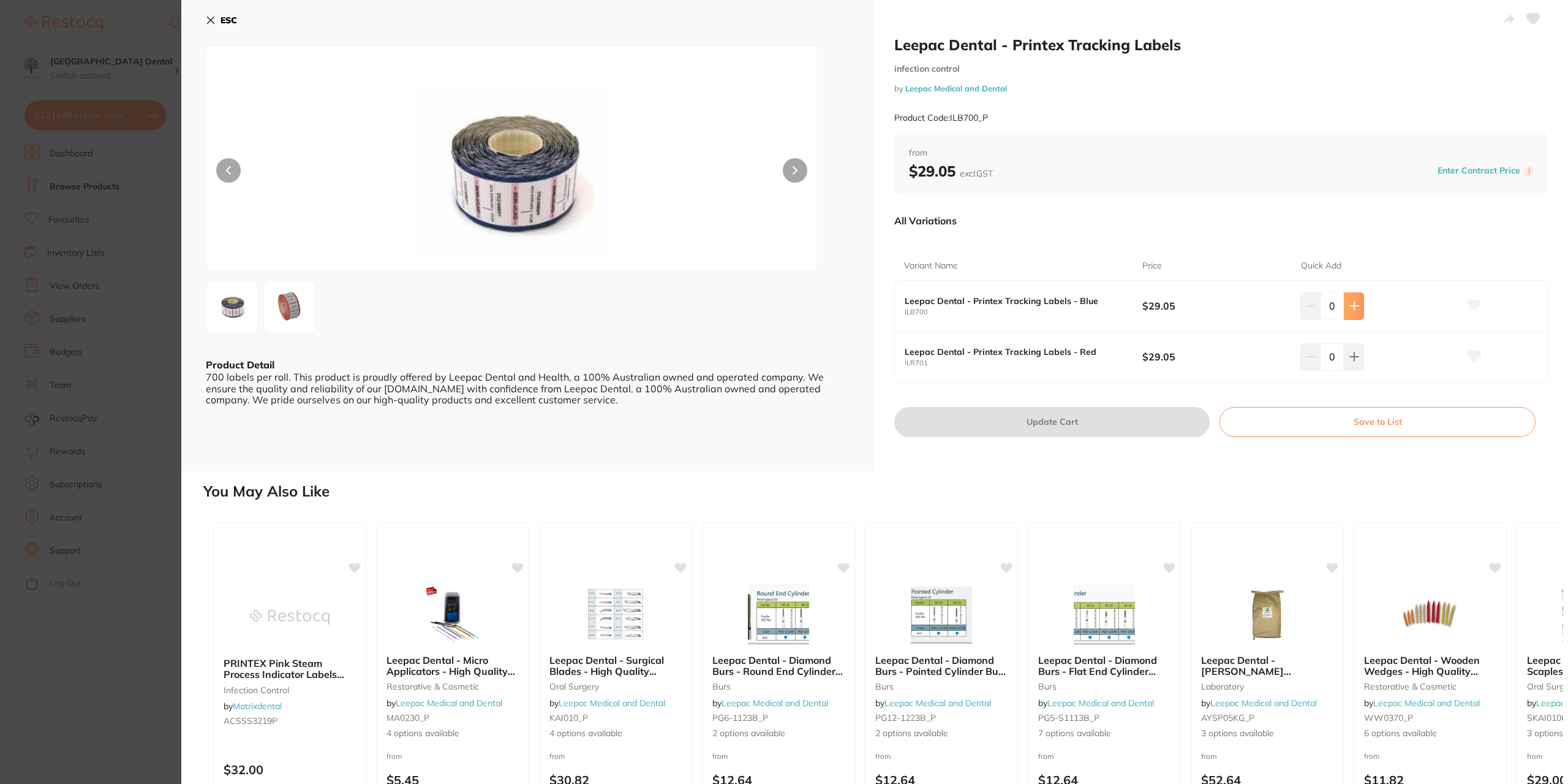
click at [1356, 308] on icon at bounding box center [1354, 306] width 10 height 10
type input "1"
click at [1051, 428] on button "Update Cart" at bounding box center [1052, 421] width 315 height 30
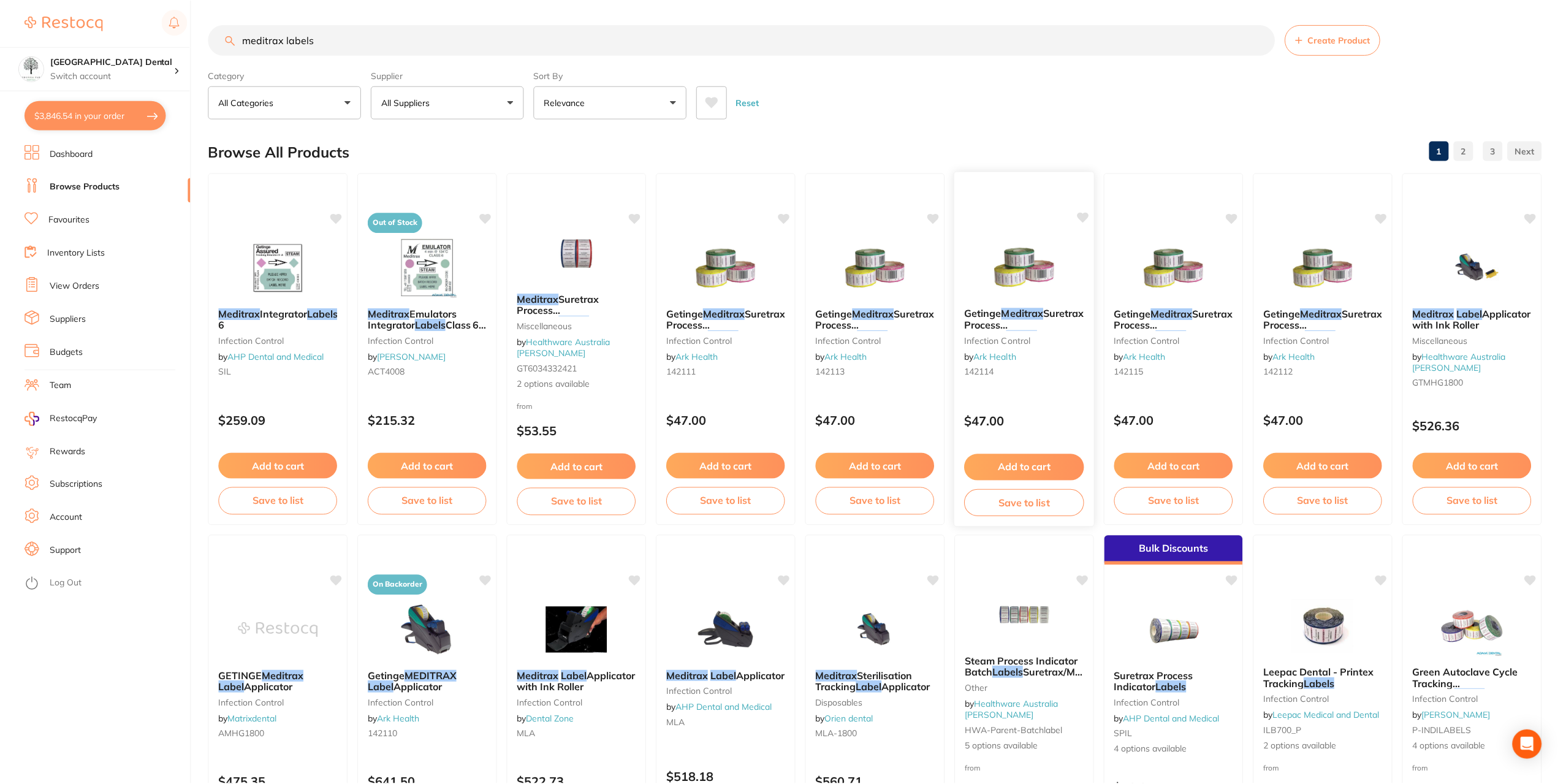
scroll to position [62, 0]
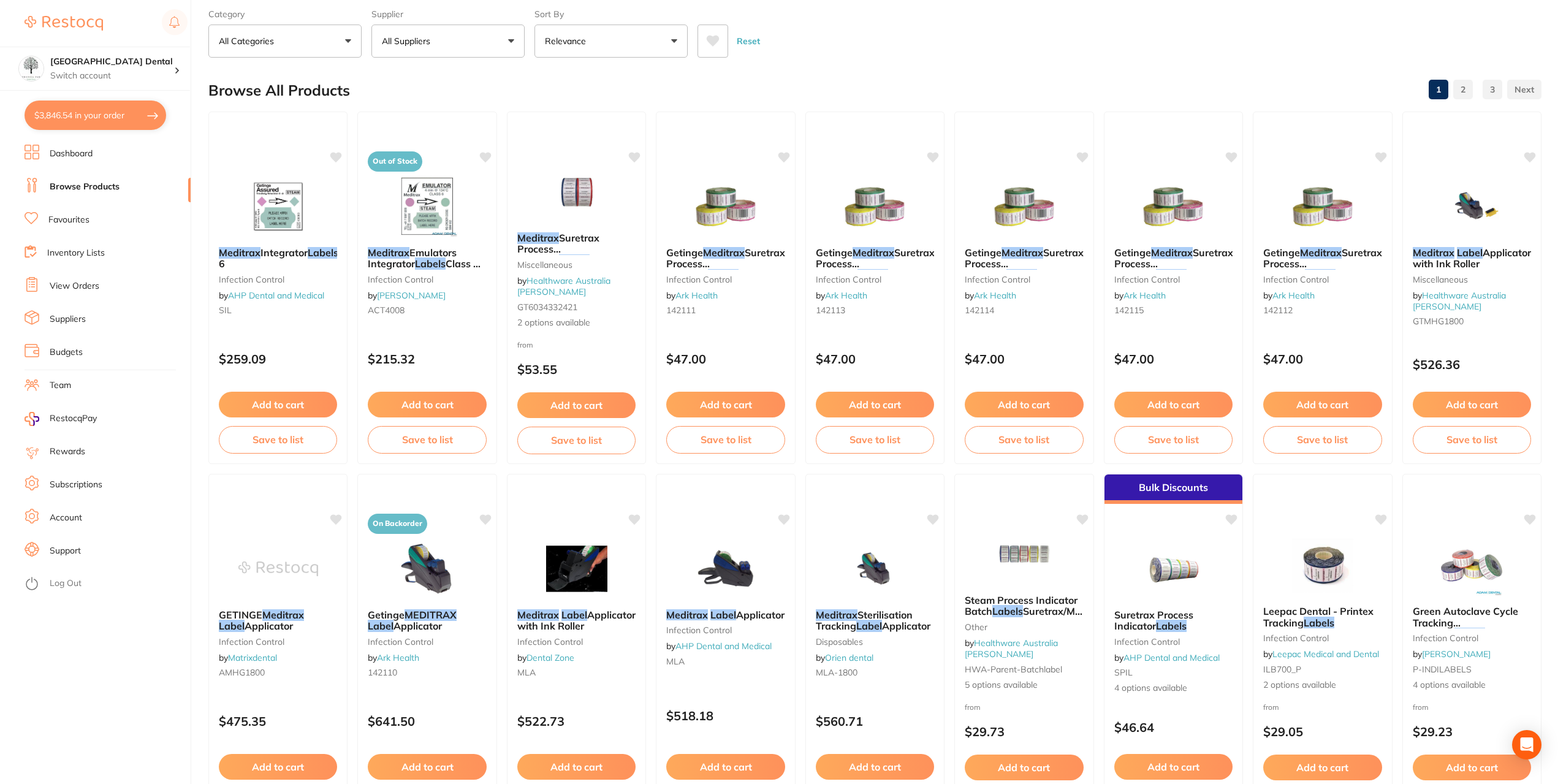
click at [64, 109] on button "$3,846.54 in your order" at bounding box center [94, 114] width 141 height 30
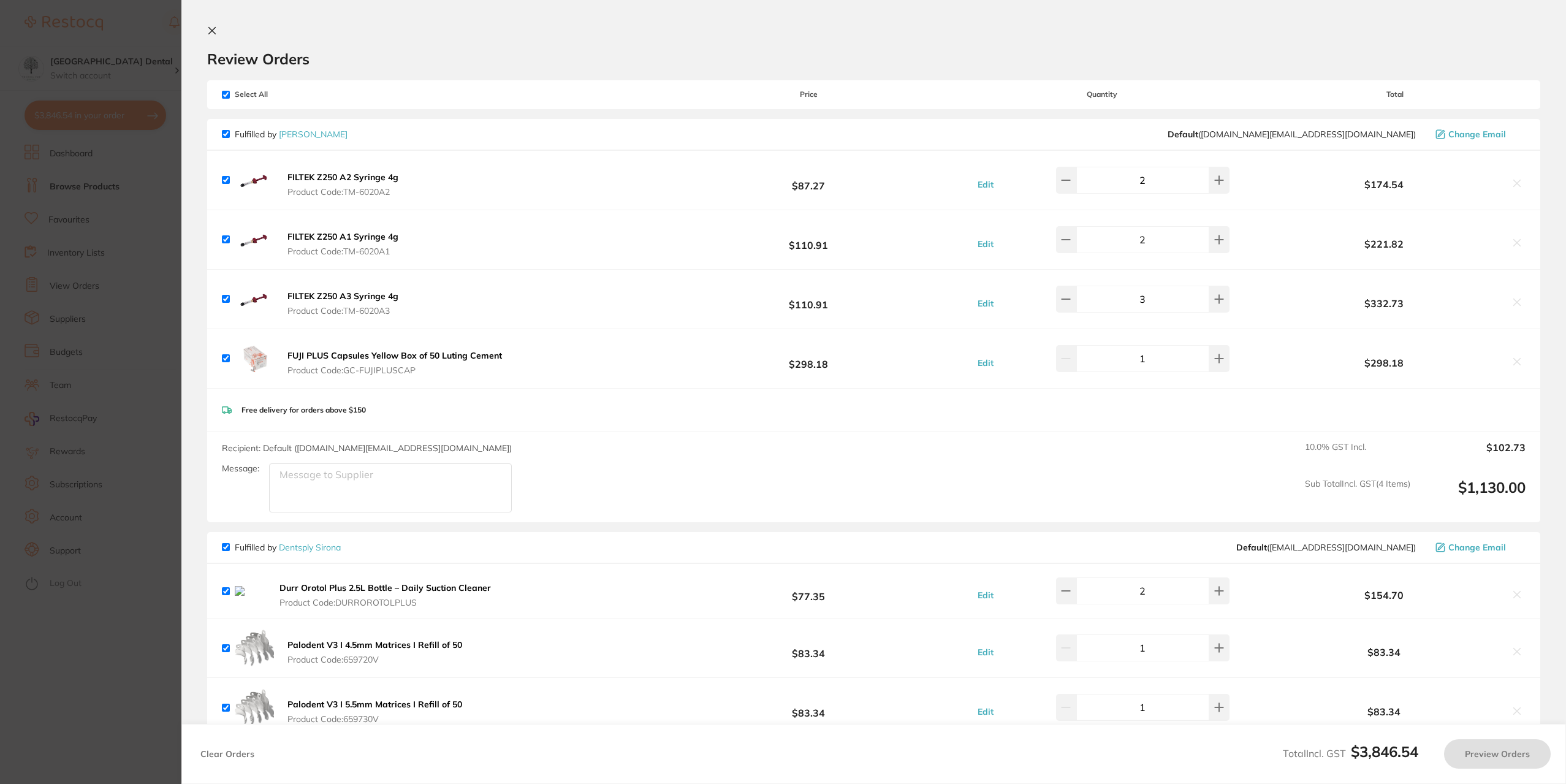
checkbox input "true"
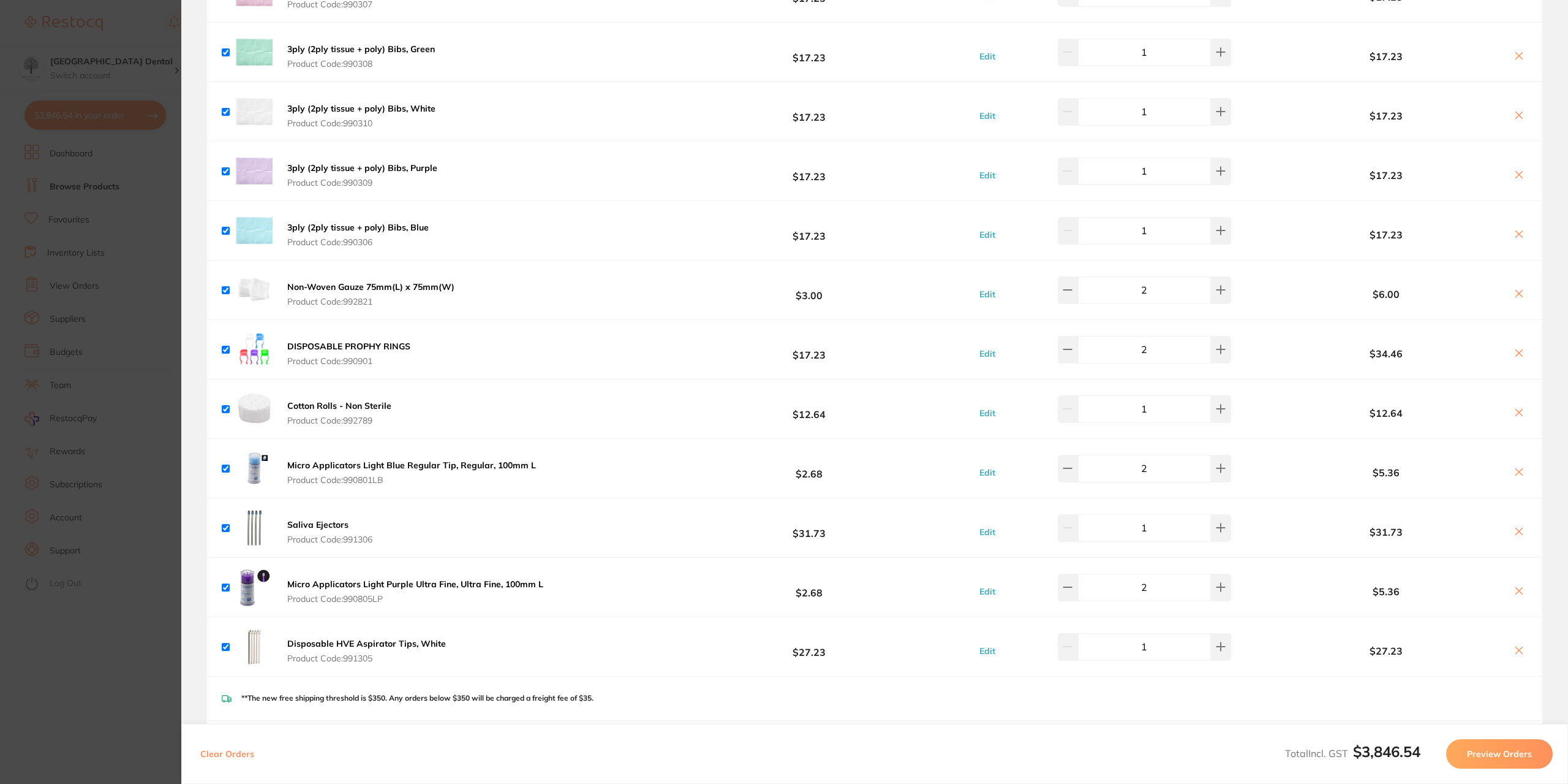
scroll to position [2084, 0]
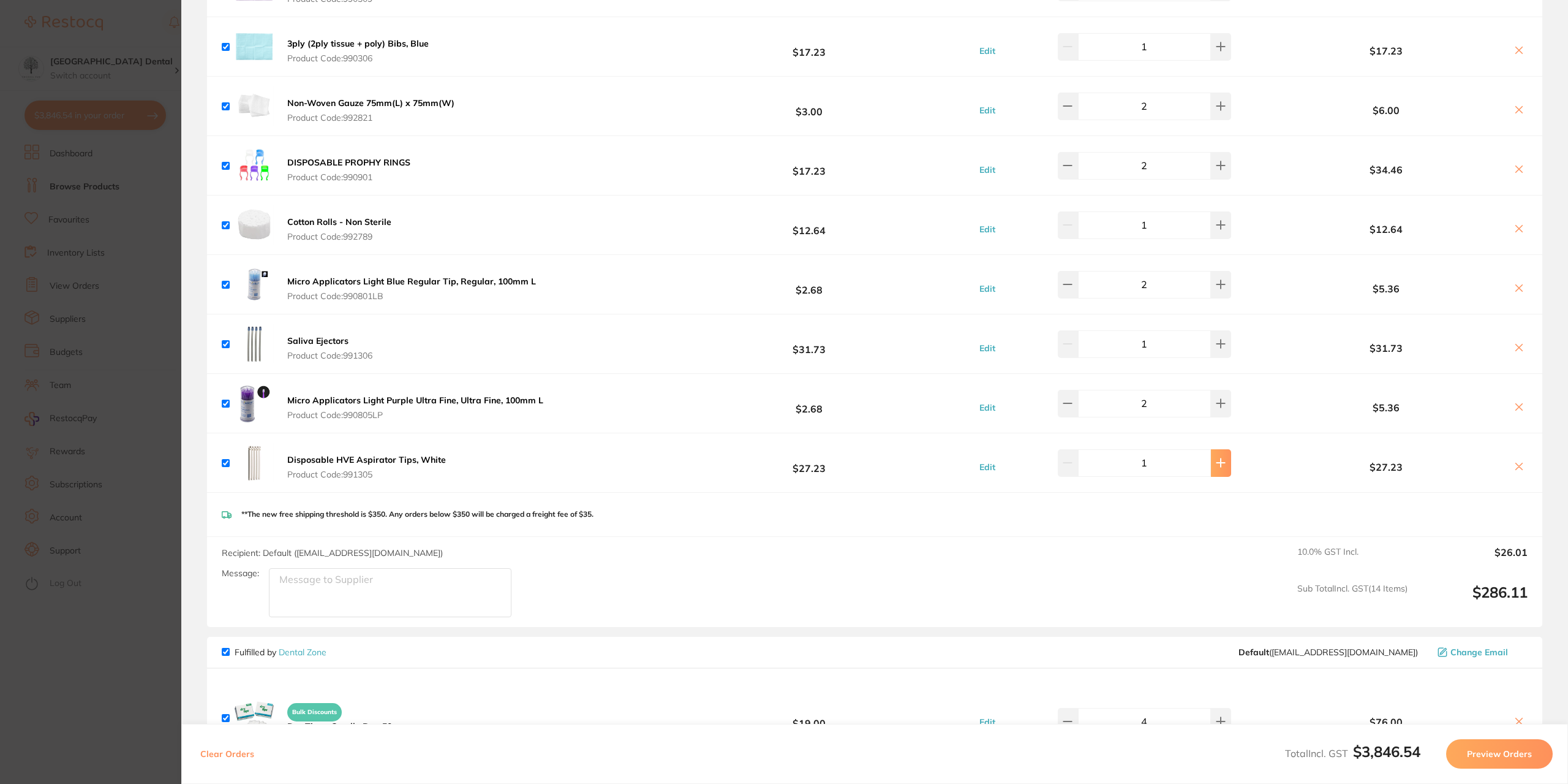
click at [1216, 462] on icon at bounding box center [1220, 463] width 8 height 8
type input "2"
click at [1216, 346] on icon at bounding box center [1220, 343] width 8 height 8
type input "2"
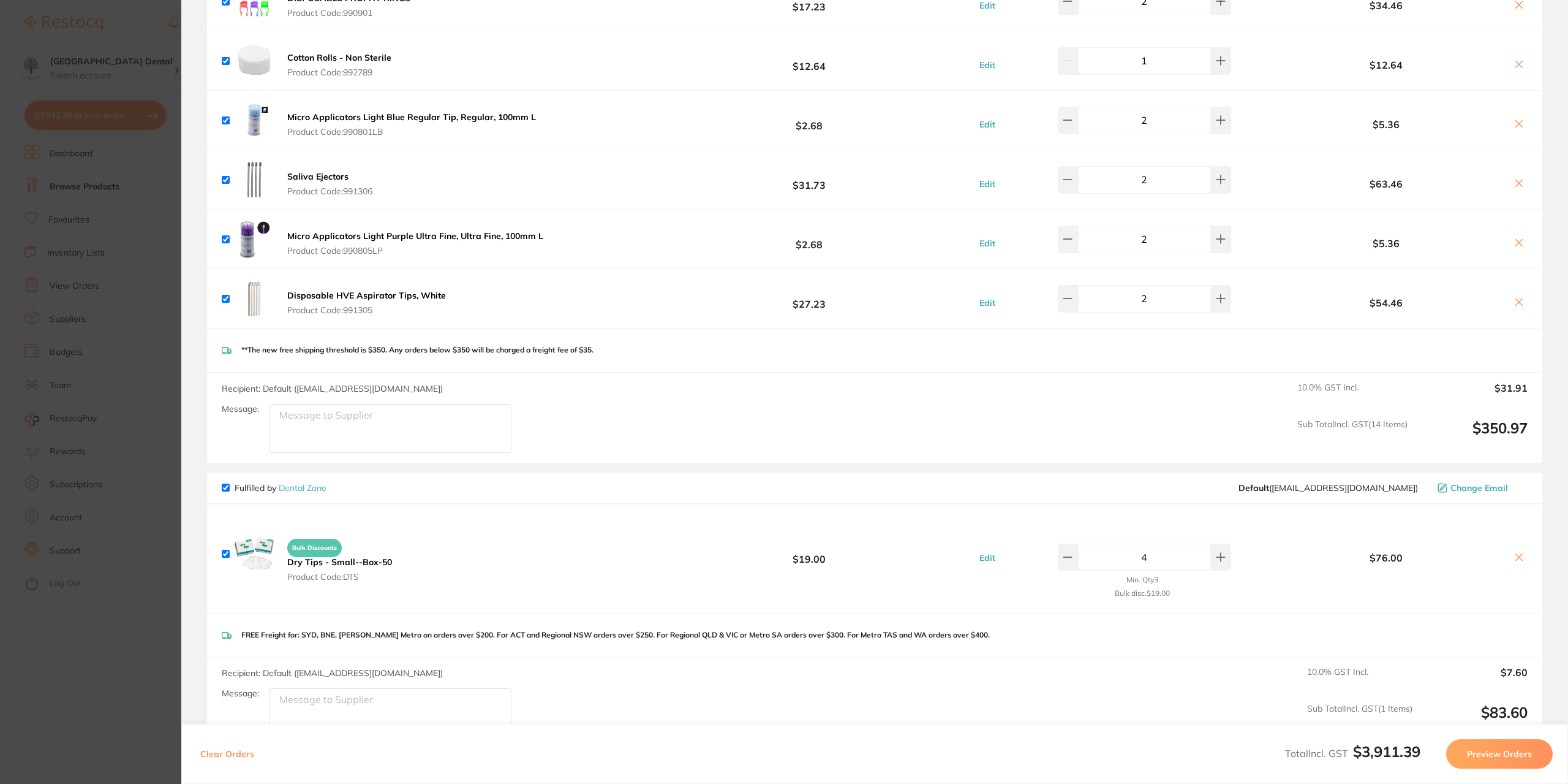
scroll to position [2267, 0]
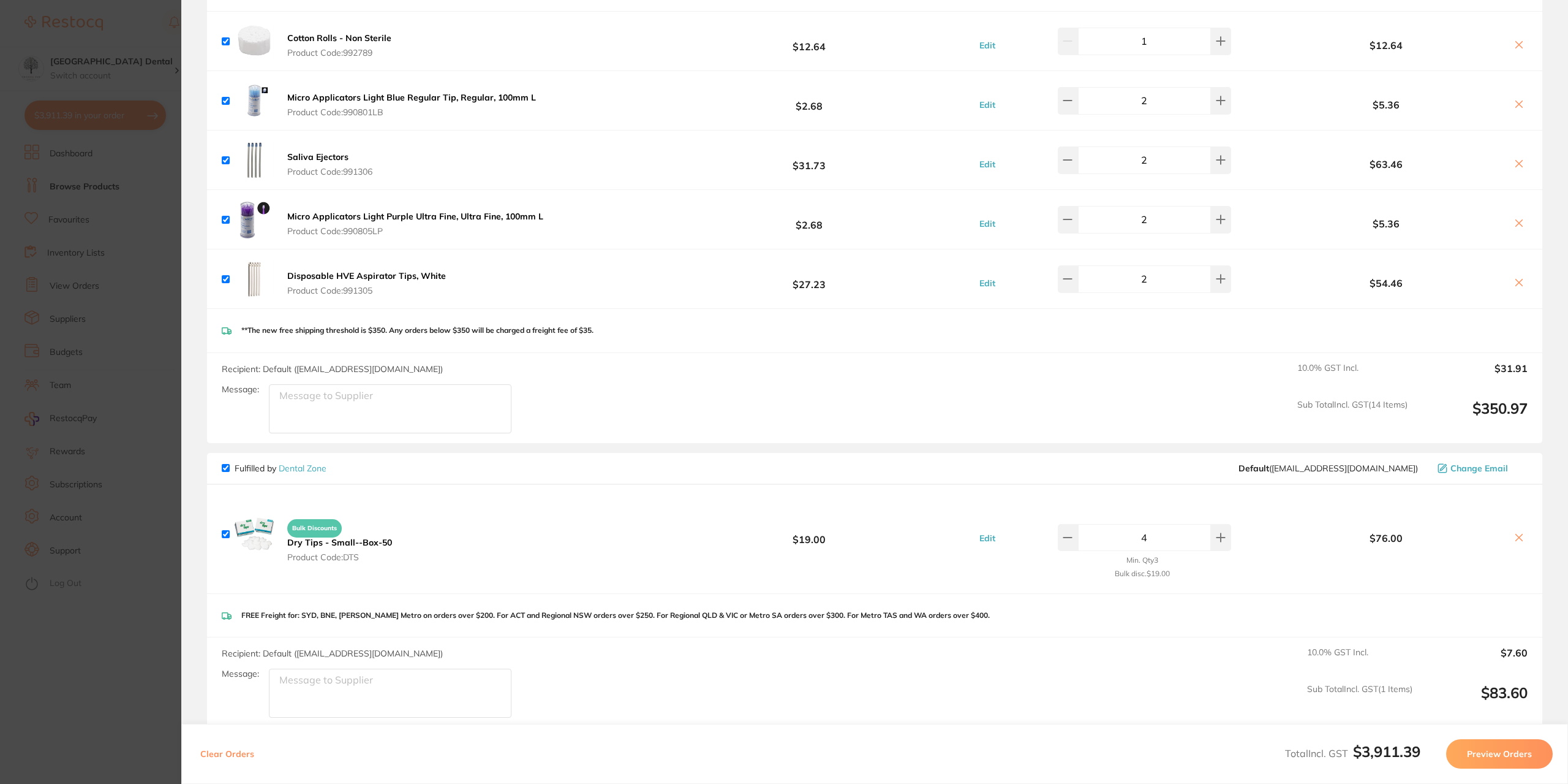
click at [226, 533] on input "checkbox" at bounding box center [226, 534] width 8 height 8
click at [1515, 536] on icon at bounding box center [1518, 537] width 7 height 7
checkbox input "true"
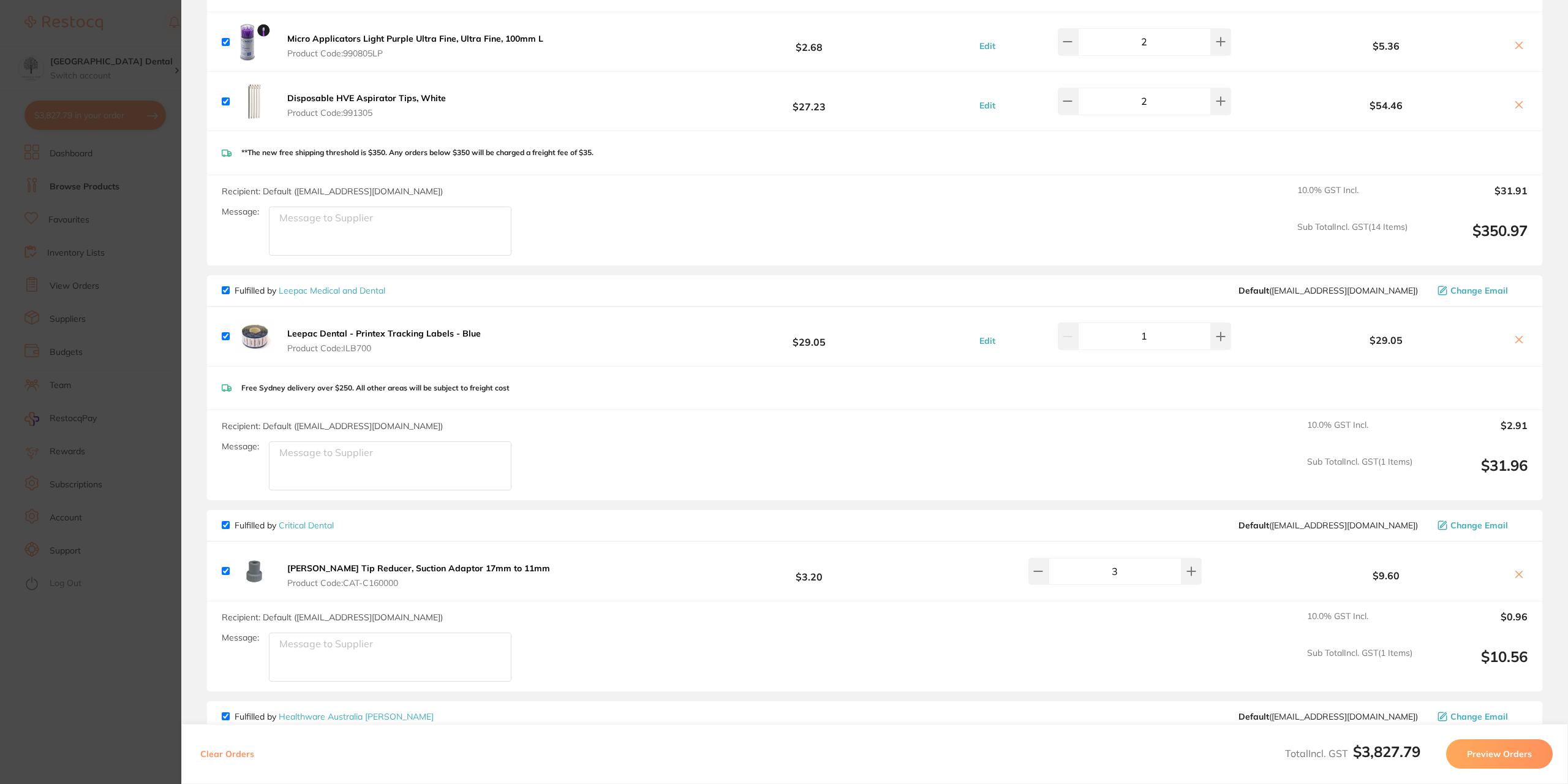
scroll to position [2512, 0]
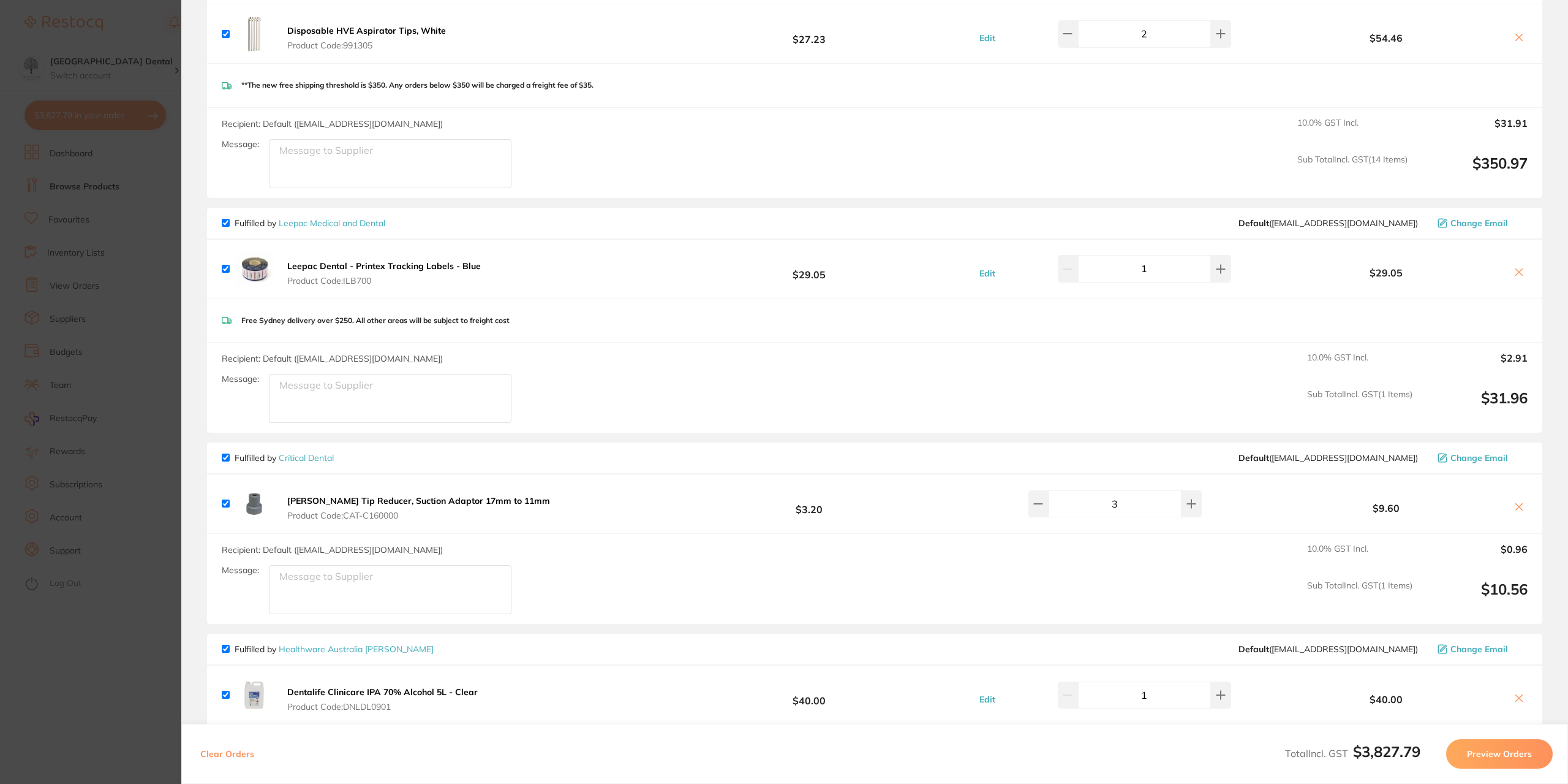
click at [142, 57] on section "Update RRP Set your pre negotiated price for this item. Item Agreed RRP (excl. …" at bounding box center [784, 392] width 1568 height 784
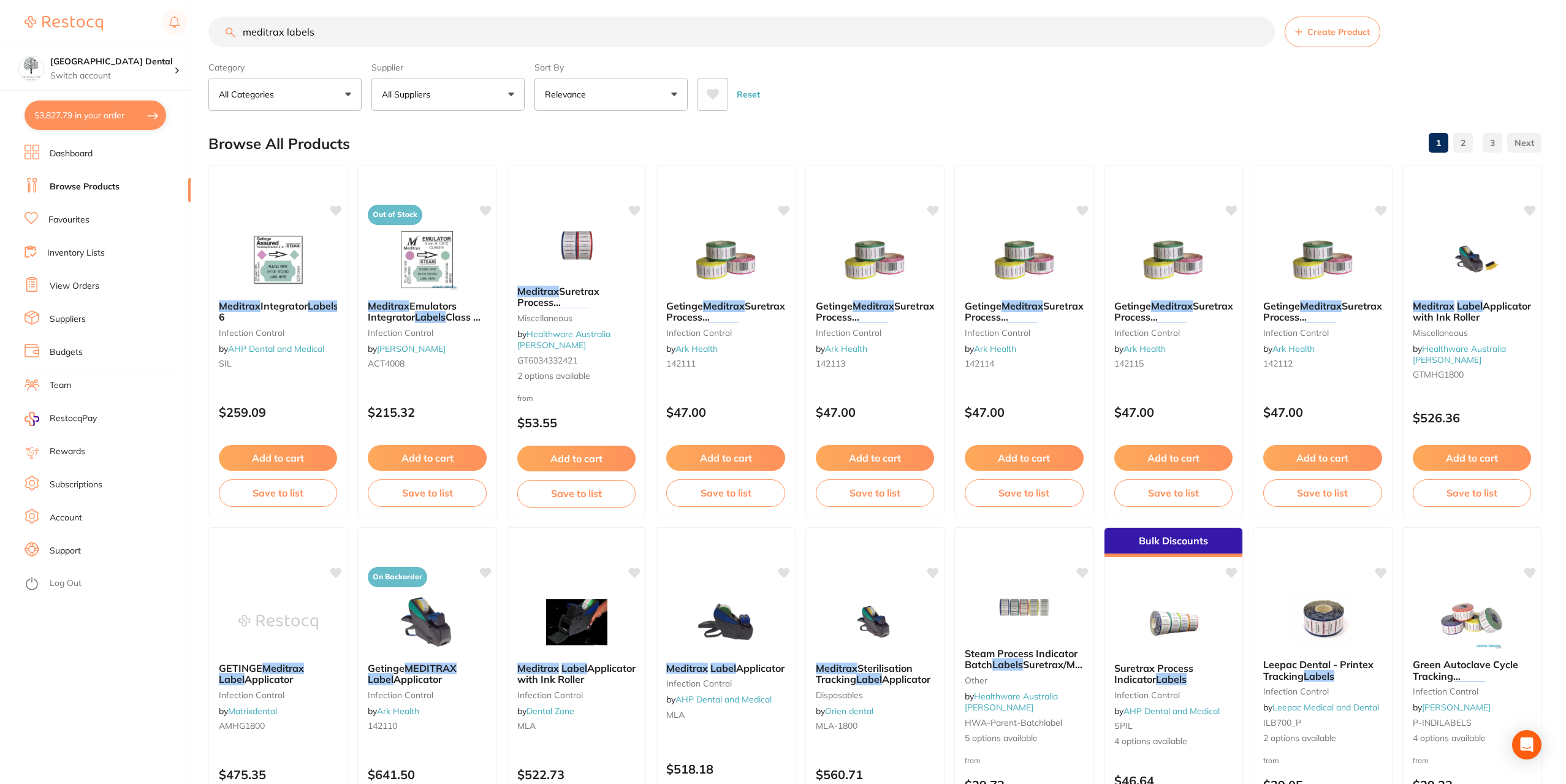
scroll to position [0, 0]
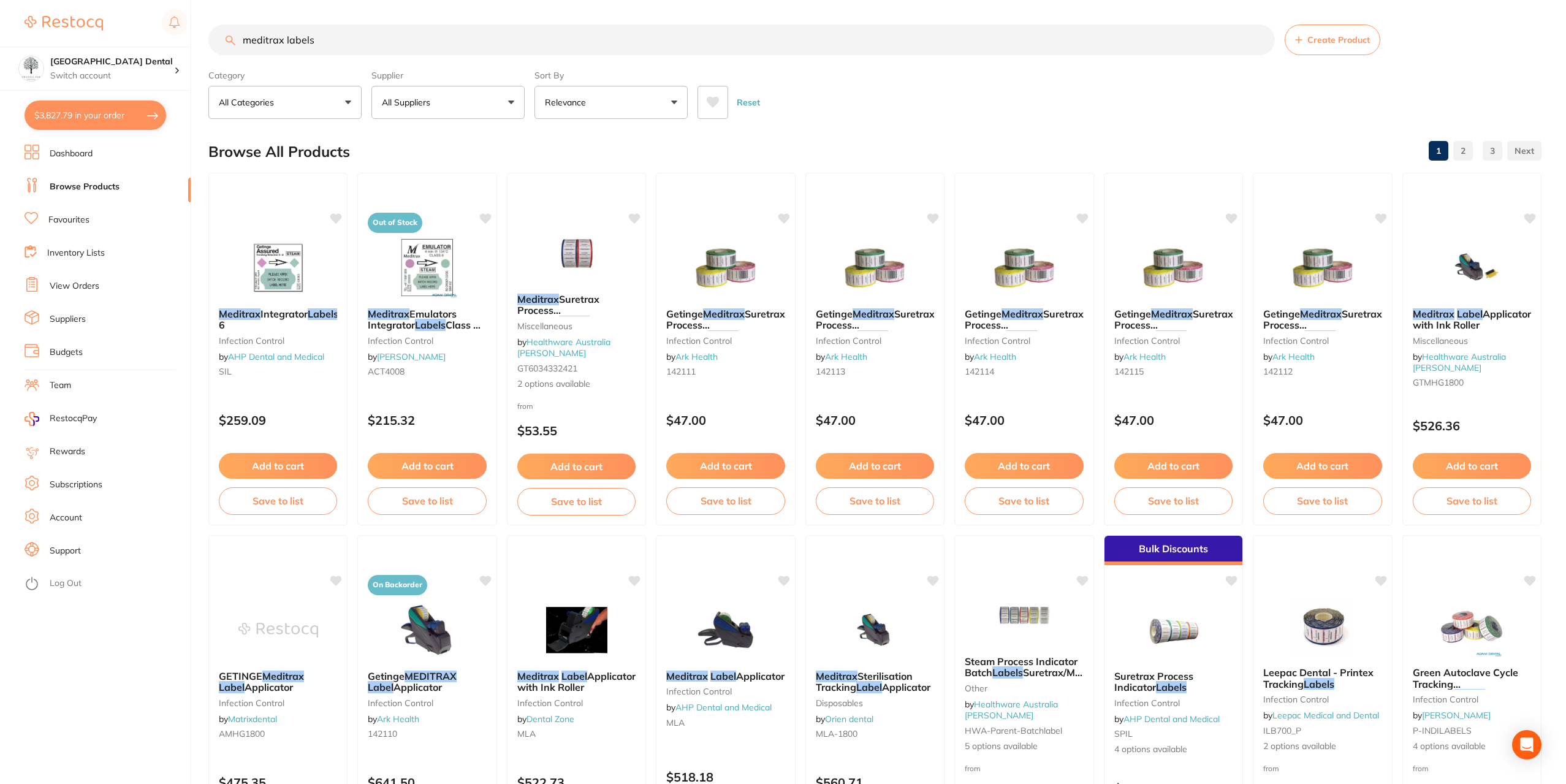
drag, startPoint x: 397, startPoint y: 40, endPoint x: 119, endPoint y: 39, distance: 278.0
click at [132, 55] on div "$3,827.79 Yeronga Park Dental Switch account Yeronga Park Dental $3,827.79 in y…" at bounding box center [783, 392] width 1566 height 784
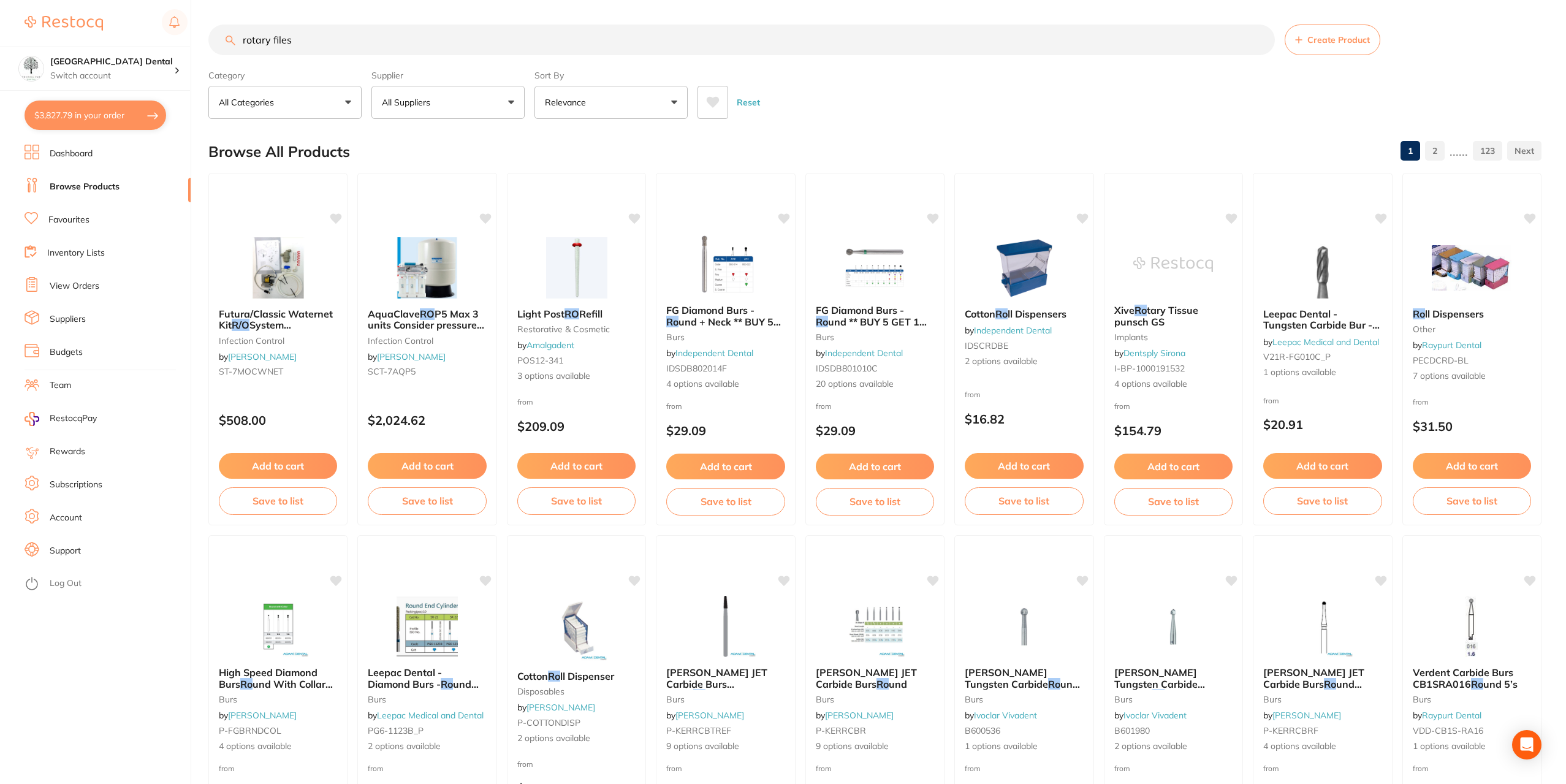
type input "rotary files"
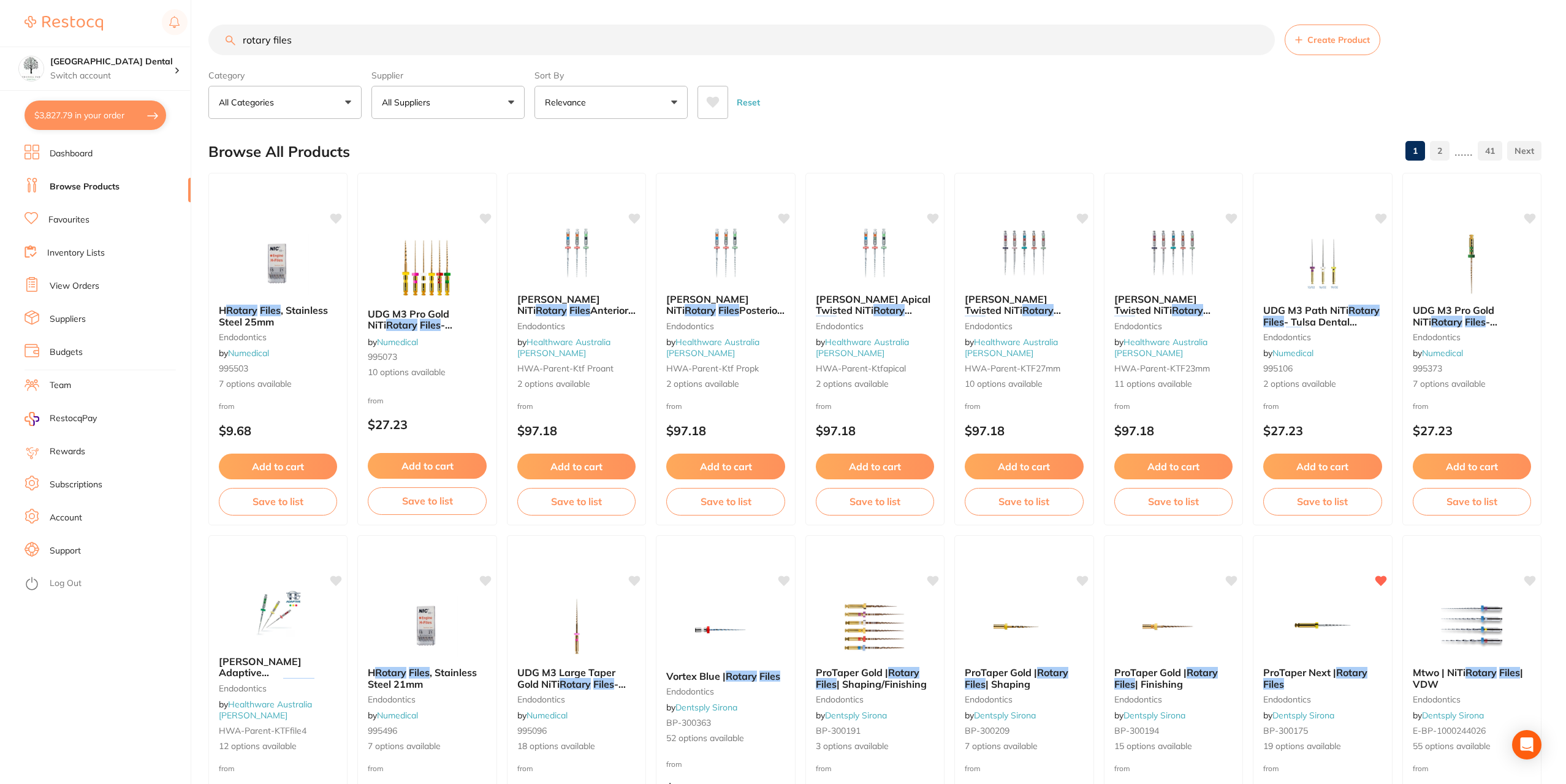
click at [67, 109] on button "$3,827.79 in your order" at bounding box center [94, 114] width 141 height 30
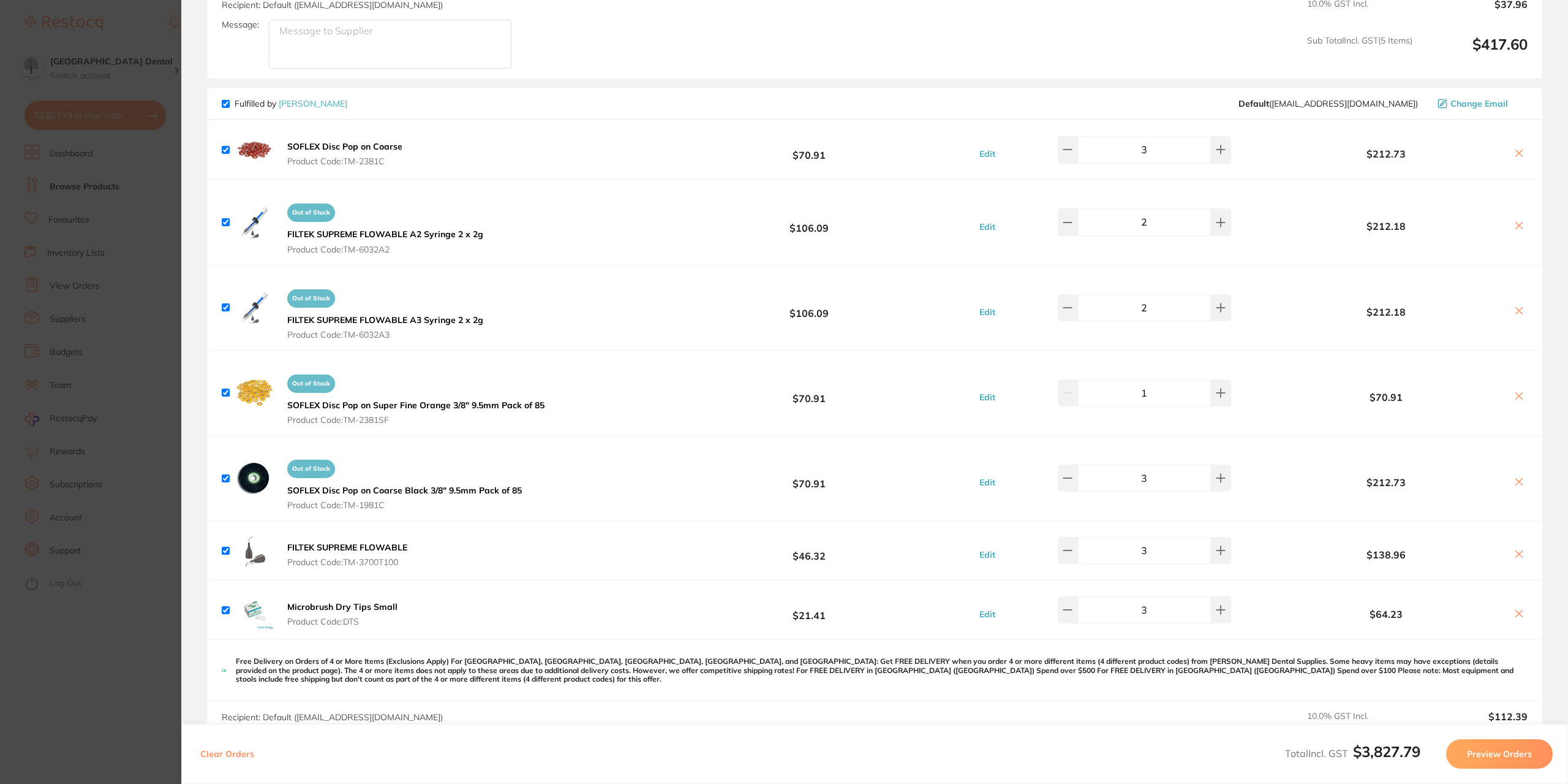
scroll to position [1025, 0]
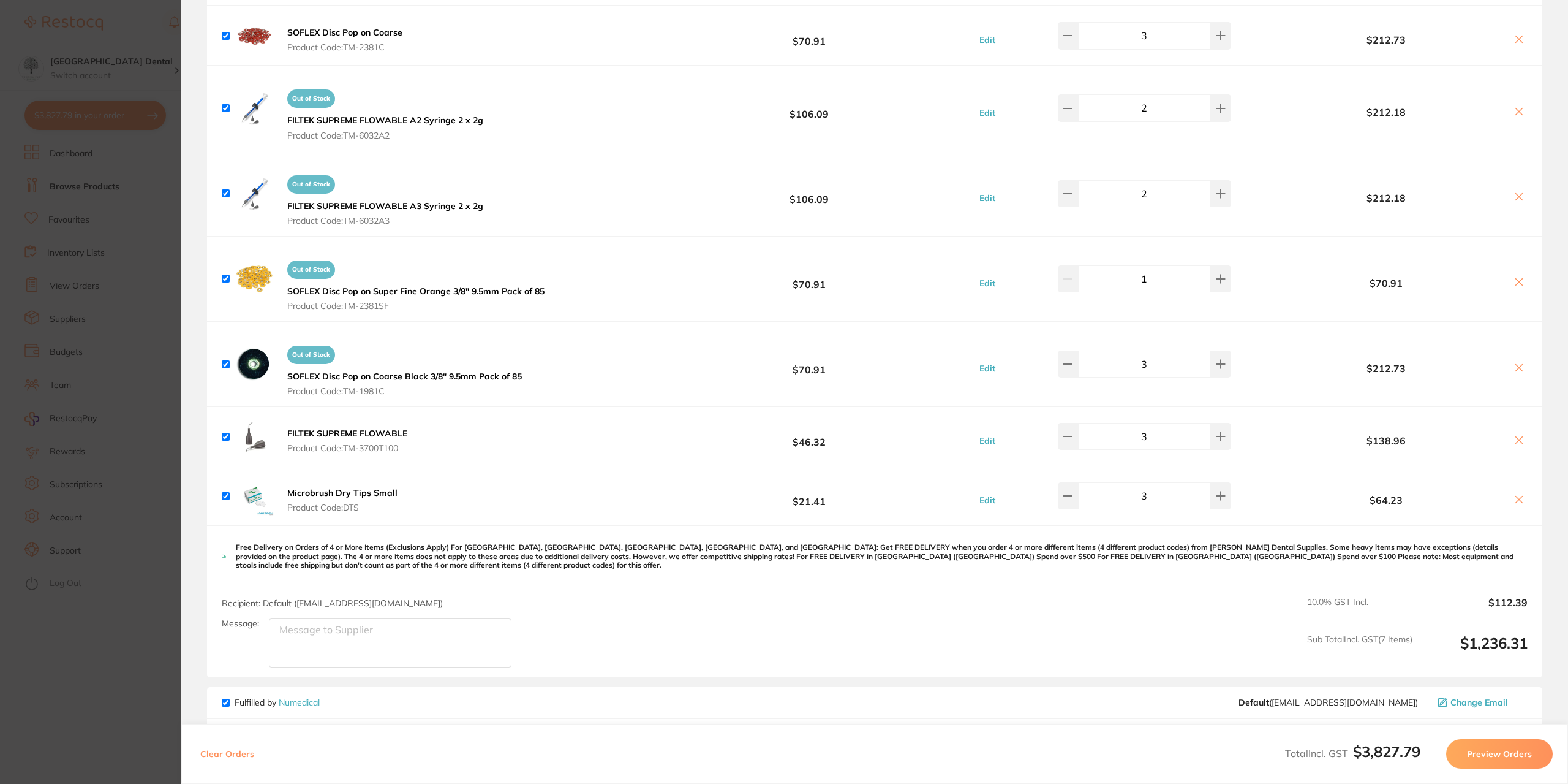
click at [162, 49] on section "Update RRP Set your pre negotiated price for this item. Item Agreed RRP (excl. …" at bounding box center [784, 392] width 1568 height 784
click at [135, 65] on h4 "[GEOGRAPHIC_DATA] Dental" at bounding box center [112, 62] width 124 height 13
click at [111, 126] on button "$3,827.79 in your order" at bounding box center [94, 114] width 141 height 30
click at [483, 178] on button "Out of Stock FILTEK SUPREME FLOWABLE A3 Syringe 2 x 2g Product Code: TM-6032A3" at bounding box center [385, 197] width 203 height 57
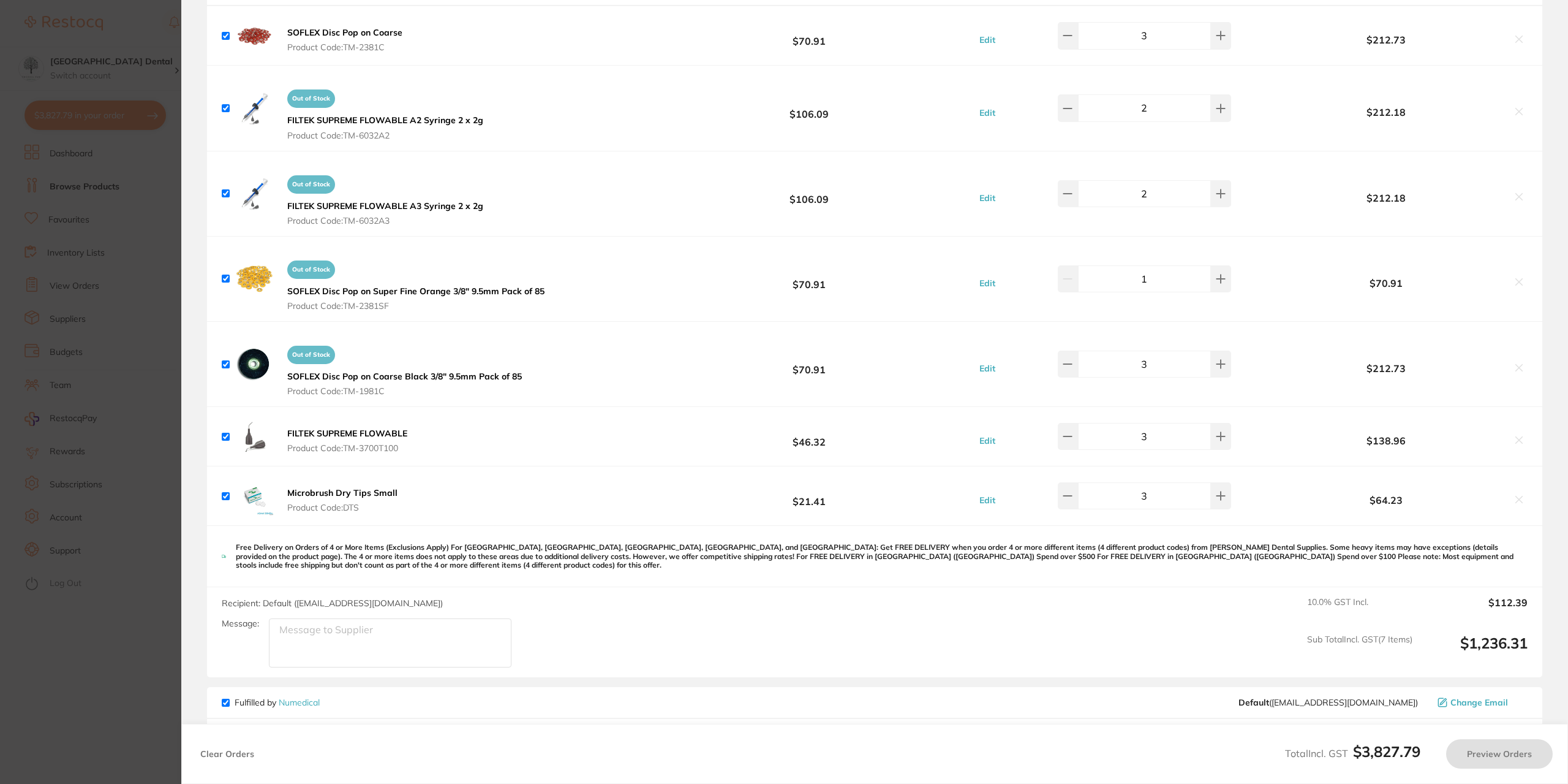
click at [205, 24] on section at bounding box center [784, 392] width 1568 height 784
click at [215, 31] on input "rotary files" at bounding box center [742, 39] width 1068 height 31
click at [210, 30] on input "rotary files" at bounding box center [742, 39] width 1068 height 31
click at [210, 31] on input "rotary files" at bounding box center [742, 39] width 1068 height 31
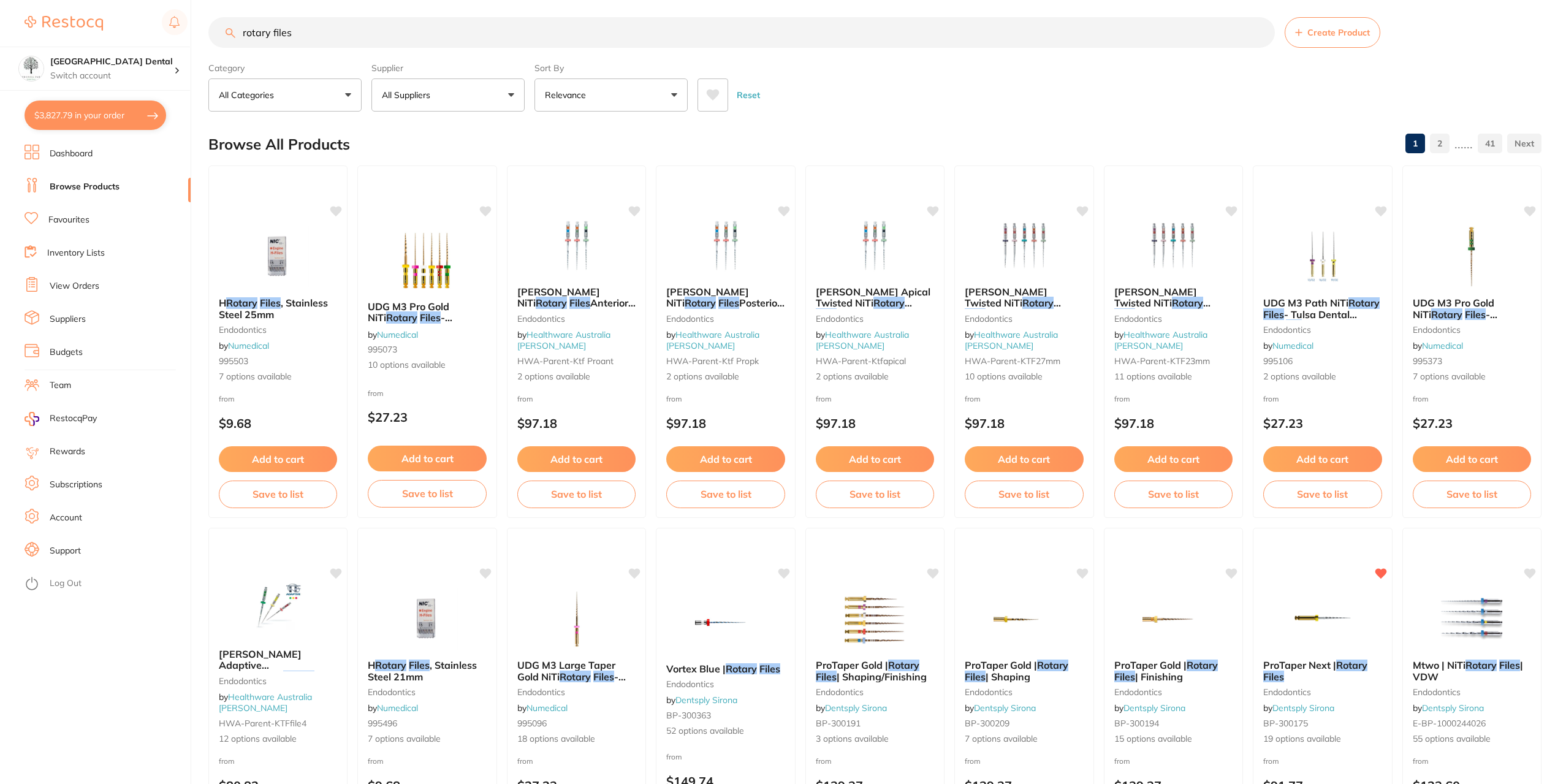
scroll to position [0, 0]
drag, startPoint x: 326, startPoint y: 38, endPoint x: 207, endPoint y: 42, distance: 119.1
click at [207, 42] on div "$3,827.79 Yeronga Park Dental Switch account Yeronga Park Dental $3,827.79 in y…" at bounding box center [783, 384] width 1566 height 784
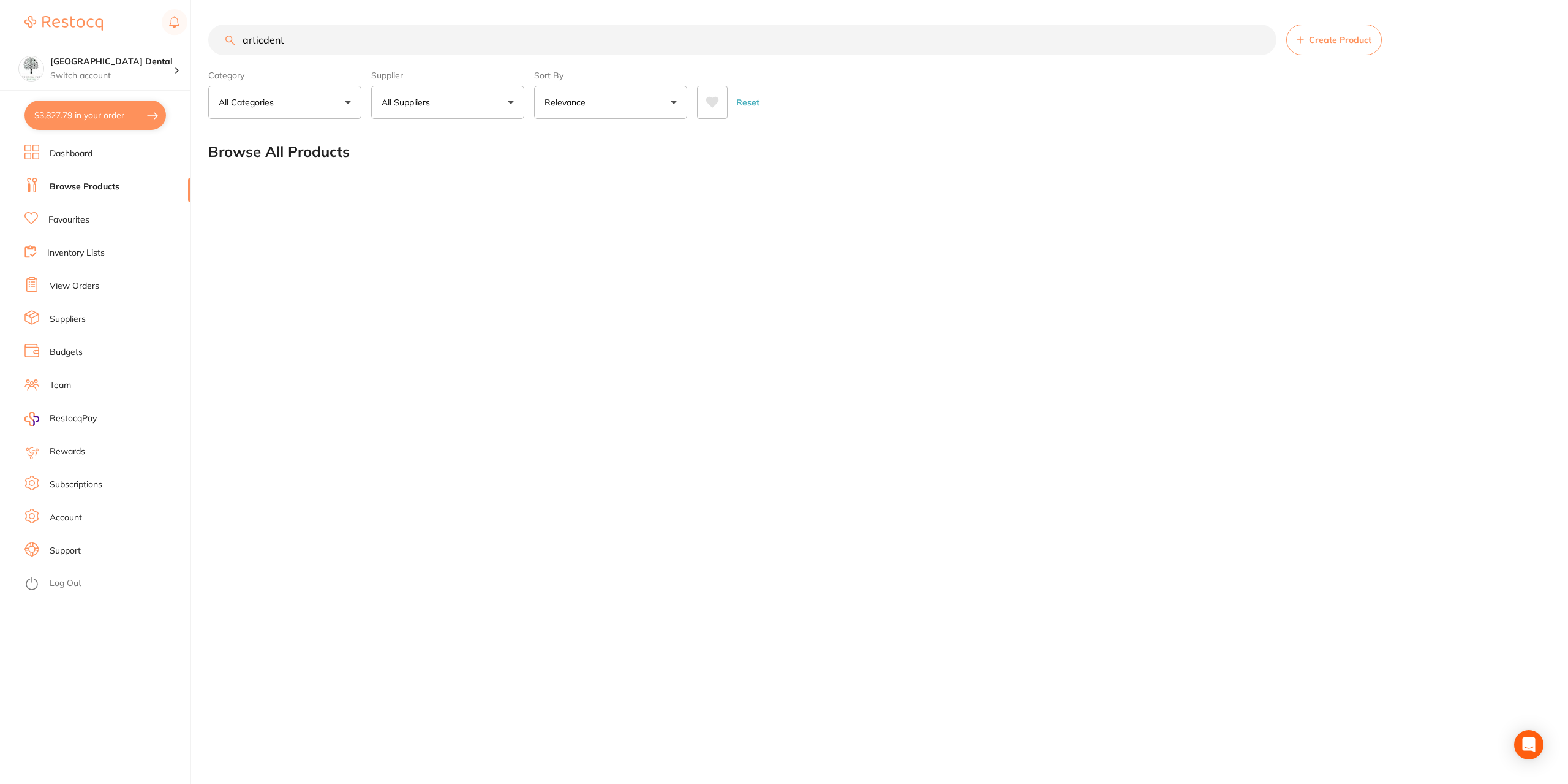
click at [516, 110] on button "All Suppliers" at bounding box center [447, 102] width 153 height 33
click at [510, 106] on button "All Suppliers" at bounding box center [447, 102] width 153 height 33
drag, startPoint x: 370, startPoint y: 41, endPoint x: 132, endPoint y: 30, distance: 238.3
click at [132, 30] on div "$3,827.79 [GEOGRAPHIC_DATA] Dental Switch account [GEOGRAPHIC_DATA] Dental $3,8…" at bounding box center [784, 392] width 1568 height 784
click at [264, 40] on input "articdent" at bounding box center [742, 39] width 1068 height 31
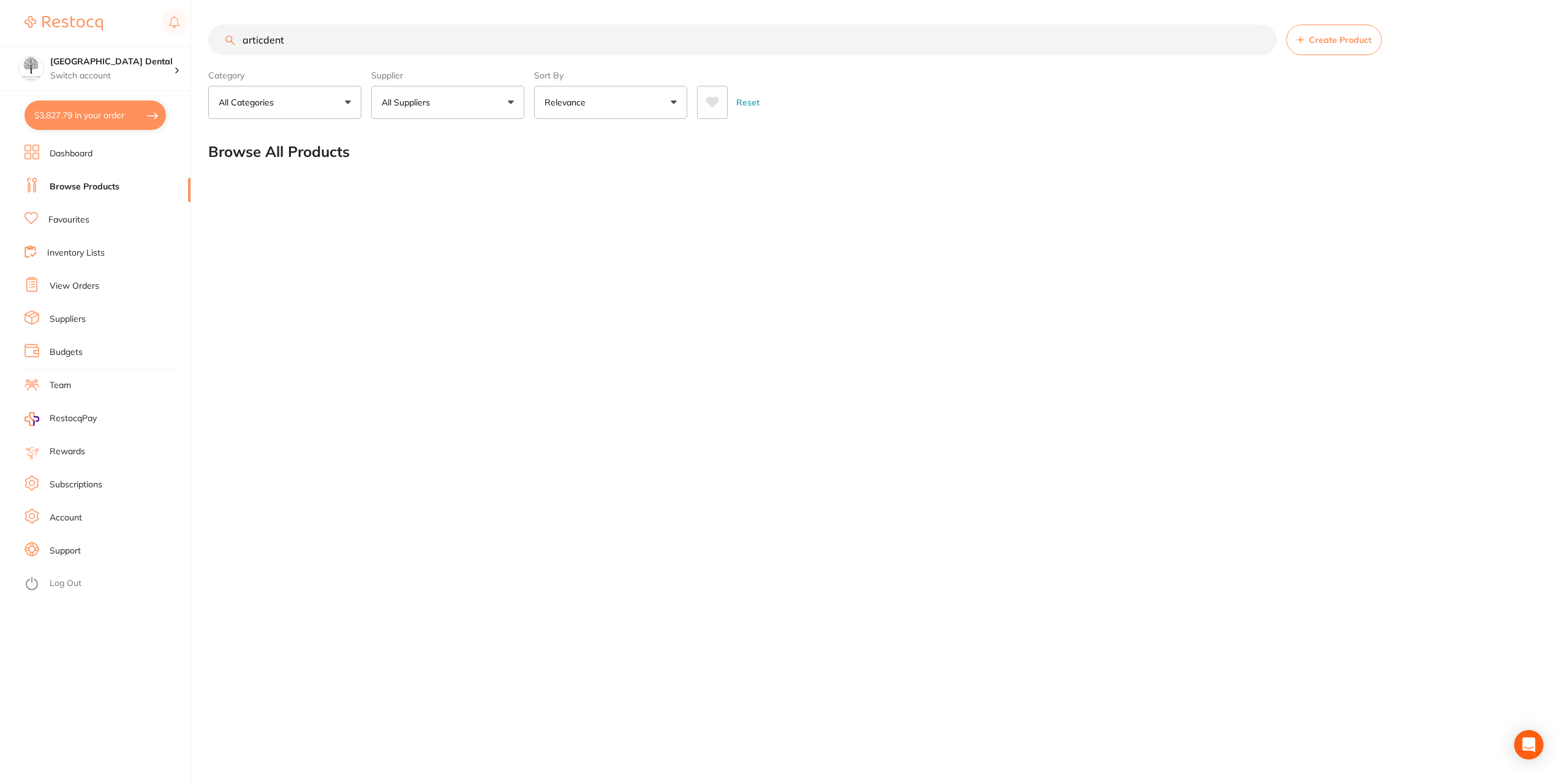
click at [265, 40] on input "articdent" at bounding box center [742, 39] width 1068 height 31
click at [321, 46] on input "articdent" at bounding box center [742, 39] width 1068 height 31
click at [261, 39] on input "articdent" at bounding box center [742, 39] width 1068 height 31
drag, startPoint x: 327, startPoint y: 43, endPoint x: 180, endPoint y: 46, distance: 147.0
click at [180, 46] on div "$3,827.79 [GEOGRAPHIC_DATA] Dental Switch account [GEOGRAPHIC_DATA] Dental $3,8…" at bounding box center [784, 392] width 1568 height 784
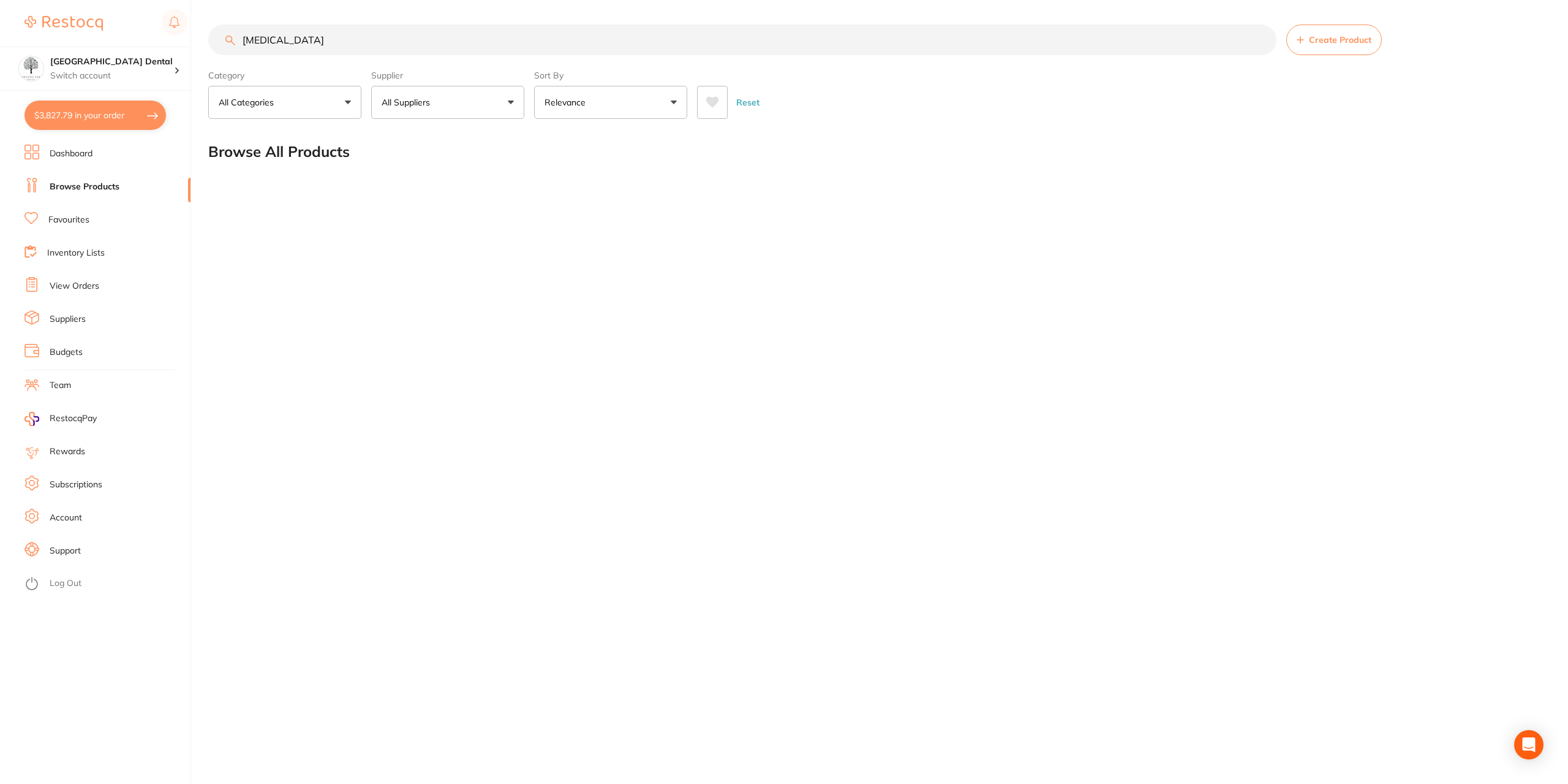
paste input "1500009"
type input "1500009"
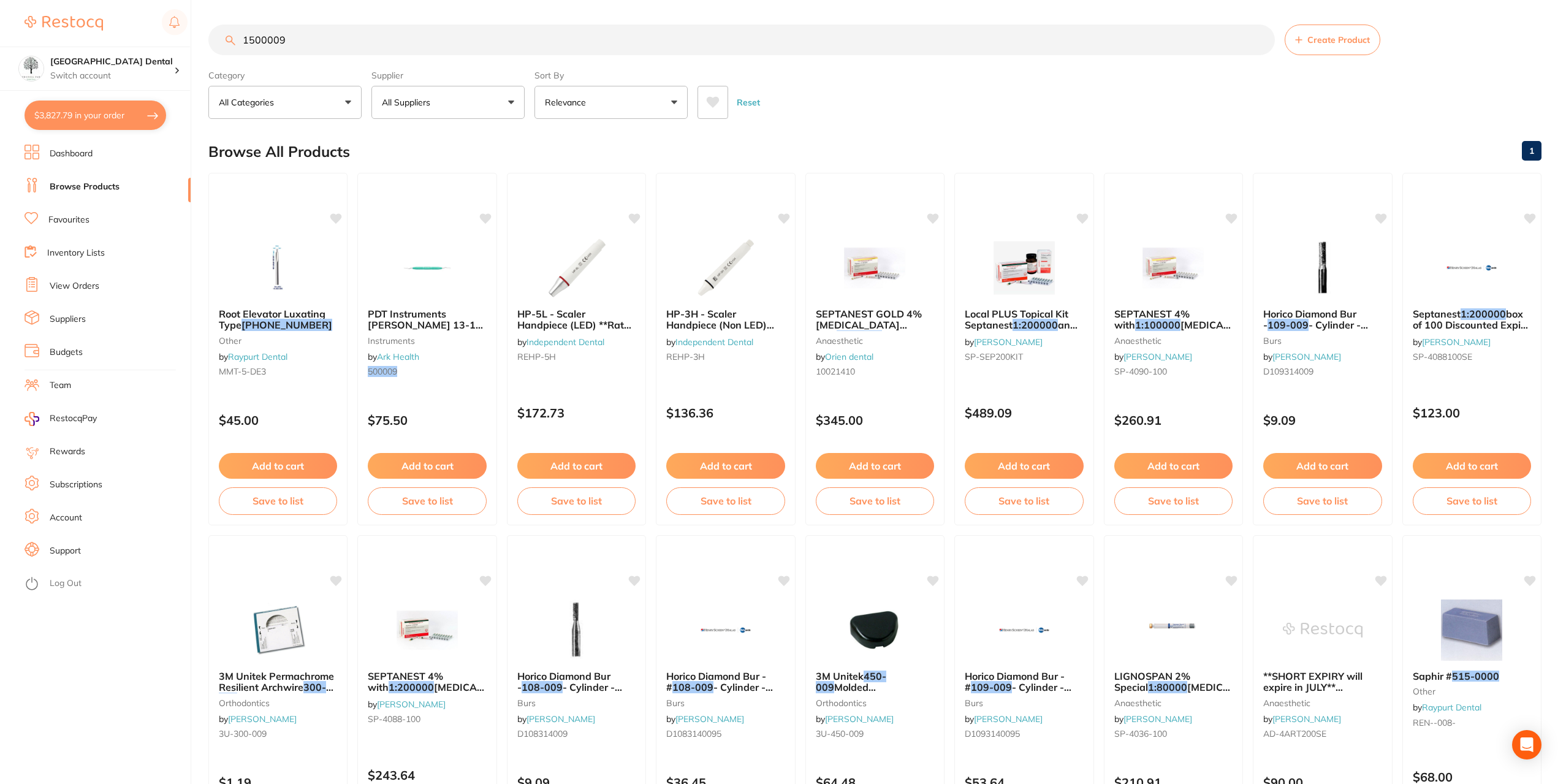
drag, startPoint x: 335, startPoint y: 35, endPoint x: 203, endPoint y: 43, distance: 132.2
click at [203, 43] on div "$3,827.79 [GEOGRAPHIC_DATA] Dental Switch account [GEOGRAPHIC_DATA] Dental $3,8…" at bounding box center [783, 392] width 1566 height 784
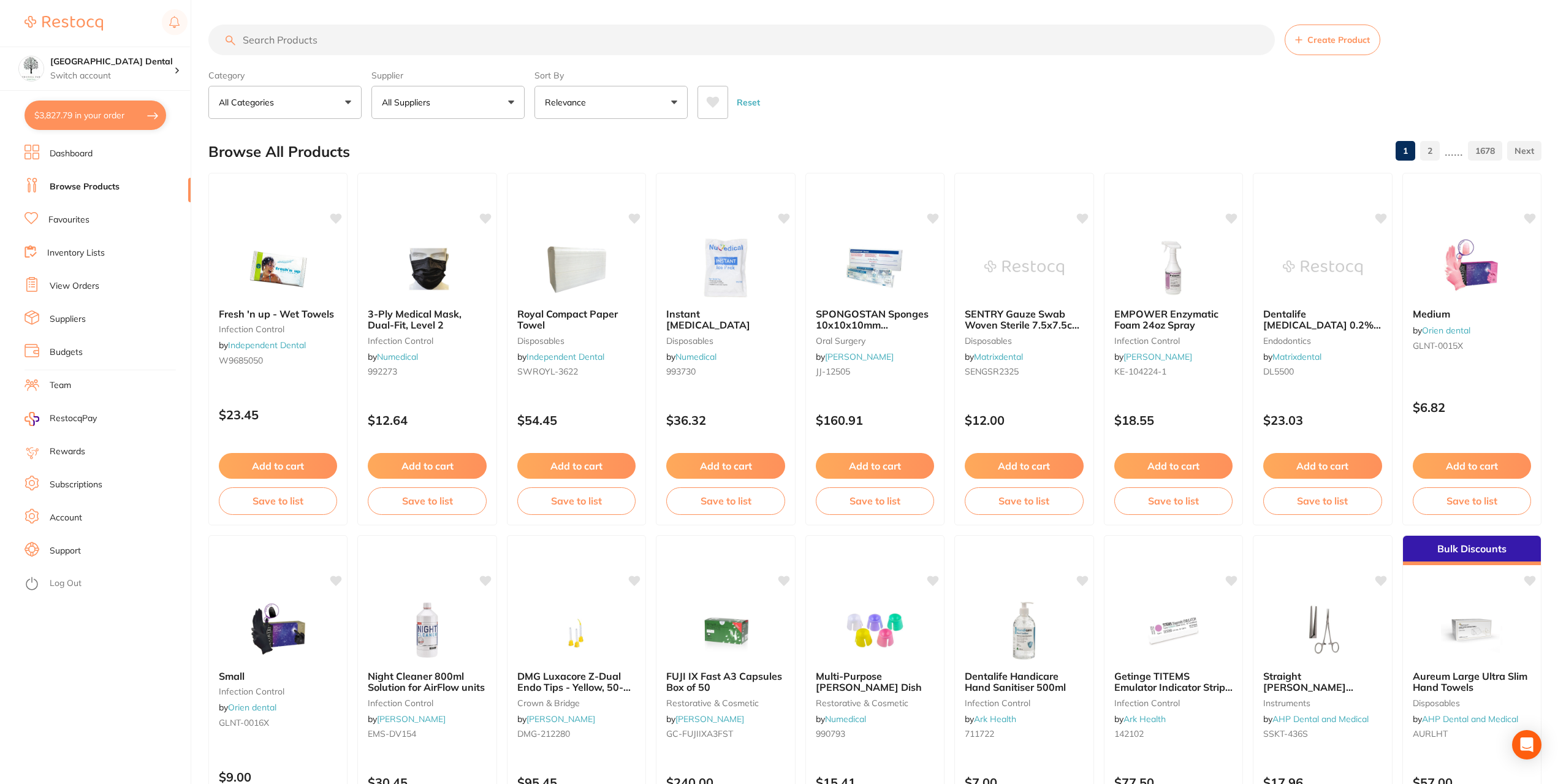
click at [106, 216] on li "Favourites" at bounding box center [107, 219] width 167 height 18
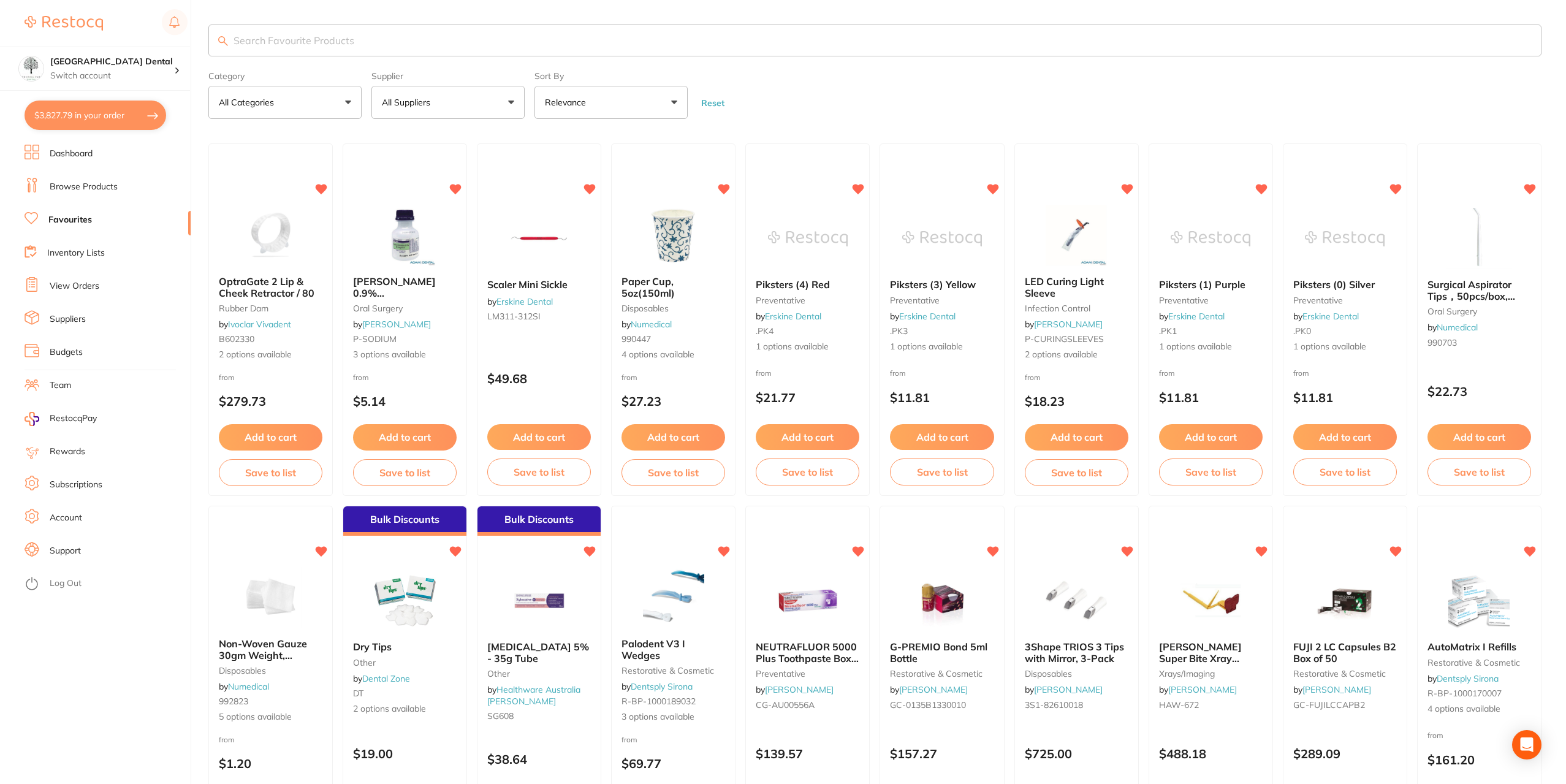
click at [64, 294] on li "View Orders" at bounding box center [107, 286] width 167 height 18
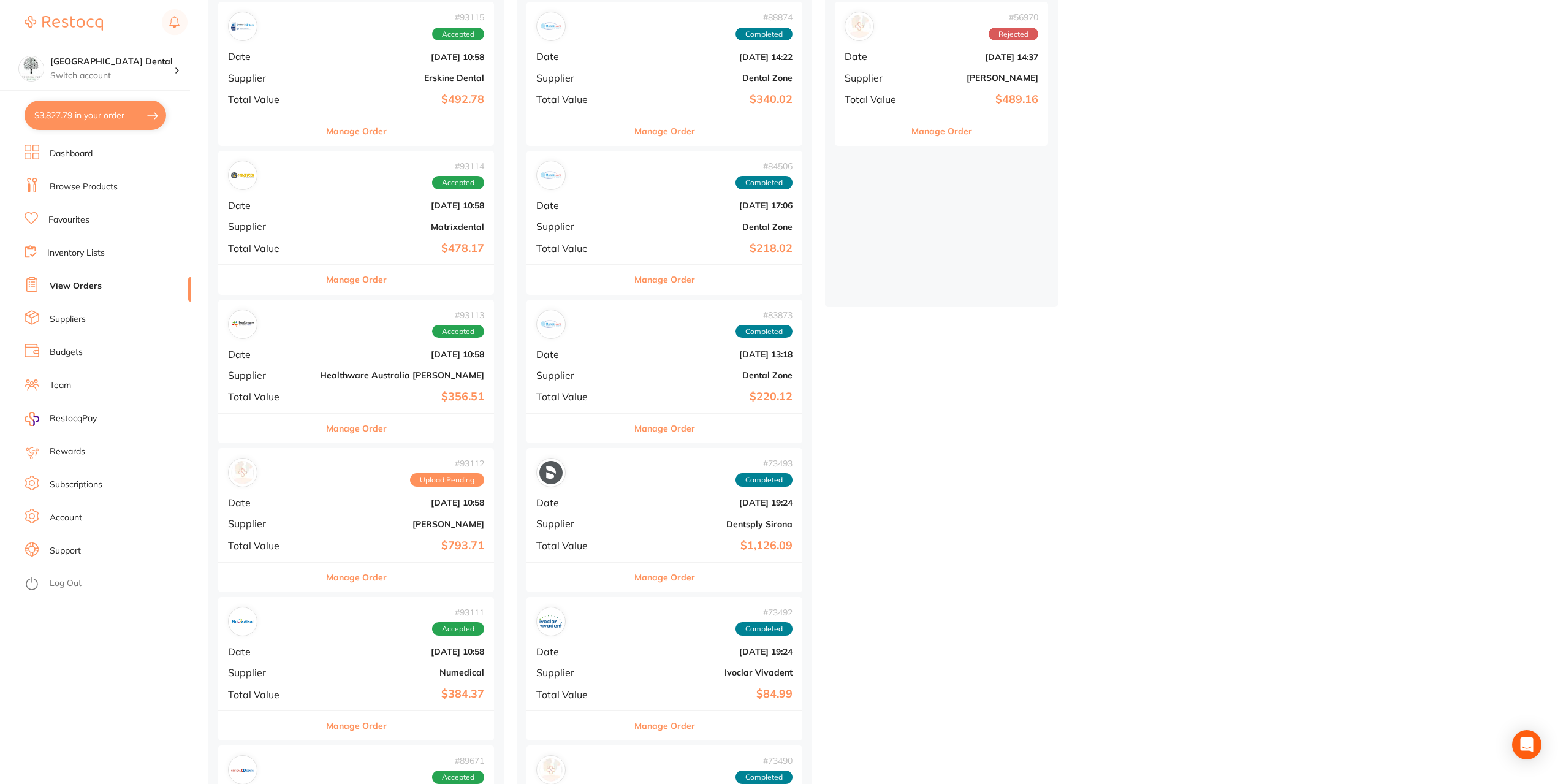
scroll to position [184, 0]
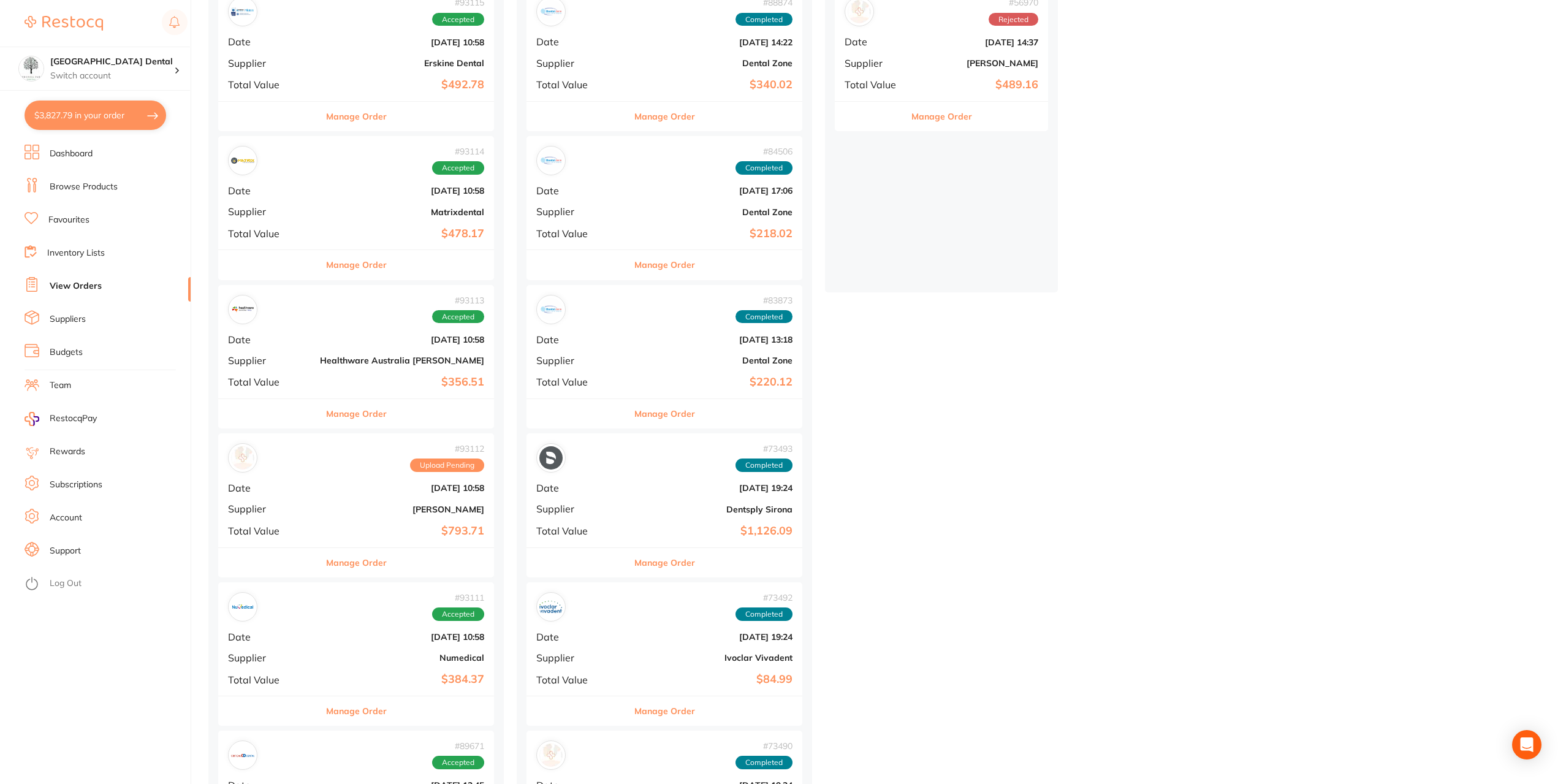
click at [554, 472] on div "# 73493 Completed Date [DATE] 19:24 Supplier Dentsply Sirona Total Value $1,126…" at bounding box center [664, 490] width 276 height 114
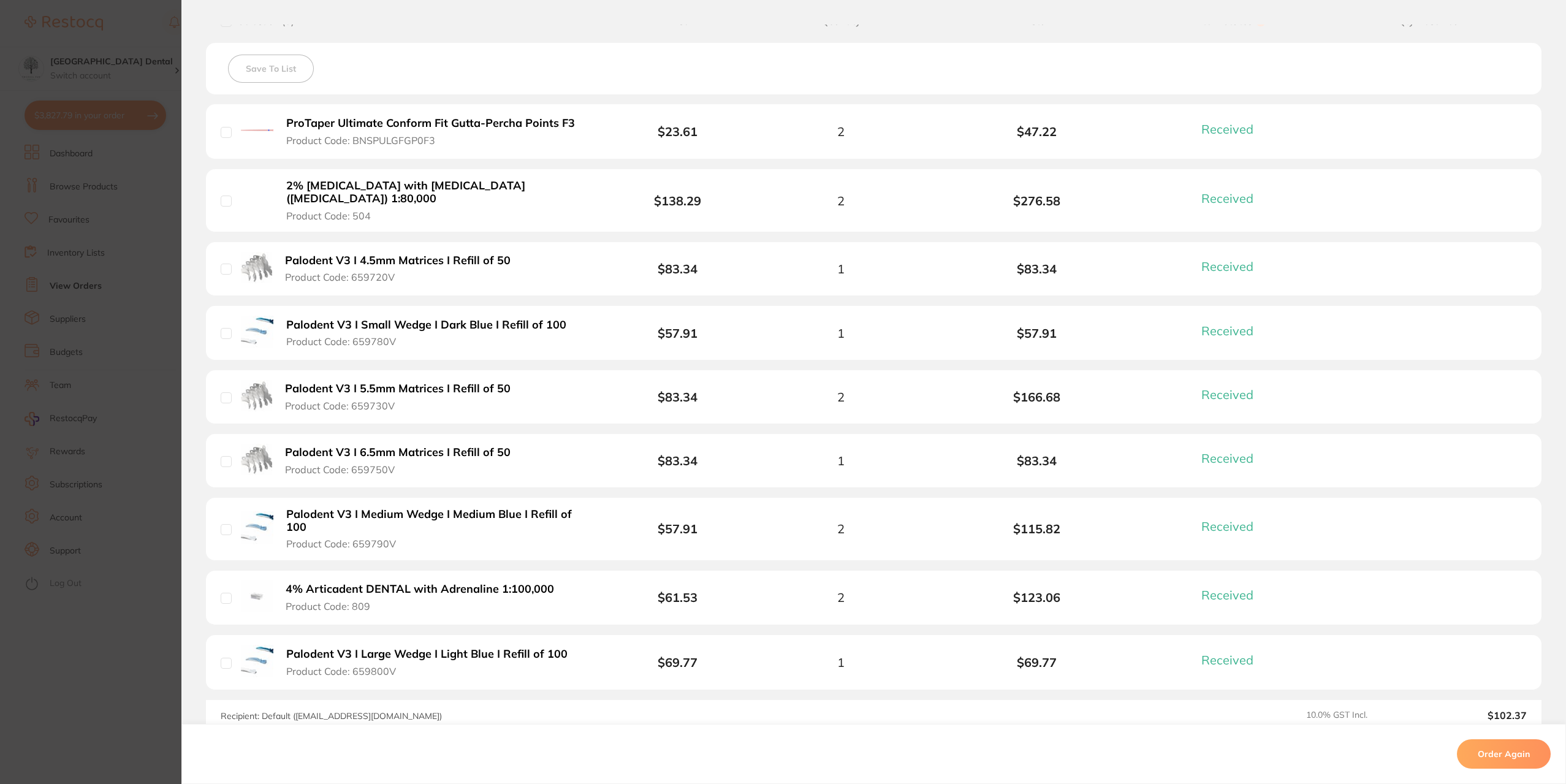
scroll to position [429, 0]
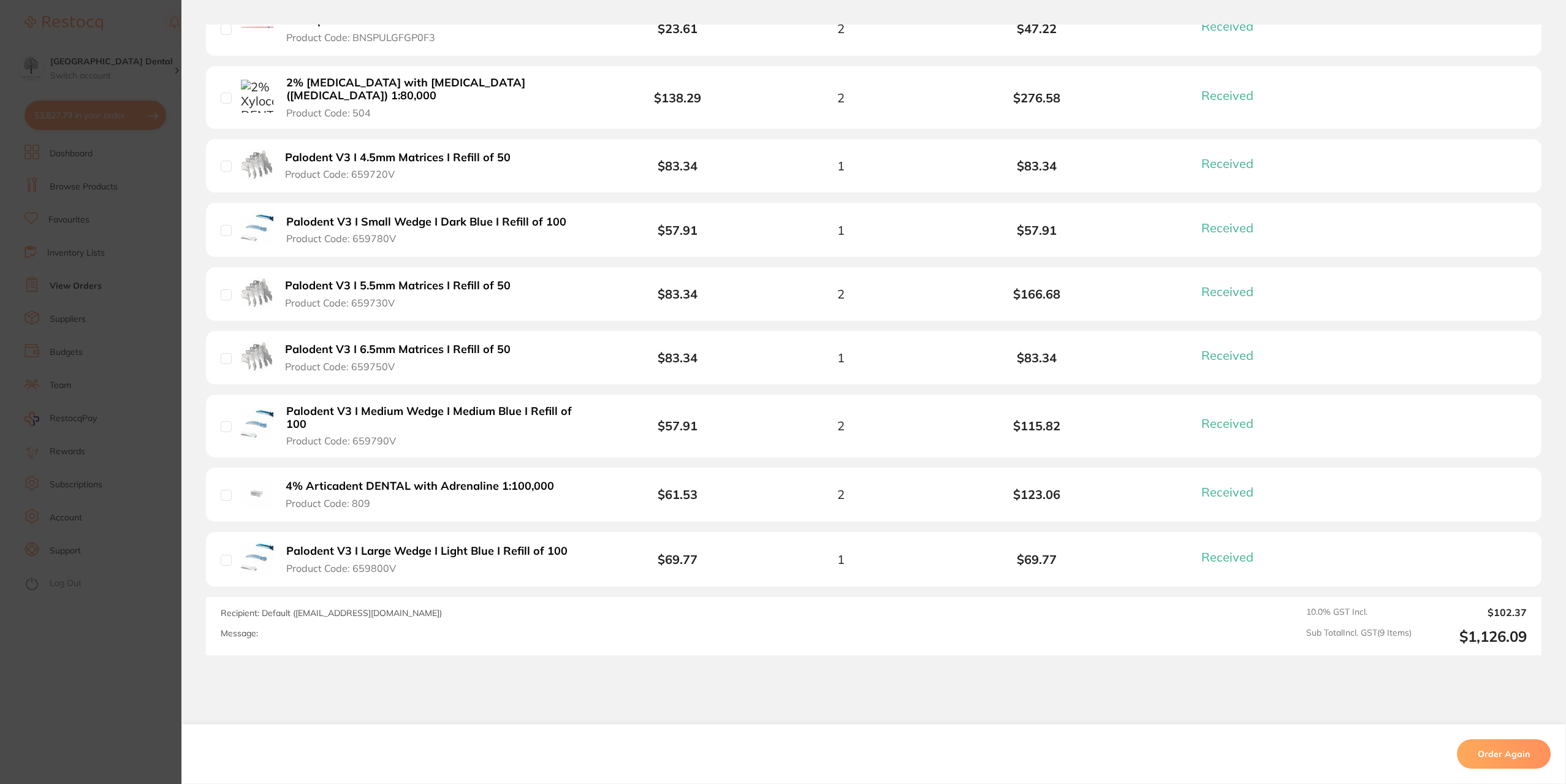
click at [367, 502] on button "4% [MEDICAL_DATA] DENTAL with [MEDICAL_DATA] 1:100,000 Product Code: 809" at bounding box center [424, 493] width 283 height 30
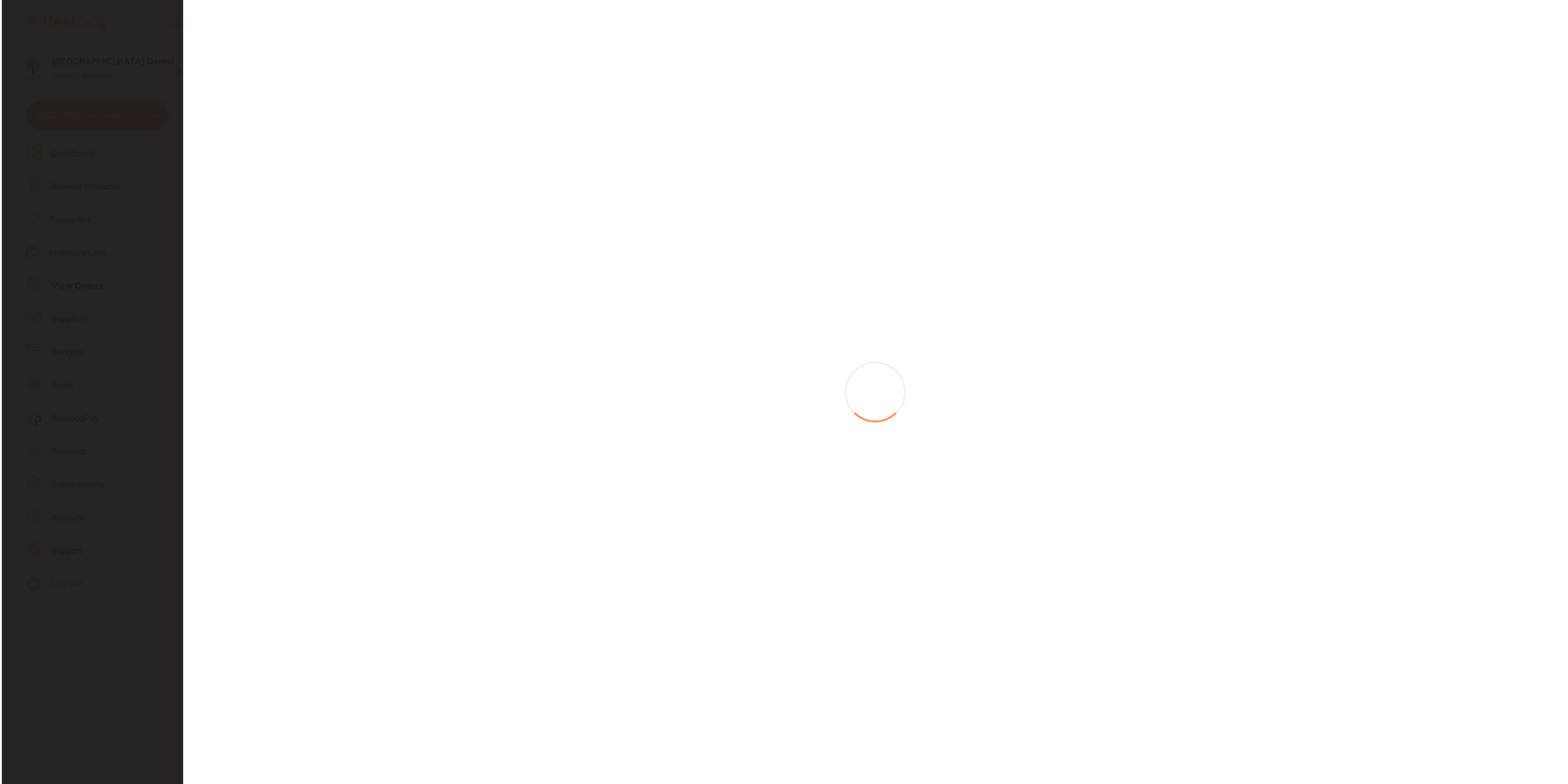
scroll to position [0, 0]
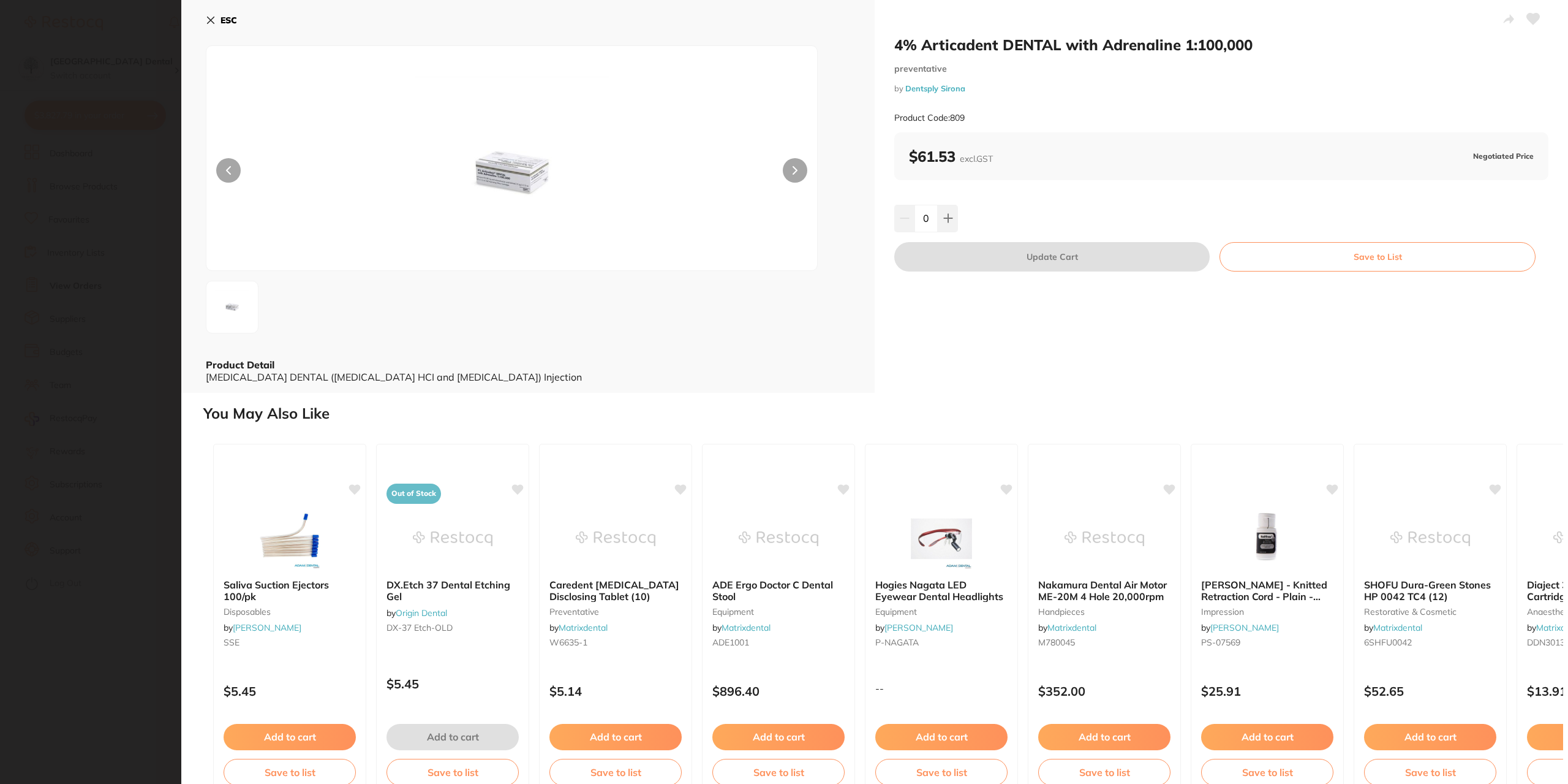
click at [1528, 19] on icon at bounding box center [1532, 18] width 12 height 11
click at [944, 218] on icon at bounding box center [948, 218] width 8 height 8
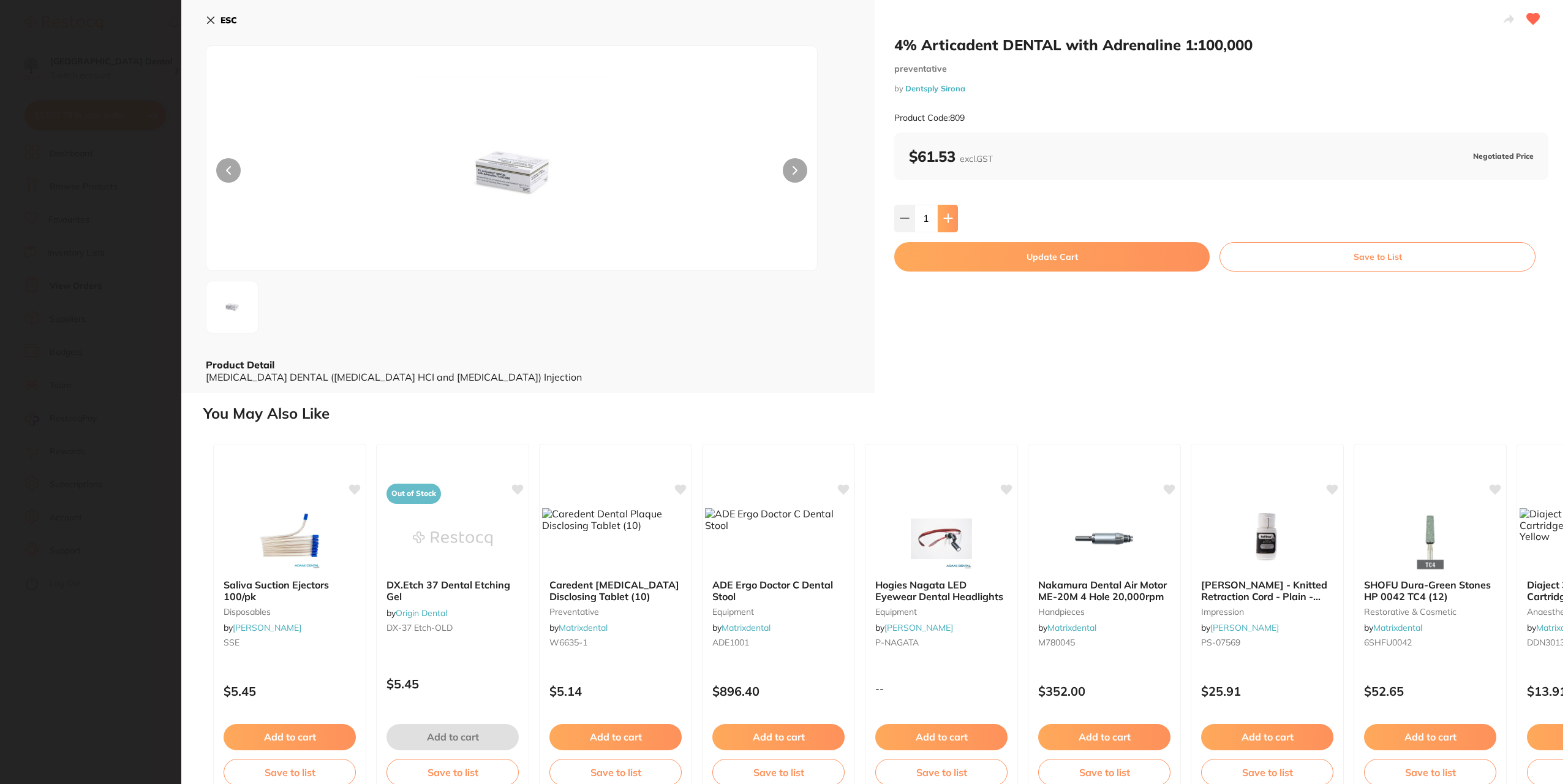
click at [944, 218] on icon at bounding box center [948, 218] width 8 height 8
type input "2"
click at [1040, 260] on button "Update Cart" at bounding box center [1052, 257] width 315 height 30
checkbox input "false"
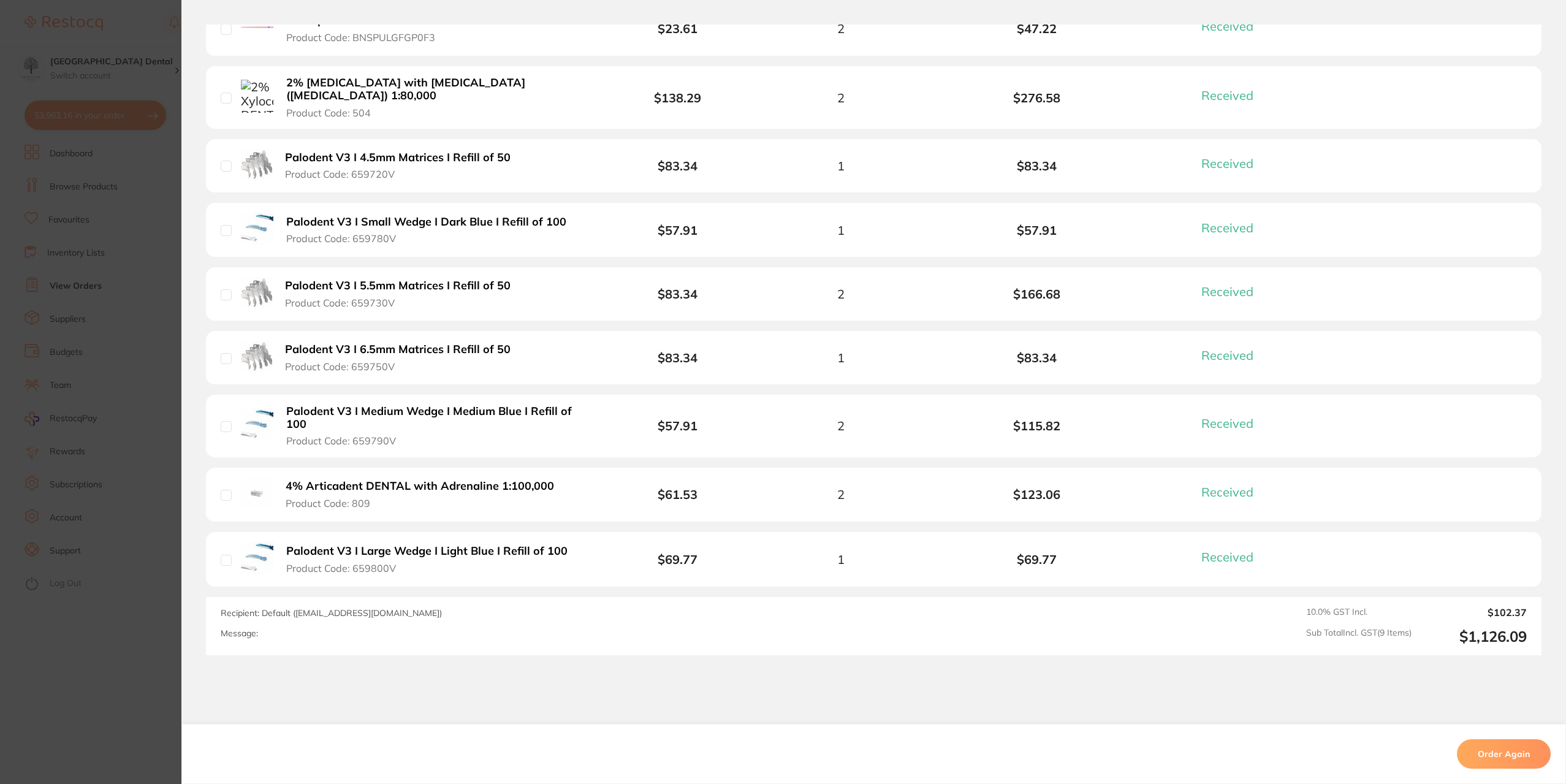
scroll to position [122, 0]
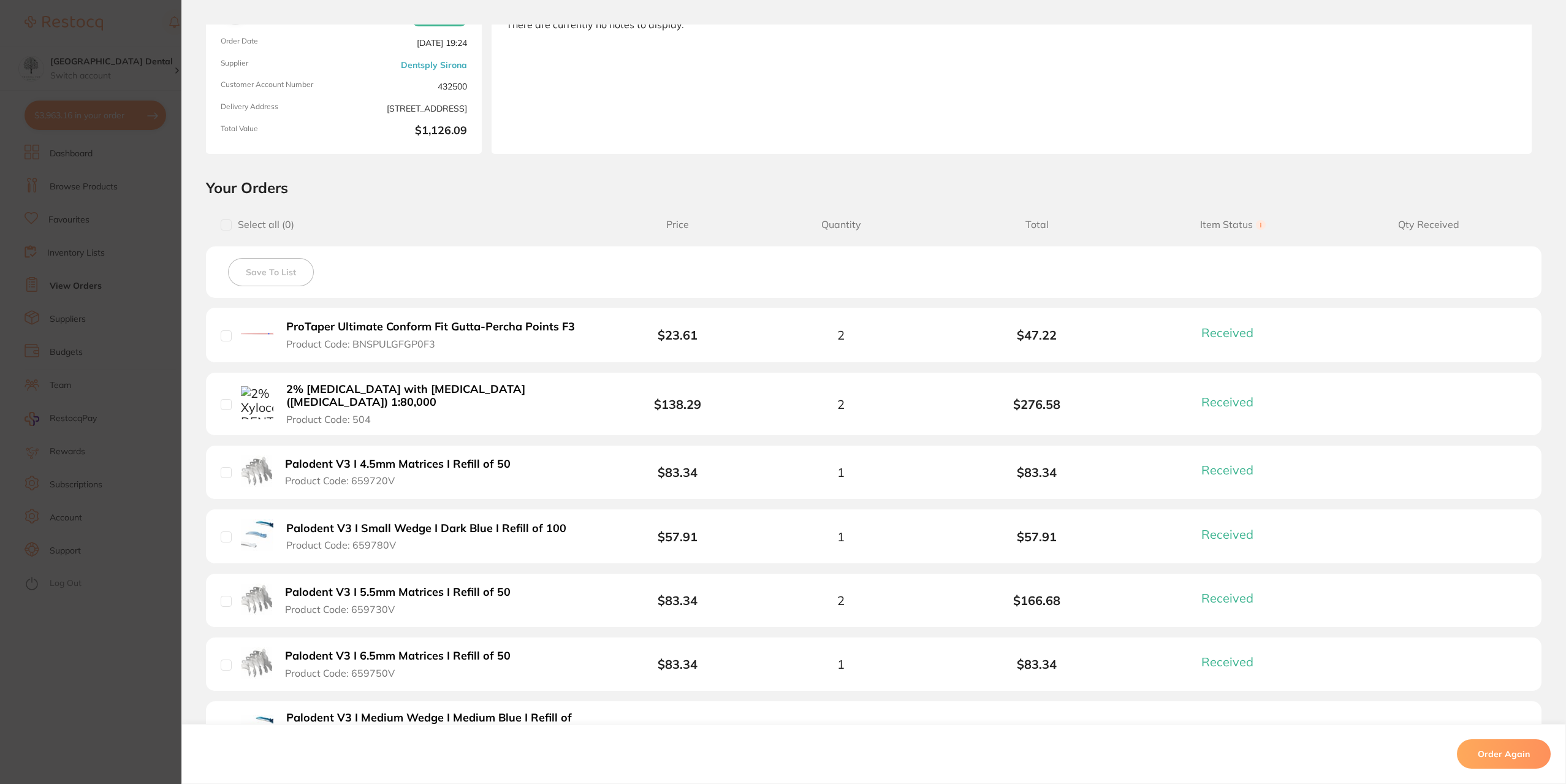
click at [129, 238] on section "Order ID: Restocq- 73493 Order Information 9 Received Completed Order Order Dat…" at bounding box center [783, 392] width 1566 height 784
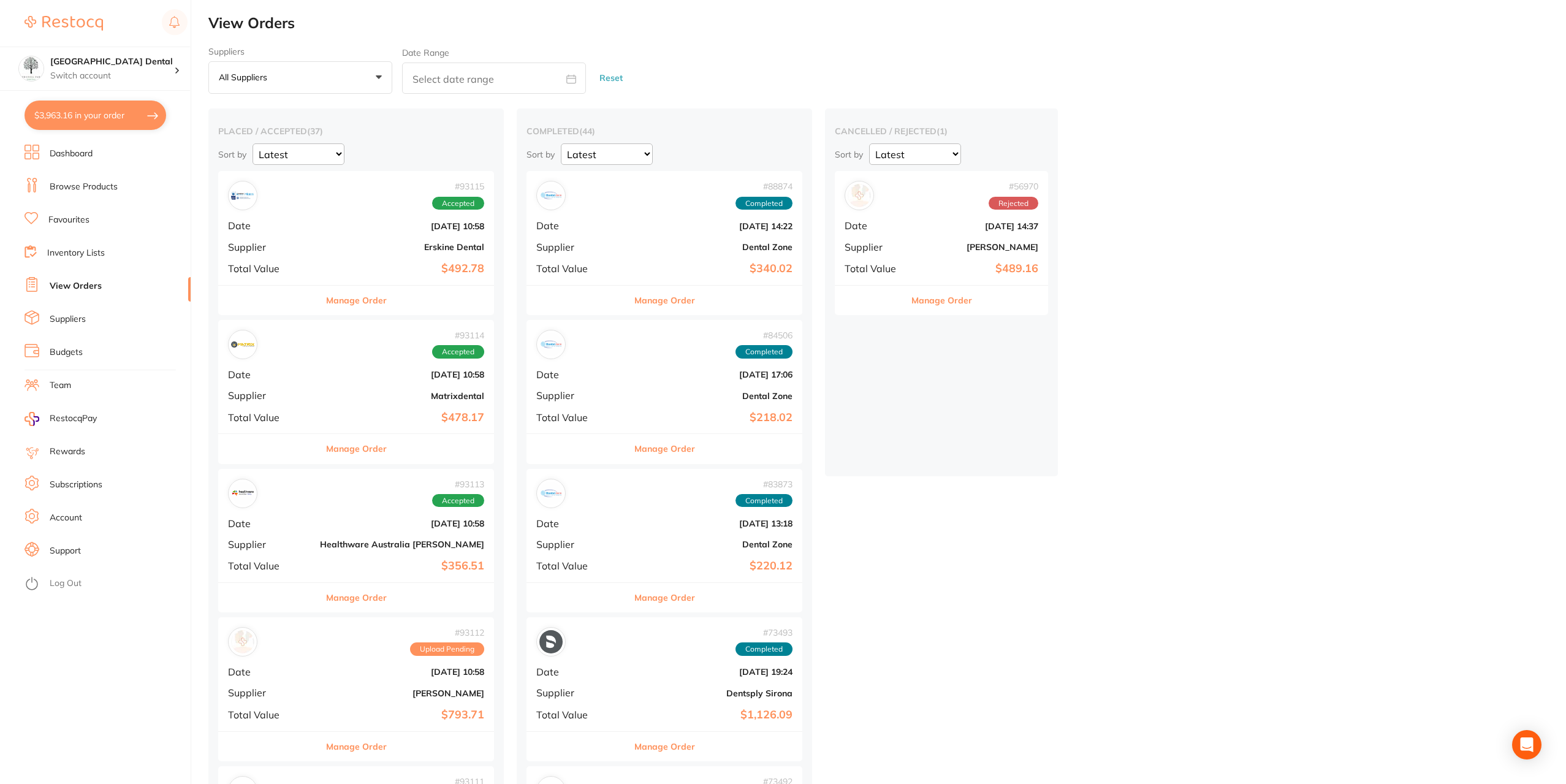
click at [834, 236] on div "# 56970 Rejected Date [DATE] 14:37 Supplier [PERSON_NAME] Total Value $489.16" at bounding box center [941, 228] width 214 height 114
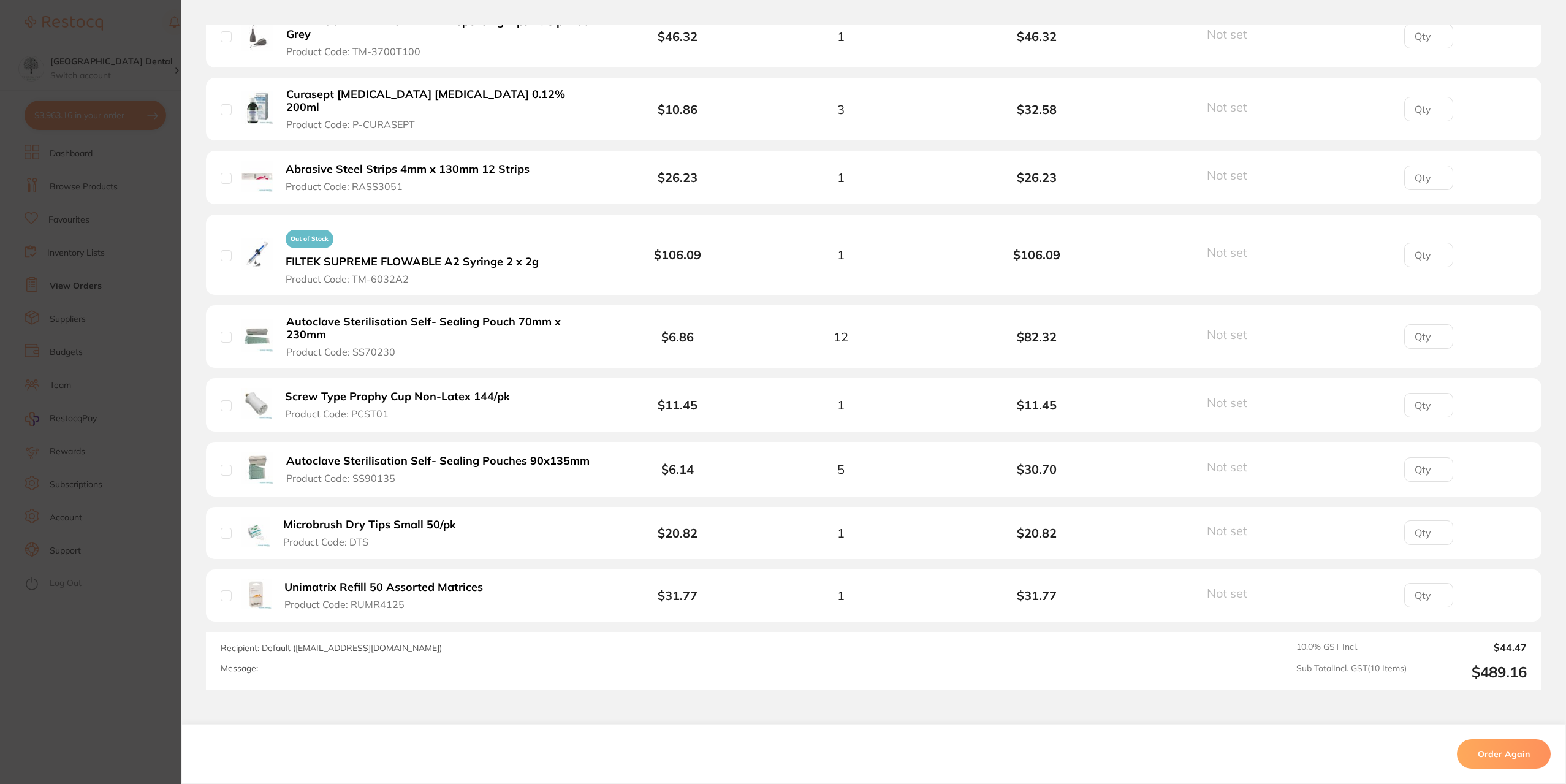
scroll to position [184, 0]
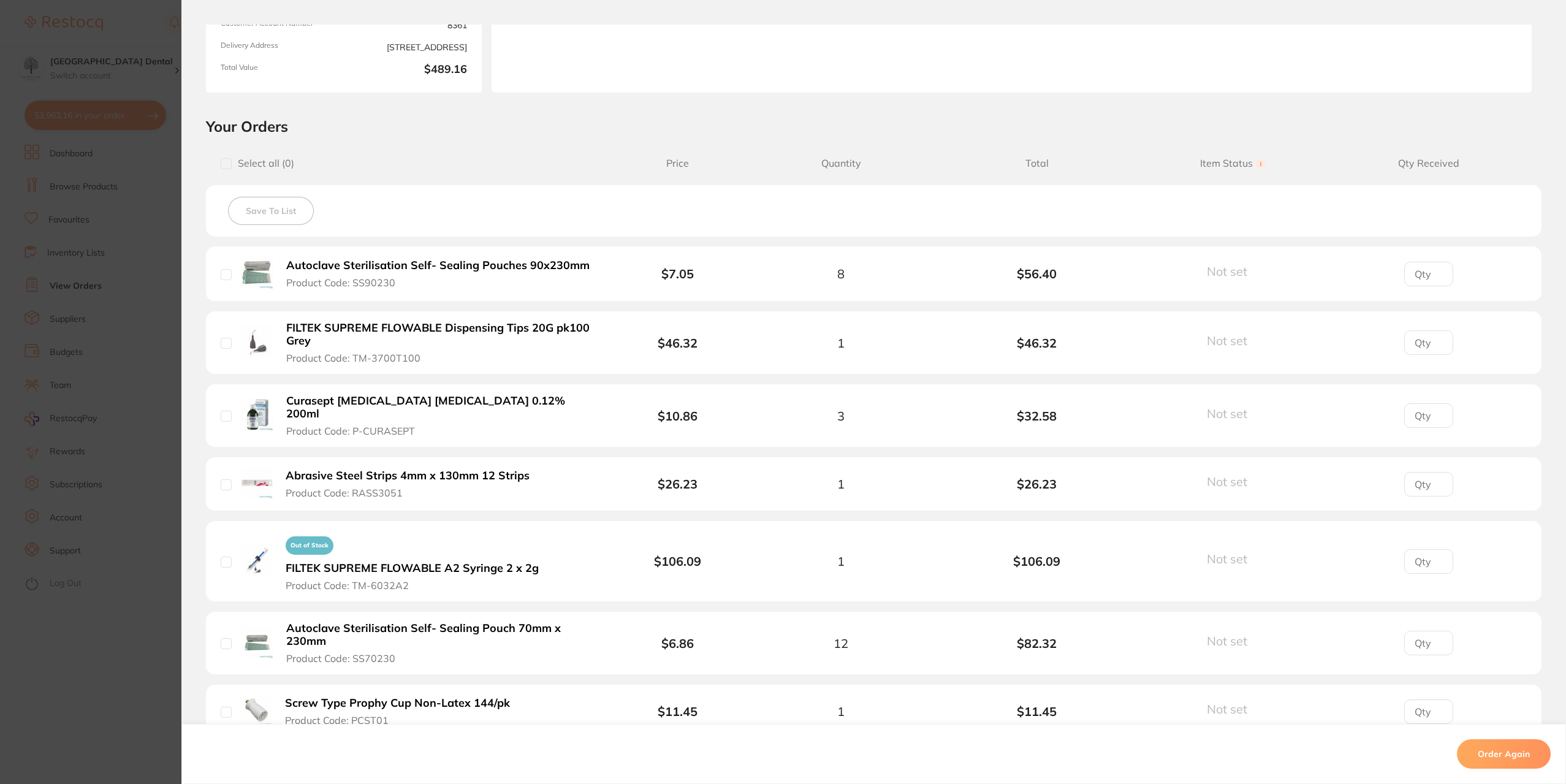
click at [135, 140] on section "Order ID: Restocq- 56970 Order Information Rejected Order Date [DATE] 14:37 Sup…" at bounding box center [783, 392] width 1566 height 784
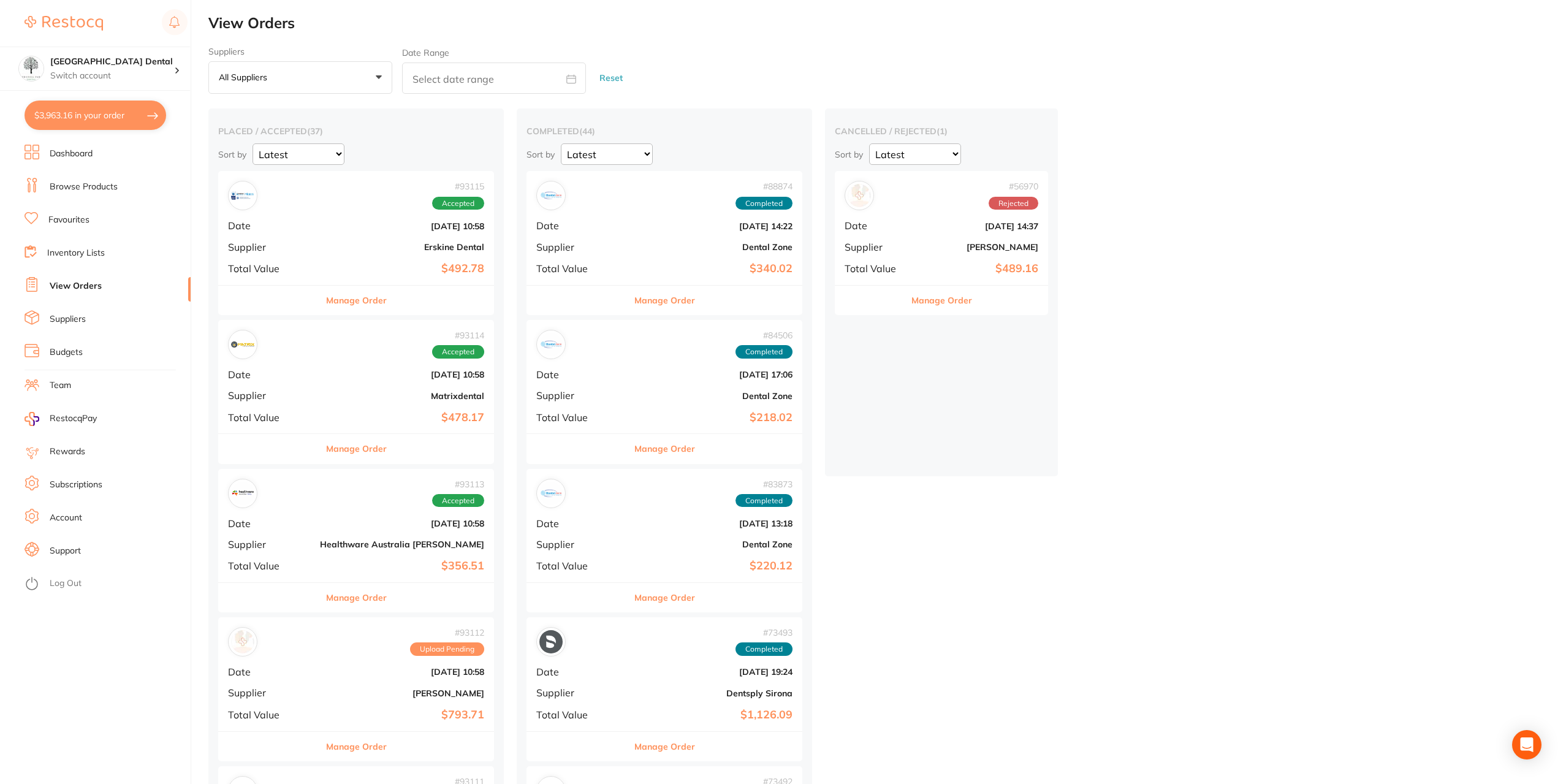
click at [330, 692] on b "[PERSON_NAME]" at bounding box center [401, 693] width 165 height 10
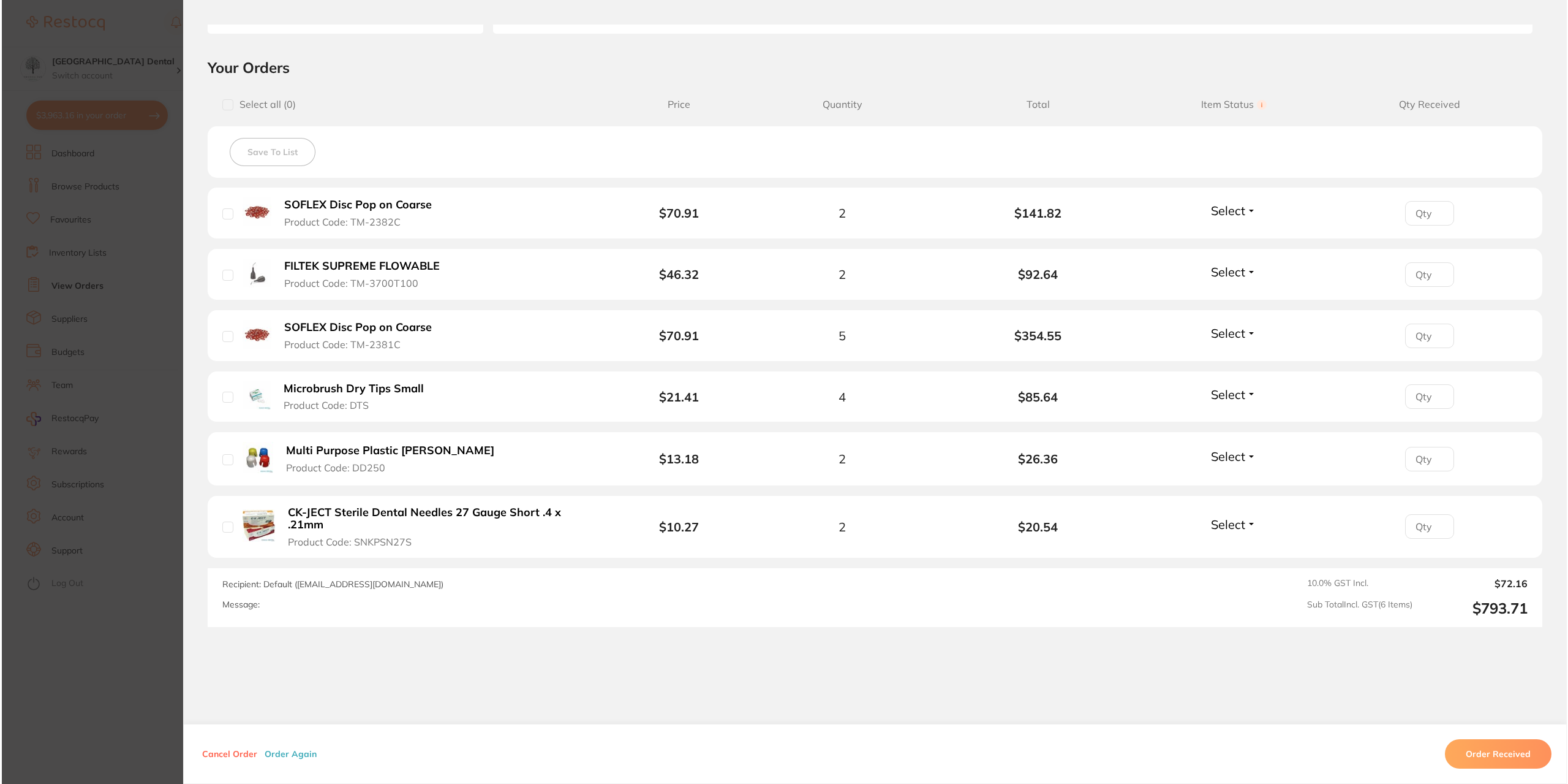
scroll to position [245, 0]
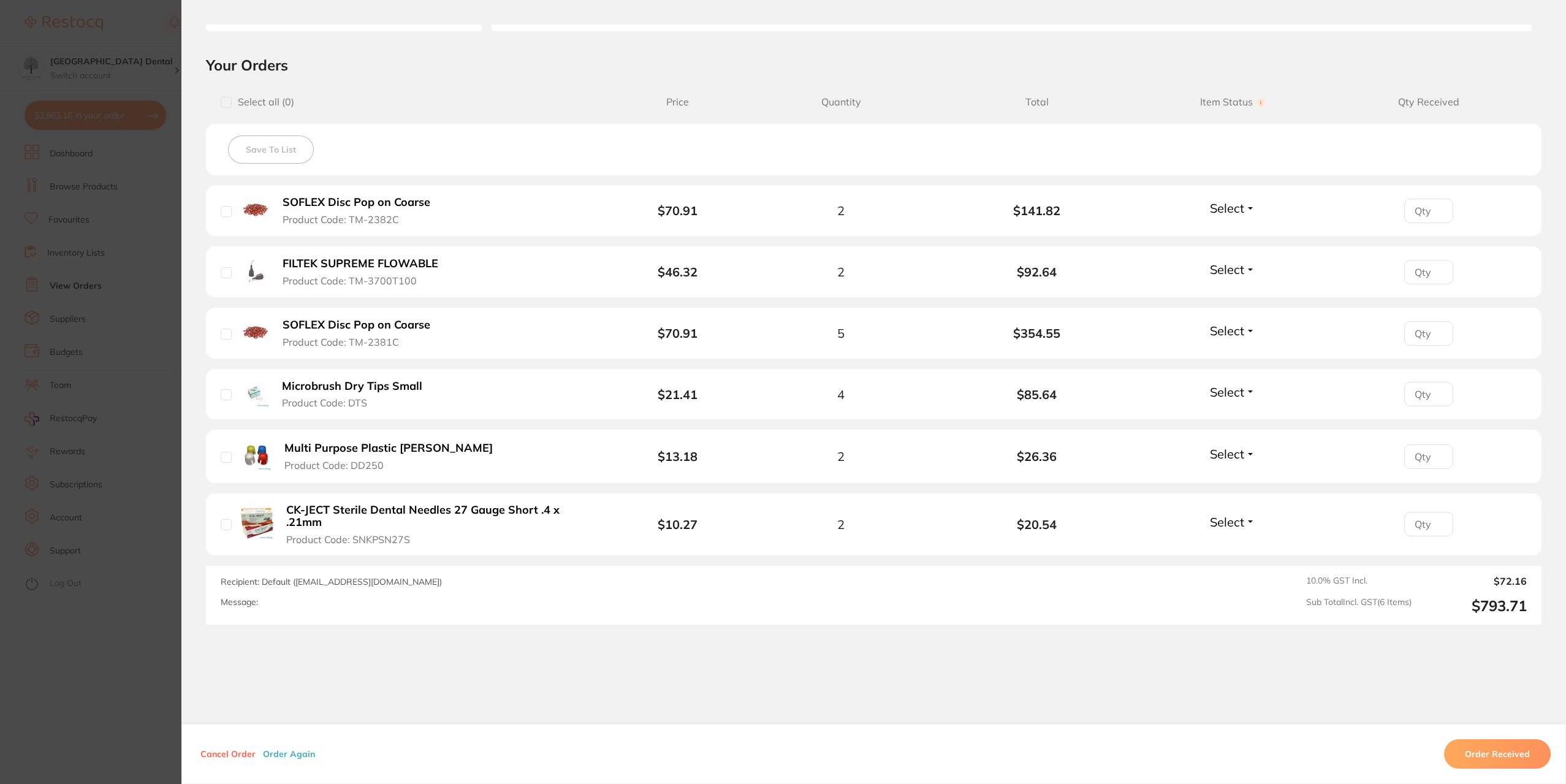
click at [428, 531] on button "CK-JECT Sterile Dental Needles 27 Gauge Short .4 x .21mm Product Code: SNKPSN27S" at bounding box center [439, 524] width 312 height 43
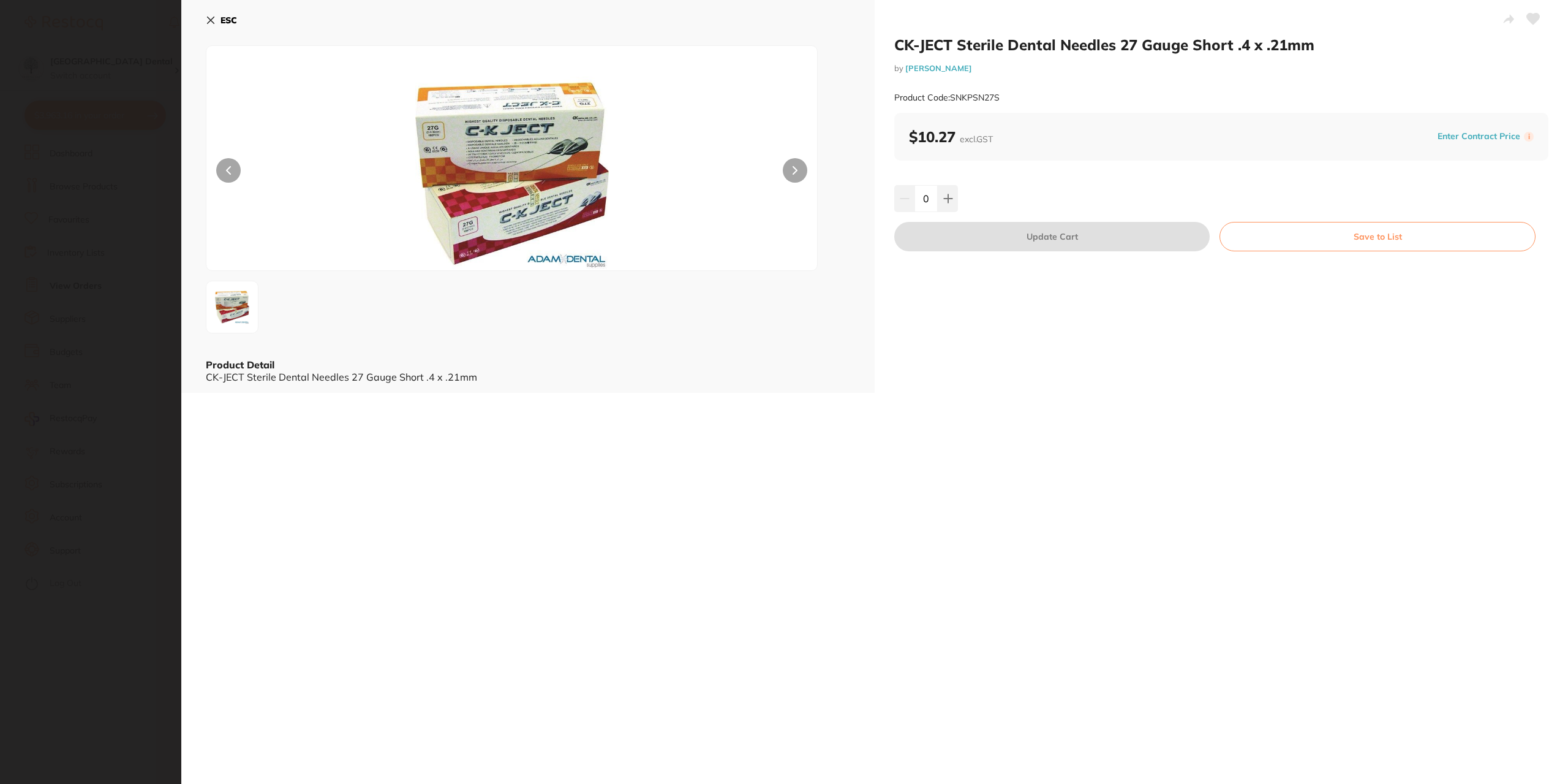
click at [1531, 18] on icon at bounding box center [1532, 18] width 12 height 11
click at [953, 200] on button at bounding box center [947, 198] width 20 height 27
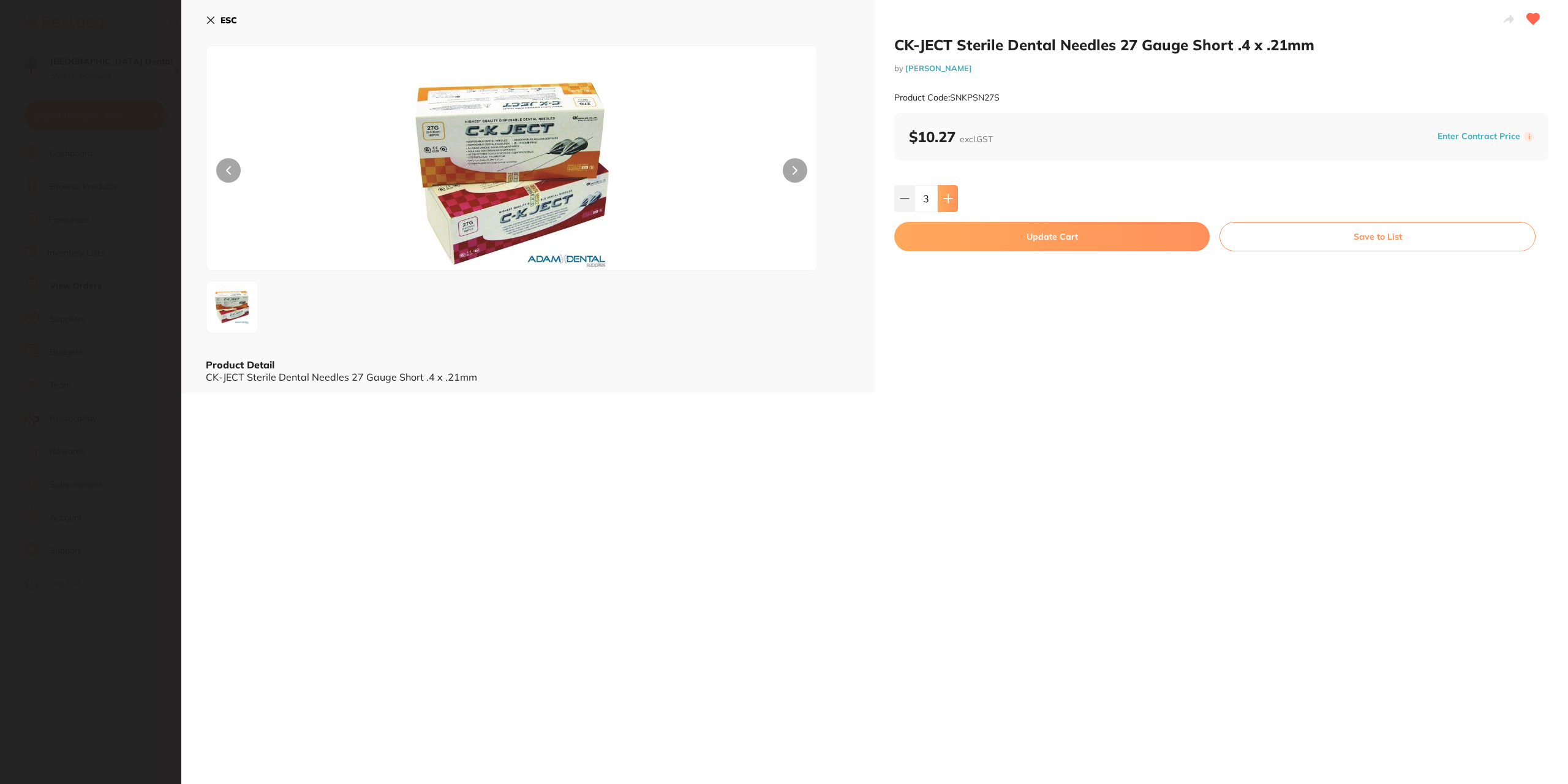
type input "4"
click at [999, 233] on button "Update Cart" at bounding box center [1052, 237] width 315 height 30
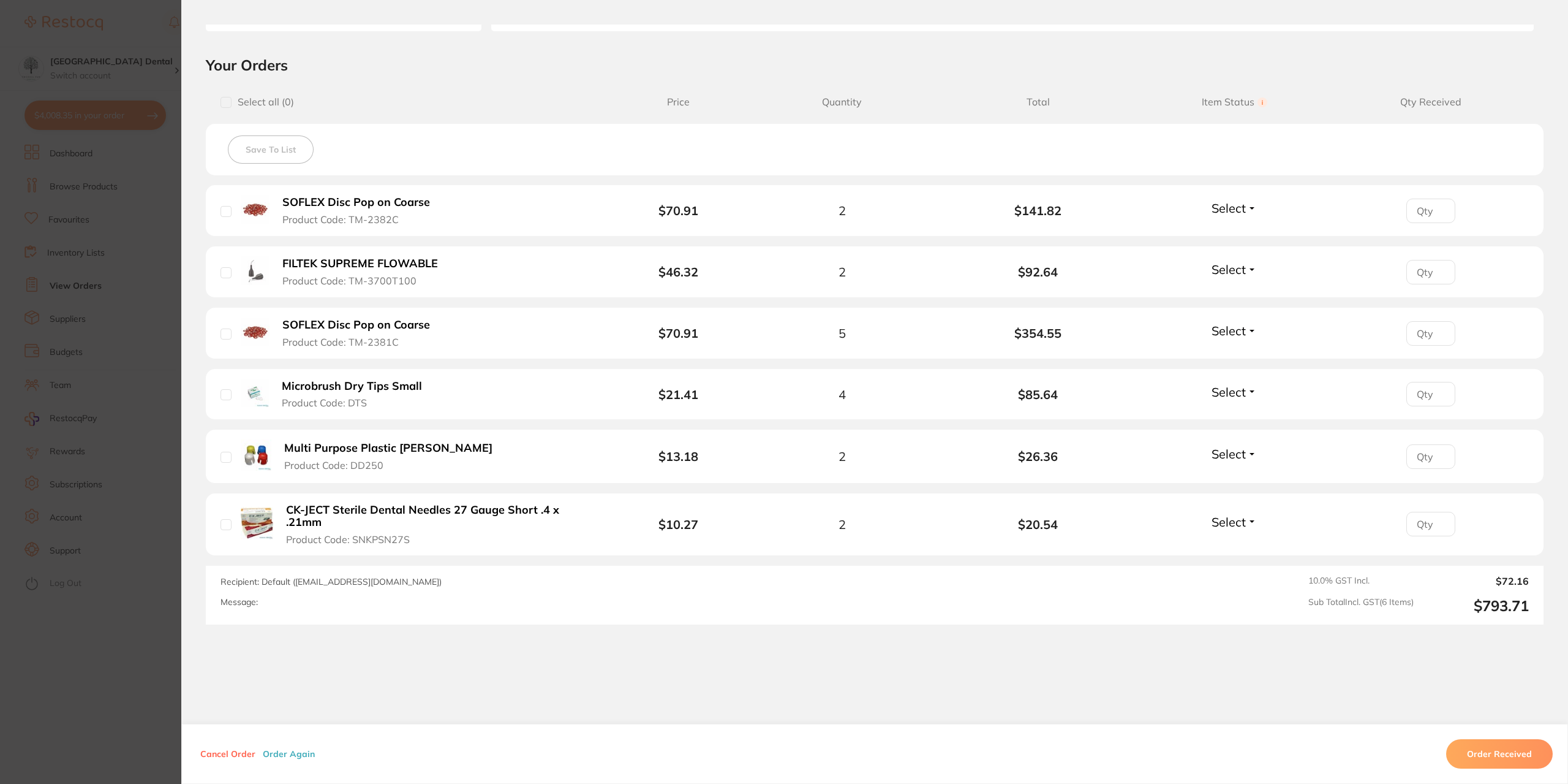
checkbox input "false"
click at [52, 95] on section "Order ID: Restocq- 93112 Order Information Upload Pending Order Date [DATE] 10:…" at bounding box center [782, 392] width 1564 height 784
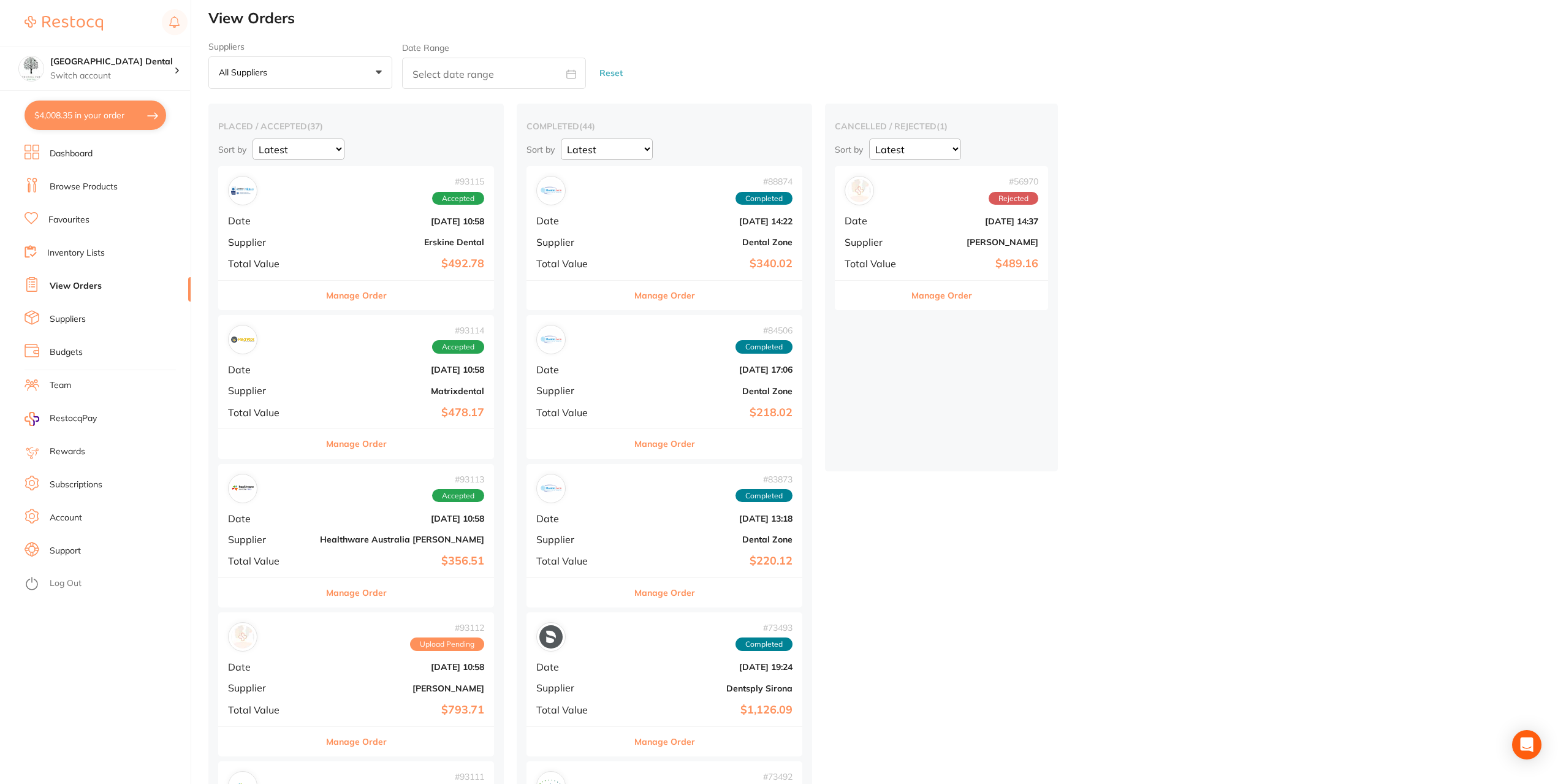
click at [834, 231] on div "# 56970 Rejected Date [DATE] 14:37 Supplier [PERSON_NAME] Total Value $489.16" at bounding box center [941, 223] width 214 height 114
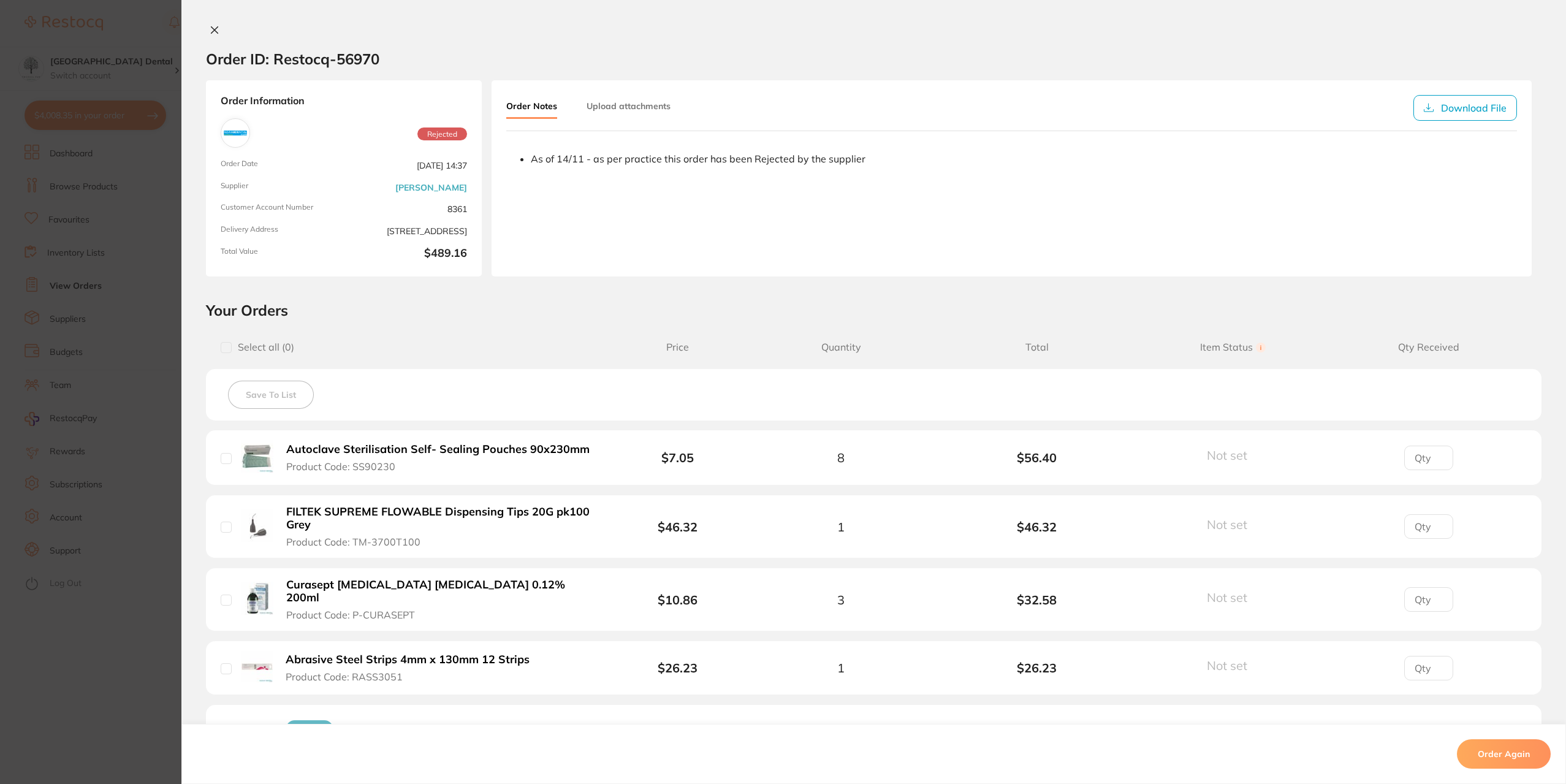
click at [330, 458] on button "Autoclave Sterilisation Self- Sealing Pouches 90x230mm Product Code: SS90230" at bounding box center [439, 457] width 312 height 30
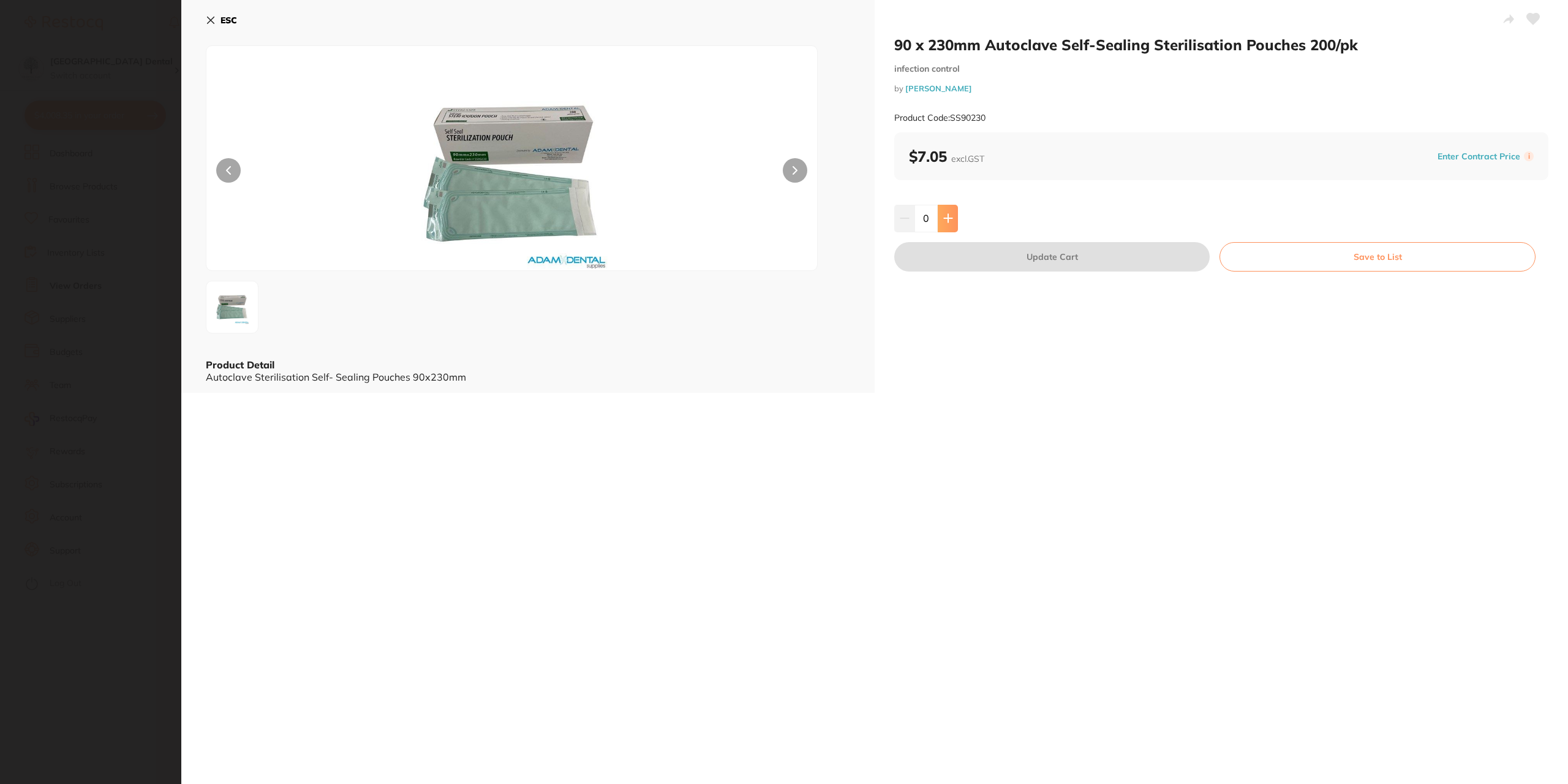
click at [948, 216] on icon at bounding box center [948, 218] width 10 height 10
click at [949, 222] on icon at bounding box center [948, 218] width 10 height 10
type input "3"
click at [1046, 263] on button "Update Cart" at bounding box center [1052, 257] width 315 height 30
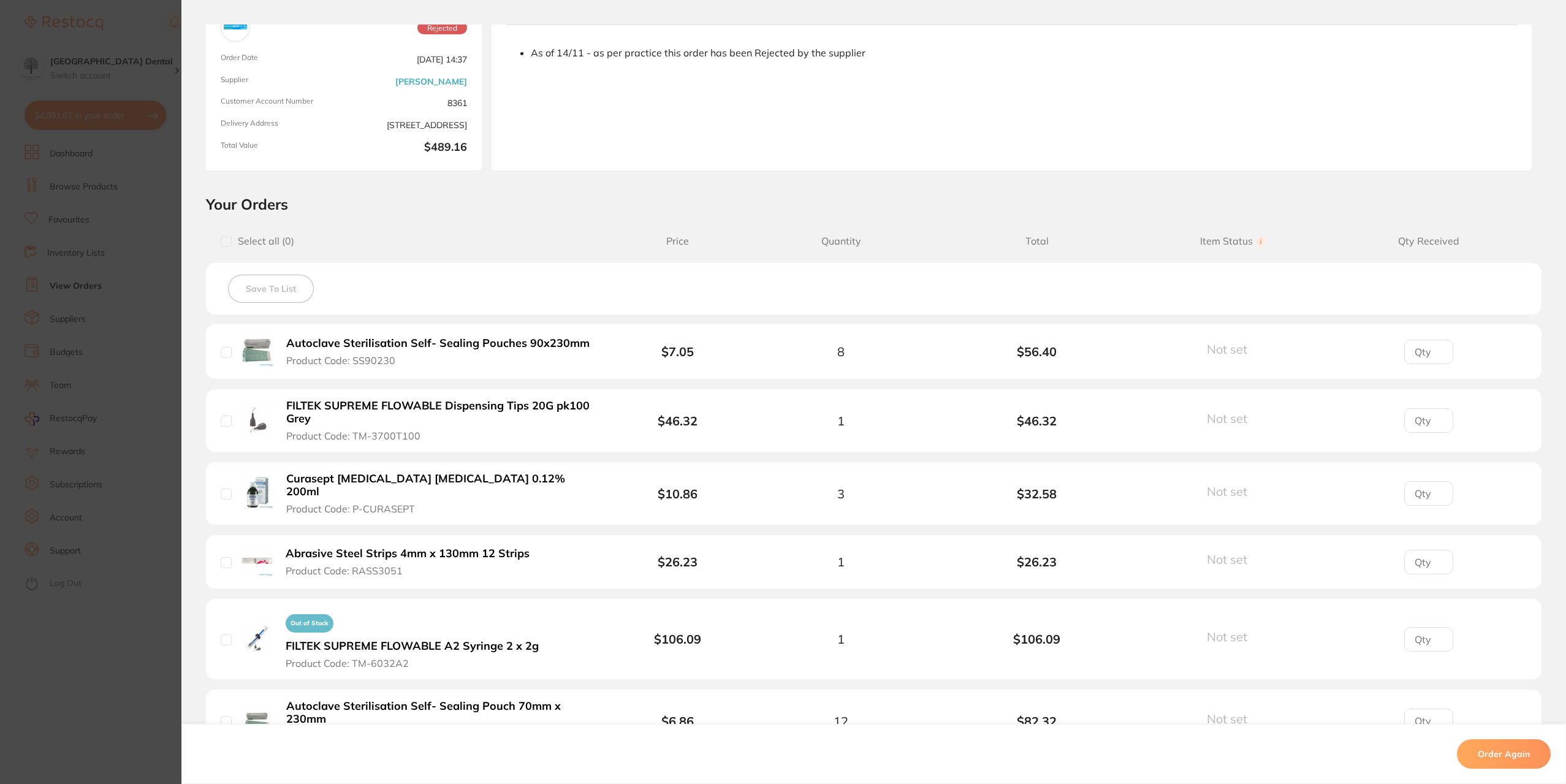
scroll to position [184, 0]
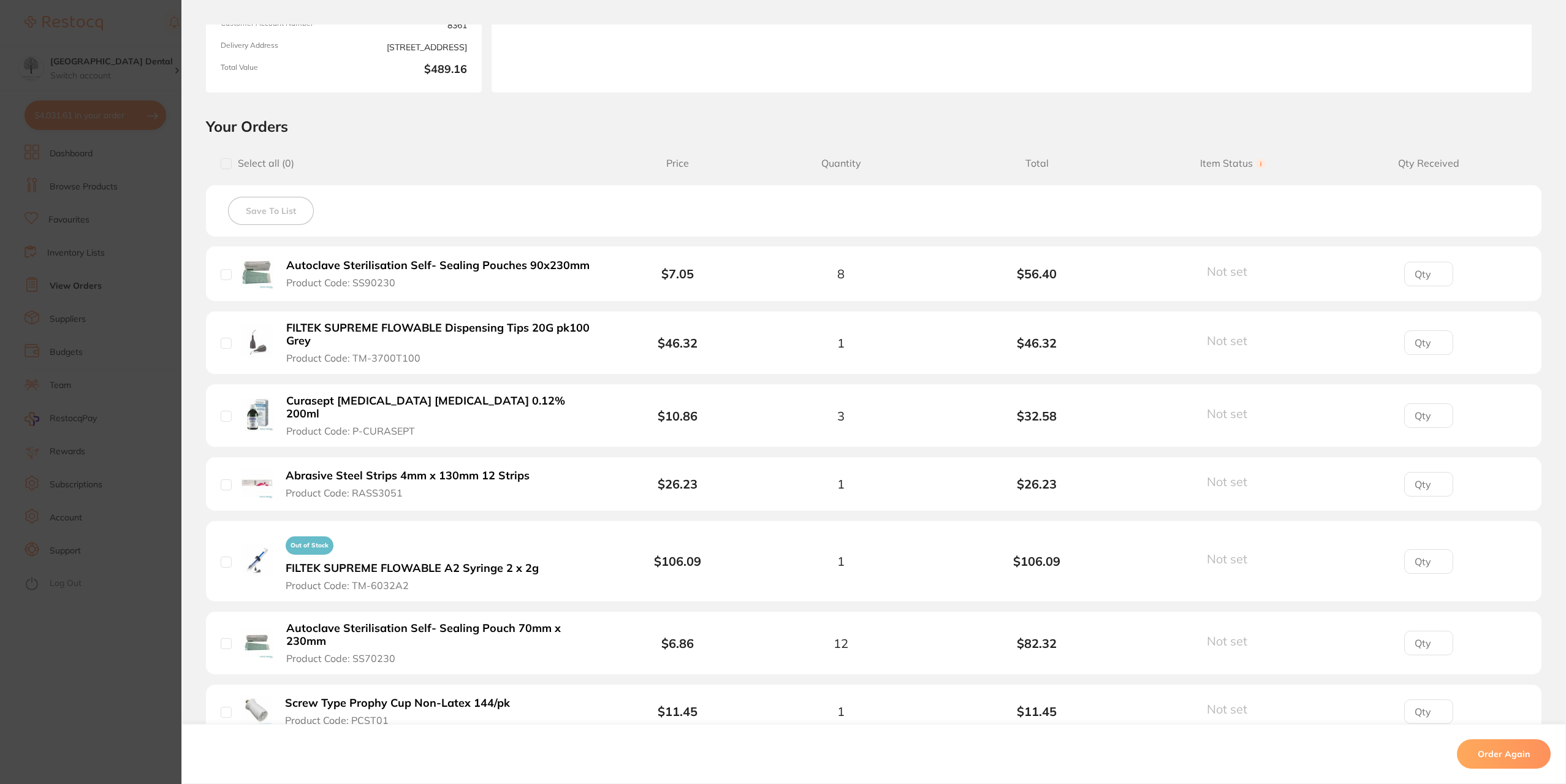
click at [629, 636] on span "$6.86" at bounding box center [678, 643] width 131 height 14
click at [374, 642] on button "Autoclave Sterilisation Self- Sealing Pouch 70mm x 230mm Product Code: SS70230" at bounding box center [439, 643] width 312 height 43
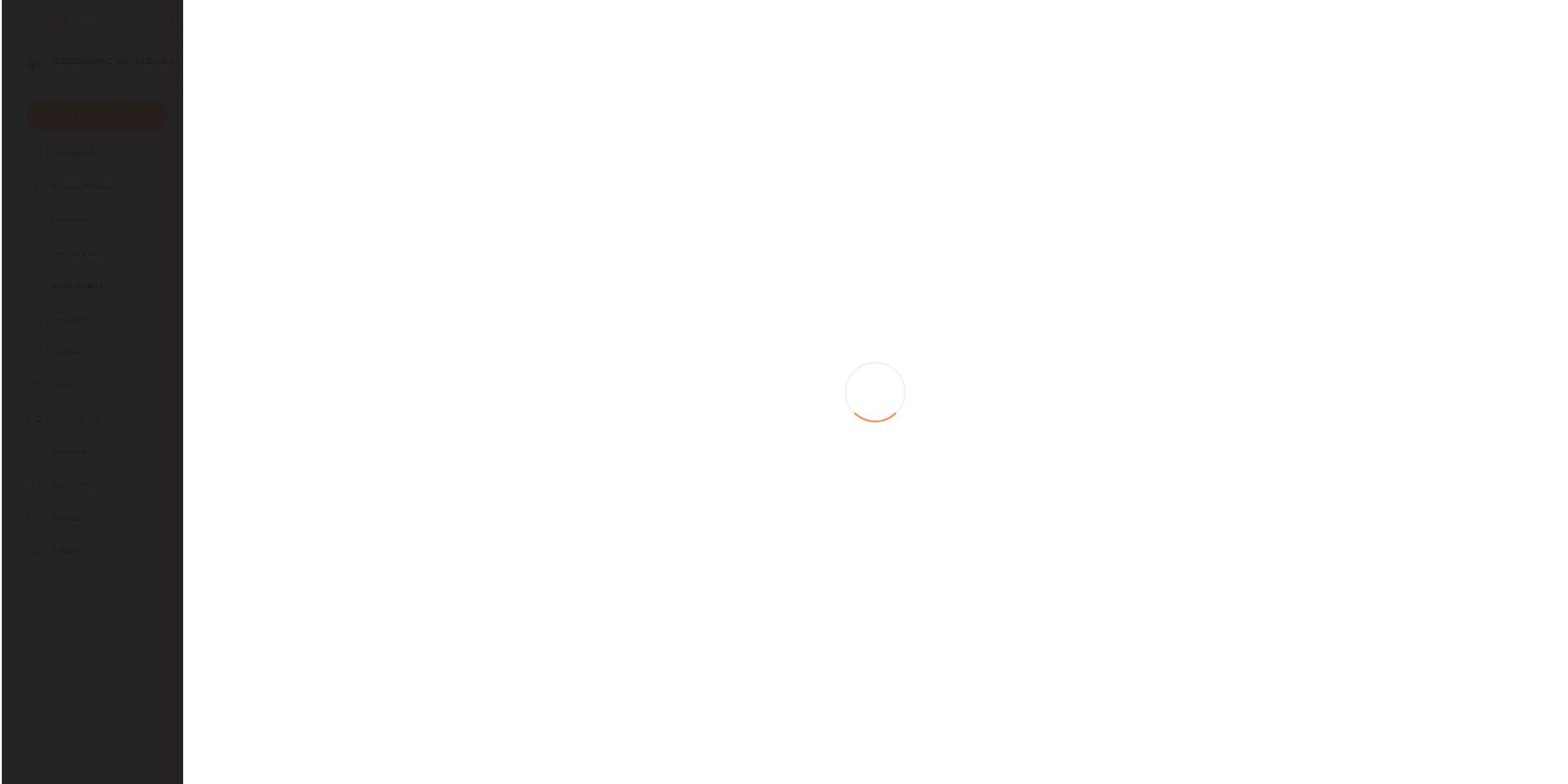
scroll to position [0, 0]
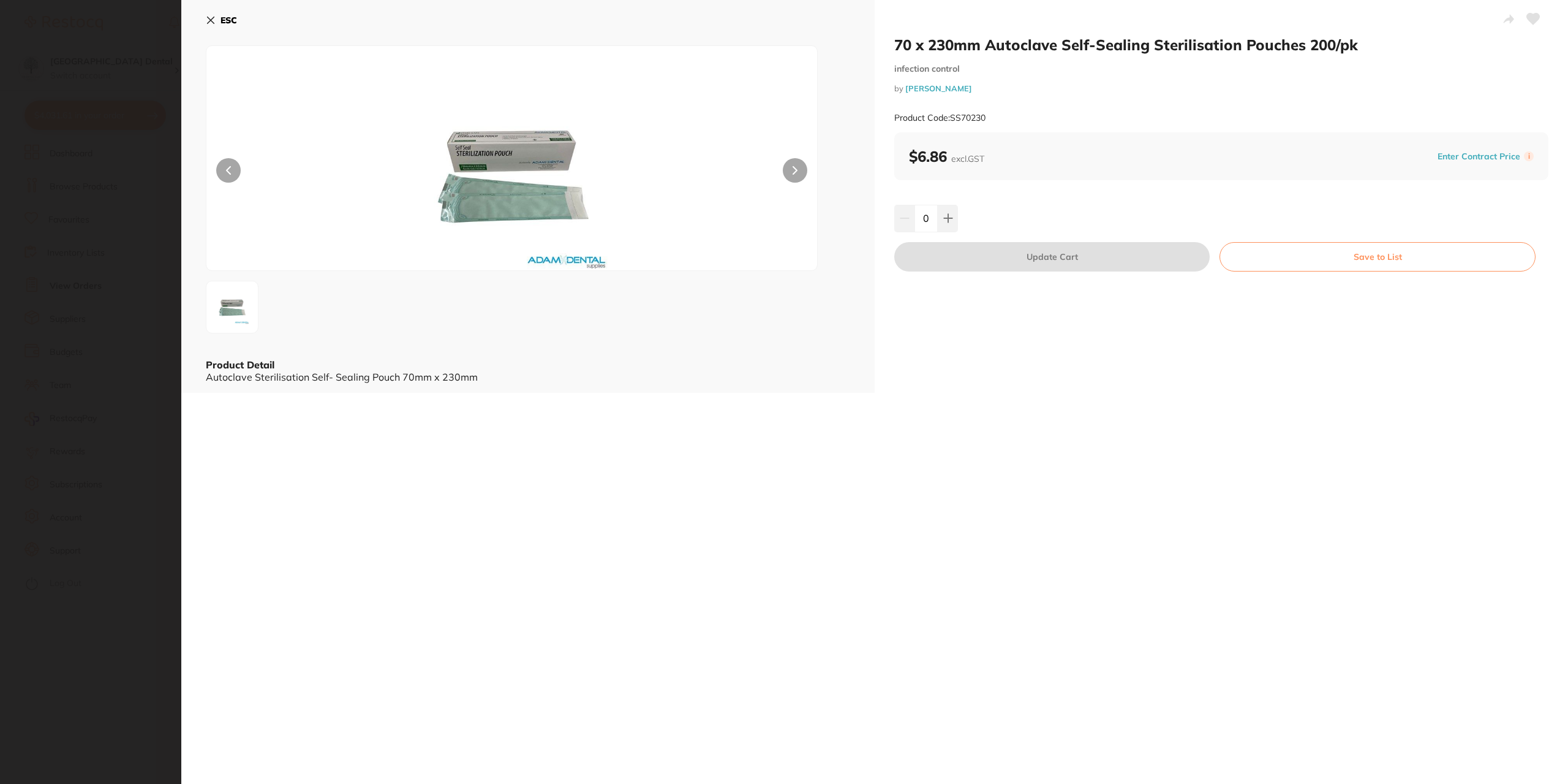
click at [1531, 19] on icon at bounding box center [1532, 18] width 12 height 11
click at [944, 222] on icon at bounding box center [948, 218] width 10 height 10
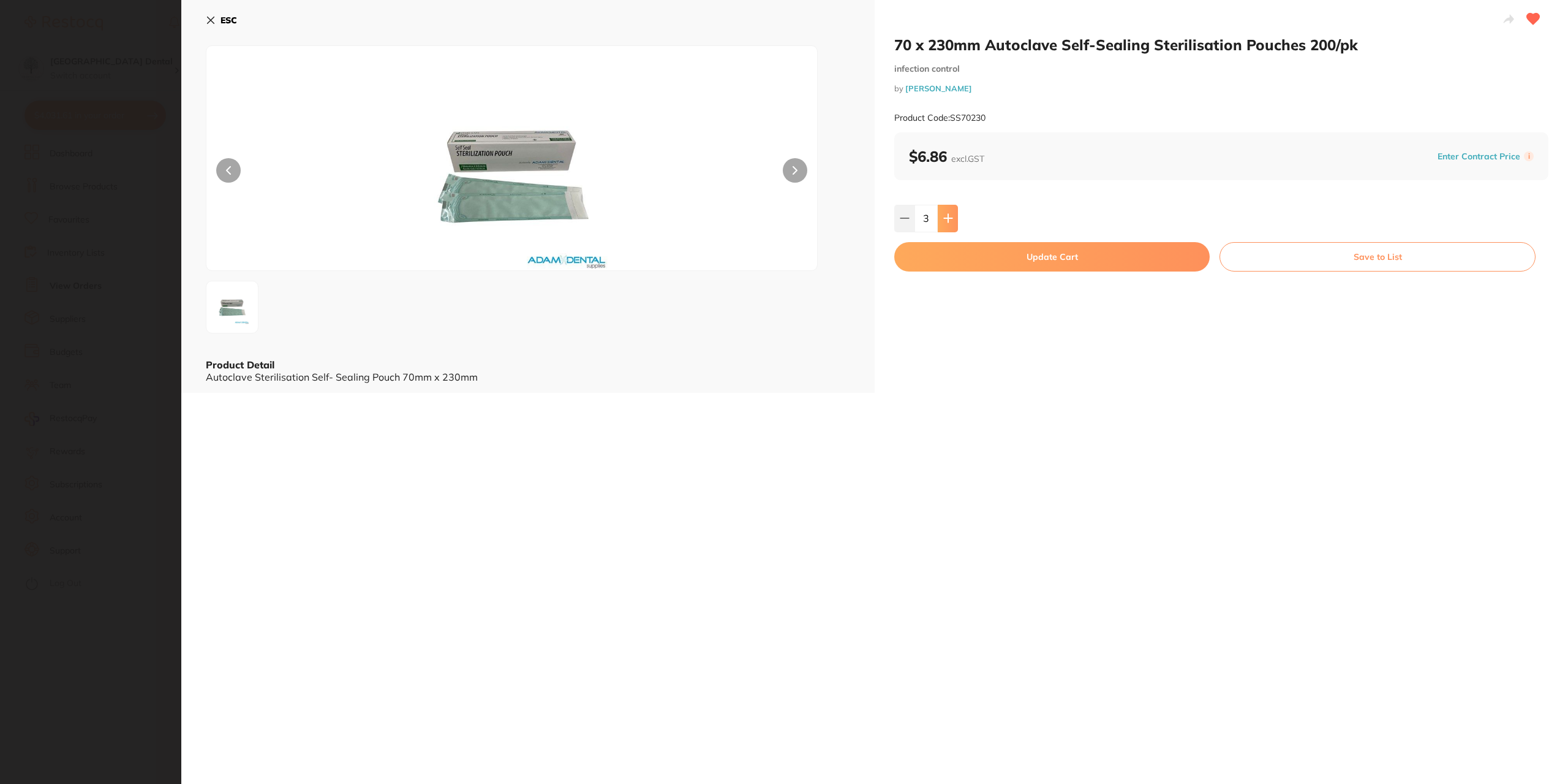
type input "4"
click at [1021, 265] on button "Update Cart" at bounding box center [1052, 257] width 315 height 30
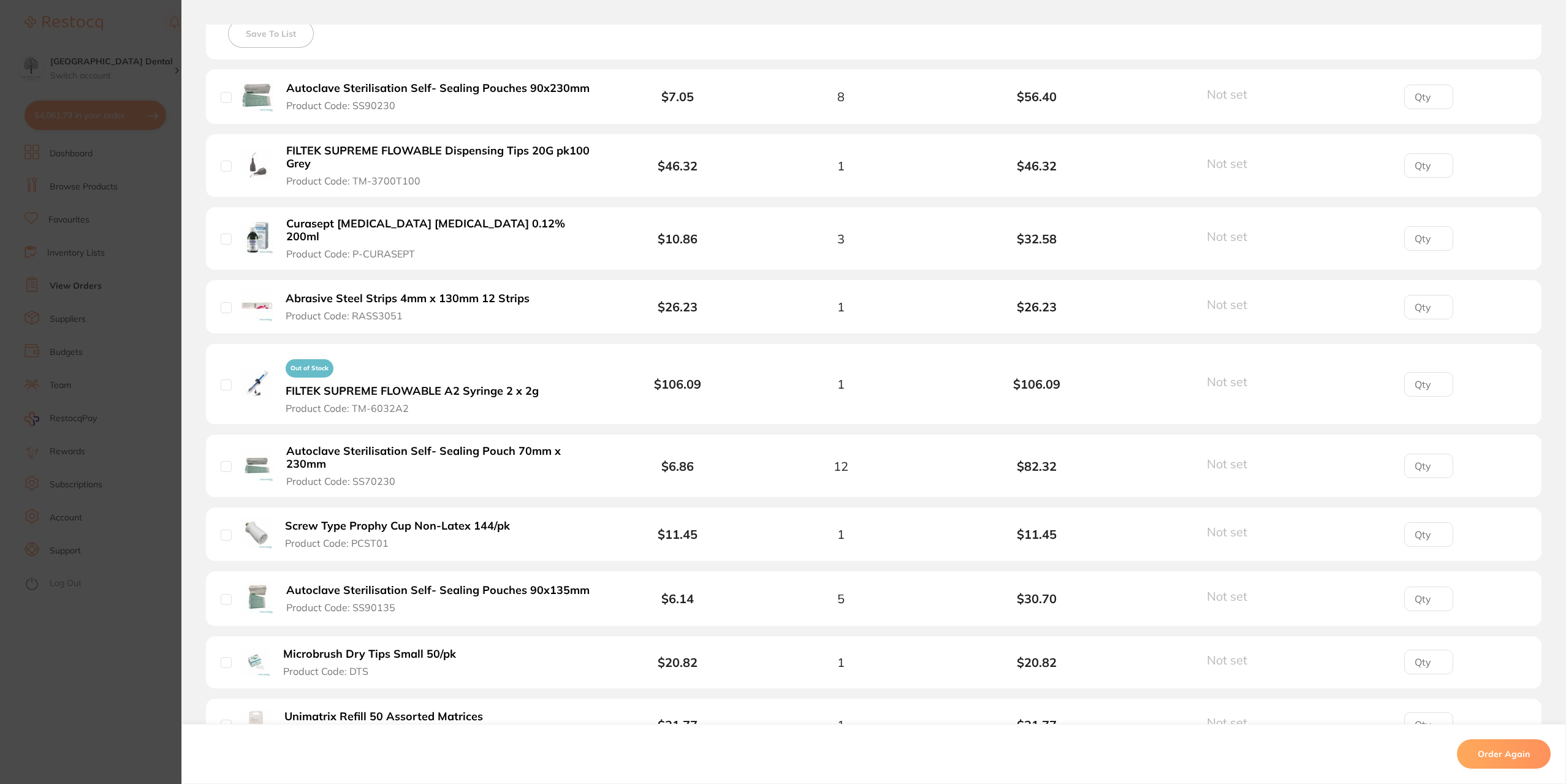
scroll to position [265, 0]
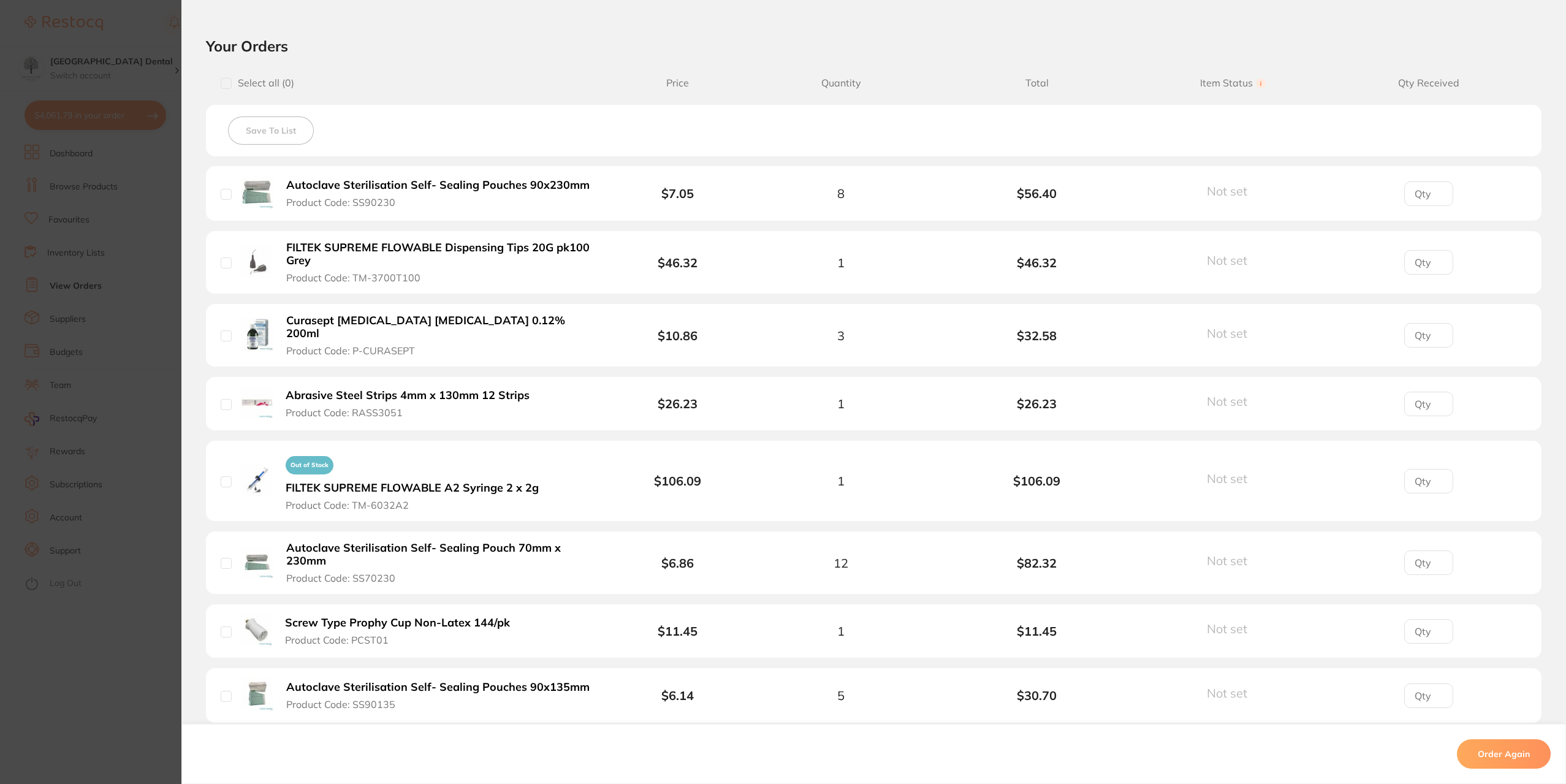
drag, startPoint x: 143, startPoint y: 39, endPoint x: 193, endPoint y: 31, distance: 50.6
click at [143, 38] on section "Order ID: Restocq- 56970 Order Information Rejected Order Date [DATE] 14:37 Sup…" at bounding box center [783, 392] width 1566 height 784
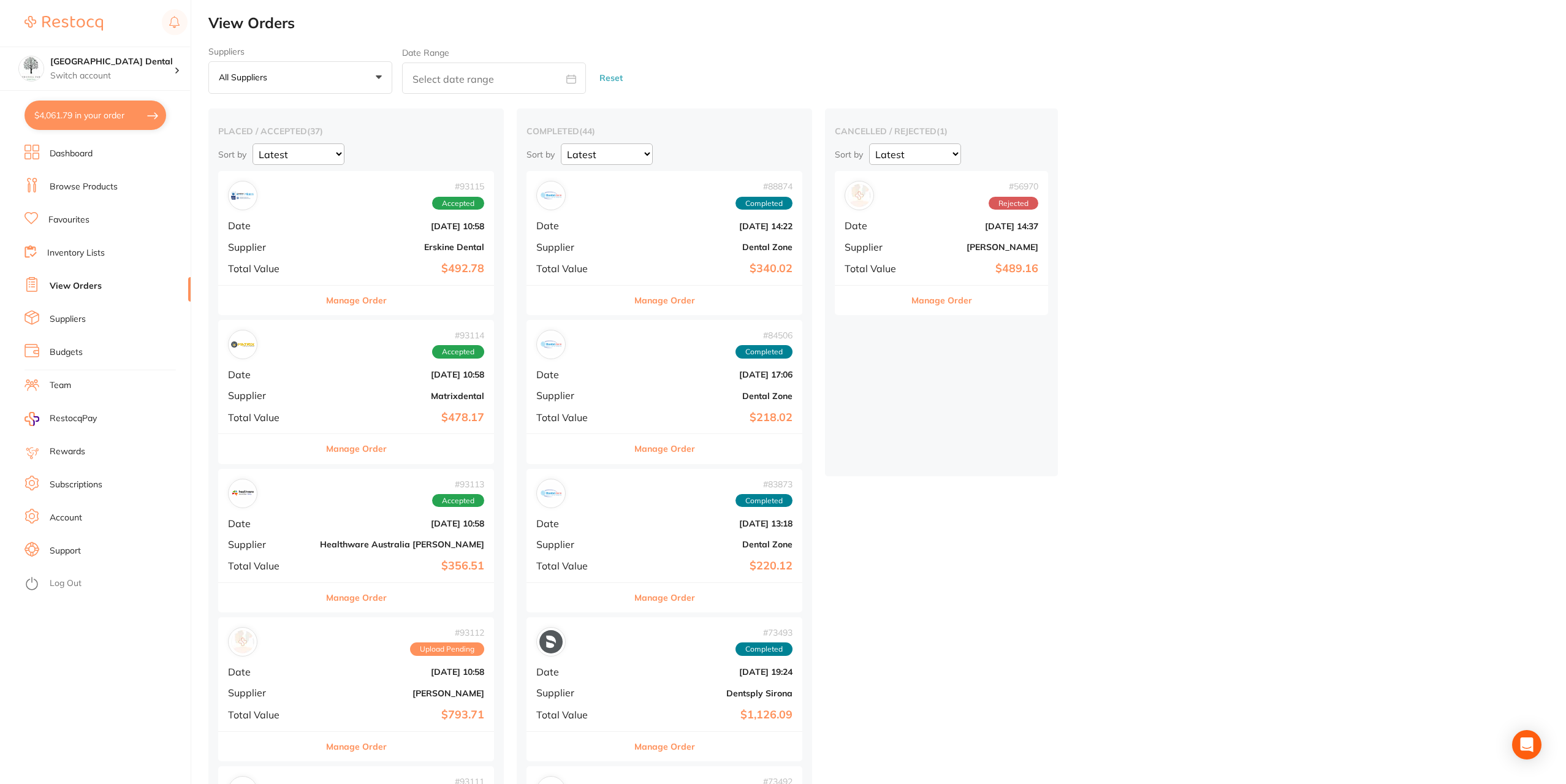
click at [86, 189] on link "Browse Products" at bounding box center [84, 187] width 68 height 13
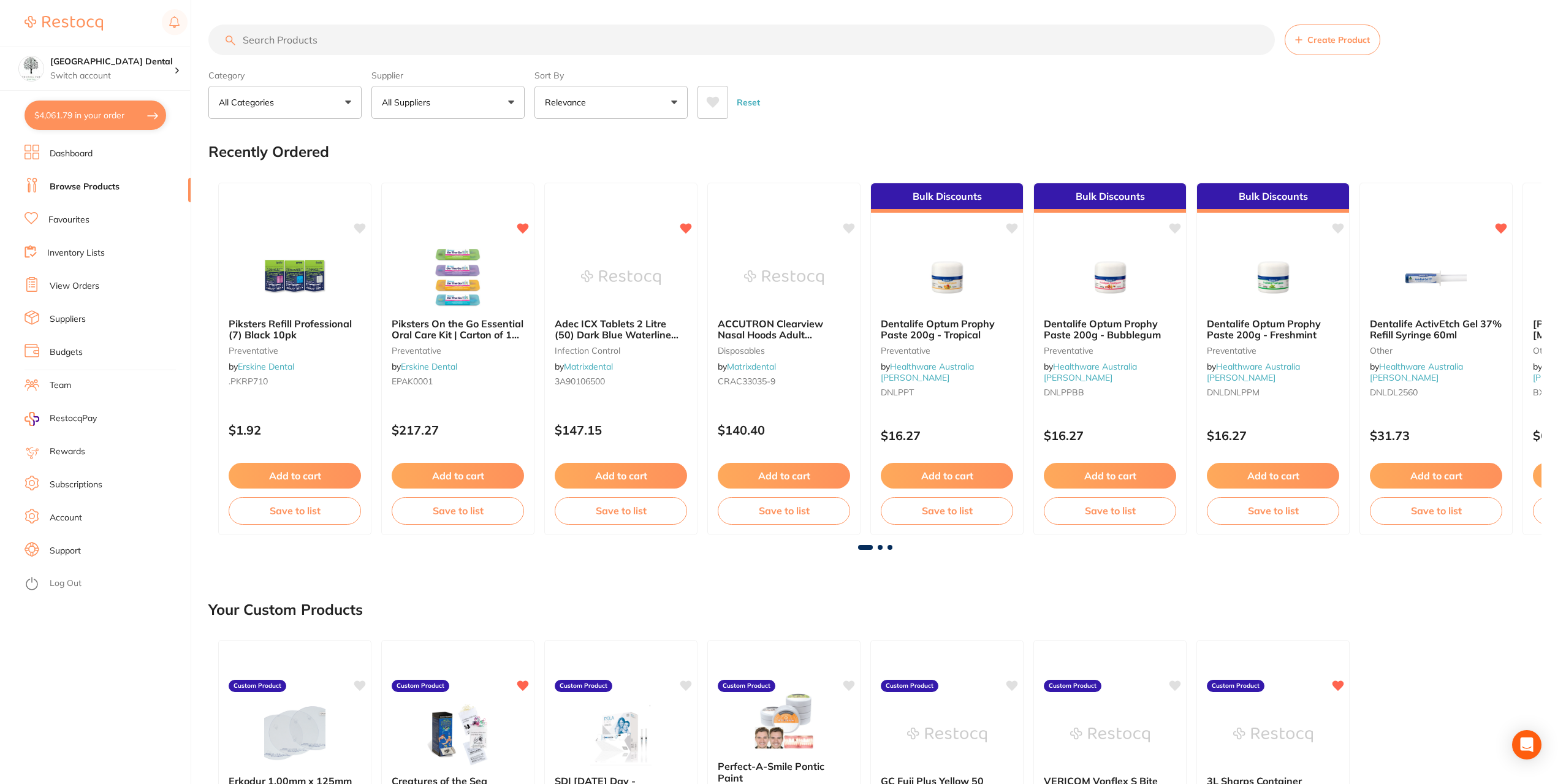
click at [348, 45] on input "search" at bounding box center [742, 39] width 1066 height 31
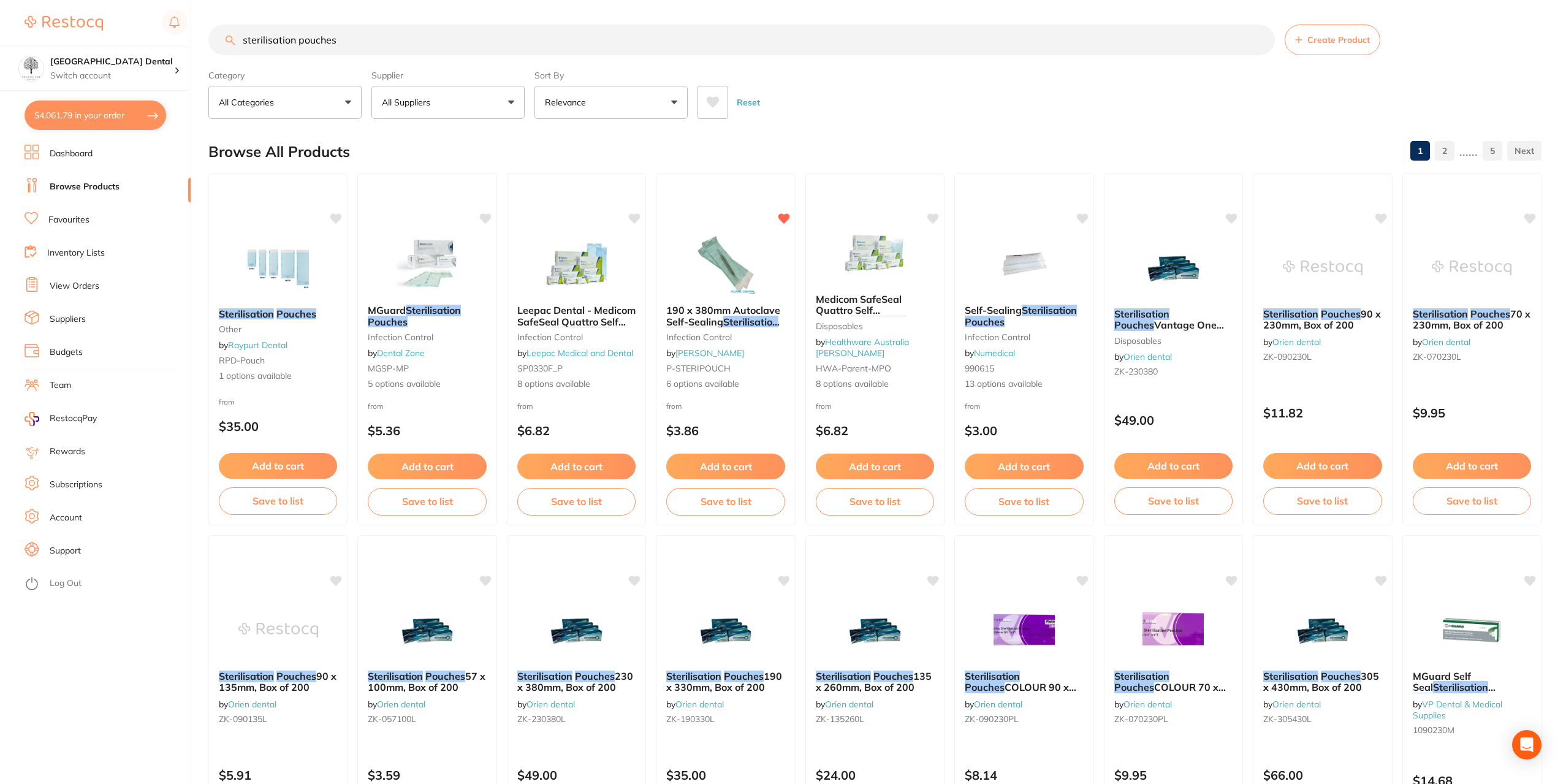
click at [442, 43] on input "sterilisation pouches" at bounding box center [742, 39] width 1066 height 31
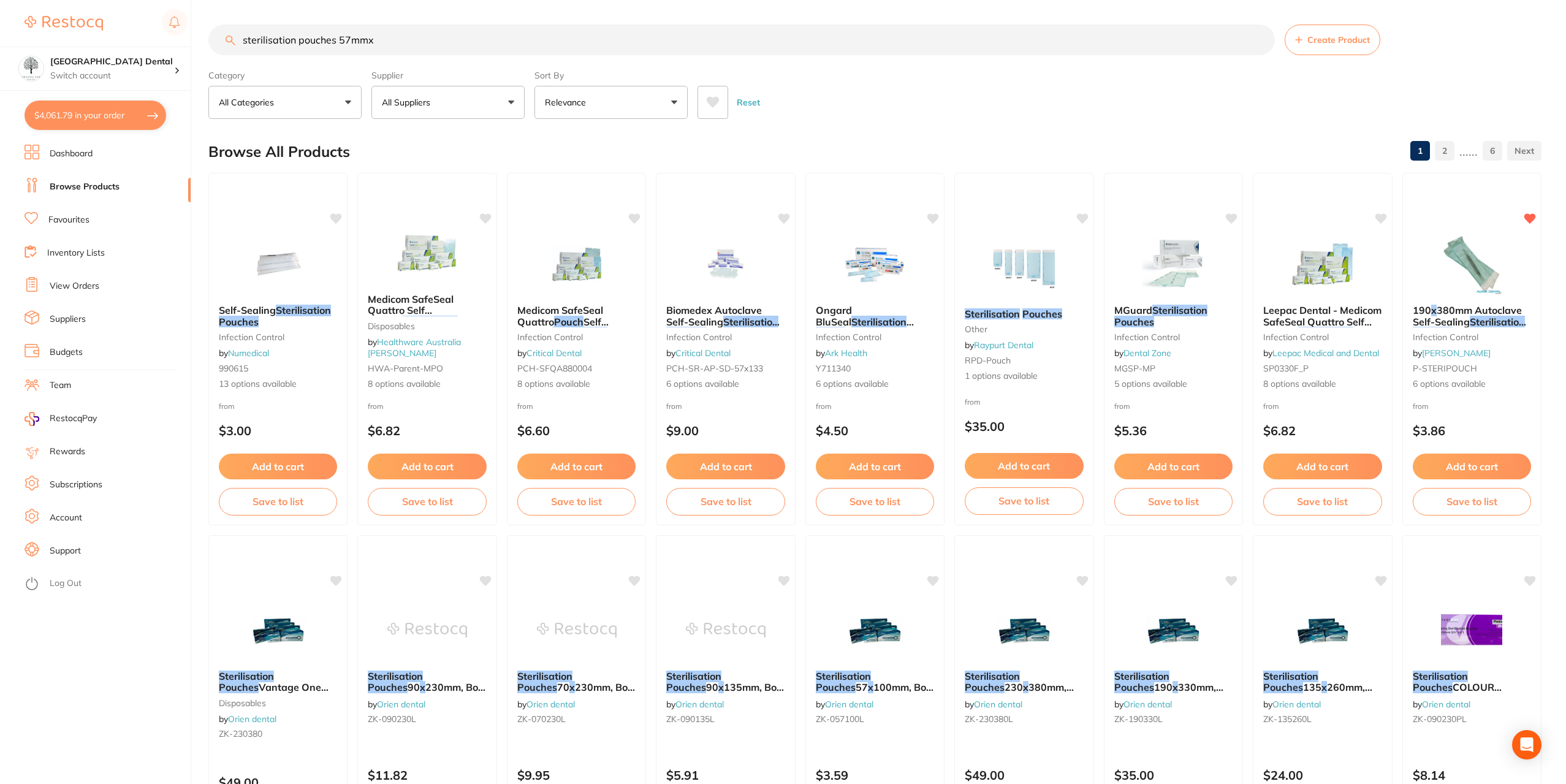
click at [509, 102] on button "All Suppliers" at bounding box center [448, 102] width 153 height 33
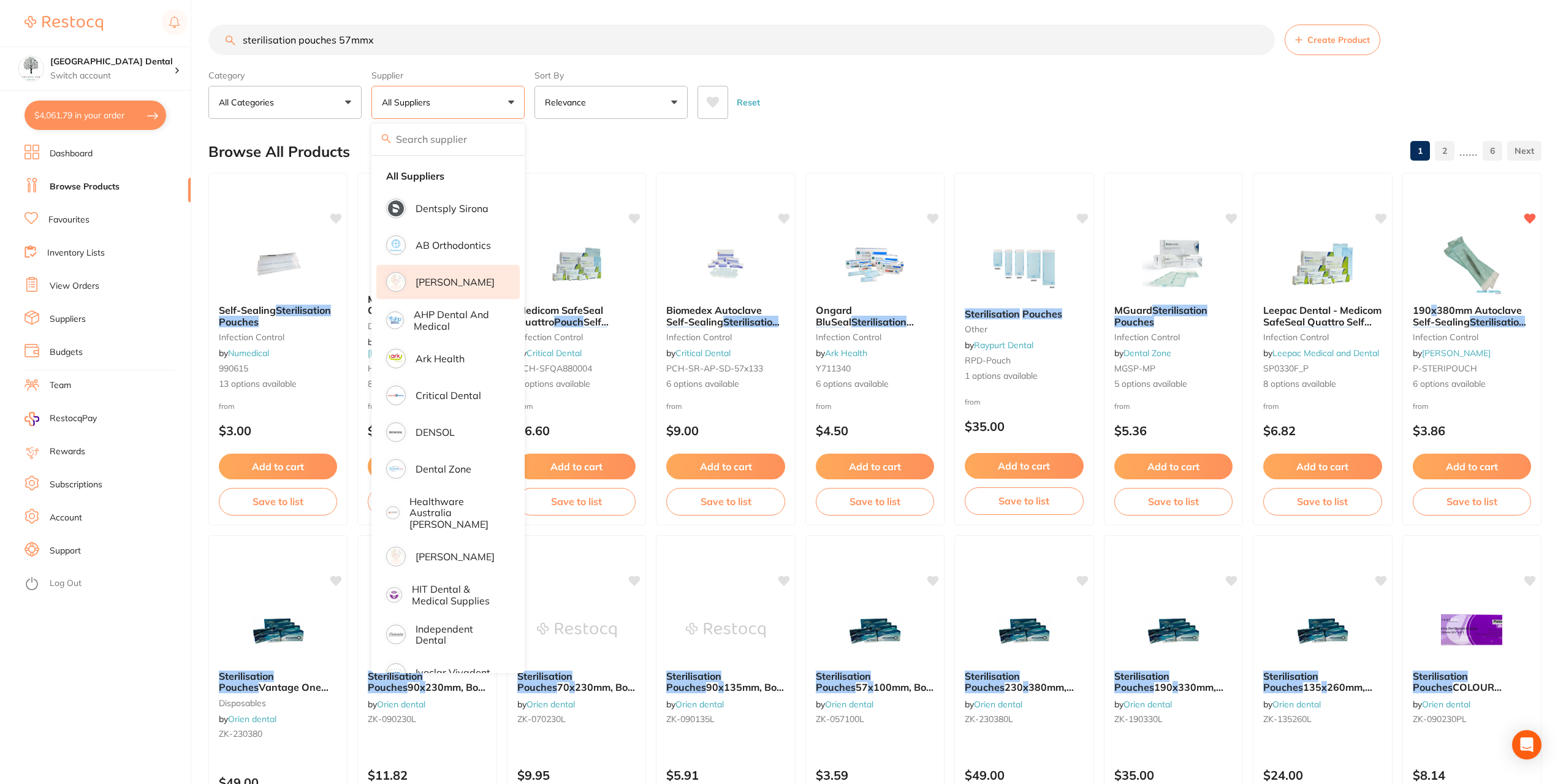
click at [438, 290] on li "[PERSON_NAME]" at bounding box center [448, 282] width 143 height 35
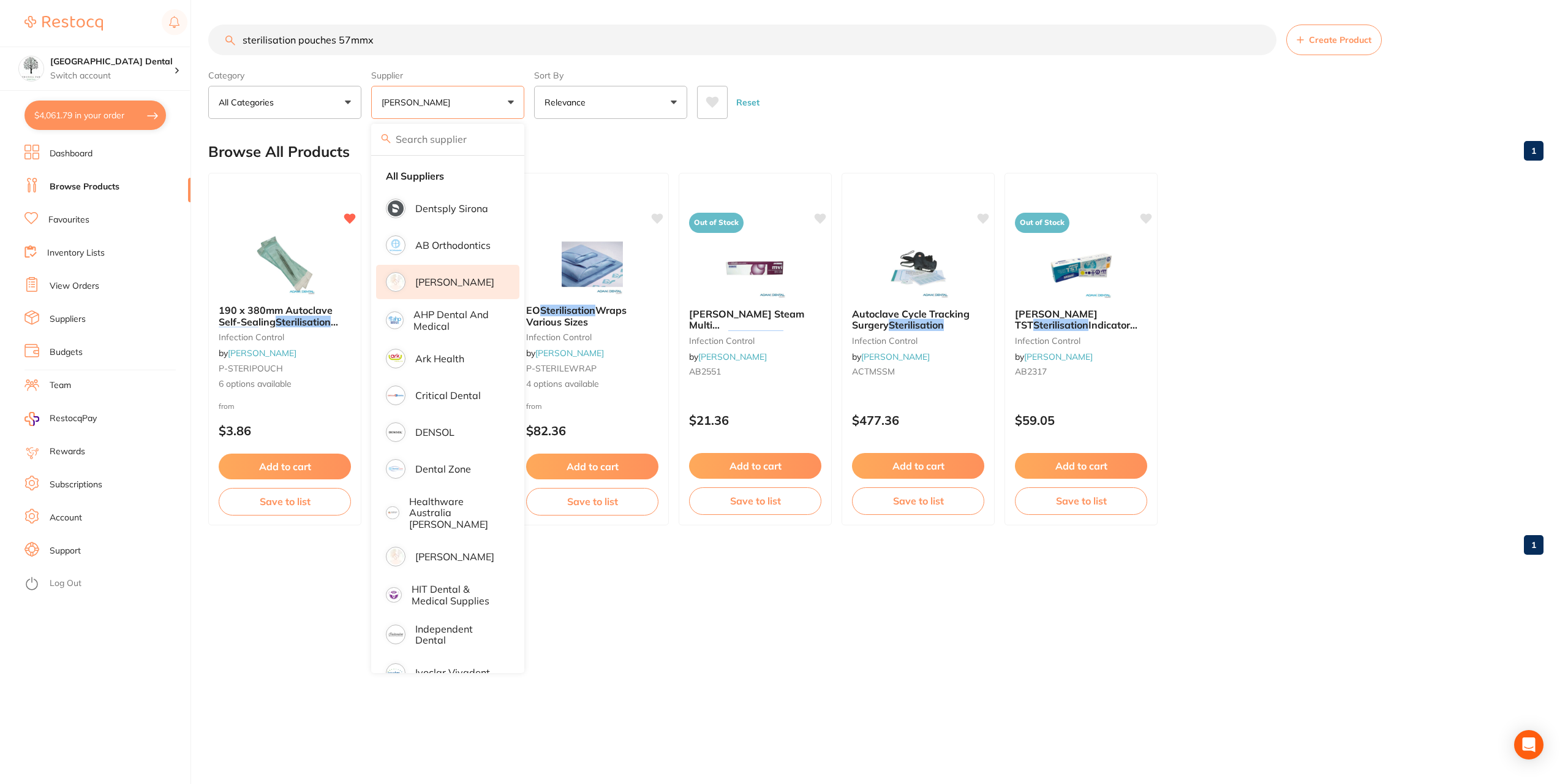
click at [222, 569] on main "sterilisation pouches 57mmx Create Product Category All Categories All Categori…" at bounding box center [888, 294] width 1359 height 589
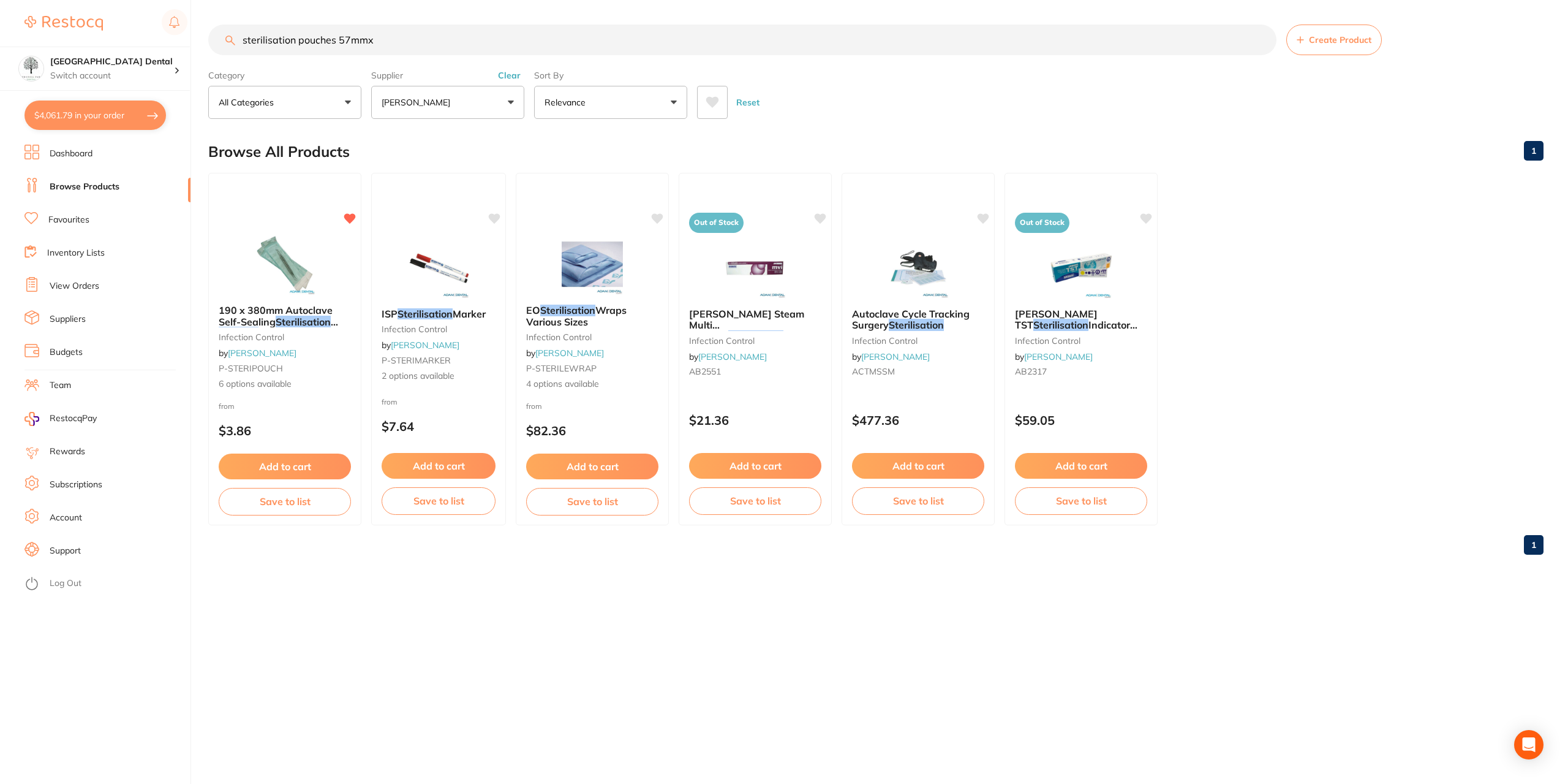
drag, startPoint x: 388, startPoint y: 45, endPoint x: 336, endPoint y: 41, distance: 52.2
click at [336, 41] on input "sterilisation pouches 57mmx" at bounding box center [742, 39] width 1068 height 31
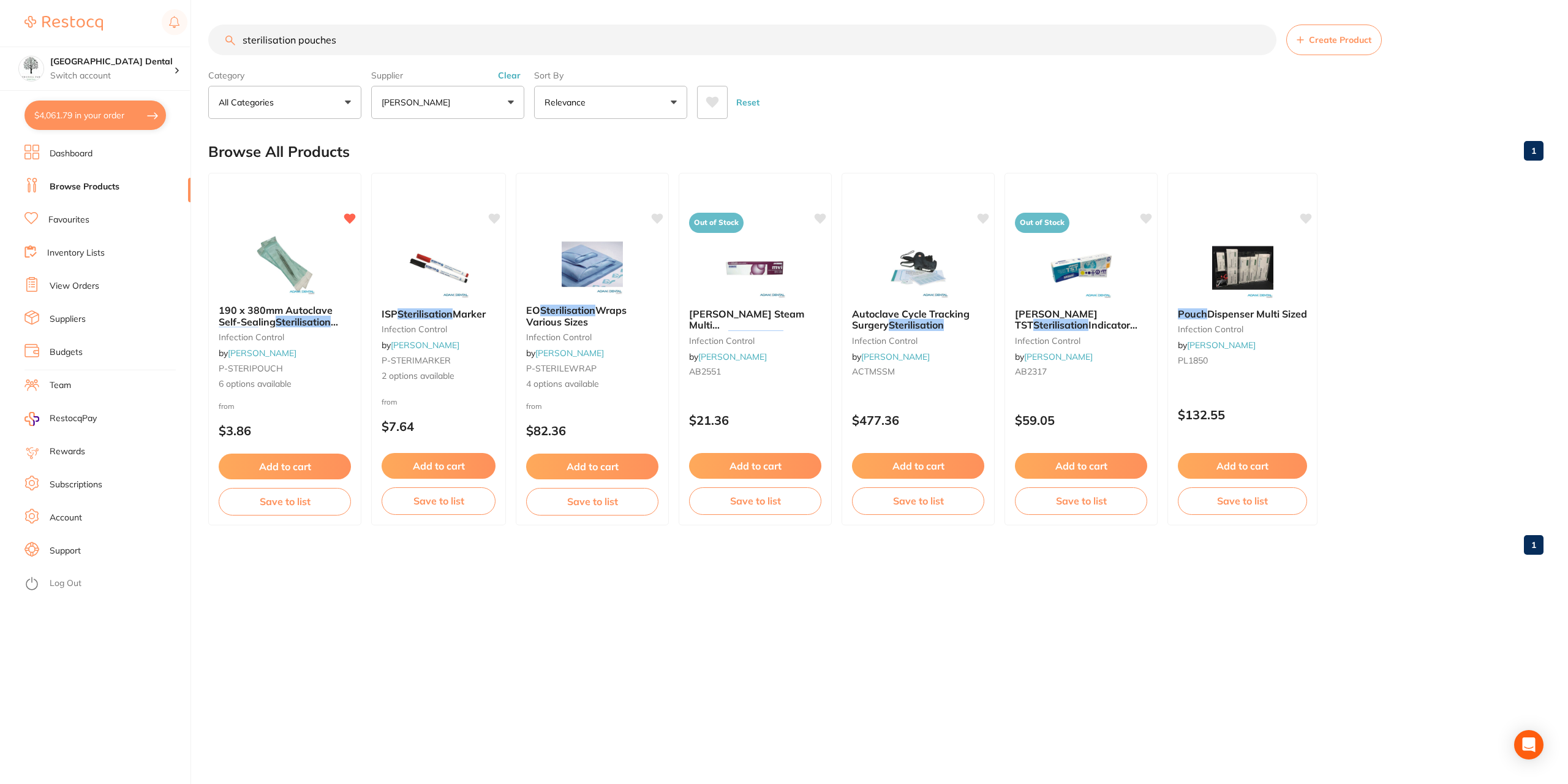
click at [490, 102] on button "[PERSON_NAME]" at bounding box center [447, 102] width 153 height 33
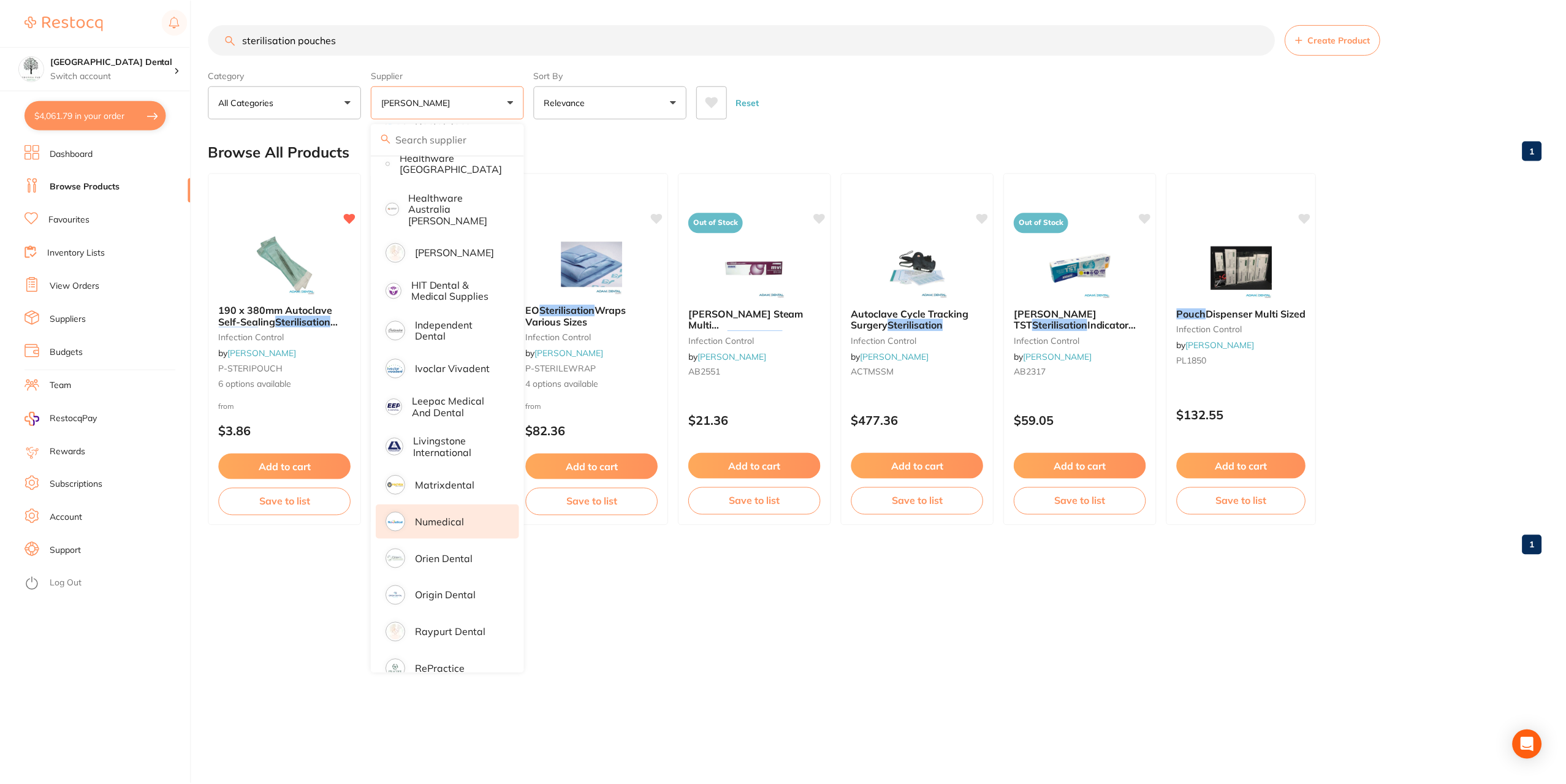
scroll to position [367, 0]
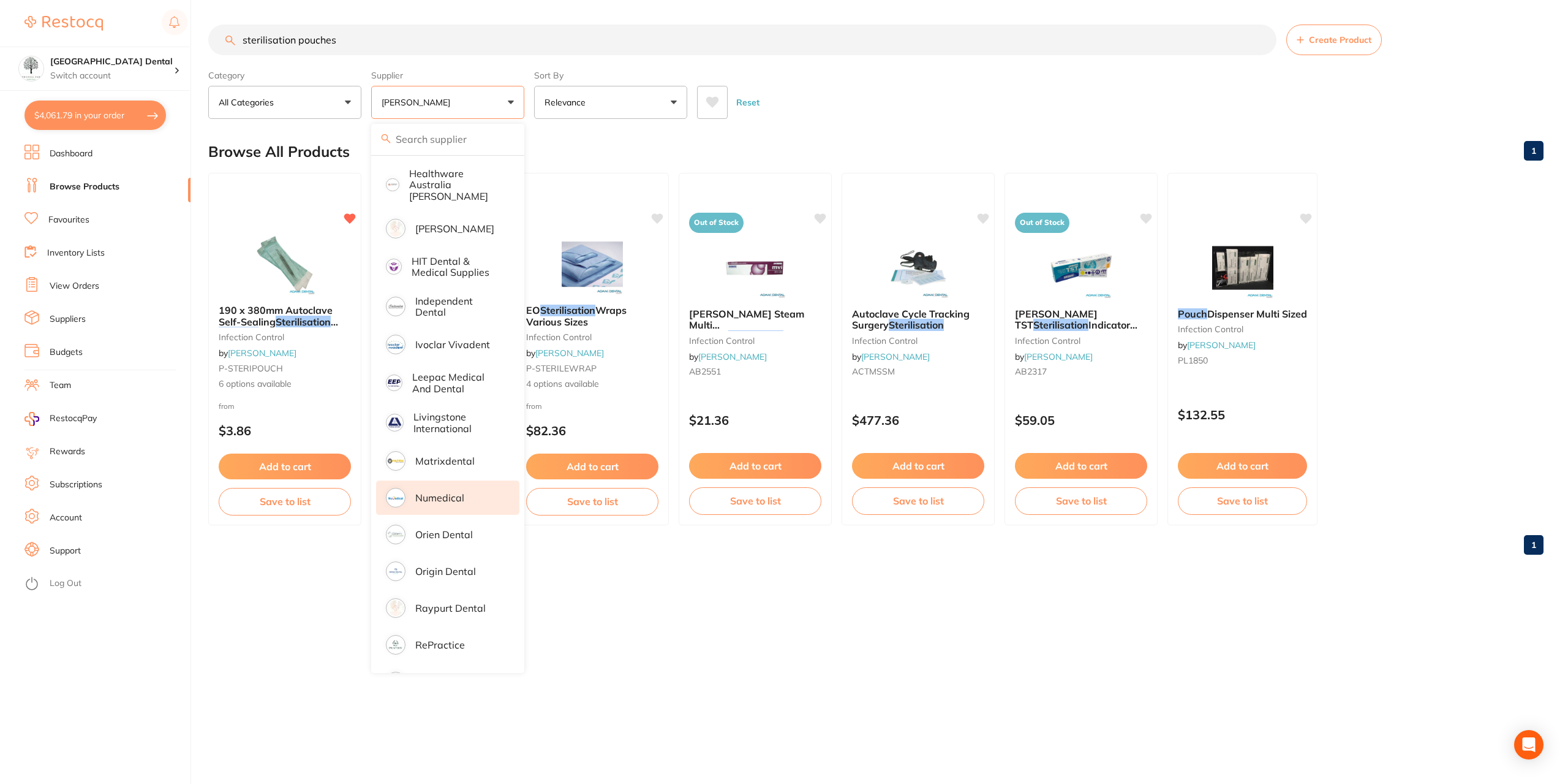
click at [435, 492] on p "Numedical" at bounding box center [439, 496] width 49 height 11
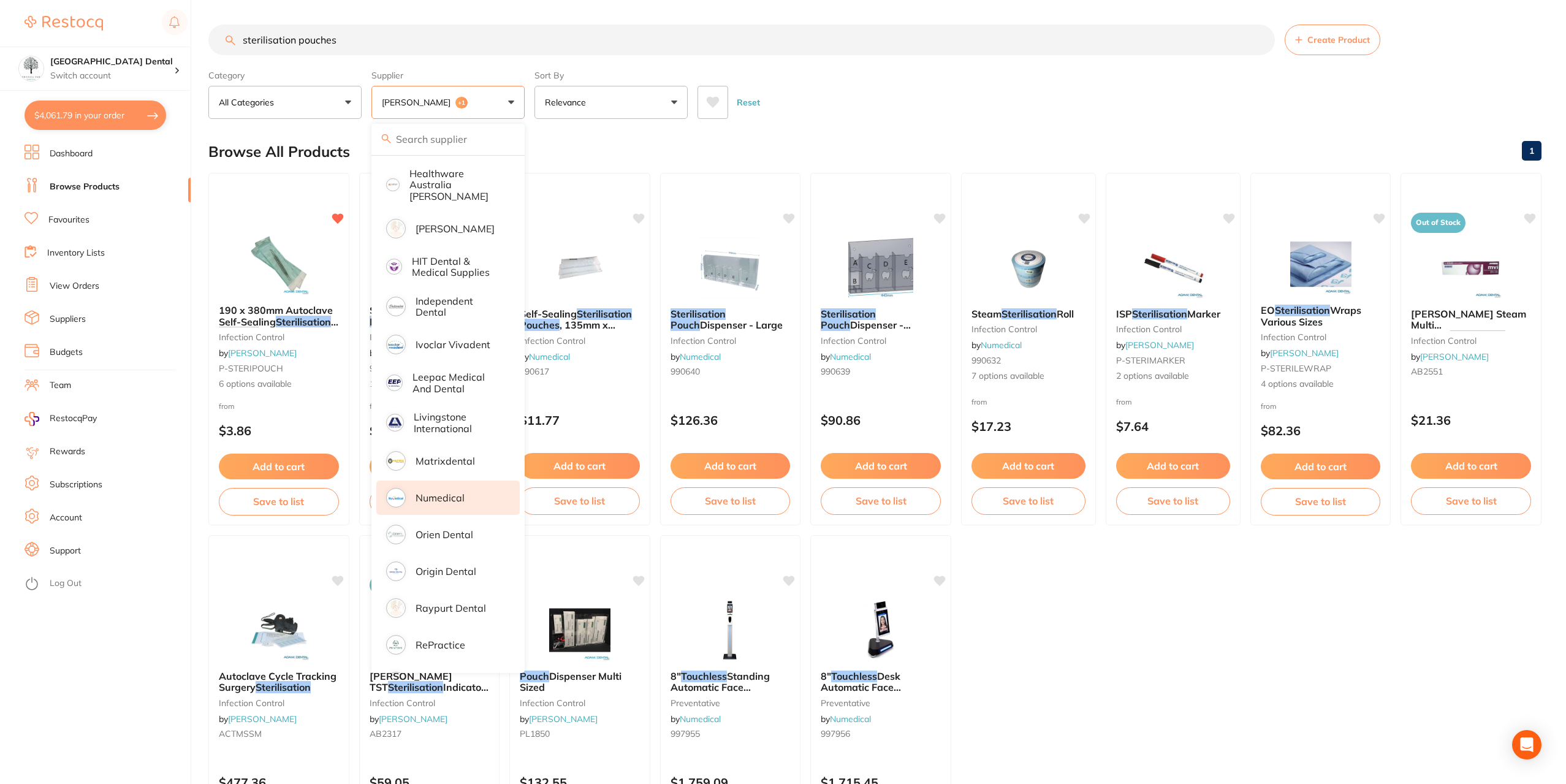
click at [857, 44] on input "sterilisation pouches" at bounding box center [742, 39] width 1066 height 31
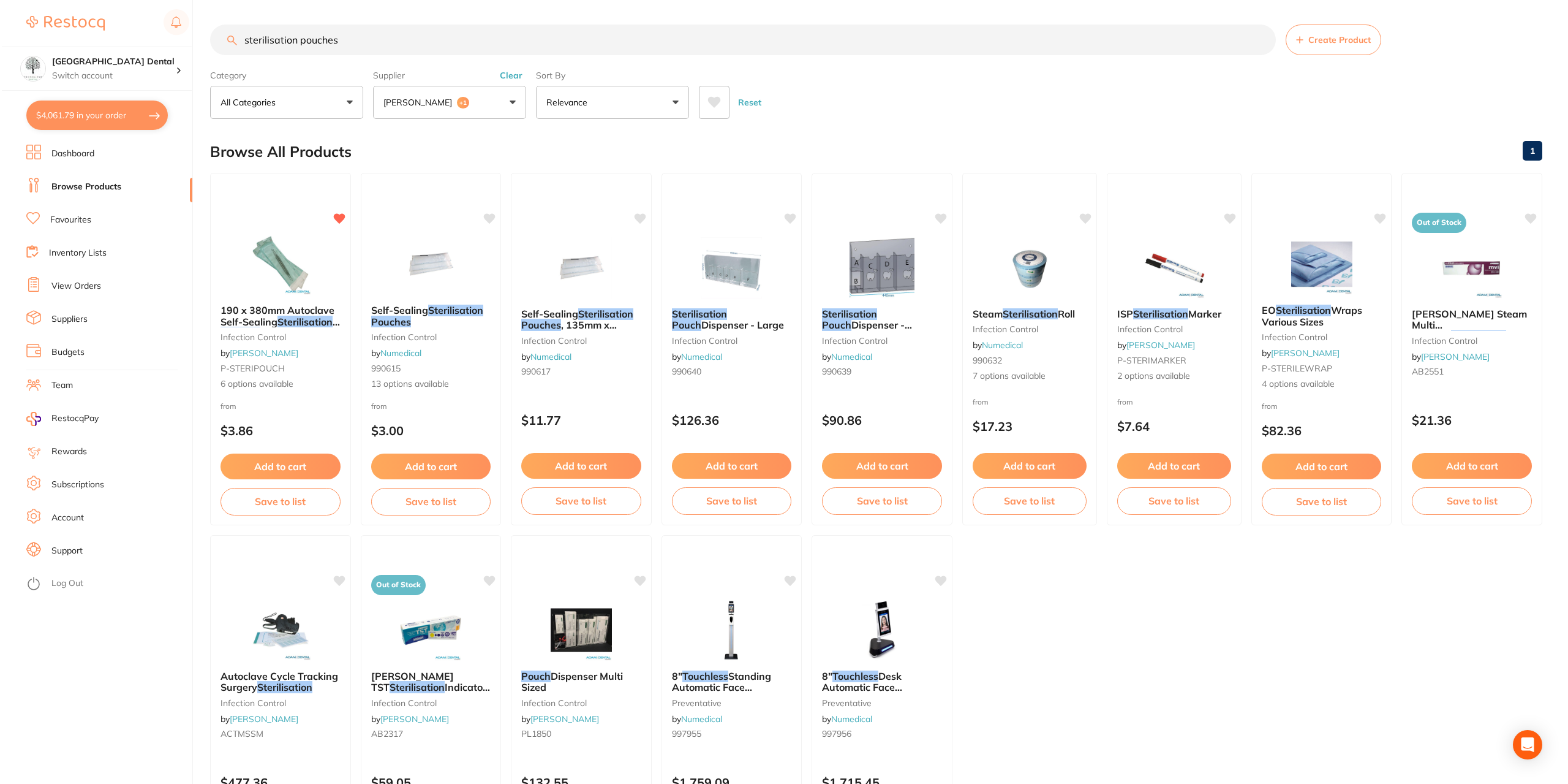
scroll to position [0, 0]
drag, startPoint x: 361, startPoint y: 43, endPoint x: 218, endPoint y: 43, distance: 143.0
click at [218, 43] on input "sterilisation pouches" at bounding box center [741, 39] width 1065 height 31
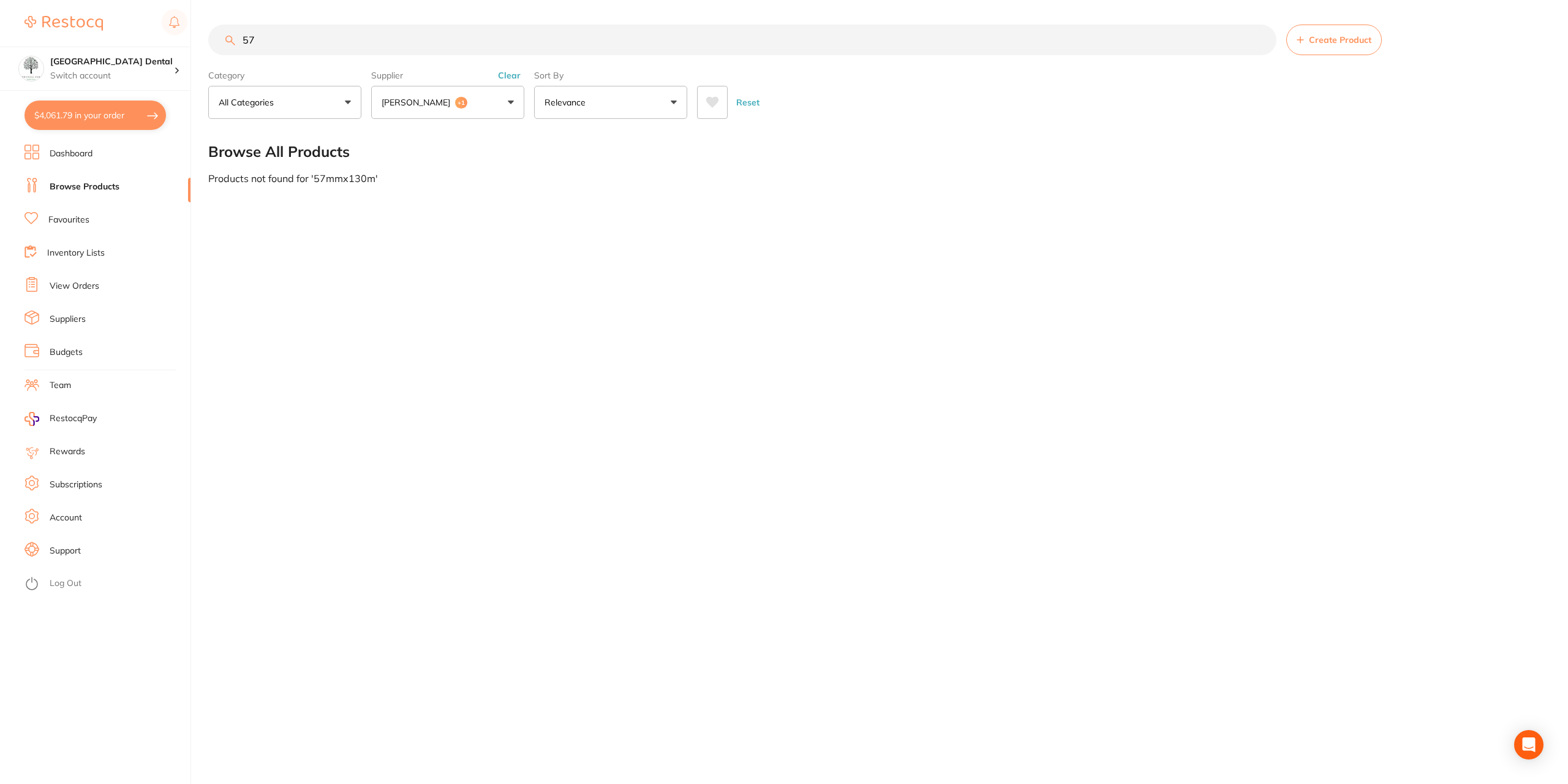
type input "5"
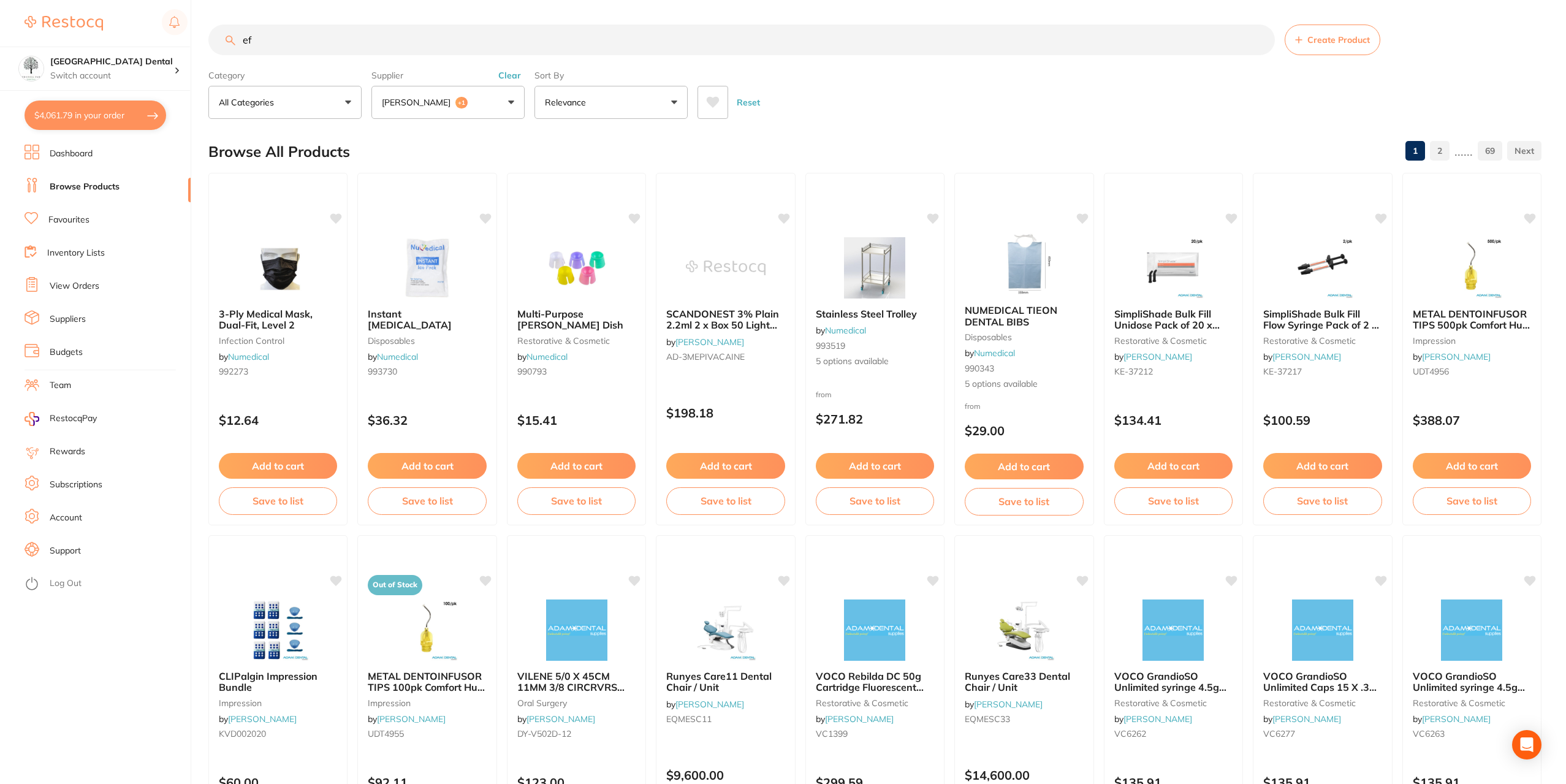
type input "e"
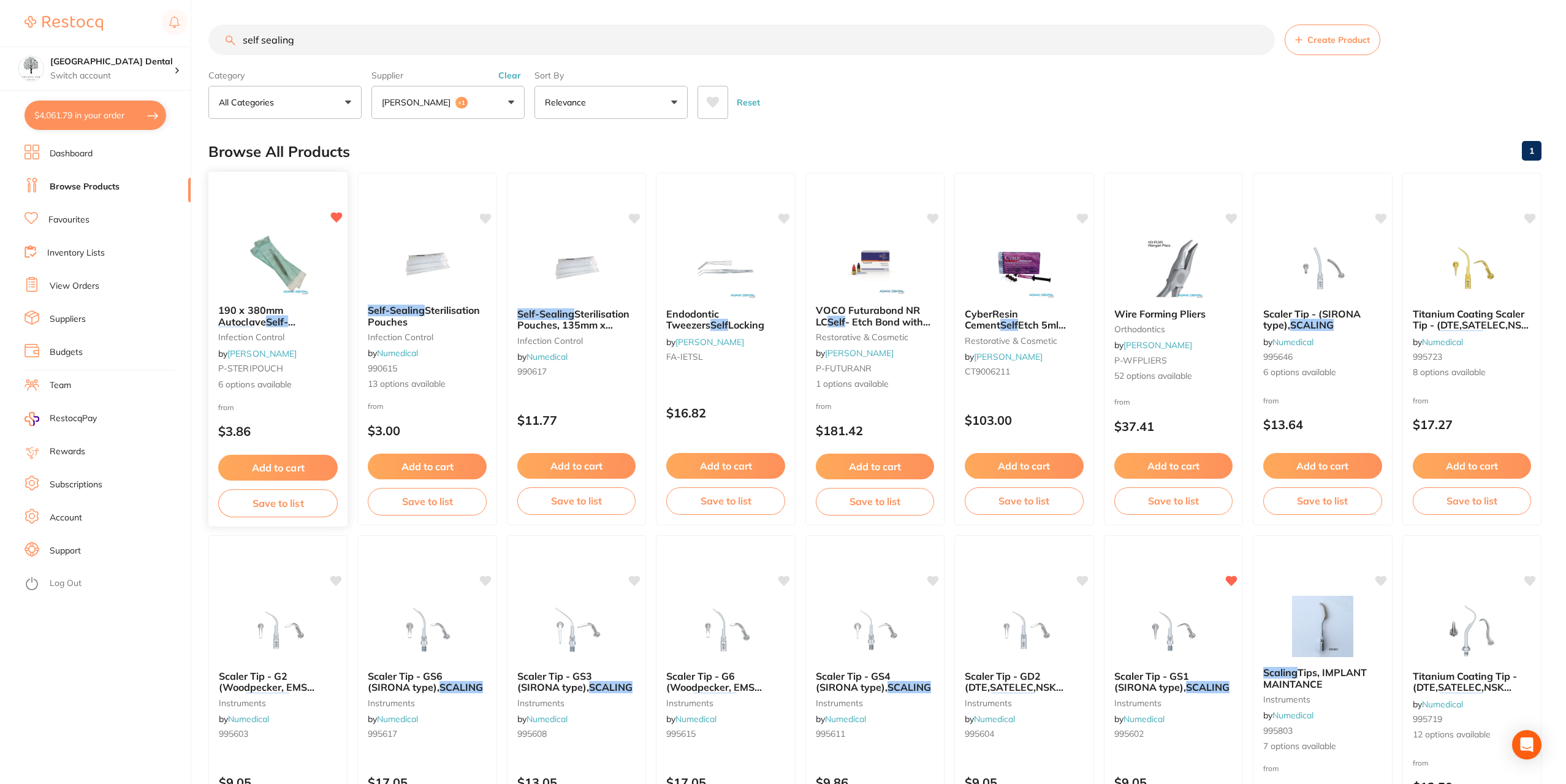
type input "self sealing"
click at [291, 276] on img at bounding box center [277, 264] width 80 height 62
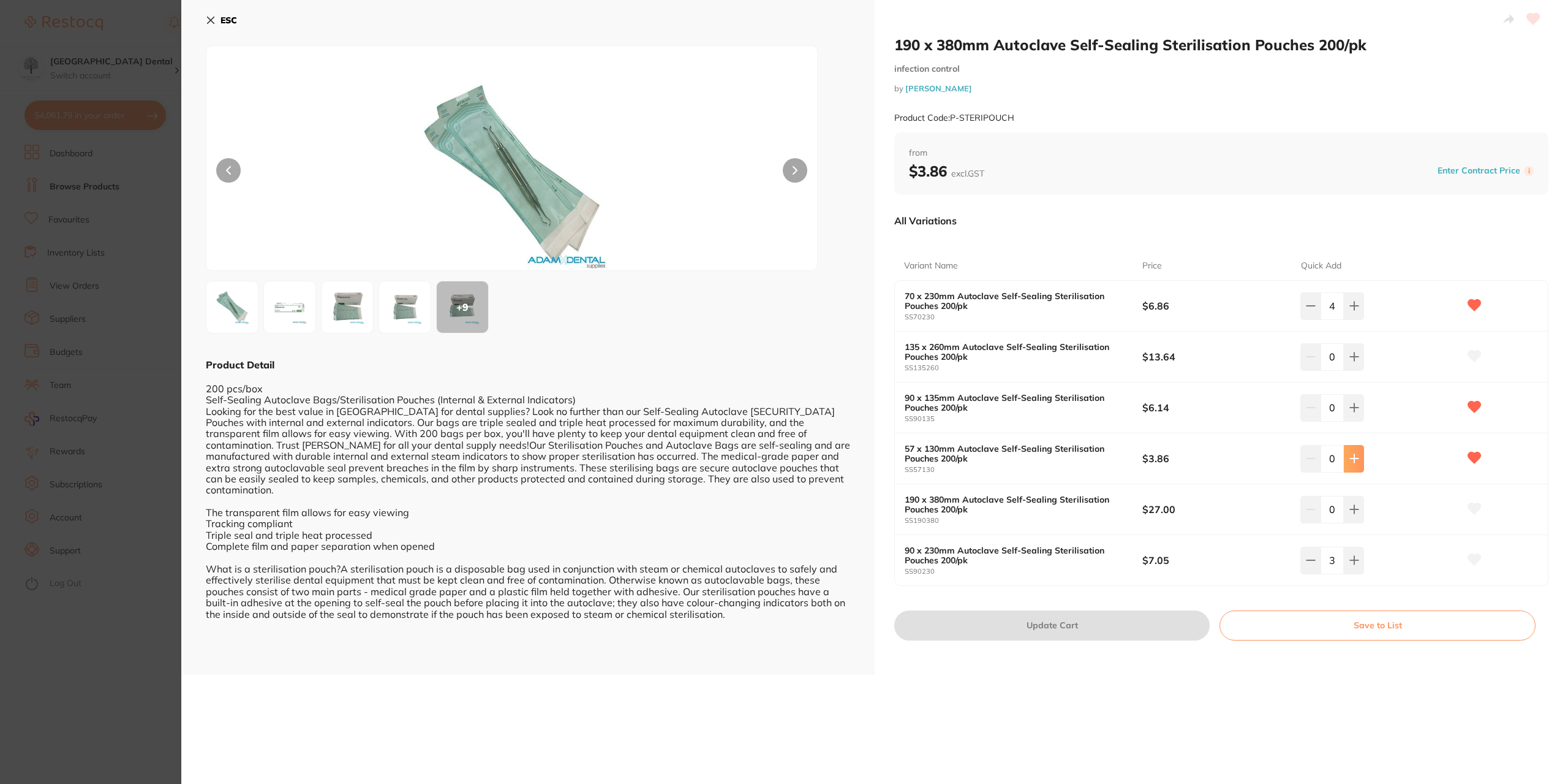
click at [1352, 461] on icon at bounding box center [1354, 459] width 8 height 8
type input "3"
click at [1026, 630] on button "Update Cart" at bounding box center [1052, 624] width 315 height 30
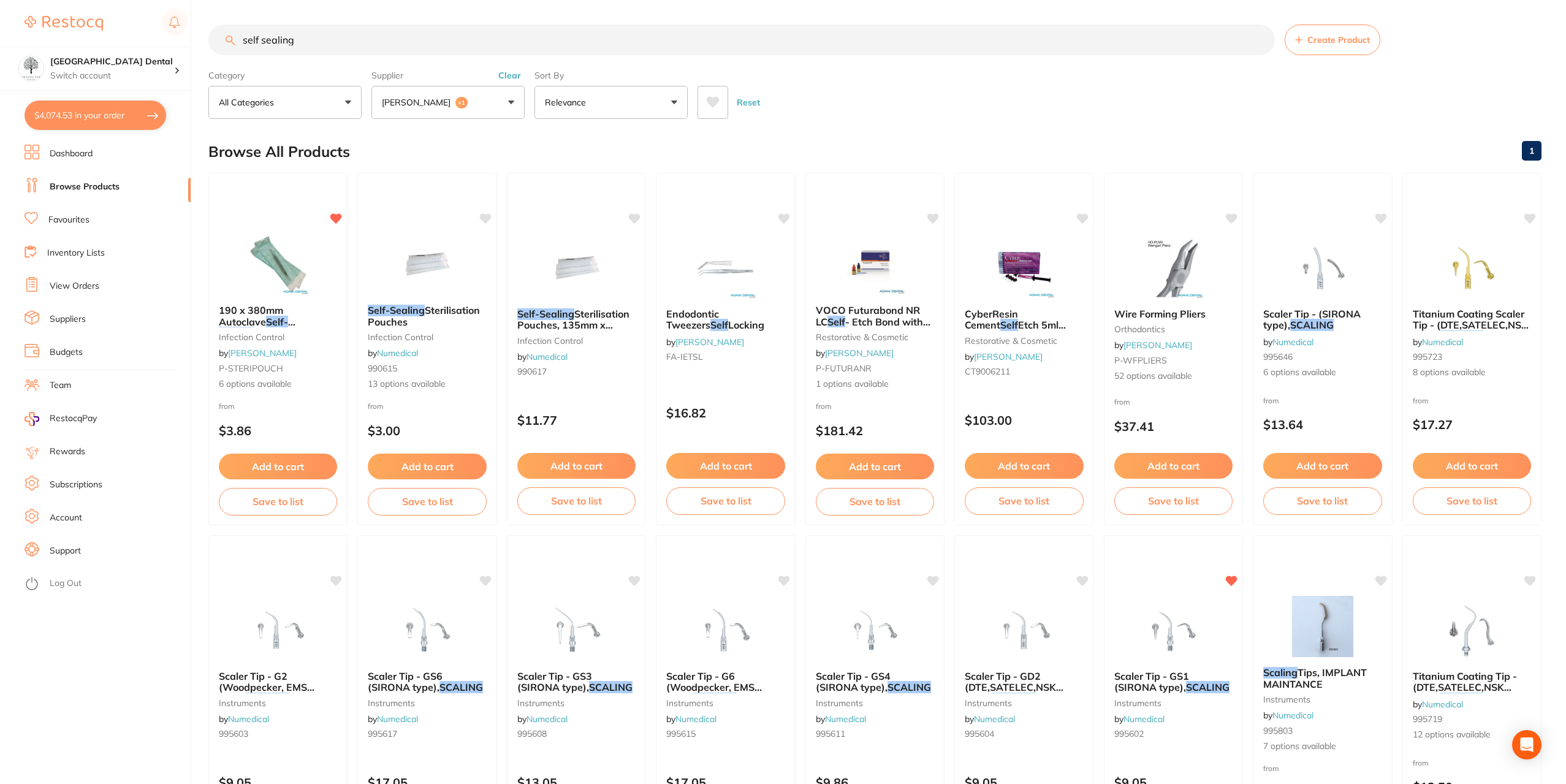
click at [73, 116] on button "$4,074.53 in your order" at bounding box center [94, 114] width 141 height 30
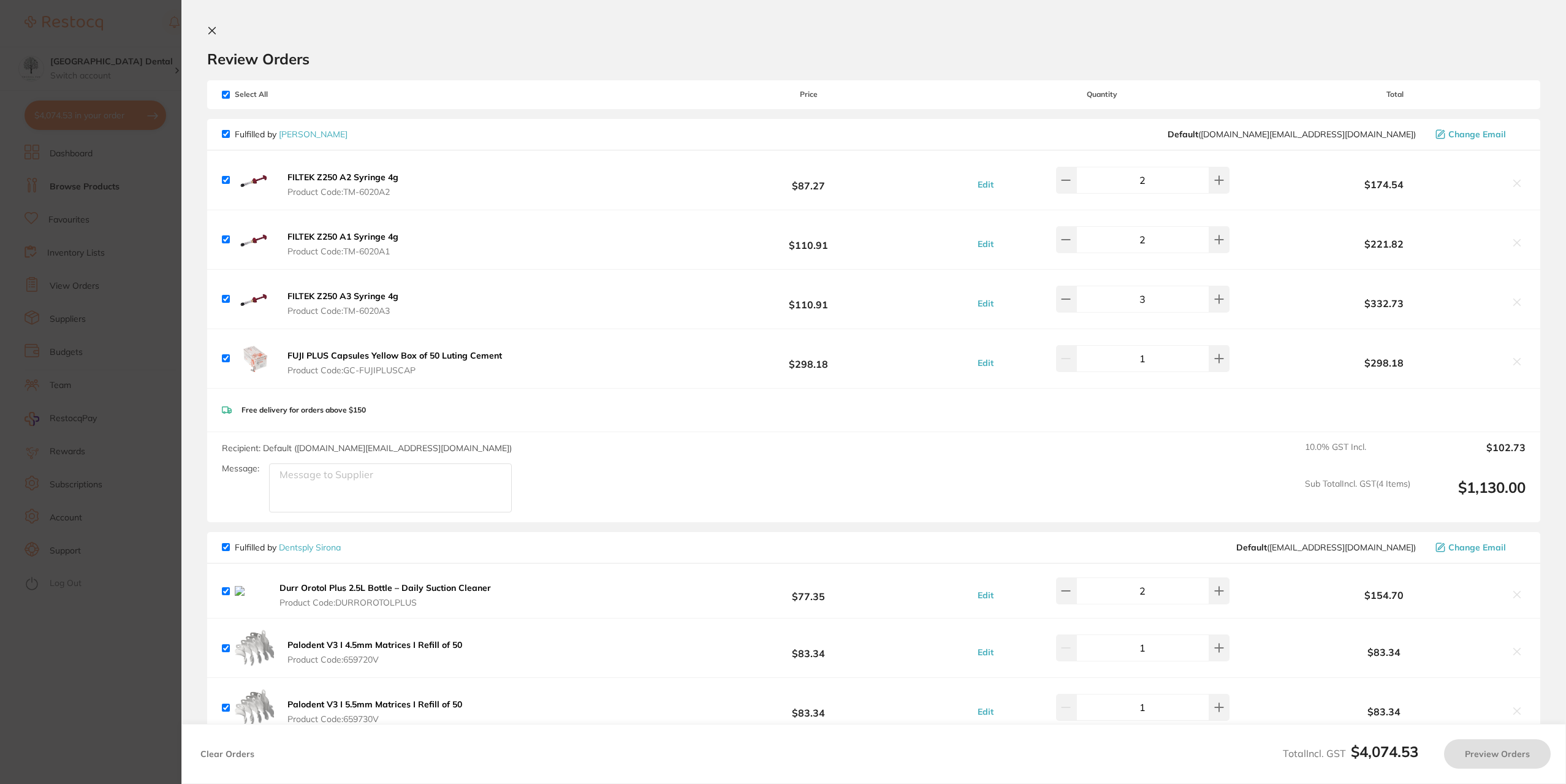
checkbox input "true"
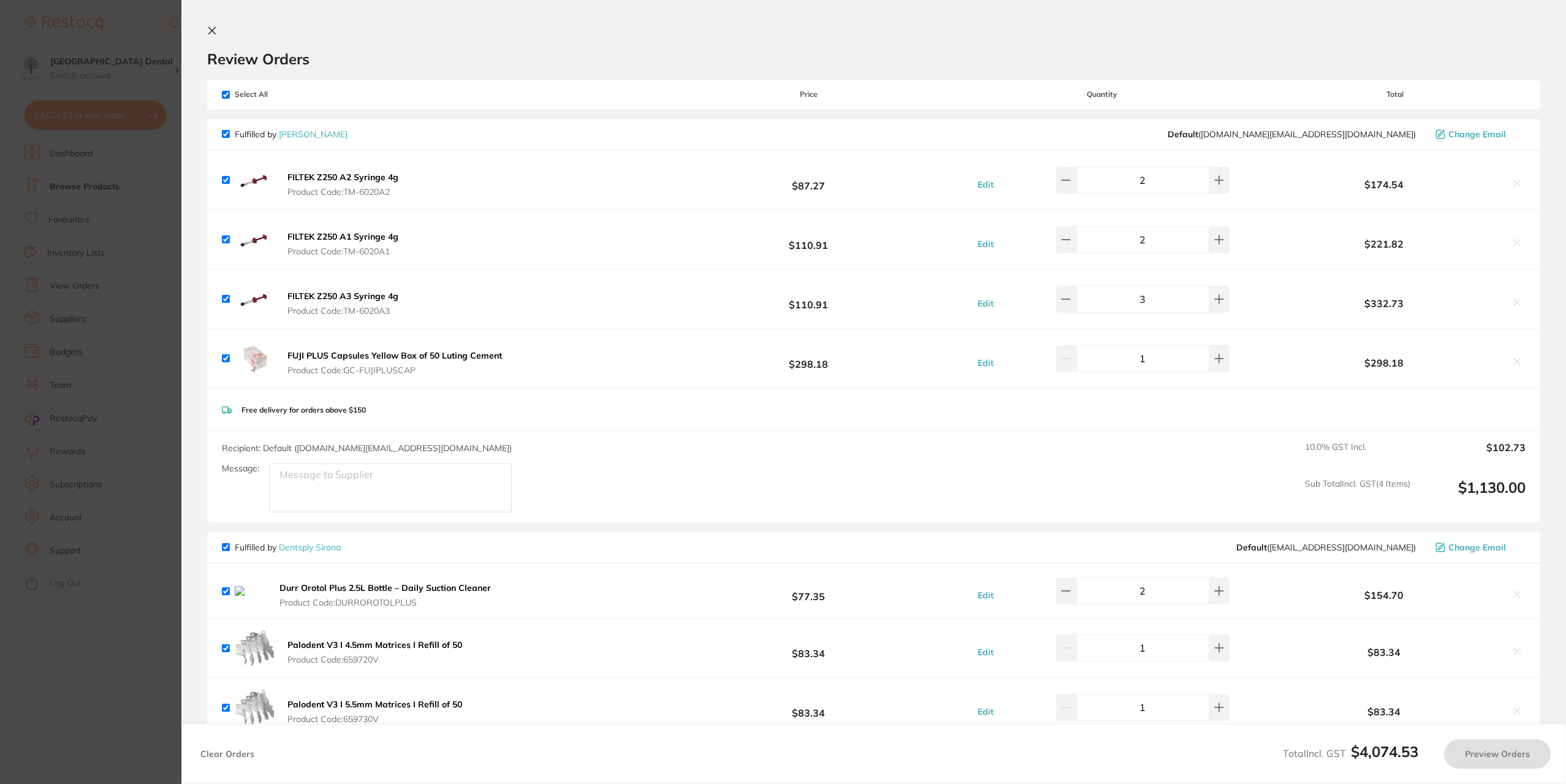
checkbox input "true"
drag, startPoint x: 120, startPoint y: 291, endPoint x: 156, endPoint y: 6, distance: 287.3
click at [120, 291] on section "Update RRP Set your pre negotiated price for this item. Item Agreed RRP (excl. …" at bounding box center [784, 392] width 1570 height 784
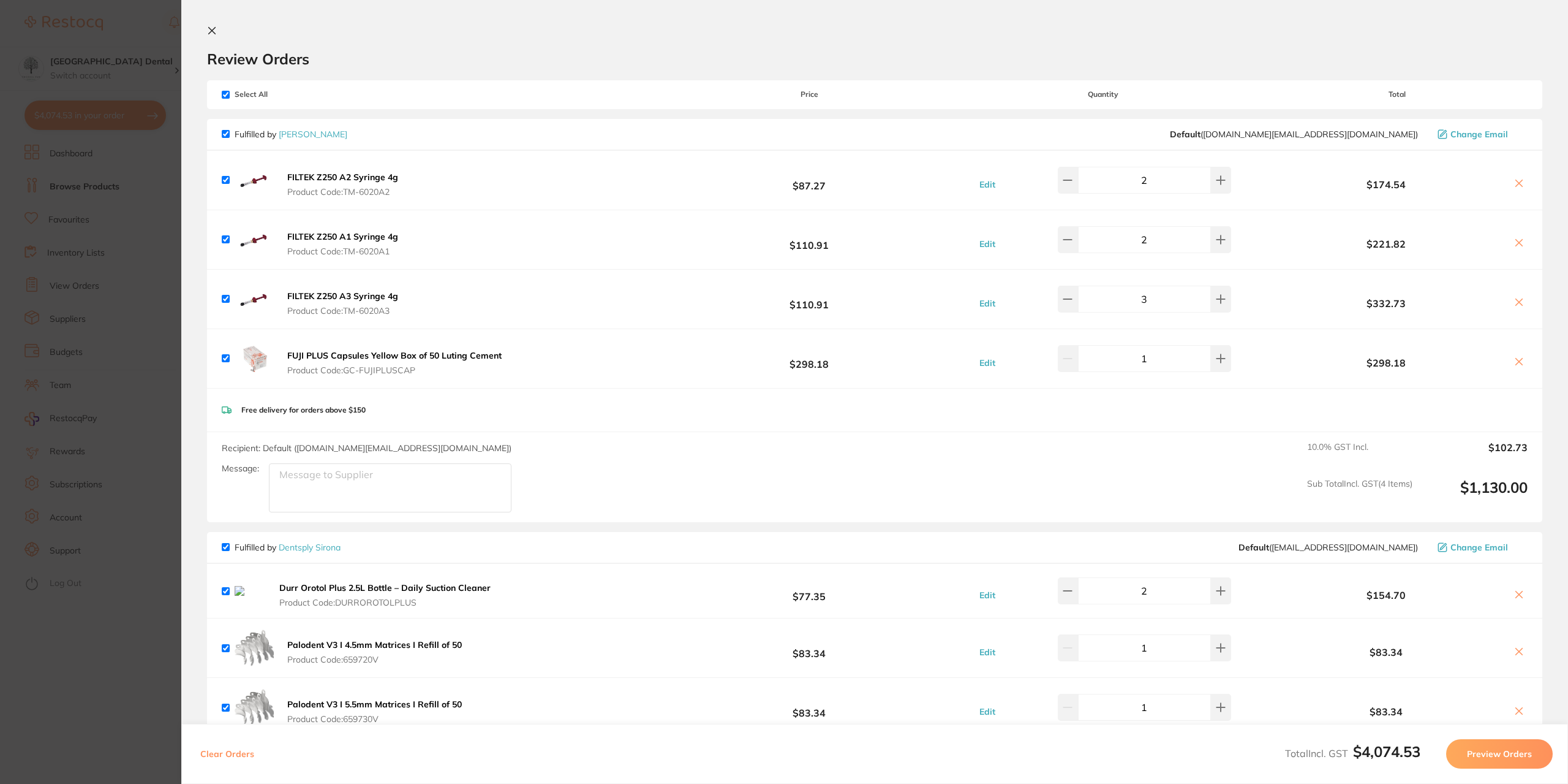
click at [209, 33] on div "self sealing Create Product" at bounding box center [876, 39] width 1334 height 31
click at [212, 28] on input "self sealing" at bounding box center [742, 39] width 1068 height 31
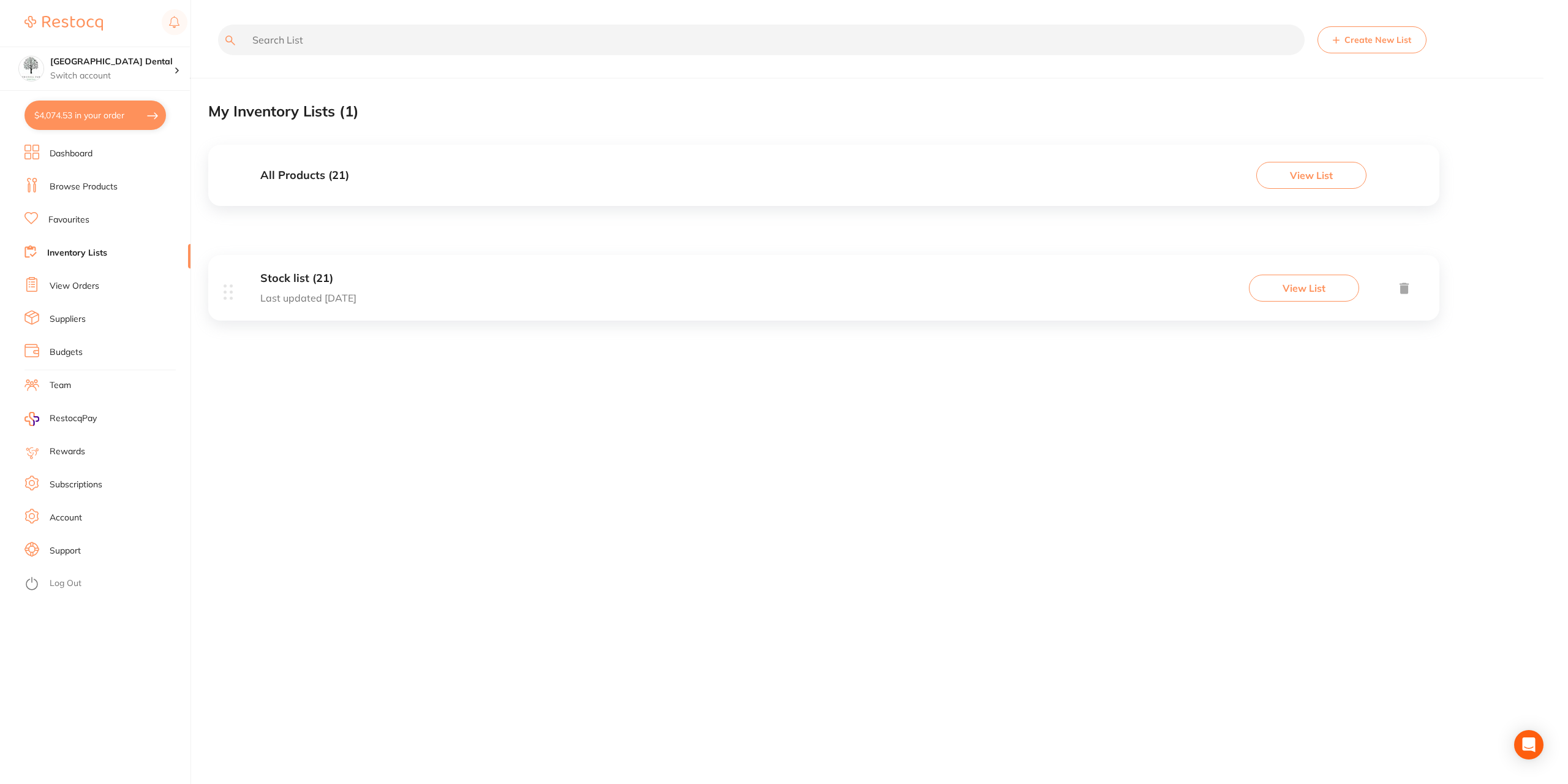
click at [70, 117] on button "$4,074.53 in your order" at bounding box center [94, 114] width 141 height 30
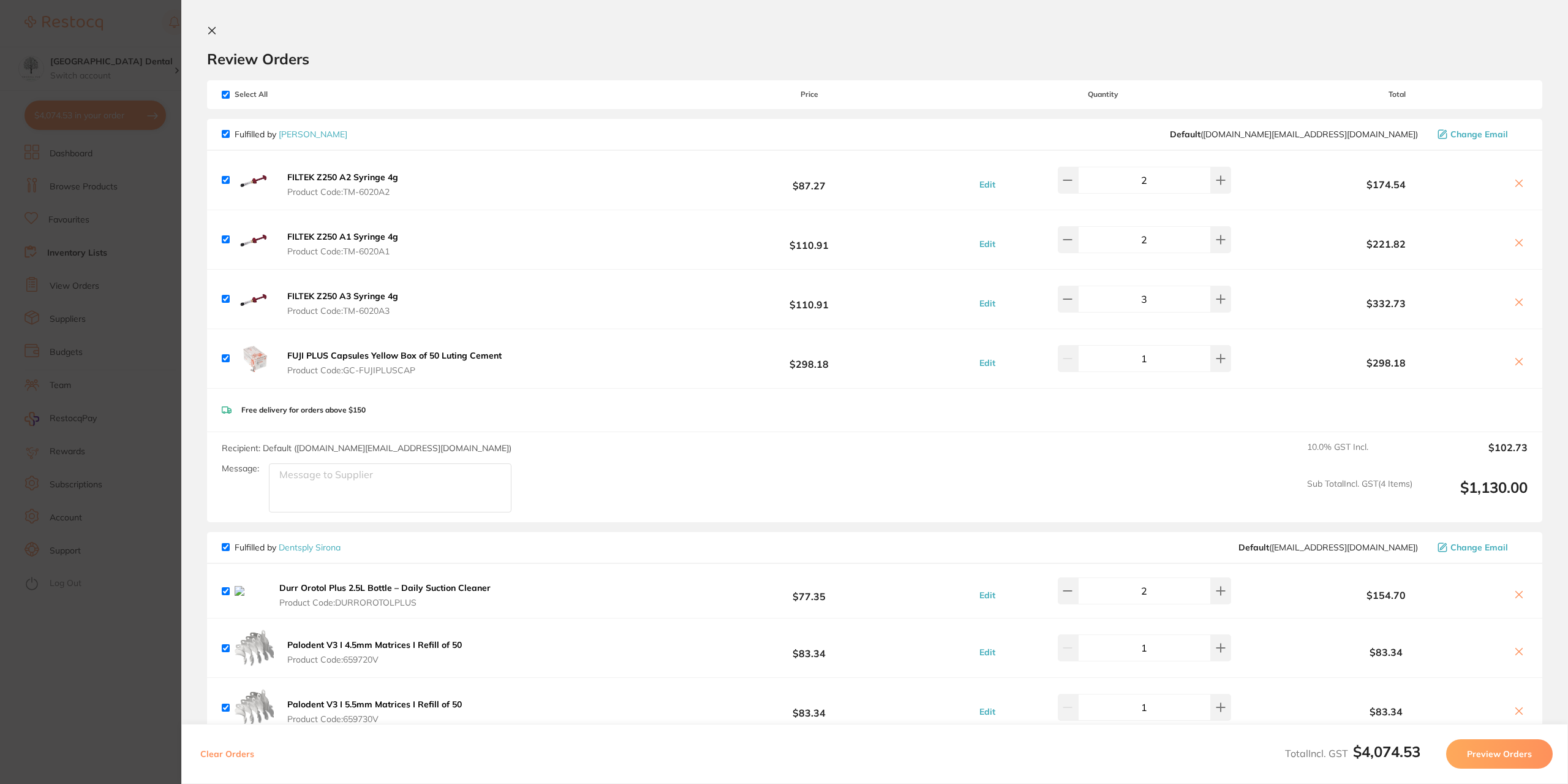
click at [214, 30] on icon at bounding box center [212, 31] width 10 height 10
